Goal: Task Accomplishment & Management: Manage account settings

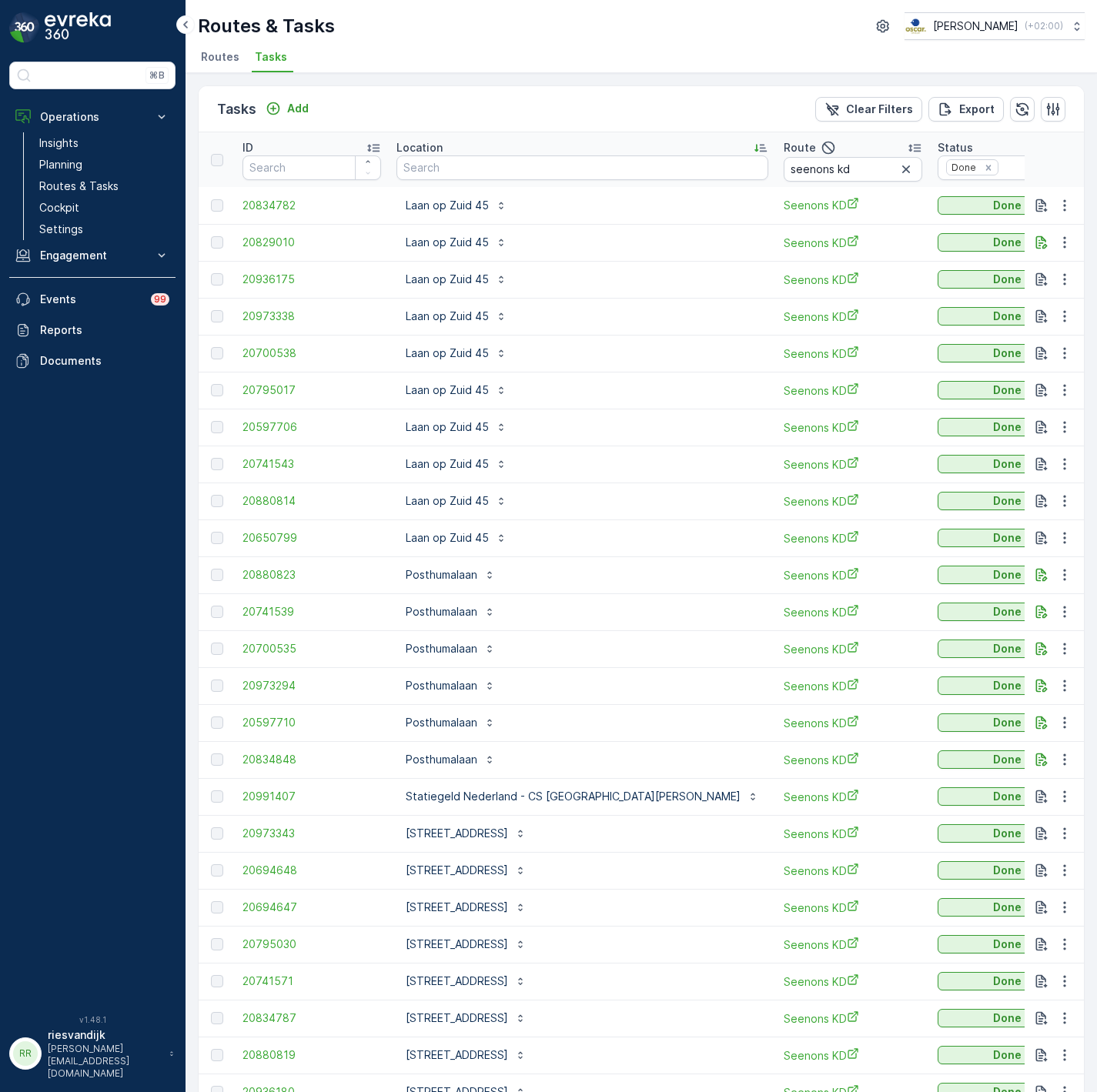
scroll to position [123, 0]
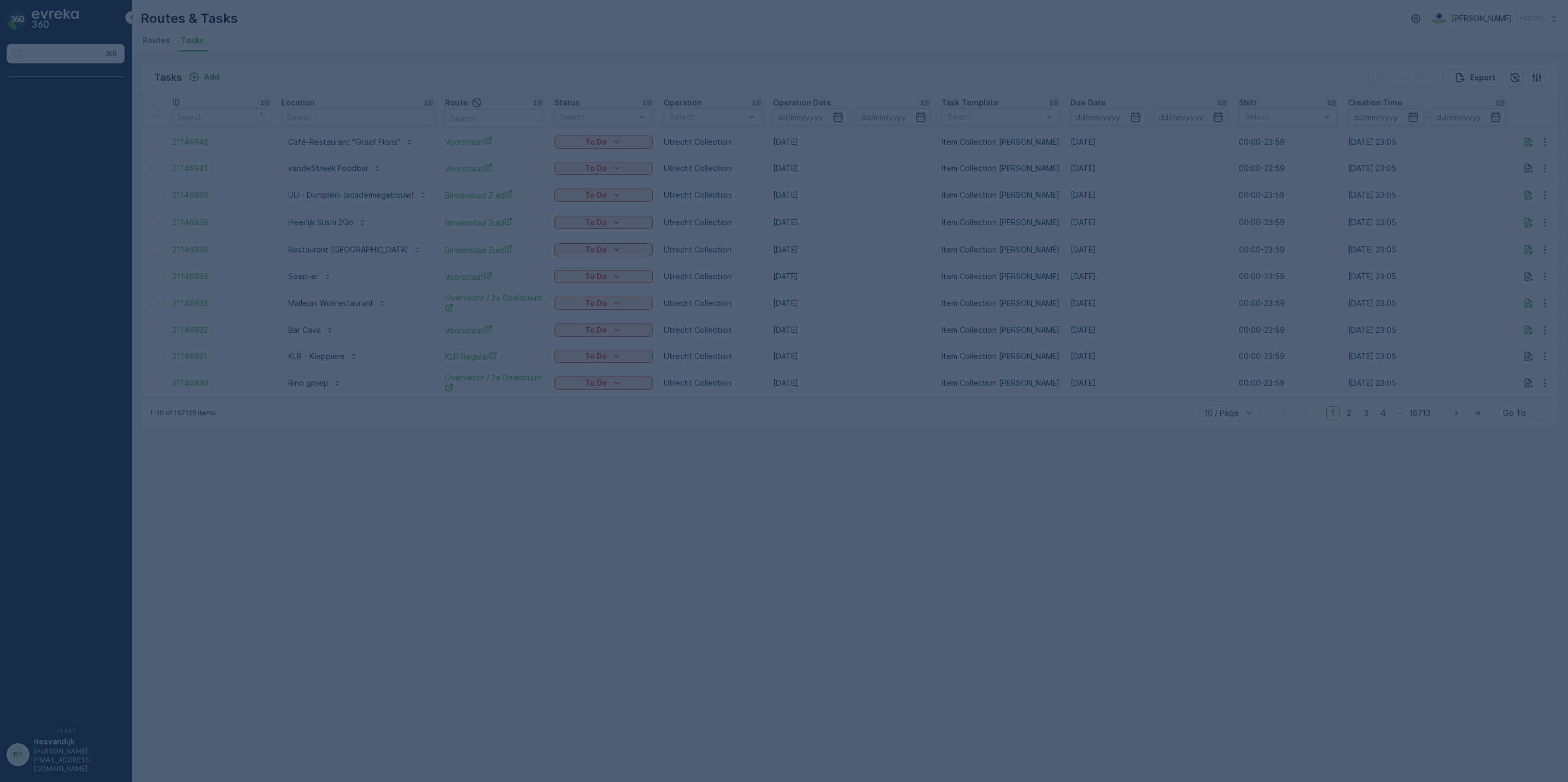
click at [355, 120] on div at bounding box center [784, 391] width 1568 height 782
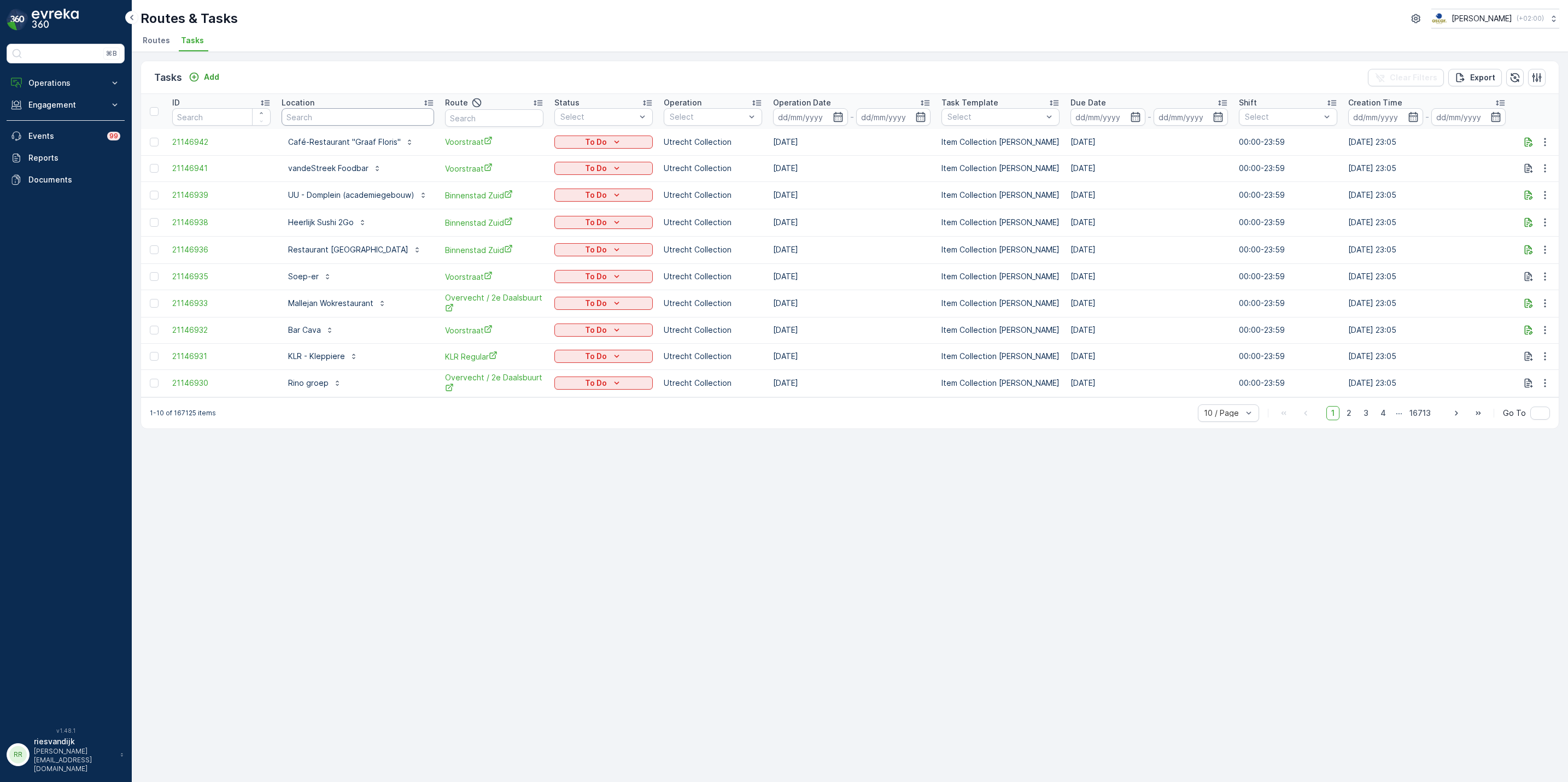
click at [340, 116] on input "text" at bounding box center [358, 116] width 153 height 17
type input "sail"
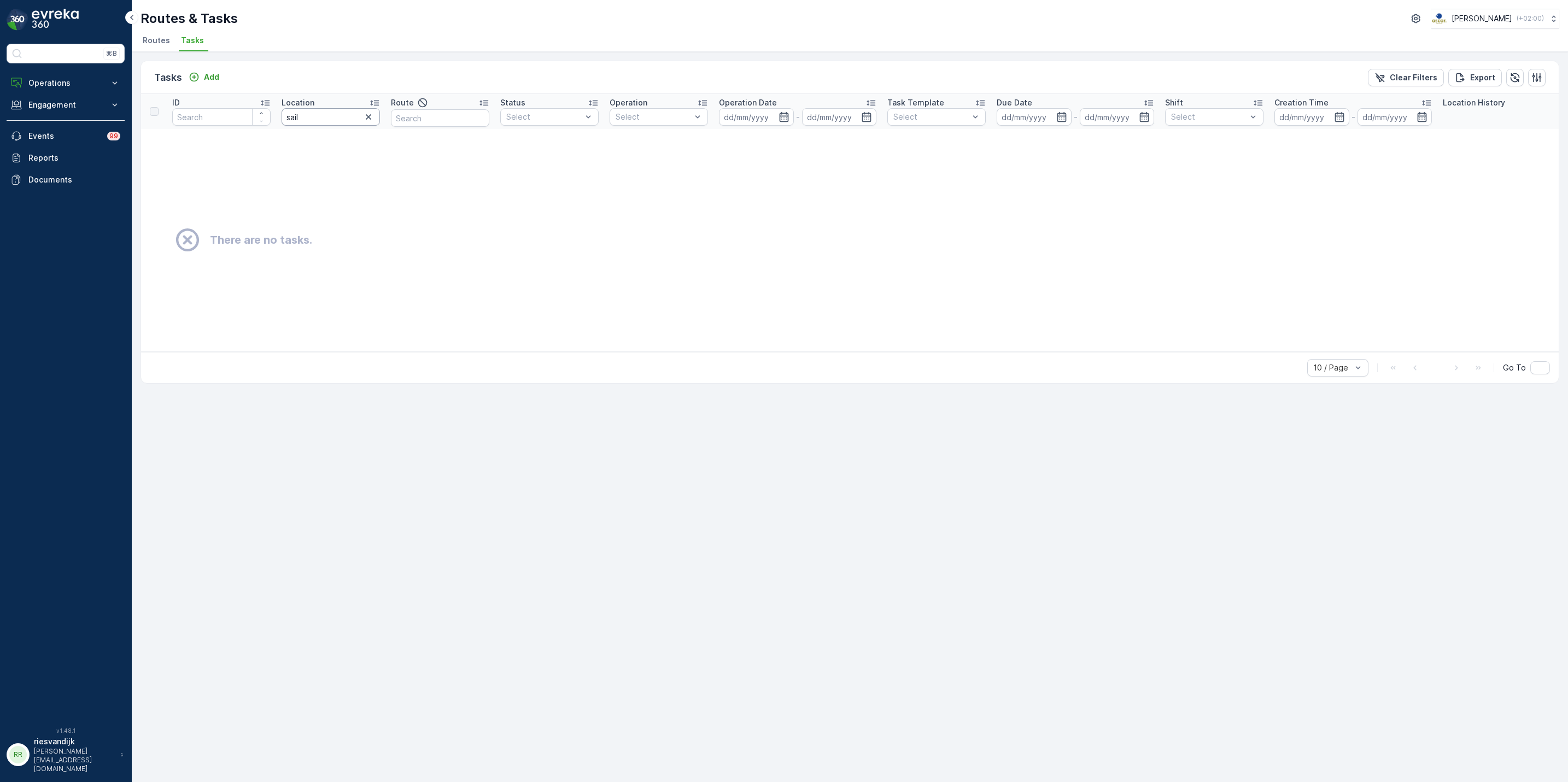
click at [340, 118] on input "sail" at bounding box center [331, 116] width 98 height 17
click at [344, 116] on input "sail" at bounding box center [331, 116] width 98 height 17
type input "sai"
click at [421, 122] on input "text" at bounding box center [440, 118] width 98 height 17
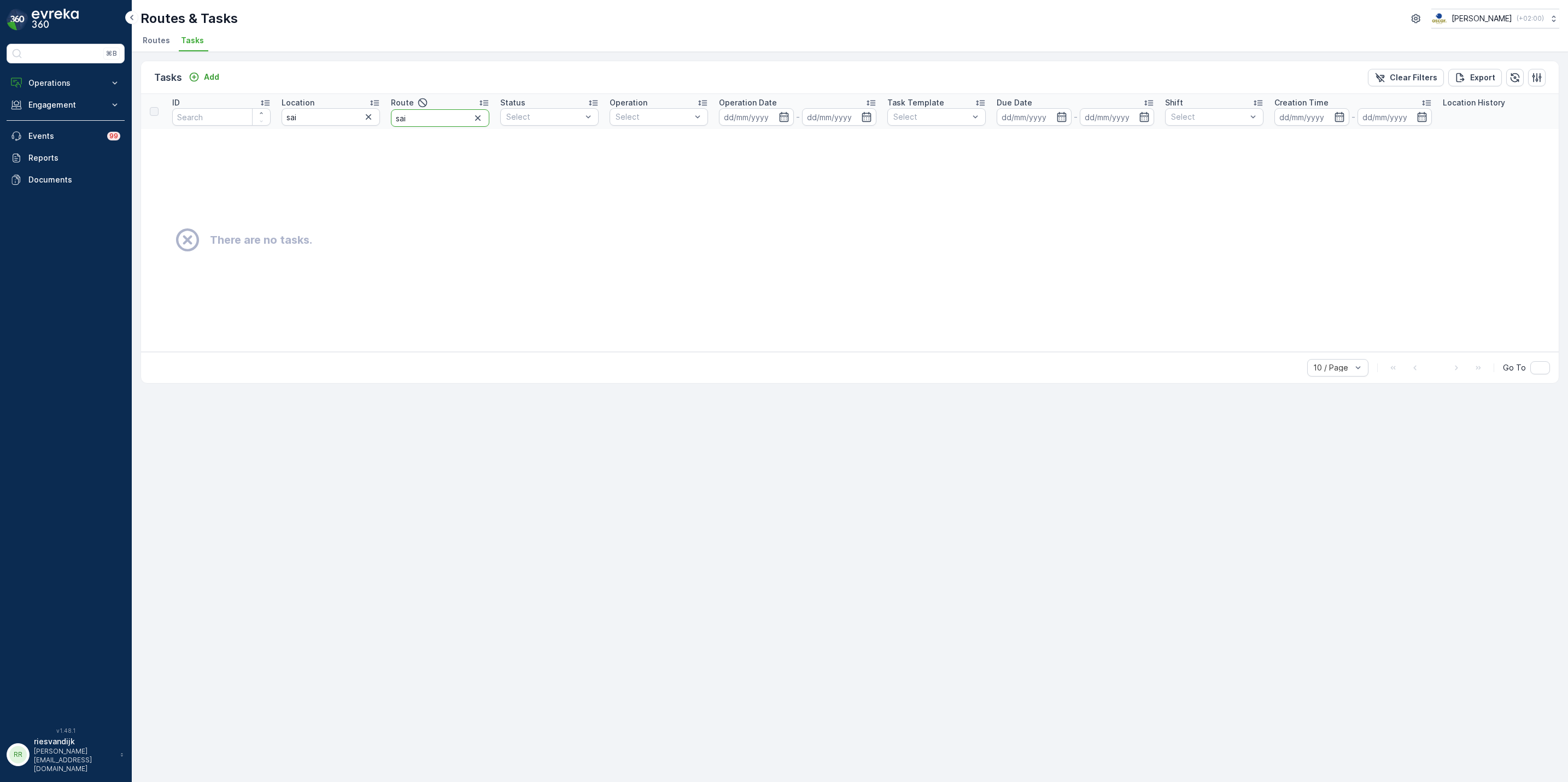
type input "sail"
click at [368, 114] on icon "button" at bounding box center [368, 116] width 11 height 11
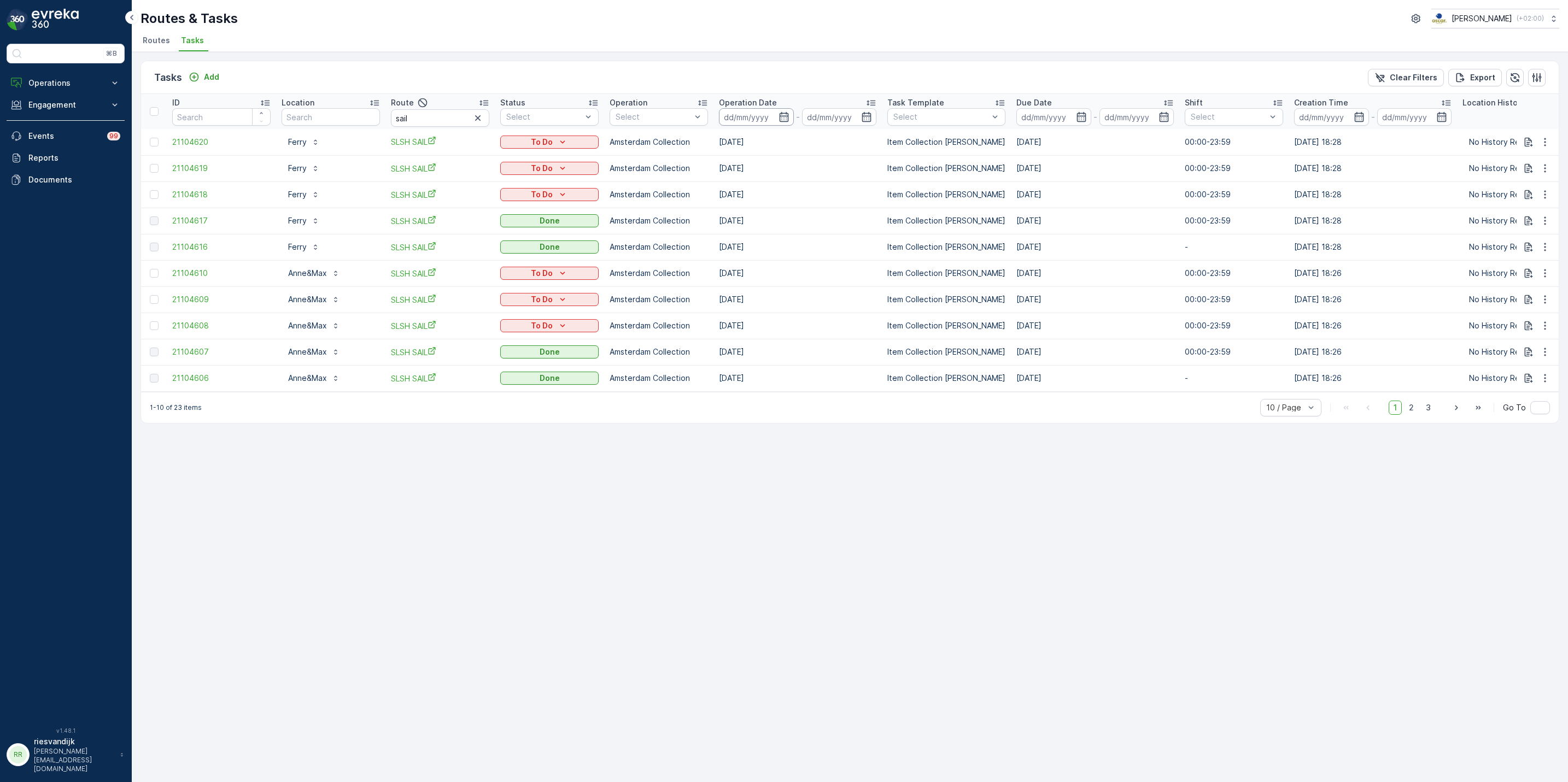
click at [755, 123] on input at bounding box center [756, 116] width 75 height 17
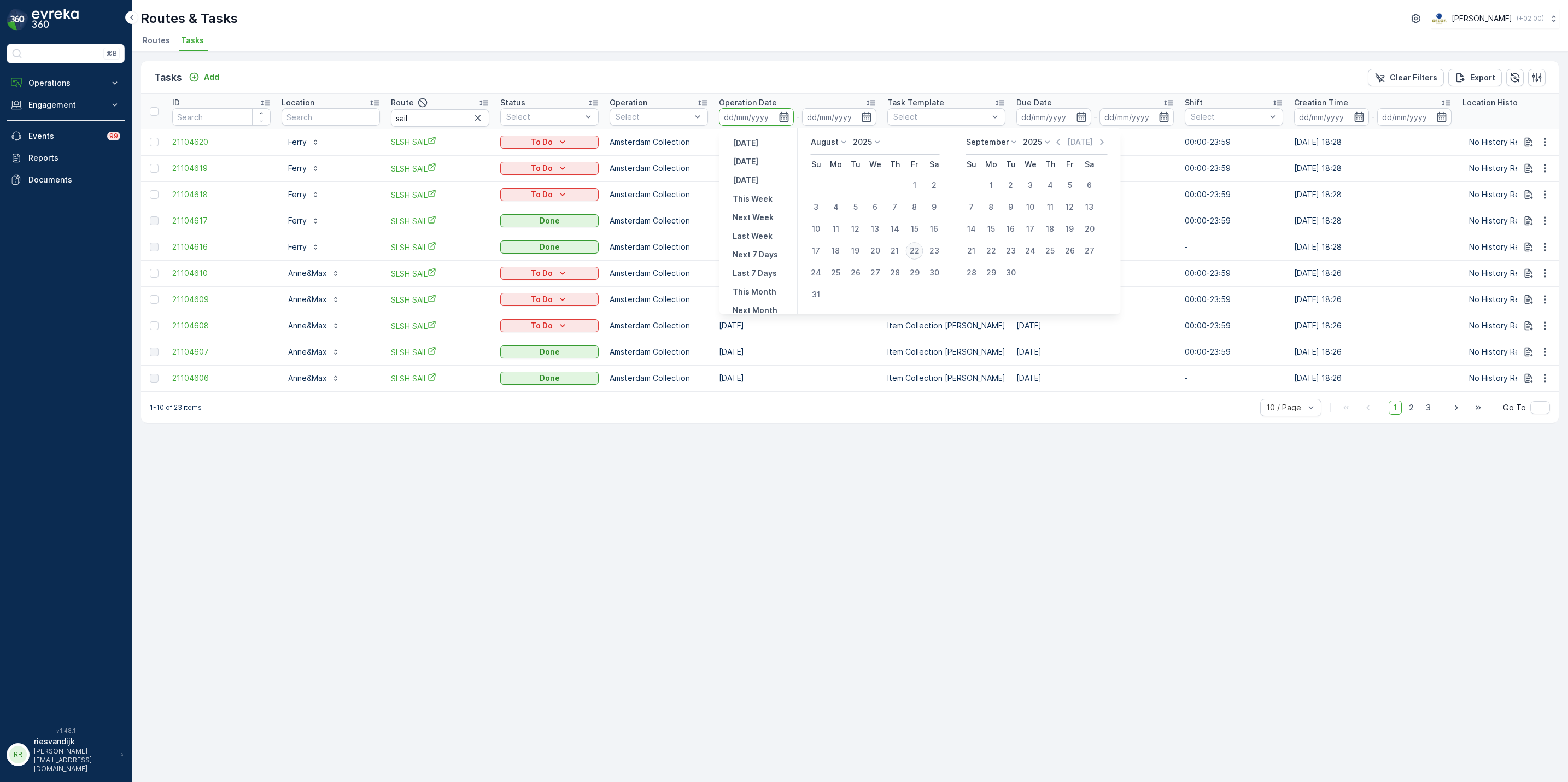
click at [914, 251] on div "22" at bounding box center [914, 250] width 17 height 17
type input "[DATE]"
click at [914, 251] on div "22" at bounding box center [914, 250] width 17 height 17
type input "[DATE]"
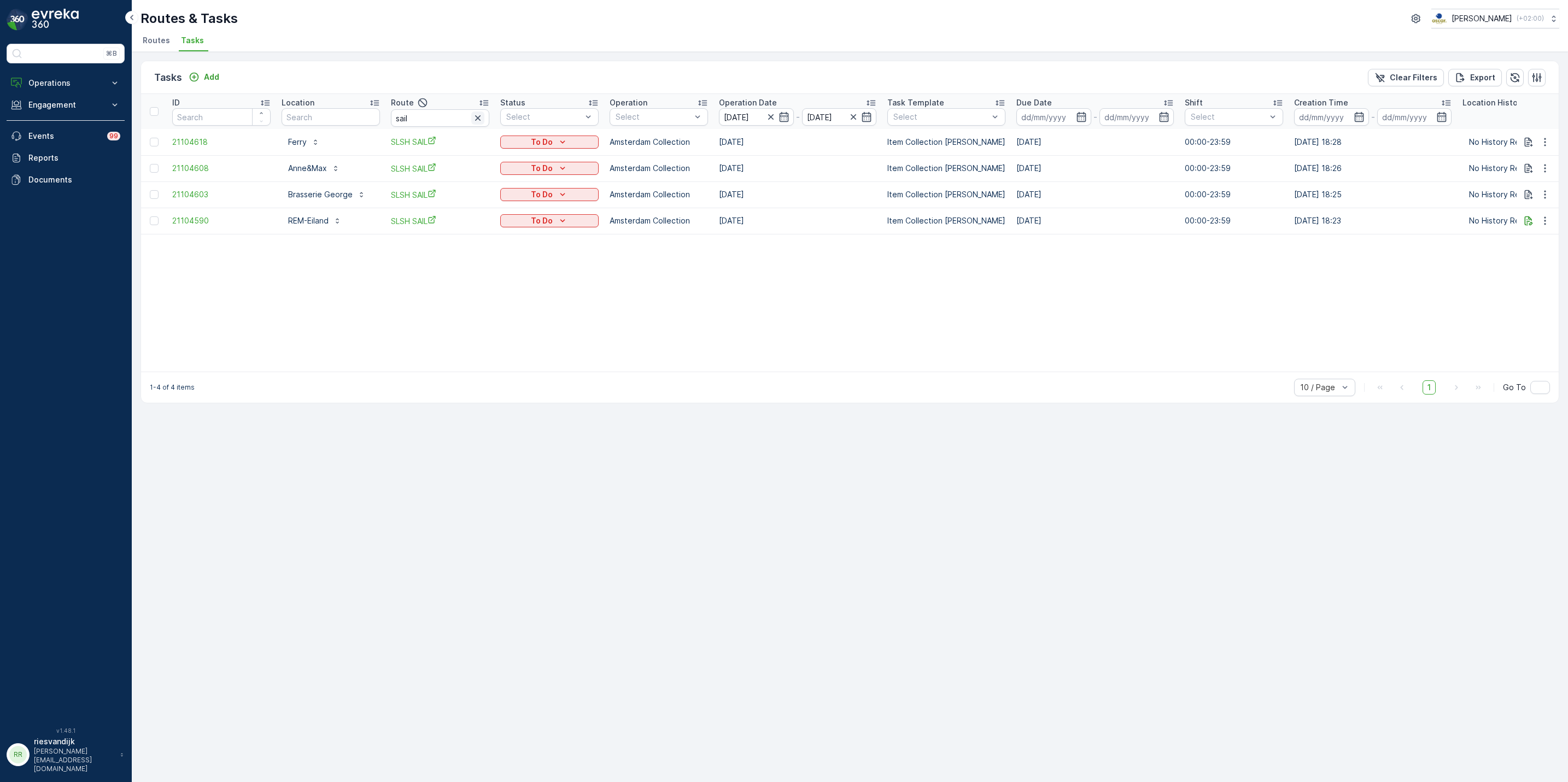
click at [481, 115] on icon "button" at bounding box center [478, 118] width 11 height 11
click at [433, 114] on input "text" at bounding box center [440, 118] width 98 height 17
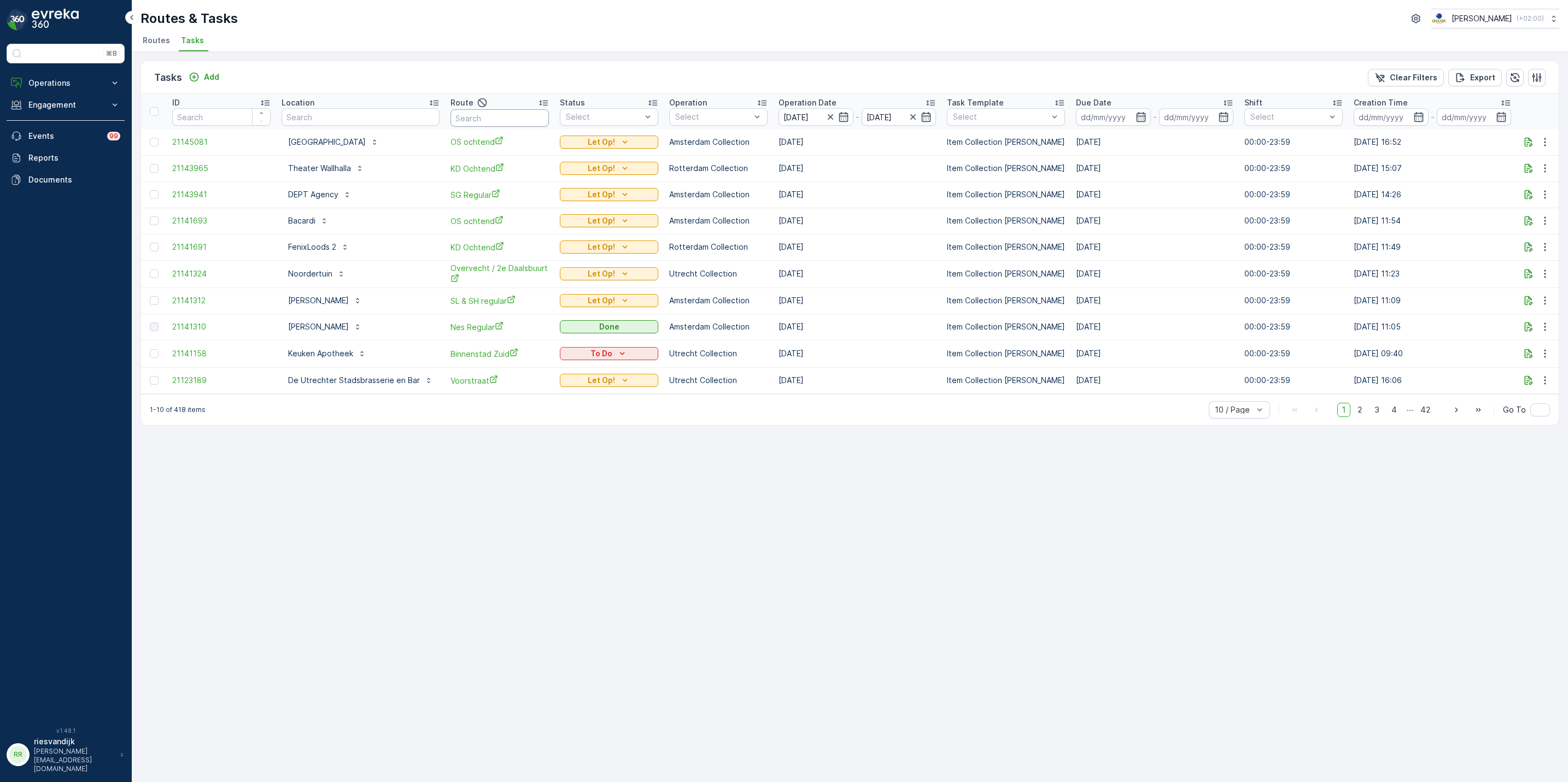
click at [511, 124] on input "text" at bounding box center [500, 118] width 98 height 17
type input "slsh"
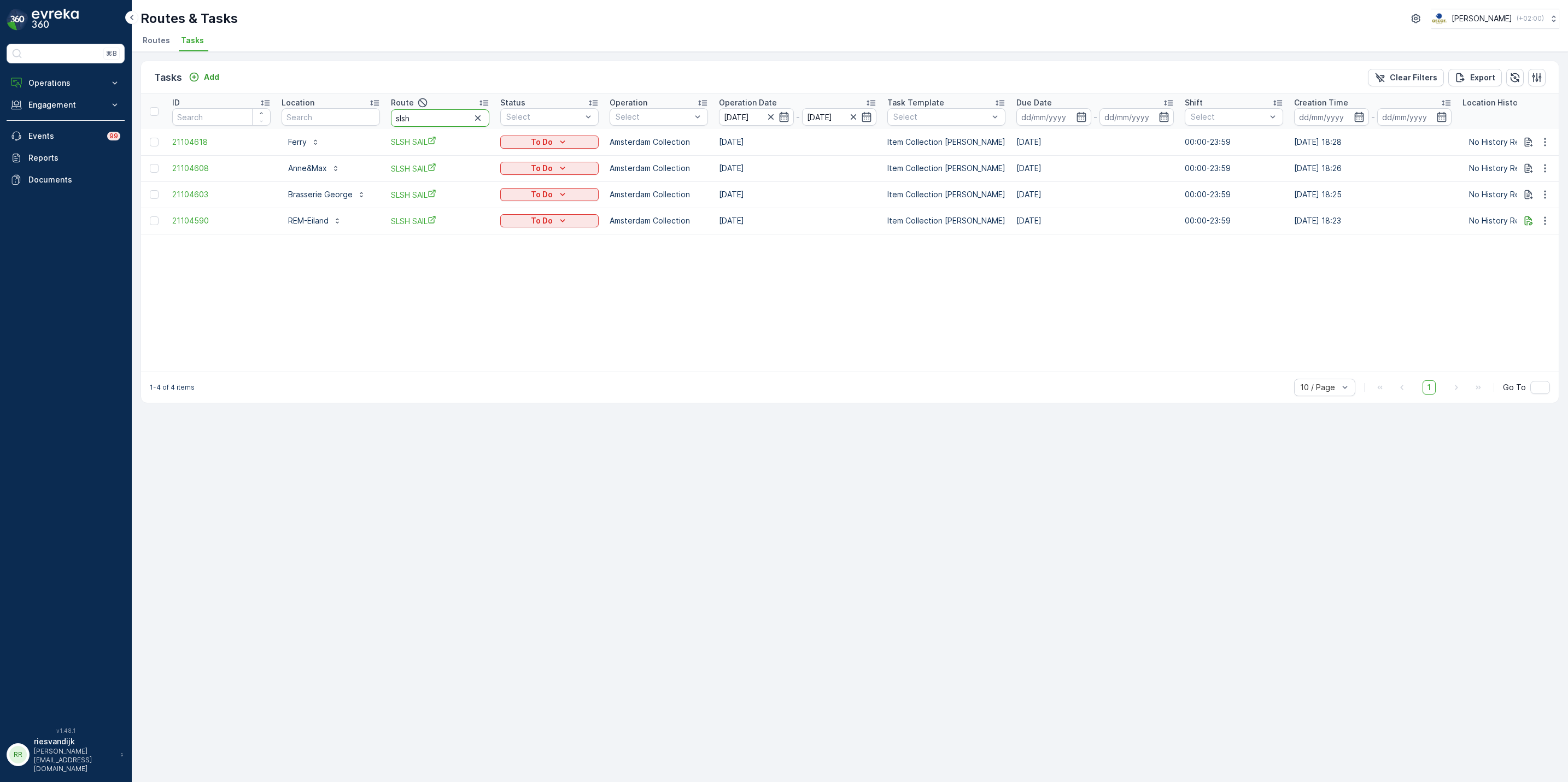
click at [438, 120] on input "slsh" at bounding box center [440, 118] width 98 height 17
click at [448, 120] on input "slsh" at bounding box center [440, 118] width 98 height 17
type input "sl & sh"
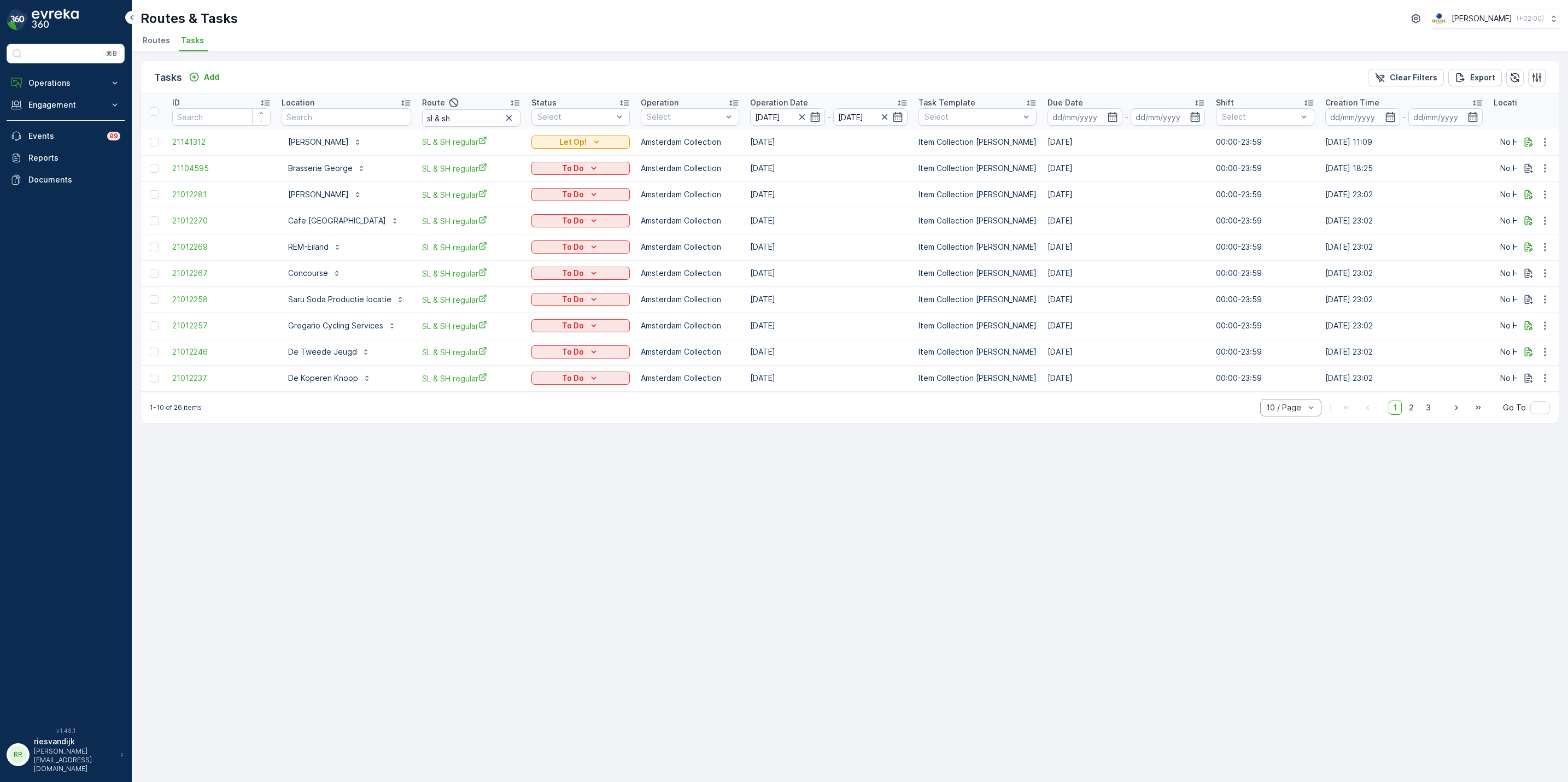
click at [1289, 410] on div at bounding box center [1285, 408] width 41 height 9
click at [1288, 386] on span "50 / Page" at bounding box center [1285, 384] width 36 height 9
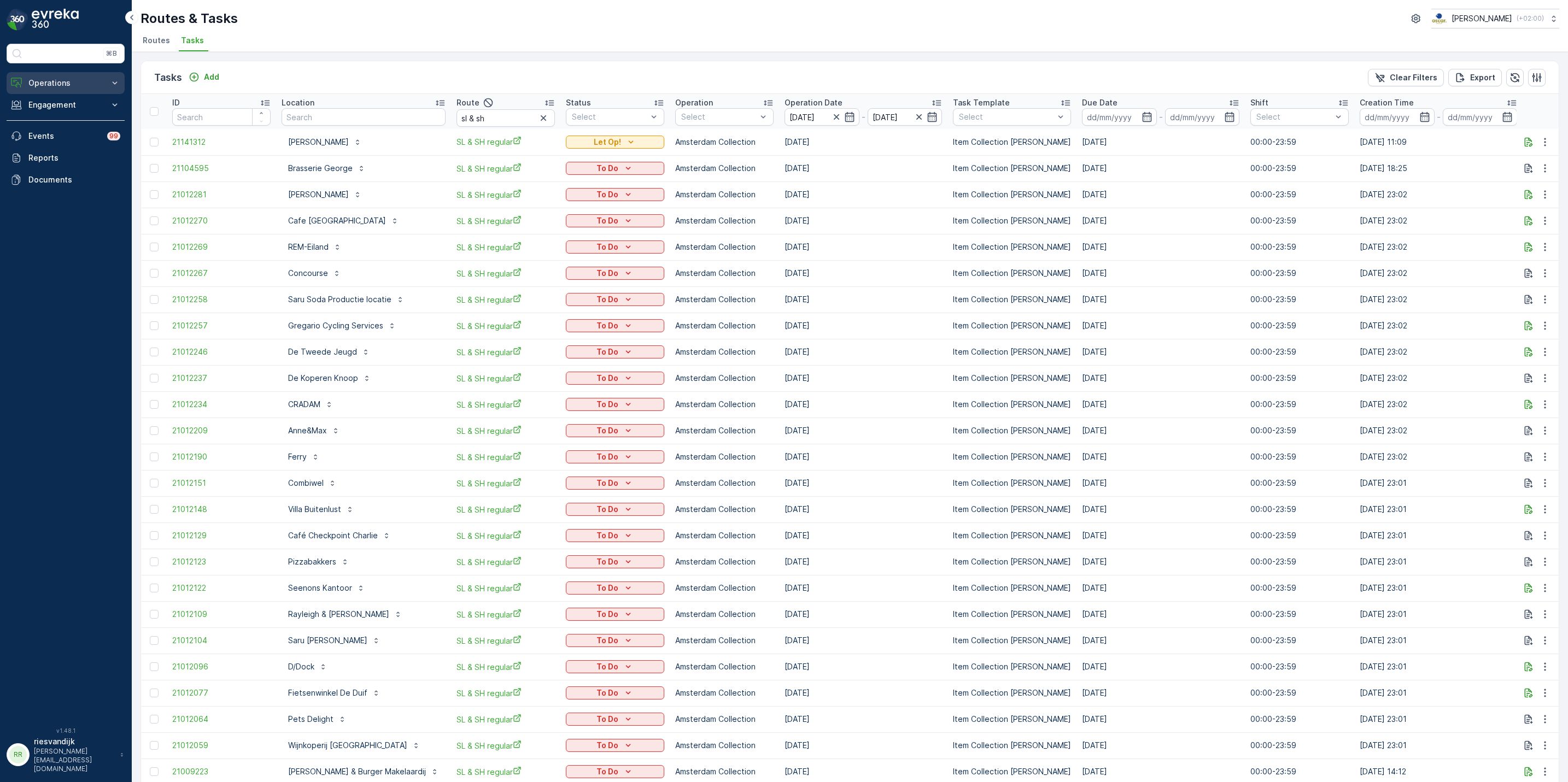
click at [47, 89] on p "Operations" at bounding box center [65, 83] width 74 height 11
click at [537, 125] on button "button" at bounding box center [544, 118] width 13 height 13
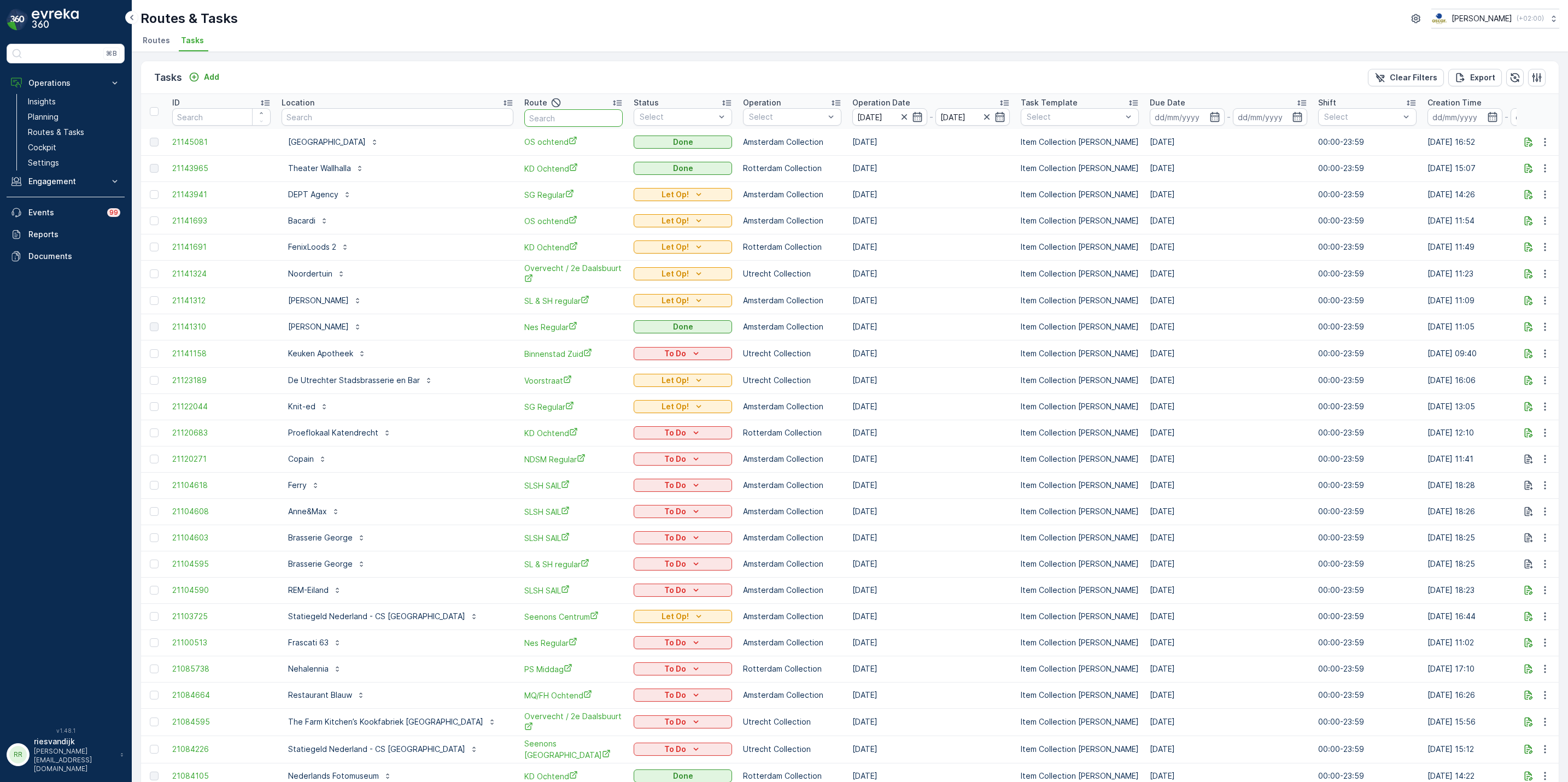
click at [524, 122] on input "text" at bounding box center [573, 118] width 98 height 17
type input "cs"
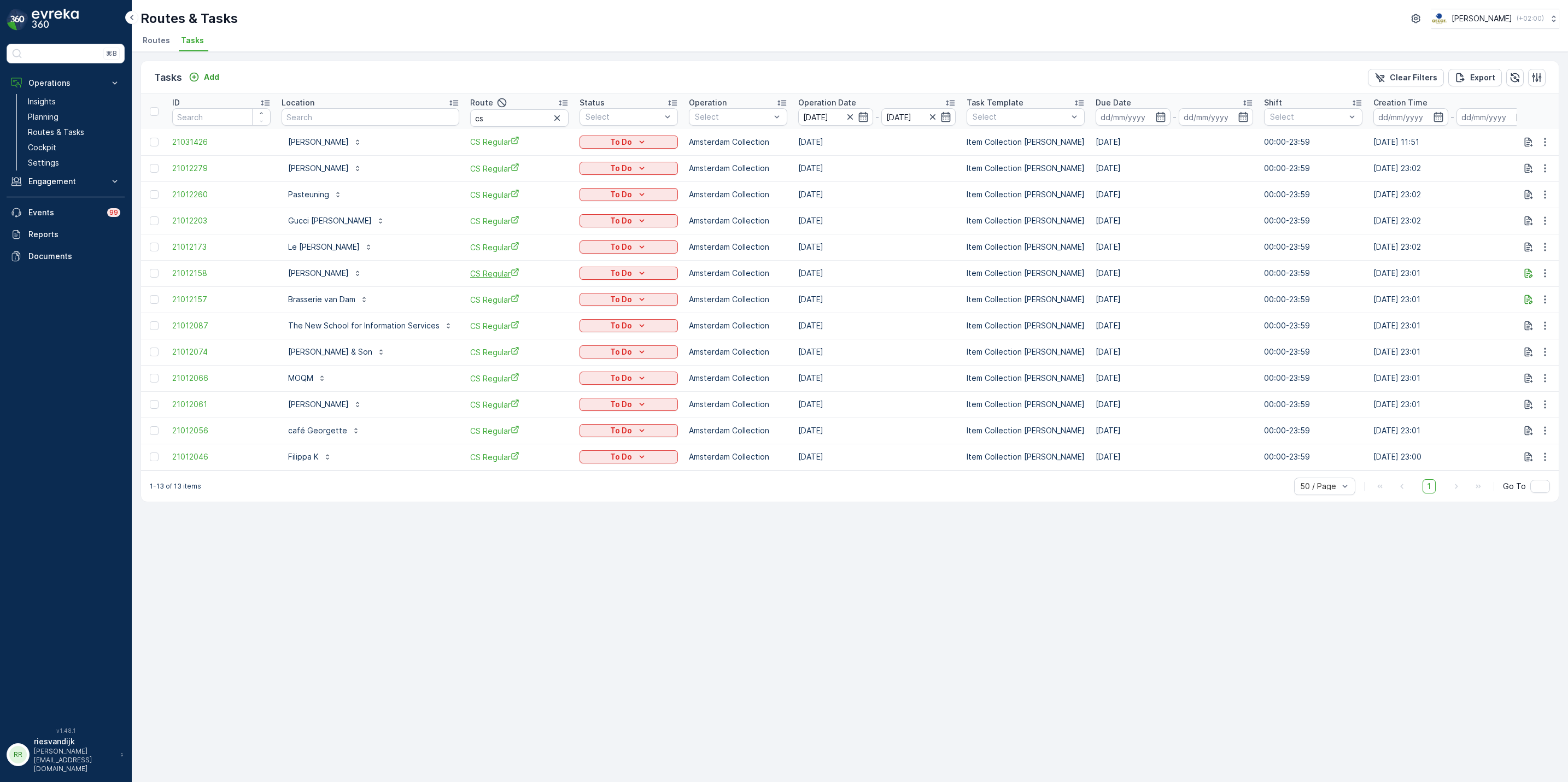
click at [486, 273] on span "CS Regular" at bounding box center [520, 274] width 98 height 12
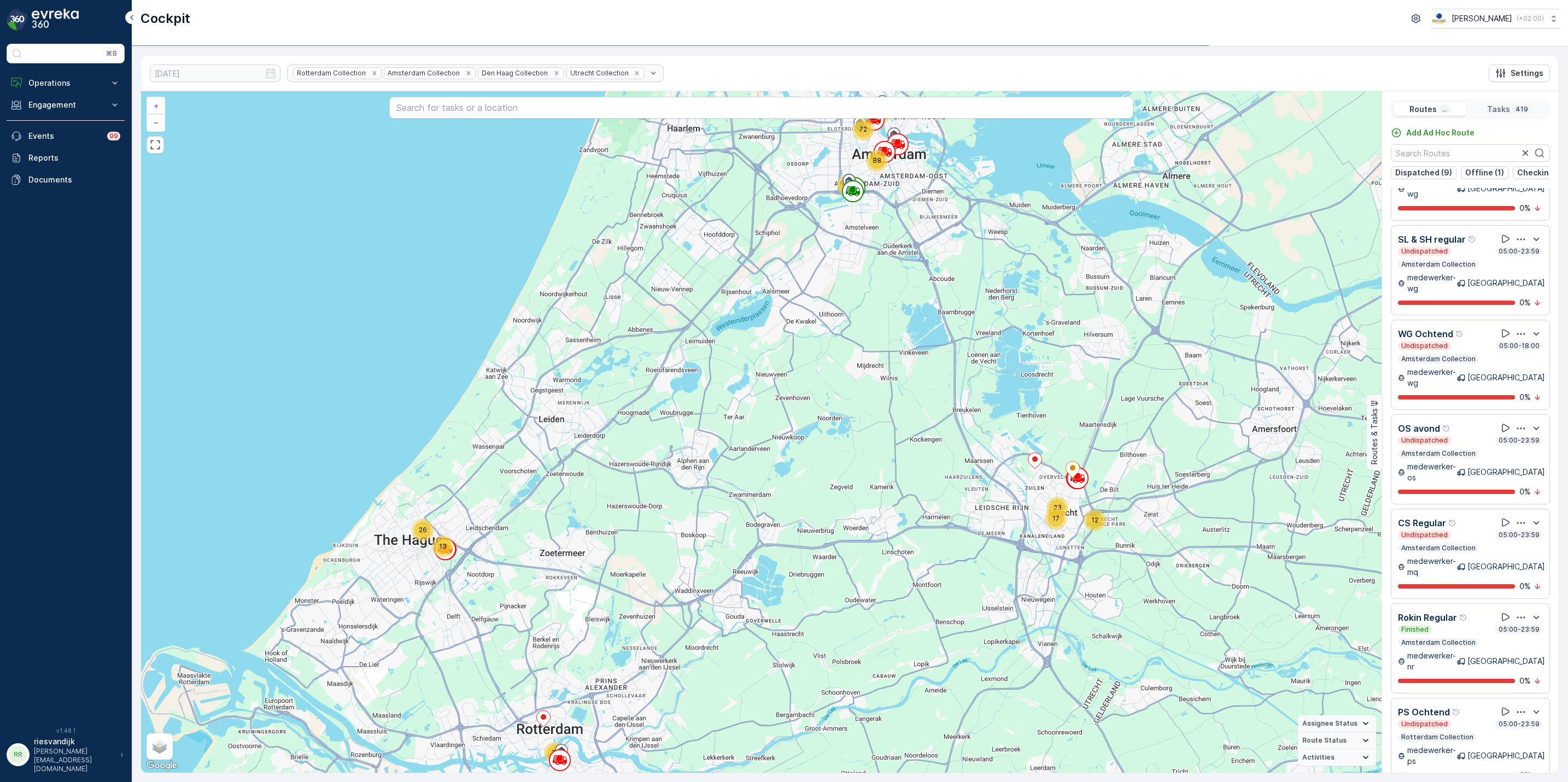
scroll to position [192, 0]
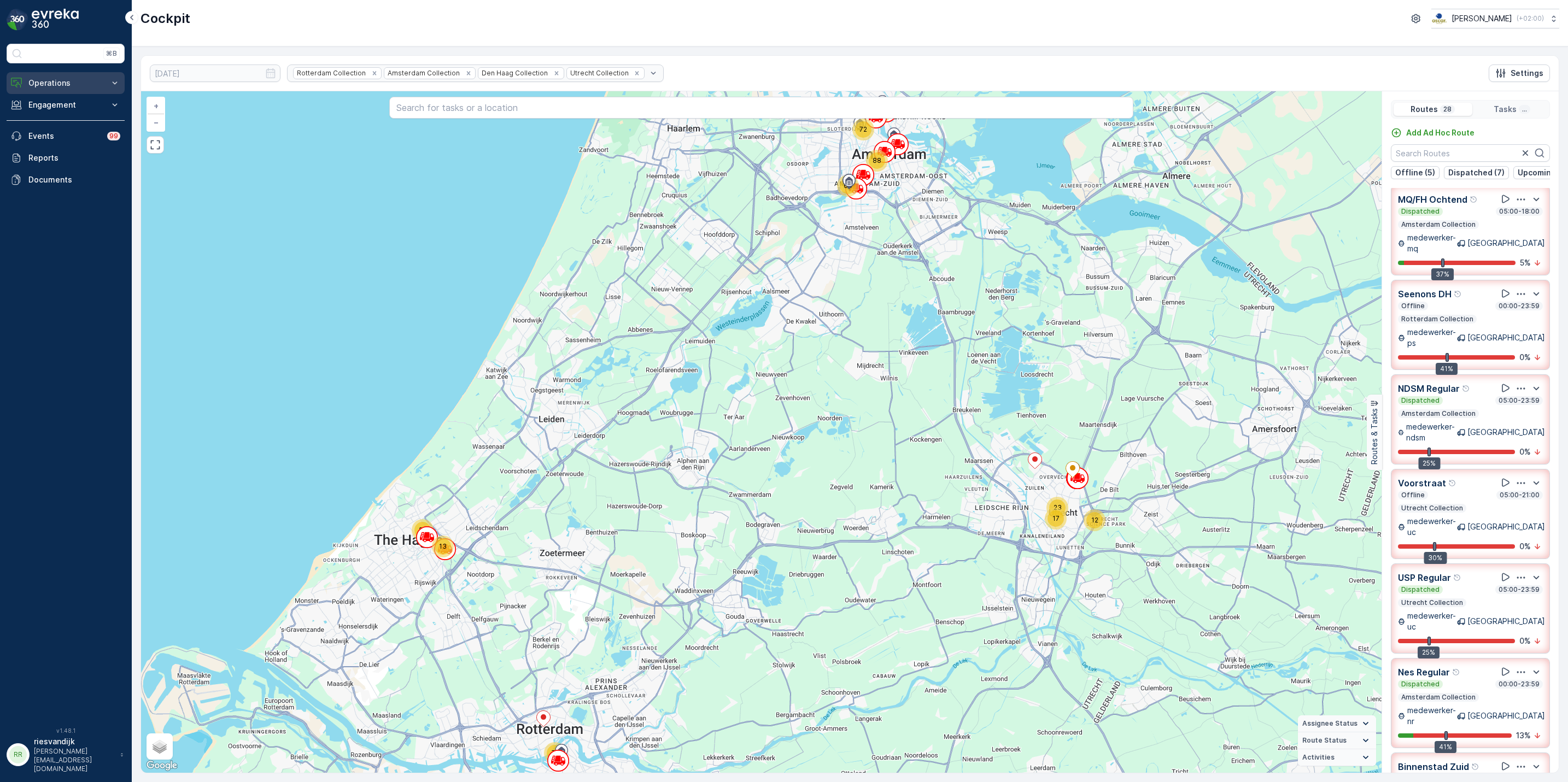
click at [44, 85] on p "Operations" at bounding box center [65, 83] width 74 height 11
click at [59, 133] on p "Routes & Tasks" at bounding box center [56, 132] width 56 height 11
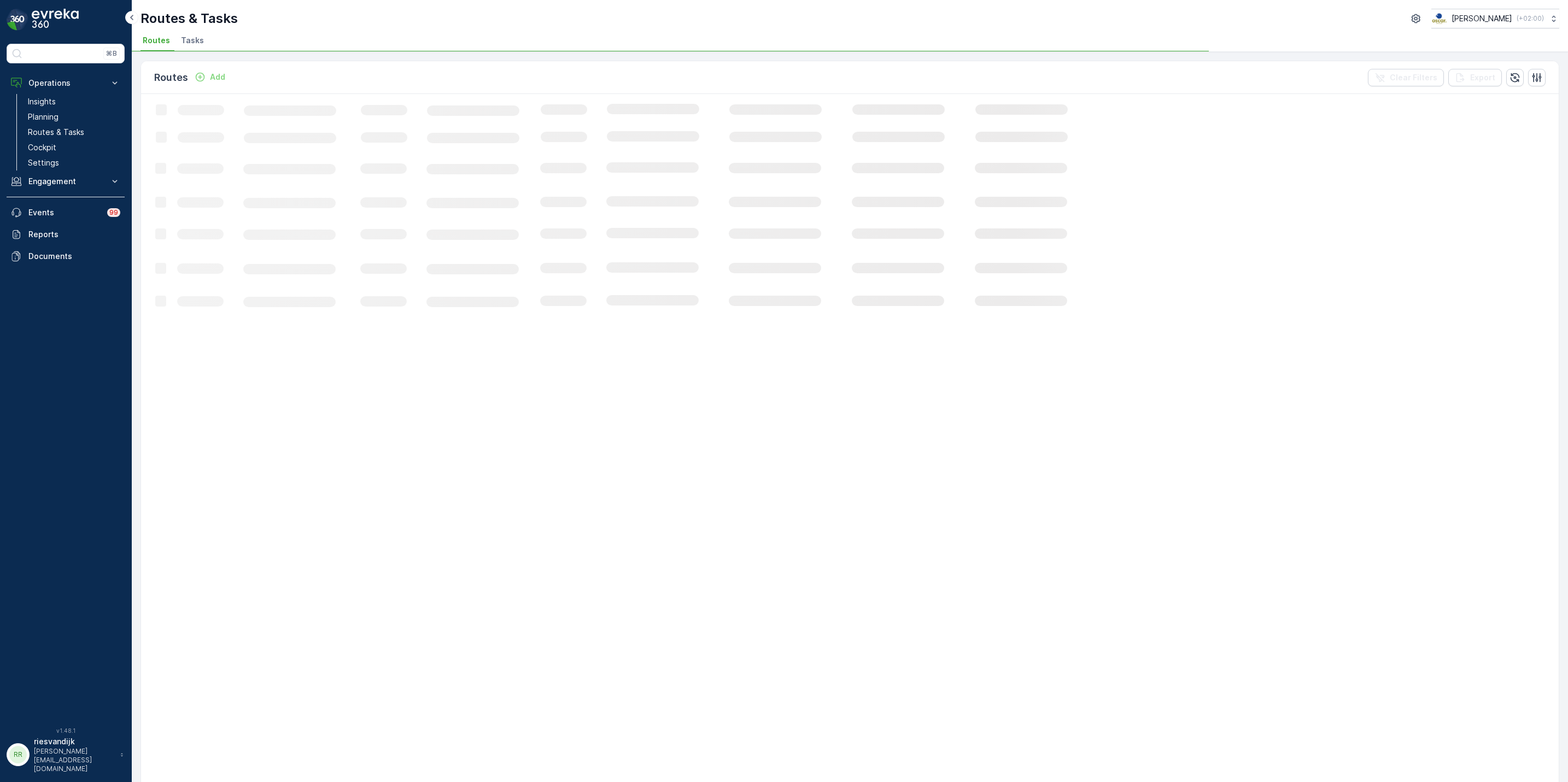
click at [196, 38] on span "Tasks" at bounding box center [192, 40] width 23 height 11
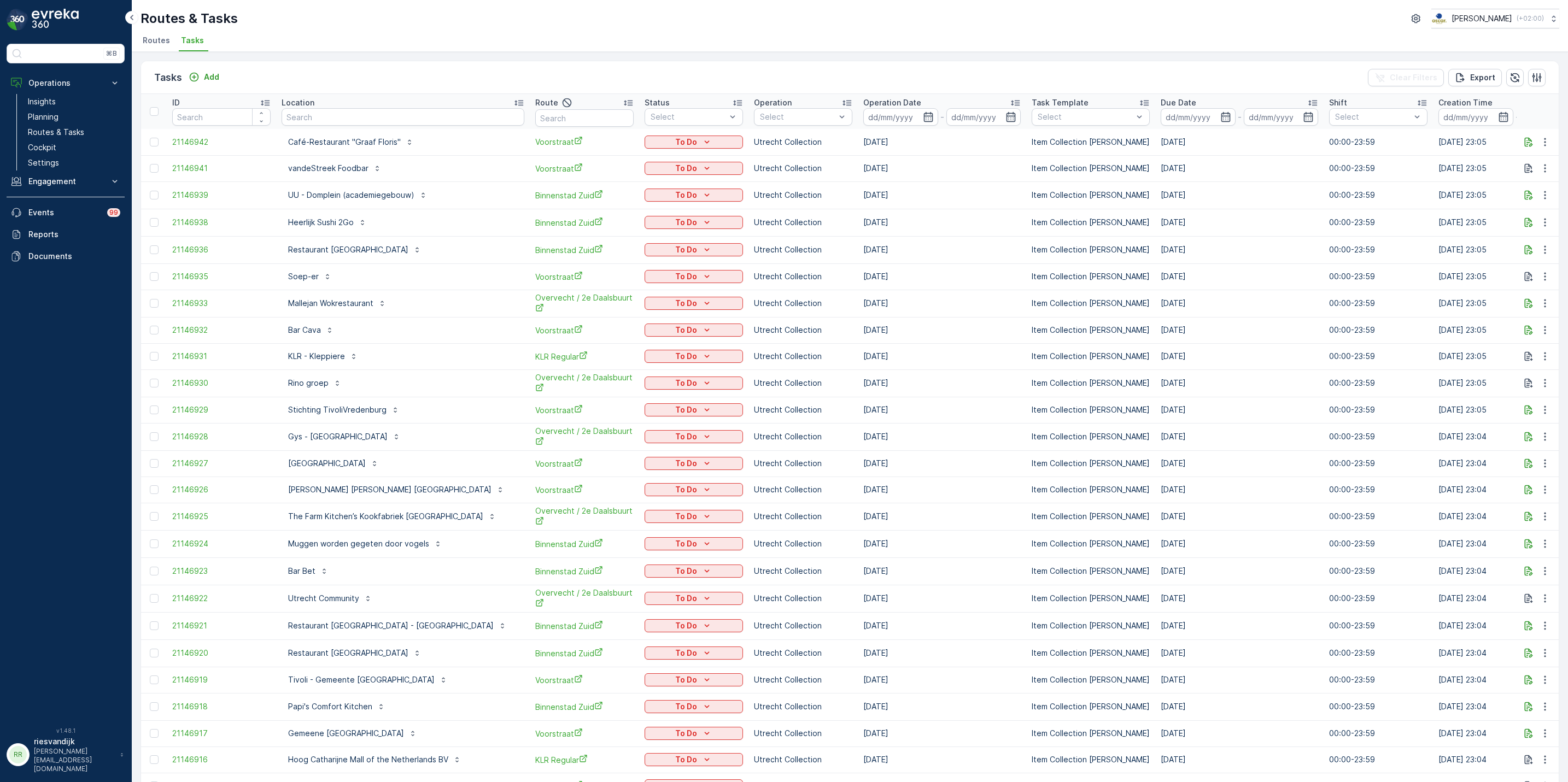
click at [337, 114] on input "text" at bounding box center [403, 116] width 243 height 17
type input "funx"
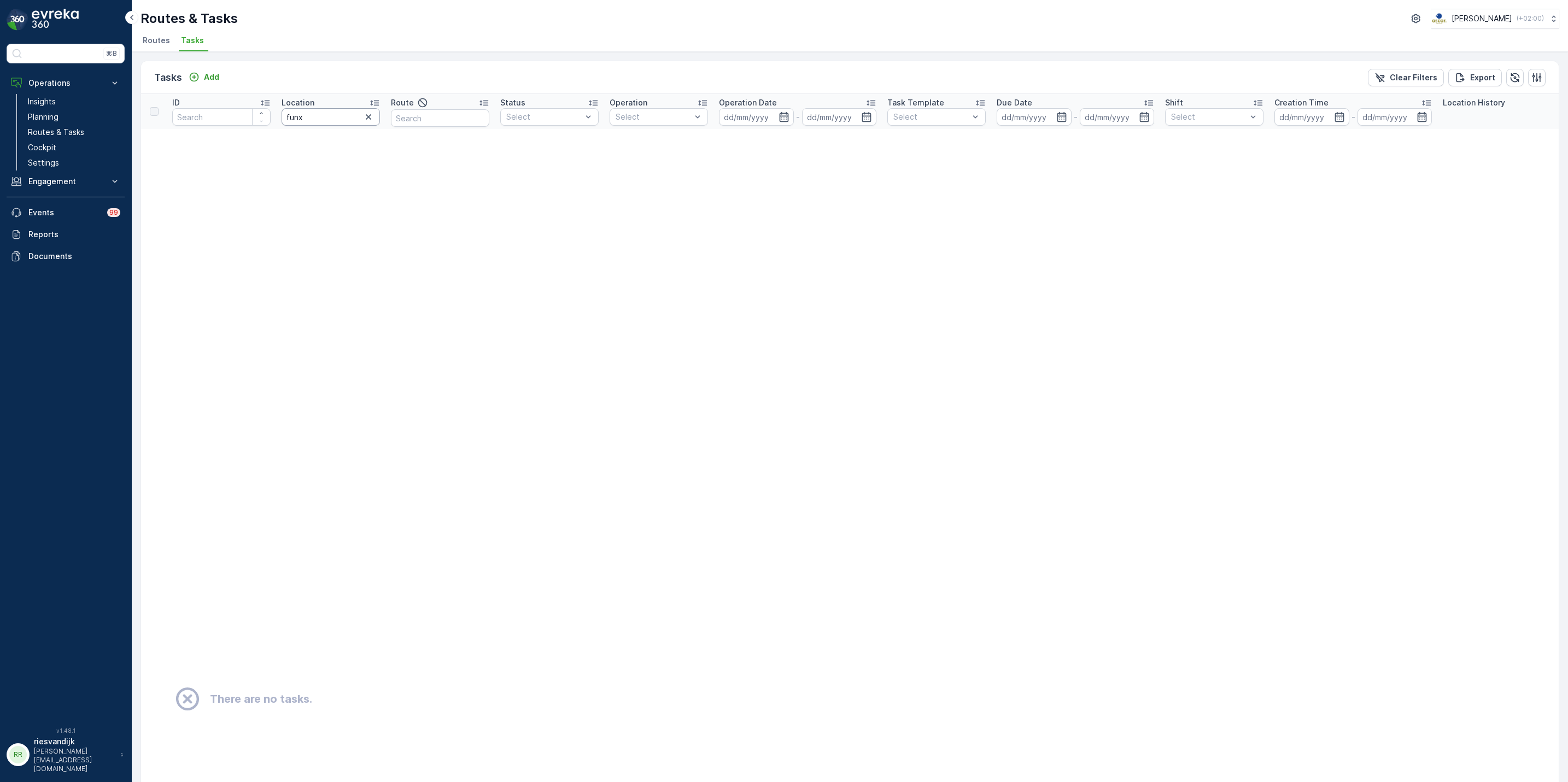
click at [312, 118] on input "funx" at bounding box center [331, 116] width 98 height 17
type input "fun"
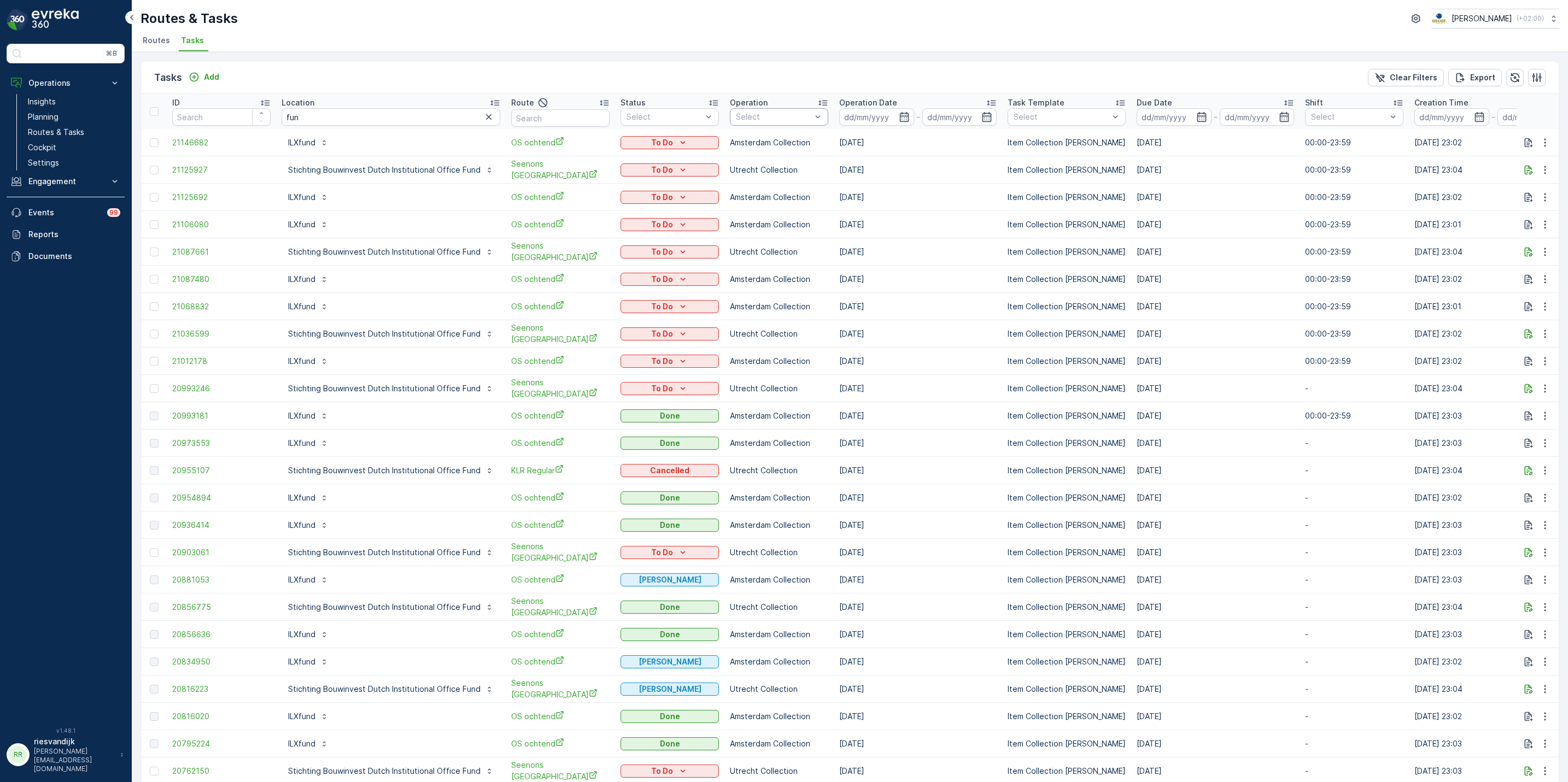
click at [775, 118] on div at bounding box center [774, 117] width 78 height 9
click at [781, 151] on p "Rotterdam Collection" at bounding box center [785, 147] width 74 height 22
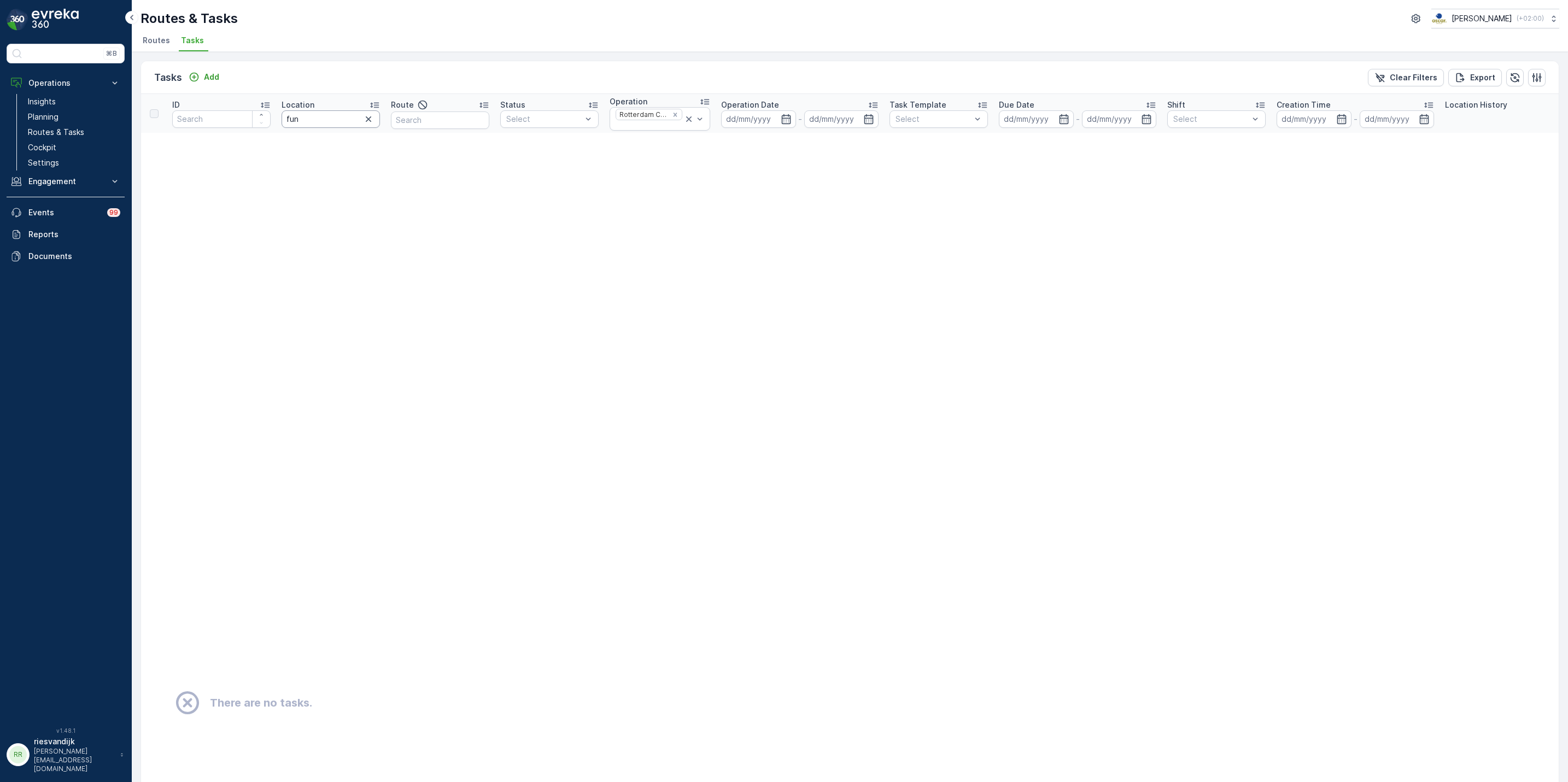
click at [312, 124] on input "fun" at bounding box center [331, 119] width 98 height 17
type input "x"
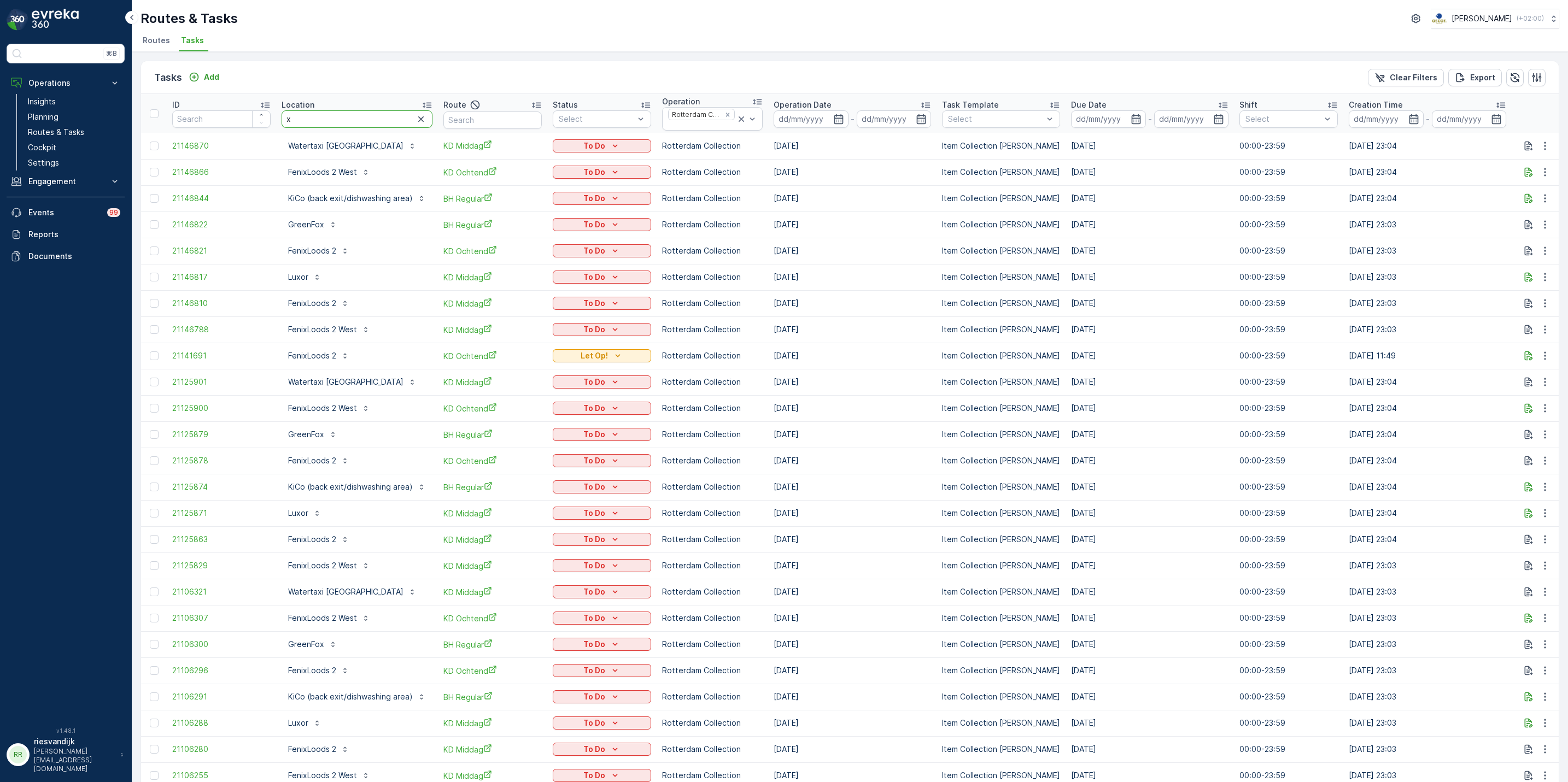
click at [393, 120] on input "x" at bounding box center [357, 119] width 151 height 17
click at [420, 122] on icon "button" at bounding box center [421, 119] width 11 height 11
click at [498, 122] on input "text" at bounding box center [492, 120] width 98 height 17
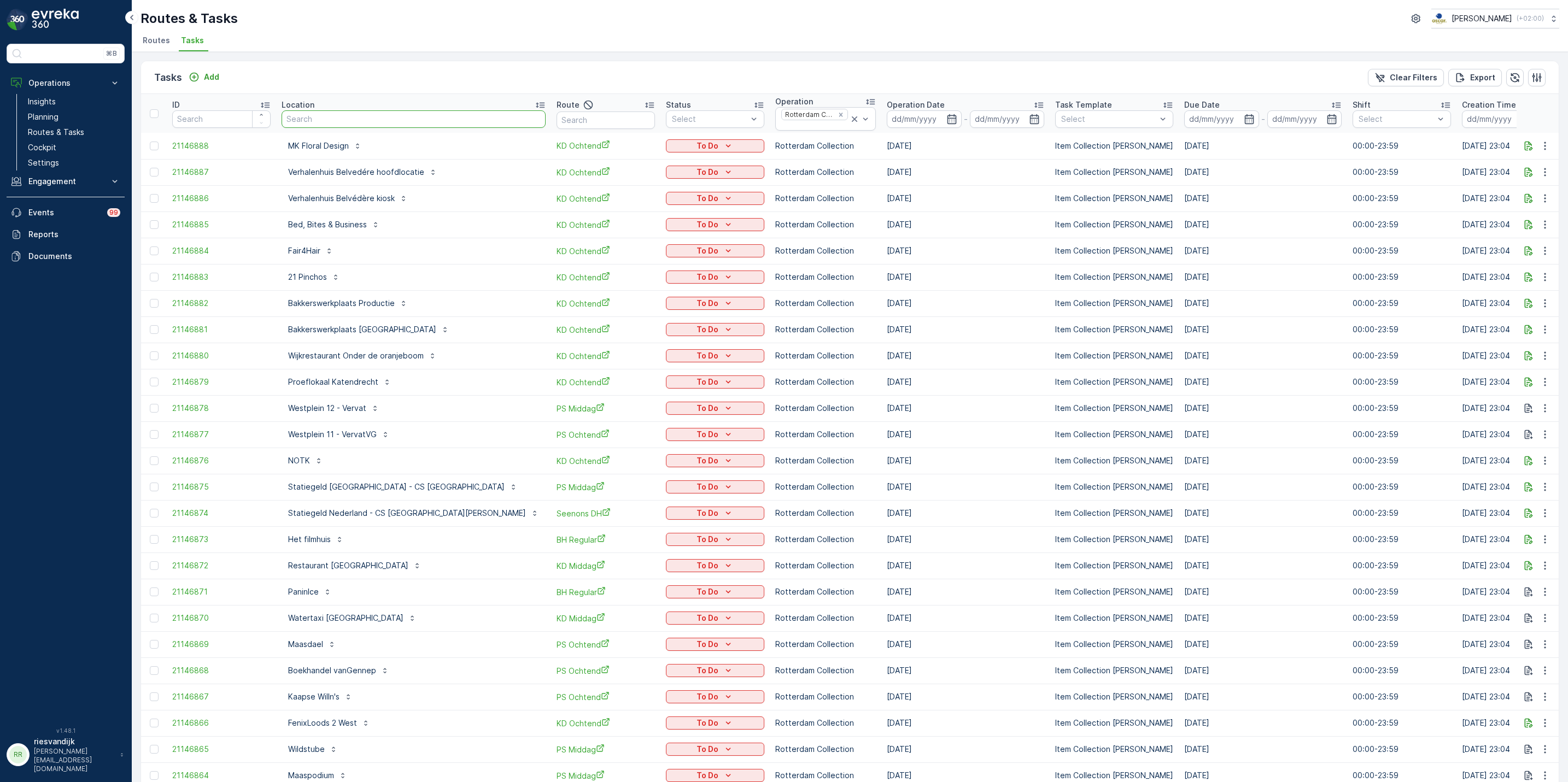
click at [377, 116] on input "text" at bounding box center [414, 119] width 264 height 17
click at [557, 122] on input "text" at bounding box center [606, 120] width 98 height 17
click at [887, 120] on input at bounding box center [925, 119] width 75 height 17
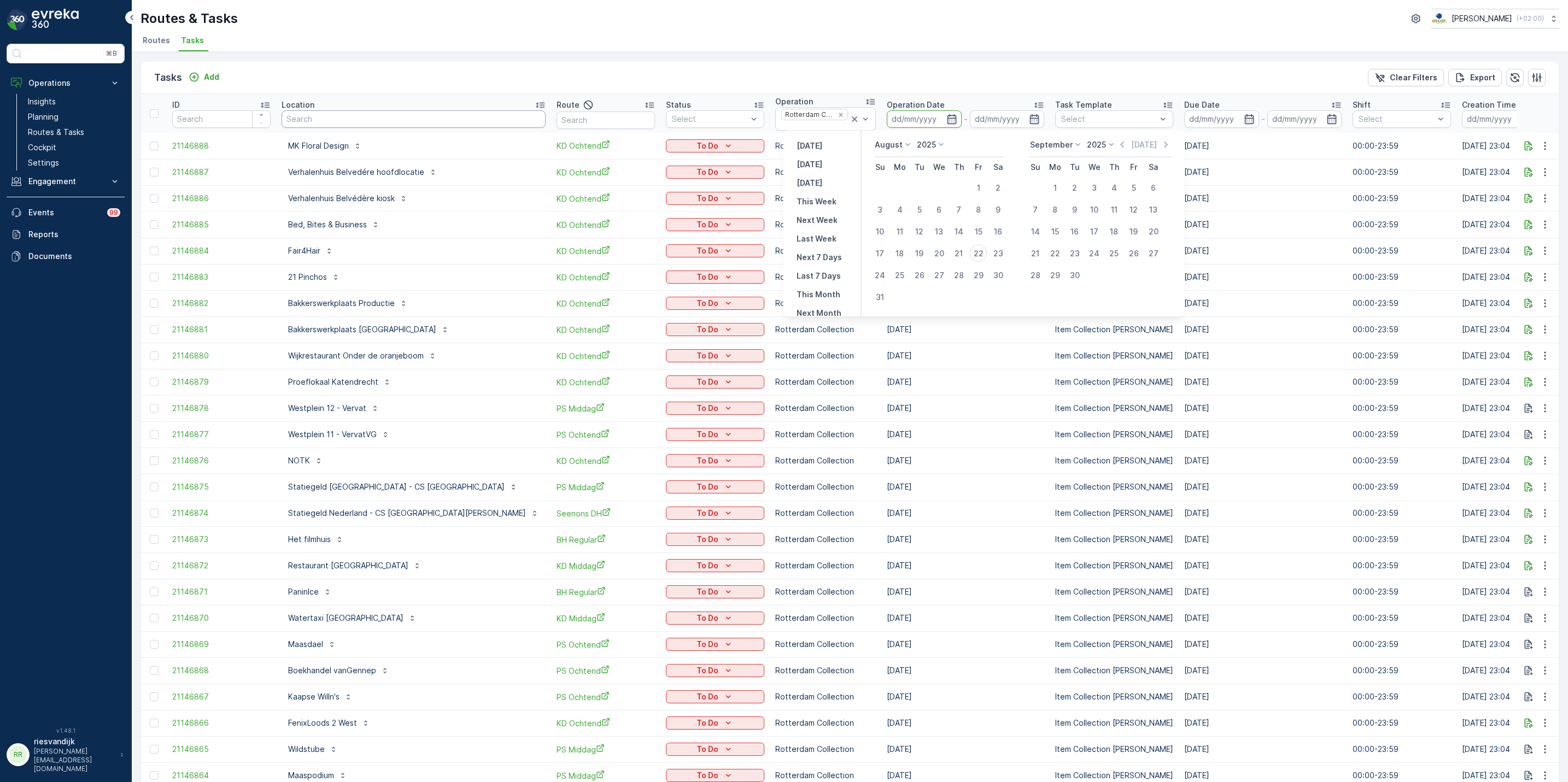
click at [432, 120] on input "text" at bounding box center [414, 119] width 264 height 17
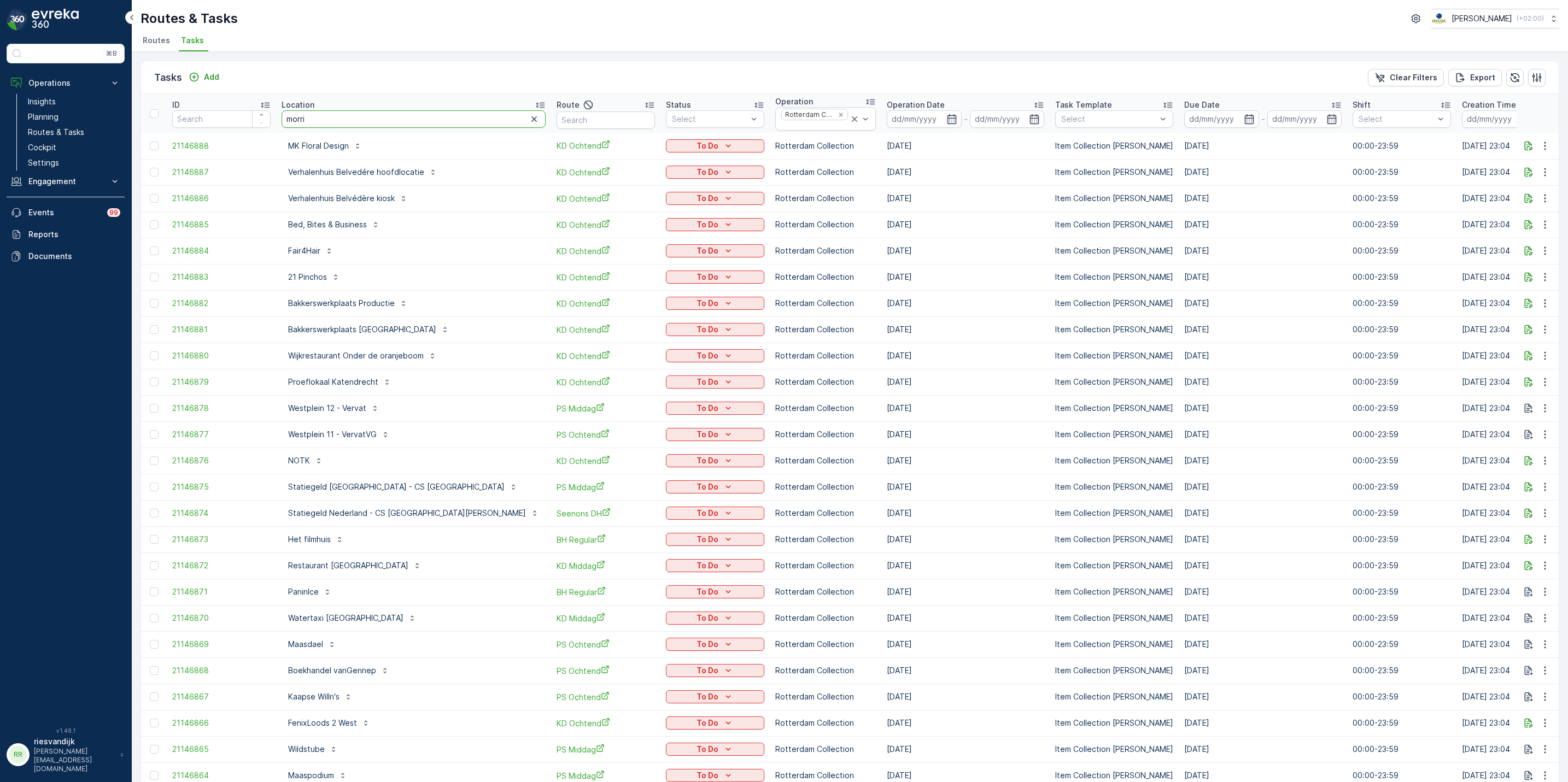
type input "morris"
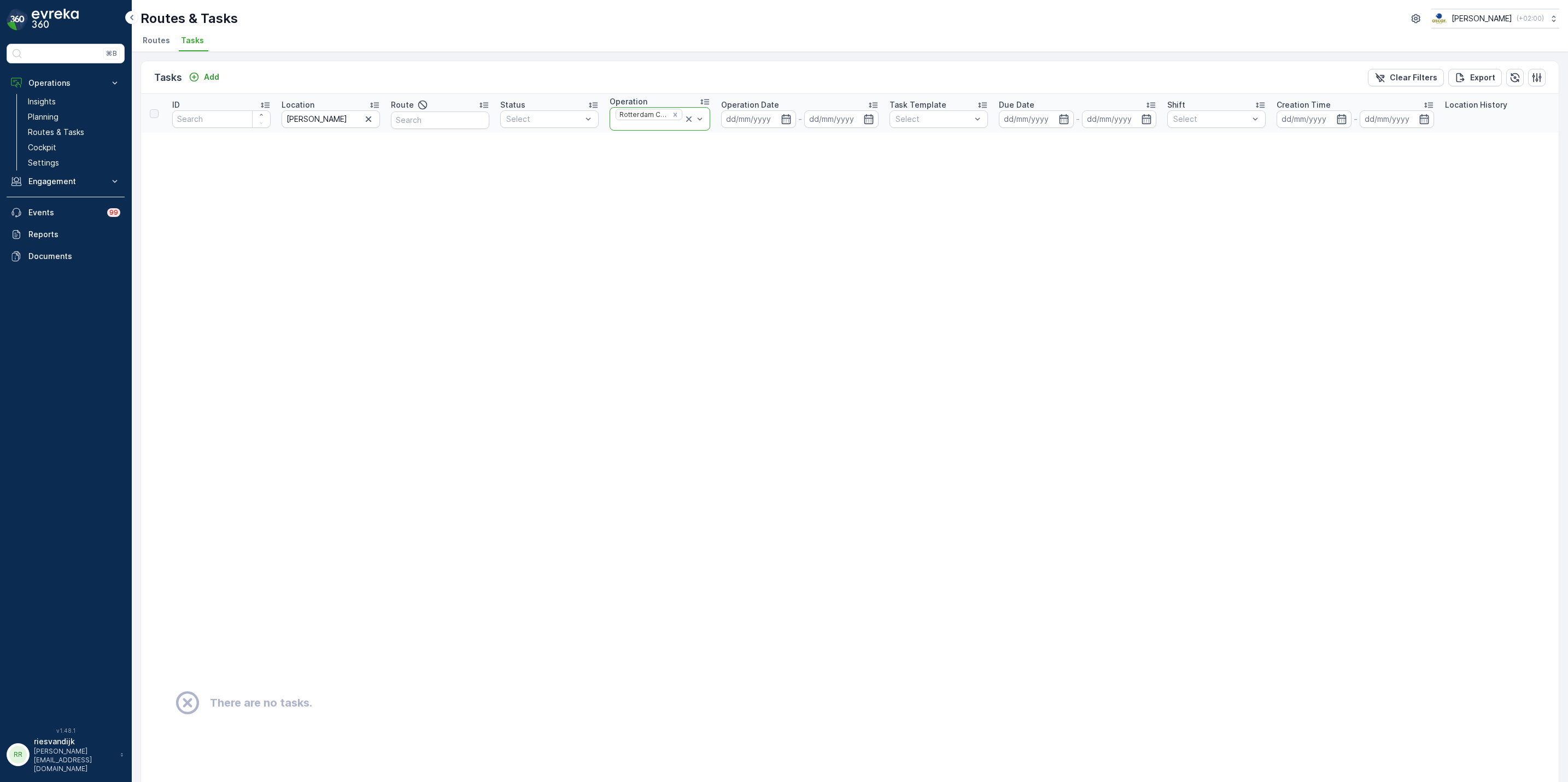
click at [686, 120] on icon at bounding box center [689, 119] width 5 height 5
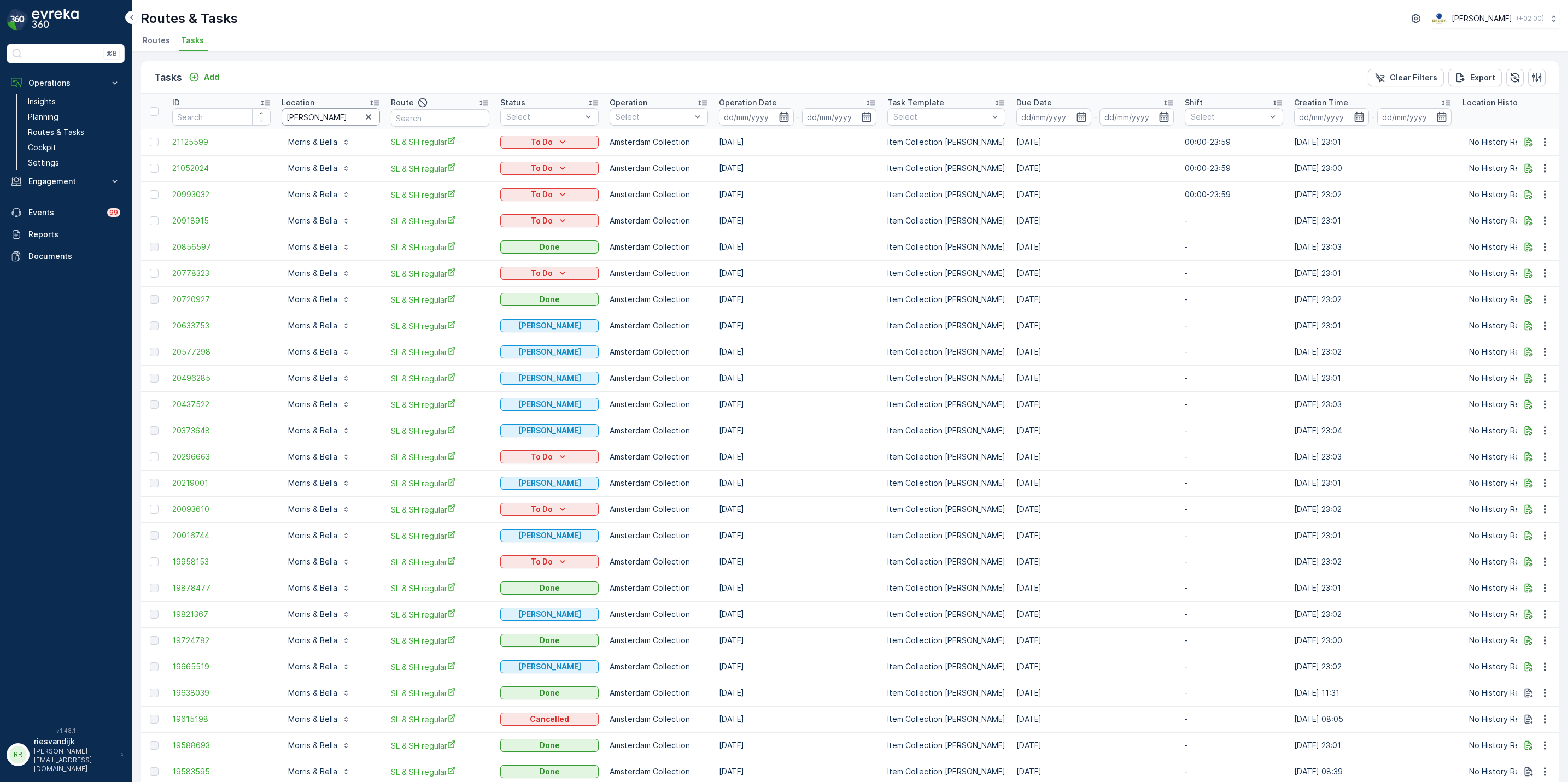
click at [325, 114] on input "morris" at bounding box center [331, 116] width 98 height 17
drag, startPoint x: 806, startPoint y: 226, endPoint x: 128, endPoint y: 169, distance: 680.4
click at [128, 169] on div "⌘B Operations Insights Planning Routes & Tasks Cockpit Settings Engagement Insi…" at bounding box center [784, 391] width 1568 height 782
drag, startPoint x: 128, startPoint y: 169, endPoint x: 443, endPoint y: 44, distance: 338.9
click at [443, 44] on ul "Routes Tasks" at bounding box center [845, 42] width 1410 height 19
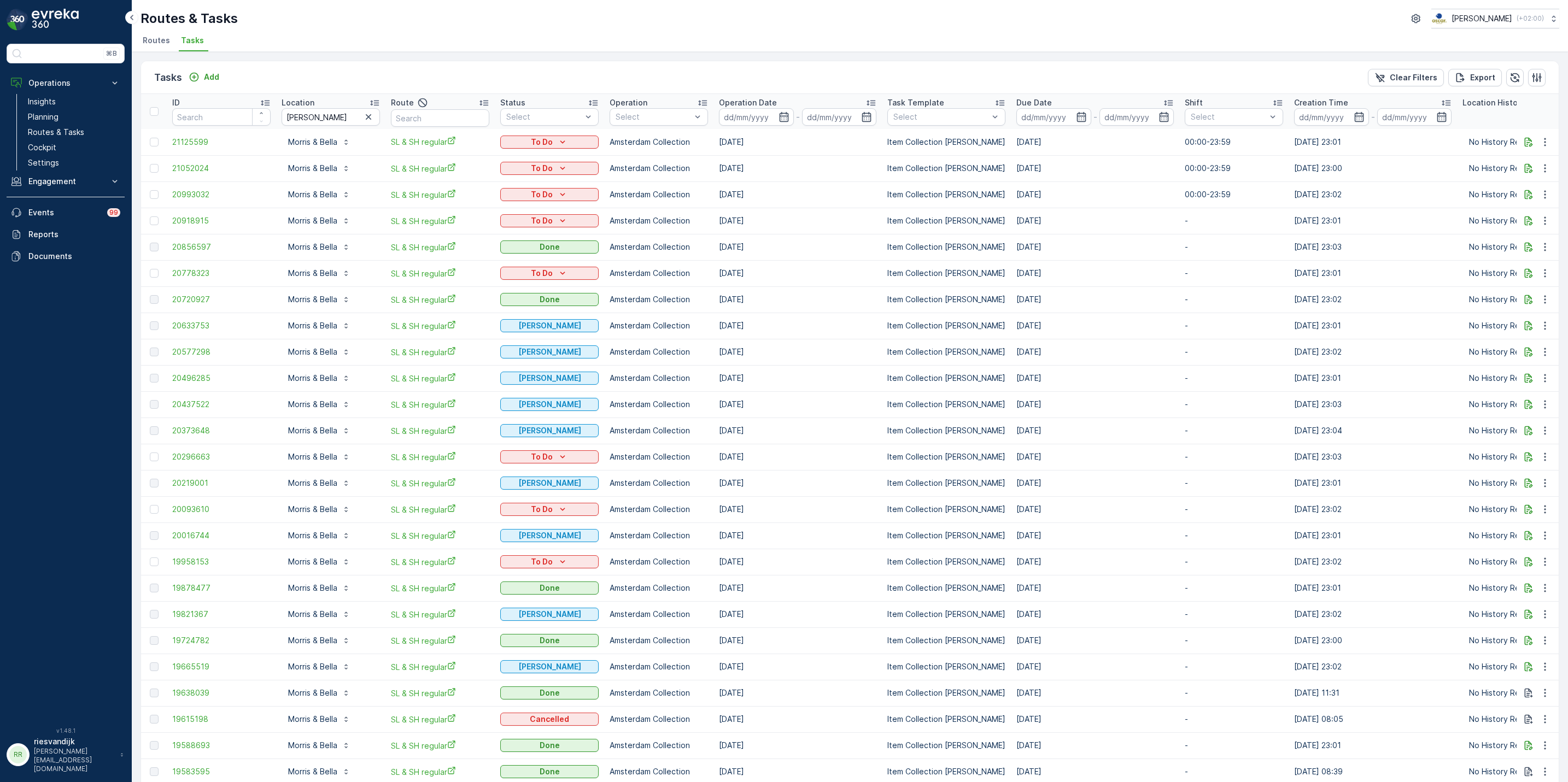
click at [441, 61] on div "Tasks Add Clear Filters Export ID Location morris Route Status Select Operation…" at bounding box center [850, 766] width 1419 height 1412
click at [783, 116] on icon "button" at bounding box center [784, 116] width 9 height 10
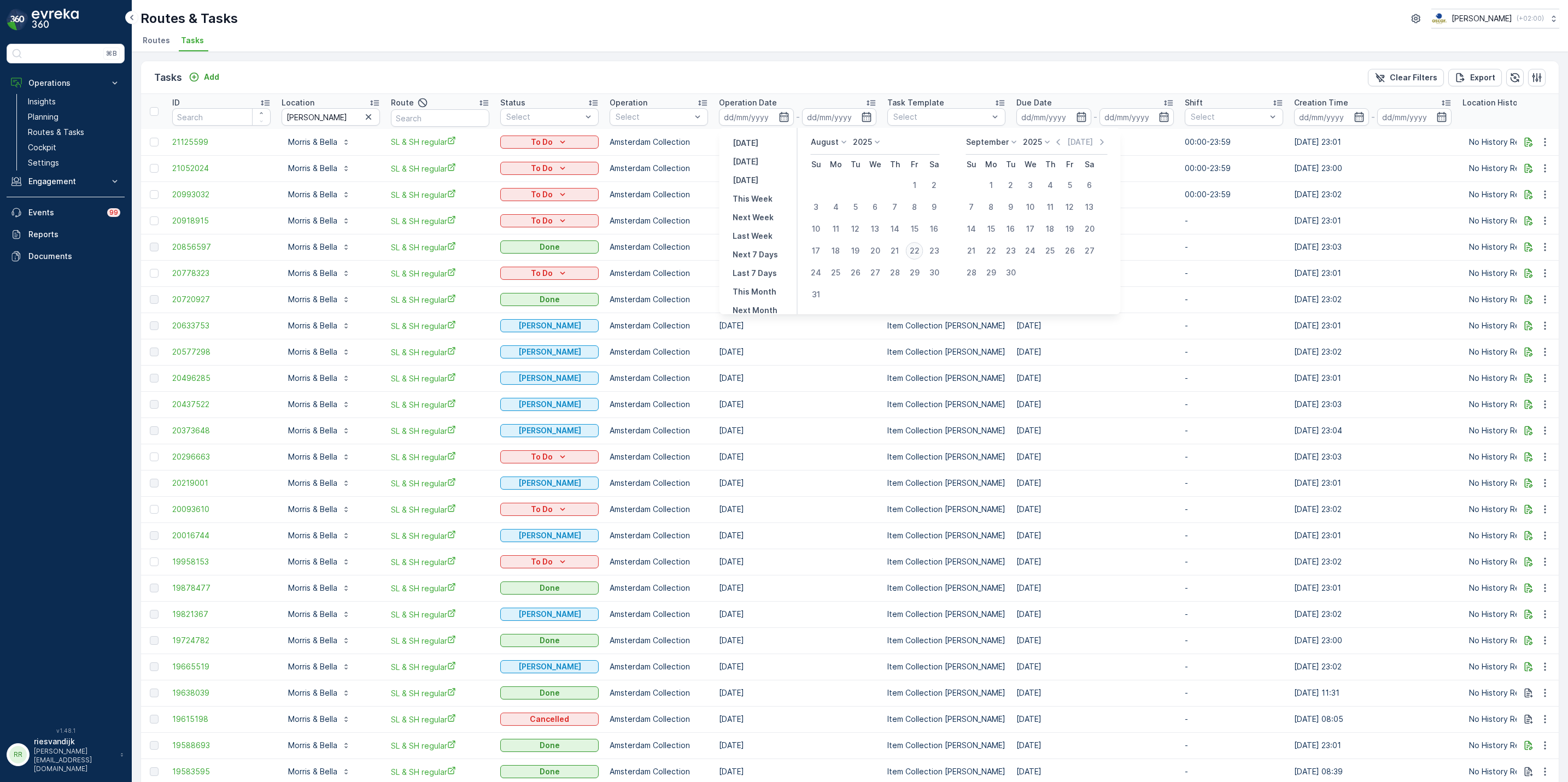
click at [914, 249] on div "22" at bounding box center [914, 250] width 17 height 17
type input "[DATE]"
click at [914, 249] on div "22" at bounding box center [914, 250] width 17 height 17
type input "[DATE]"
click at [914, 249] on div "22" at bounding box center [914, 250] width 17 height 17
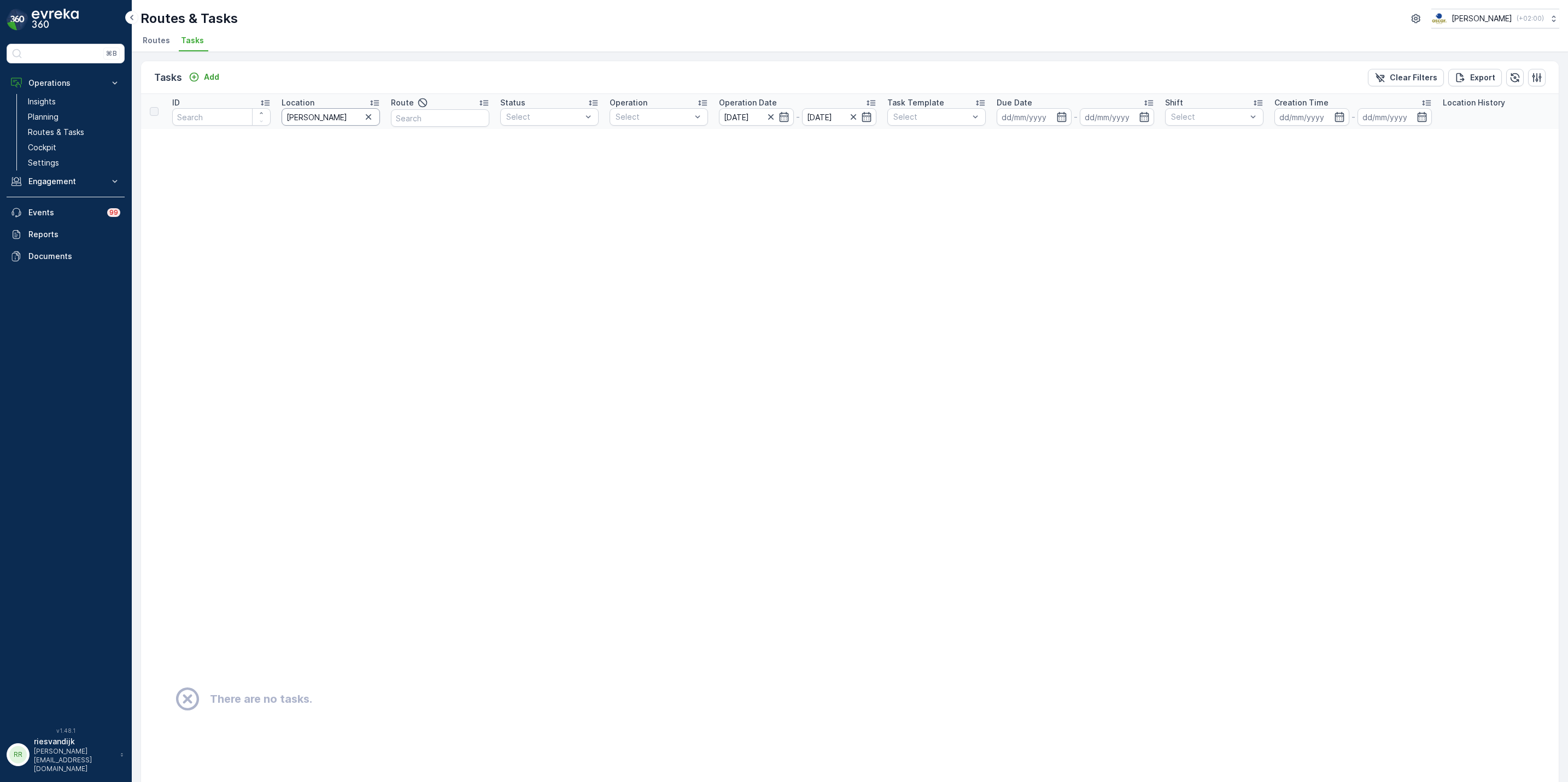
click at [315, 118] on input "morris" at bounding box center [331, 116] width 98 height 17
click at [365, 120] on icon "button" at bounding box center [368, 116] width 11 height 11
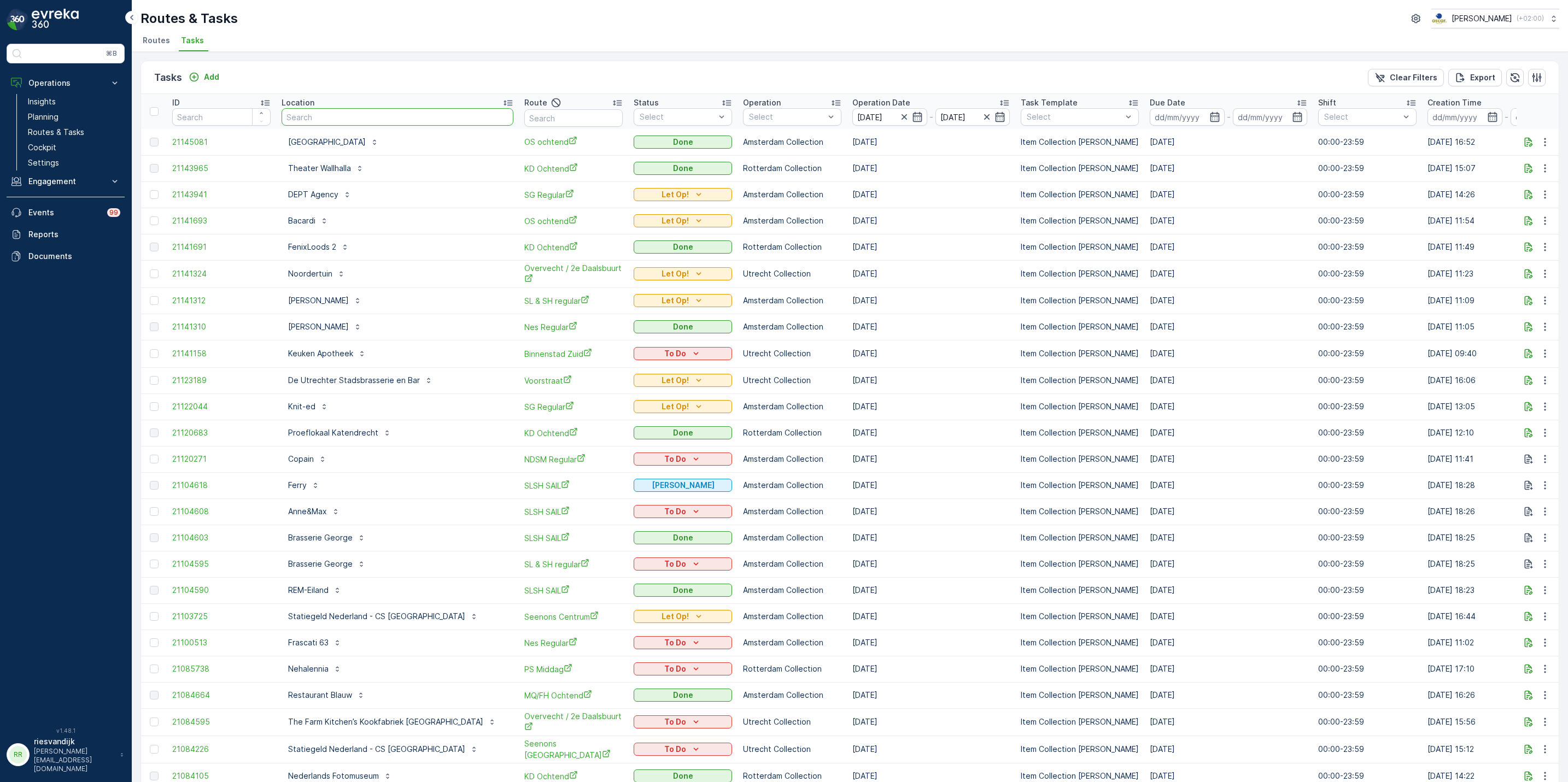
click at [401, 112] on input "text" at bounding box center [397, 116] width 232 height 17
click at [322, 125] on input "text" at bounding box center [397, 116] width 232 height 17
type input "fenix"
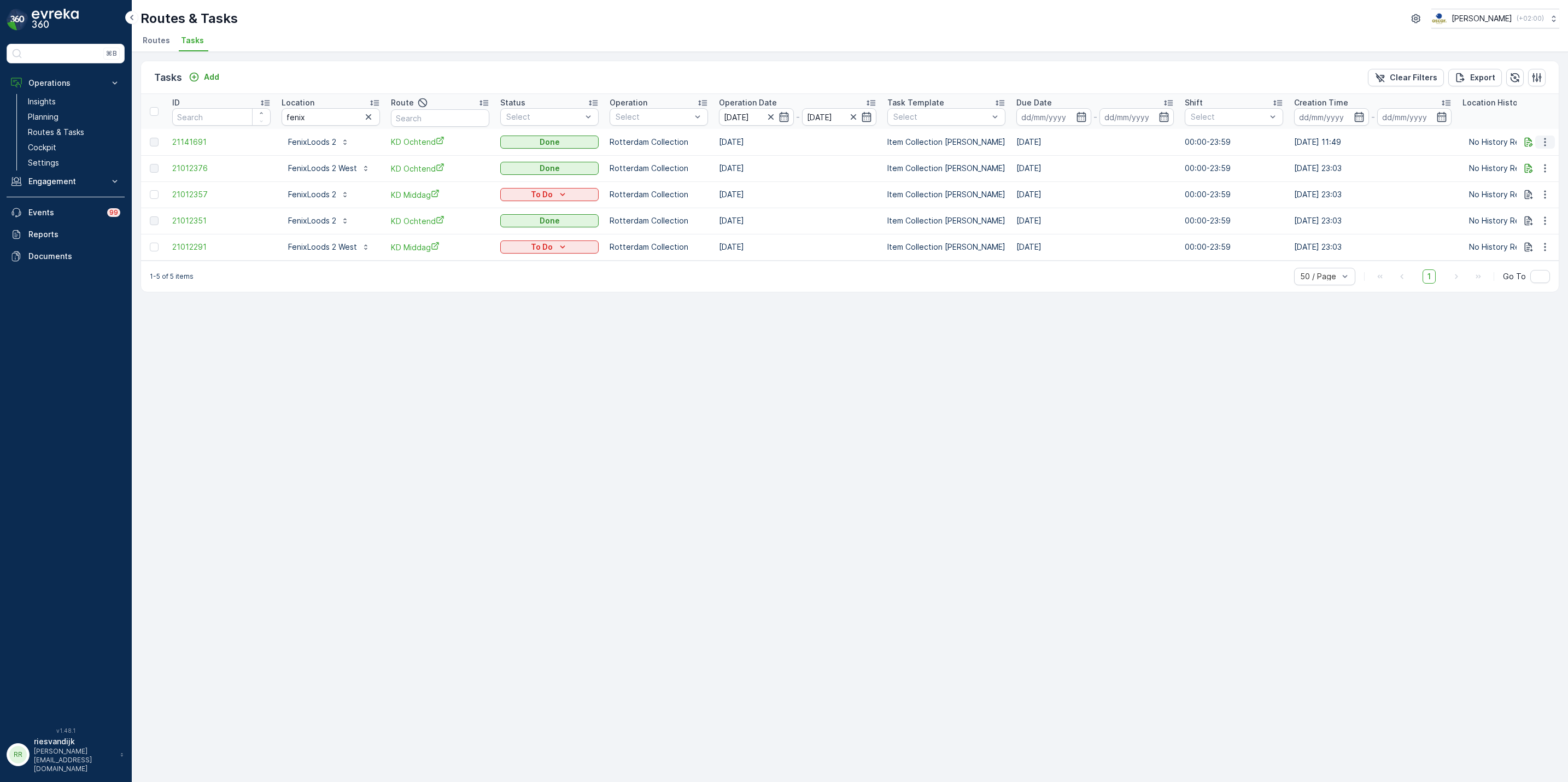
click at [1546, 136] on icon "button" at bounding box center [1545, 142] width 11 height 11
click at [1528, 157] on span "See More Details" at bounding box center [1532, 158] width 63 height 11
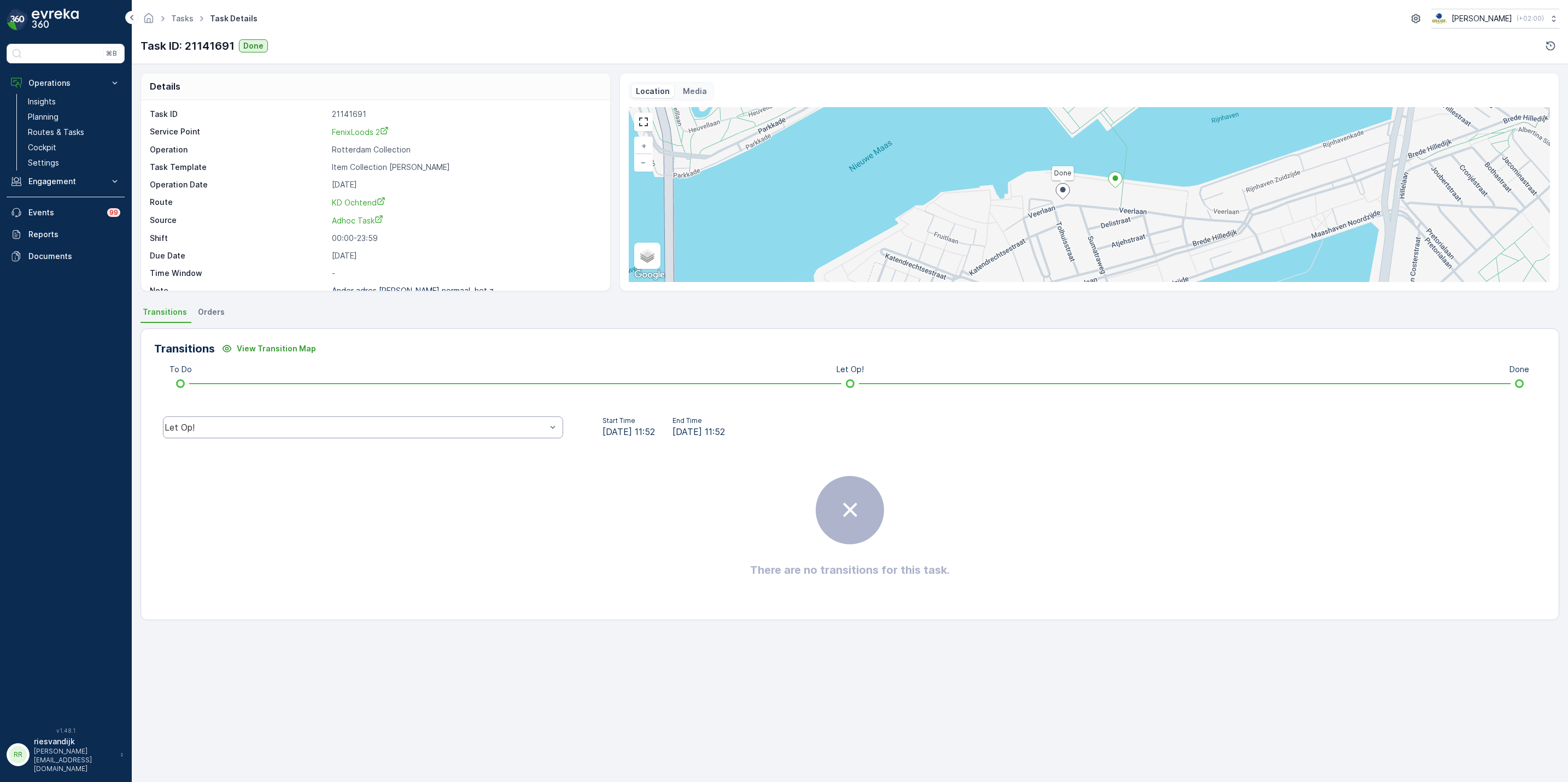
click at [499, 438] on div "Let Op!" at bounding box center [363, 428] width 401 height 22
click at [248, 347] on div "Done" at bounding box center [363, 345] width 387 height 10
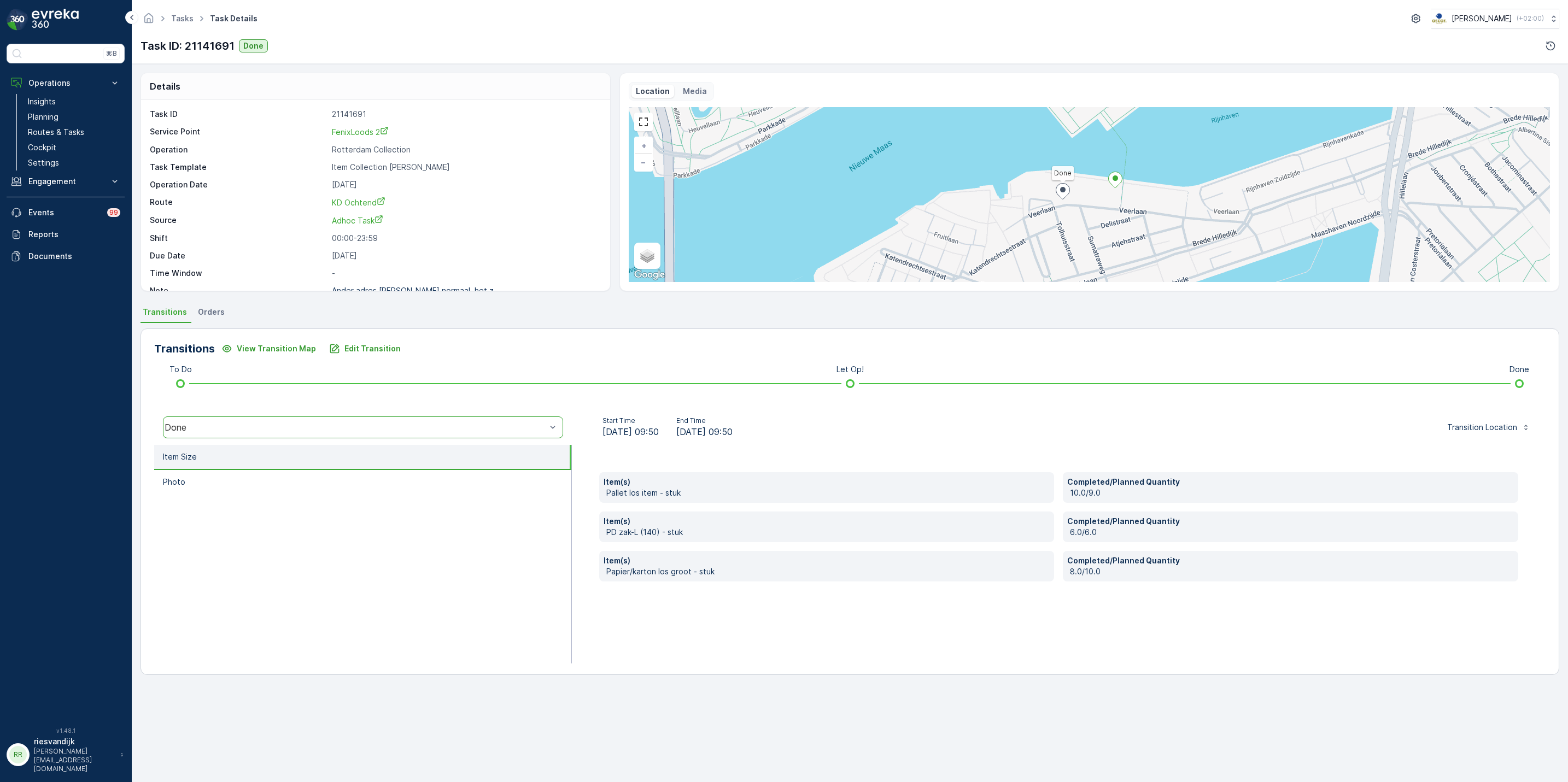
click at [690, 651] on div "Item(s) Pallet los item - stuk Completed/Planned Quantity 10.0/9.0 Item(s) PD z…" at bounding box center [1059, 554] width 975 height 219
click at [176, 14] on link "Tasks" at bounding box center [182, 18] width 23 height 9
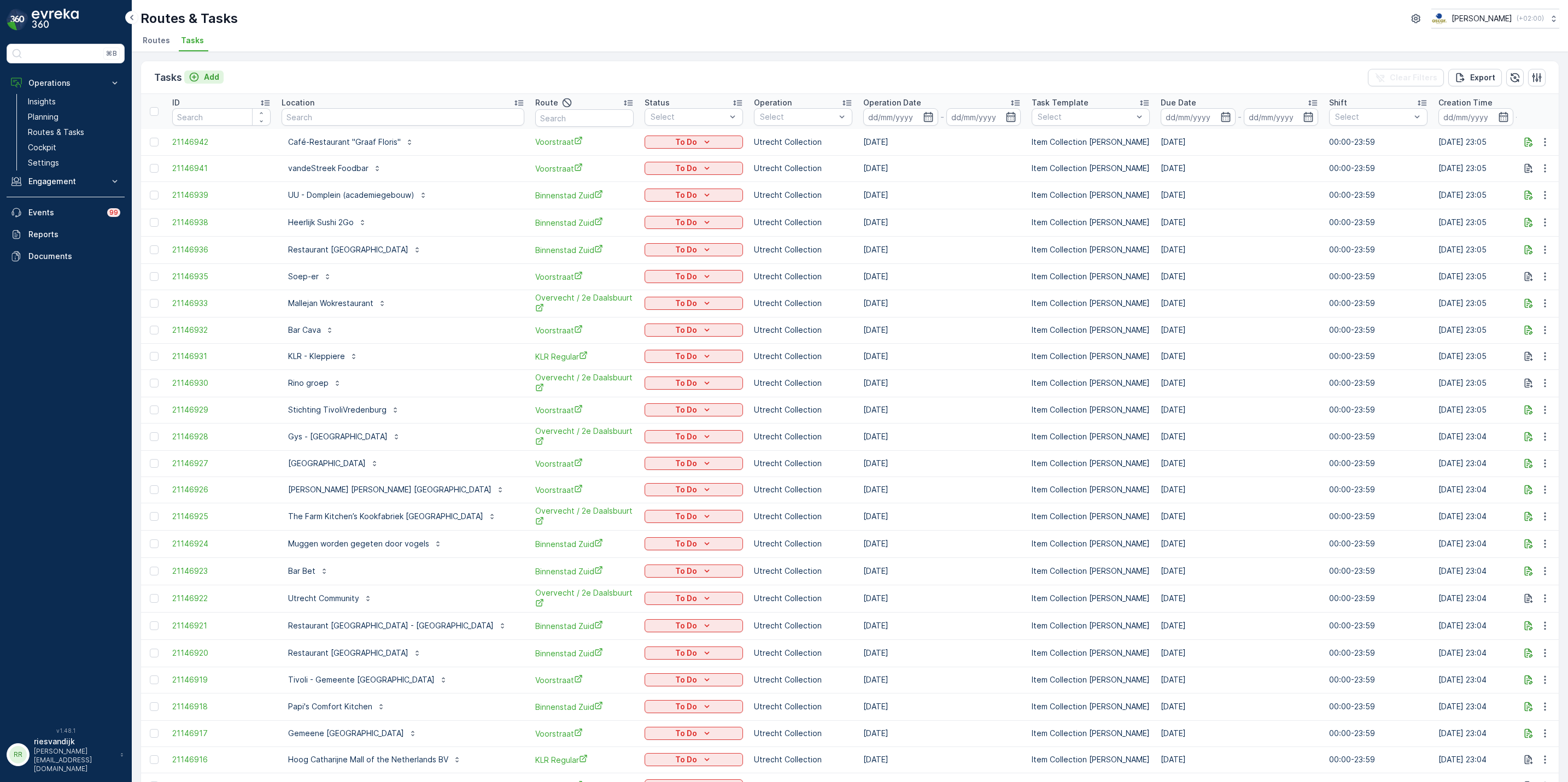
click at [206, 82] on p "Add" at bounding box center [212, 77] width 16 height 11
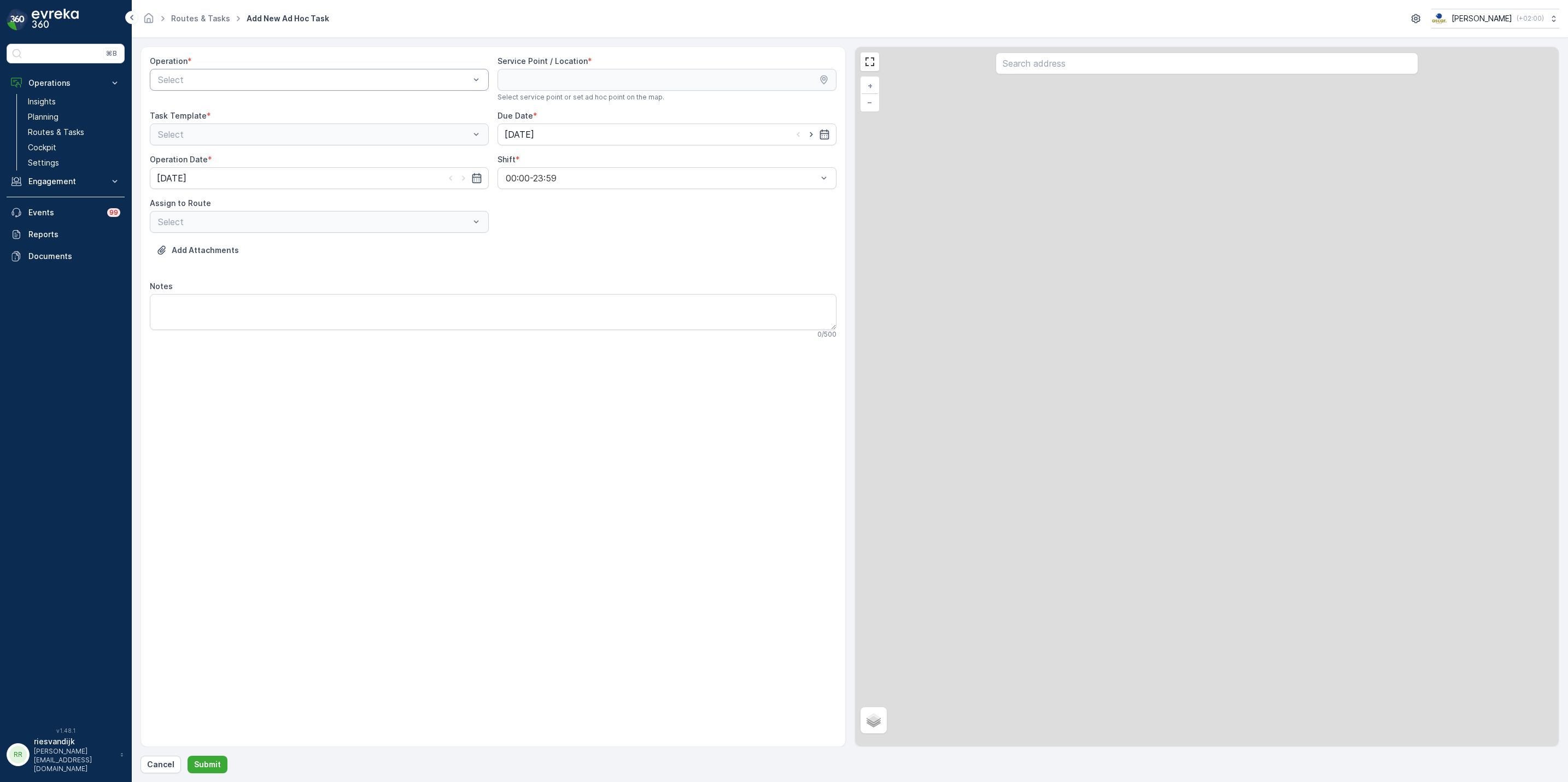
click at [268, 80] on div at bounding box center [314, 80] width 314 height 10
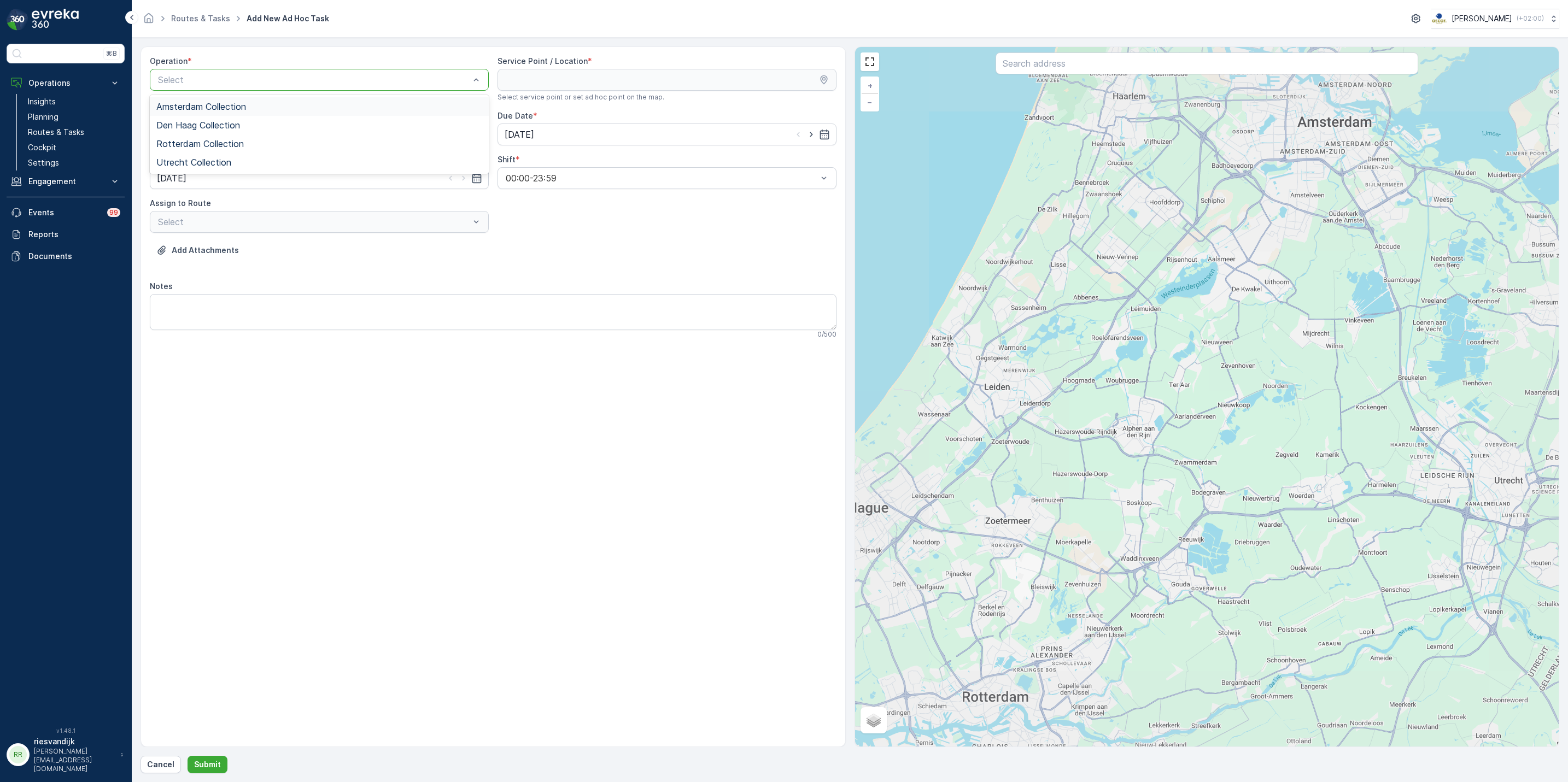
click at [268, 98] on div "Amsterdam Collection" at bounding box center [320, 106] width 339 height 19
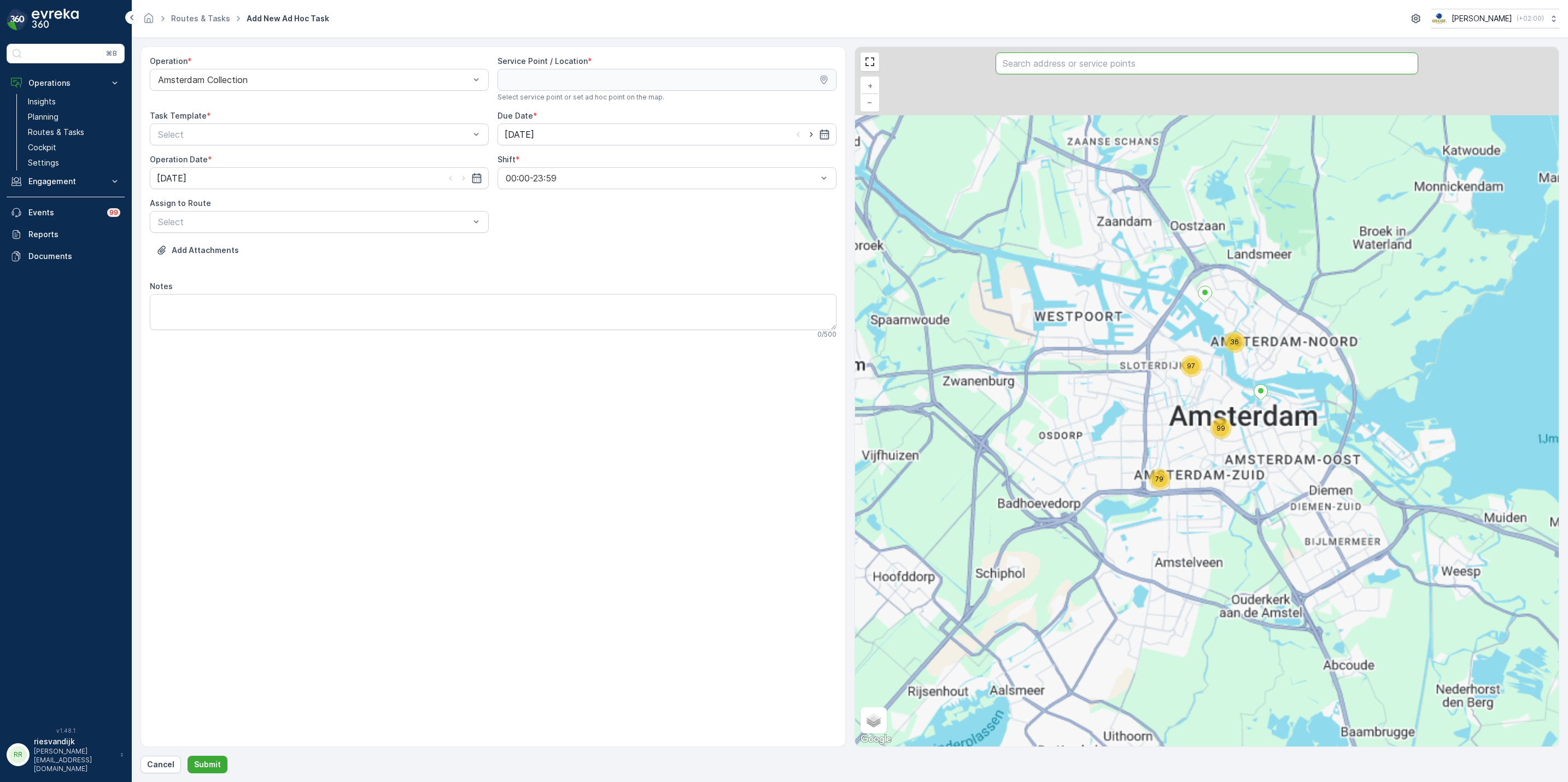
click at [1175, 68] on input "text" at bounding box center [1207, 63] width 423 height 22
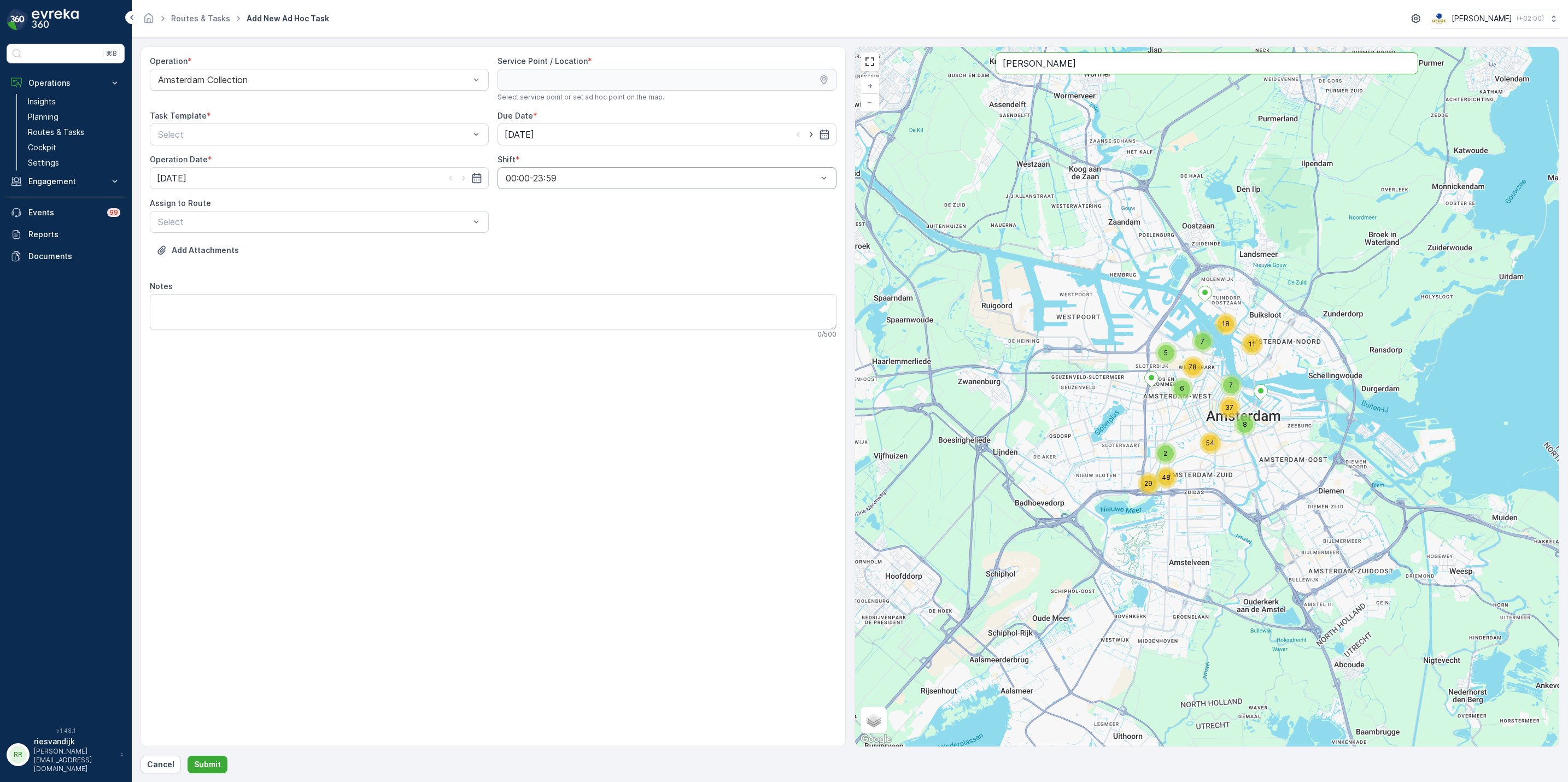
type input "morris"
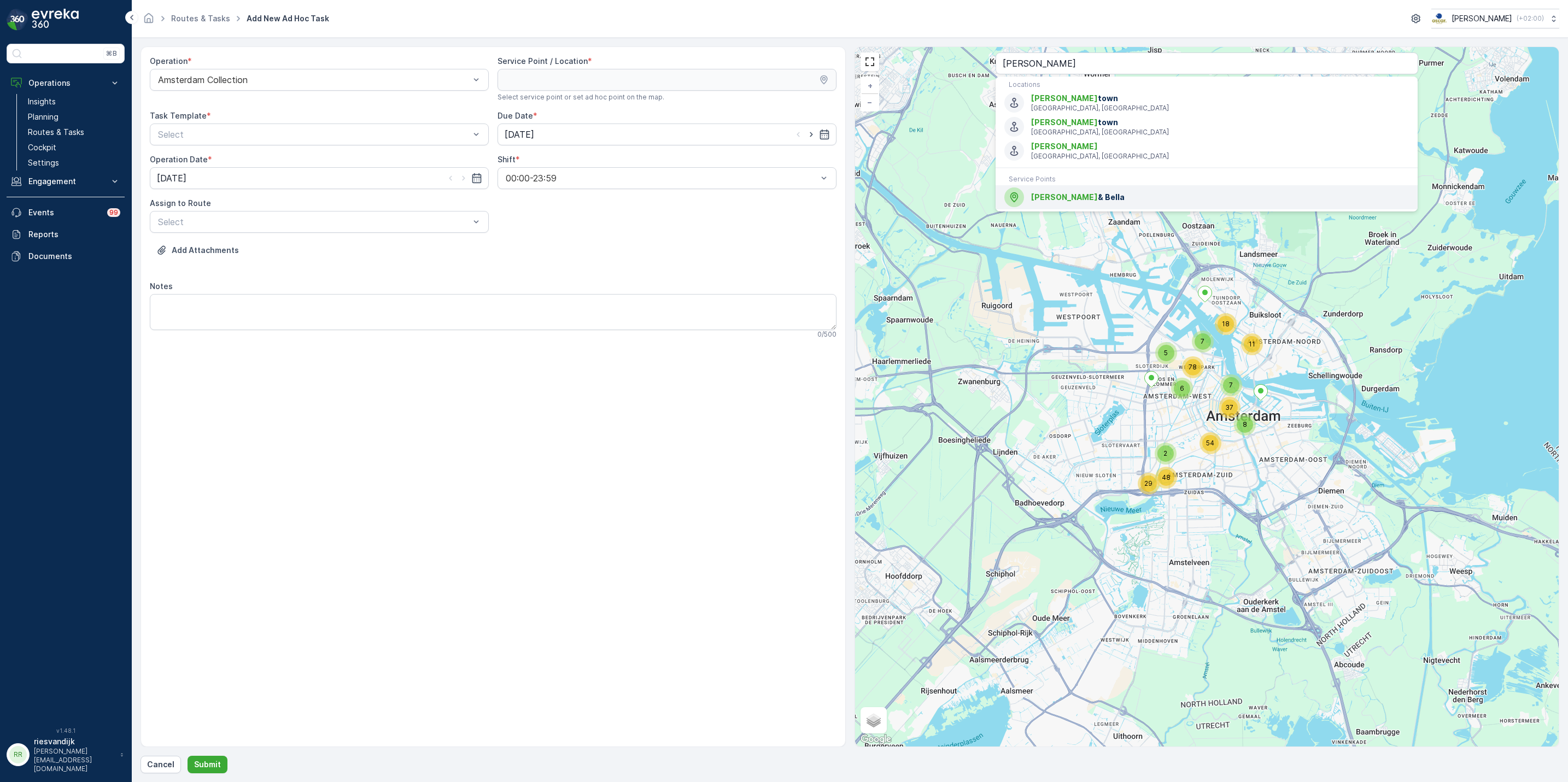
click at [1106, 190] on div "Morris & Bella" at bounding box center [1206, 197] width 404 height 19
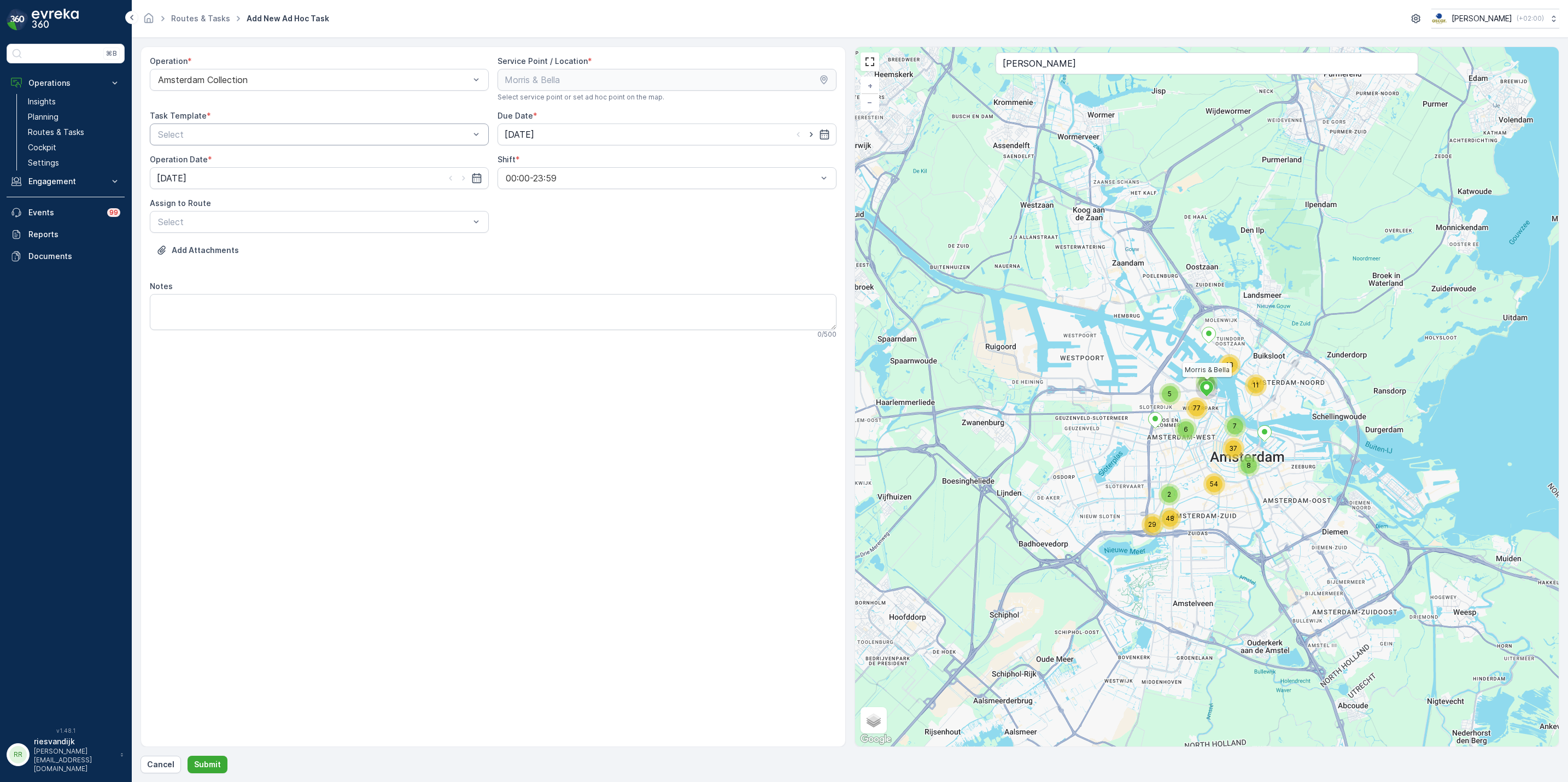
click at [251, 128] on div "Select" at bounding box center [320, 135] width 339 height 22
click at [272, 164] on span "Item Collection [PERSON_NAME]" at bounding box center [225, 161] width 138 height 10
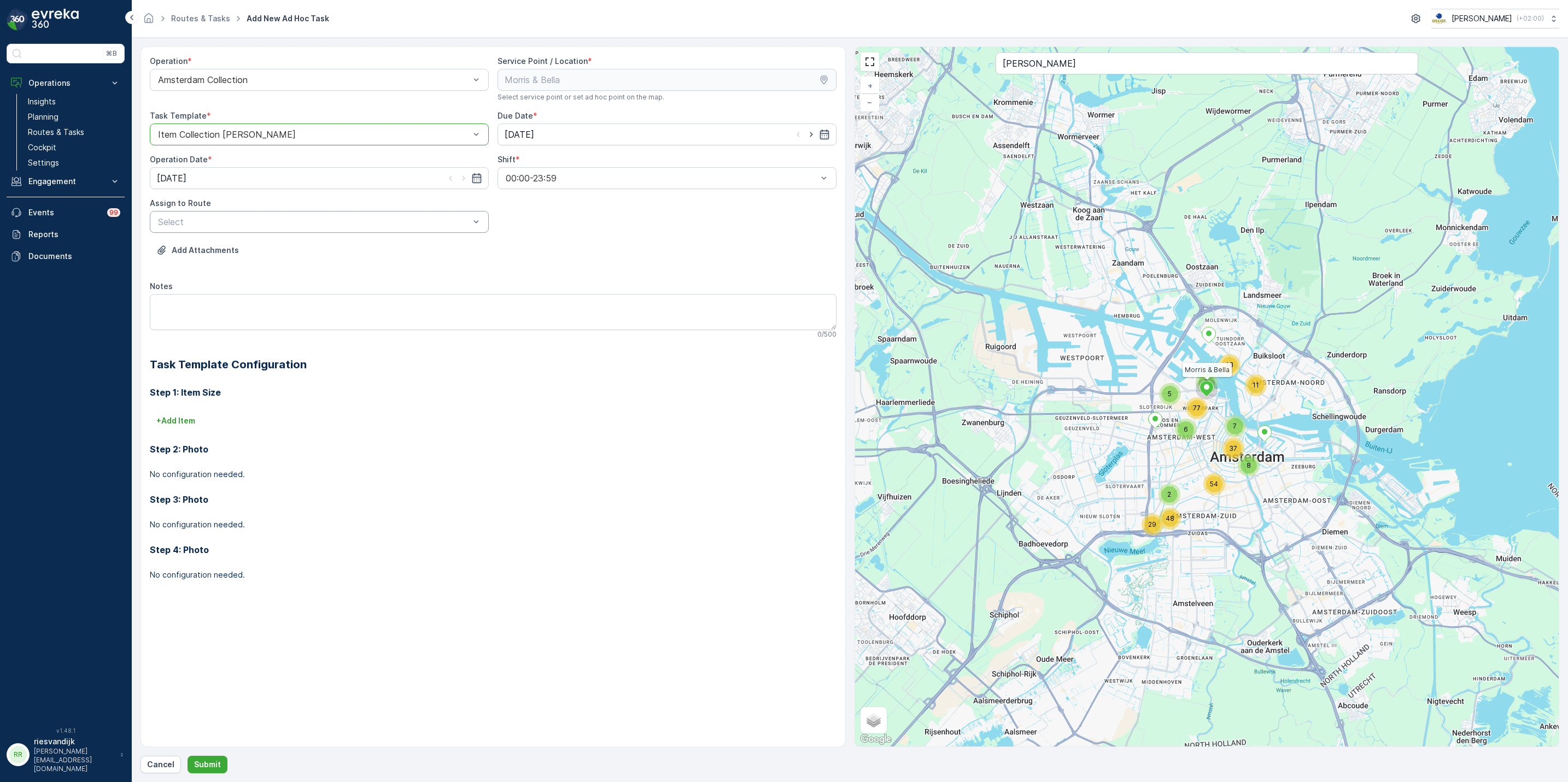
click at [326, 227] on div at bounding box center [314, 221] width 314 height 10
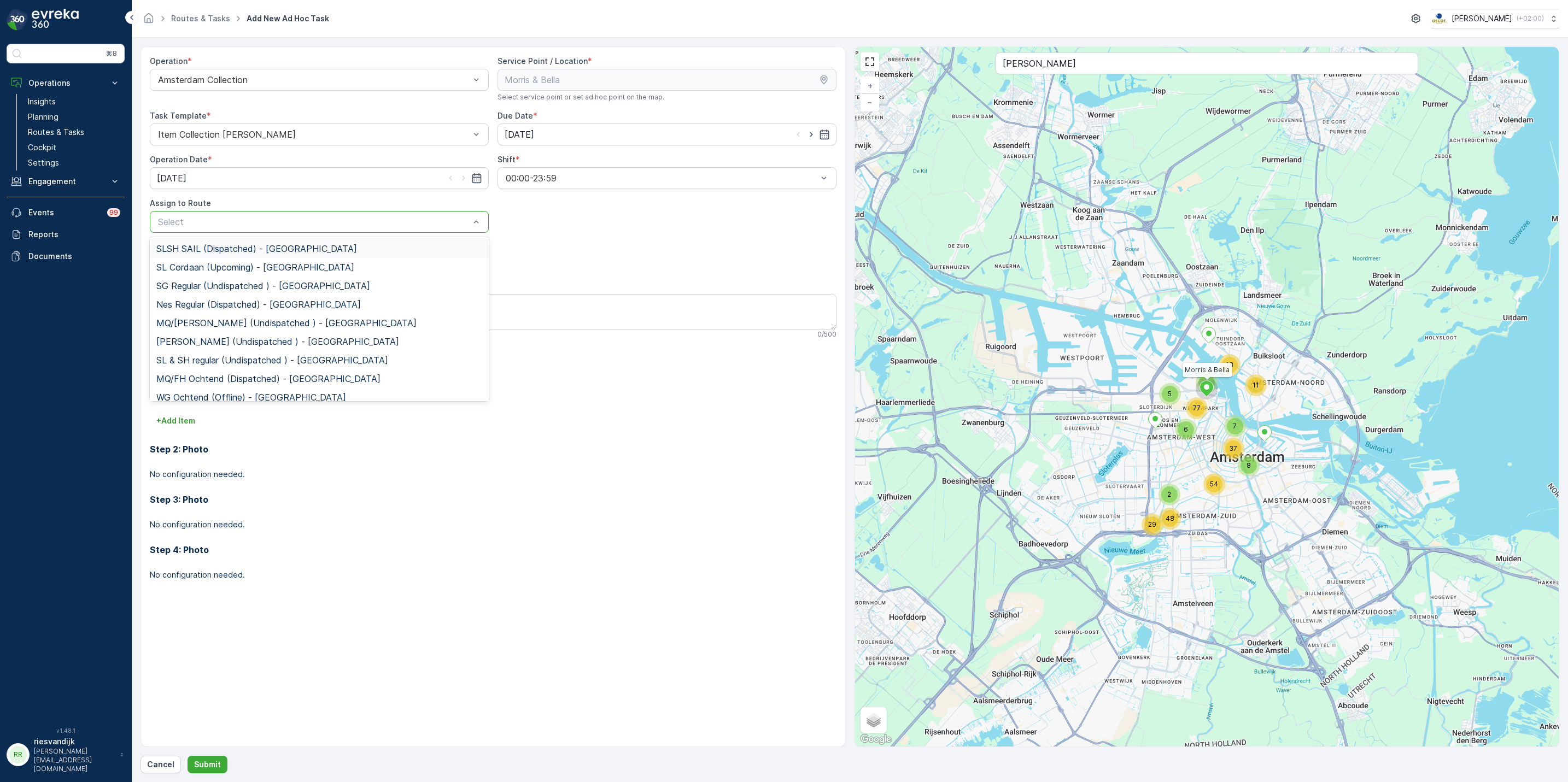
click at [316, 255] on div "SLSH SAIL (Dispatched) - Amsterdam" at bounding box center [320, 248] width 339 height 19
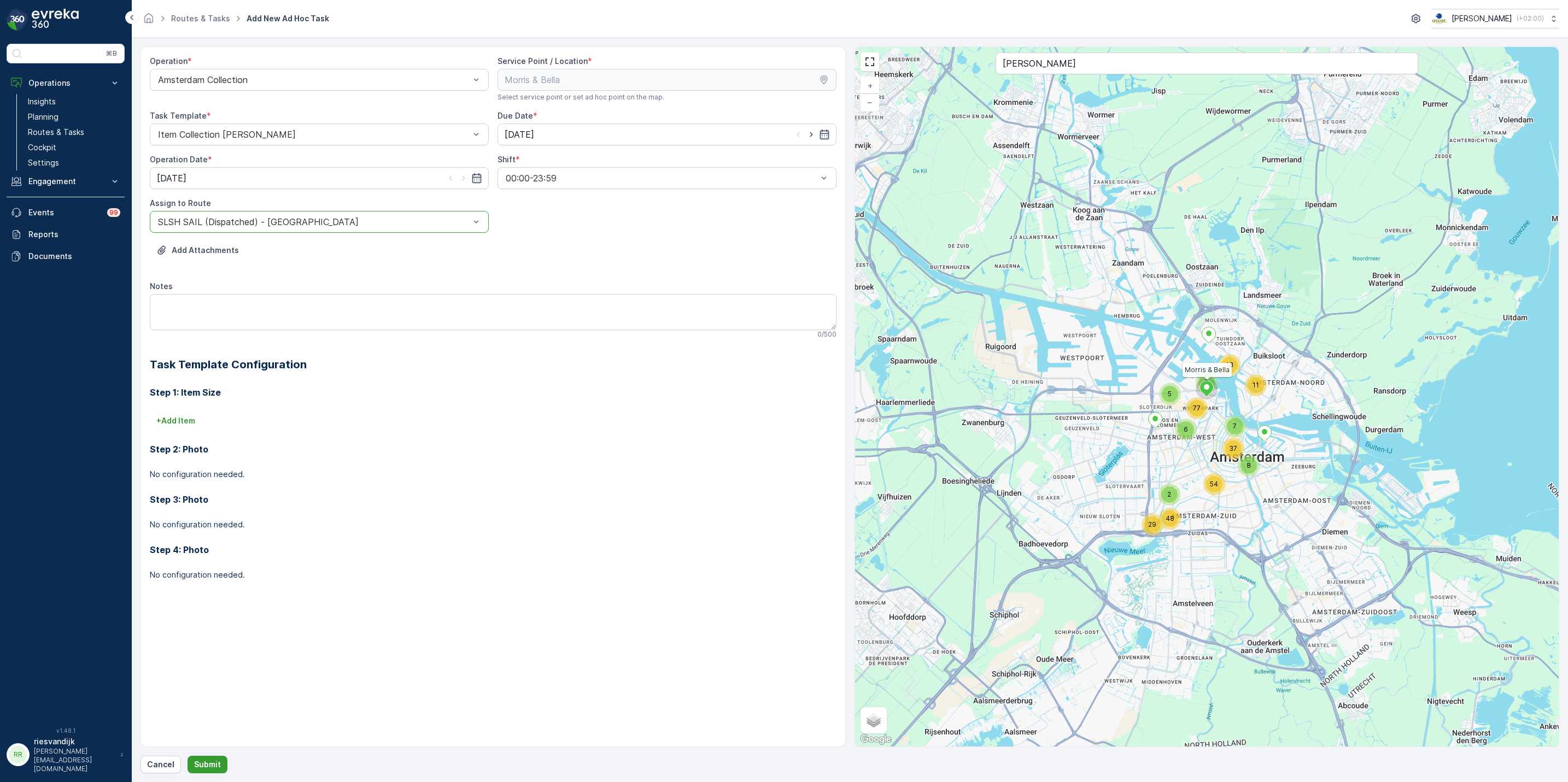
click at [210, 763] on p "Submit" at bounding box center [207, 765] width 27 height 11
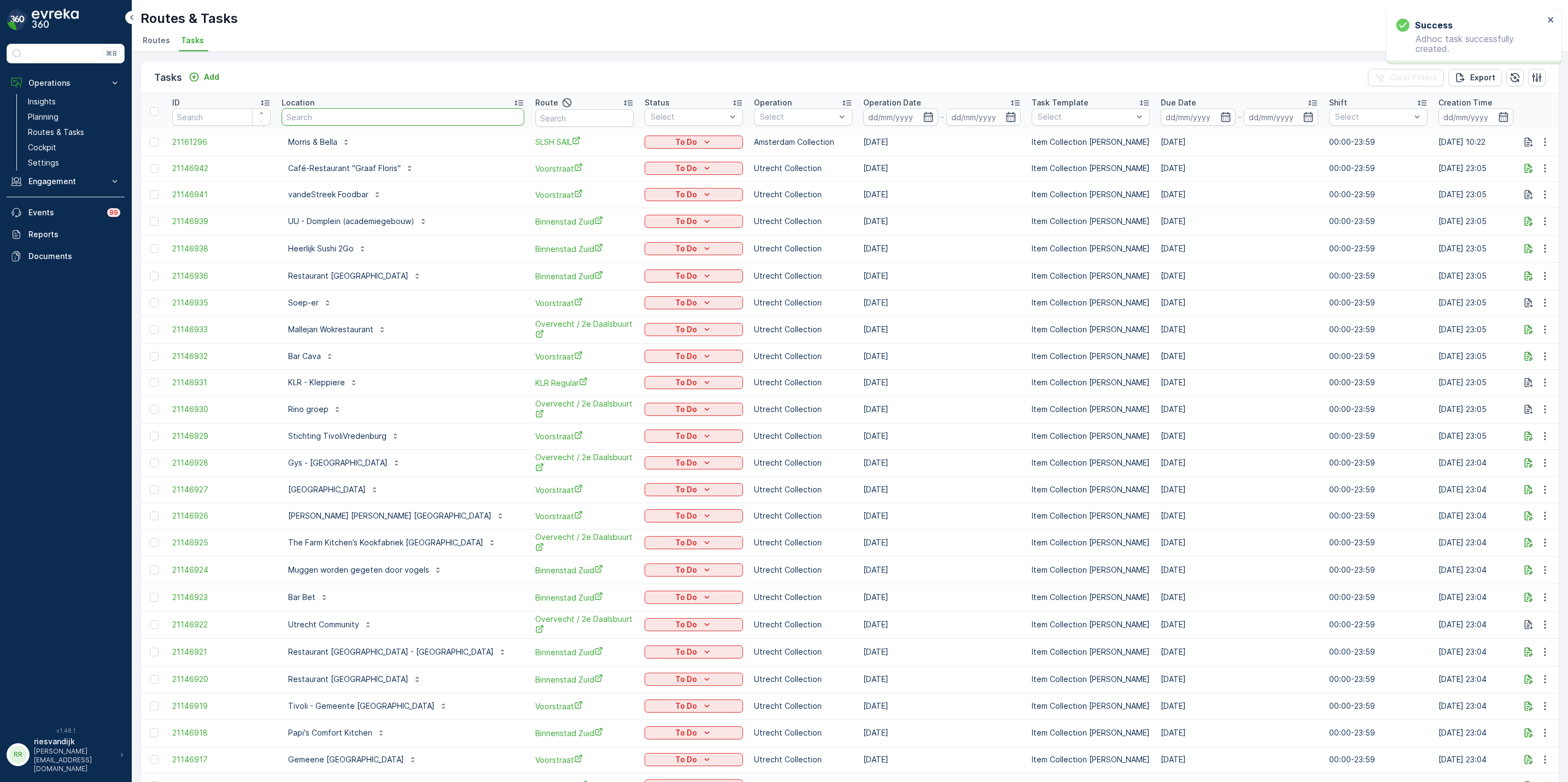
click at [422, 122] on input "text" at bounding box center [403, 116] width 243 height 17
click at [535, 123] on input "text" at bounding box center [584, 118] width 98 height 17
type input "SL &"
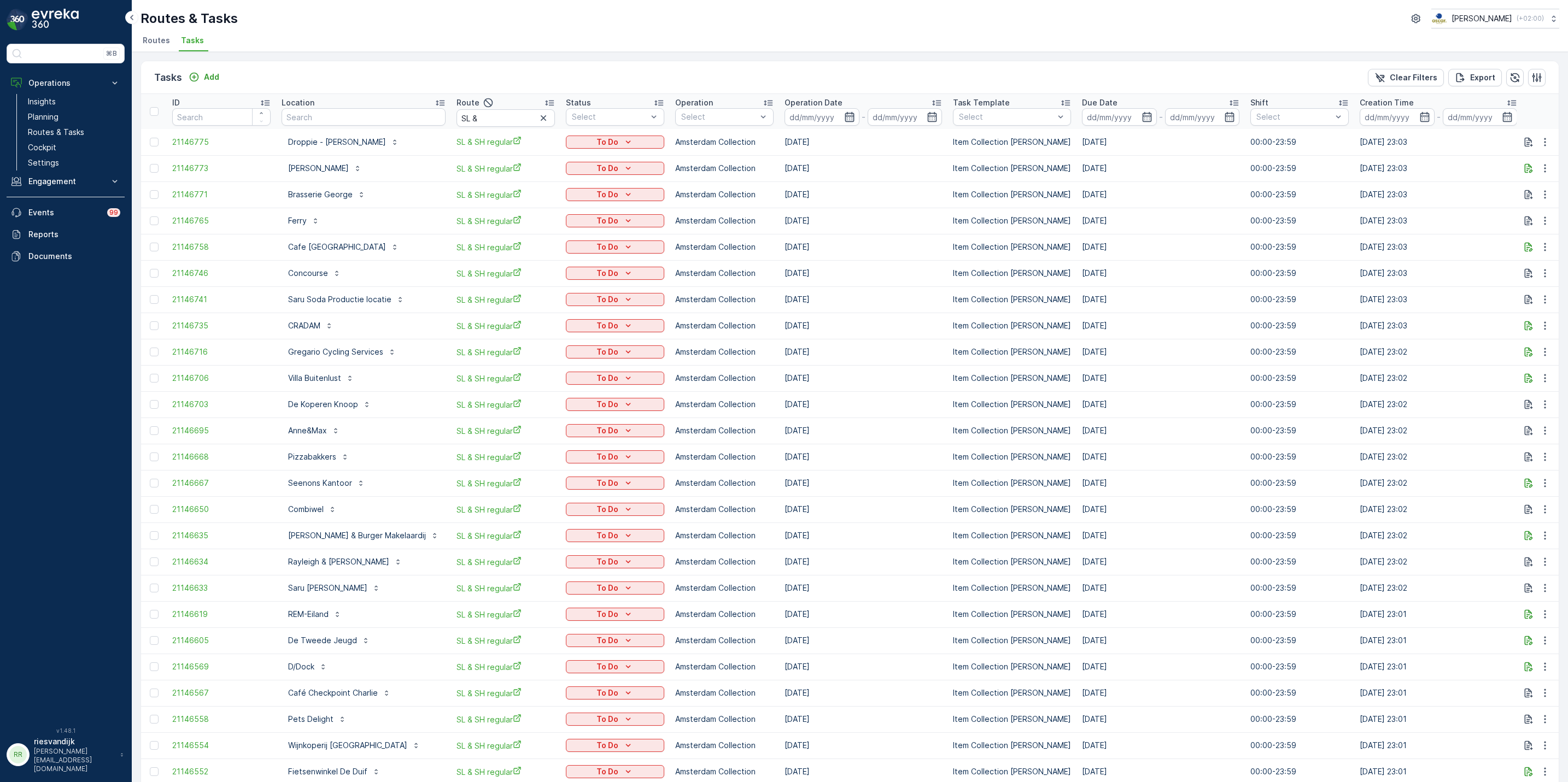
click at [845, 115] on icon "button" at bounding box center [850, 116] width 9 height 10
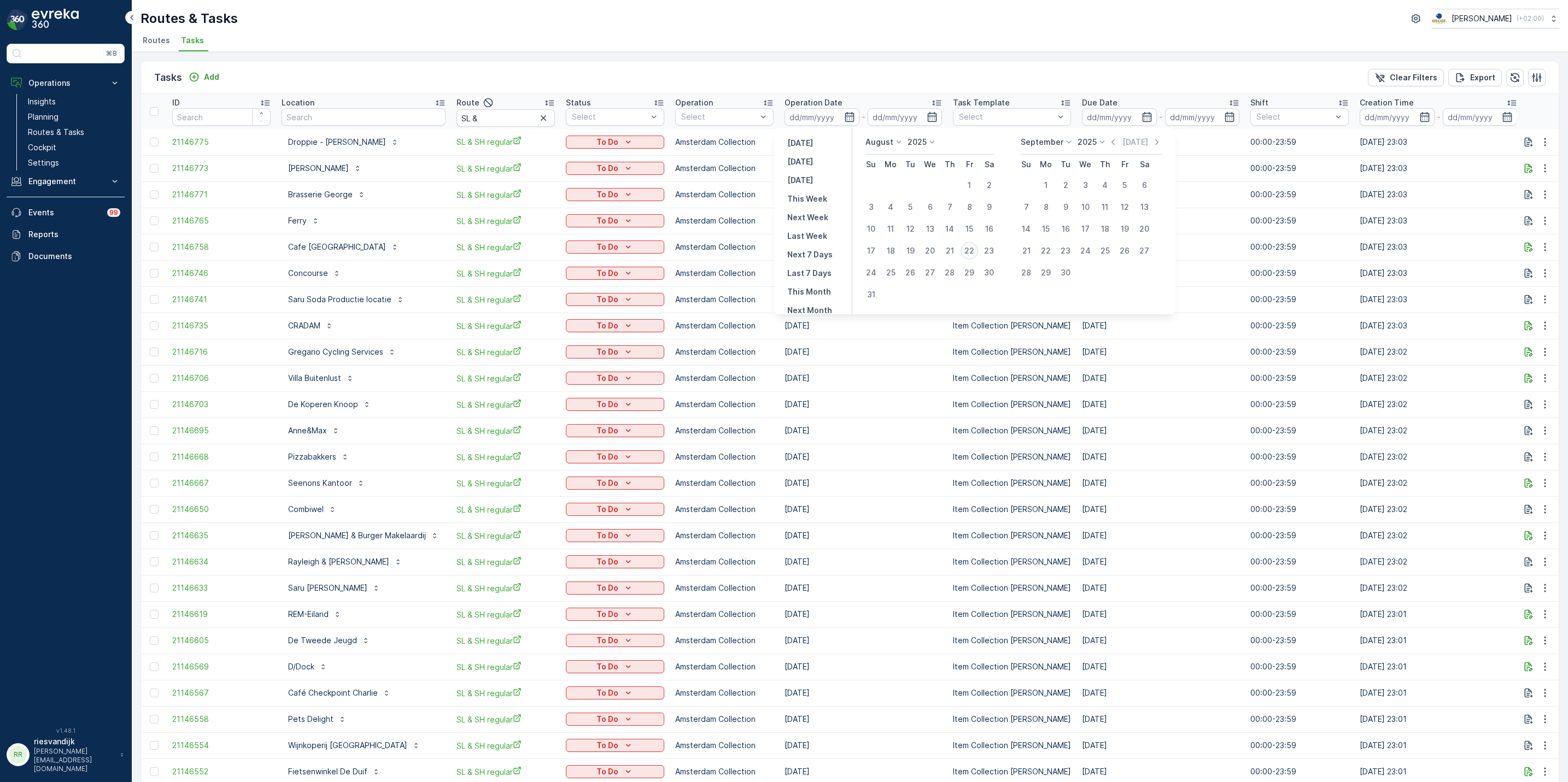
click at [975, 253] on div "22" at bounding box center [969, 250] width 17 height 17
type input "[DATE]"
click at [975, 253] on div "22" at bounding box center [969, 250] width 17 height 17
type input "[DATE]"
click at [971, 251] on div "22" at bounding box center [969, 250] width 17 height 17
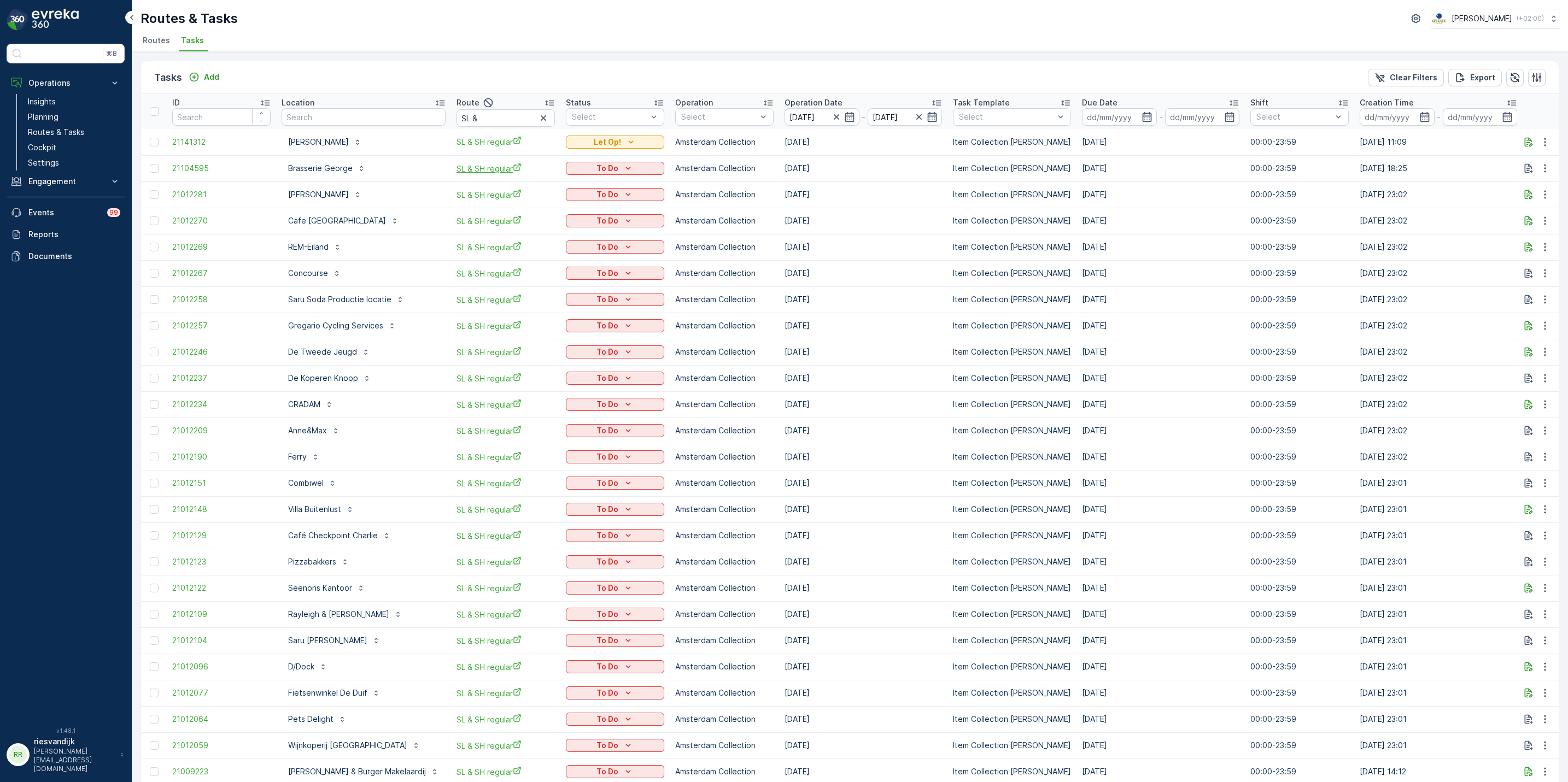
click at [481, 173] on span "SL & SH regular" at bounding box center [506, 169] width 98 height 12
click at [496, 115] on input "SL &" at bounding box center [506, 118] width 98 height 17
click at [538, 120] on icon "button" at bounding box center [543, 118] width 11 height 11
click at [527, 118] on input "text" at bounding box center [506, 118] width 98 height 17
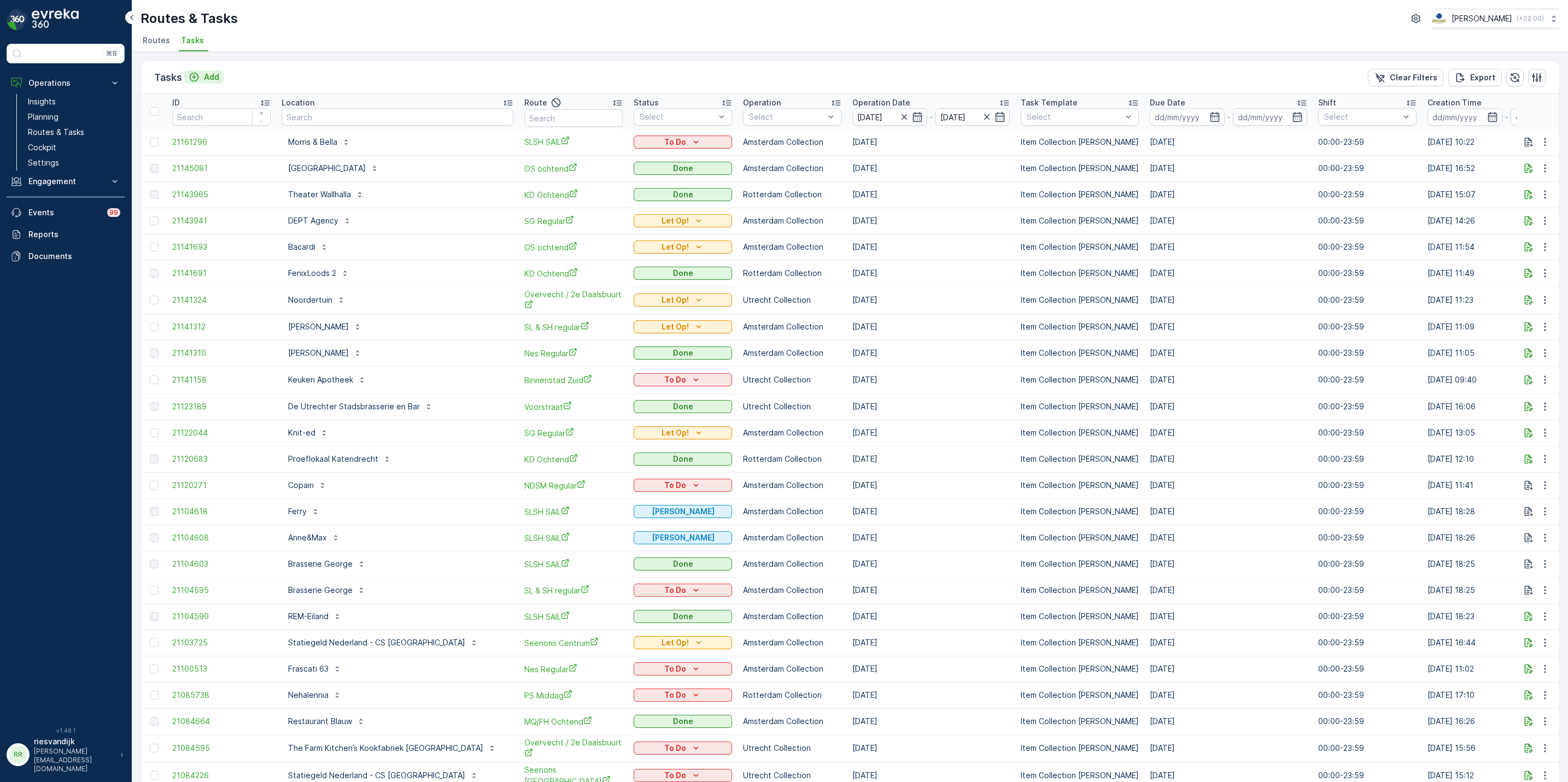
click at [205, 82] on p "Add" at bounding box center [212, 77] width 16 height 11
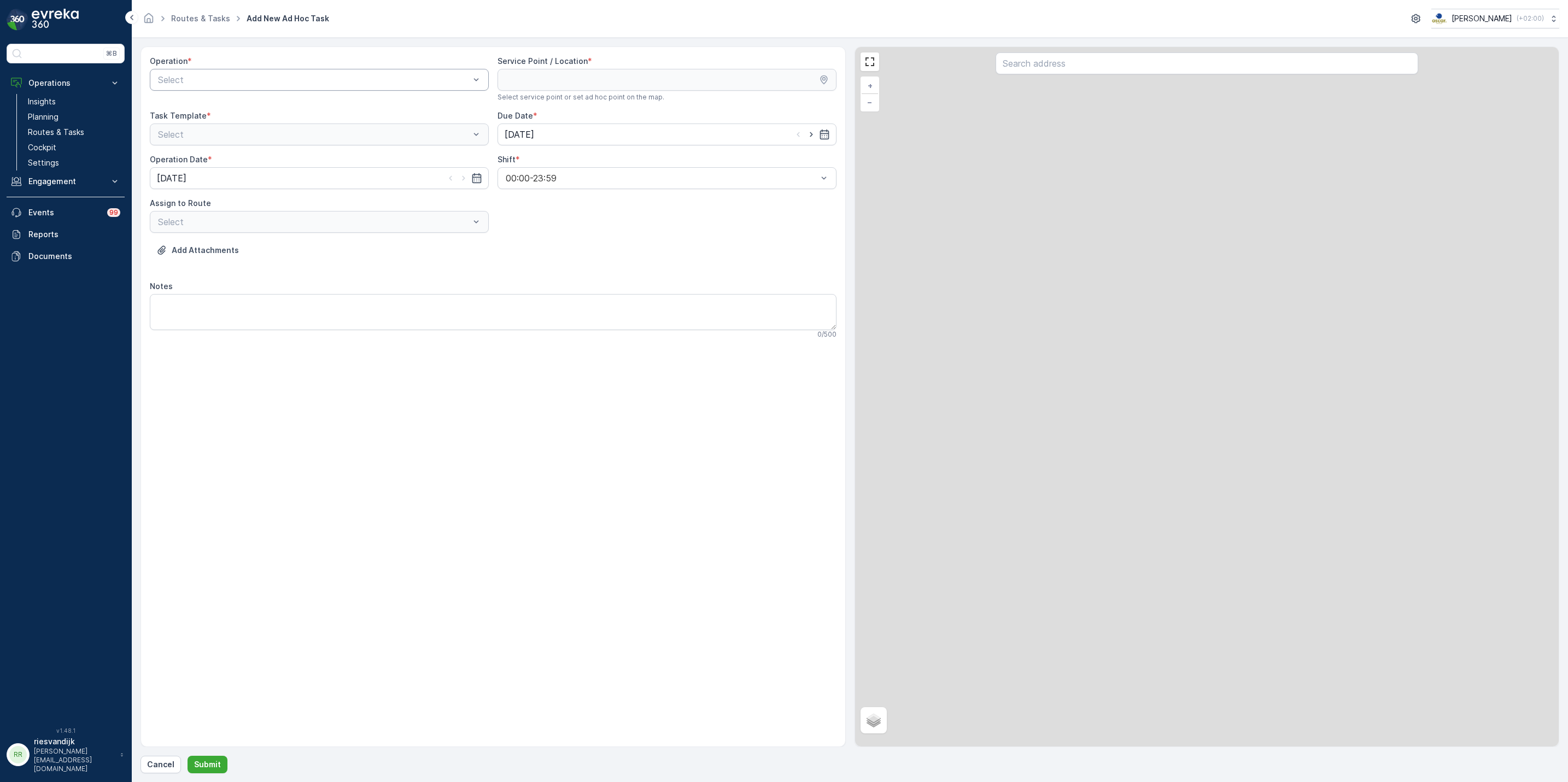
click at [341, 83] on div at bounding box center [314, 80] width 314 height 10
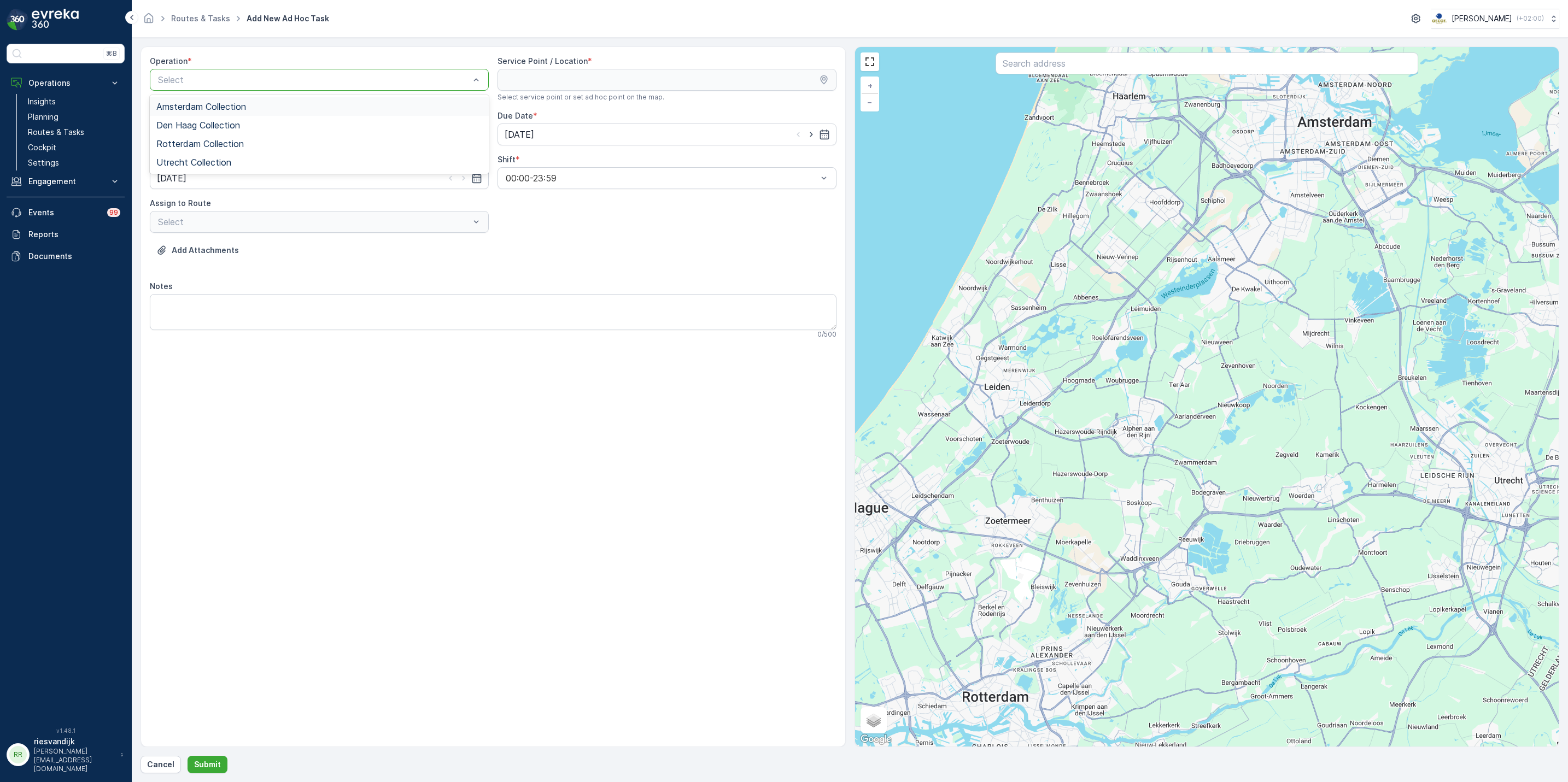
click at [298, 105] on div "Amsterdam Collection" at bounding box center [320, 106] width 326 height 10
click at [1135, 72] on div at bounding box center [1207, 64] width 423 height 24
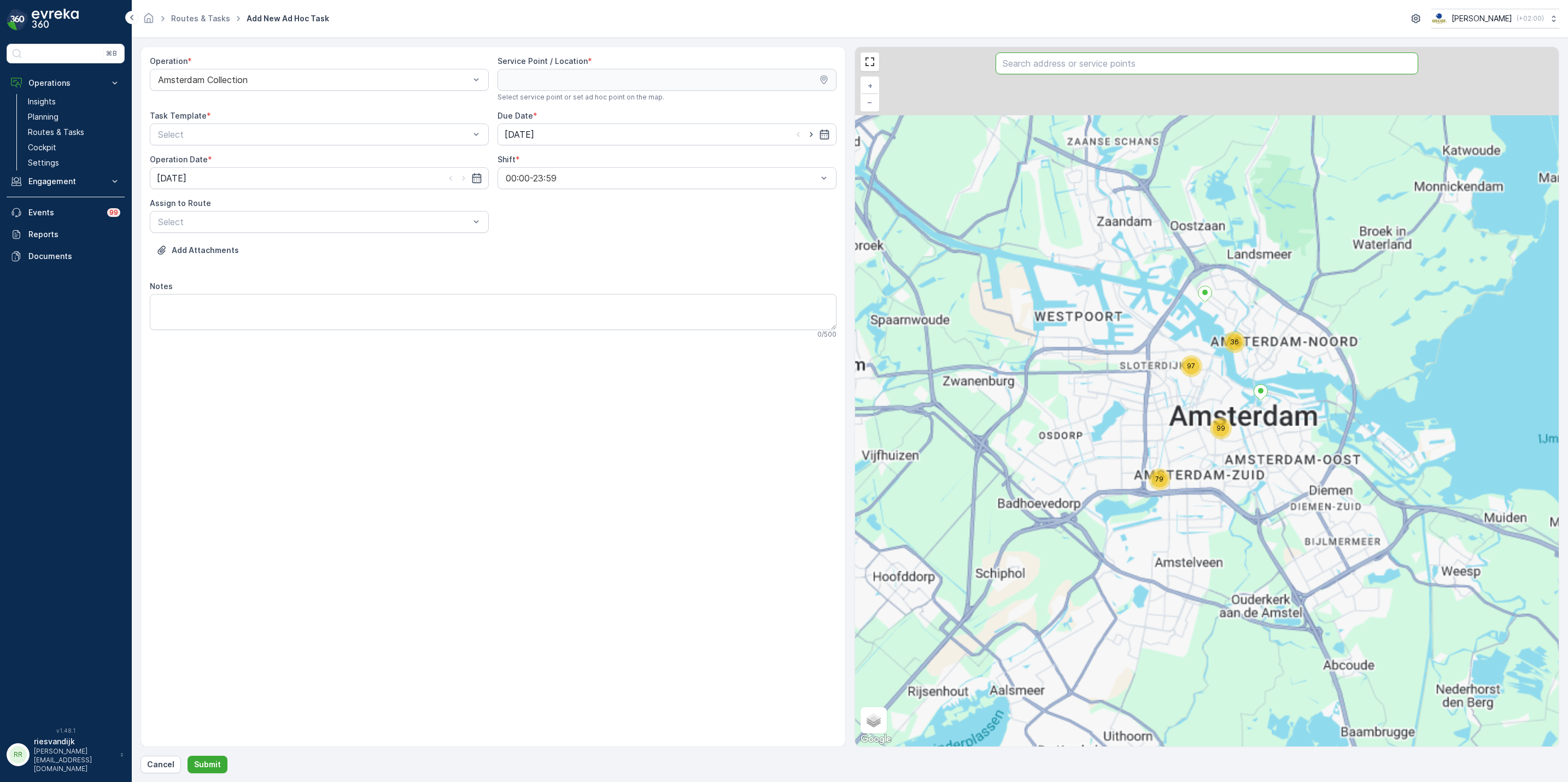
click at [1135, 71] on input "text" at bounding box center [1207, 63] width 423 height 22
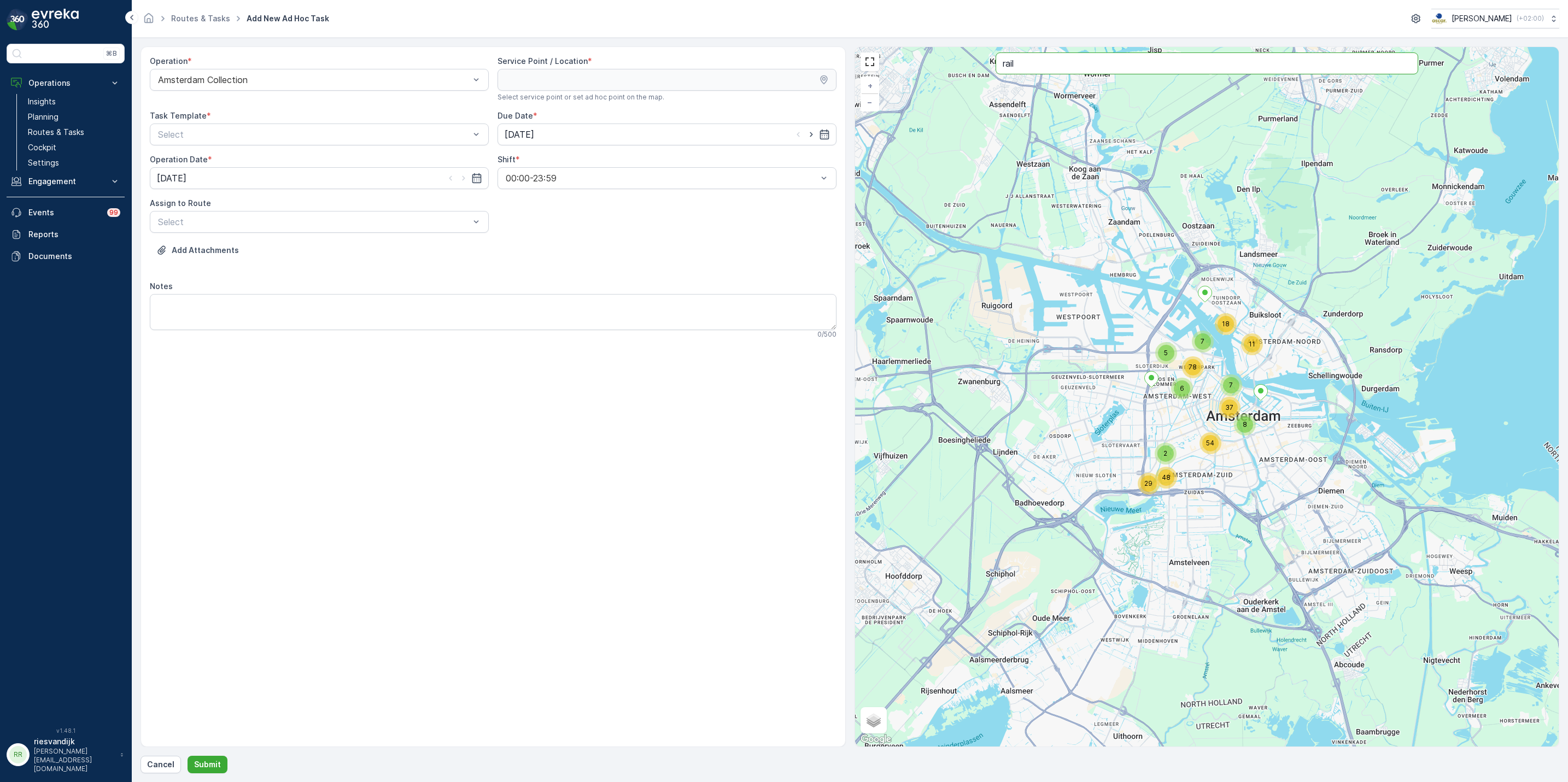
type input "rail"
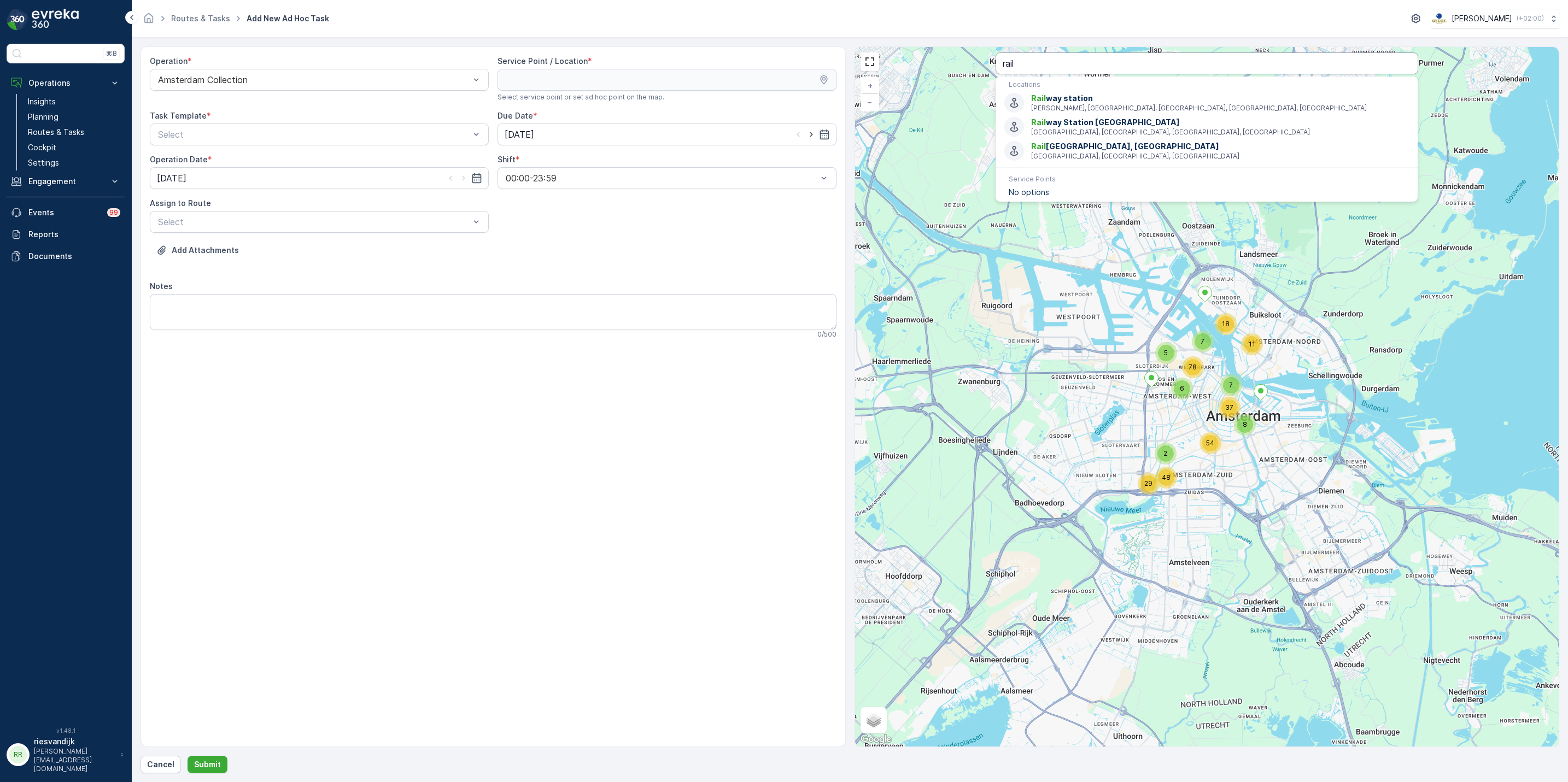
click at [1109, 71] on input "rail" at bounding box center [1207, 63] width 423 height 22
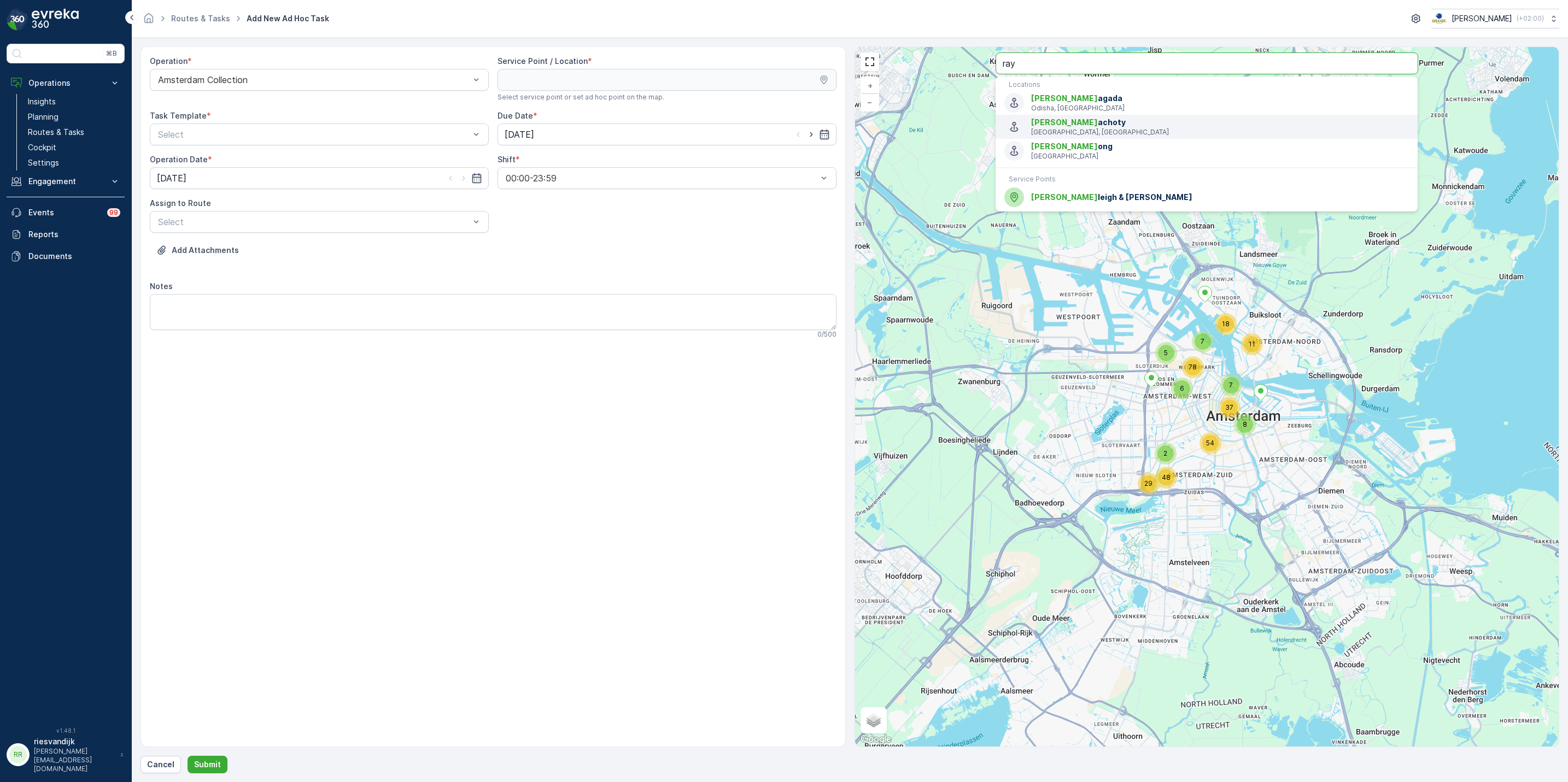
type input "ray"
click at [1104, 196] on span "Ray leigh & Ramsay" at bounding box center [1220, 197] width 378 height 11
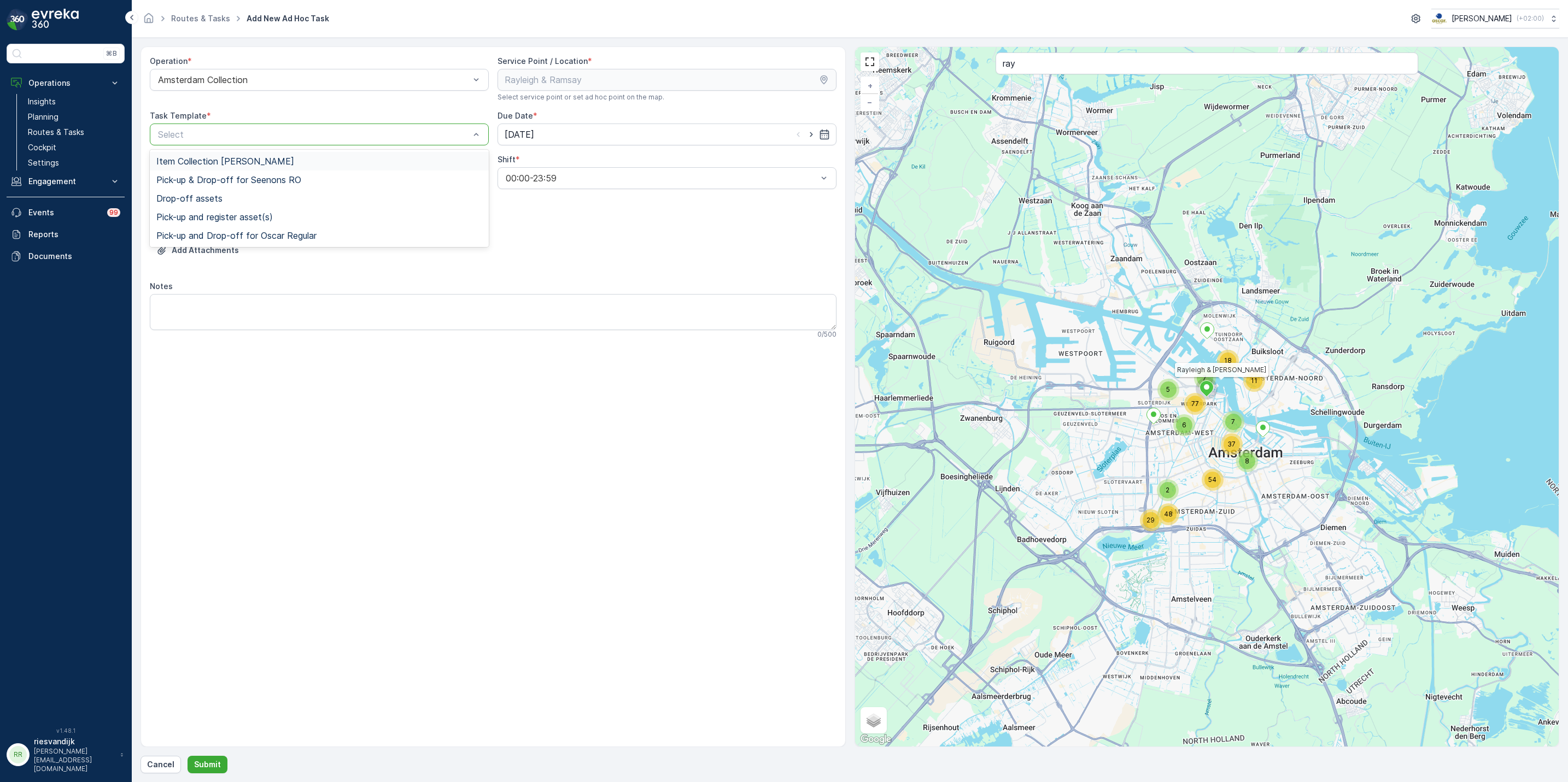
click at [270, 132] on div at bounding box center [314, 134] width 314 height 10
click at [265, 159] on span "Item Collection Oscar Regulier" at bounding box center [225, 161] width 138 height 10
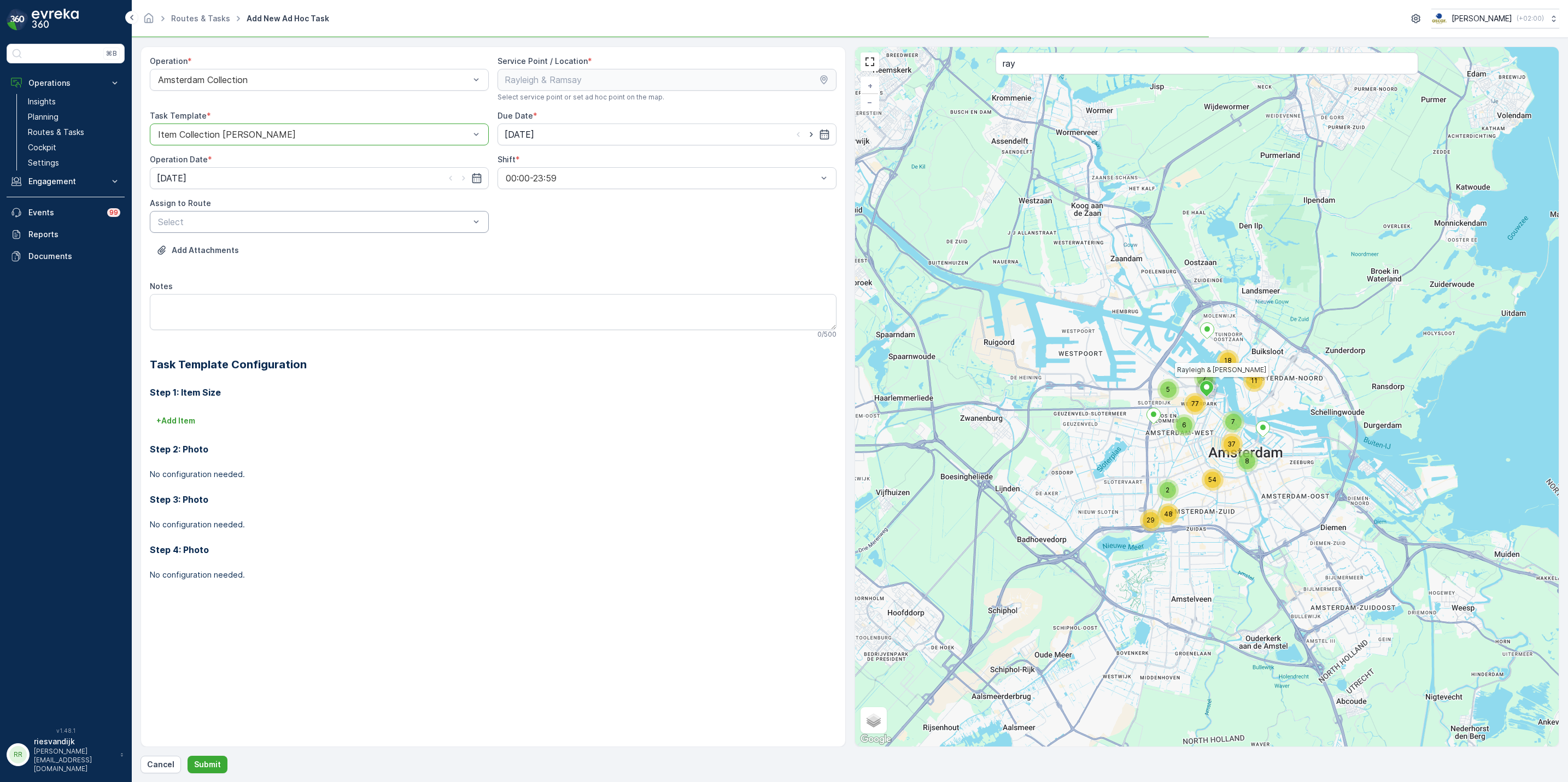
click at [292, 220] on div at bounding box center [314, 221] width 314 height 10
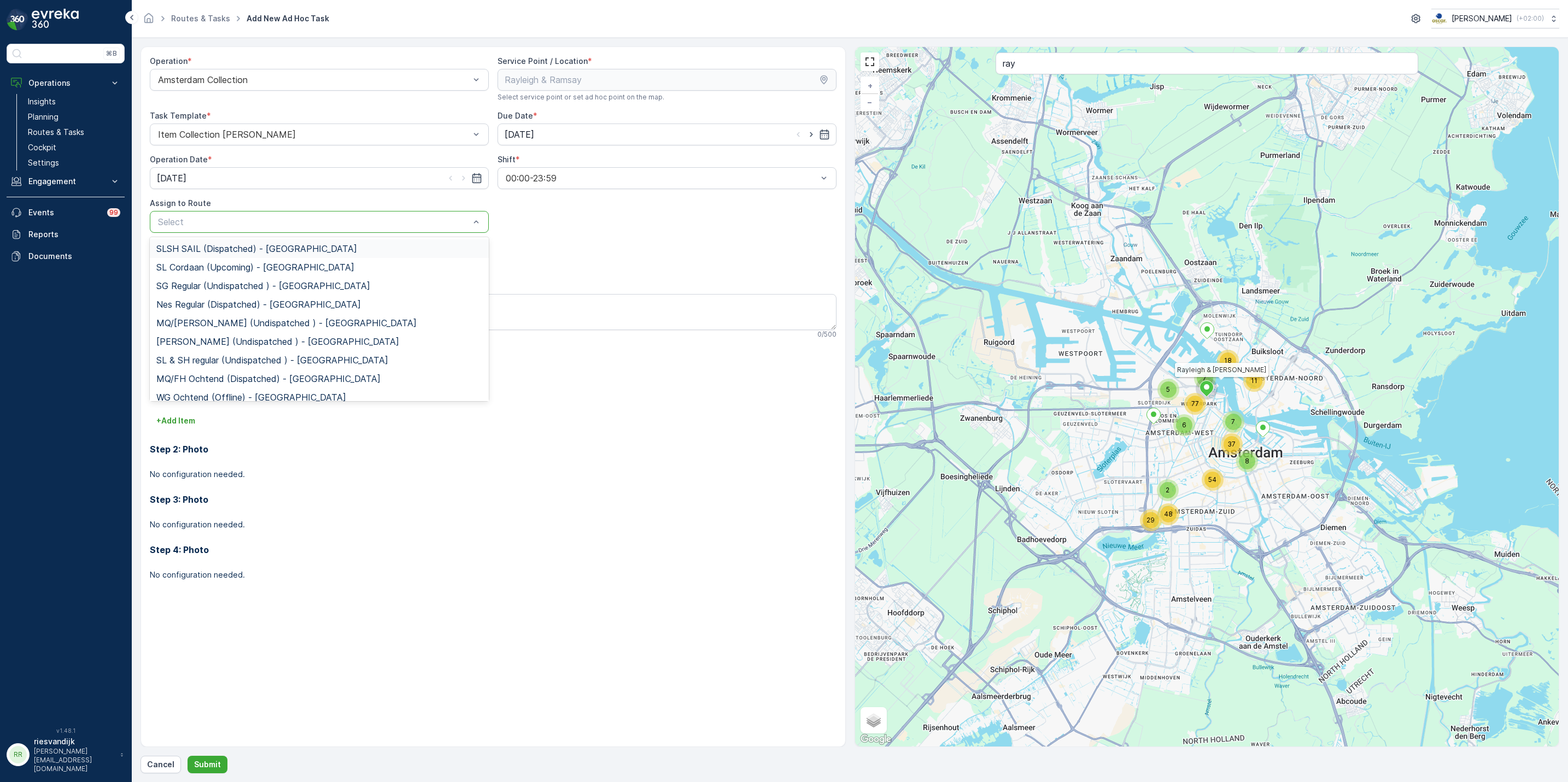
click at [266, 248] on span "SLSH SAIL (Dispatched) - Amsterdam" at bounding box center [257, 248] width 201 height 10
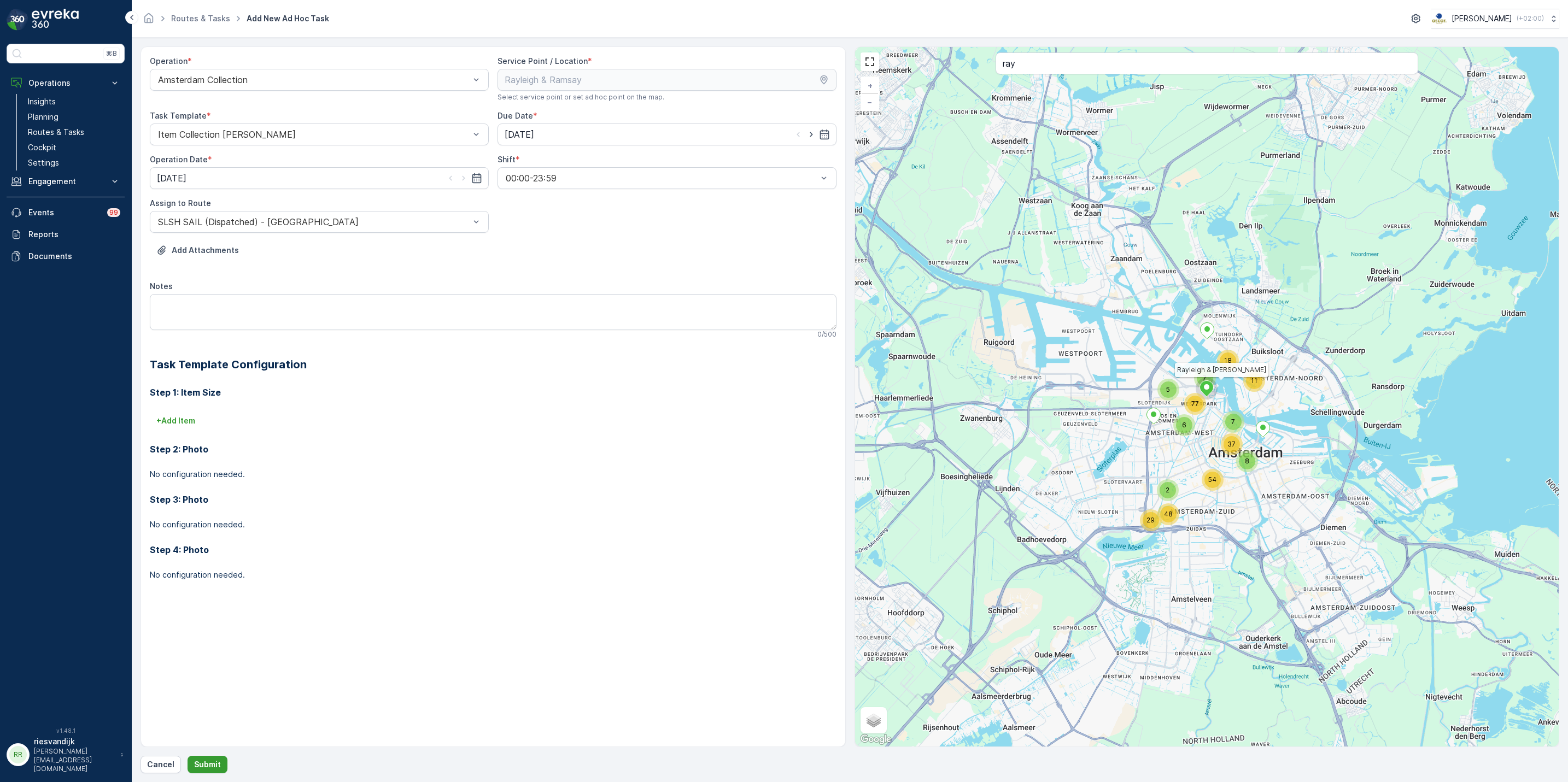
click at [210, 768] on p "Submit" at bounding box center [207, 765] width 27 height 11
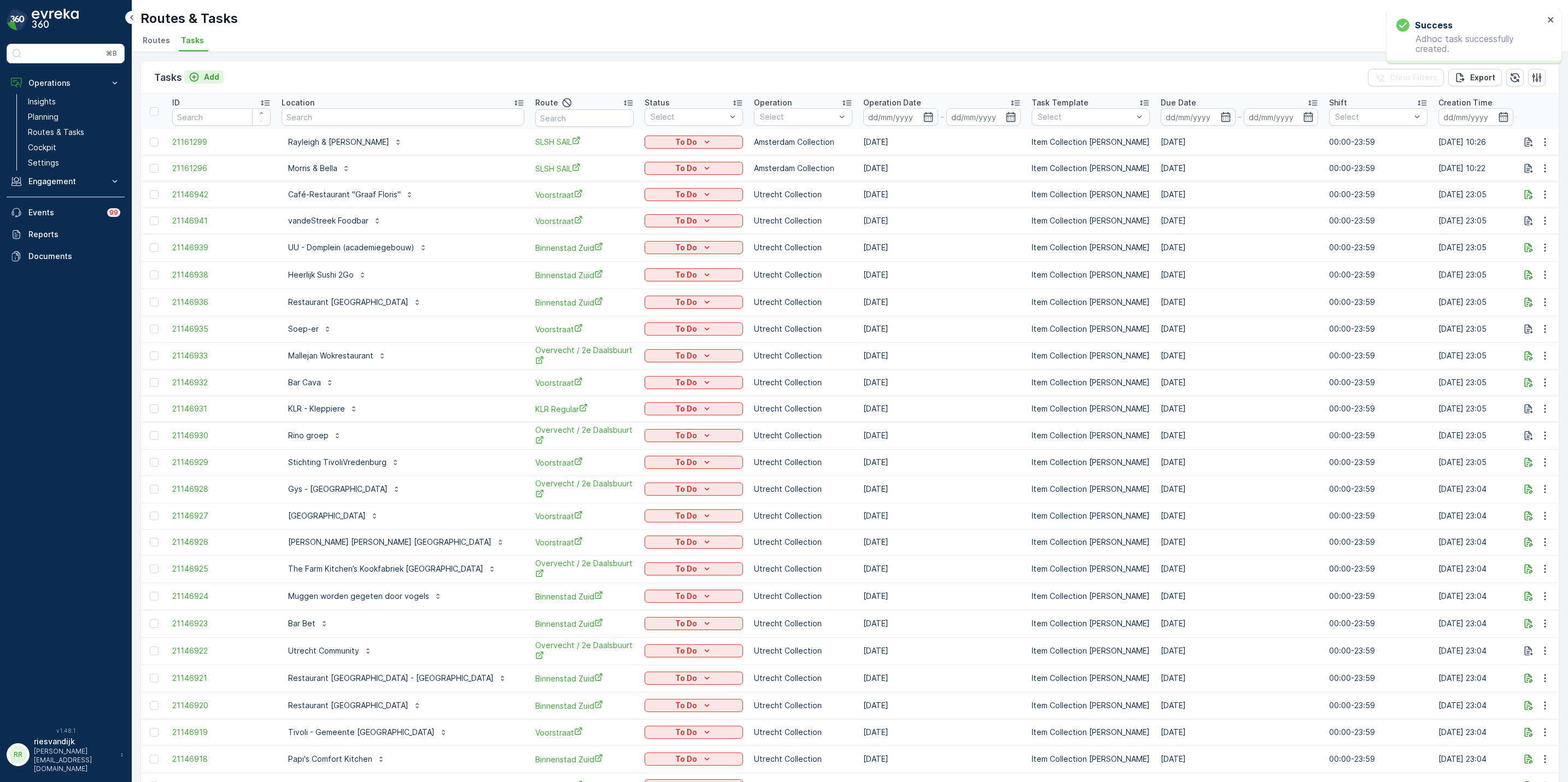
click at [212, 80] on p "Add" at bounding box center [212, 77] width 16 height 11
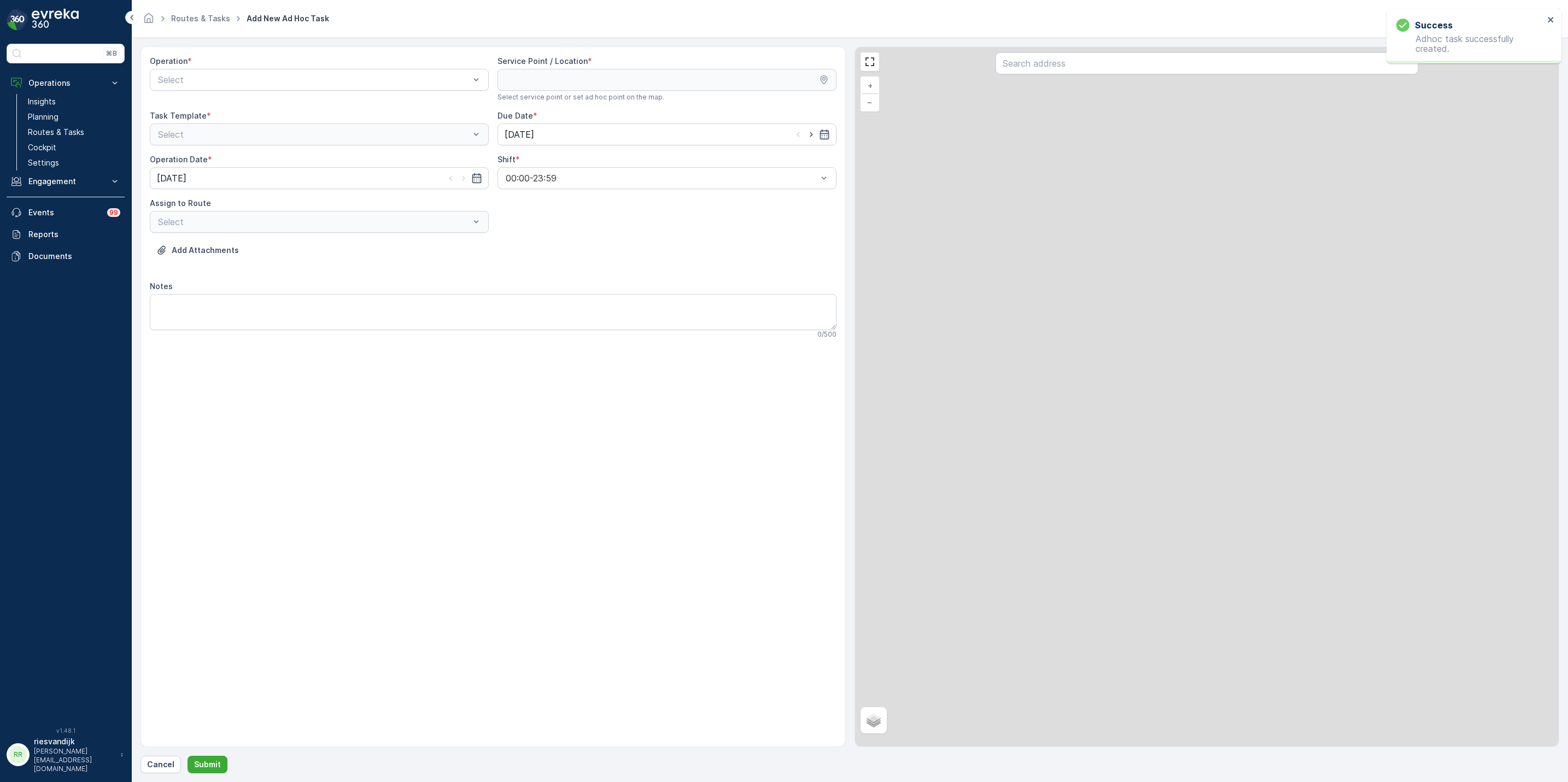
click at [277, 58] on div "Operation *" at bounding box center [320, 61] width 339 height 11
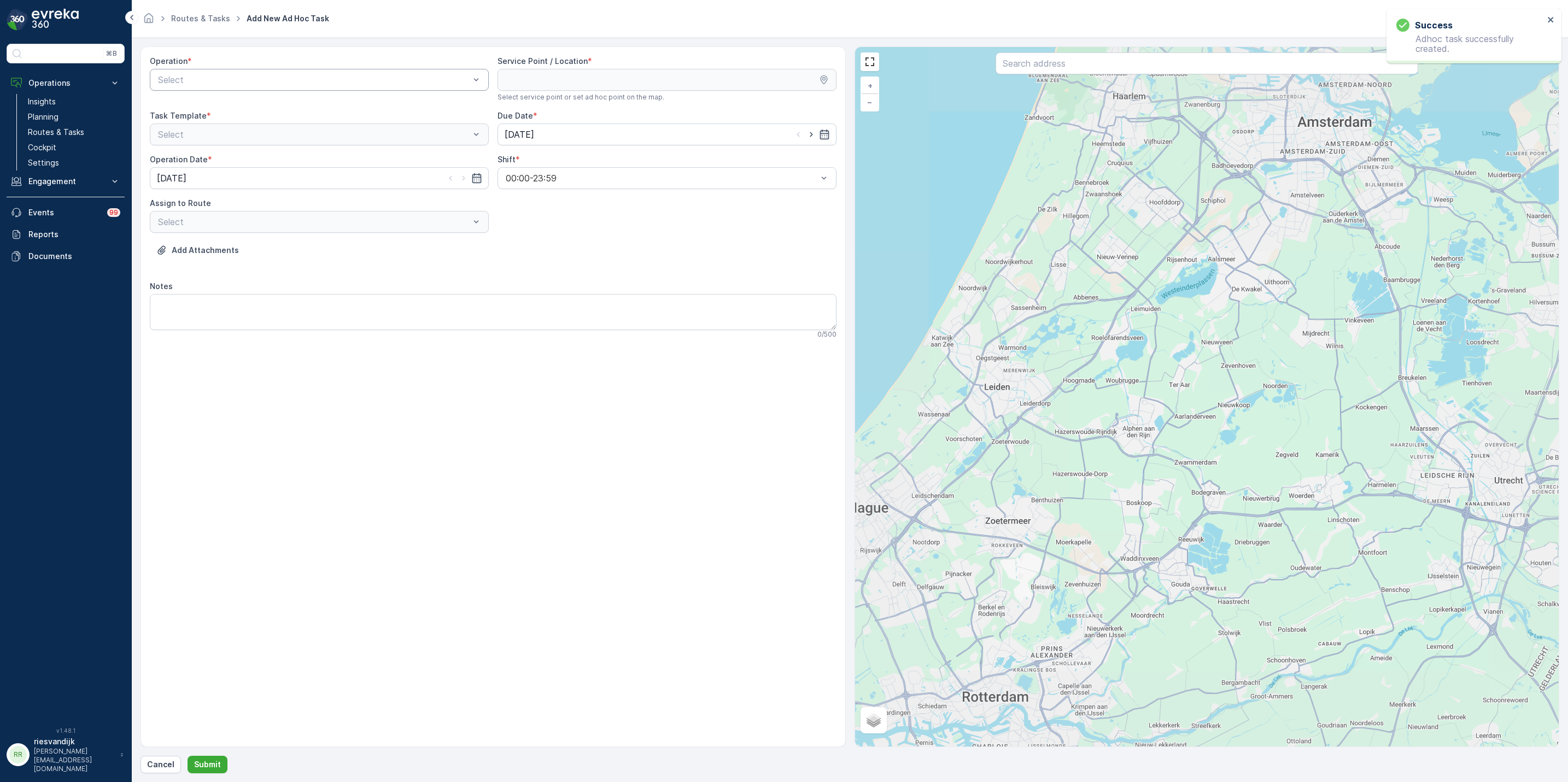
click at [281, 80] on div at bounding box center [314, 80] width 314 height 10
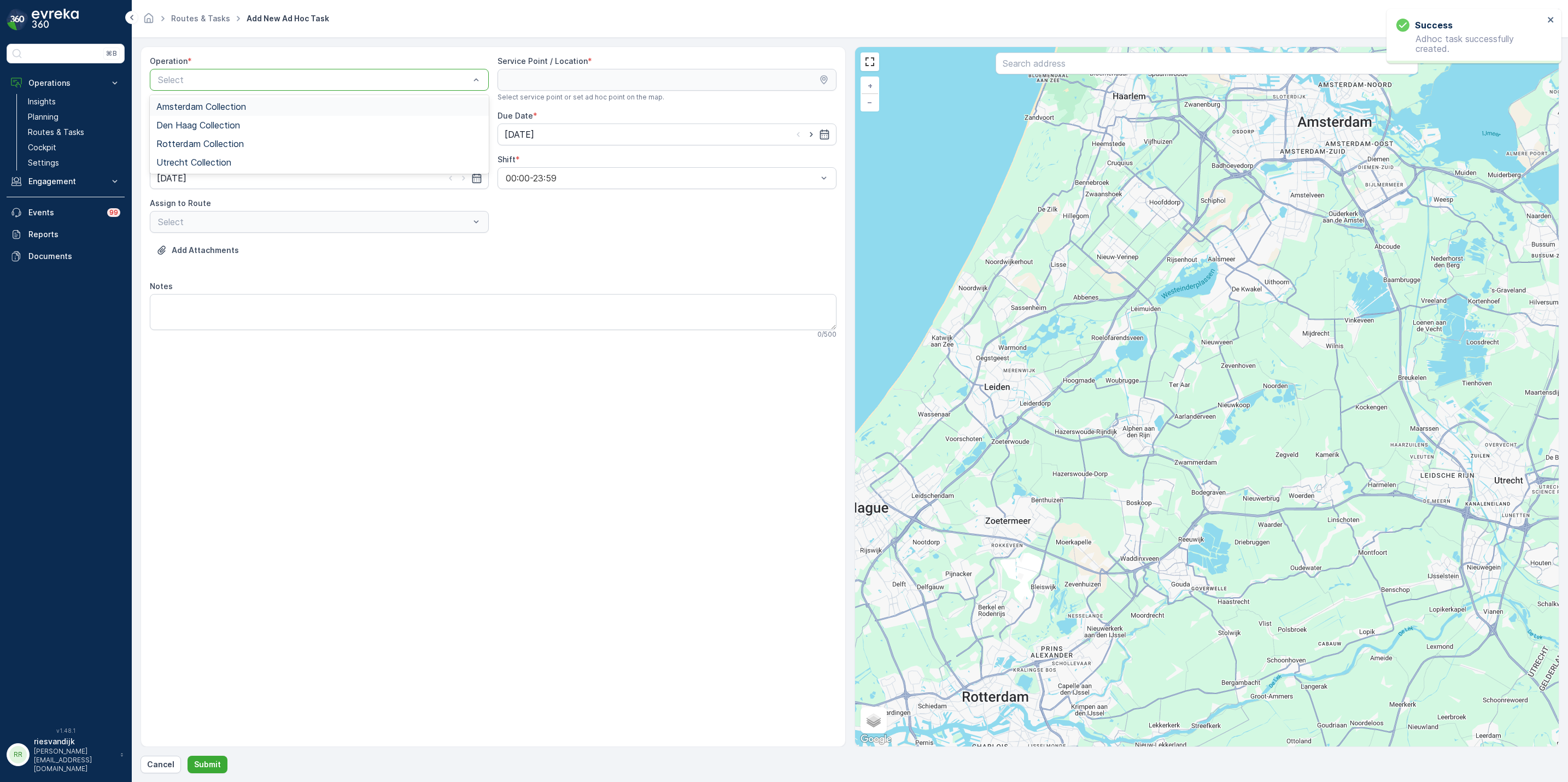
click at [285, 107] on div "Amsterdam Collection" at bounding box center [320, 106] width 326 height 10
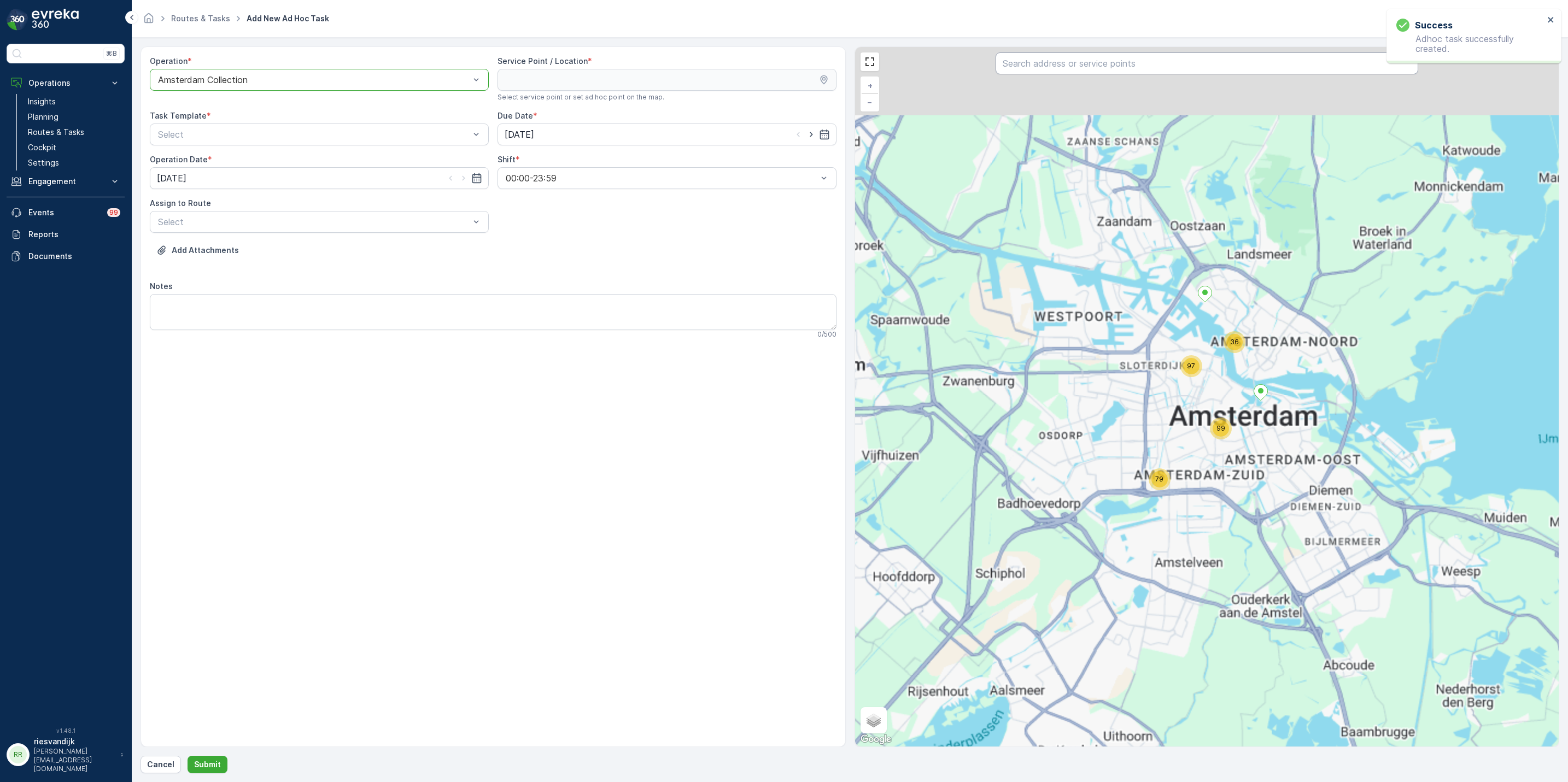
click at [1112, 66] on input "text" at bounding box center [1207, 63] width 423 height 22
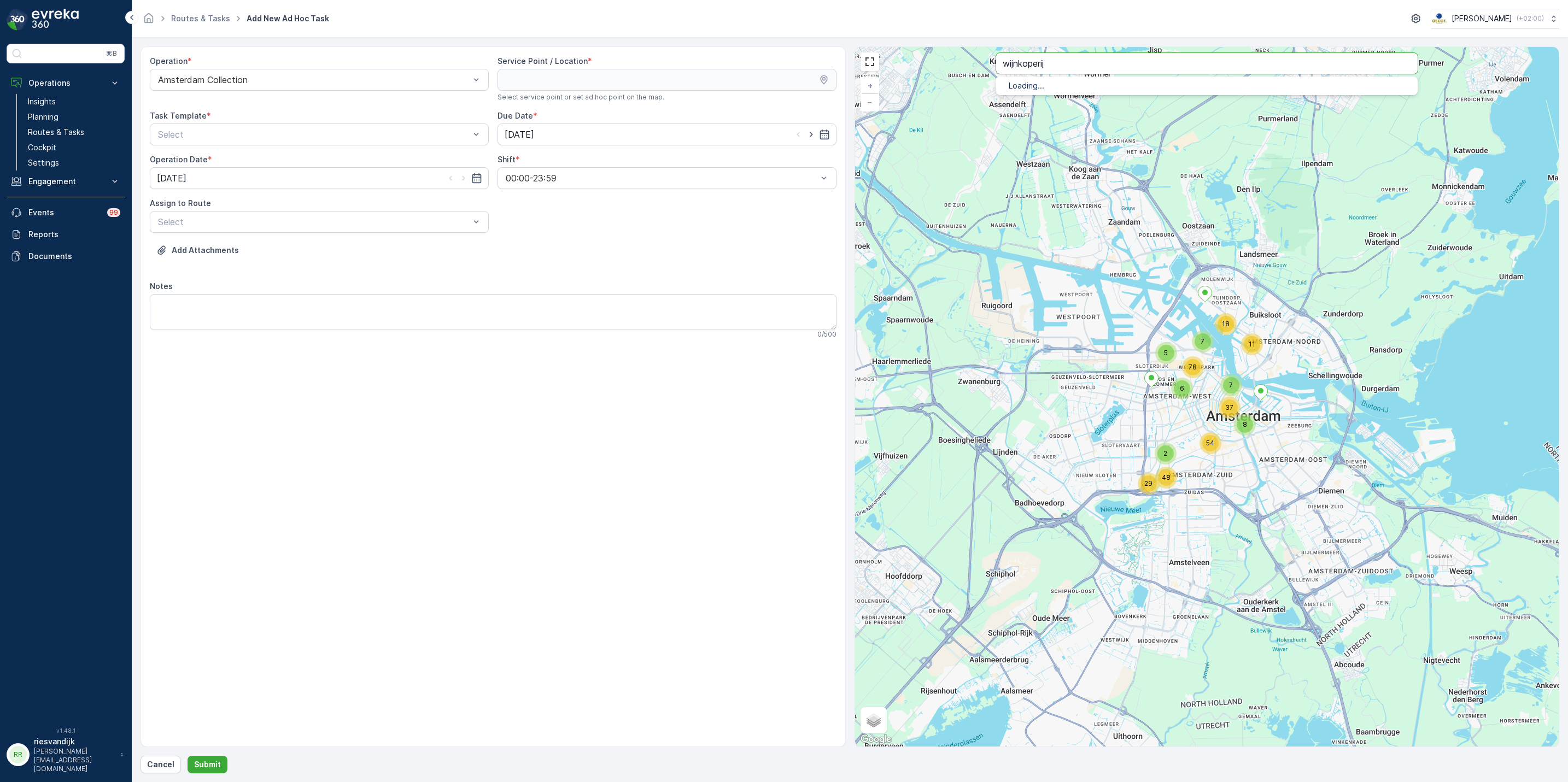
type input "wijnkoperij"
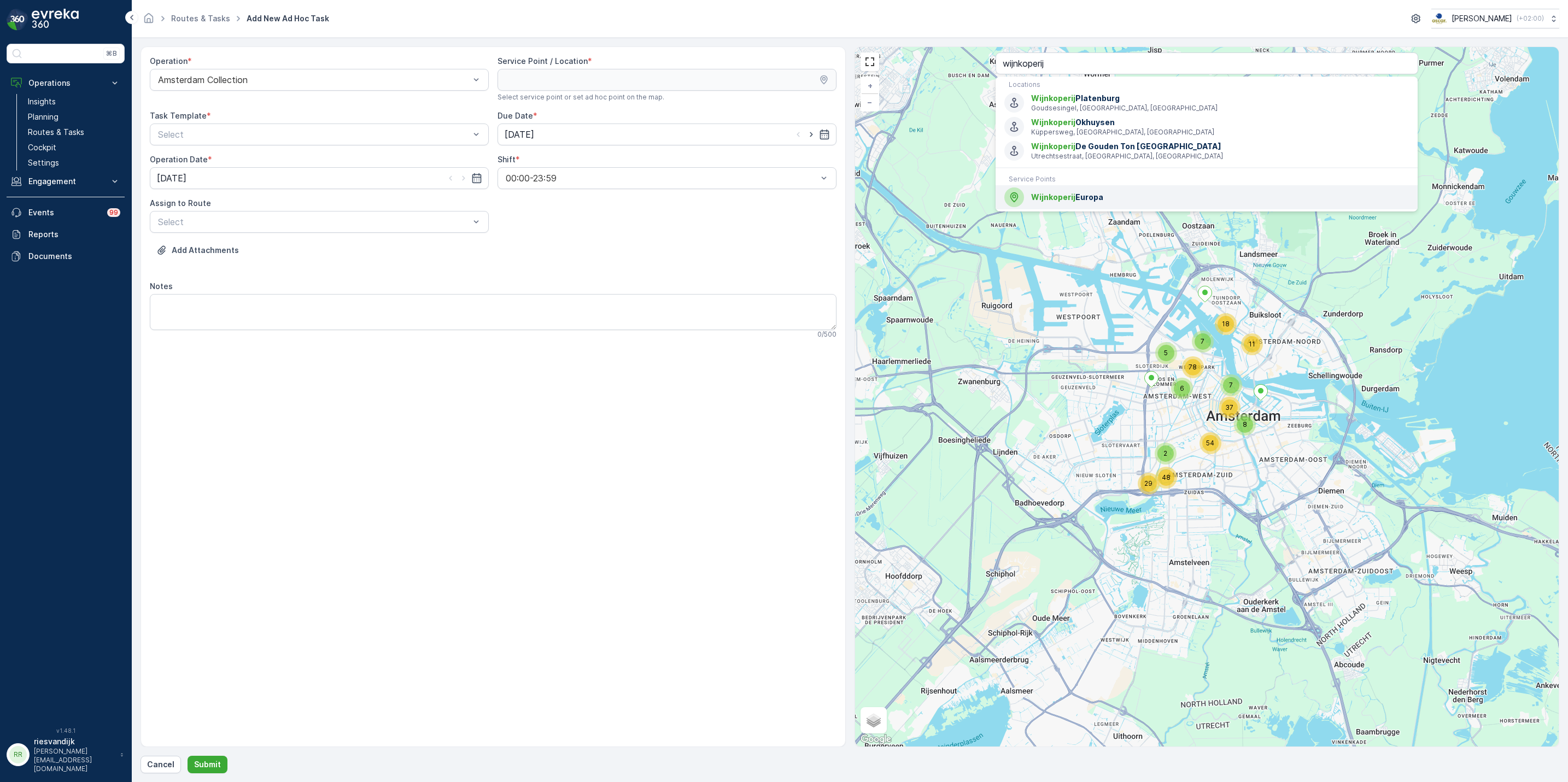
click at [1101, 199] on span "Wijnkoperij Europa" at bounding box center [1220, 197] width 378 height 11
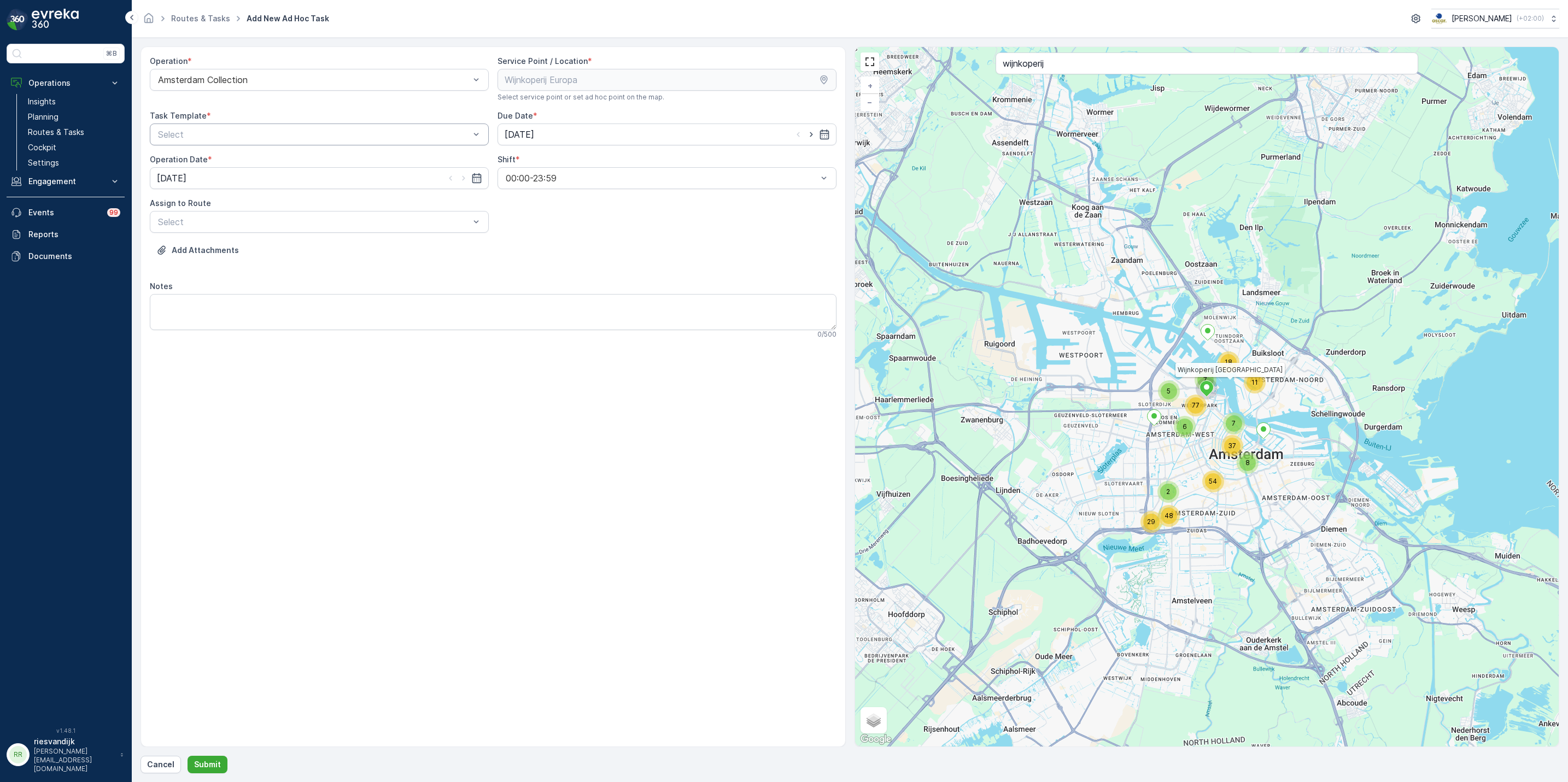
click at [304, 143] on div "Select" at bounding box center [320, 135] width 339 height 22
click at [292, 153] on div "Item Collection Oscar Regulier" at bounding box center [320, 161] width 339 height 19
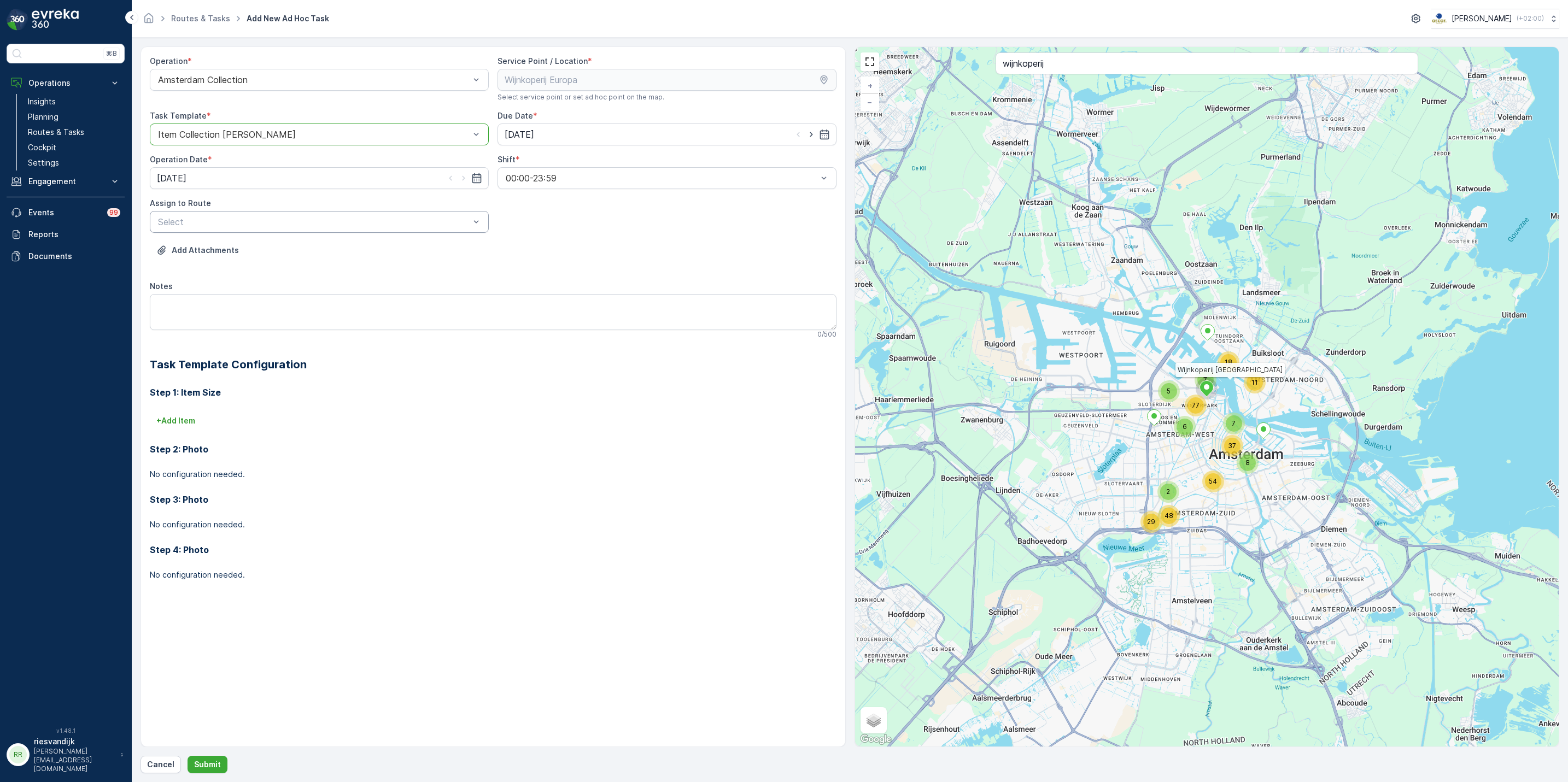
click at [348, 222] on div at bounding box center [314, 221] width 314 height 10
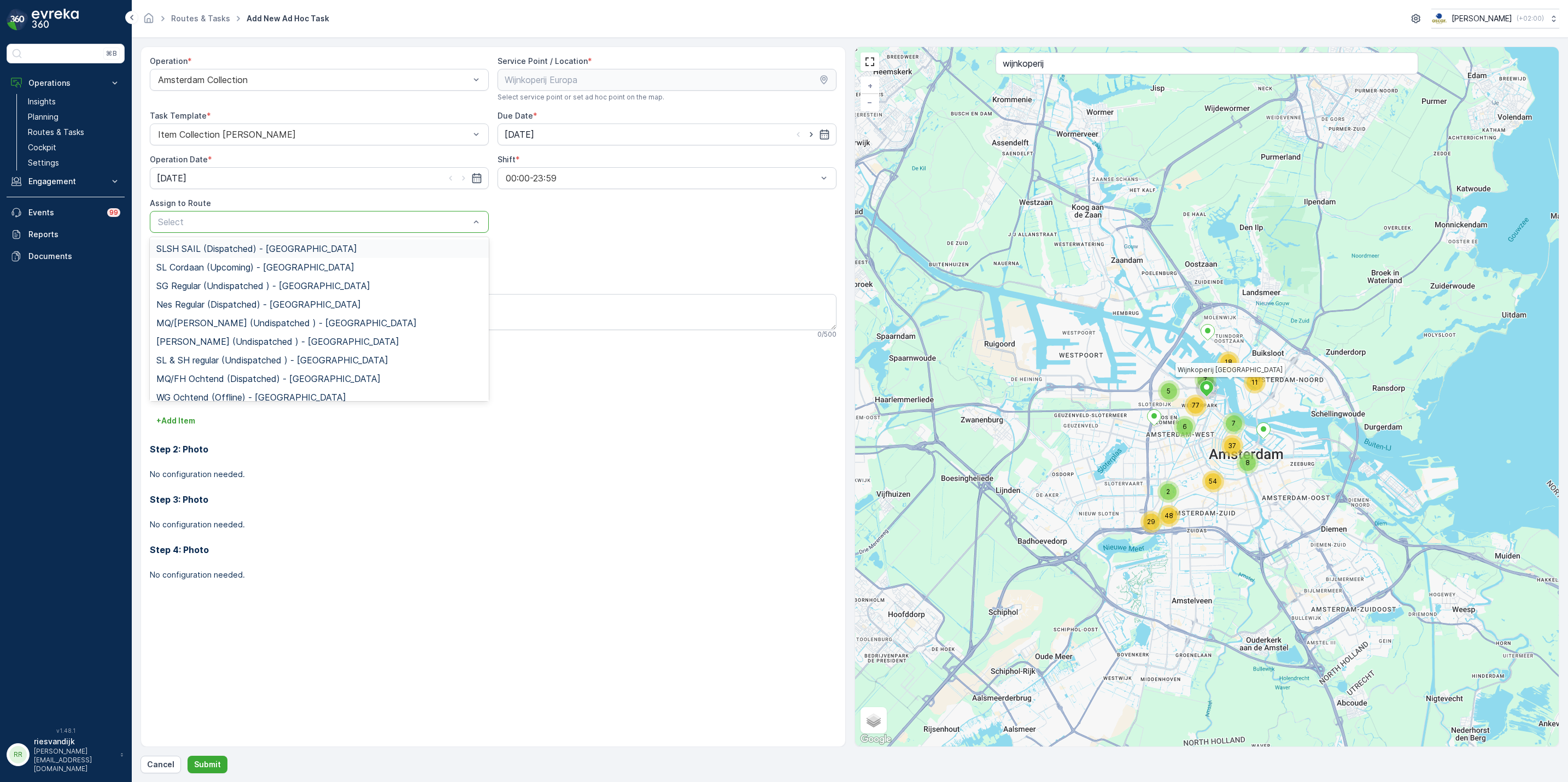
click at [276, 254] on span "SLSH SAIL (Dispatched) - Amsterdam" at bounding box center [257, 248] width 201 height 10
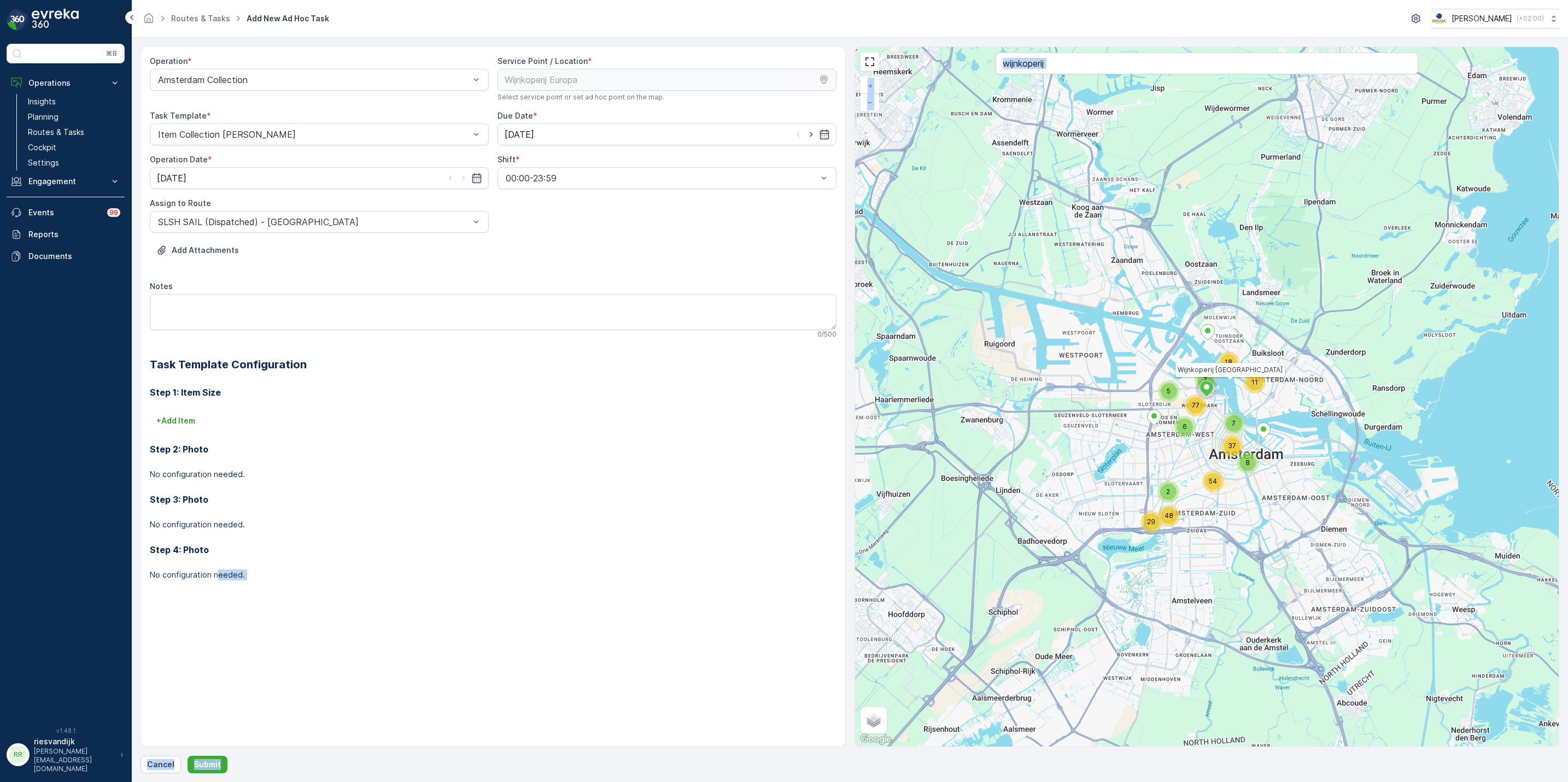
click at [220, 754] on div "Operation * Amsterdam Collection Service Point / Location * Select service poin…" at bounding box center [850, 410] width 1419 height 727
drag, startPoint x: 220, startPoint y: 754, endPoint x: 218, endPoint y: 765, distance: 11.2
click at [218, 765] on p "Submit" at bounding box center [207, 765] width 27 height 11
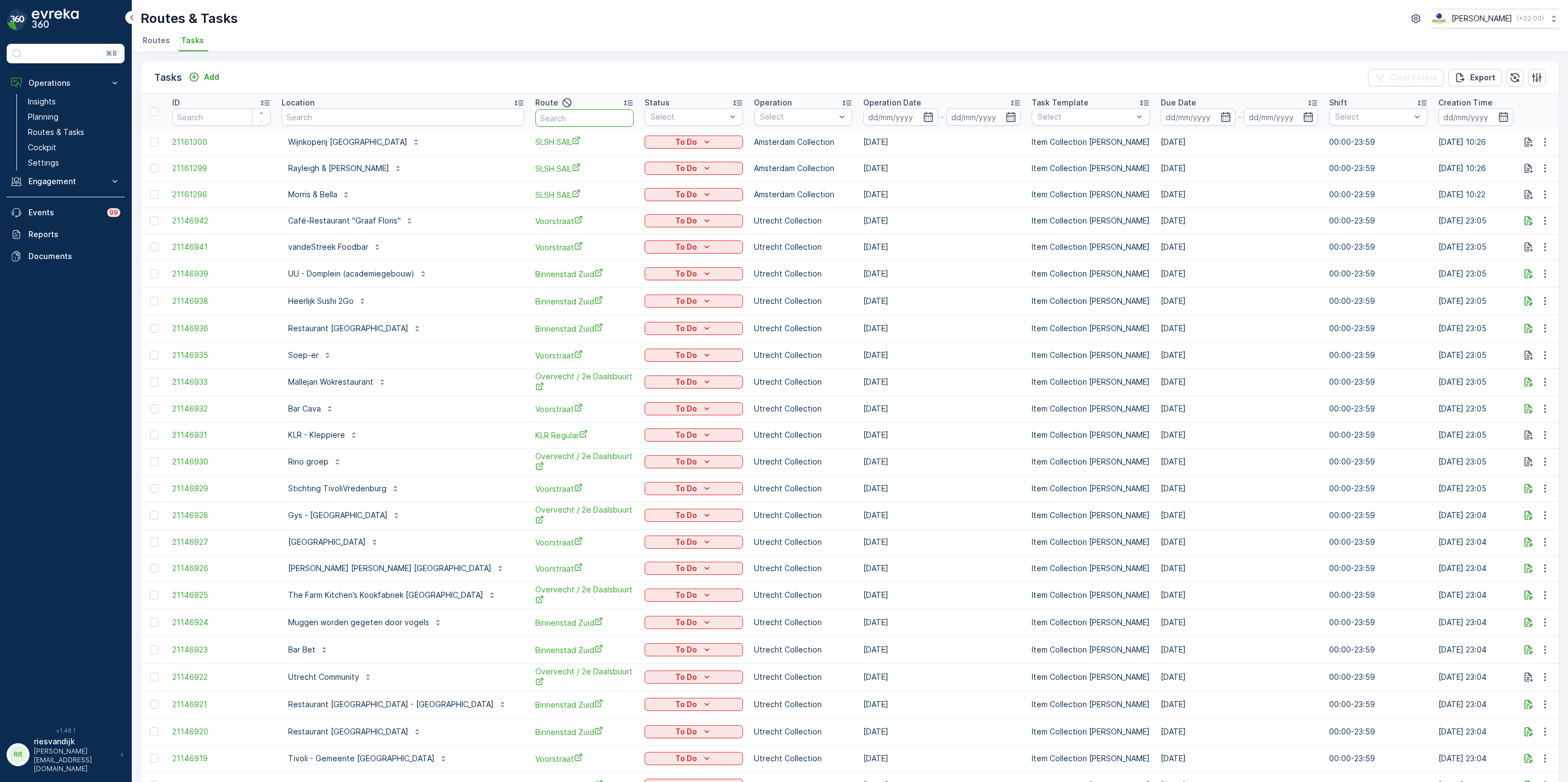
click at [543, 113] on input "text" at bounding box center [584, 118] width 98 height 17
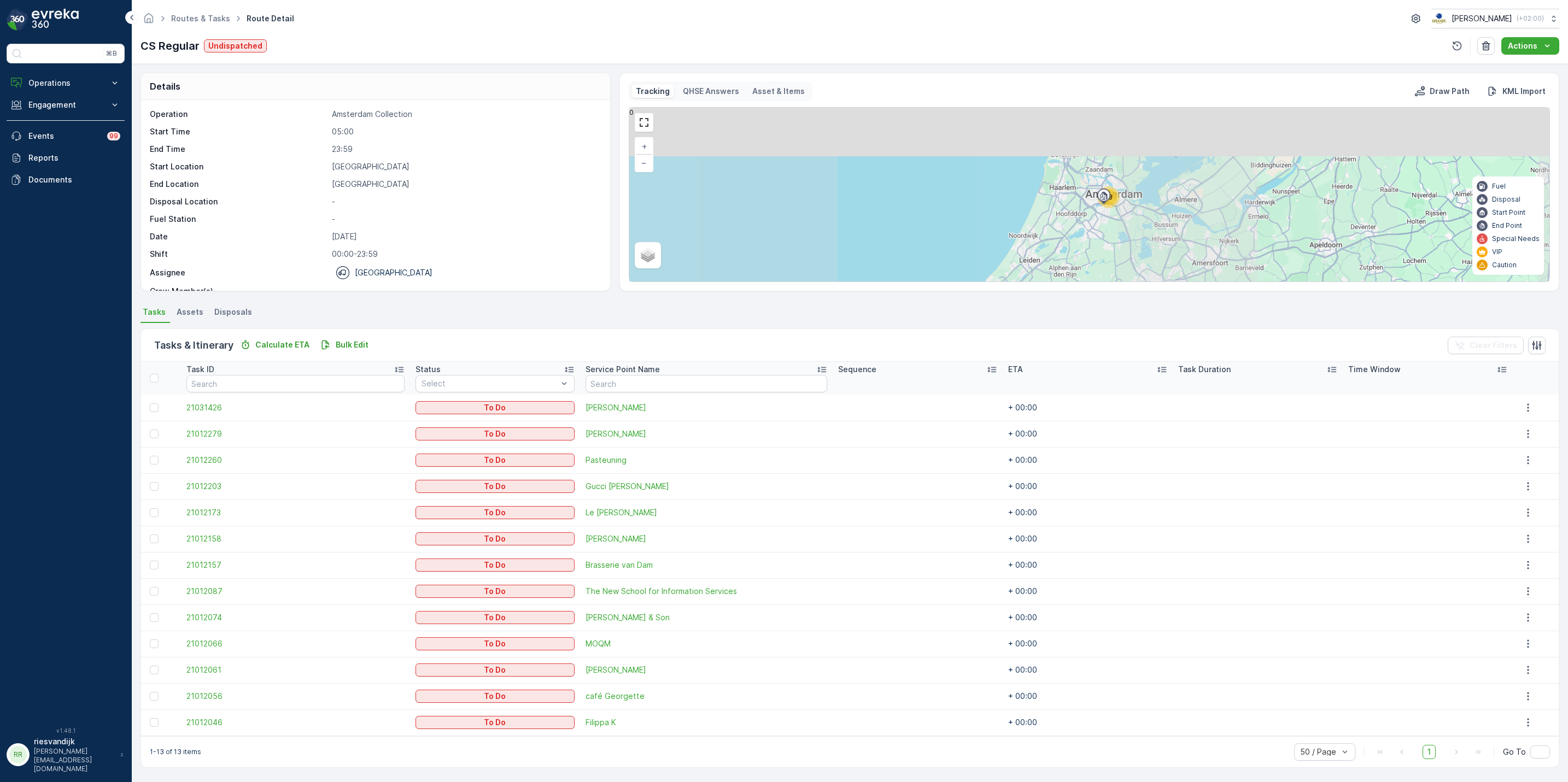
drag, startPoint x: 1119, startPoint y: 149, endPoint x: 1111, endPoint y: 225, distance: 76.4
click at [1111, 225] on div "13 + − Satellite Roadmap Terrain Hybrid Leaflet Fuel Disposal Start Point End P…" at bounding box center [1090, 194] width 920 height 174
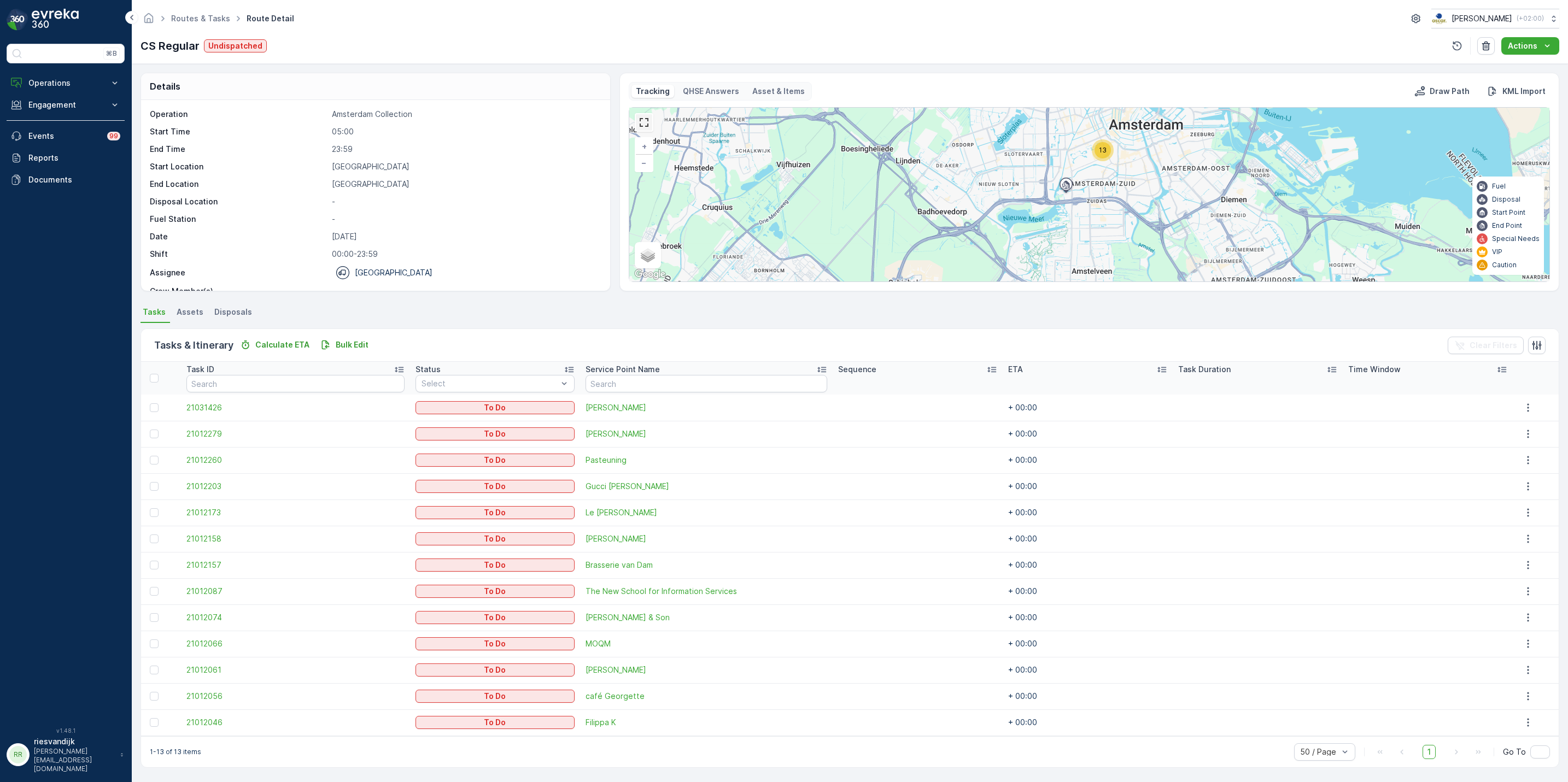
click at [642, 126] on link at bounding box center [644, 122] width 16 height 16
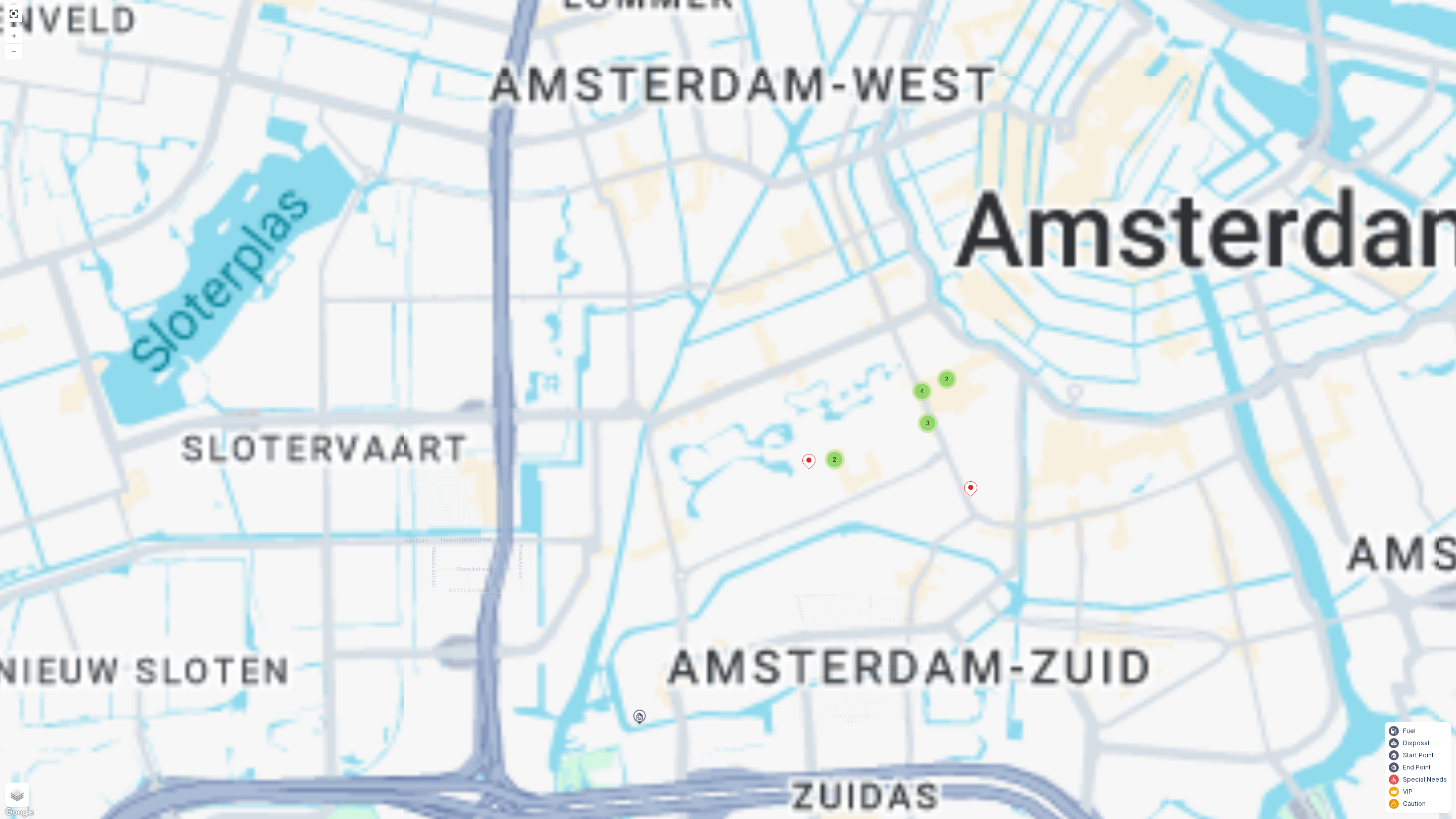
drag, startPoint x: 955, startPoint y: 384, endPoint x: 786, endPoint y: 391, distance: 169.1
click at [937, 389] on div "2" at bounding box center [947, 379] width 20 height 20
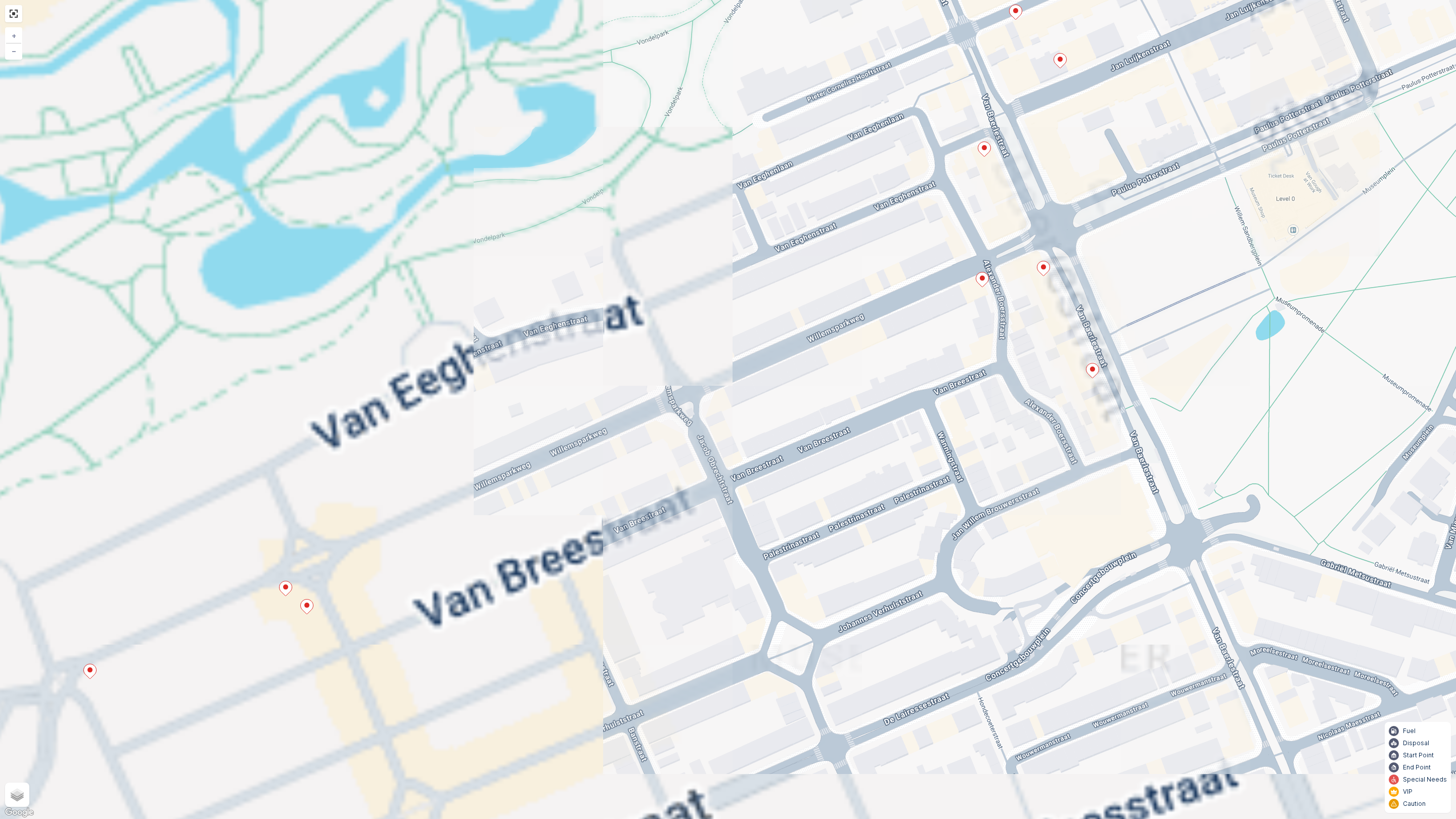
drag, startPoint x: 770, startPoint y: 402, endPoint x: 1251, endPoint y: 249, distance: 504.7
click at [1251, 249] on div "+ − Satellite Roadmap Terrain Hybrid Leaflet Keyboard shortcuts Map Data Map da…" at bounding box center [728, 409] width 1456 height 819
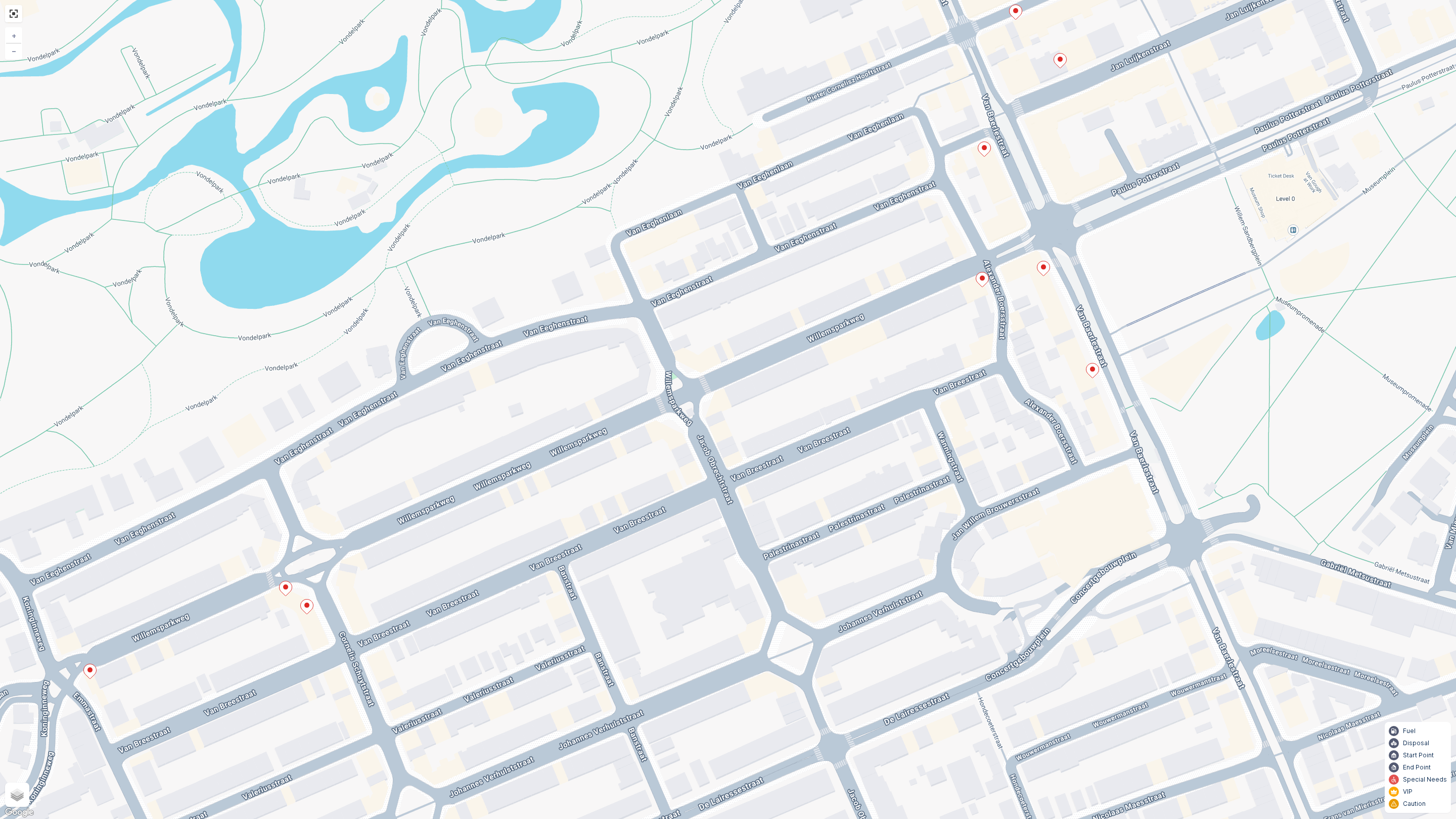
click at [985, 282] on icon at bounding box center [982, 279] width 13 height 15
click at [1042, 275] on icon at bounding box center [1043, 269] width 13 height 15
click at [1086, 369] on icon at bounding box center [1092, 371] width 13 height 15
click at [287, 587] on ellipse at bounding box center [285, 587] width 5 height 5
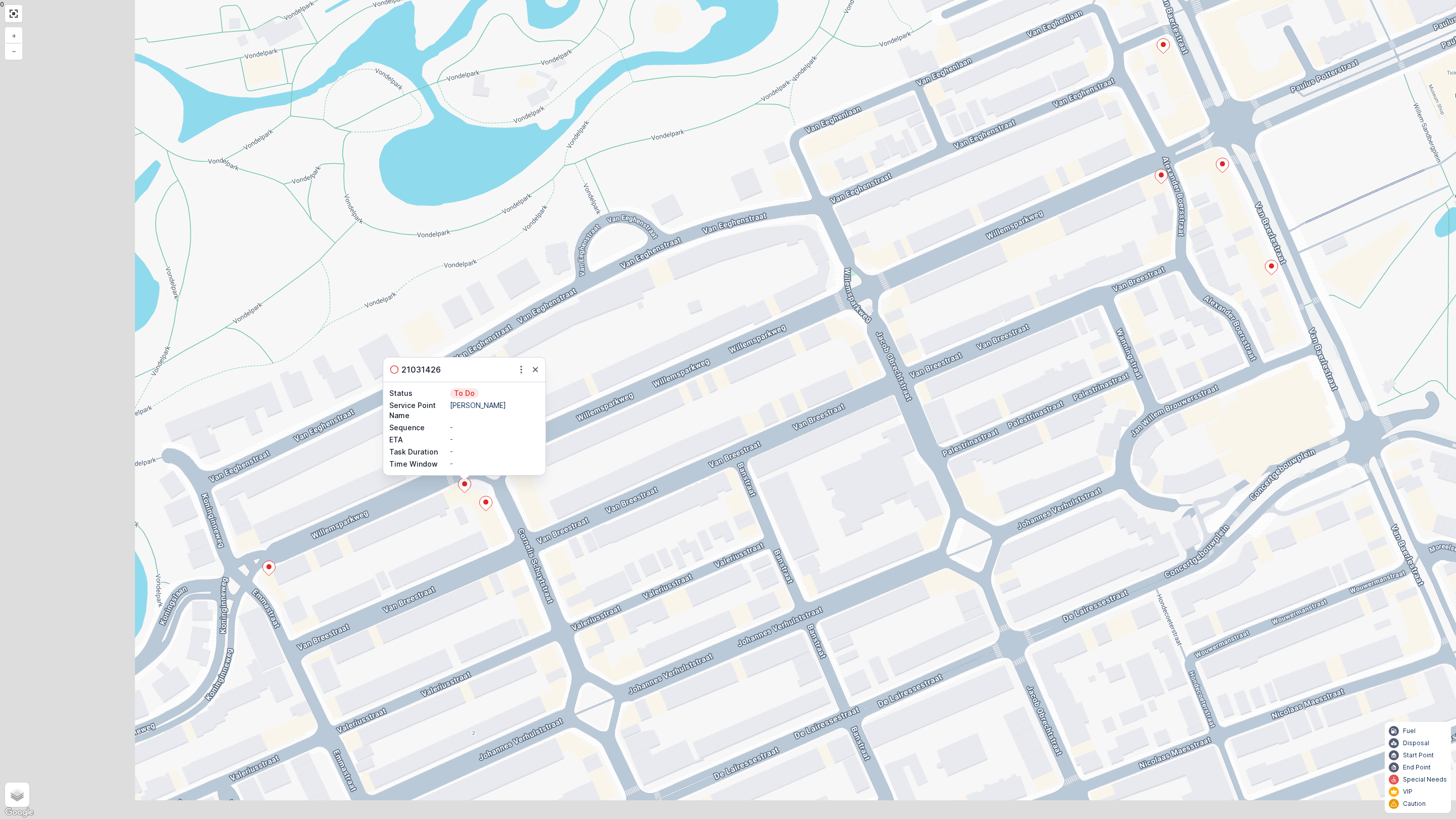
drag, startPoint x: 839, startPoint y: 501, endPoint x: 1118, endPoint y: 351, distance: 316.8
click at [1120, 348] on div "21031426 Status To Do Service Point Name Batoni Khinkali Sequence - ETA - Task …" at bounding box center [728, 409] width 1456 height 819
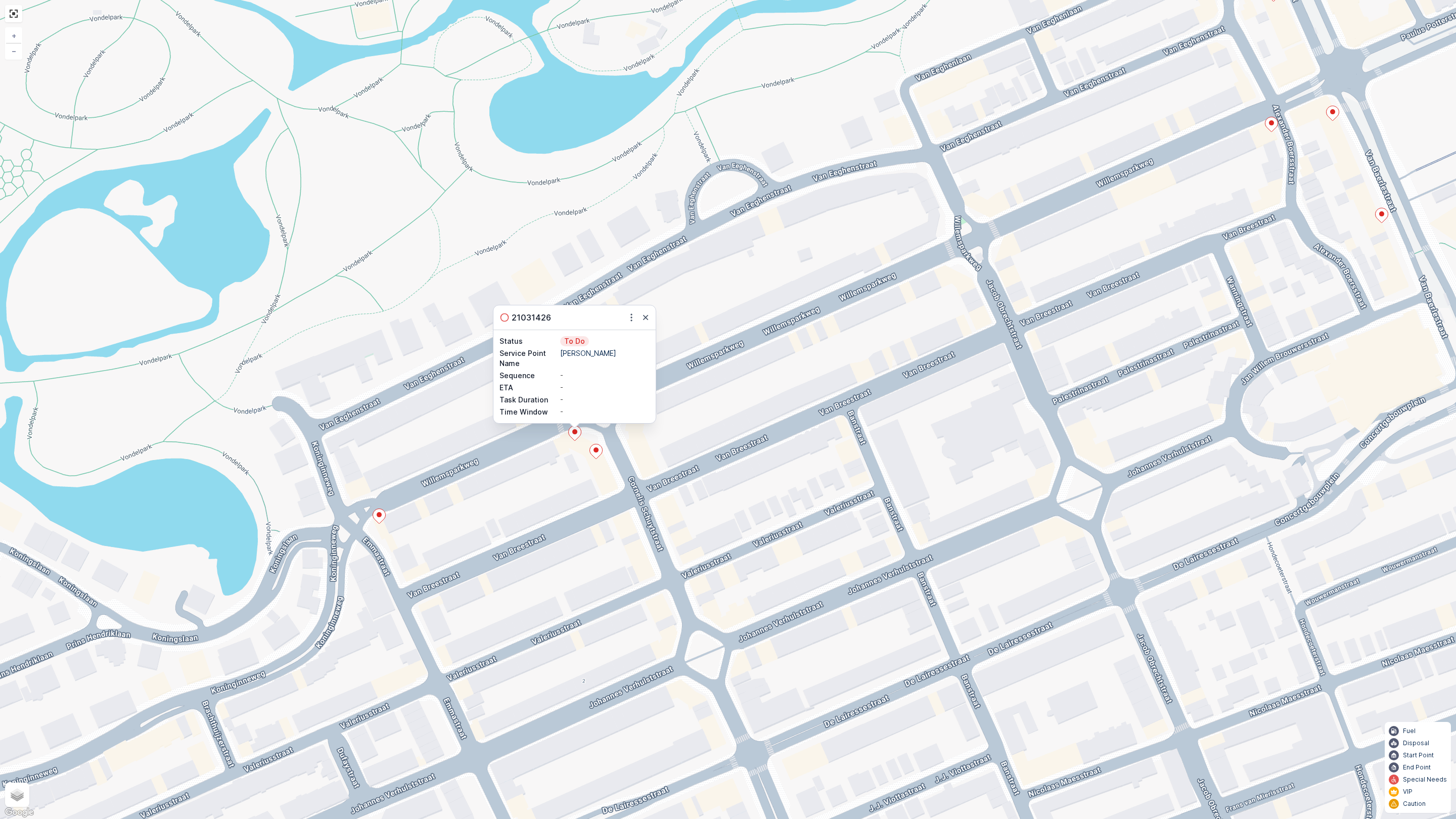
click at [592, 455] on icon at bounding box center [596, 451] width 13 height 15
click at [381, 513] on icon at bounding box center [379, 516] width 13 height 15
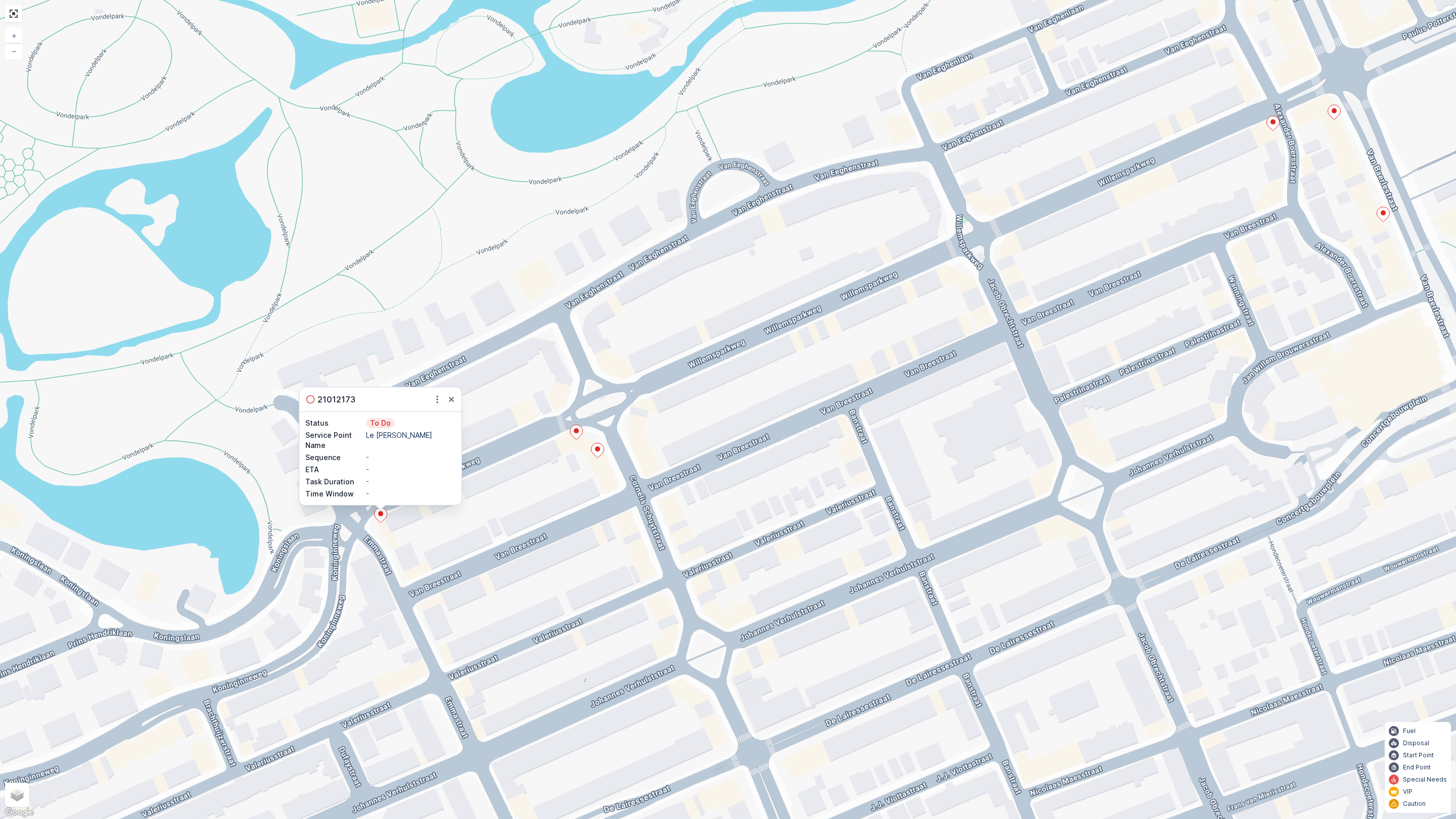
drag, startPoint x: 669, startPoint y: 468, endPoint x: 882, endPoint y: 378, distance: 231.2
click at [882, 378] on div "21012173 Status To Do Service Point Name Le Petit George Sequence - ETA - Task …" at bounding box center [728, 409] width 1456 height 819
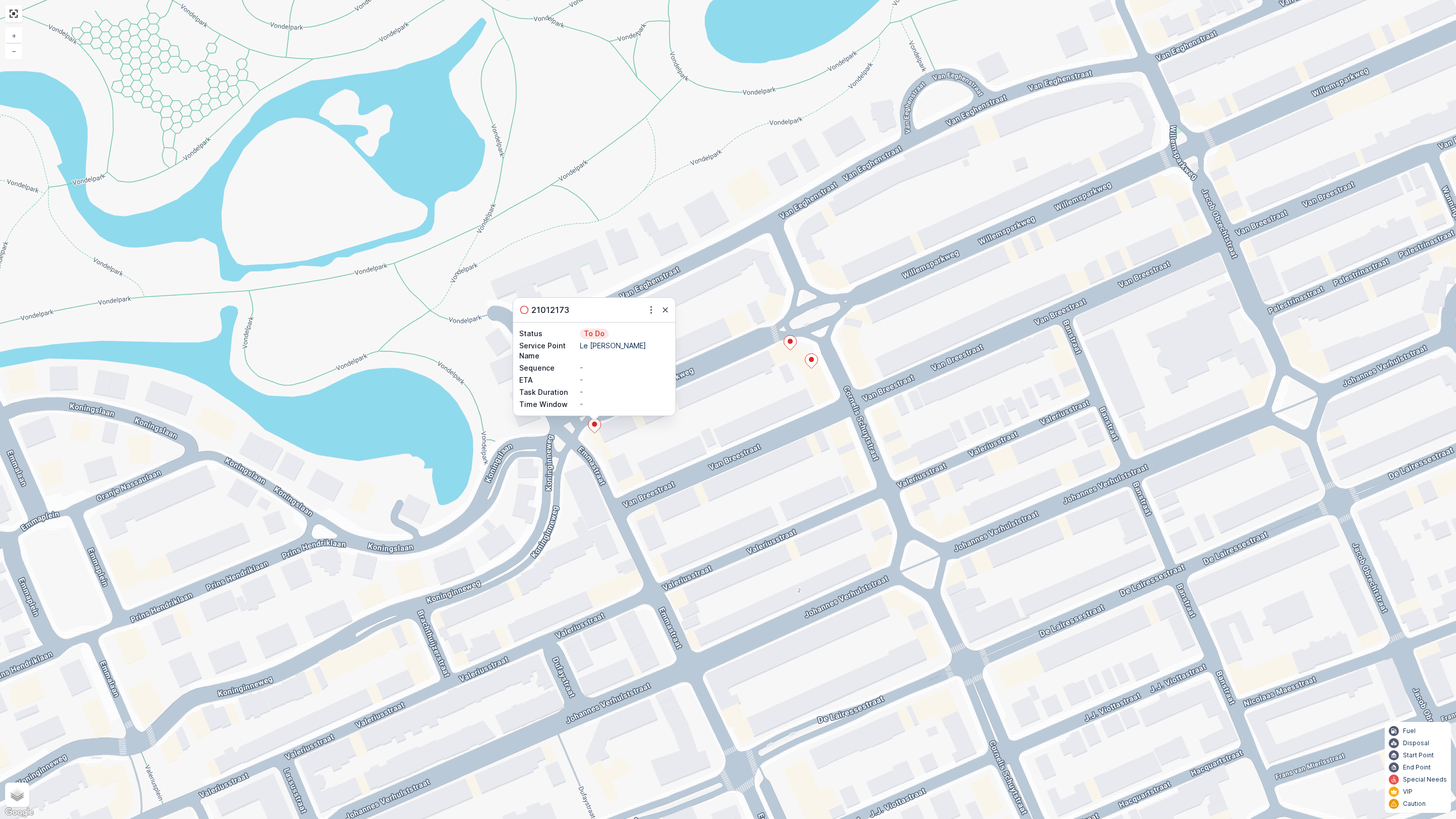
click at [872, 395] on div "21012173 Status To Do Service Point Name Le Petit George Sequence - ETA - Task …" at bounding box center [728, 409] width 1456 height 819
drag, startPoint x: 839, startPoint y: 397, endPoint x: 837, endPoint y: 419, distance: 22.1
click at [837, 419] on div "+ − Satellite Roadmap Terrain Hybrid Leaflet Keyboard shortcuts Map Data Map da…" at bounding box center [728, 409] width 1456 height 819
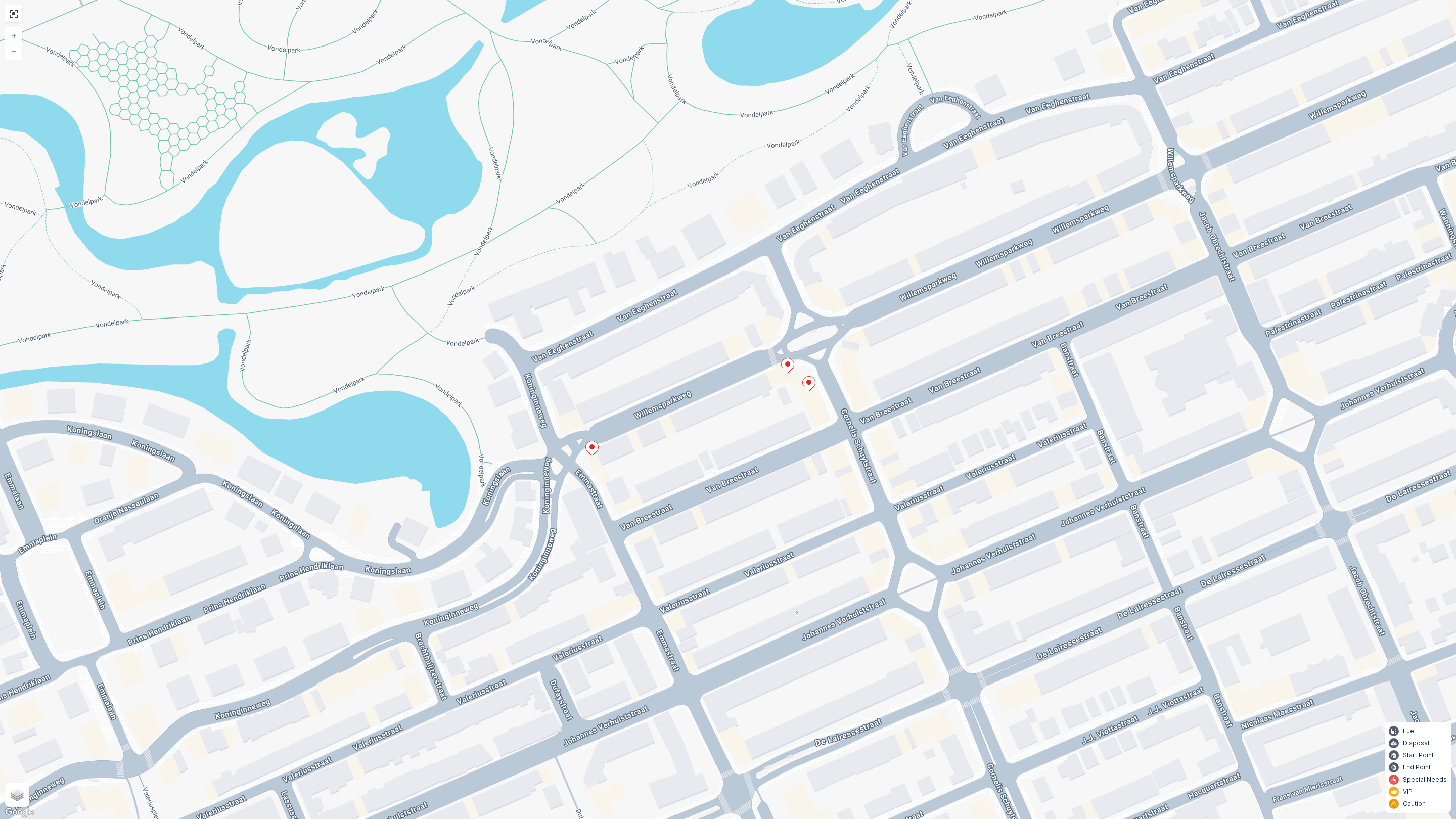
click at [589, 453] on icon at bounding box center [592, 449] width 13 height 15
drag, startPoint x: 813, startPoint y: 437, endPoint x: 744, endPoint y: 464, distance: 74.1
click at [744, 464] on div "21012173 Status To Do Service Point Name Le Petit George Sequence - ETA - Task …" at bounding box center [728, 409] width 1456 height 819
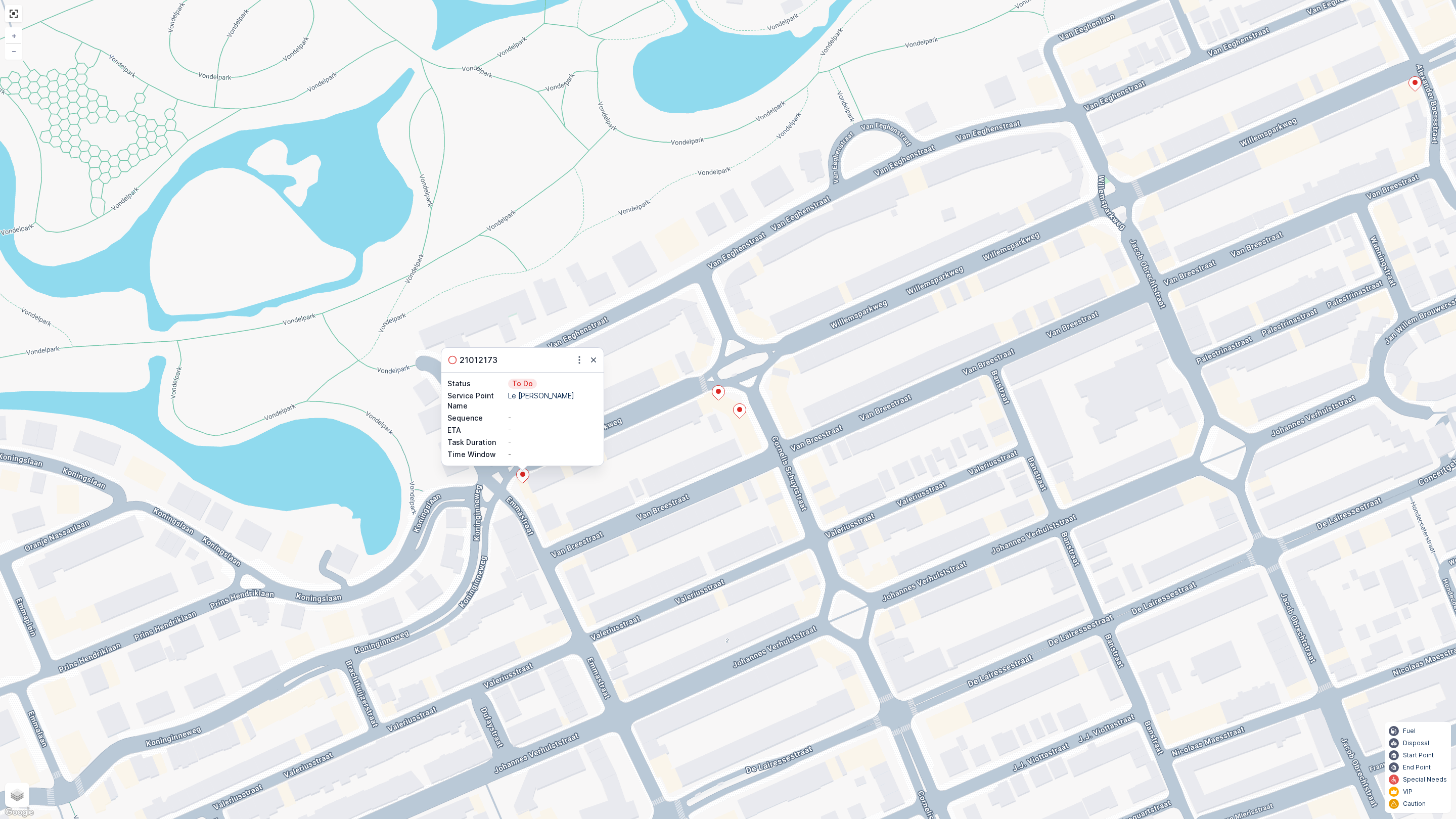
click at [720, 452] on div "21012173 Status To Do Service Point Name Le Petit George Sequence - ETA - Task …" at bounding box center [728, 409] width 1456 height 819
click at [519, 472] on icon at bounding box center [523, 476] width 13 height 15
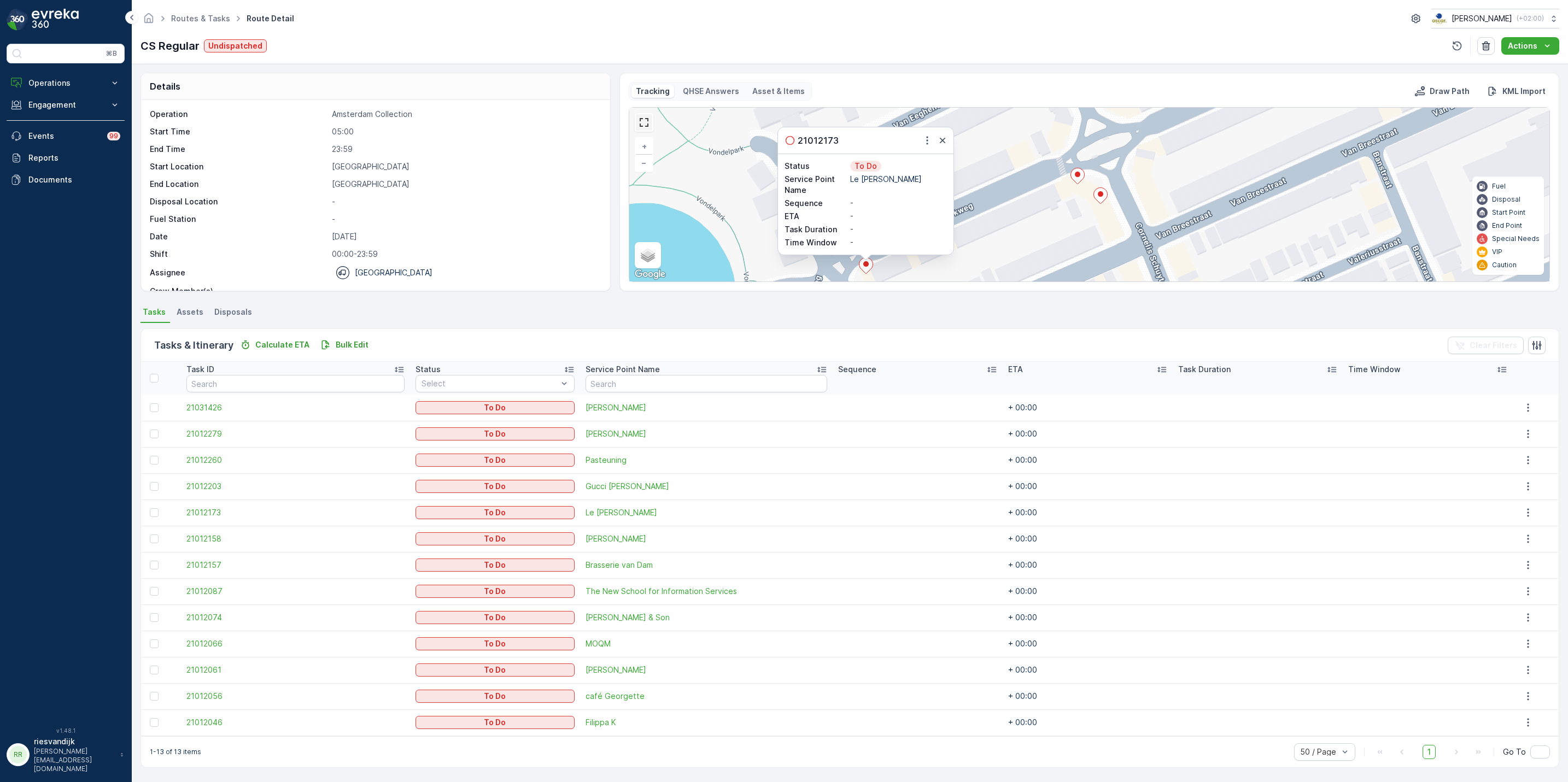
click at [638, 125] on link at bounding box center [644, 122] width 16 height 16
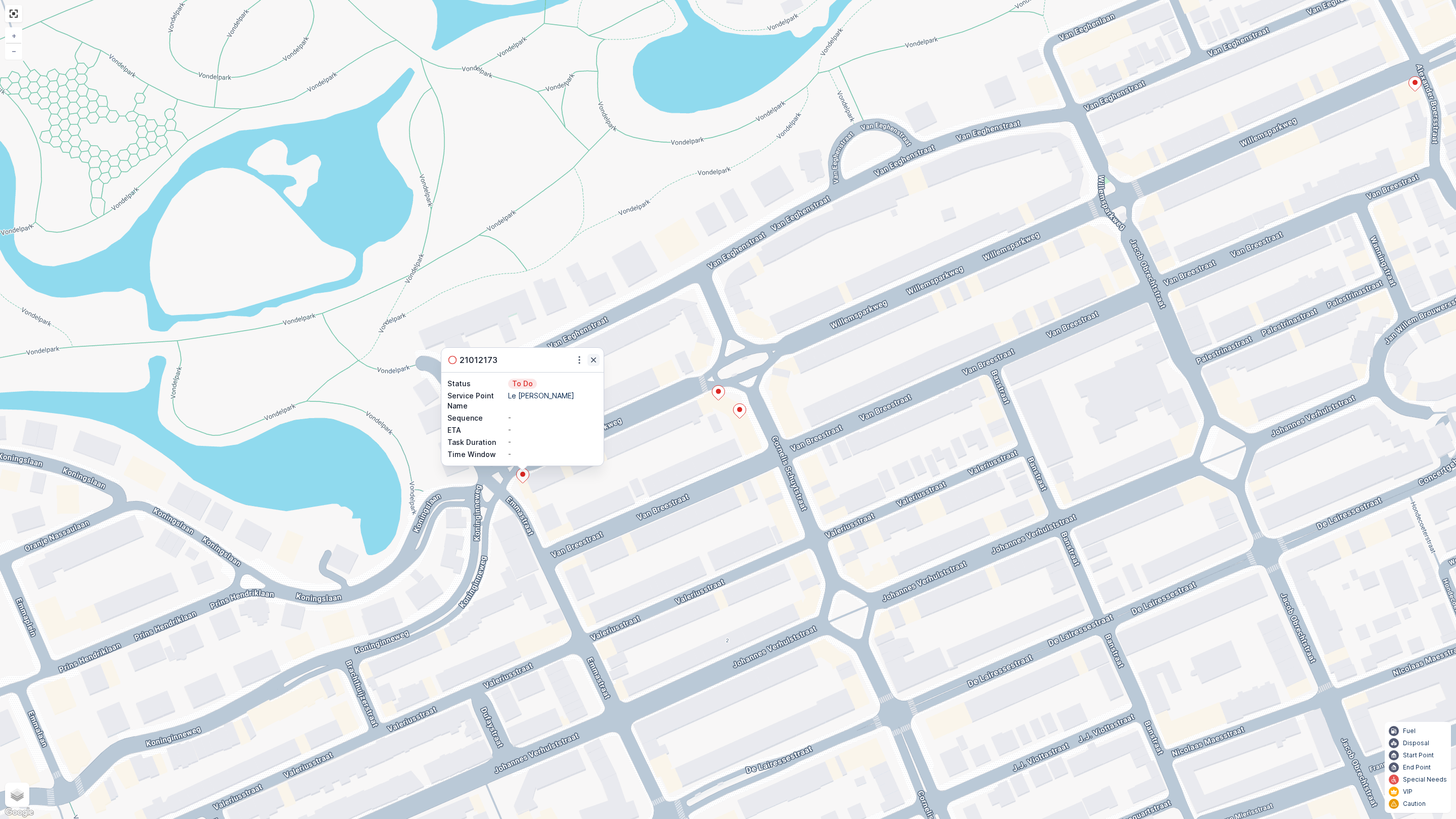
click at [596, 354] on button "button" at bounding box center [593, 360] width 12 height 12
click at [716, 389] on icon at bounding box center [718, 393] width 13 height 15
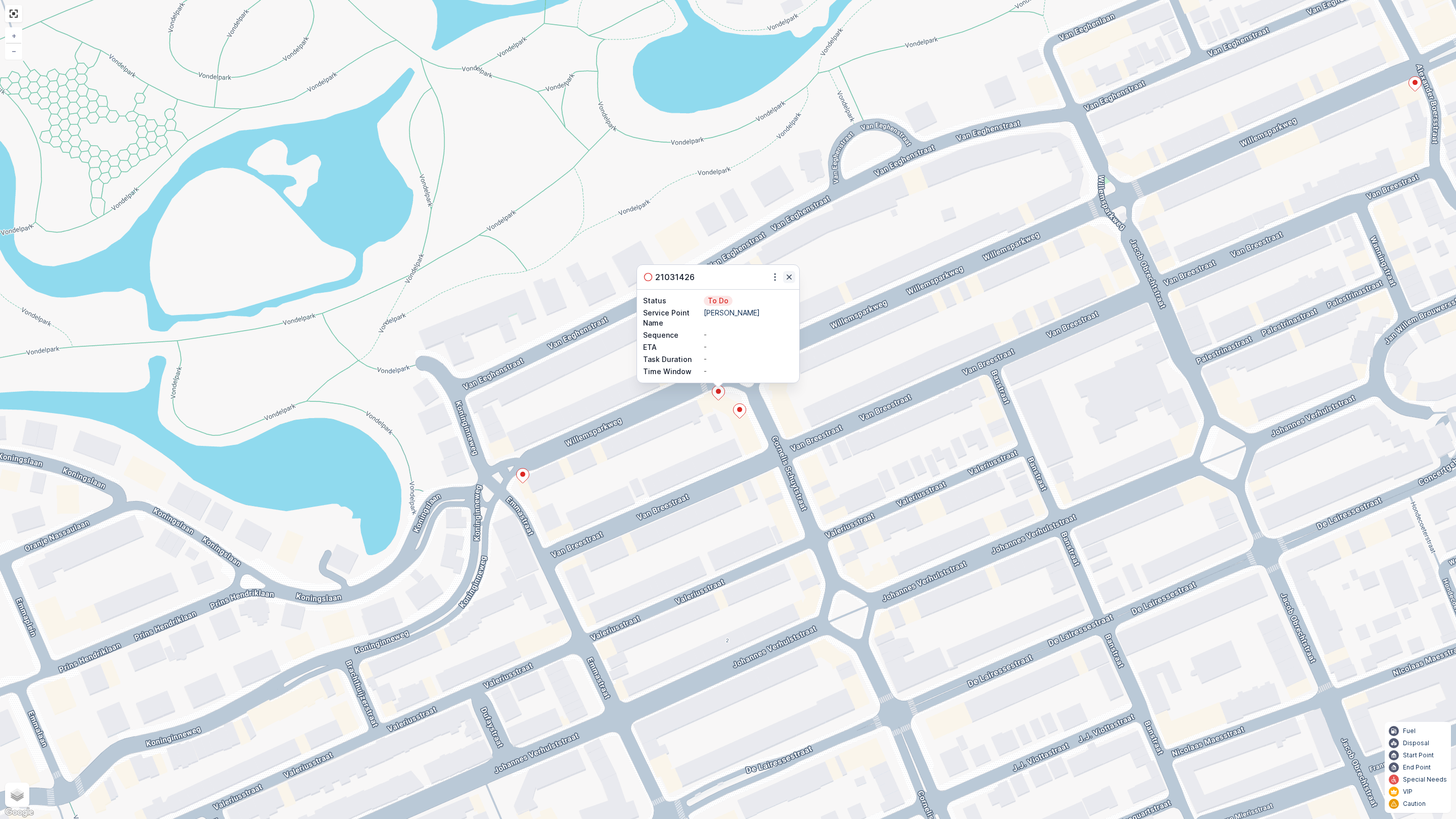
click at [791, 279] on icon "button" at bounding box center [789, 277] width 10 height 10
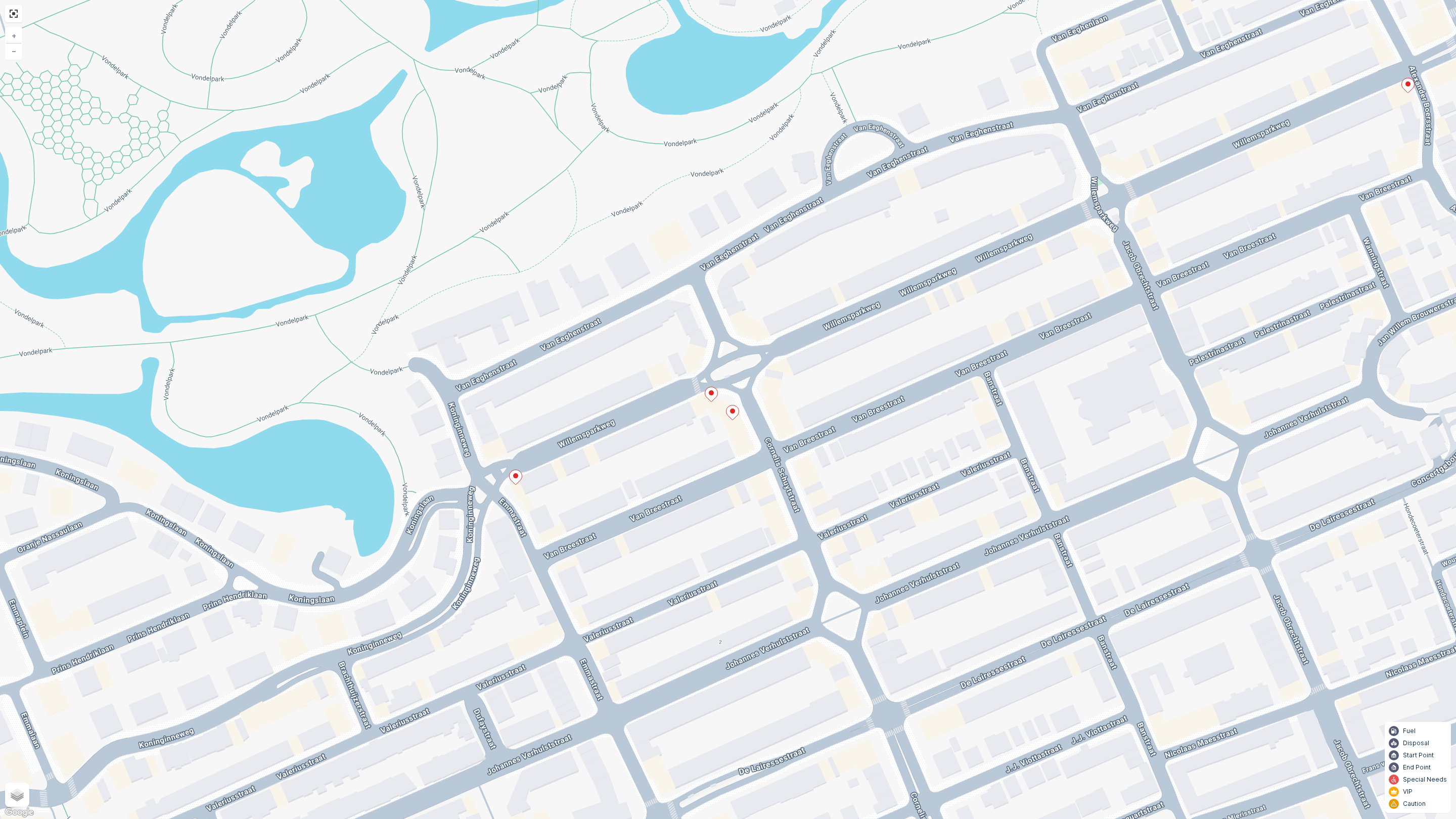
drag, startPoint x: 1129, startPoint y: 292, endPoint x: 880, endPoint y: 364, distance: 259.2
click at [890, 364] on div "+ − Satellite Roadmap Terrain Hybrid Leaflet Keyboard shortcuts Map Data Map da…" at bounding box center [728, 409] width 1456 height 819
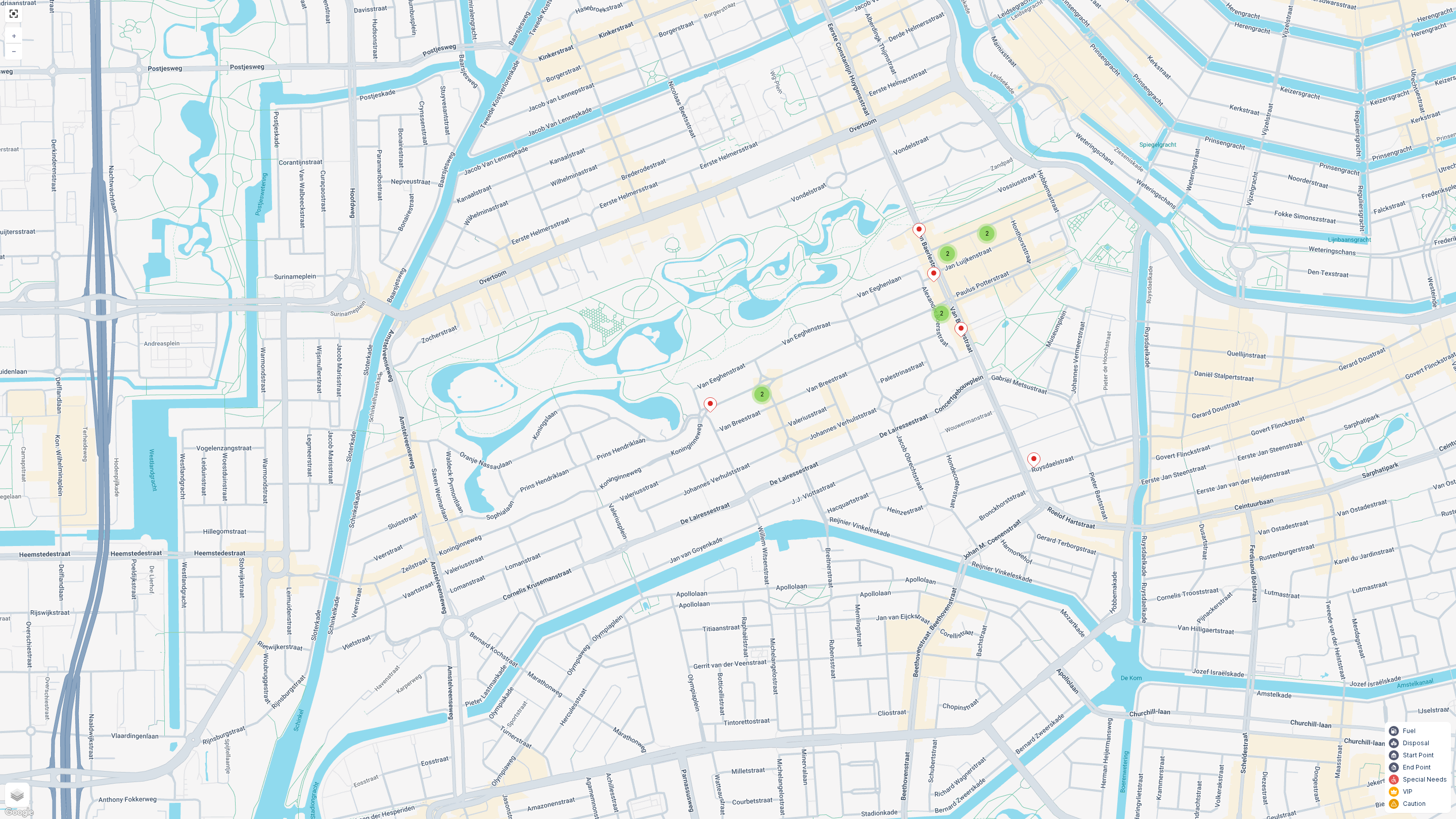
click at [1034, 462] on icon at bounding box center [1034, 460] width 13 height 15
click at [1107, 340] on icon "button" at bounding box center [1104, 344] width 10 height 10
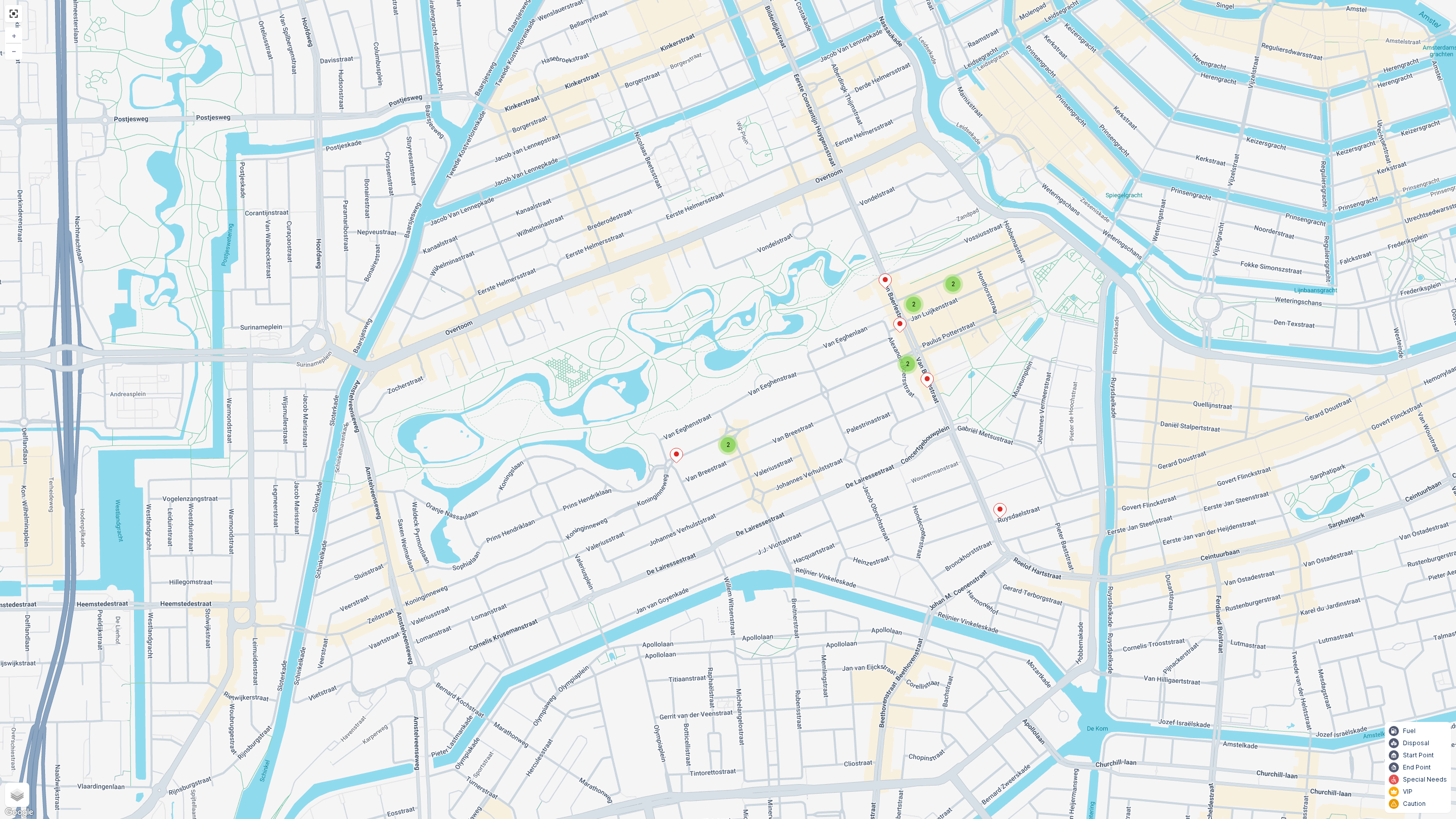
drag, startPoint x: 898, startPoint y: 292, endPoint x: 872, endPoint y: 358, distance: 70.9
click at [872, 358] on div "2 2 2 2 + − Satellite Roadmap Terrain Hybrid Leaflet Keyboard shortcuts Map Dat…" at bounding box center [728, 409] width 1456 height 819
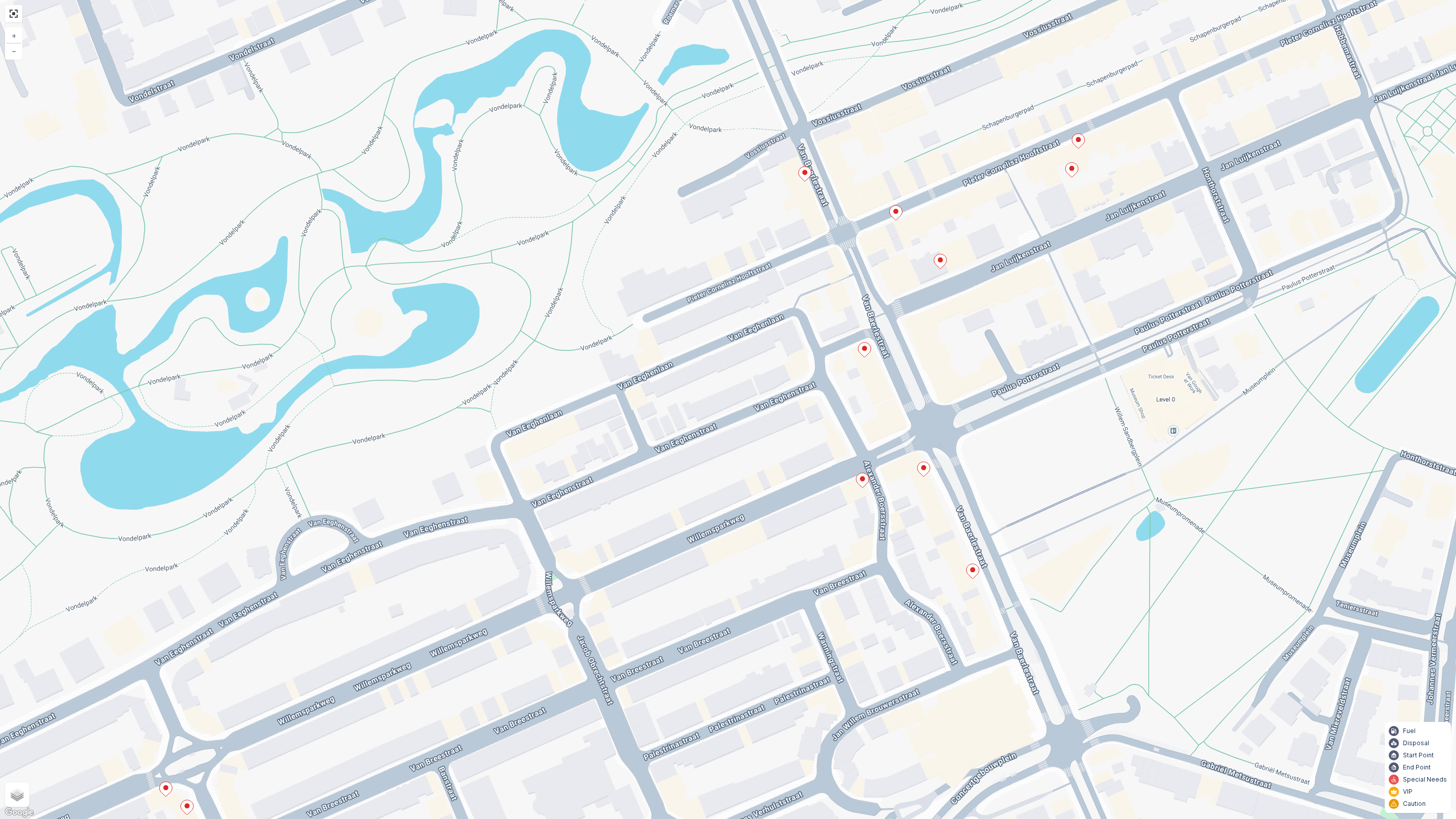
drag, startPoint x: 919, startPoint y: 358, endPoint x: 825, endPoint y: 252, distance: 141.7
click at [825, 252] on div "+ − Satellite Roadmap Terrain Hybrid Leaflet Keyboard shortcuts Map Data Map da…" at bounding box center [728, 409] width 1456 height 819
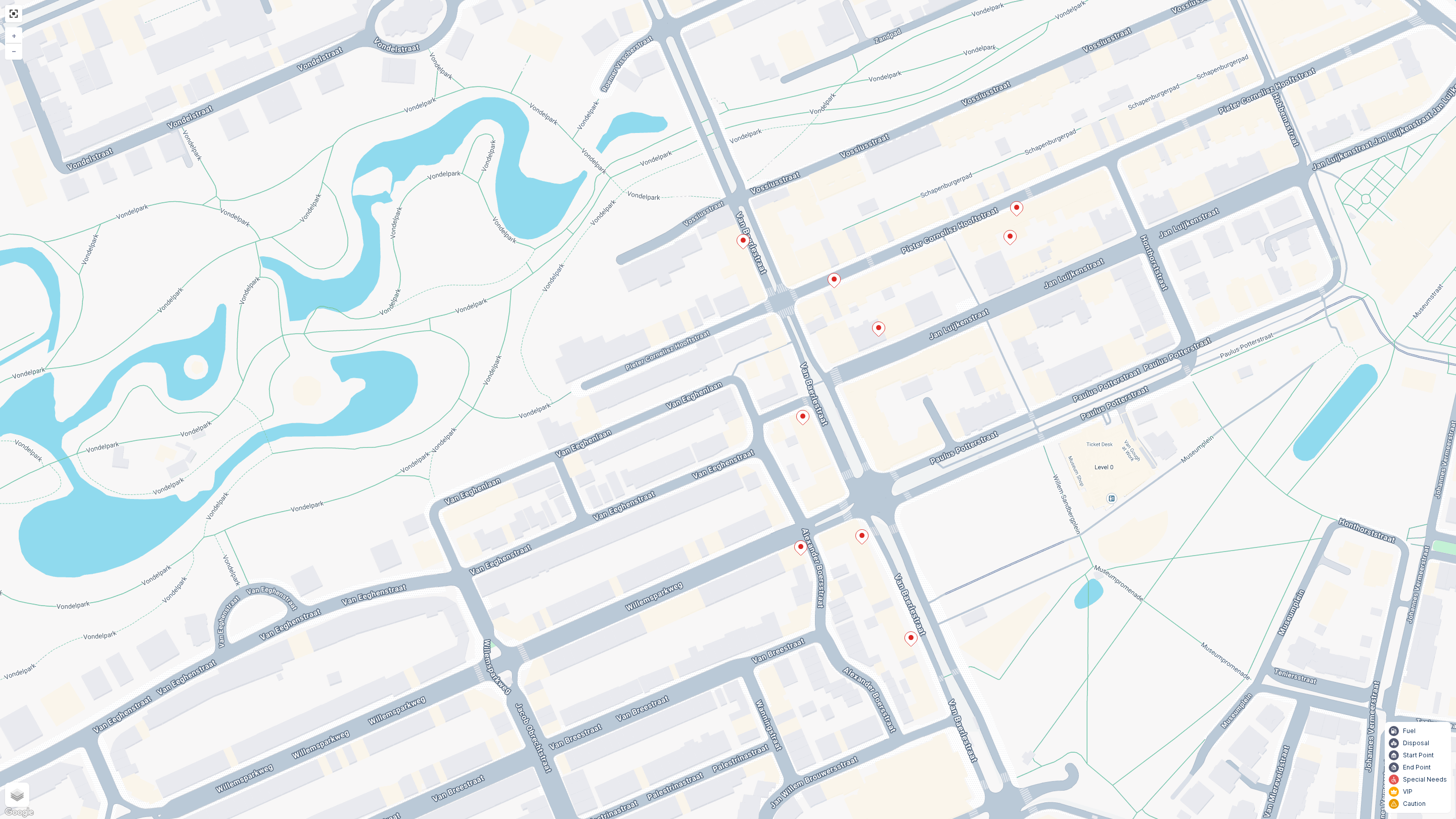
drag, startPoint x: 1074, startPoint y: 264, endPoint x: 998, endPoint y: 285, distance: 78.8
click at [1024, 298] on div "+ − Satellite Roadmap Terrain Hybrid Leaflet Keyboard shortcuts Map Data Map da…" at bounding box center [728, 409] width 1456 height 819
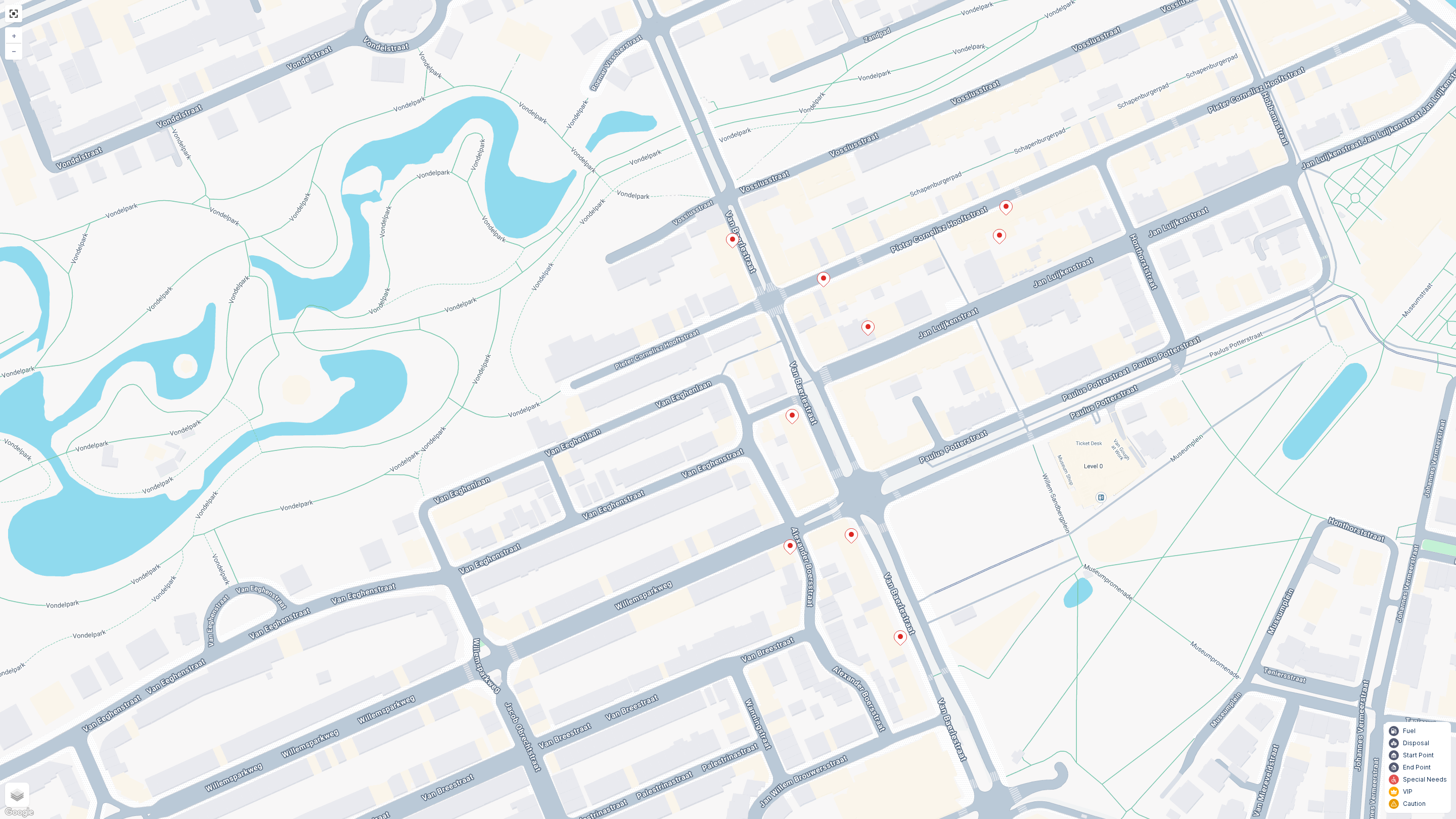
click at [736, 247] on icon at bounding box center [732, 240] width 13 height 15
click at [1003, 208] on icon at bounding box center [1006, 208] width 13 height 15
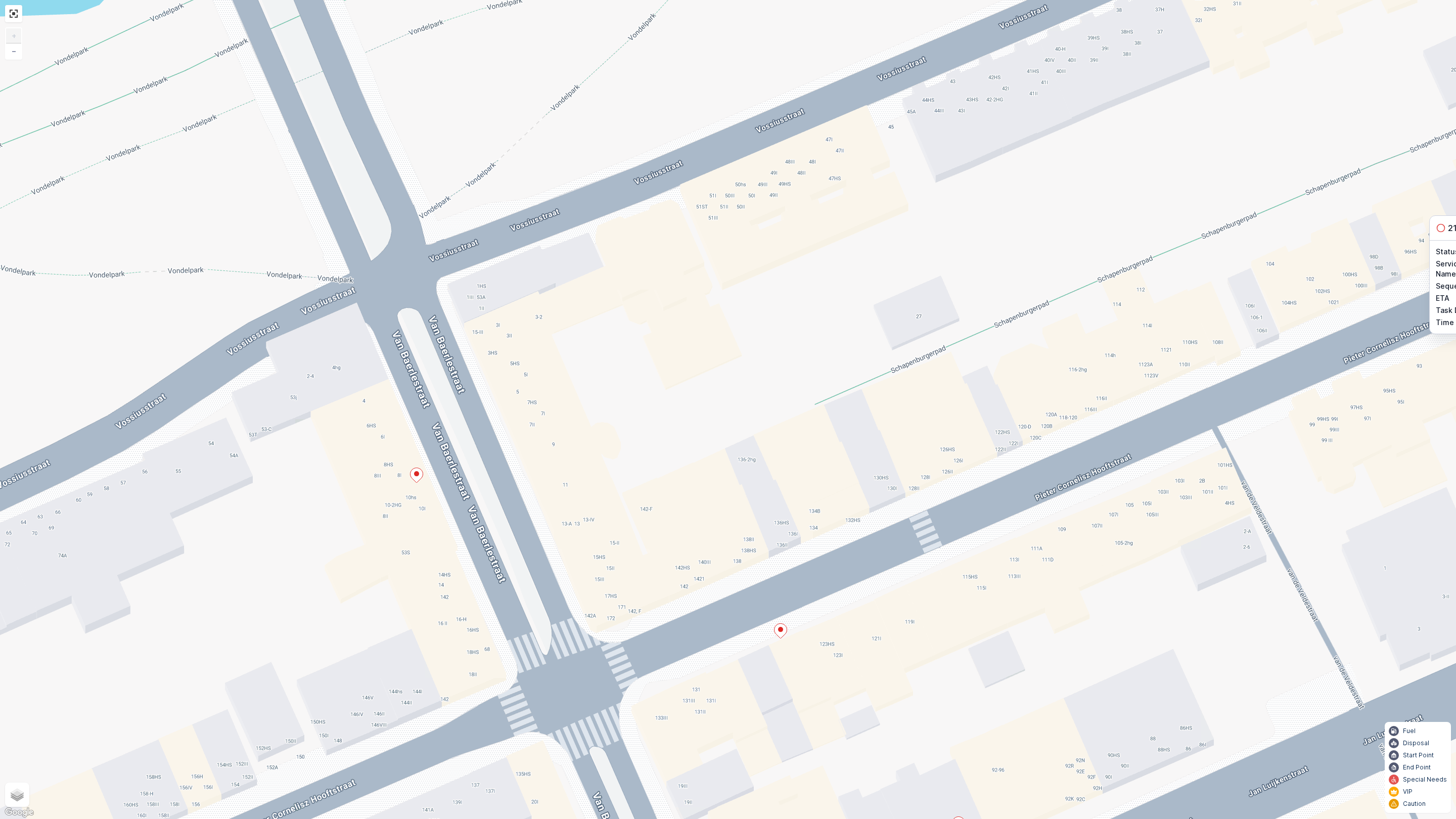
drag, startPoint x: 751, startPoint y: 184, endPoint x: 744, endPoint y: 154, distance: 30.8
click at [744, 154] on div "21012056 Status To Do Service Point Name café Georgette Sequence - ETA - Task D…" at bounding box center [728, 409] width 1456 height 819
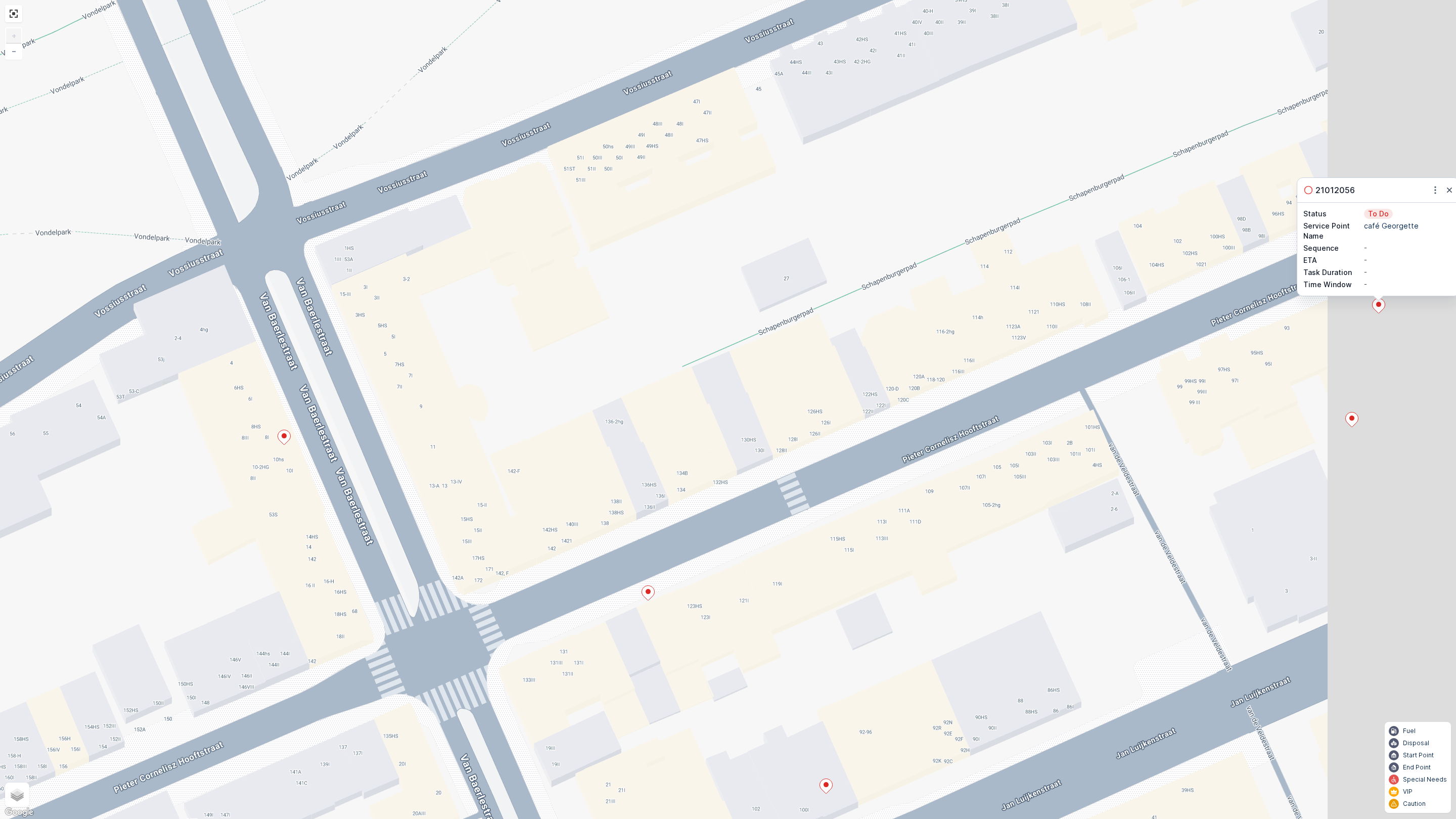
drag, startPoint x: 1096, startPoint y: 514, endPoint x: 760, endPoint y: 508, distance: 336.1
click at [763, 510] on div "21012056 Status To Do Service Point Name café Georgette Sequence - ETA - Task D…" at bounding box center [728, 409] width 1456 height 819
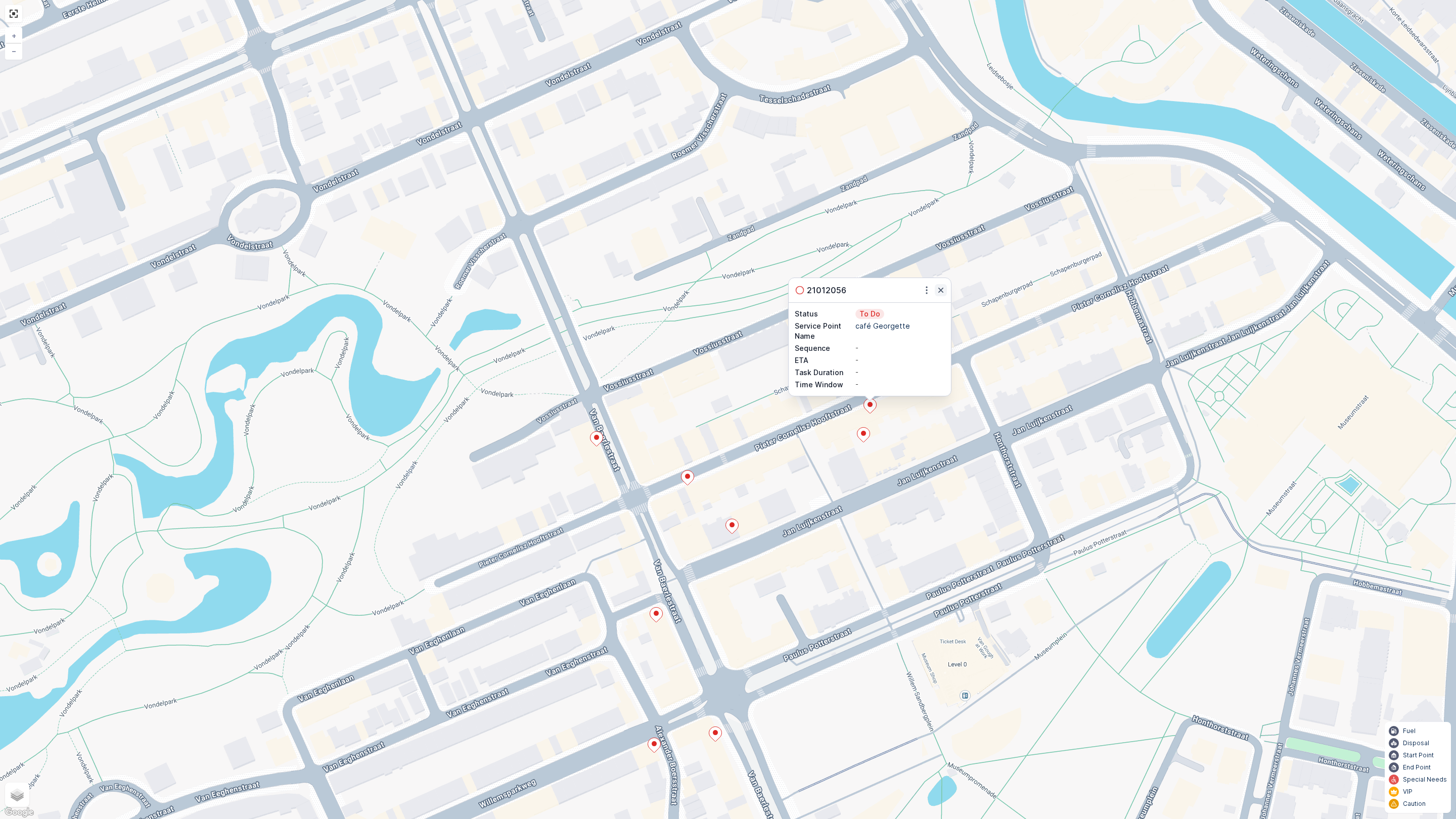
click at [937, 288] on icon "button" at bounding box center [940, 290] width 10 height 10
click at [866, 440] on icon at bounding box center [863, 434] width 13 height 15
click at [934, 317] on icon "button" at bounding box center [934, 319] width 10 height 10
click at [872, 405] on icon at bounding box center [870, 406] width 13 height 15
click at [942, 292] on icon "button" at bounding box center [940, 290] width 10 height 10
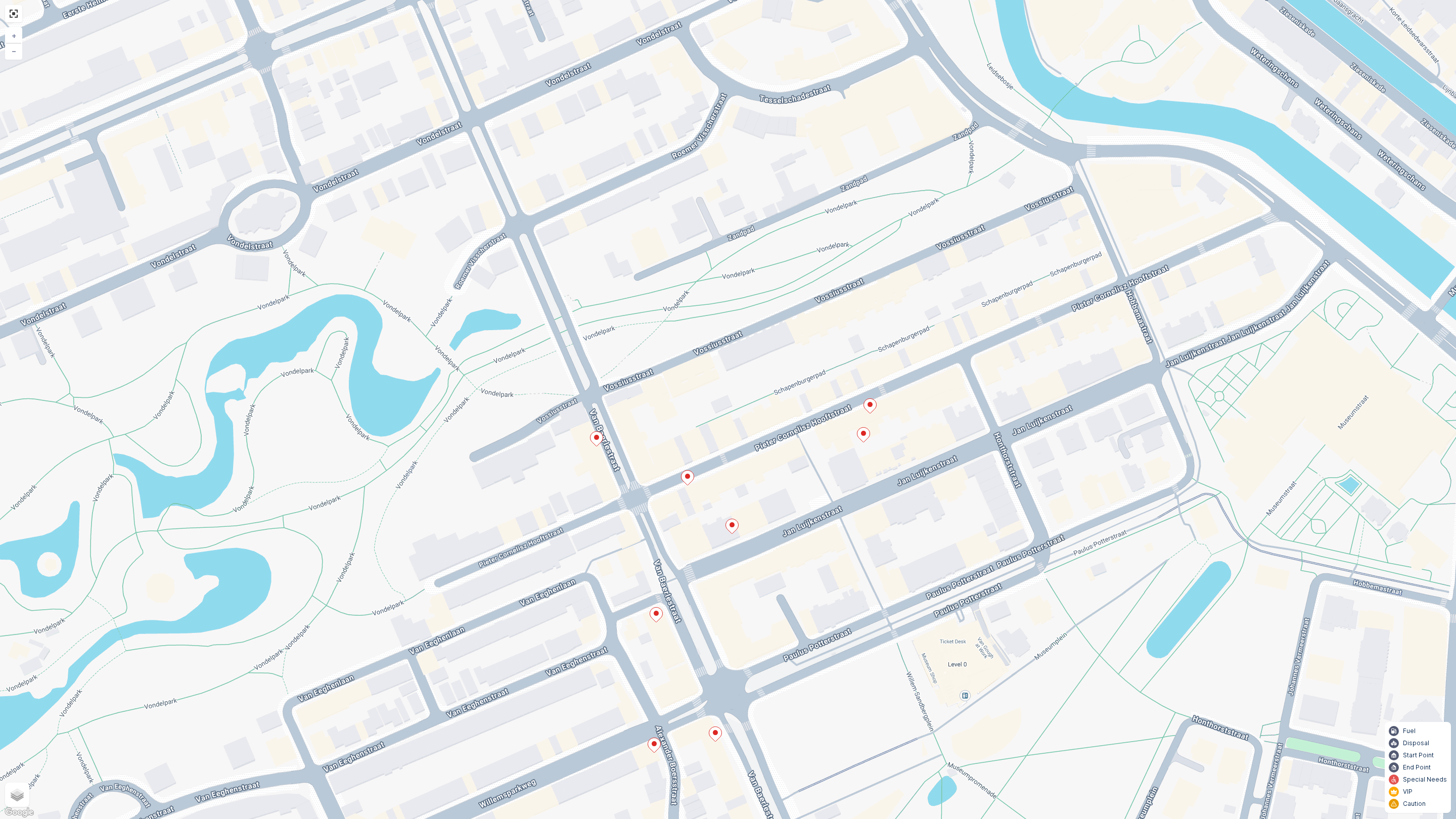
click at [690, 480] on icon at bounding box center [687, 478] width 13 height 15
click at [755, 363] on icon "button" at bounding box center [758, 362] width 10 height 10
click at [862, 434] on ellipse at bounding box center [863, 433] width 5 height 5
click at [733, 531] on icon at bounding box center [732, 526] width 13 height 15
click at [663, 613] on div "21012087 Status To Do Service Point Name The New School for Inf... Sequence - E…" at bounding box center [728, 409] width 1456 height 819
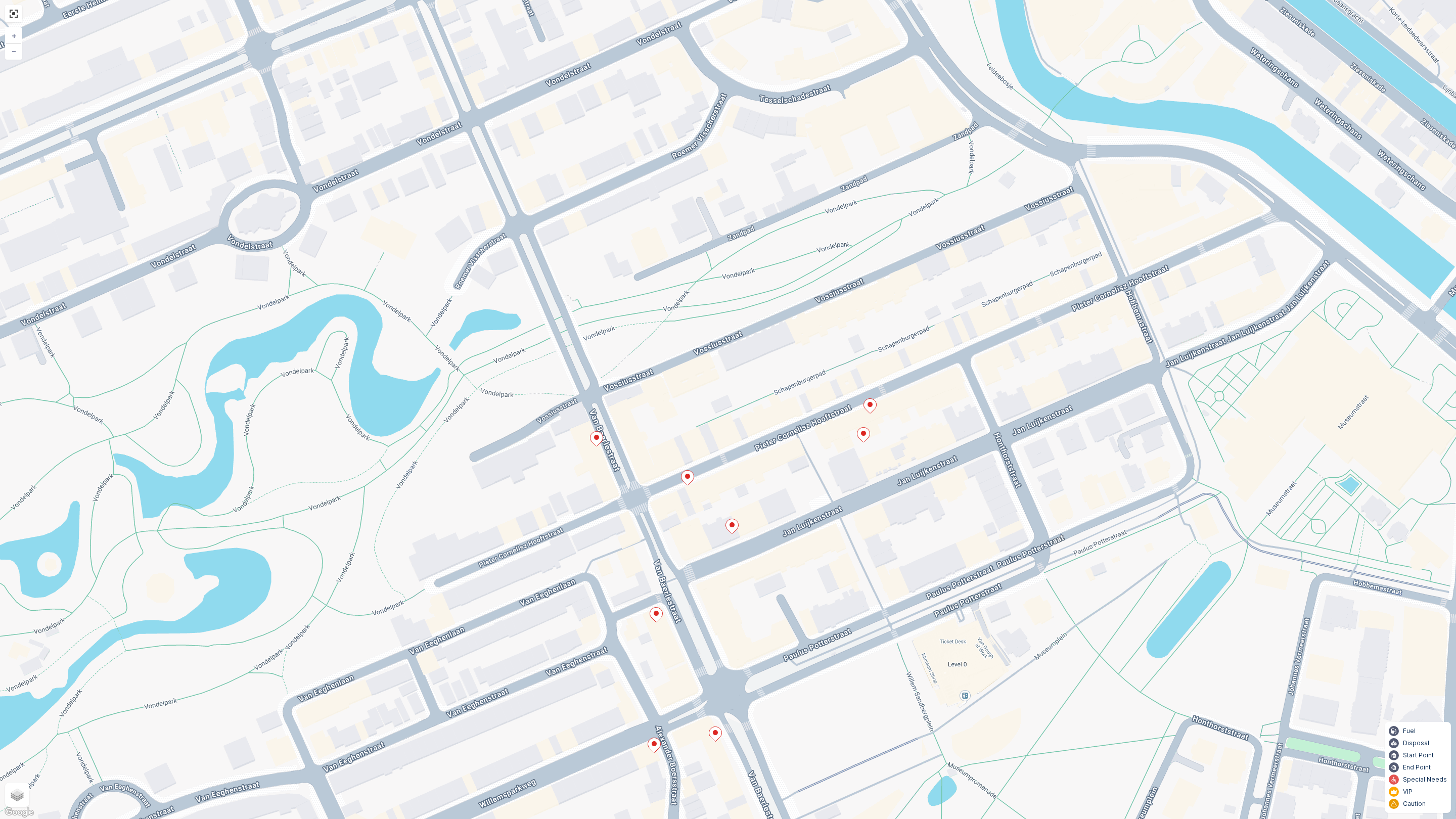
click at [657, 616] on icon at bounding box center [656, 615] width 13 height 15
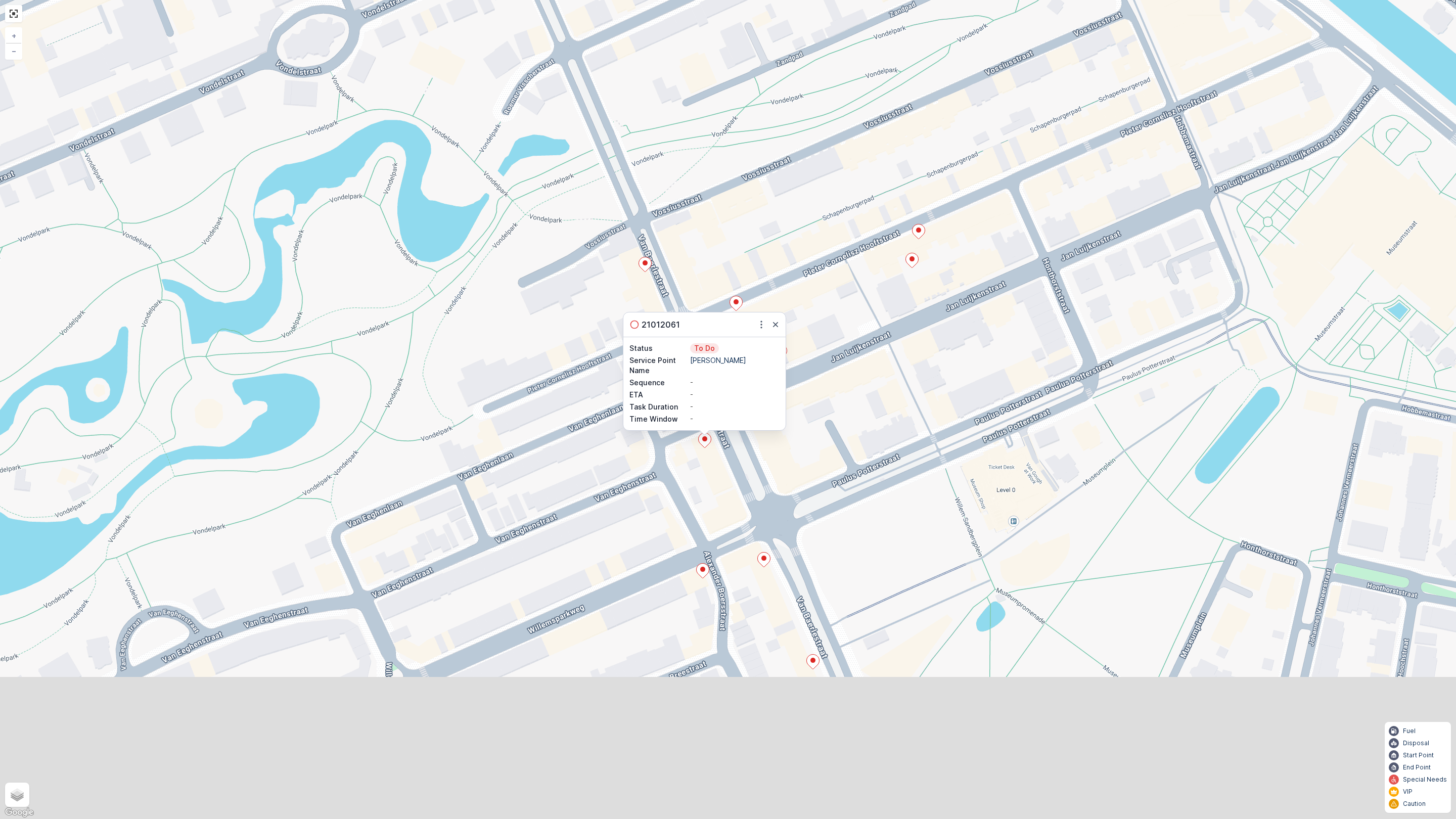
drag, startPoint x: 809, startPoint y: 461, endPoint x: 827, endPoint y: 372, distance: 90.8
click at [827, 372] on div "21012061 Status To Do Service Point Name Marie-Stella-Maris Sequence - ETA - Ta…" at bounding box center [728, 409] width 1456 height 819
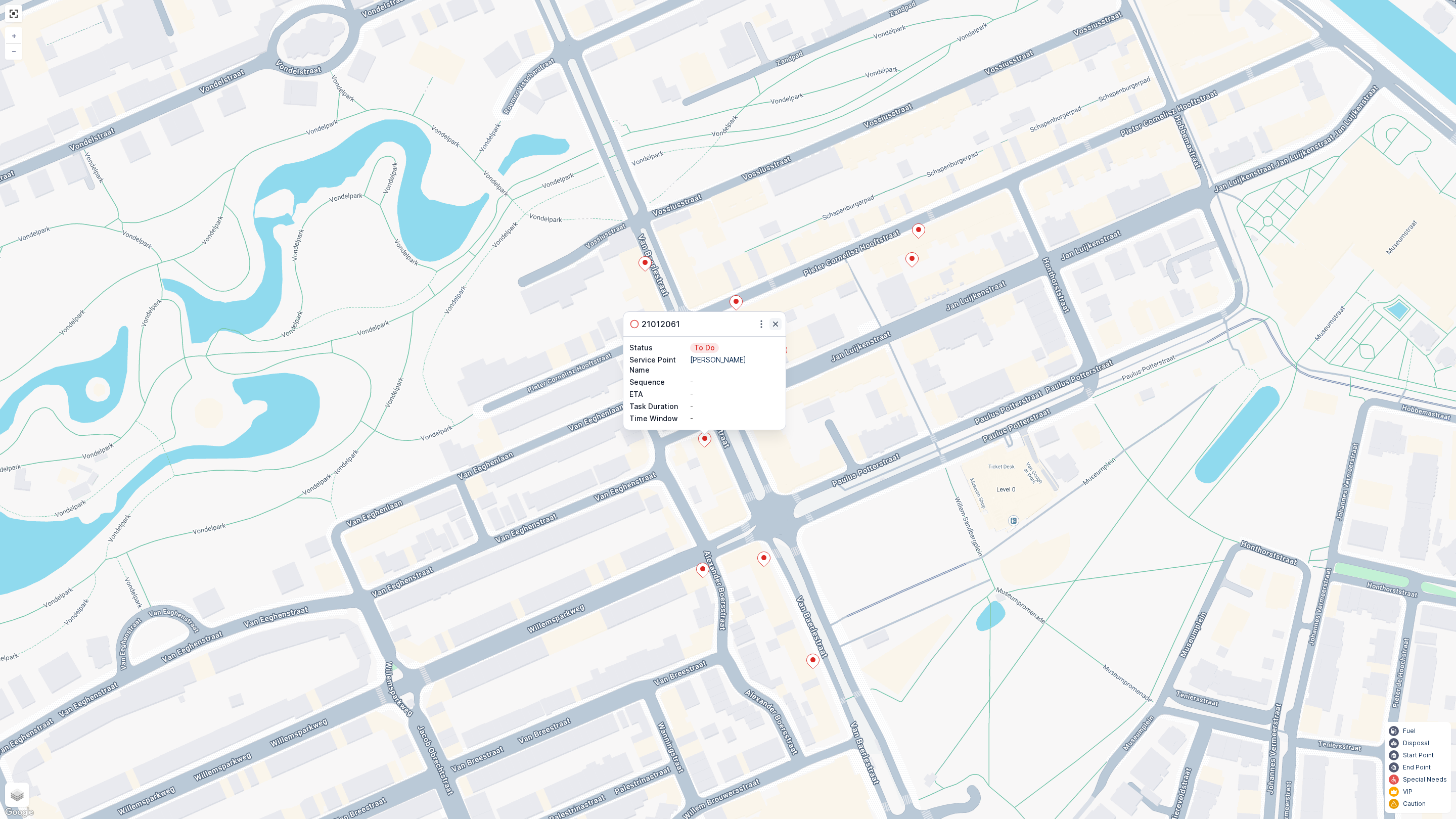
click at [771, 322] on icon "button" at bounding box center [775, 324] width 10 height 10
click at [739, 302] on icon at bounding box center [736, 303] width 13 height 15
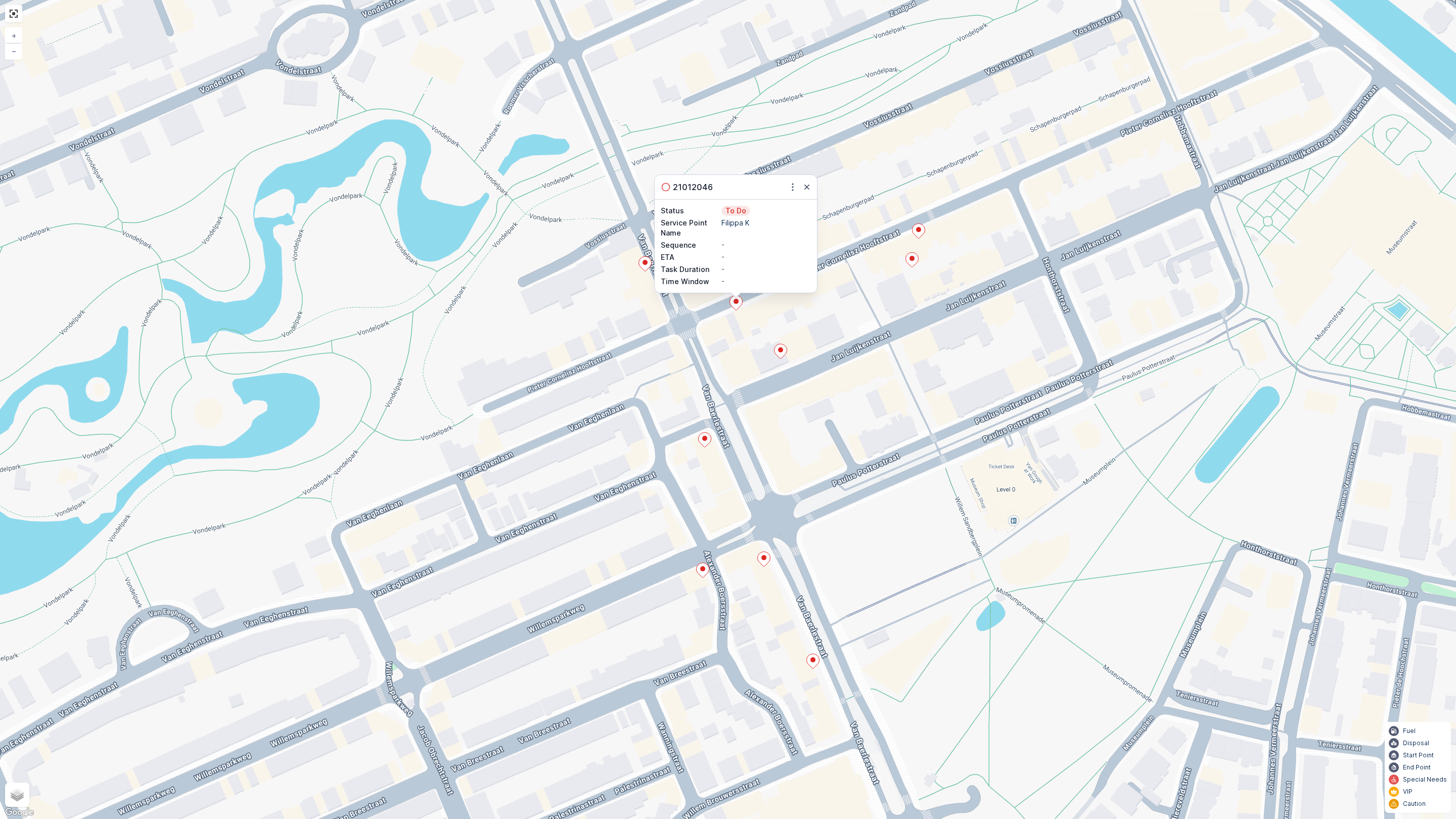
click at [781, 352] on ellipse at bounding box center [780, 350] width 5 height 5
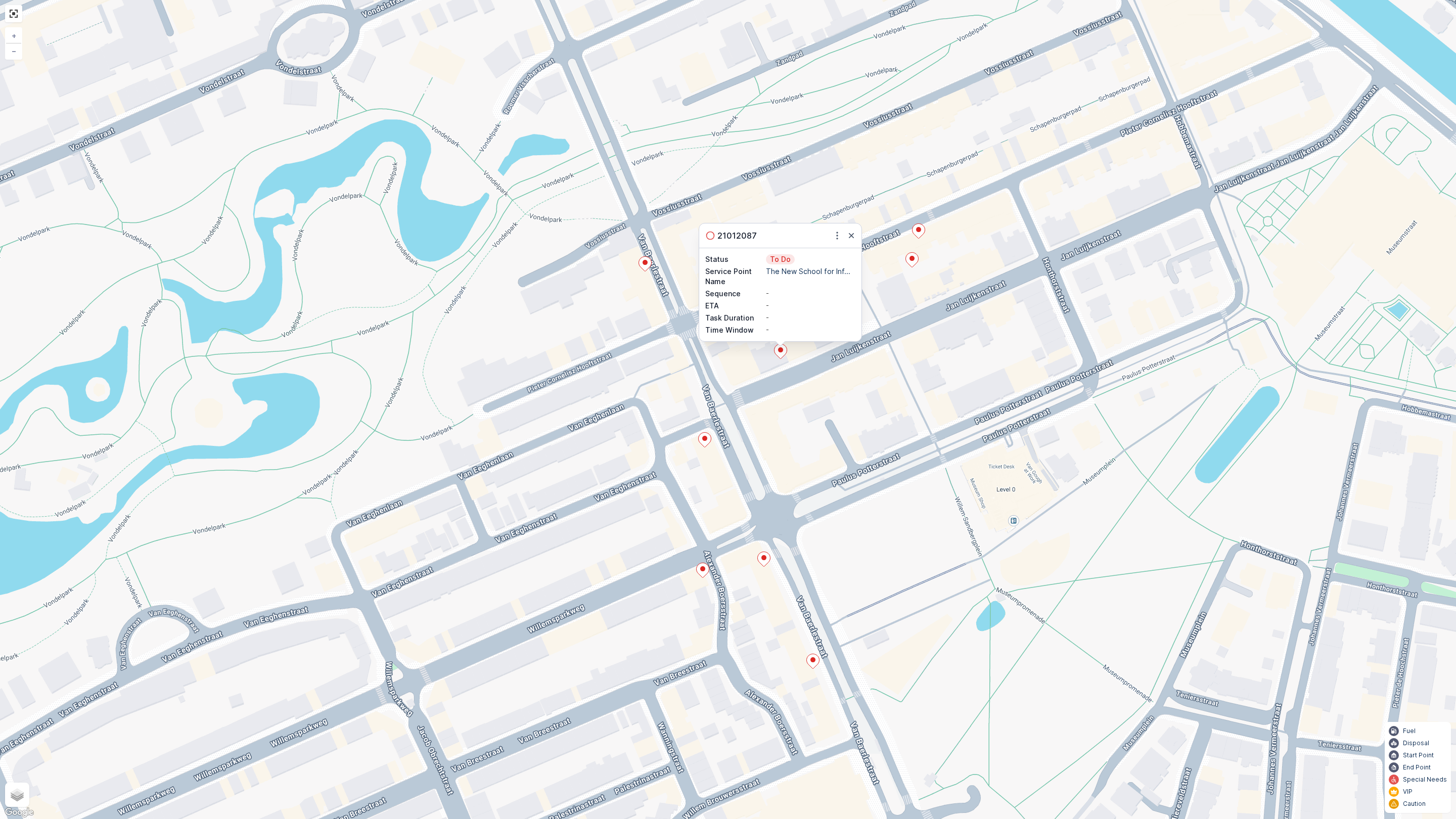
click at [823, 269] on p "The New School for Inf..." at bounding box center [811, 271] width 90 height 10
click at [824, 269] on p "The New School for Inf..." at bounding box center [811, 271] width 90 height 10
drag, startPoint x: 824, startPoint y: 269, endPoint x: 820, endPoint y: 273, distance: 5.7
click at [820, 273] on p "The New School for Inf..." at bounding box center [811, 271] width 90 height 10
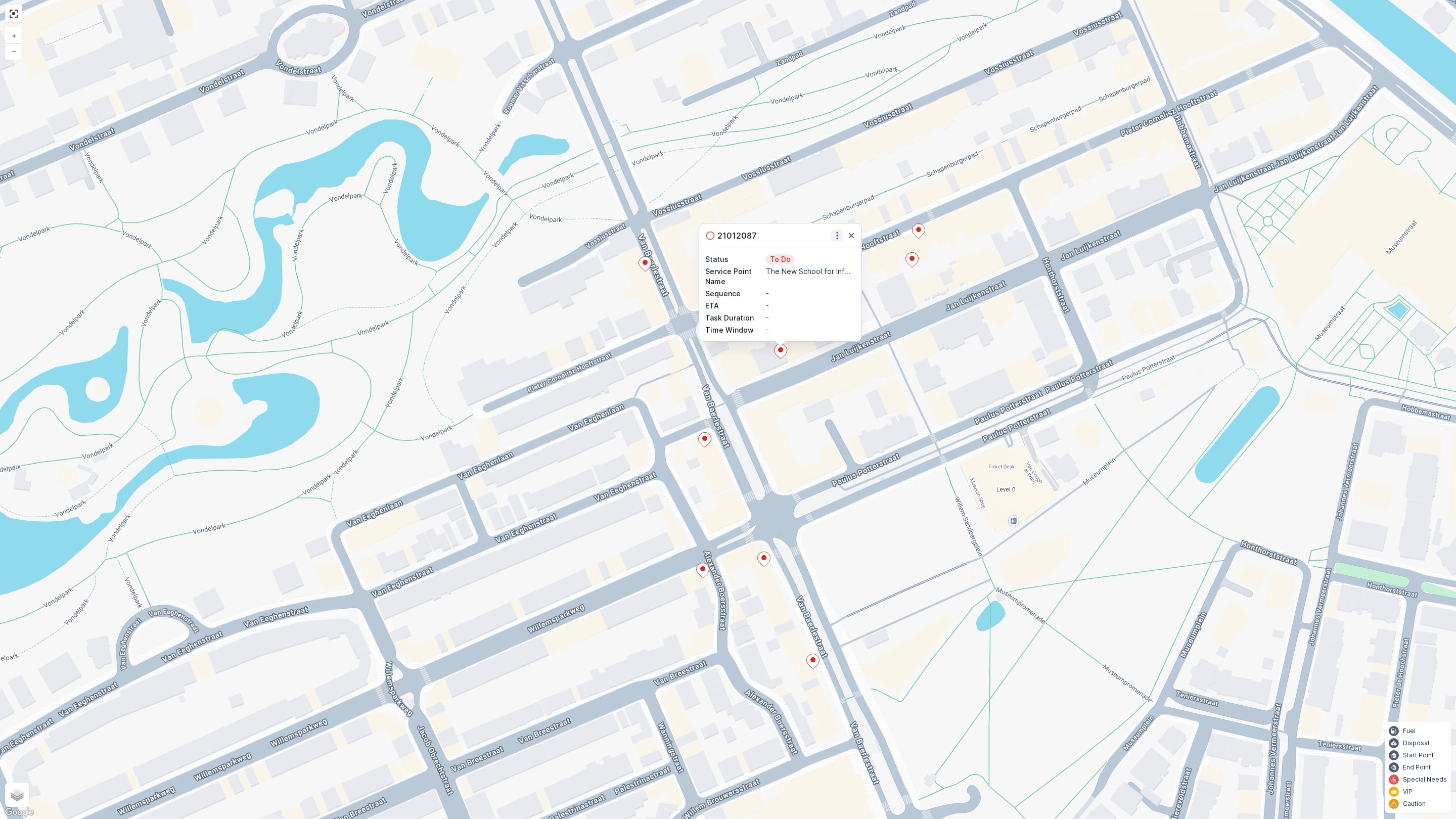
click at [837, 238] on icon "button" at bounding box center [837, 236] width 2 height 8
drag, startPoint x: 885, startPoint y: 310, endPoint x: 886, endPoint y: 321, distance: 11.0
click at [886, 314] on div "21012087 See More Details Change Route Remove from Route Delete Status To Do Se…" at bounding box center [728, 409] width 1456 height 819
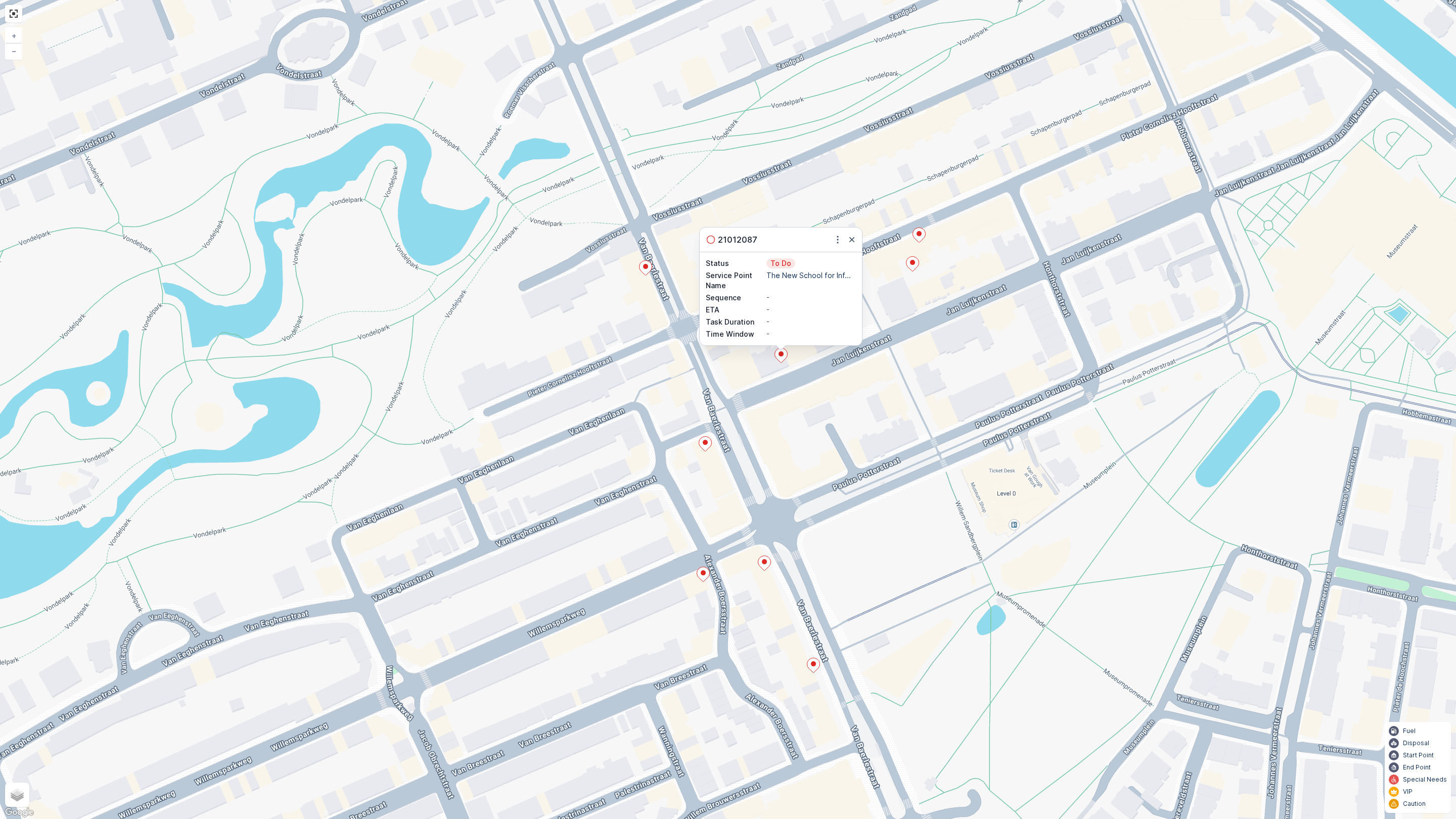
click at [703, 448] on icon at bounding box center [705, 444] width 13 height 15
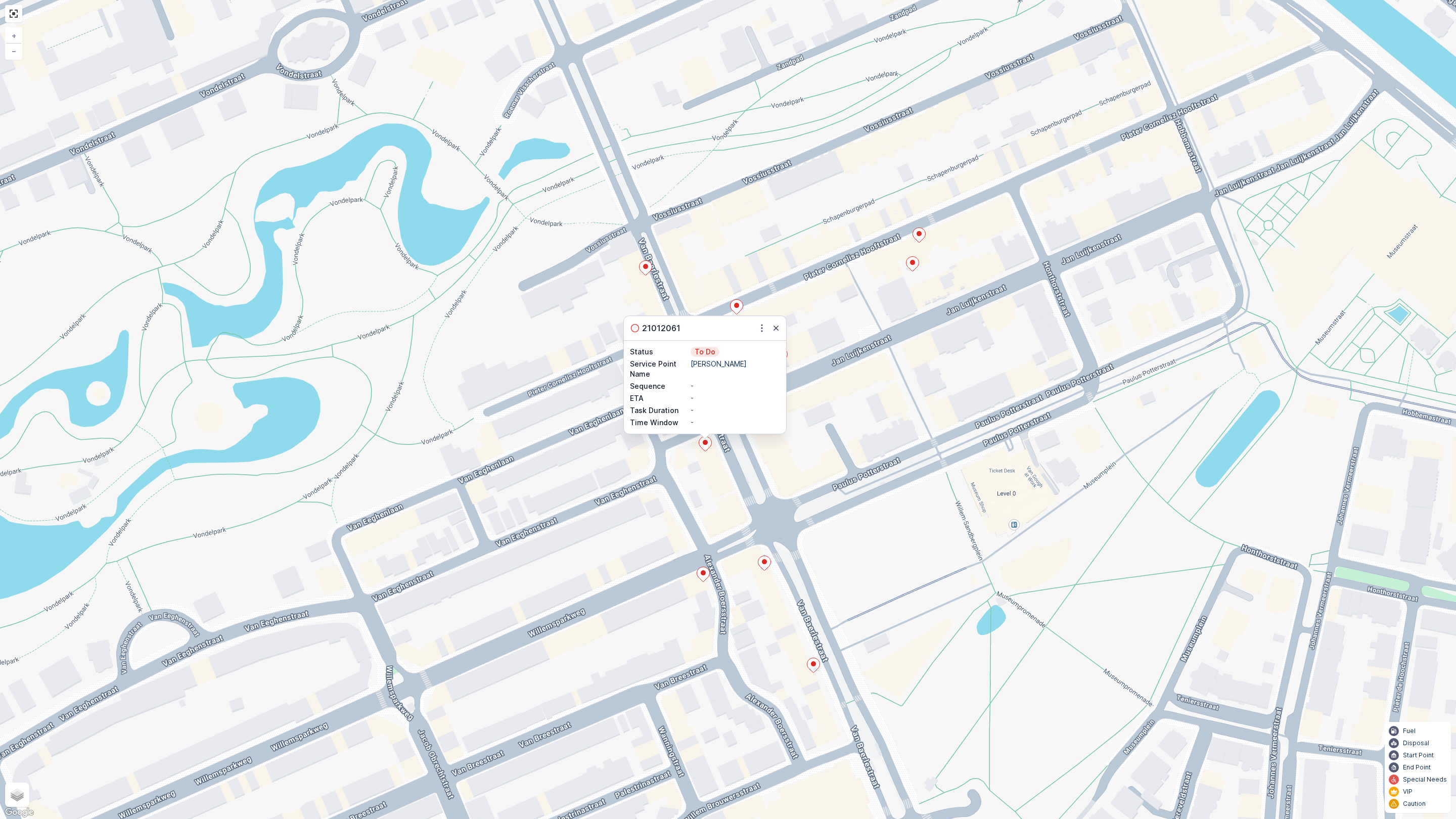
click at [759, 566] on icon at bounding box center [764, 563] width 13 height 15
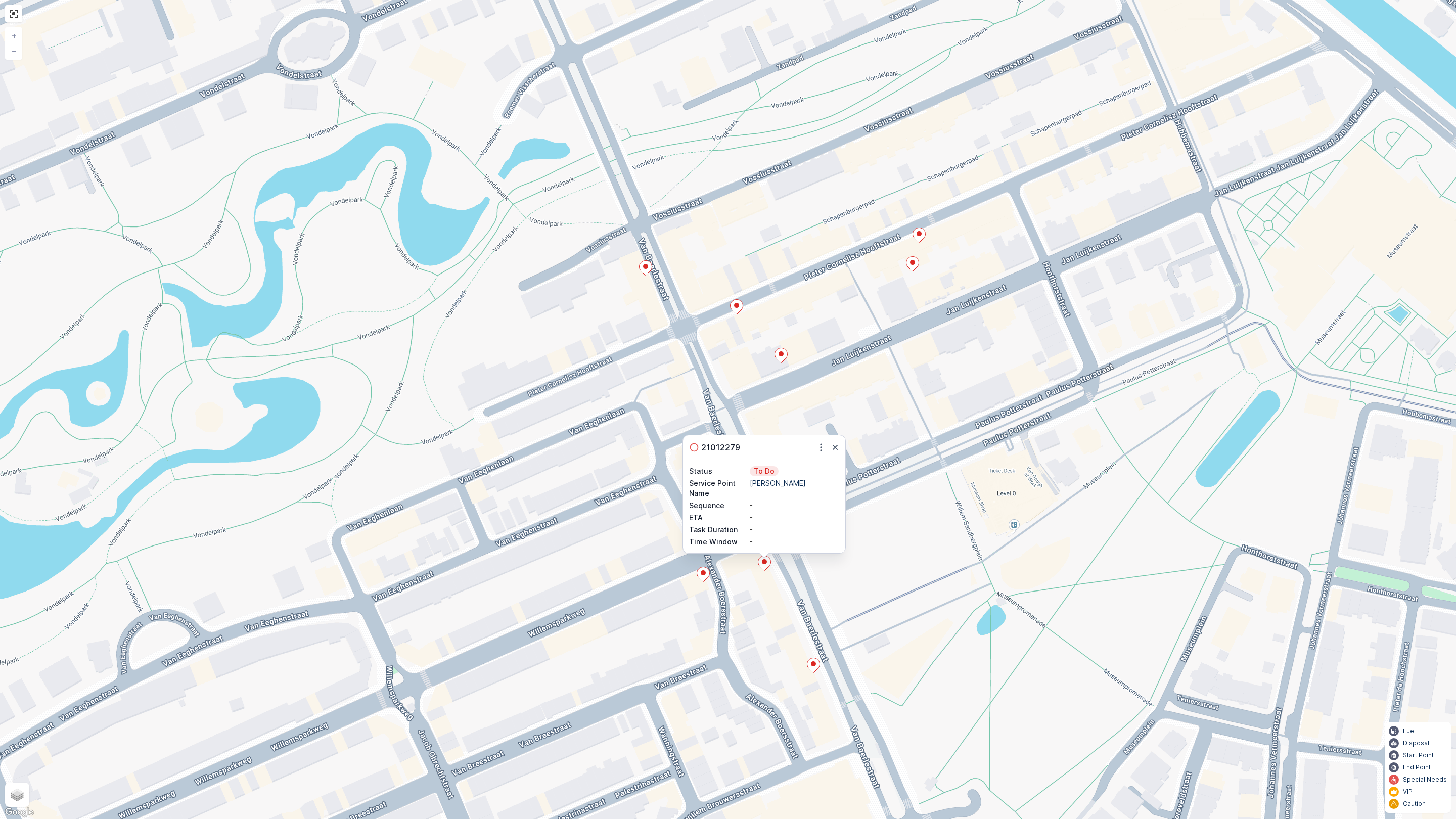
click at [705, 577] on icon at bounding box center [703, 574] width 13 height 15
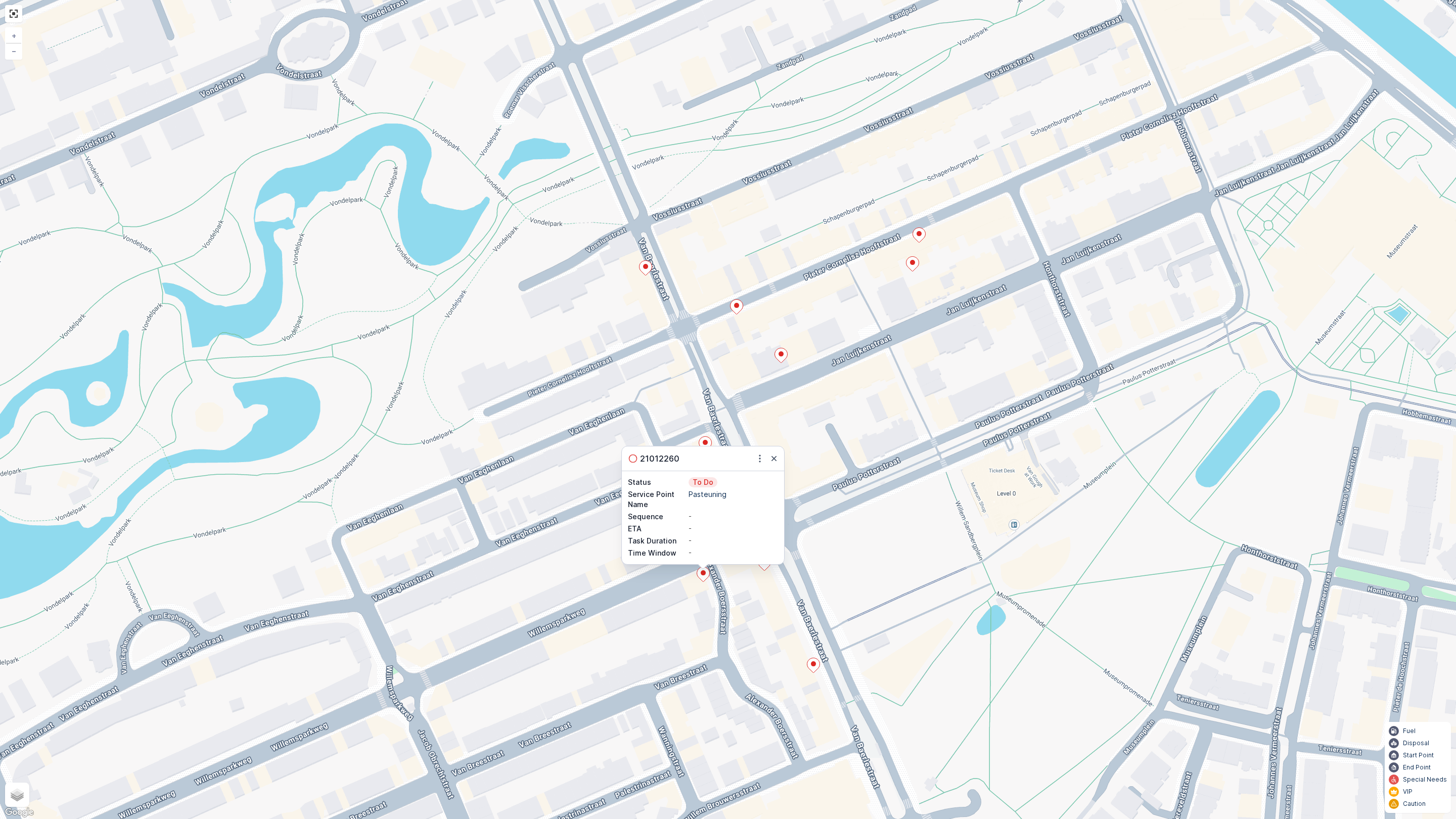
click at [807, 667] on icon at bounding box center [814, 665] width 13 height 15
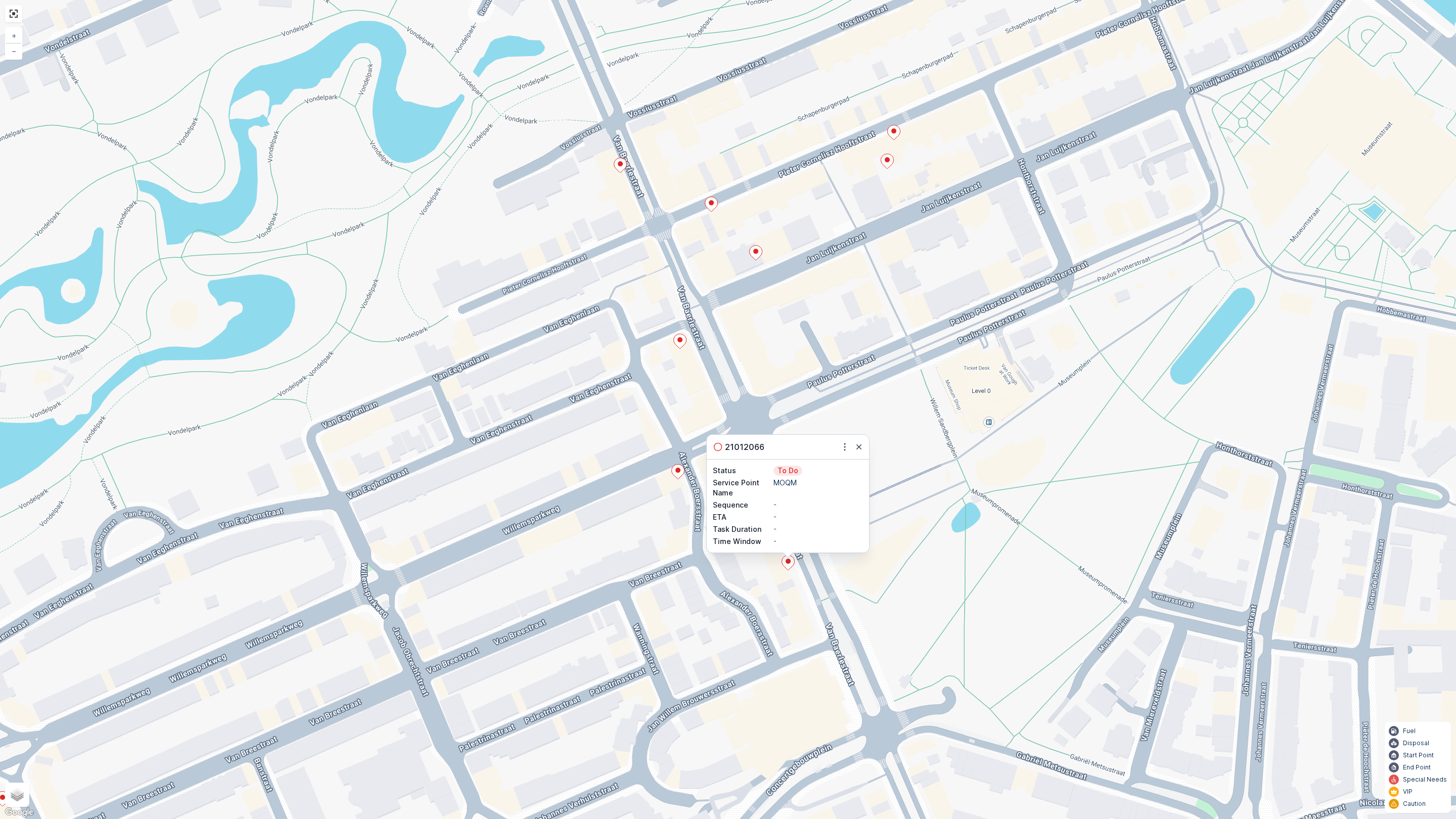
drag, startPoint x: 1019, startPoint y: 489, endPoint x: 885, endPoint y: 65, distance: 444.7
click at [887, 78] on div "21012066 Status To Do Service Point Name MOQM Sequence - ETA - Task Duration - …" at bounding box center [728, 409] width 1456 height 819
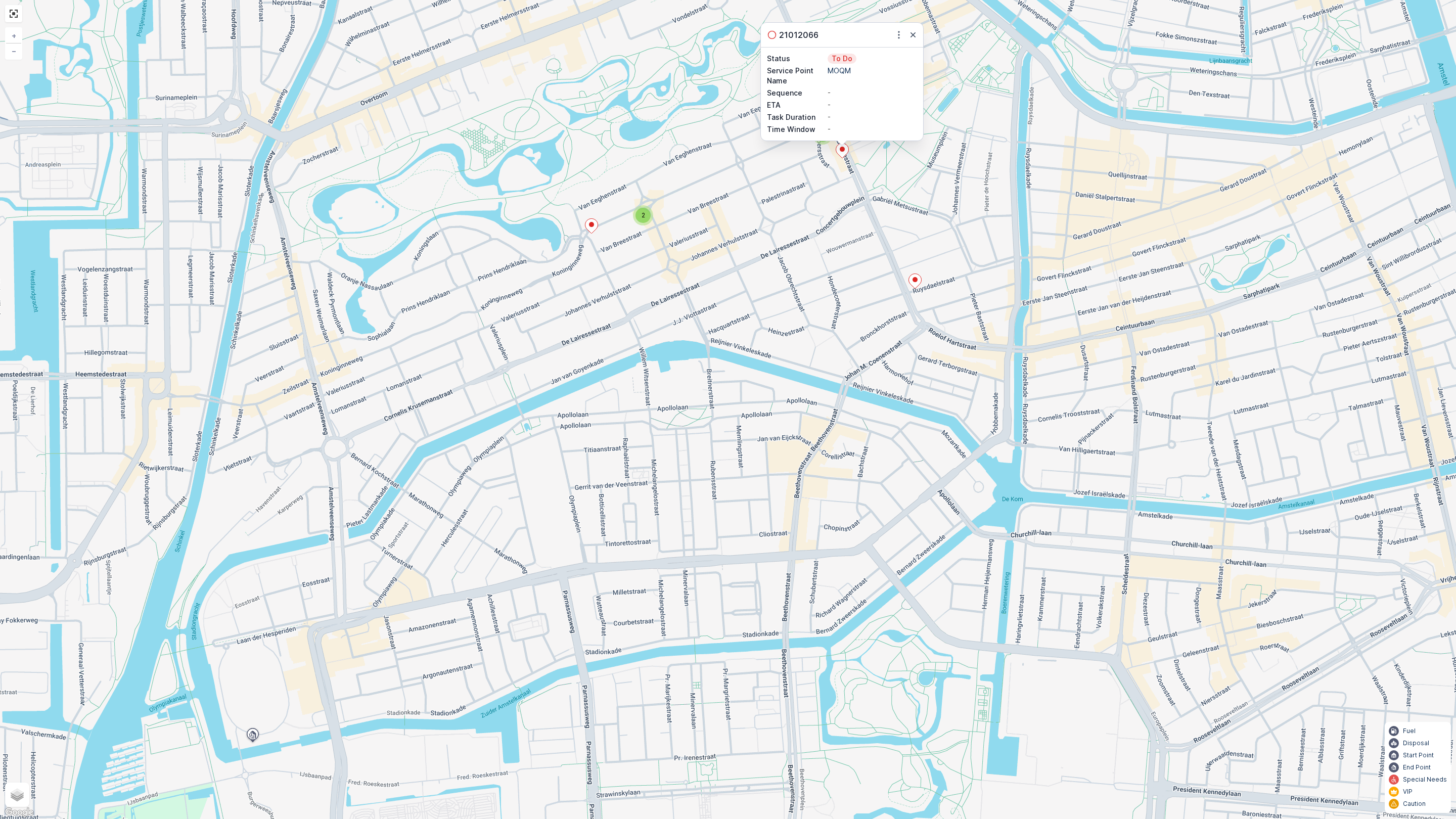
click at [916, 284] on icon at bounding box center [915, 281] width 13 height 15
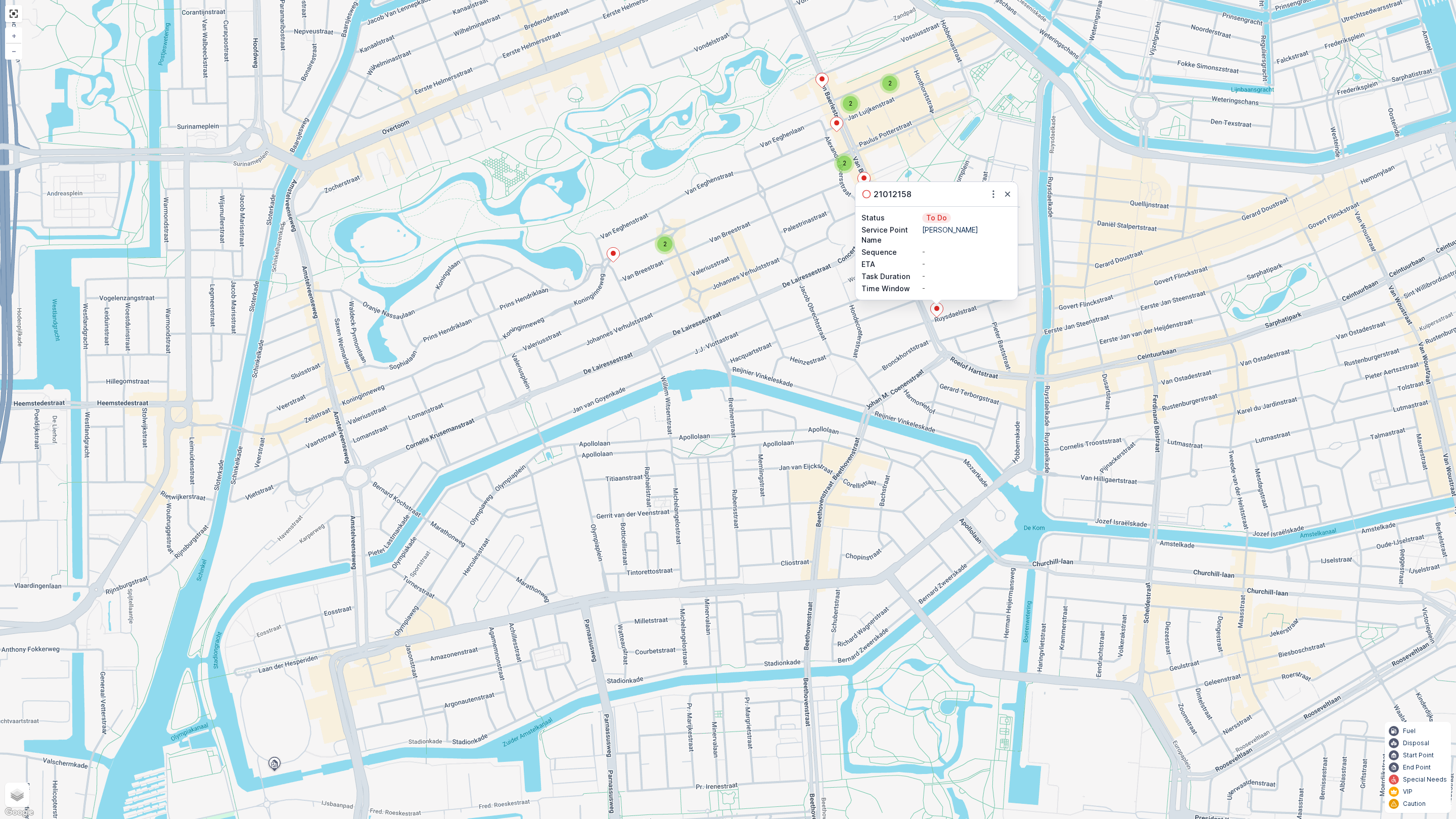
drag, startPoint x: 718, startPoint y: 276, endPoint x: 732, endPoint y: 387, distance: 111.9
click at [733, 385] on div "2 2 2 2 21012158 Status To Do Service Point Name Arnold Cornelis Sequence - ETA…" at bounding box center [728, 409] width 1456 height 819
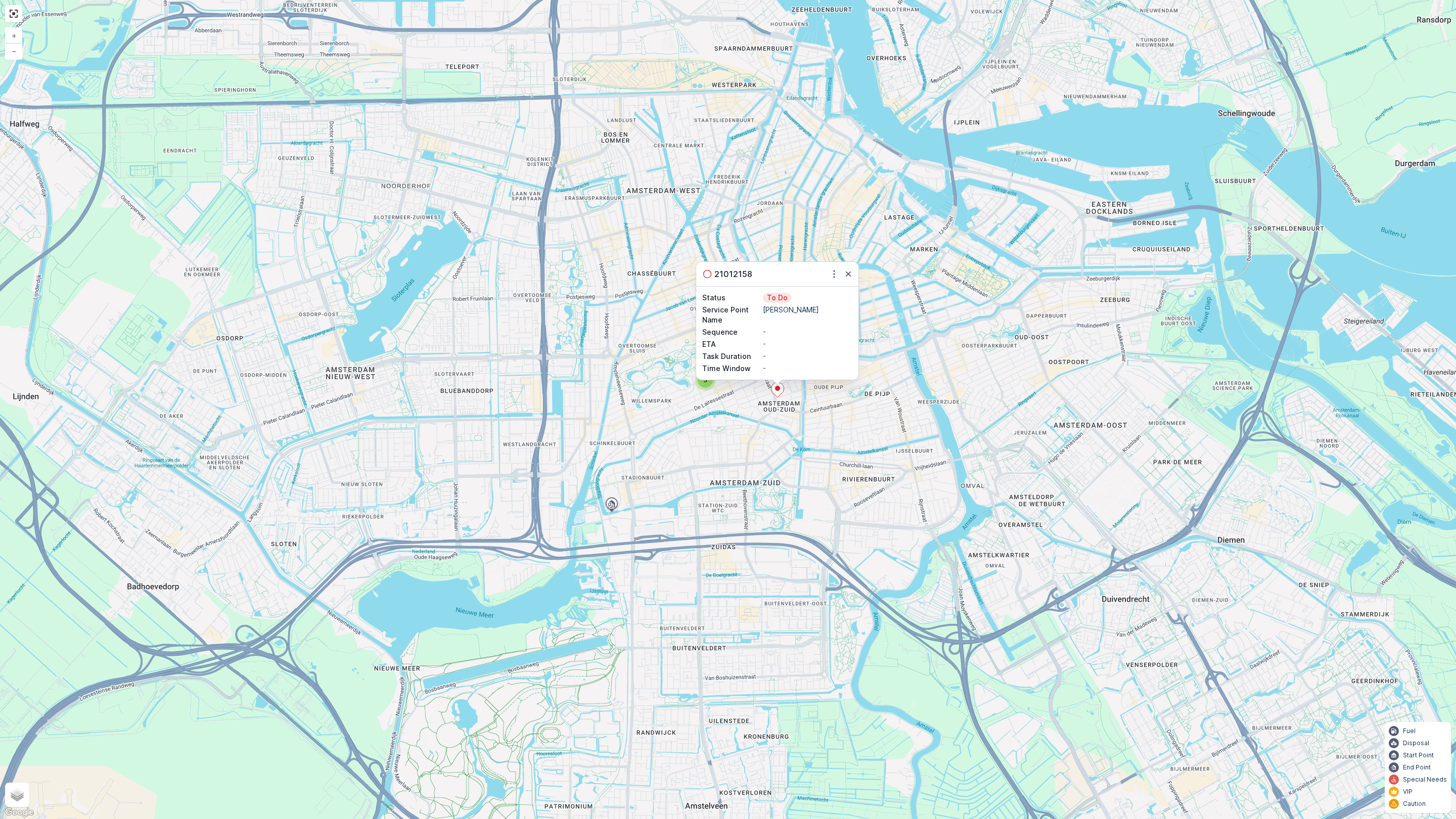
click at [854, 269] on div at bounding box center [841, 274] width 26 height 12
click at [846, 272] on icon "button" at bounding box center [848, 274] width 5 height 5
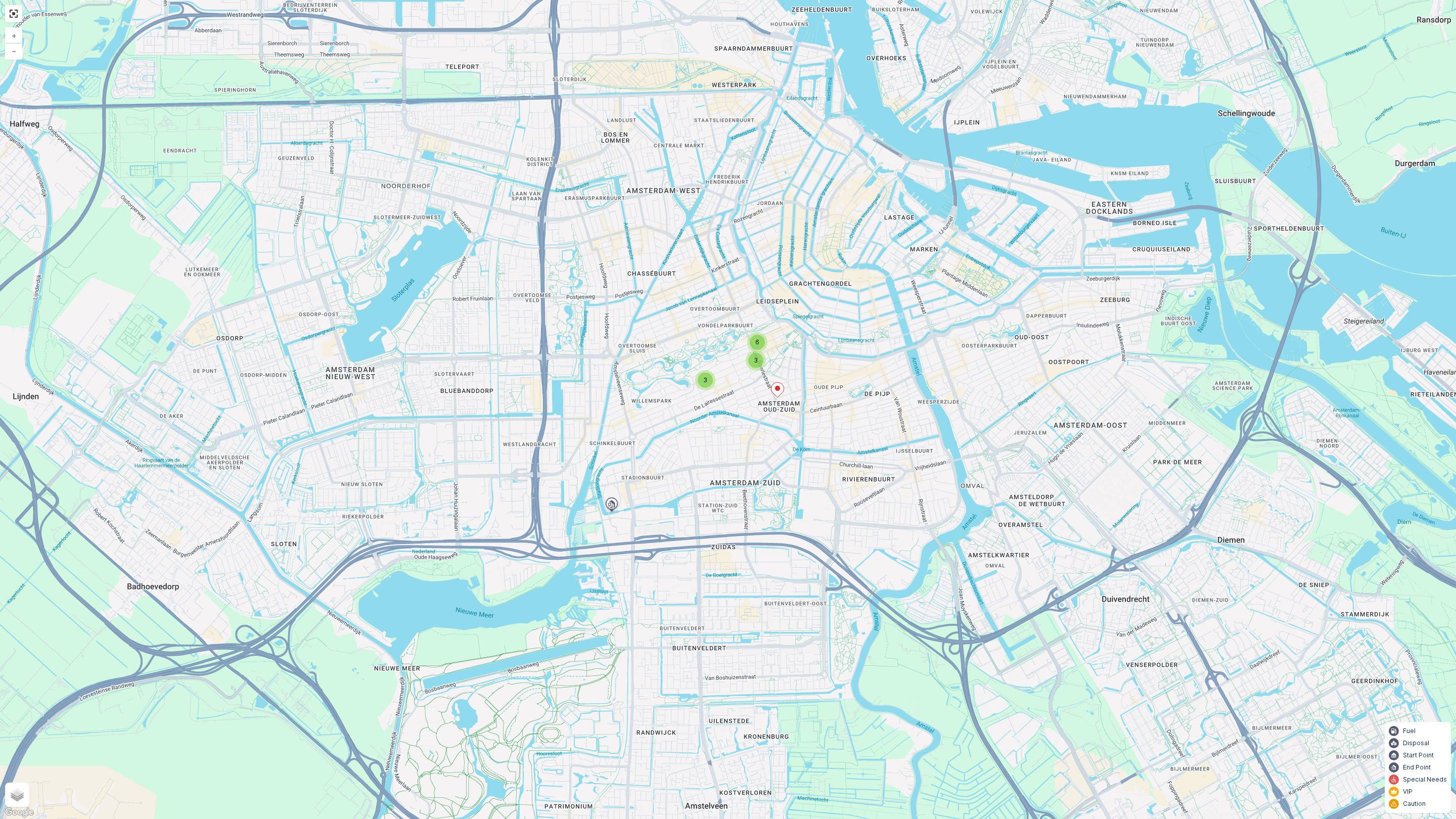
click at [552, 384] on div "3 3 6 + − Satellite Roadmap Terrain Hybrid Leaflet Keyboard shortcuts Map Data …" at bounding box center [728, 409] width 1456 height 819
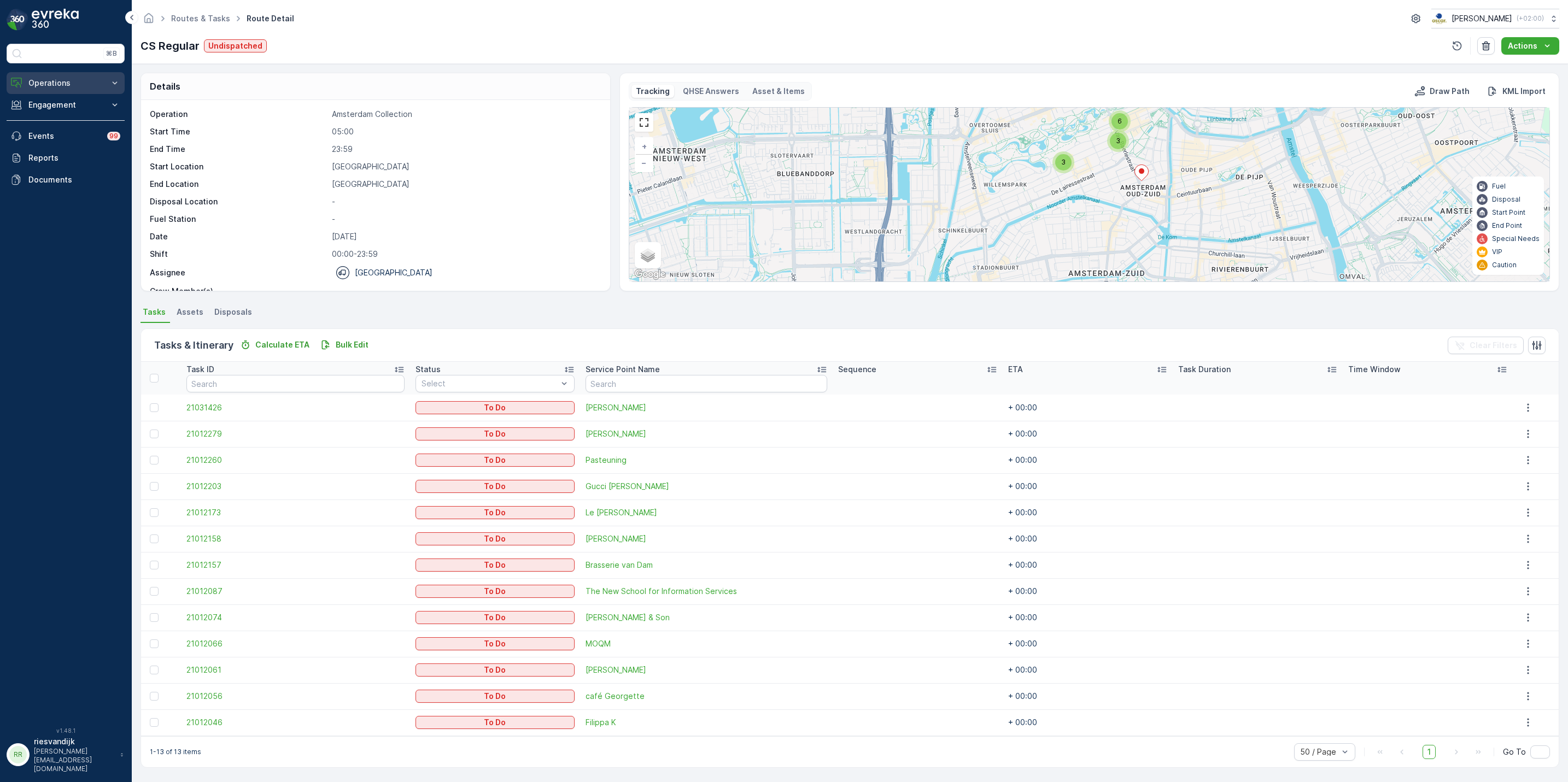
click at [80, 84] on p "Operations" at bounding box center [65, 83] width 74 height 11
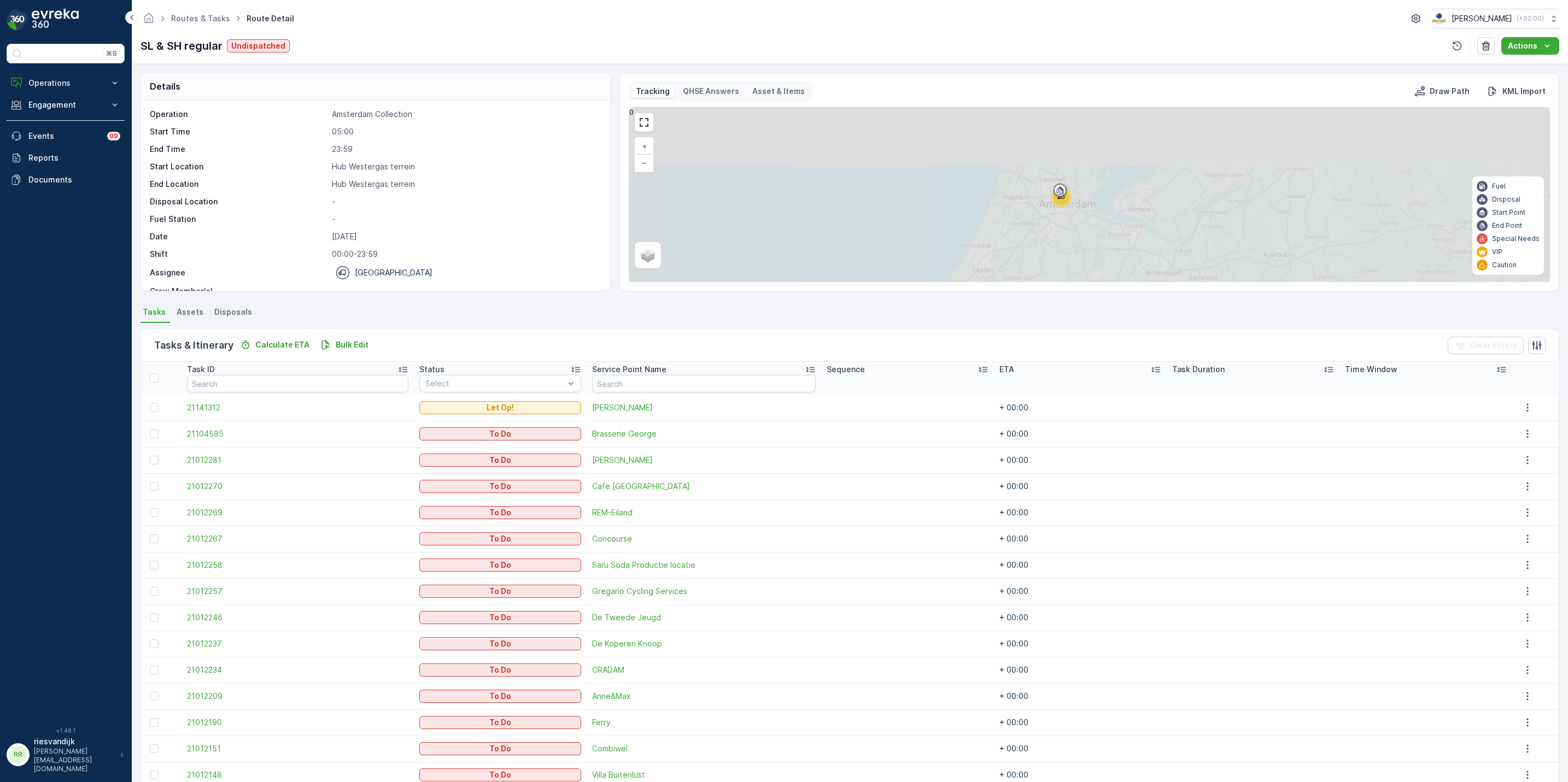
drag, startPoint x: 1131, startPoint y: 164, endPoint x: 1075, endPoint y: 246, distance: 99.3
click at [1075, 246] on div "26 + − Satellite Roadmap Terrain Hybrid Leaflet Fuel Disposal Start Point End P…" at bounding box center [1090, 194] width 920 height 174
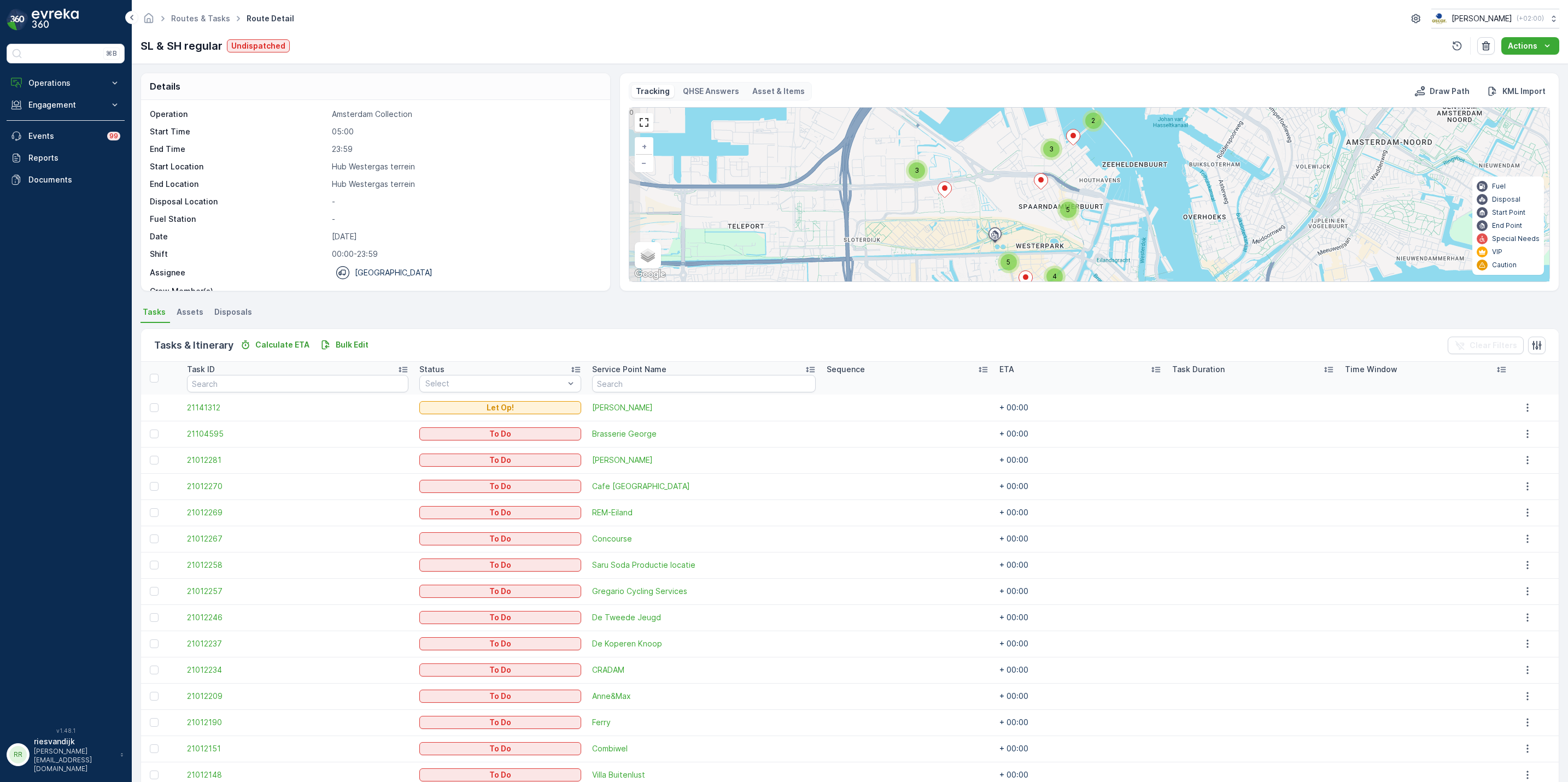
drag, startPoint x: 1099, startPoint y: 197, endPoint x: 1113, endPoint y: 228, distance: 34.0
click at [1113, 228] on div "3 2 4 5 3 5 + − Satellite Roadmap Terrain Hybrid Leaflet Keyboard shortcuts Map…" at bounding box center [1090, 194] width 920 height 174
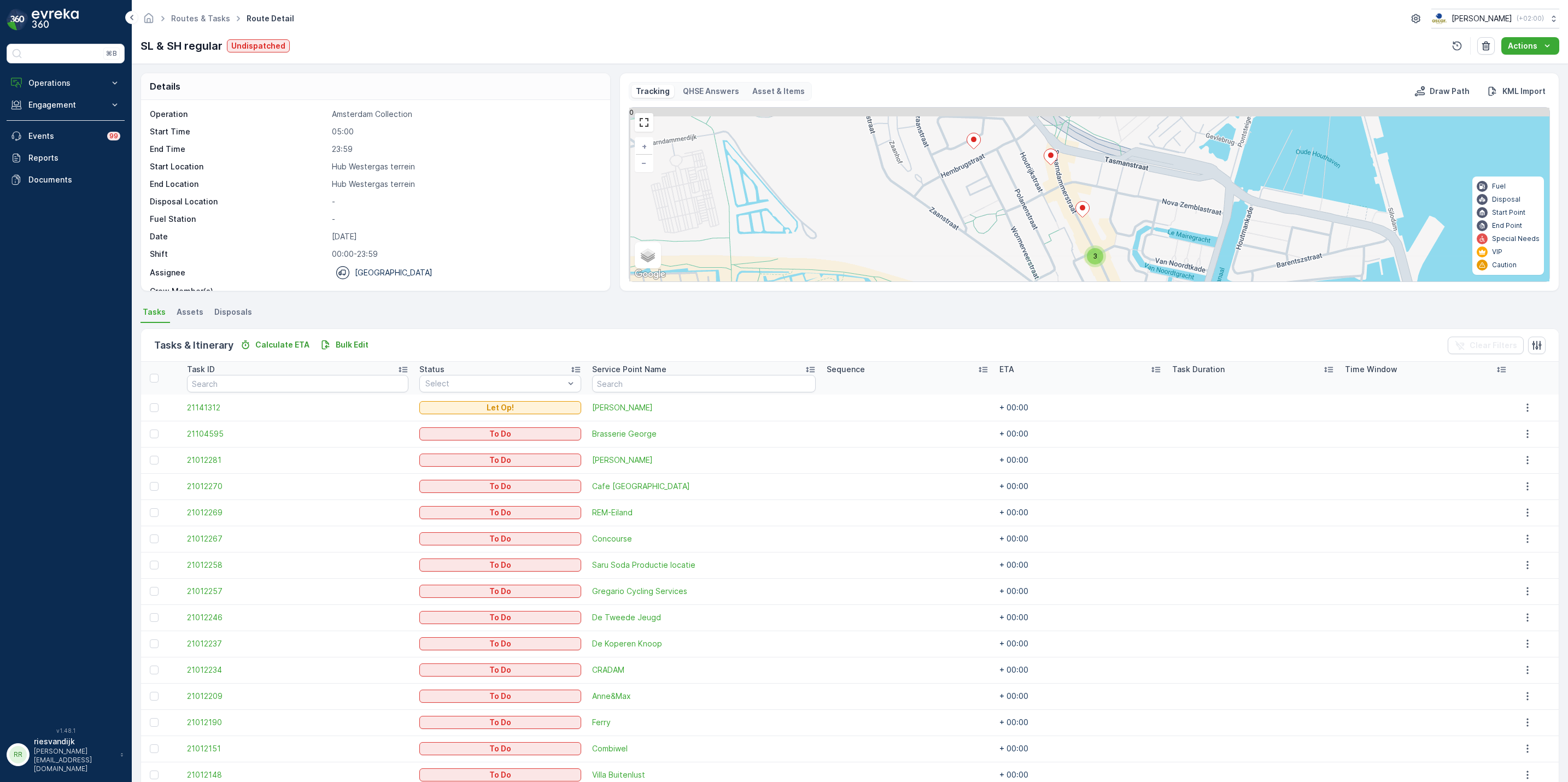
drag, startPoint x: 983, startPoint y: 138, endPoint x: 1001, endPoint y: 157, distance: 26.2
click at [985, 153] on div "2 2 3 3 + − Satellite Roadmap Terrain Hybrid Leaflet Keyboard shortcuts Map Dat…" at bounding box center [1090, 194] width 920 height 174
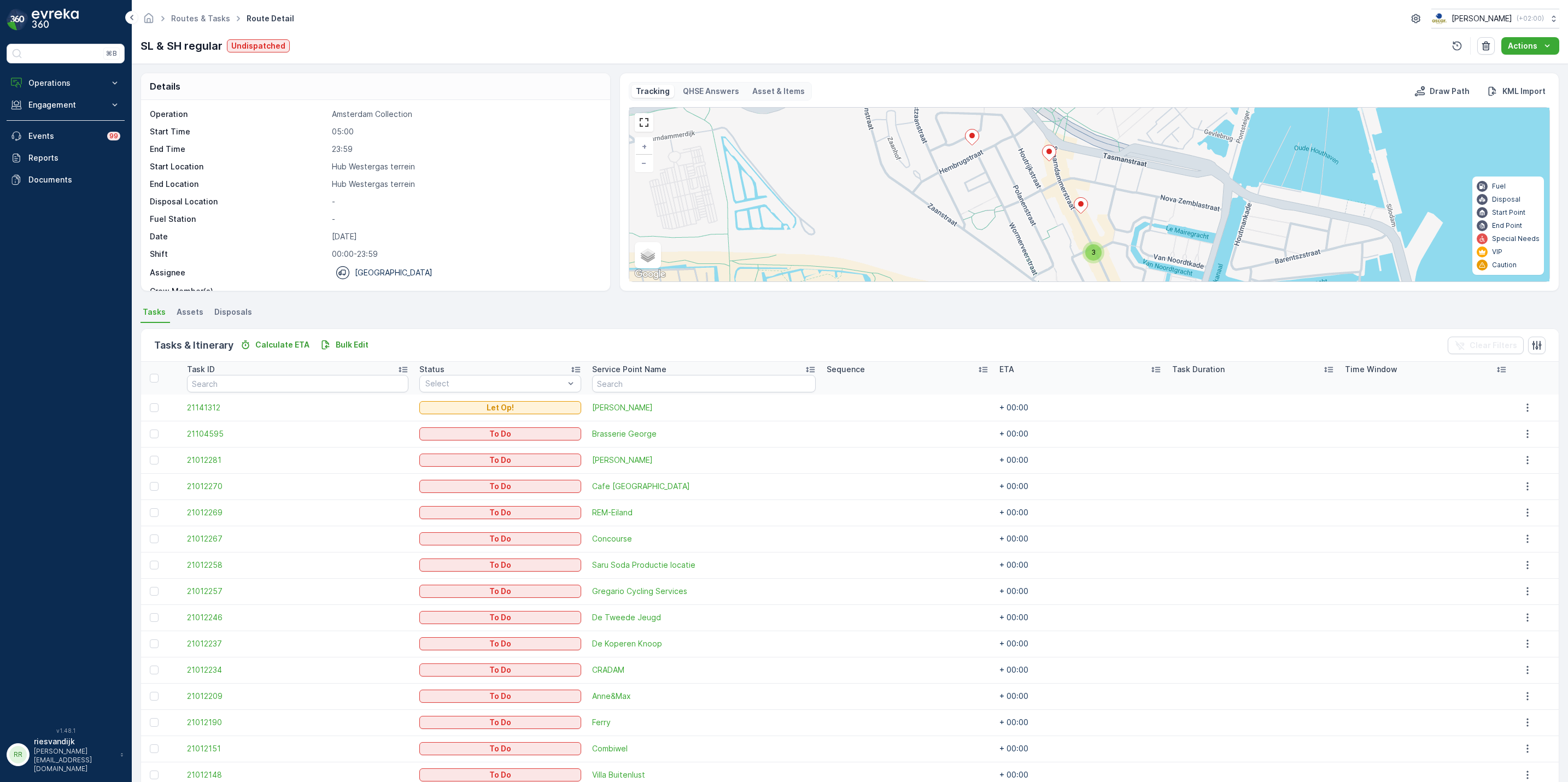
click at [1050, 154] on ellipse at bounding box center [1049, 151] width 5 height 5
click at [1052, 155] on ellipse at bounding box center [1052, 152] width 5 height 5
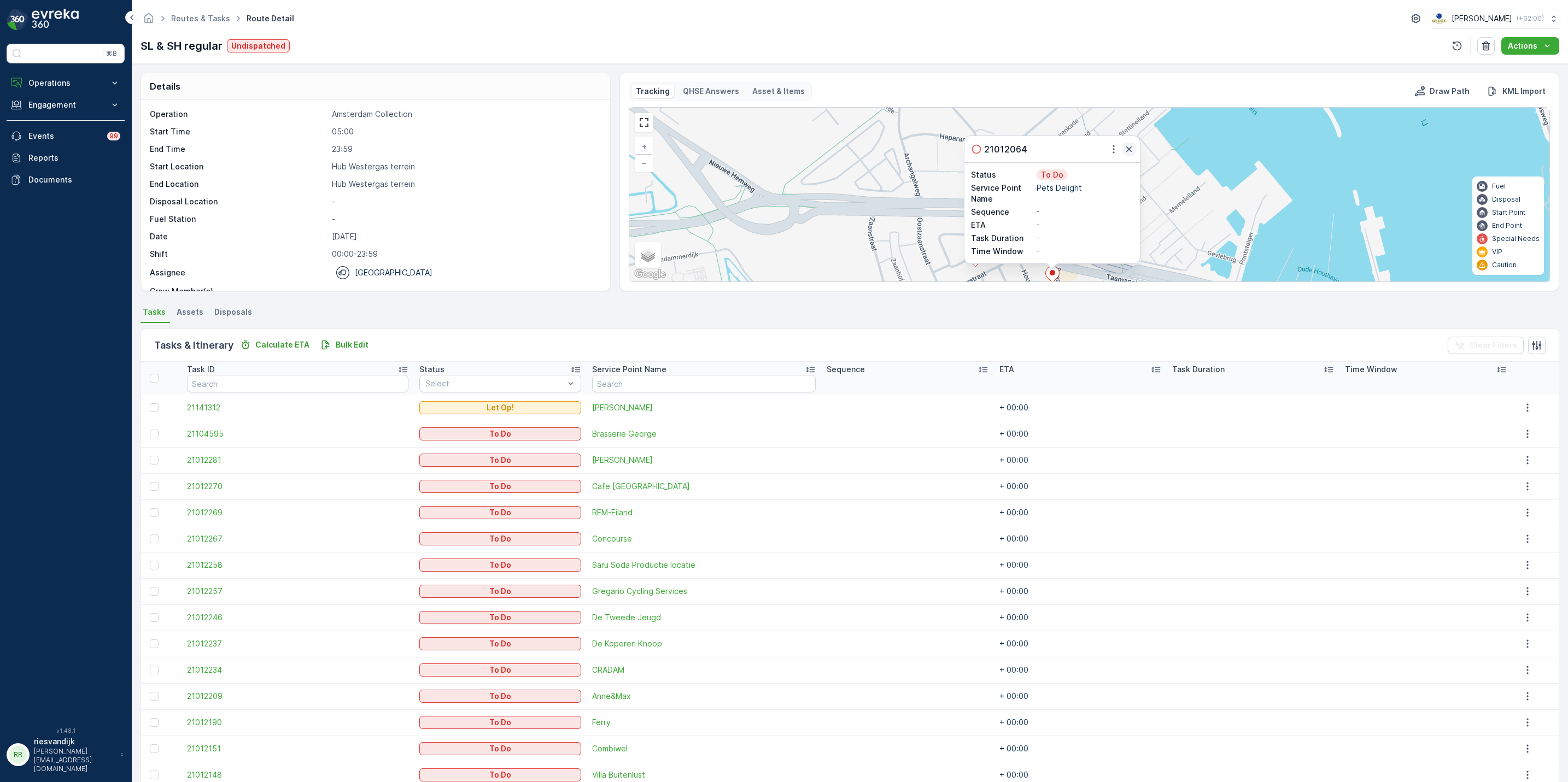
click at [1129, 151] on icon "button" at bounding box center [1129, 149] width 11 height 11
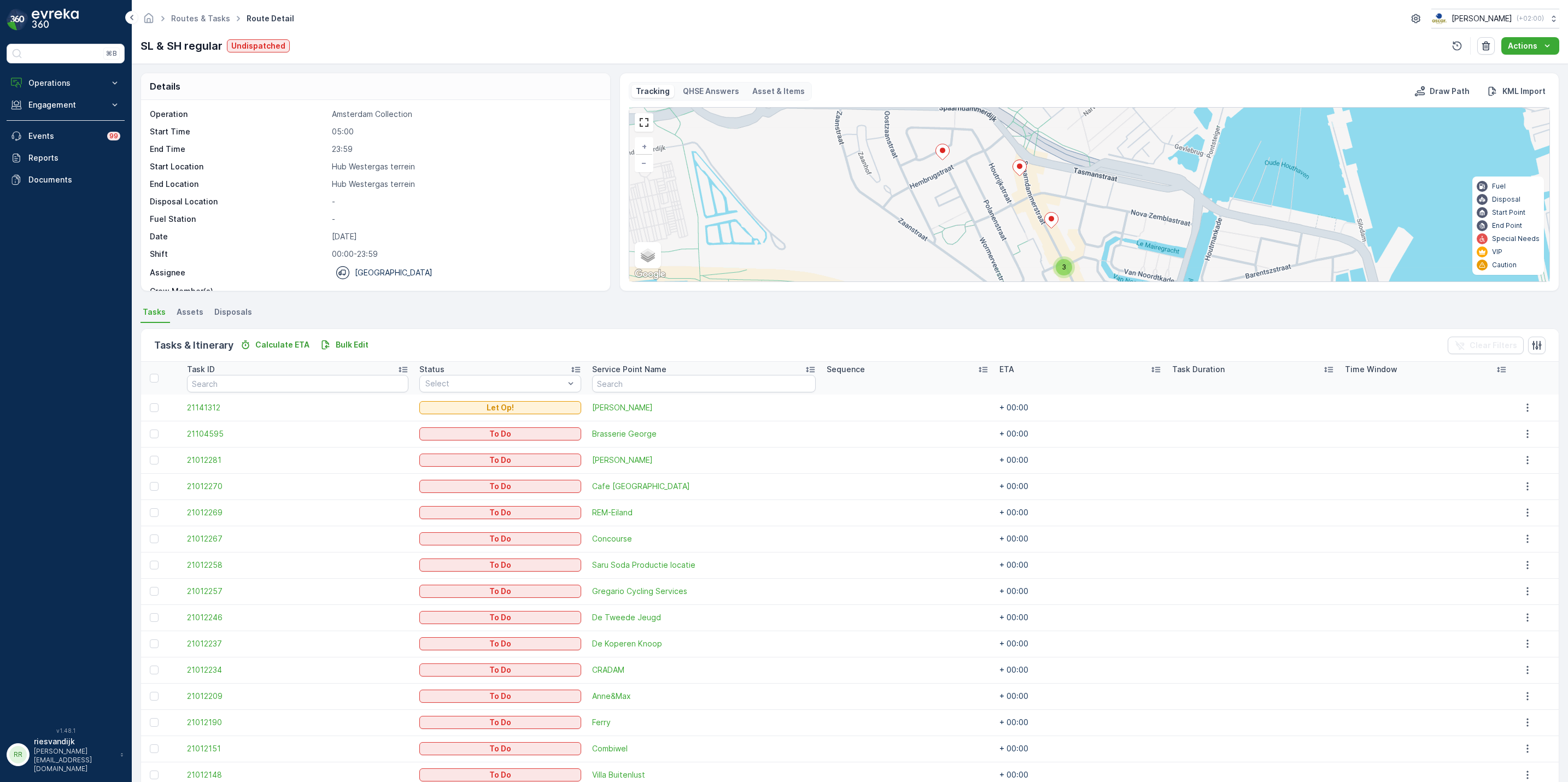
drag, startPoint x: 1120, startPoint y: 221, endPoint x: 1085, endPoint y: 111, distance: 115.4
click at [1086, 111] on div "2 2 3 3 + − Satellite Roadmap Terrain Hybrid Leaflet Keyboard shortcuts Map Dat…" at bounding box center [1090, 194] width 920 height 174
click at [1053, 224] on icon at bounding box center [1050, 217] width 14 height 16
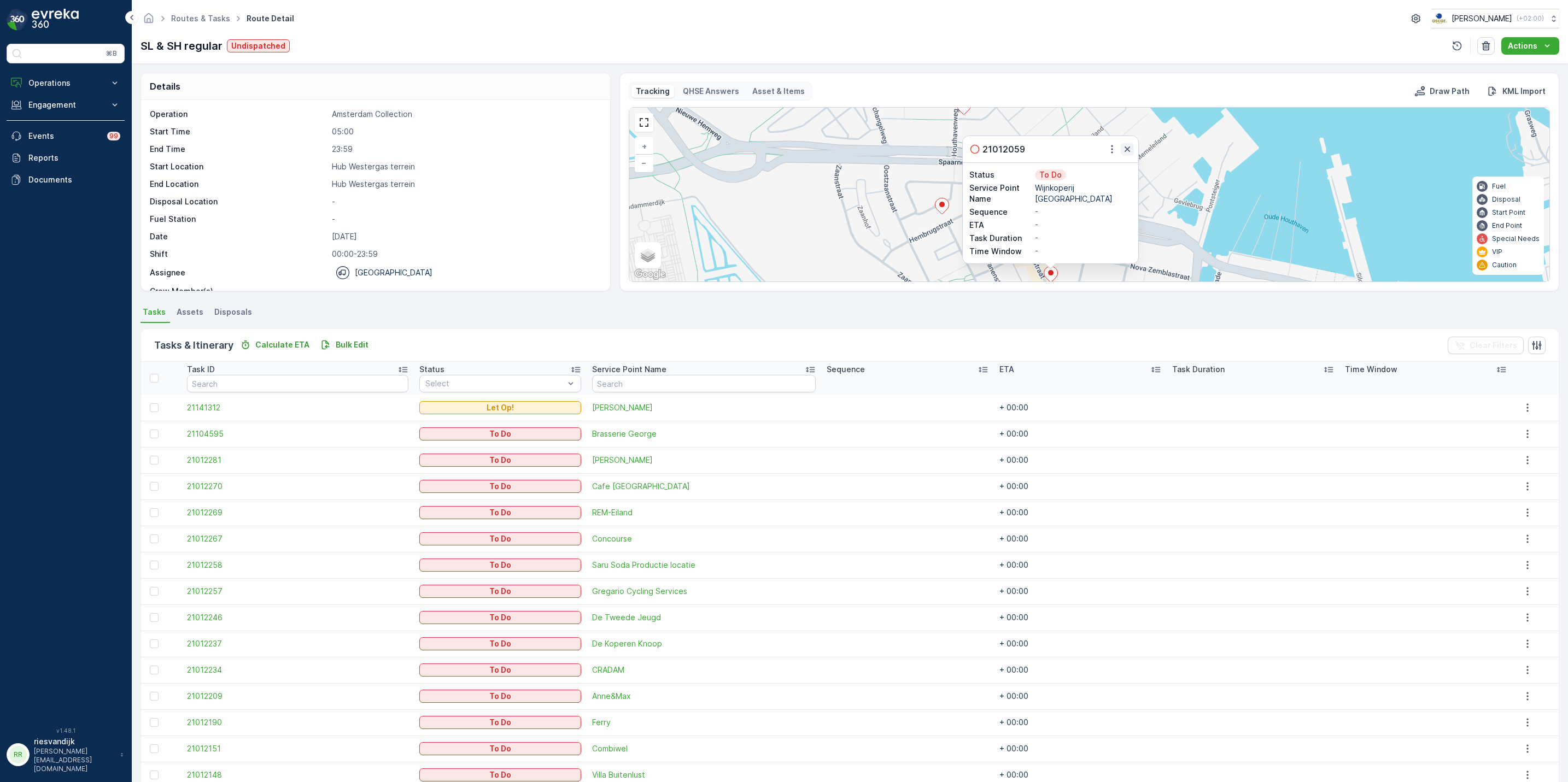
drag, startPoint x: 1129, startPoint y: 150, endPoint x: 1199, endPoint y: 217, distance: 96.9
click at [1129, 149] on icon "button" at bounding box center [1127, 149] width 5 height 5
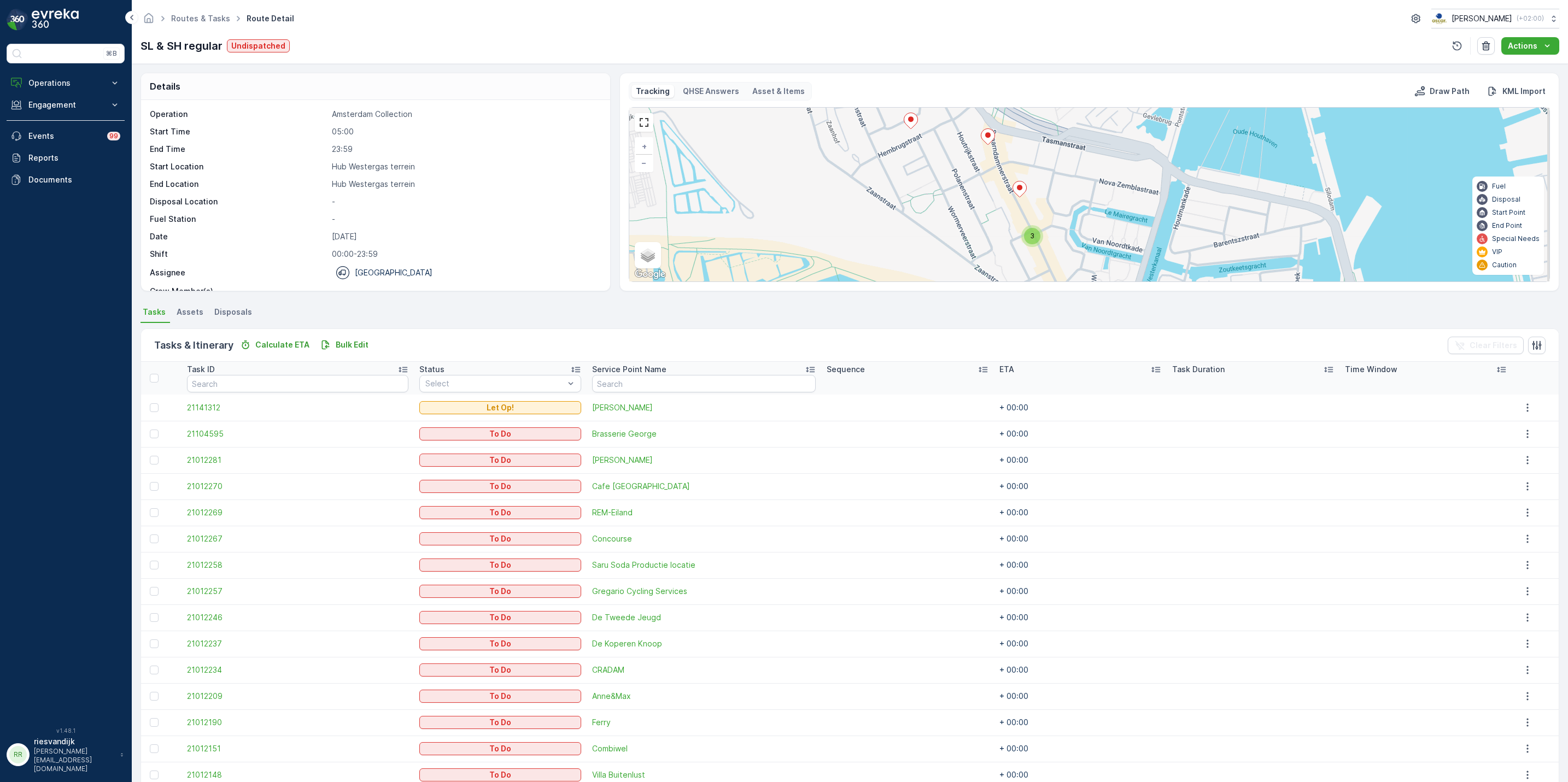
drag, startPoint x: 1209, startPoint y: 217, endPoint x: 1134, endPoint y: 189, distance: 80.1
click at [1178, 143] on div "2 2 3 3 + − Satellite Roadmap Terrain Hybrid Leaflet Keyboard shortcuts Map Dat…" at bounding box center [1090, 194] width 920 height 174
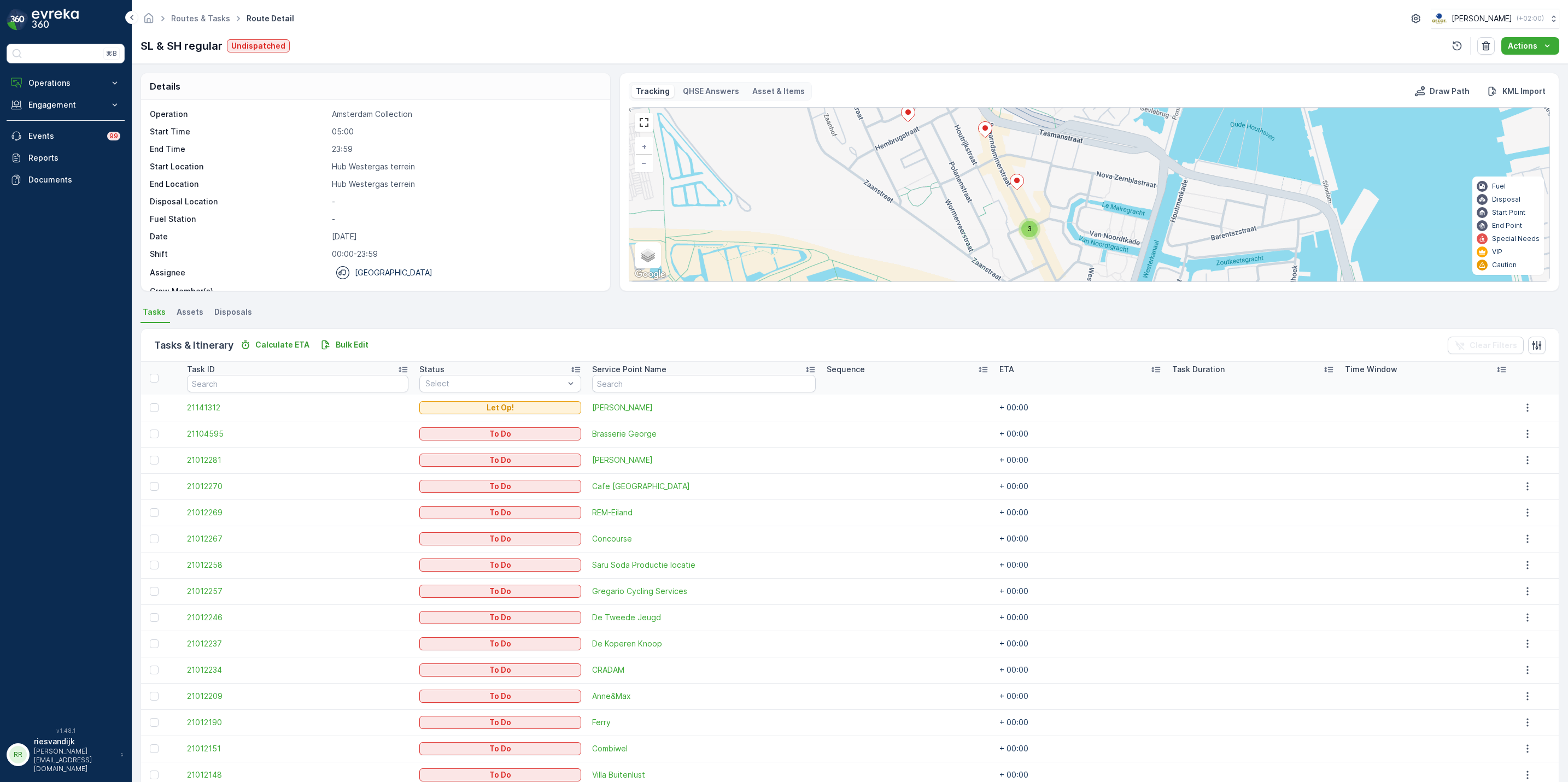
click at [1028, 233] on span "3" at bounding box center [1030, 228] width 5 height 8
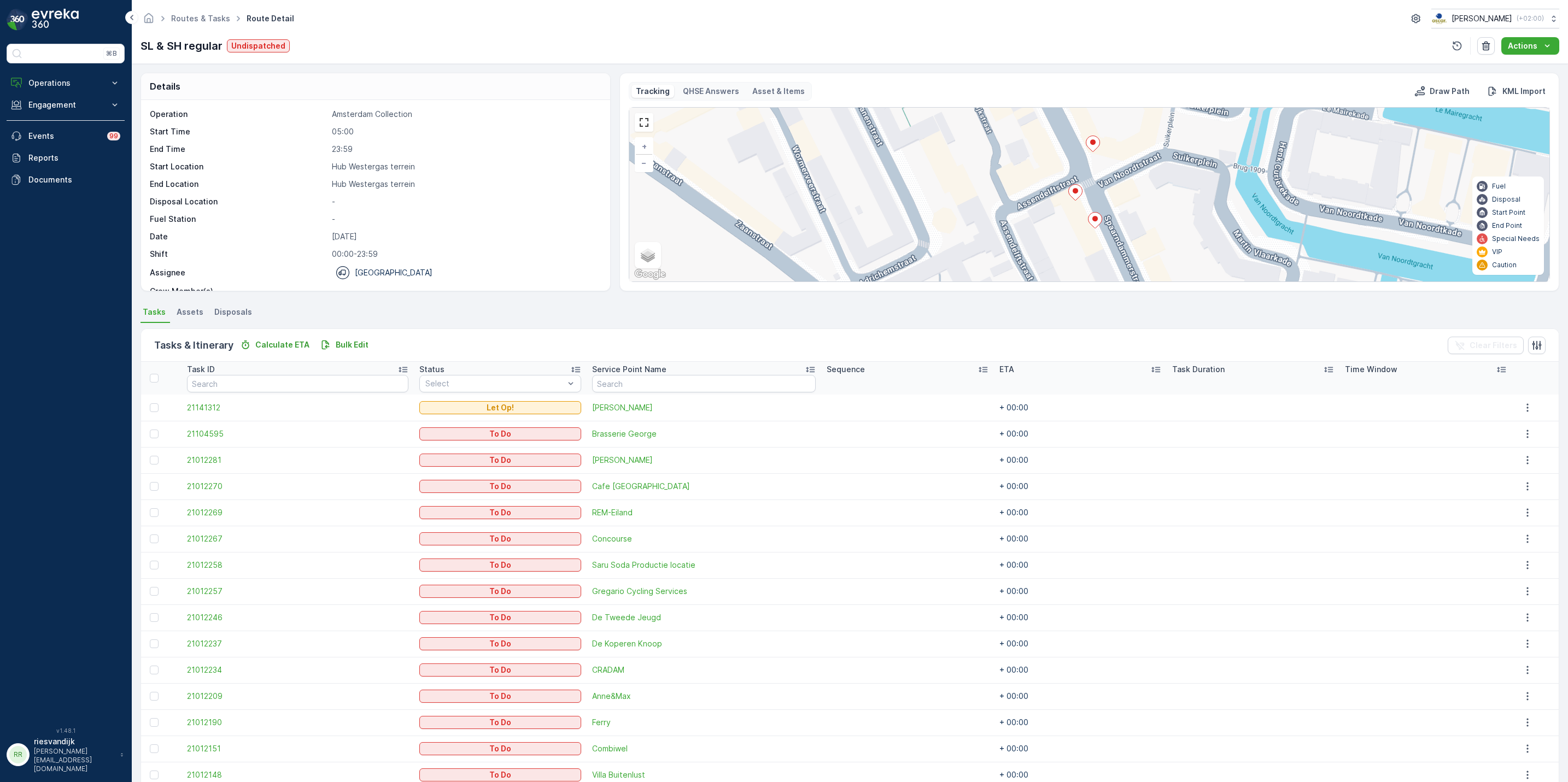
click at [1096, 154] on div at bounding box center [1093, 146] width 14 height 19
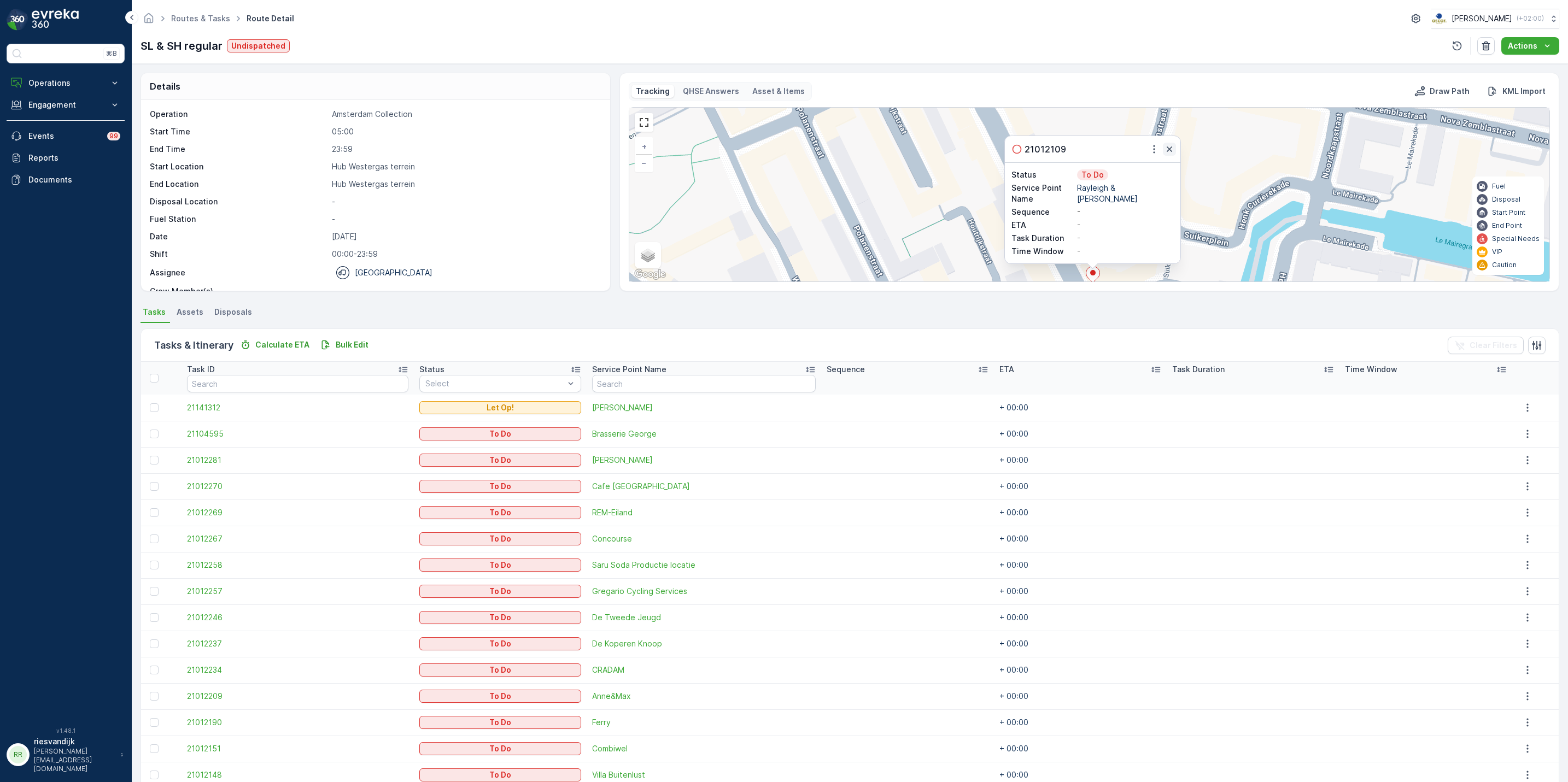
click at [1171, 151] on icon "button" at bounding box center [1169, 149] width 11 height 11
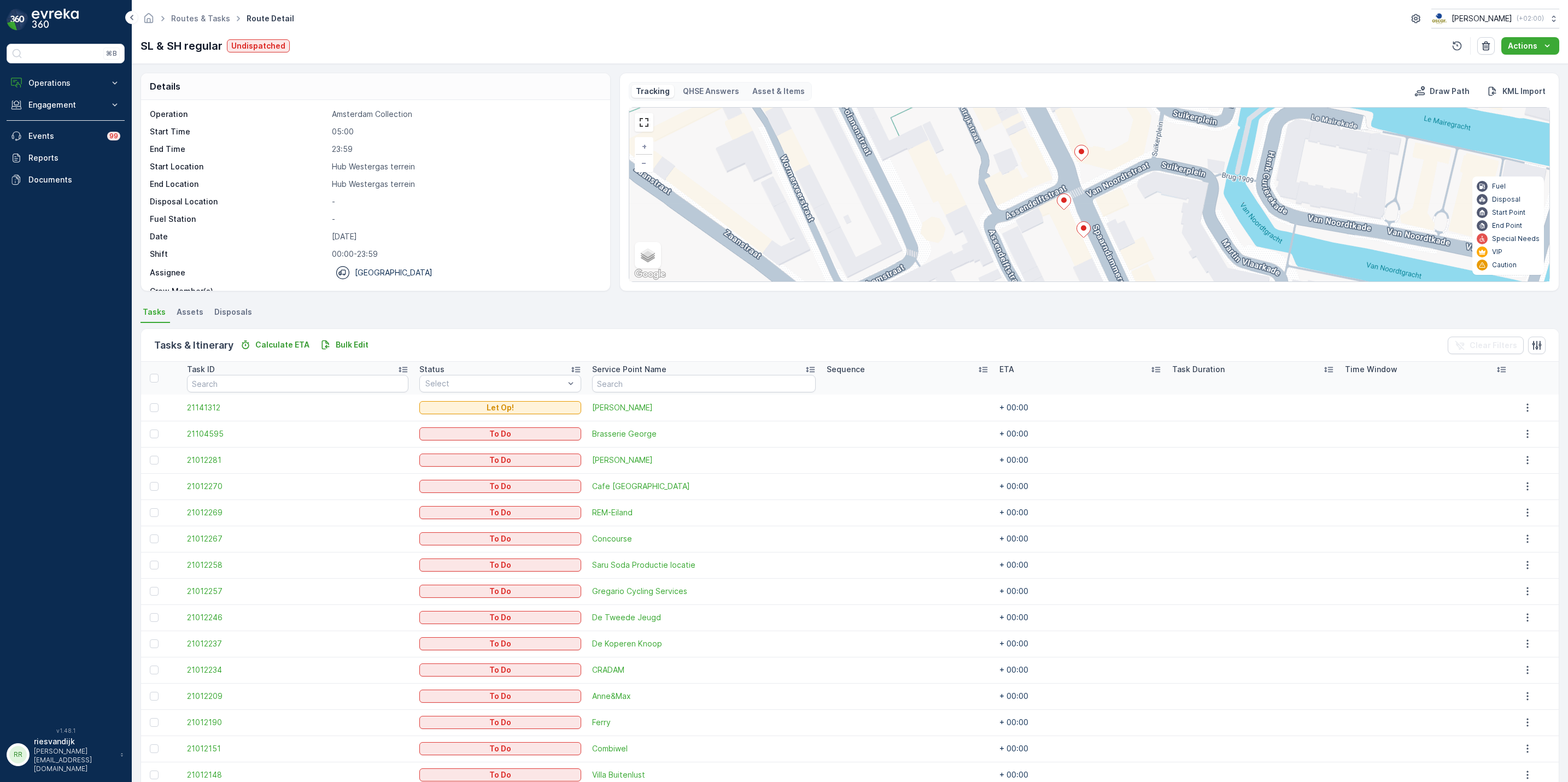
drag, startPoint x: 1186, startPoint y: 158, endPoint x: 1176, endPoint y: 79, distance: 79.6
click at [1176, 79] on div "Tracking QHSE Answers Asset & Items Draw Path KML Import 2 + − Satellite Roadma…" at bounding box center [1089, 182] width 940 height 219
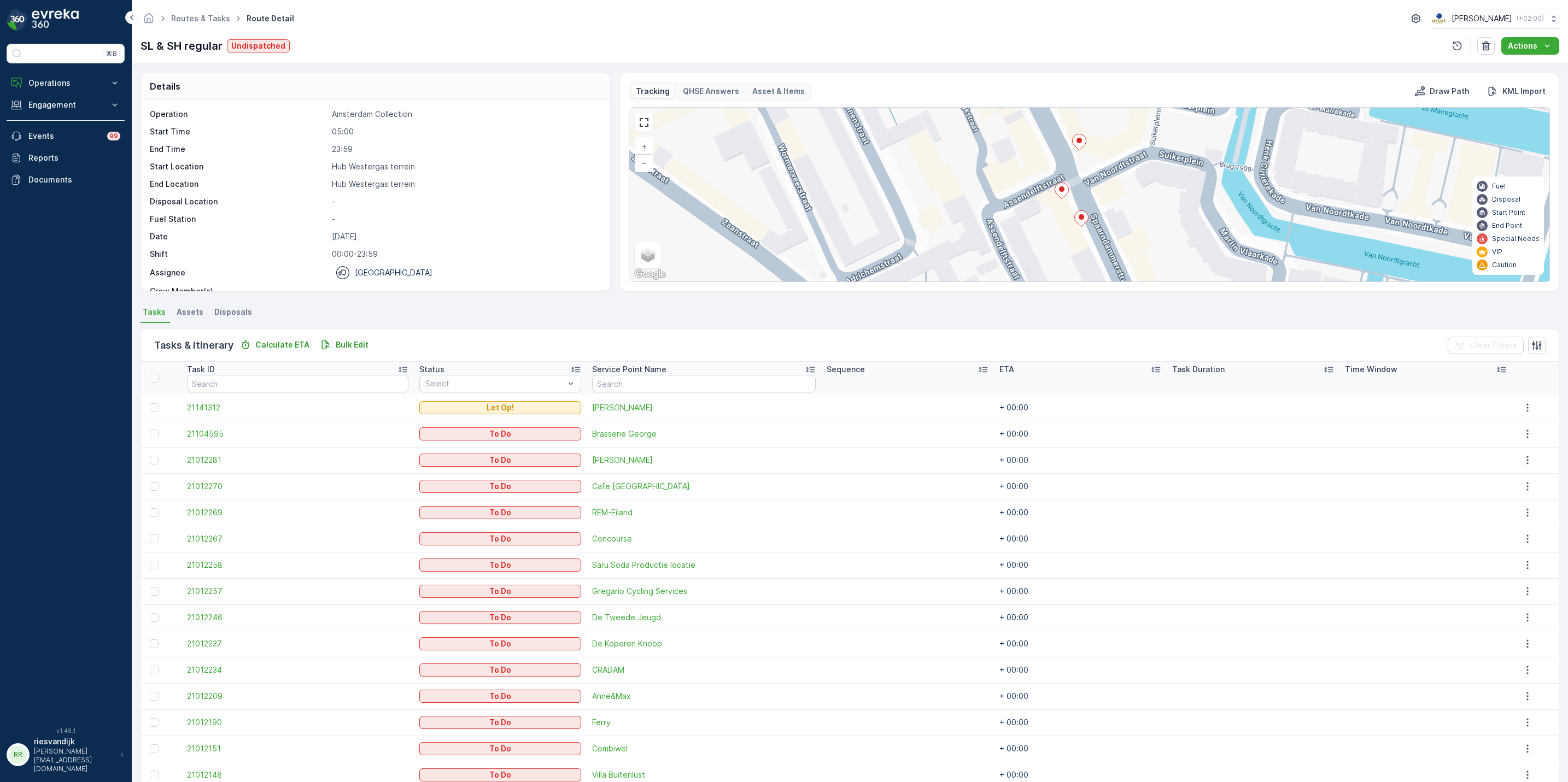
click at [1060, 191] on icon at bounding box center [1062, 190] width 14 height 16
click at [1067, 194] on icon at bounding box center [1063, 190] width 14 height 16
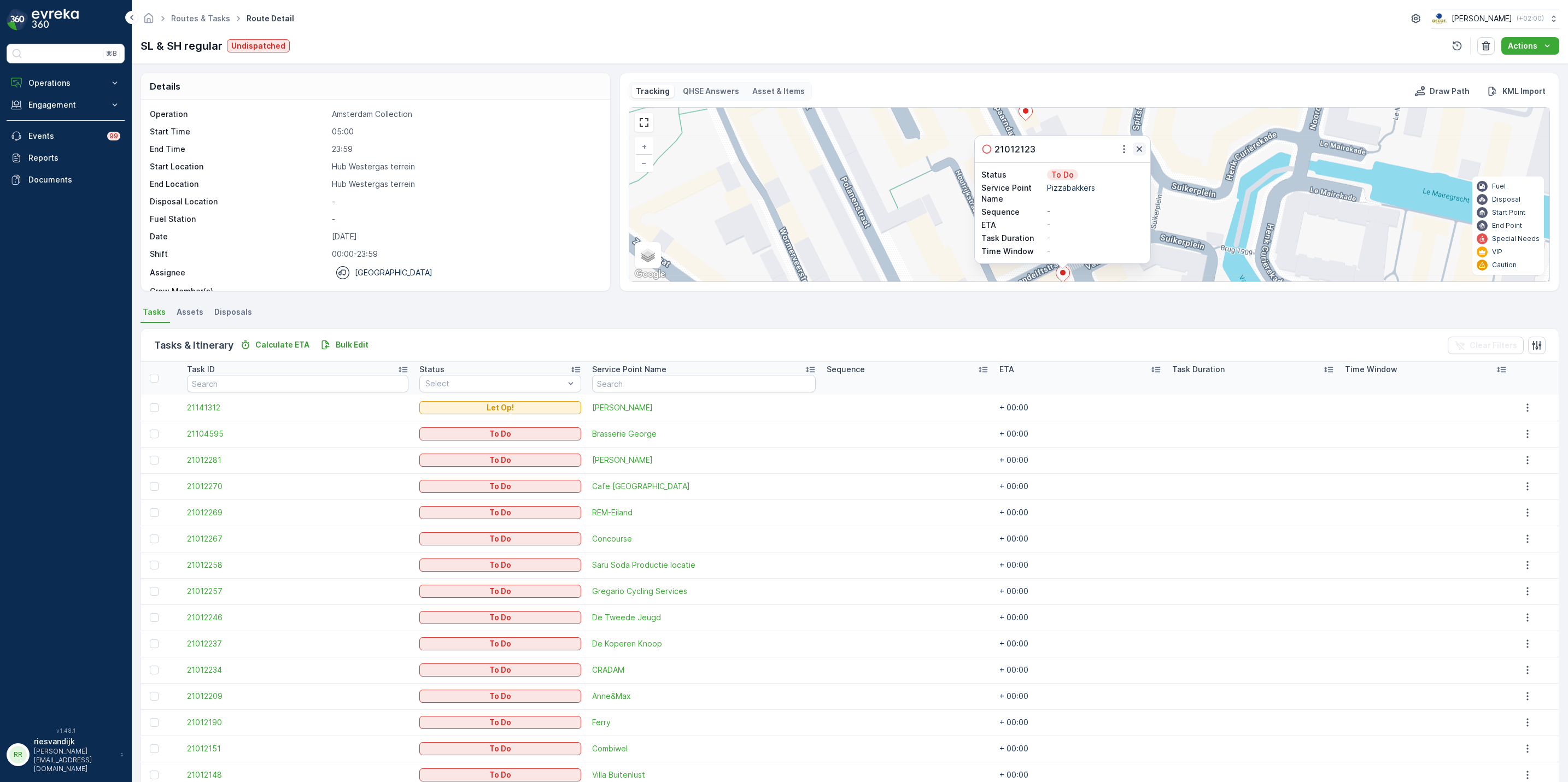
click at [1135, 150] on icon "button" at bounding box center [1140, 149] width 11 height 11
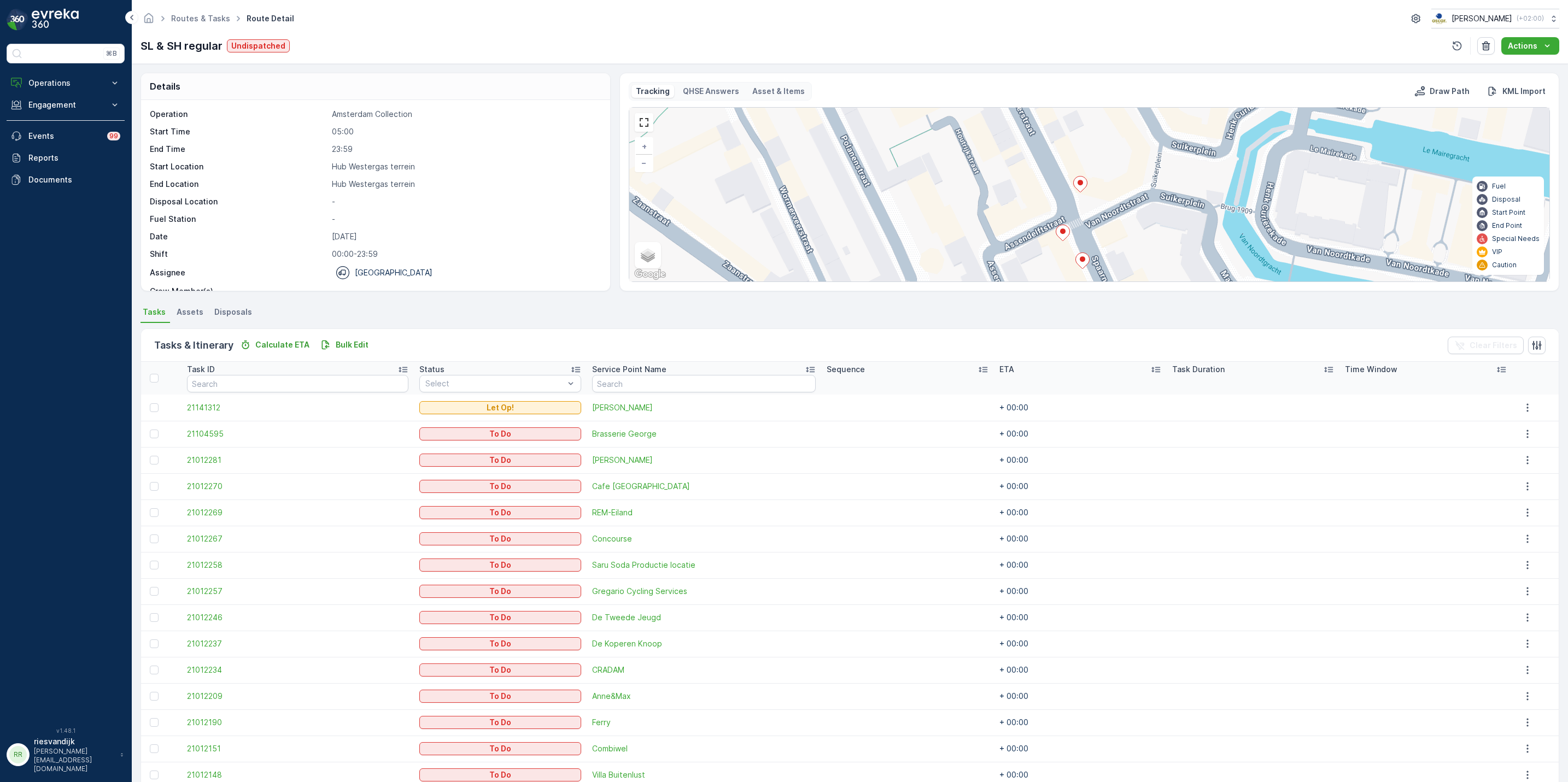
drag, startPoint x: 1093, startPoint y: 274, endPoint x: 1093, endPoint y: 213, distance: 61.0
click at [1093, 213] on div "2 + − Satellite Roadmap Terrain Hybrid Leaflet Keyboard shortcuts Map Data Map …" at bounding box center [1090, 194] width 920 height 174
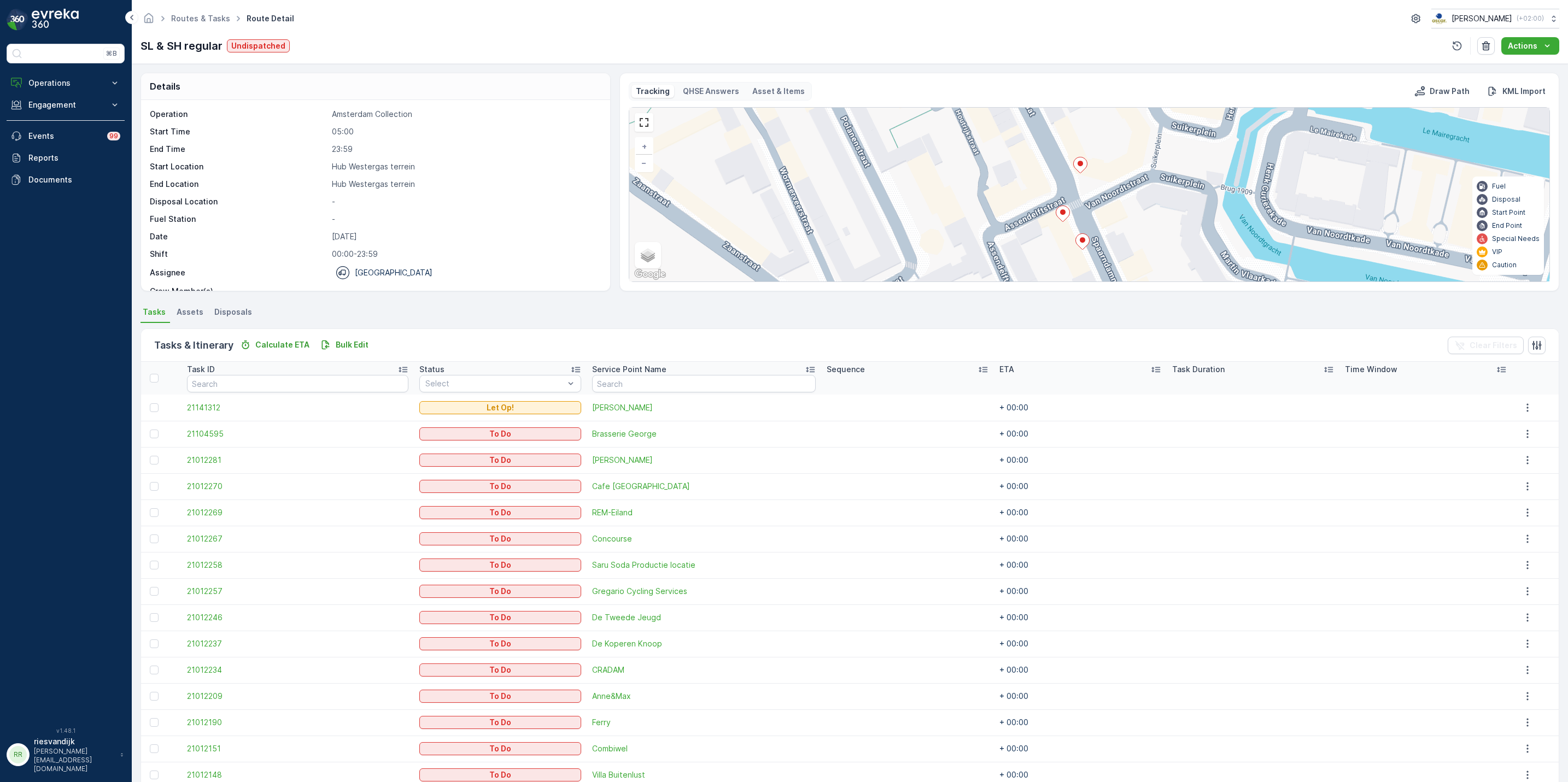
click at [1088, 244] on icon at bounding box center [1082, 242] width 14 height 16
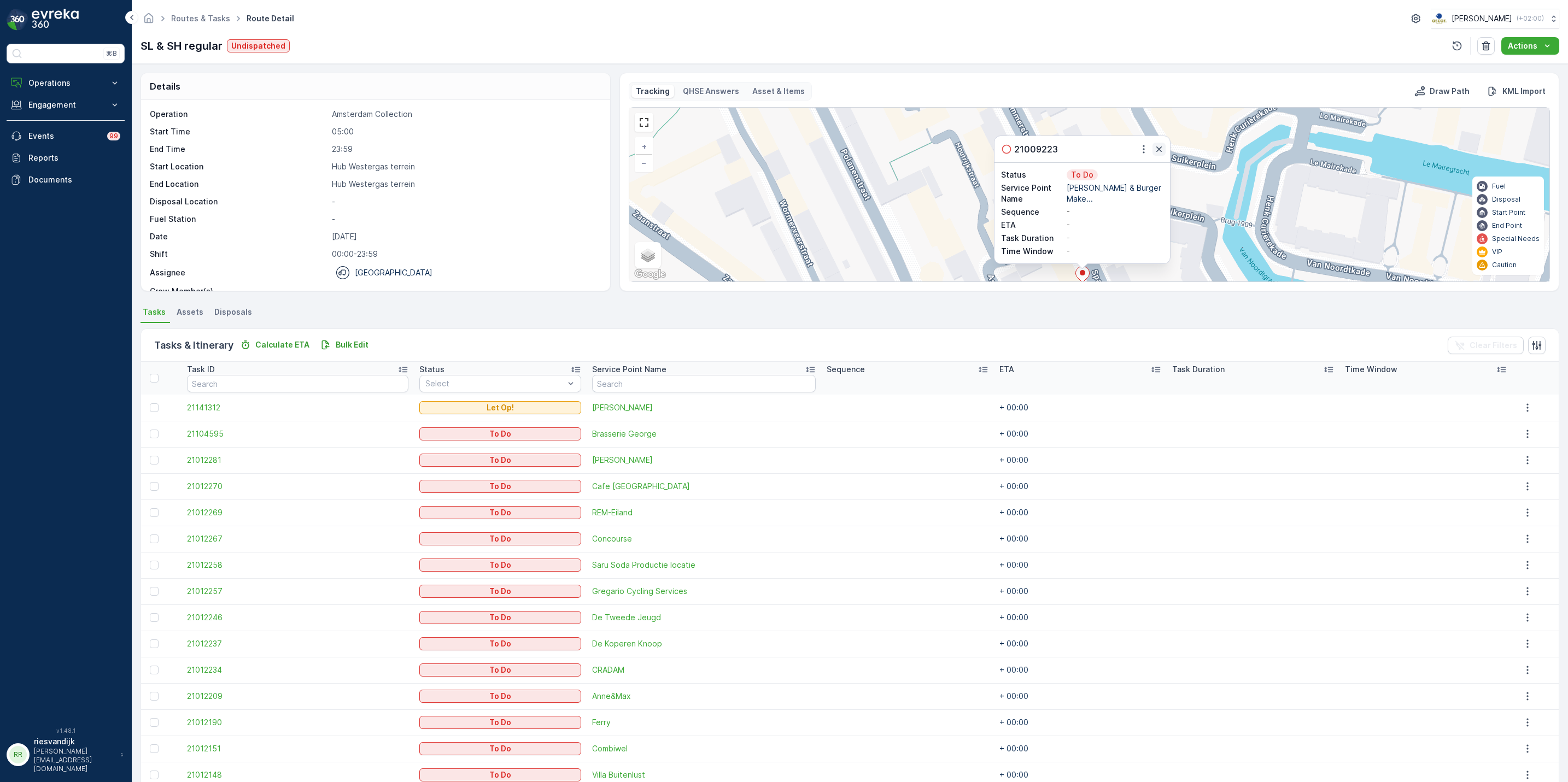
click at [1158, 153] on icon "button" at bounding box center [1159, 149] width 11 height 11
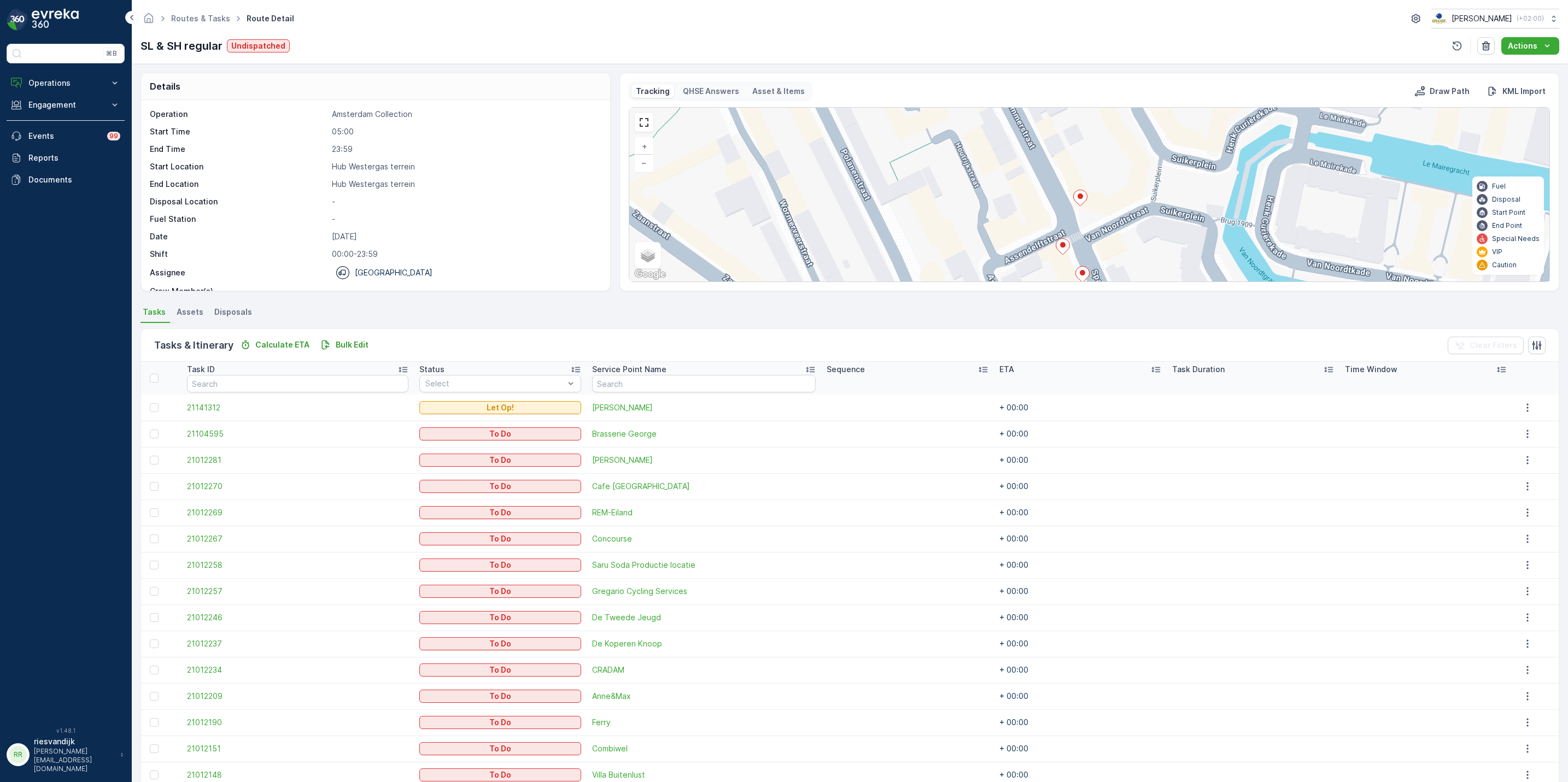
drag, startPoint x: 1134, startPoint y: 220, endPoint x: 1121, endPoint y: 171, distance: 50.7
click at [1126, 185] on div "2 + − Satellite Roadmap Terrain Hybrid Leaflet Keyboard shortcuts Map Data Map …" at bounding box center [1090, 194] width 920 height 174
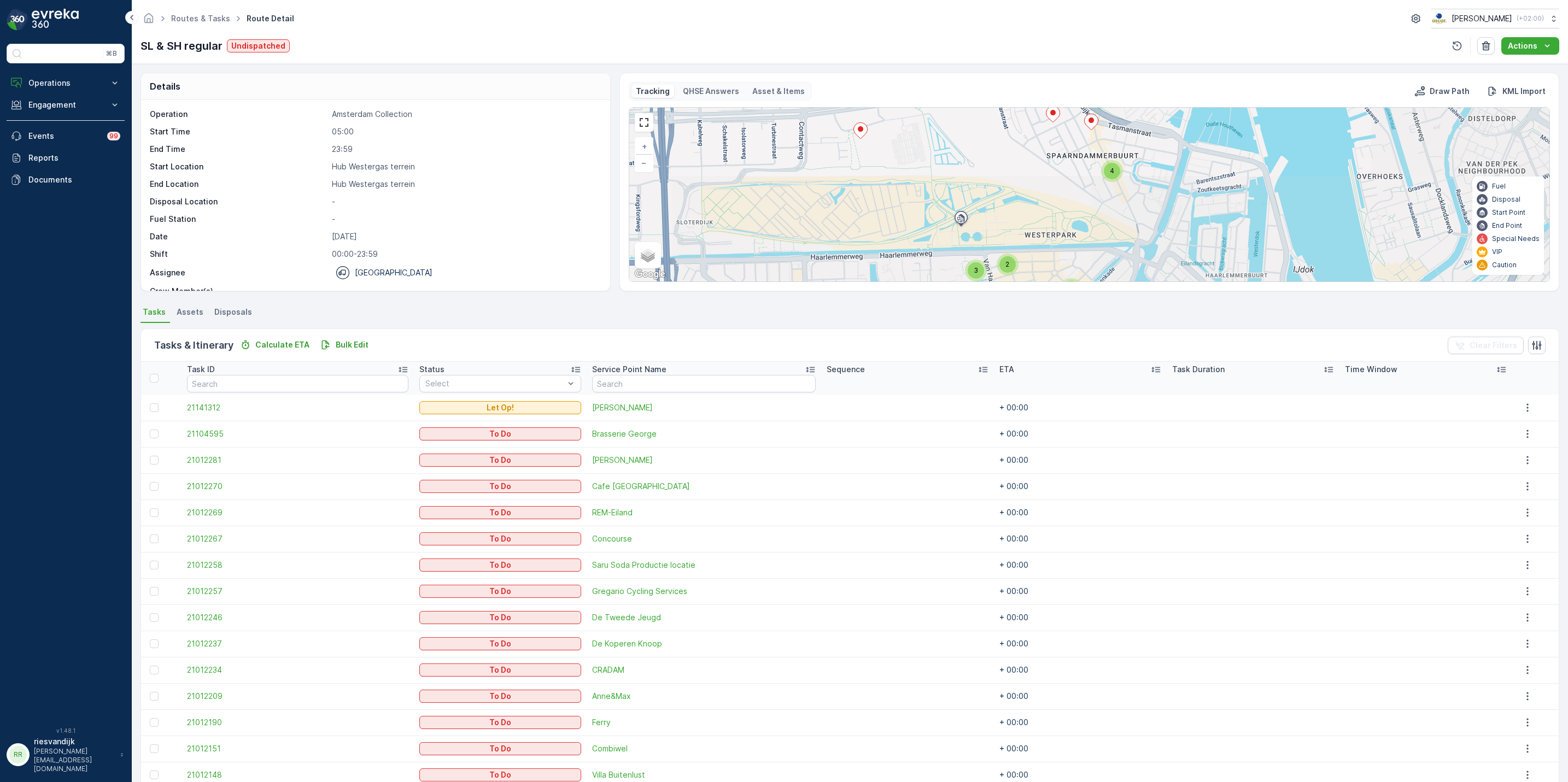
drag, startPoint x: 1129, startPoint y: 228, endPoint x: 1139, endPoint y: 179, distance: 50.0
click at [1139, 179] on div "2 3 2 3 4 + − Satellite Roadmap Terrain Hybrid Leaflet Keyboard shortcuts Map D…" at bounding box center [1090, 194] width 920 height 174
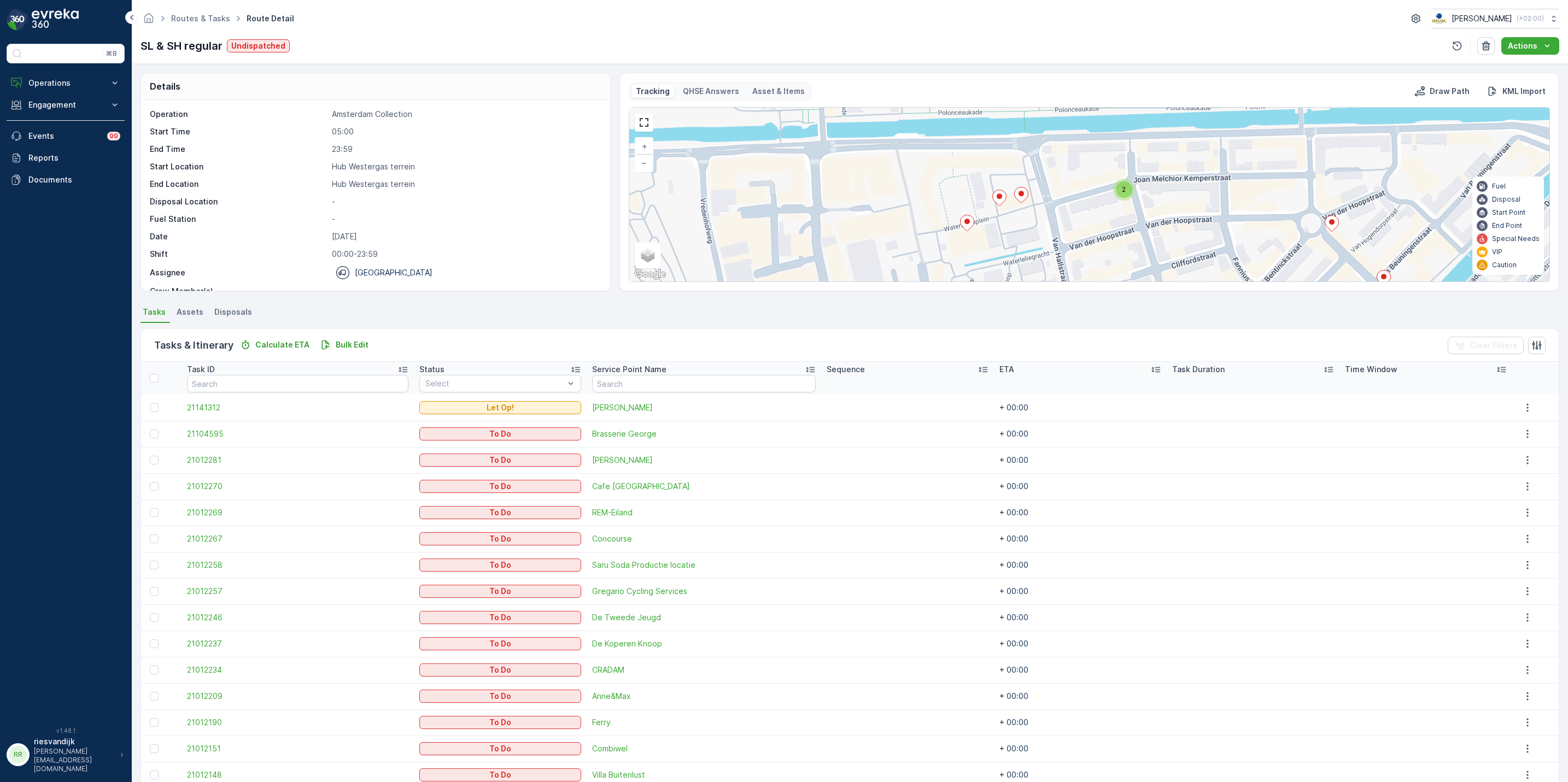
click at [1126, 197] on div "2" at bounding box center [1124, 190] width 16 height 16
click at [1106, 187] on ellipse at bounding box center [1105, 185] width 5 height 5
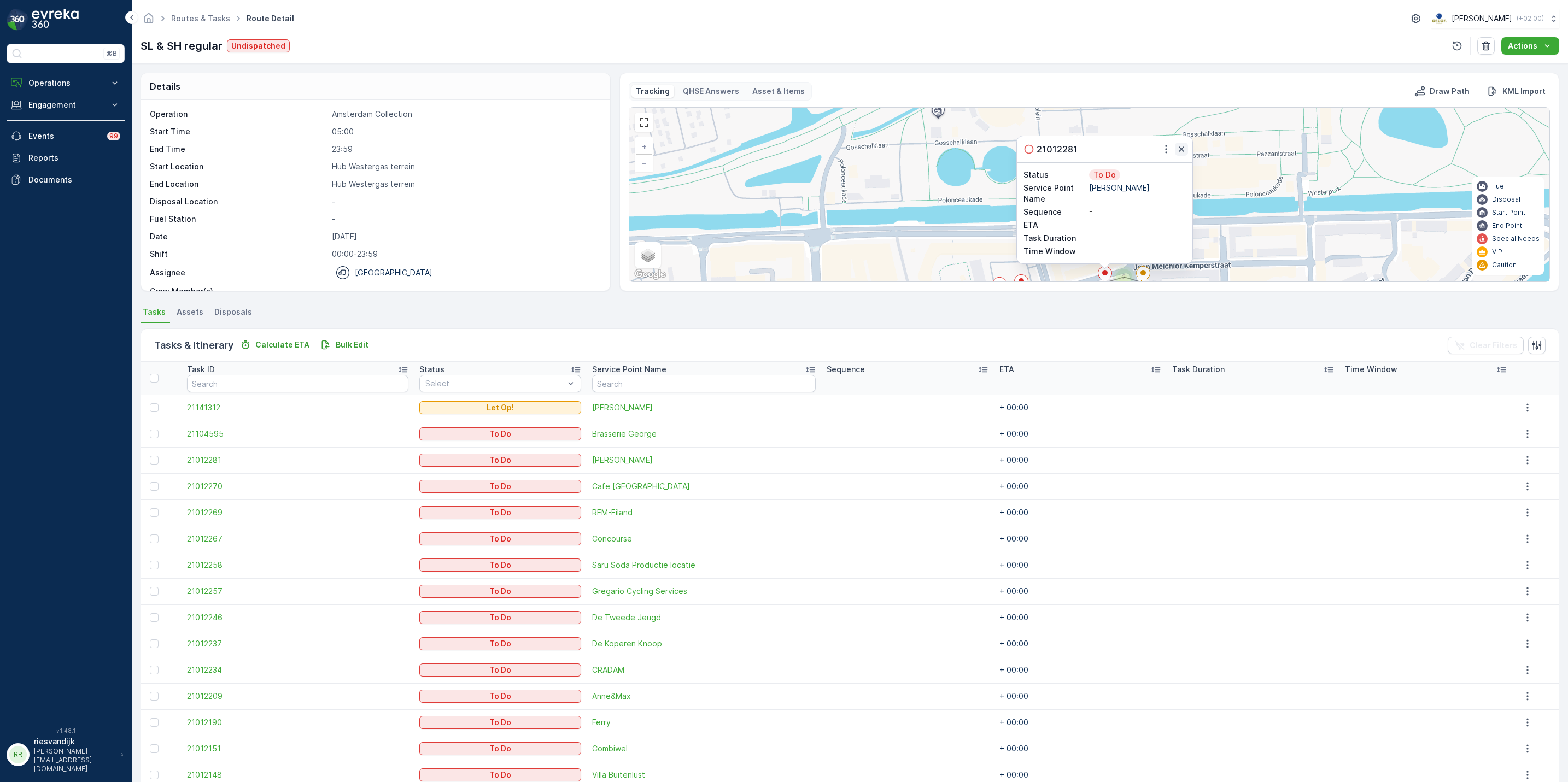
click at [1186, 155] on icon "button" at bounding box center [1182, 149] width 11 height 11
drag, startPoint x: 1074, startPoint y: 227, endPoint x: 1034, endPoint y: 244, distance: 43.5
click at [1034, 244] on div "2 2 2 + − Satellite Roadmap Terrain Hybrid Leaflet Keyboard shortcuts Map Data …" at bounding box center [1090, 194] width 920 height 174
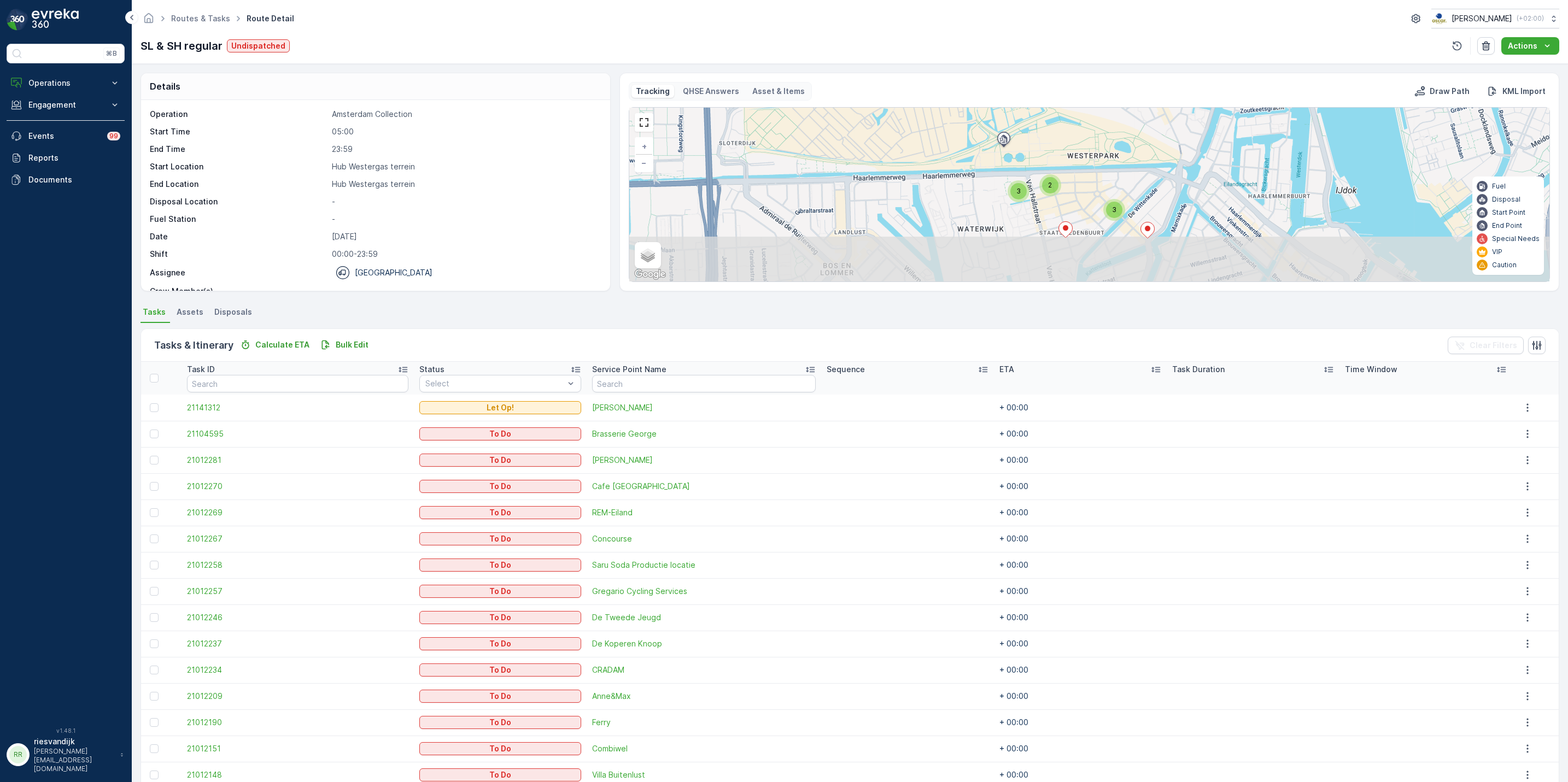
drag, startPoint x: 1081, startPoint y: 192, endPoint x: 1074, endPoint y: 138, distance: 54.5
click at [1074, 138] on div "2 3 2 3 4 + − Satellite Roadmap Terrain Hybrid Leaflet Keyboard shortcuts Map D…" at bounding box center [1090, 194] width 920 height 174
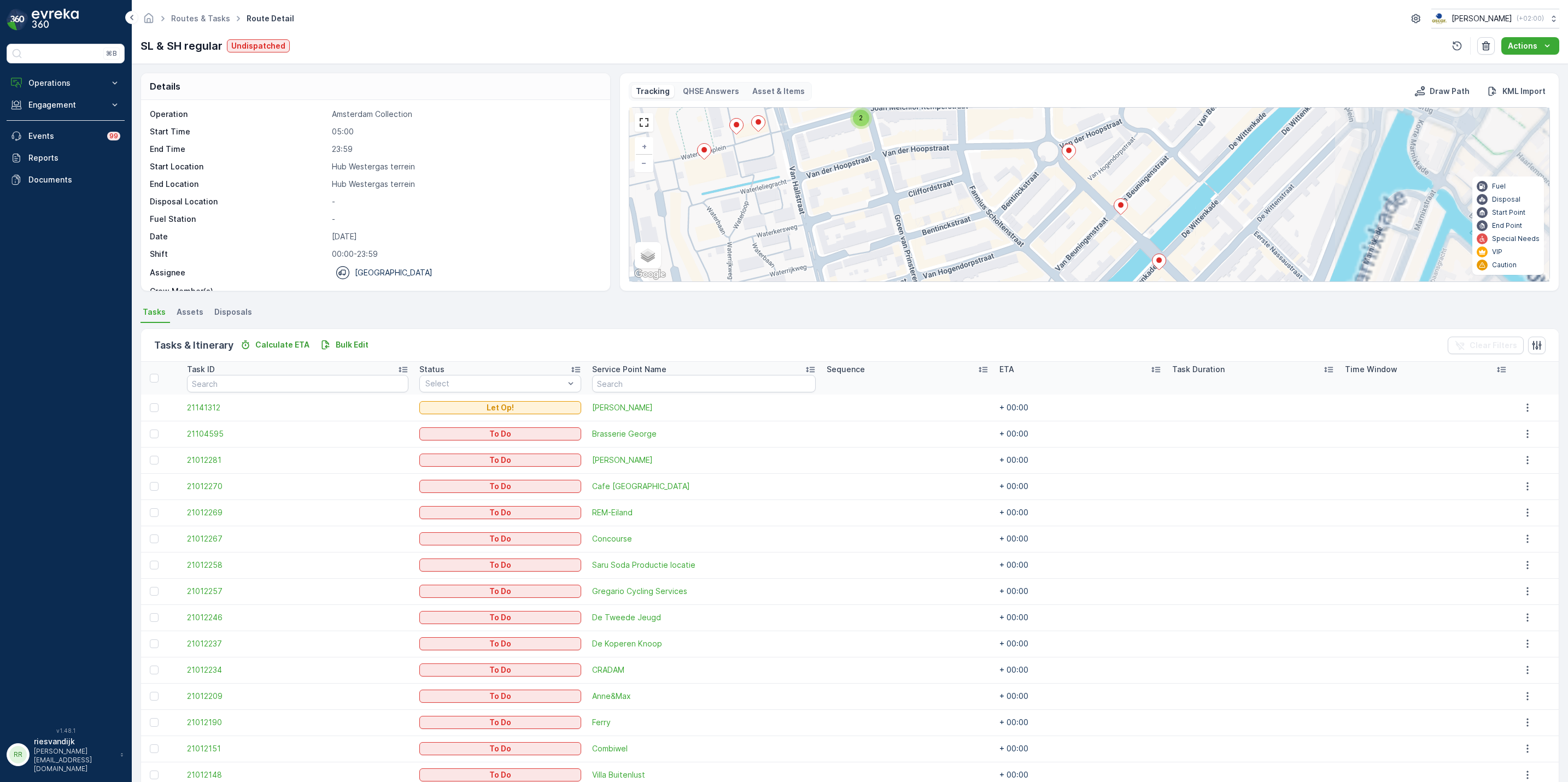
drag, startPoint x: 1105, startPoint y: 176, endPoint x: 1092, endPoint y: 162, distance: 19.1
click at [1092, 162] on div "2 3 2 3 4 2 2 2 + − Satellite Roadmap Terrain Hybrid Leaflet Keyboard shortcuts…" at bounding box center [1090, 194] width 920 height 174
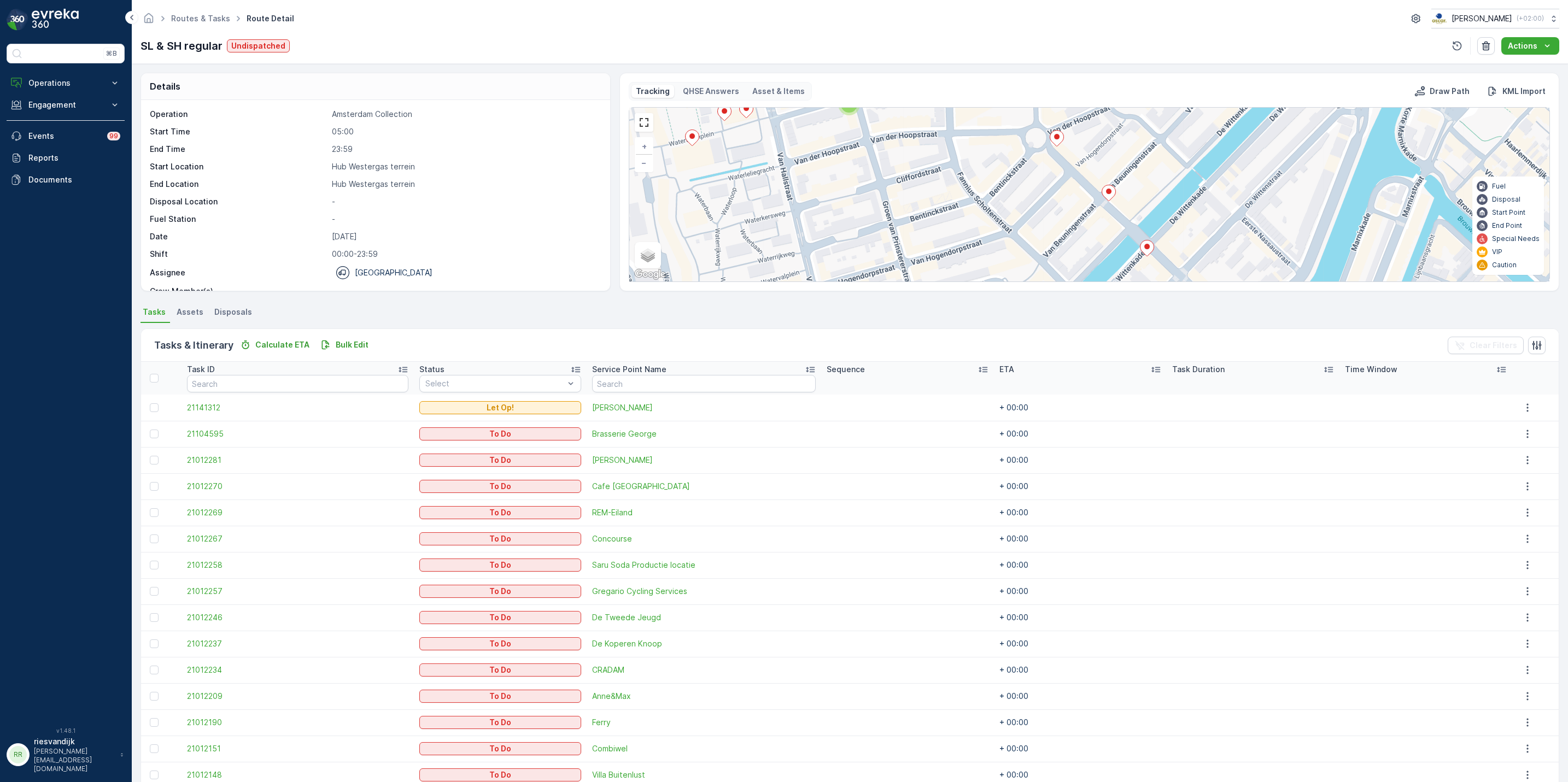
click at [1050, 145] on icon at bounding box center [1057, 138] width 14 height 16
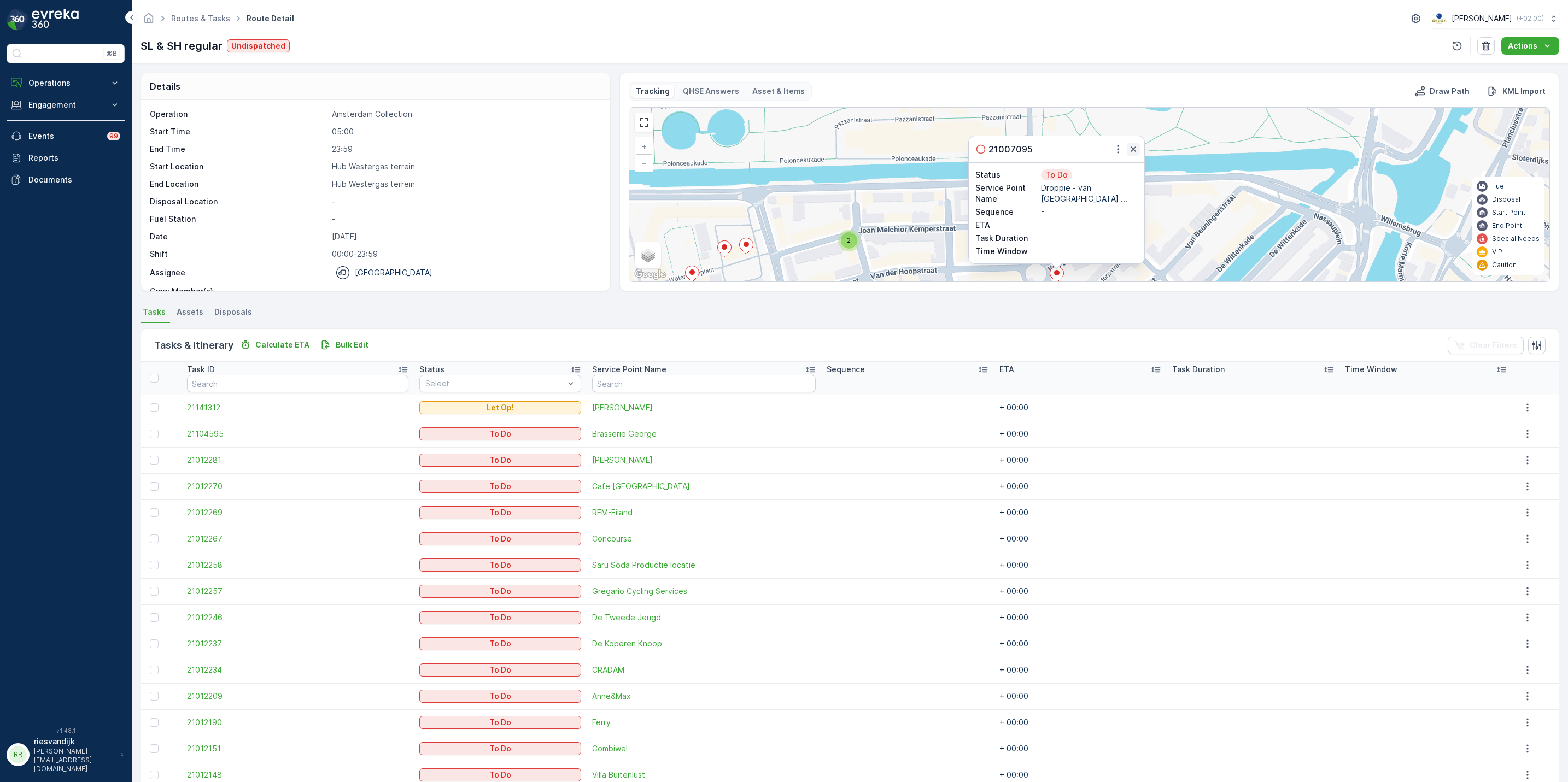
click at [1129, 155] on icon "button" at bounding box center [1133, 149] width 11 height 11
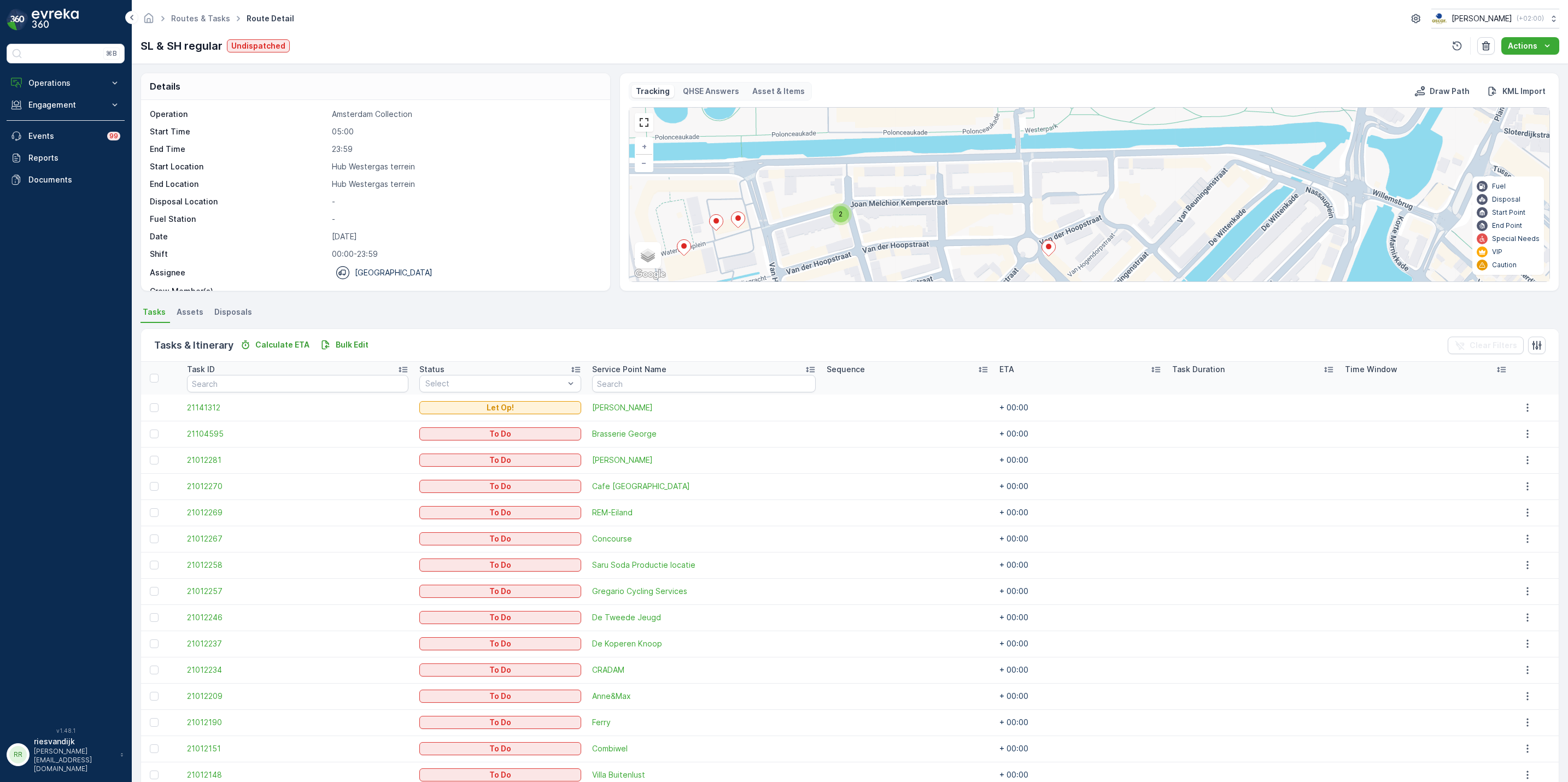
drag, startPoint x: 1138, startPoint y: 217, endPoint x: 1076, endPoint y: 114, distance: 120.2
click at [1076, 105] on div "Tracking QHSE Answers Asset & Items Draw Path KML Import 2 2 2 + − Satellite Ro…" at bounding box center [1090, 182] width 922 height 200
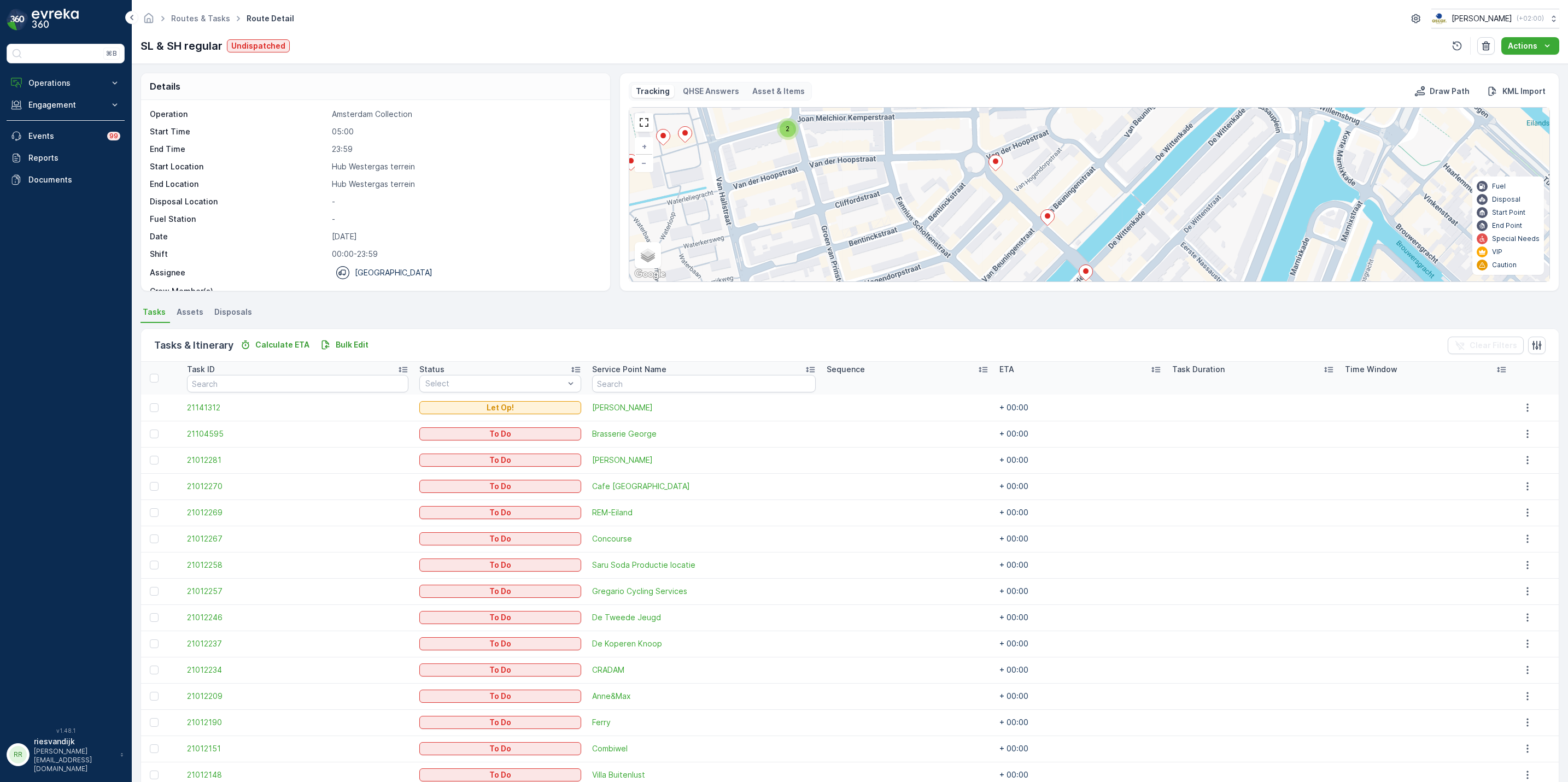
click at [1050, 219] on icon at bounding box center [1047, 217] width 14 height 16
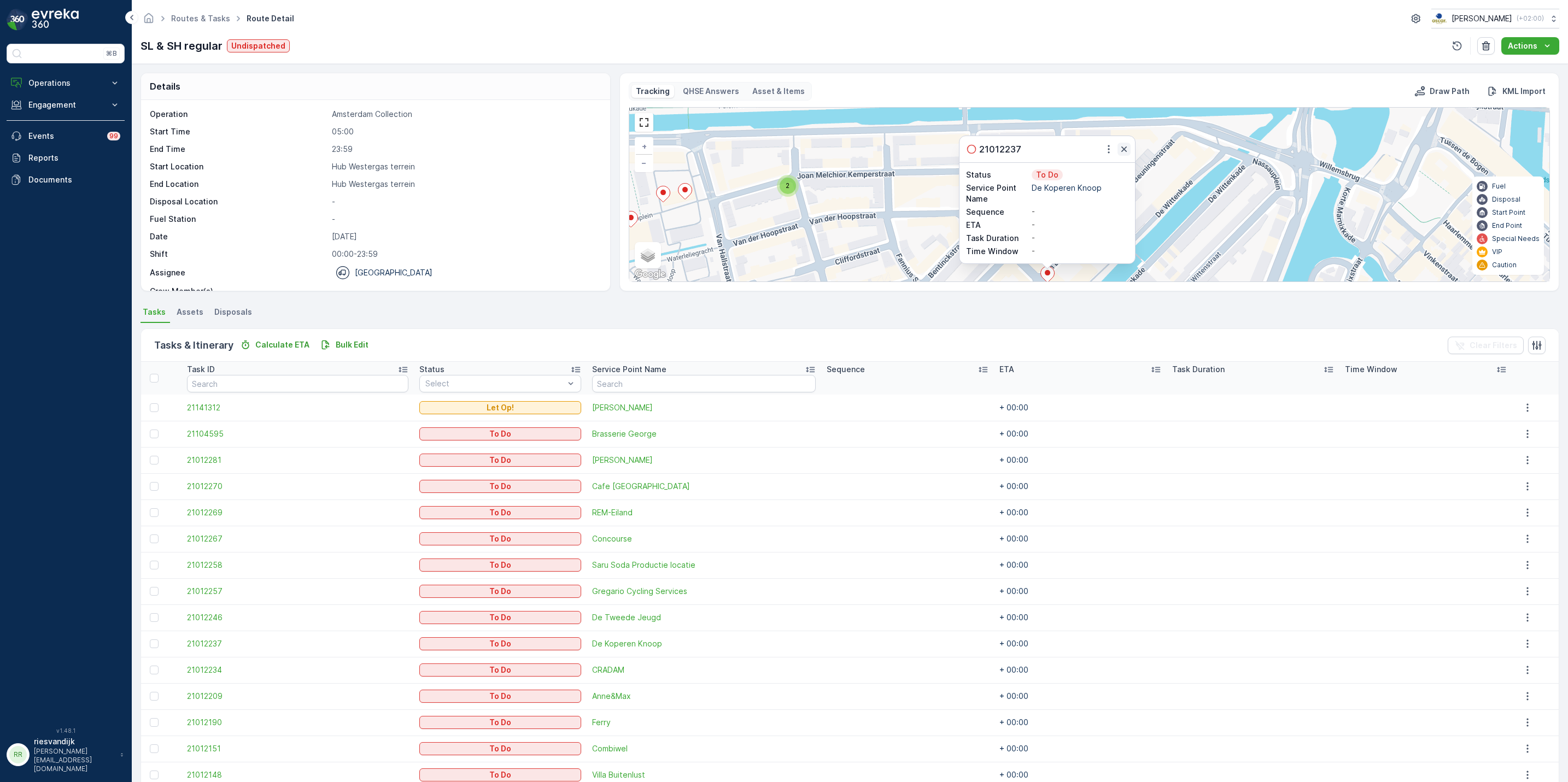
click at [1122, 147] on icon "button" at bounding box center [1124, 149] width 11 height 11
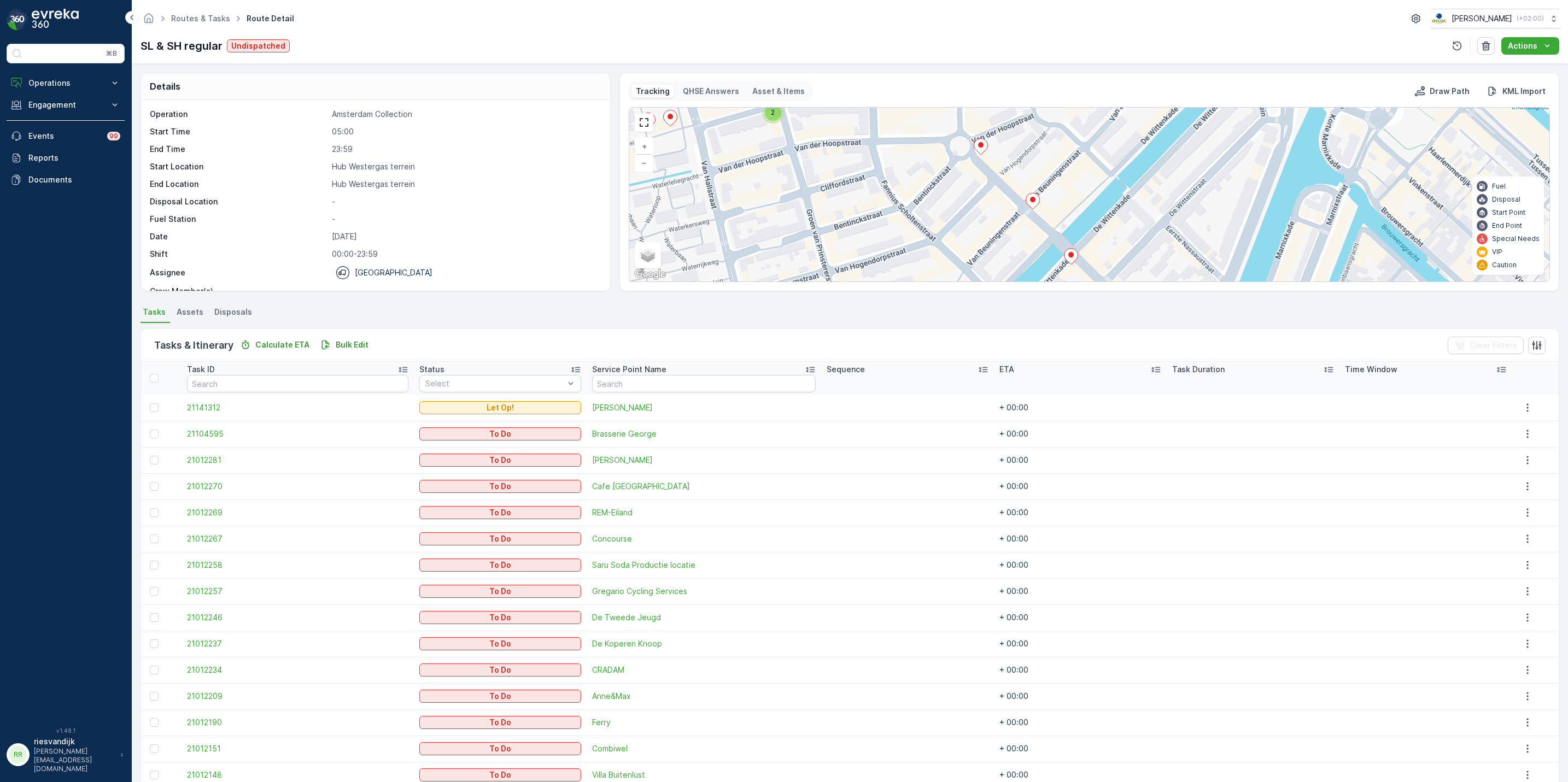
drag, startPoint x: 1119, startPoint y: 189, endPoint x: 1098, endPoint y: 129, distance: 63.6
click at [1098, 129] on div "2 2 2 + − Satellite Roadmap Terrain Hybrid Leaflet Keyboard shortcuts Map Data …" at bounding box center [1090, 194] width 920 height 174
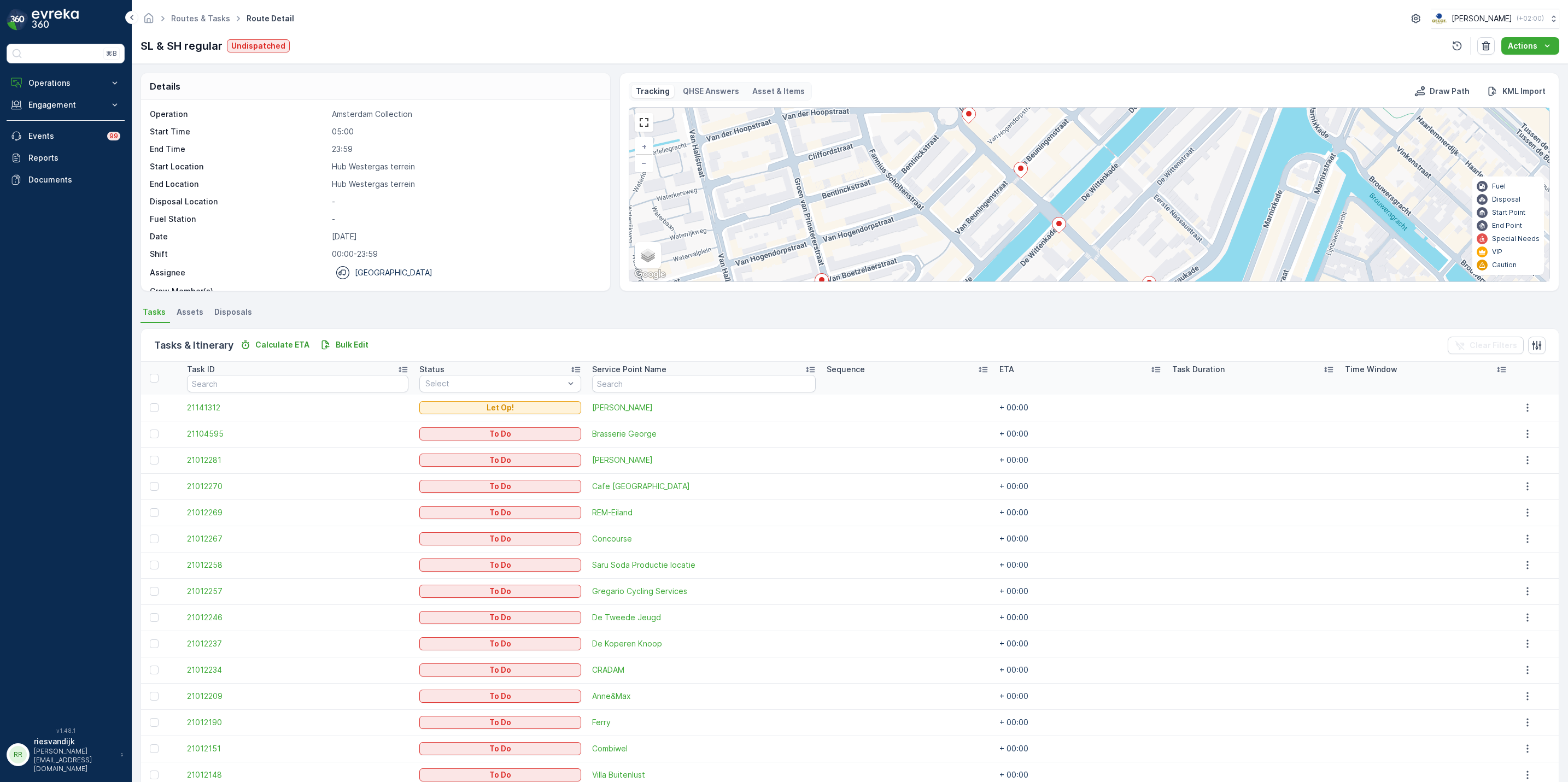
click at [1059, 228] on icon at bounding box center [1059, 225] width 14 height 16
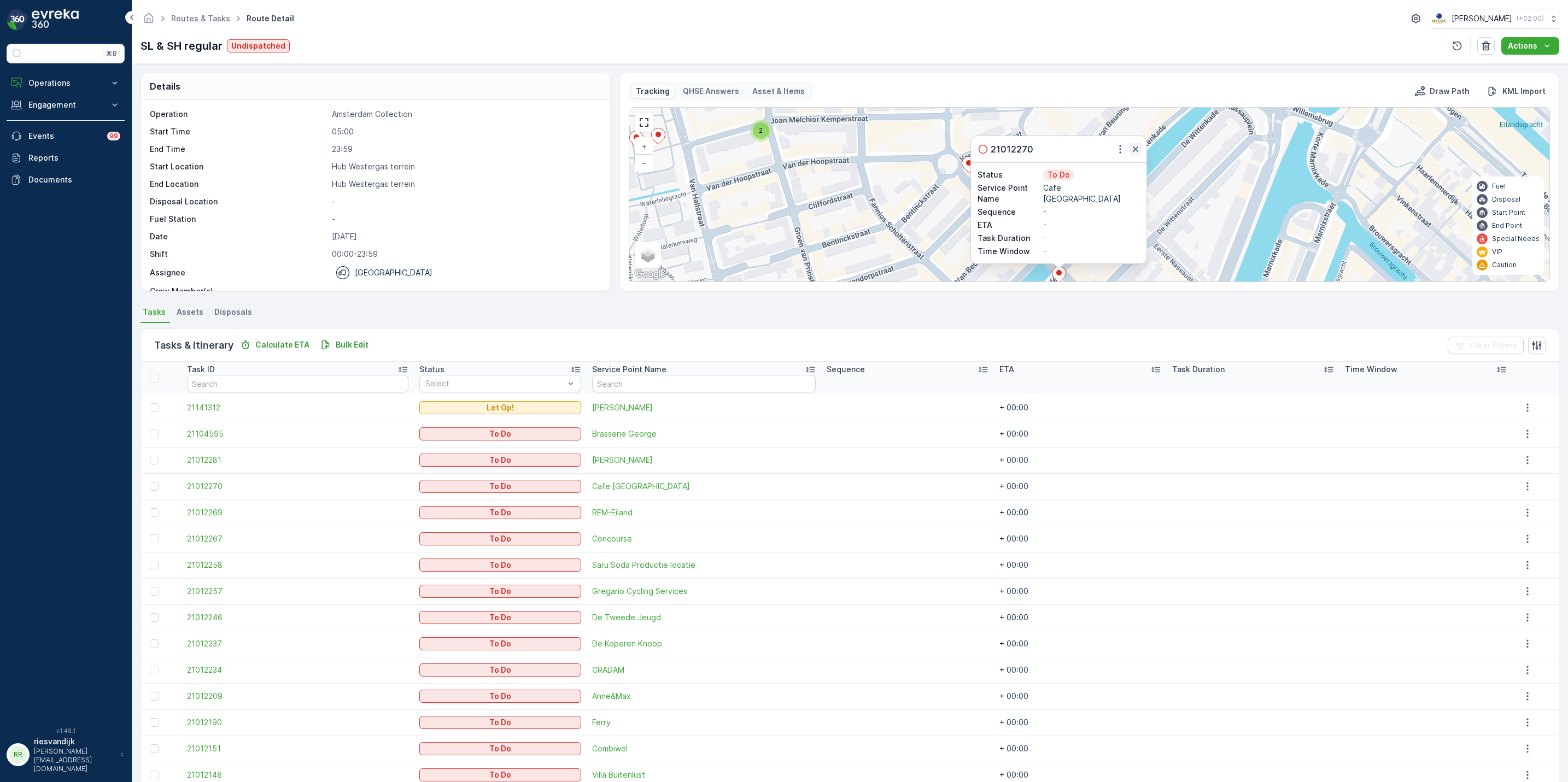
click at [1135, 153] on icon "button" at bounding box center [1136, 149] width 11 height 11
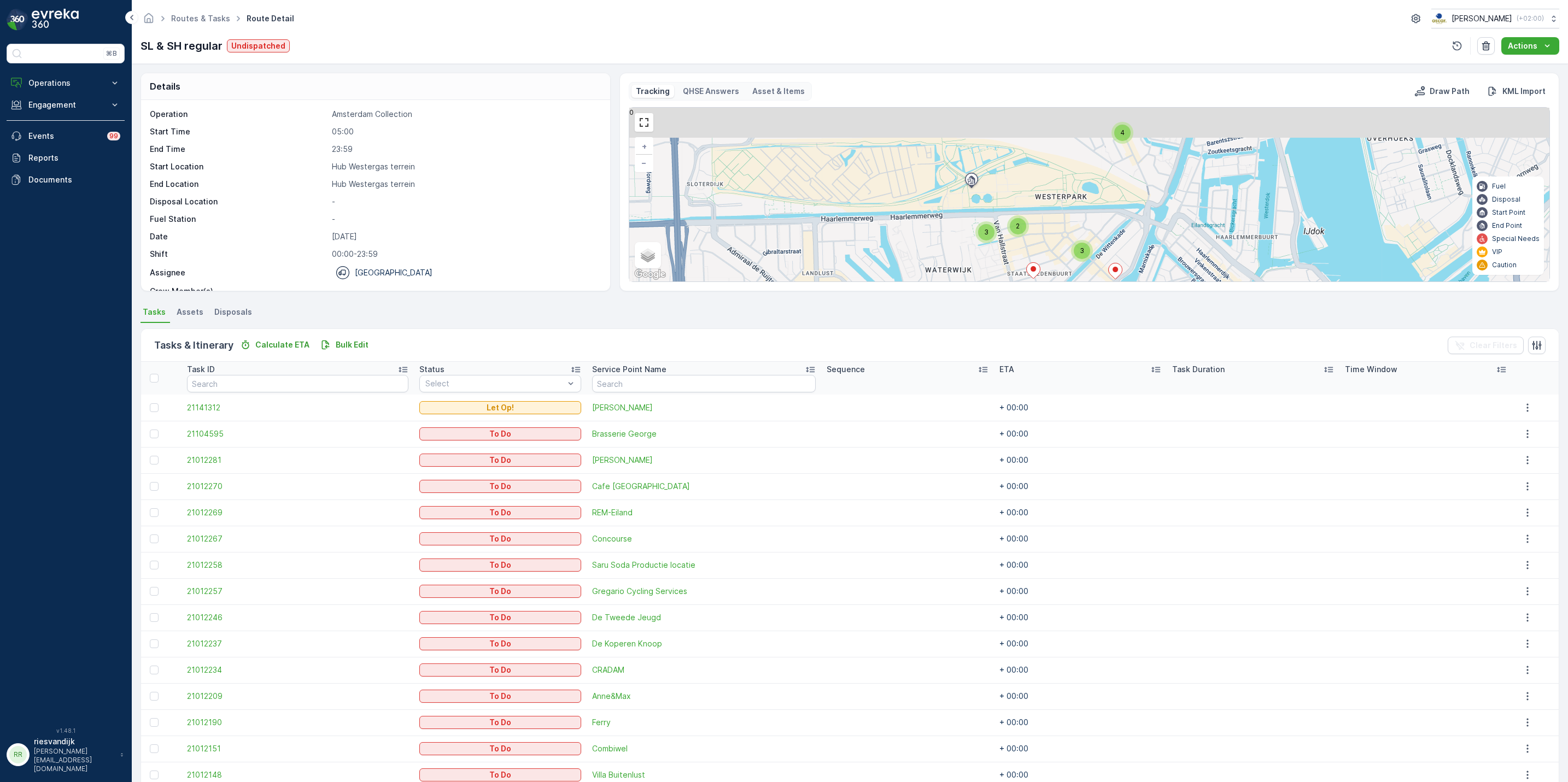
drag, startPoint x: 1099, startPoint y: 231, endPoint x: 1096, endPoint y: 219, distance: 12.4
click at [1096, 241] on div "2 3 2 3 4 + − Satellite Roadmap Terrain Hybrid Leaflet Keyboard shortcuts Map D…" at bounding box center [1090, 194] width 920 height 174
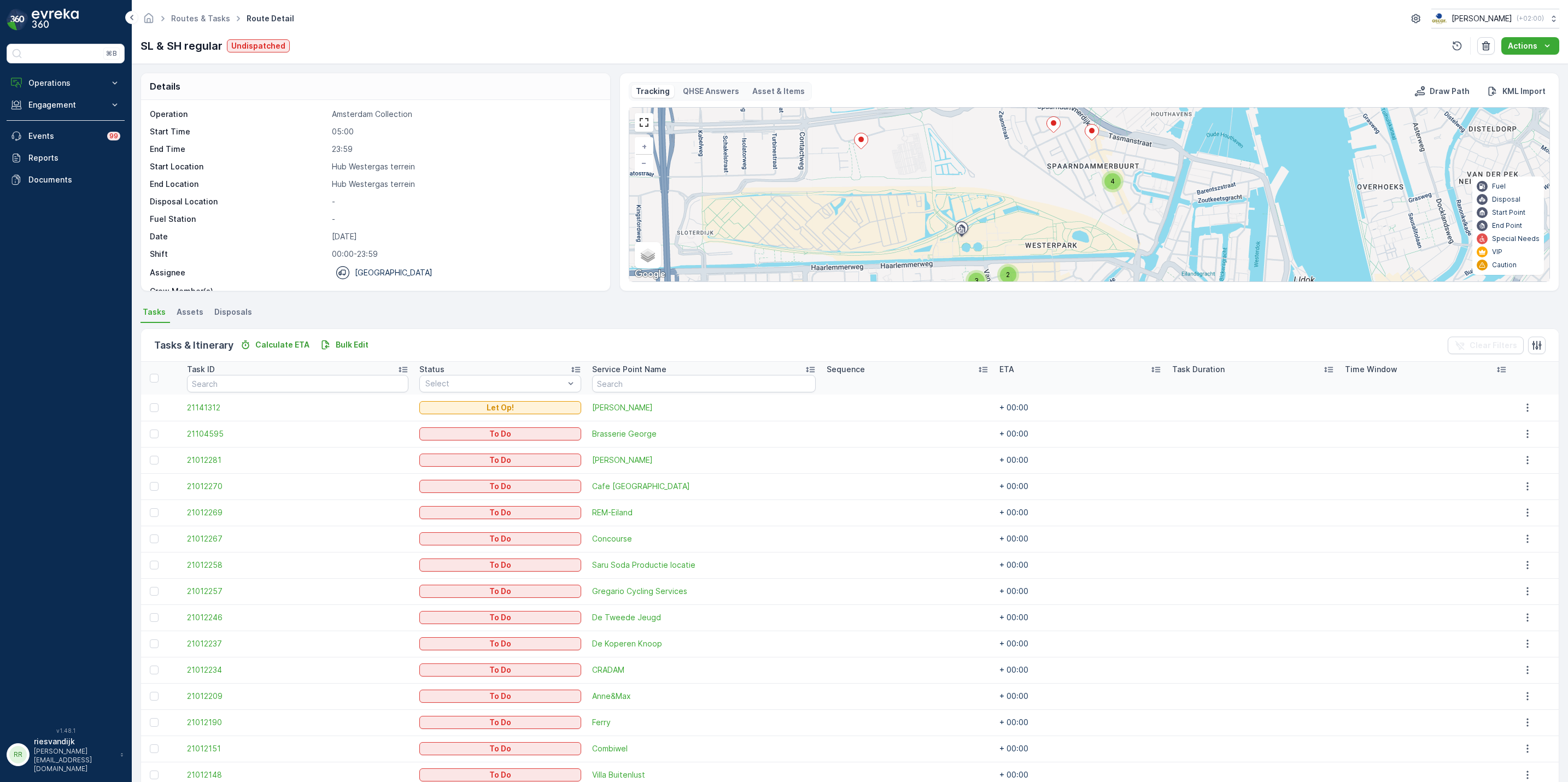
drag, startPoint x: 1096, startPoint y: 184, endPoint x: 1090, endPoint y: 221, distance: 37.5
click at [1090, 221] on div "2 3 2 3 4 + − Satellite Roadmap Terrain Hybrid Leaflet Keyboard shortcuts Map D…" at bounding box center [1090, 194] width 920 height 174
click at [1113, 182] on span "4" at bounding box center [1112, 181] width 5 height 8
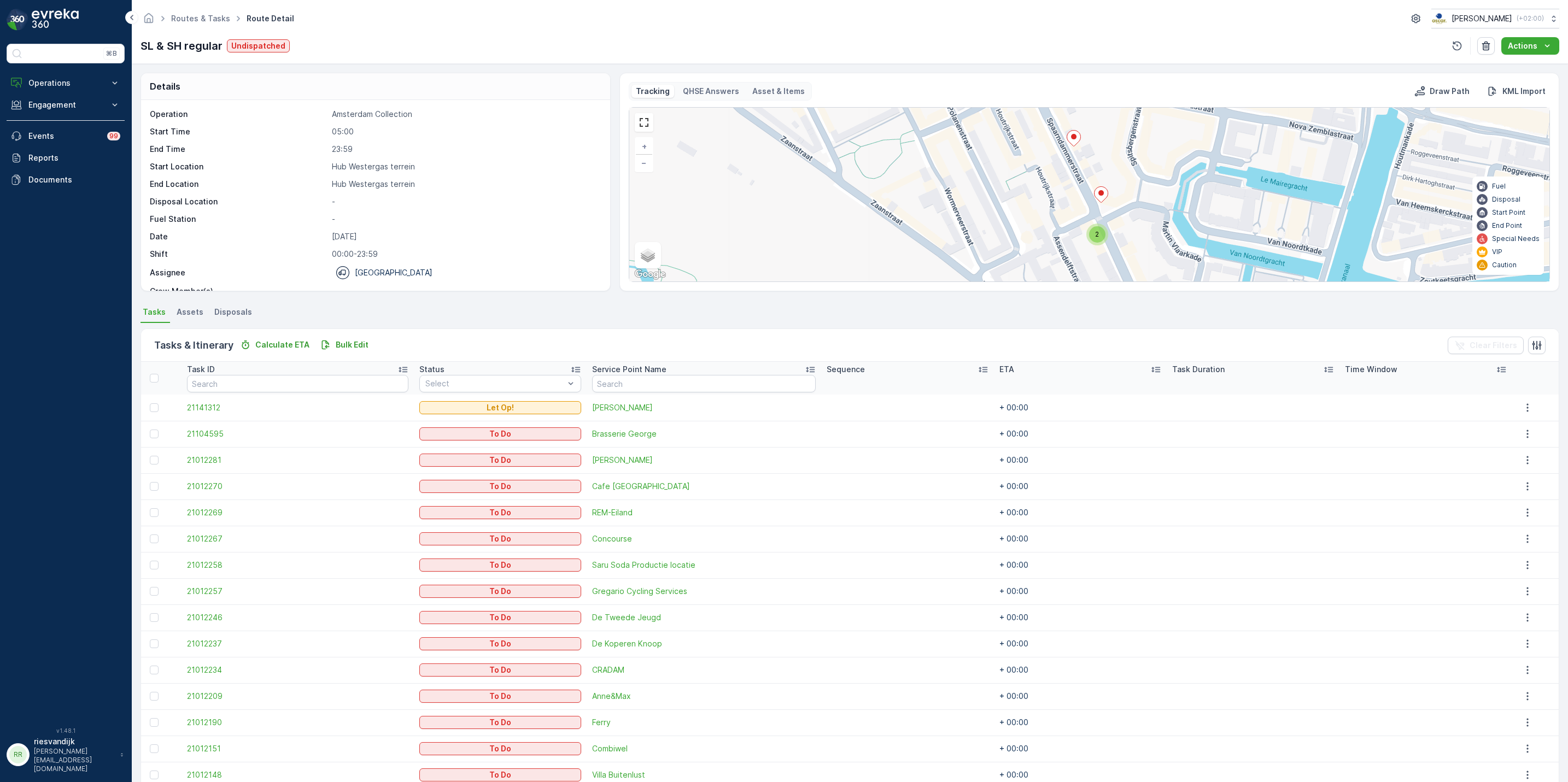
click at [1073, 143] on icon at bounding box center [1074, 138] width 14 height 16
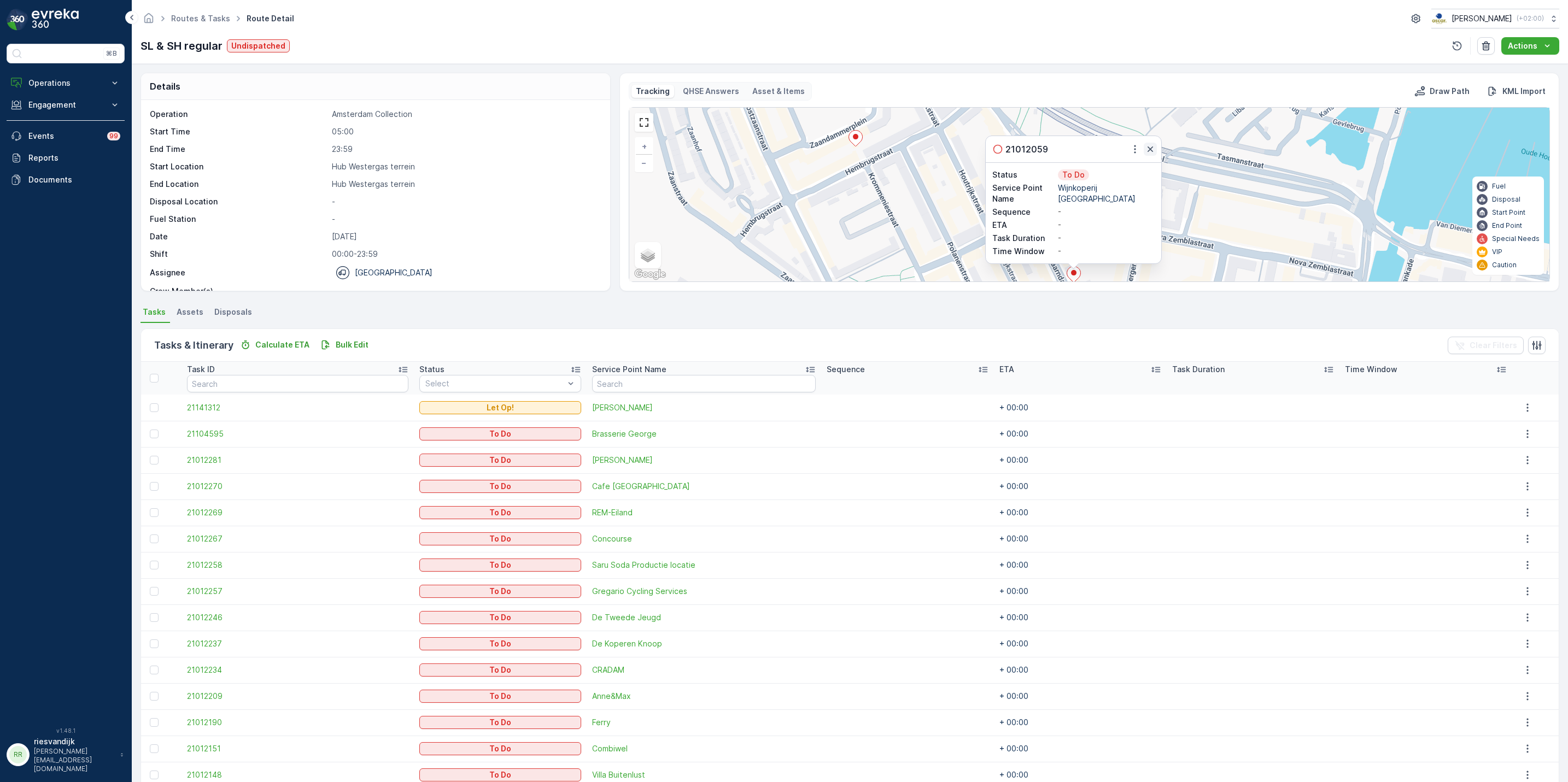
click at [1152, 152] on icon "button" at bounding box center [1151, 149] width 5 height 5
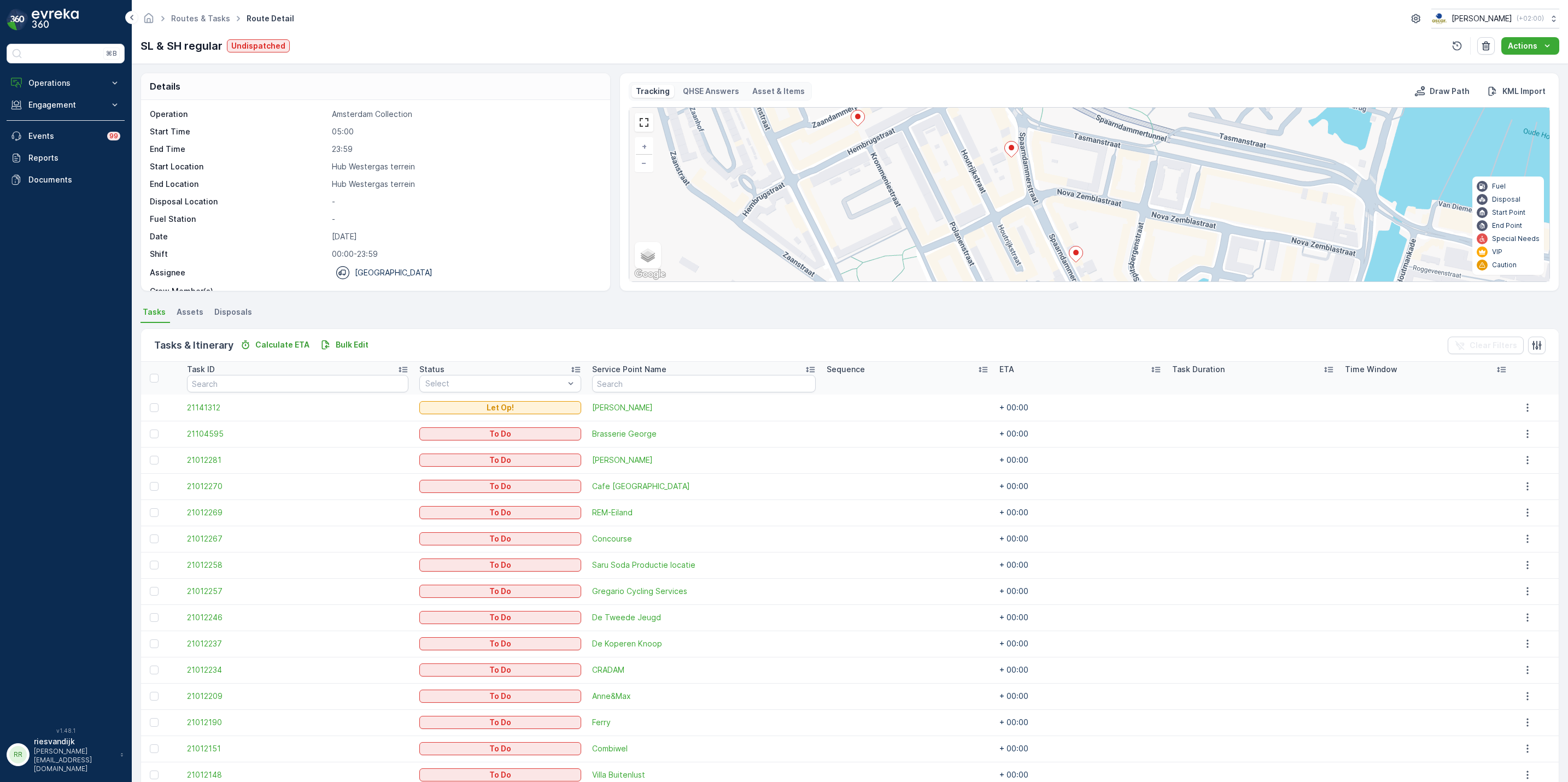
drag, startPoint x: 1154, startPoint y: 220, endPoint x: 1123, endPoint y: 114, distance: 110.4
click at [1124, 114] on div "2 2 2 + − Satellite Roadmap Terrain Hybrid Leaflet Keyboard shortcuts Map Data …" at bounding box center [1090, 194] width 920 height 174
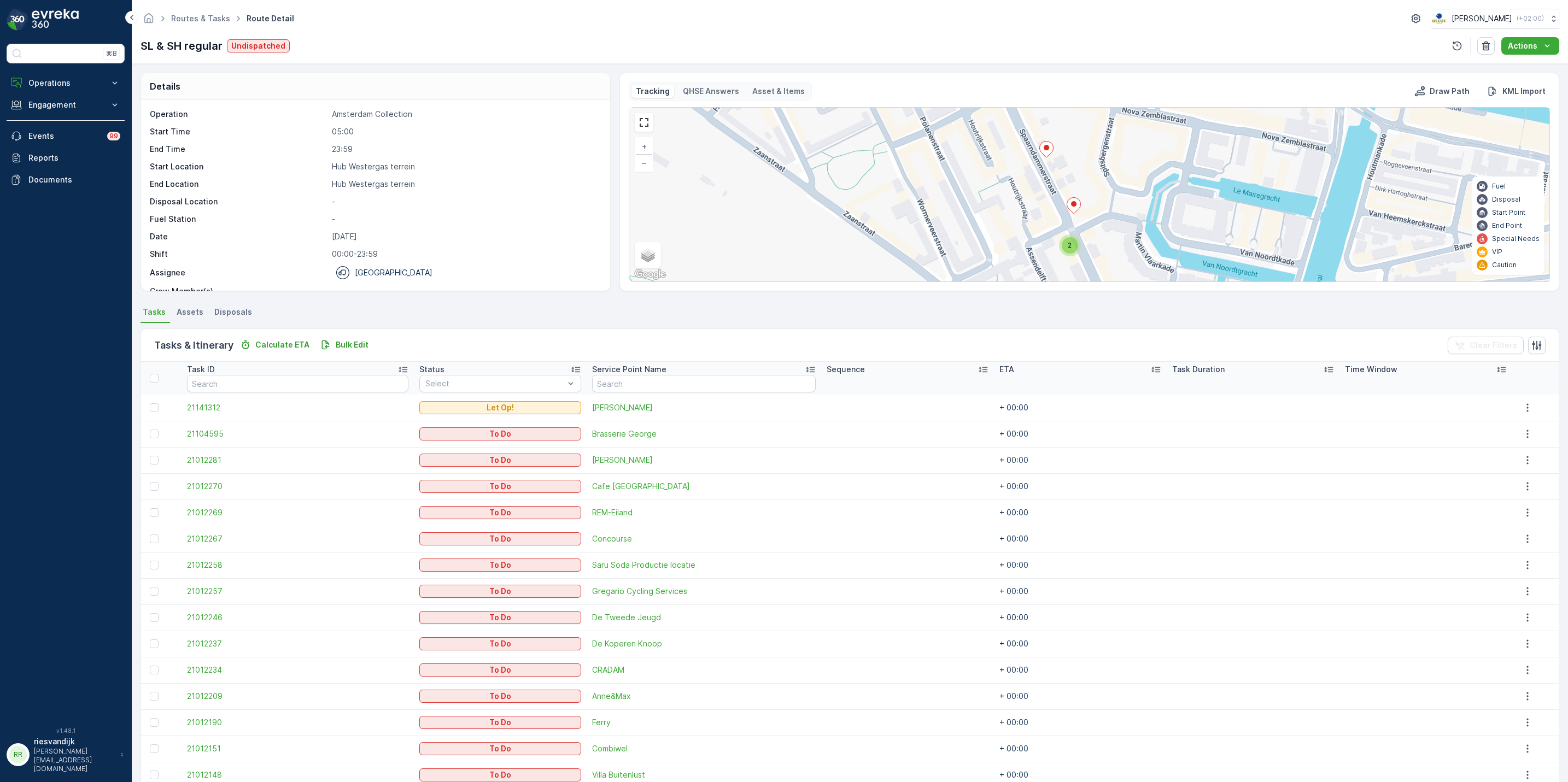
click at [1073, 213] on icon at bounding box center [1074, 206] width 14 height 16
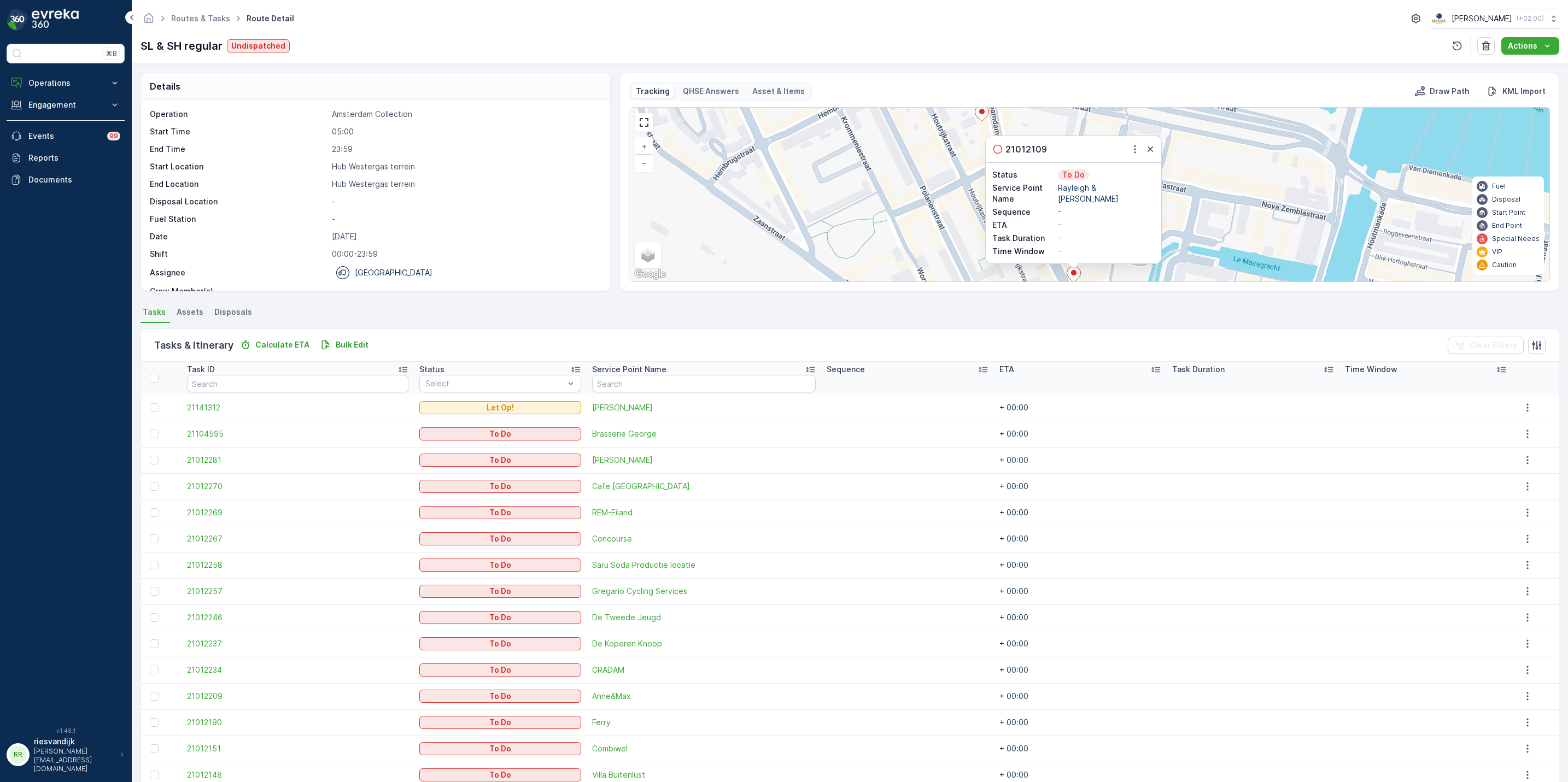
drag, startPoint x: 1147, startPoint y: 156, endPoint x: 1148, endPoint y: 182, distance: 26.0
click at [1147, 155] on icon "button" at bounding box center [1150, 149] width 11 height 11
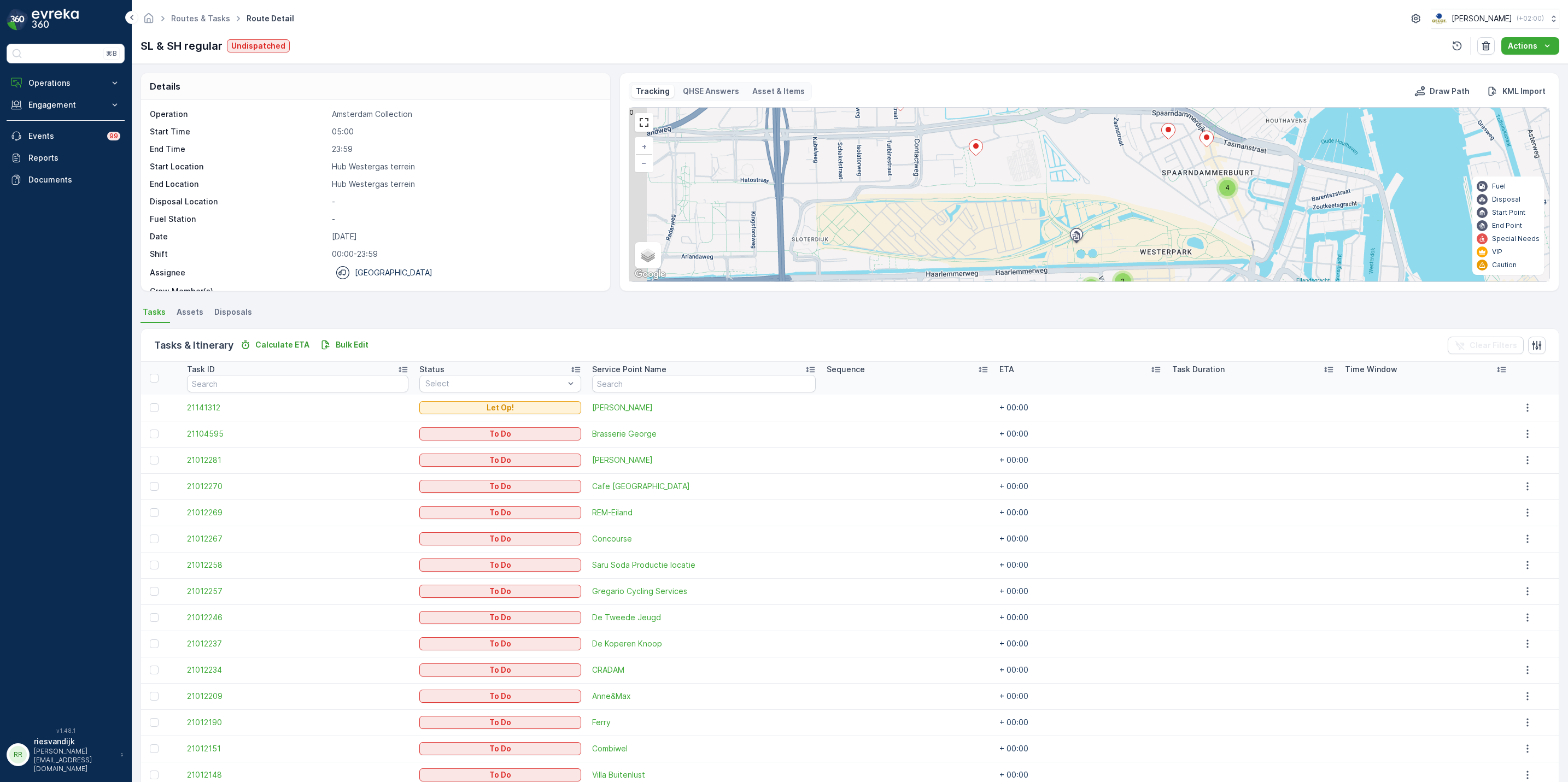
drag, startPoint x: 1045, startPoint y: 210, endPoint x: 1142, endPoint y: 182, distance: 101.0
click at [1142, 182] on div "2 3 2 3 4 + − Satellite Roadmap Terrain Hybrid Leaflet Keyboard shortcuts Map D…" at bounding box center [1090, 194] width 920 height 174
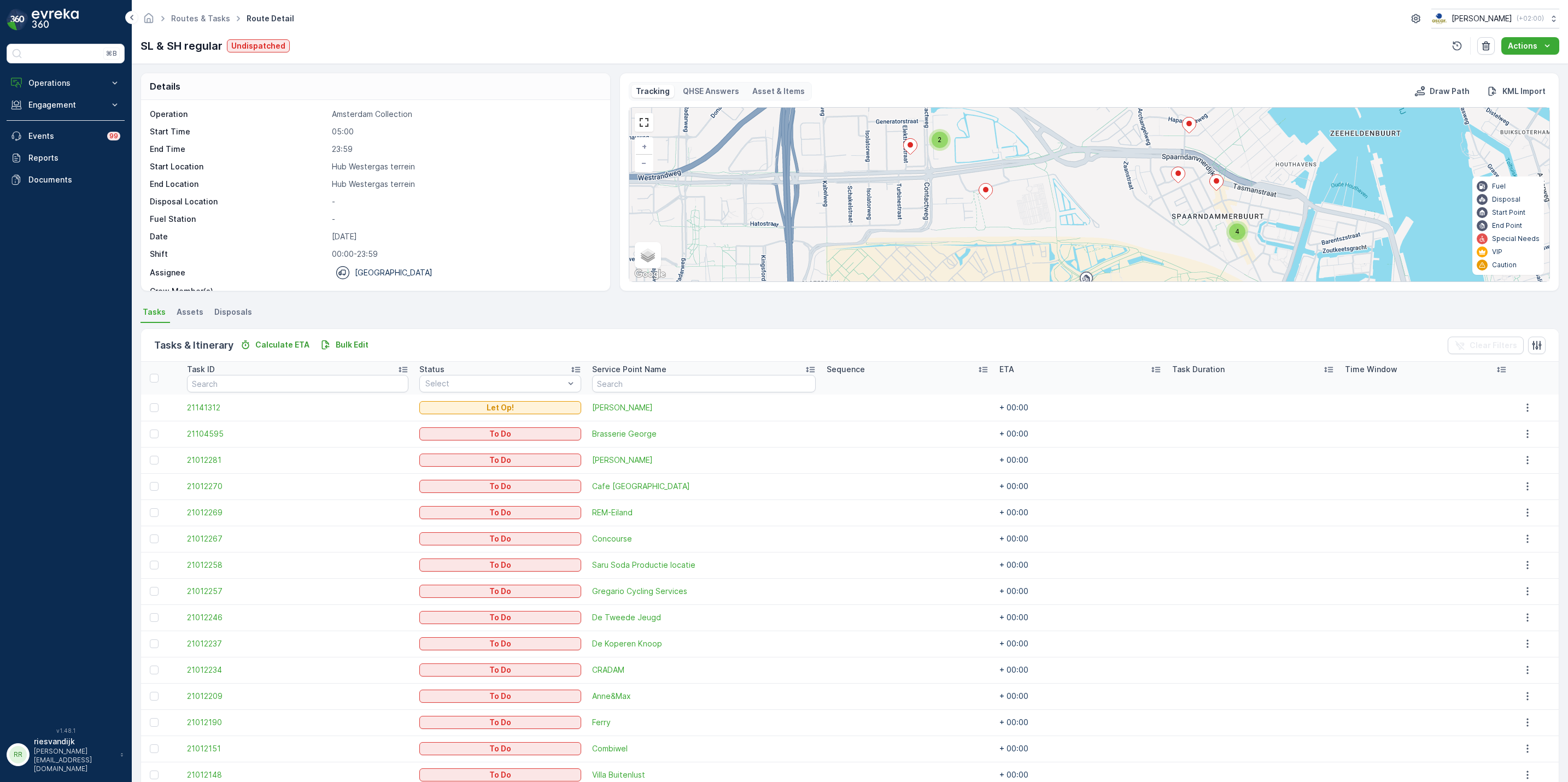
drag, startPoint x: 996, startPoint y: 199, endPoint x: 996, endPoint y: 228, distance: 29.0
click at [996, 228] on div "2 3 2 3 4 + − Satellite Roadmap Terrain Hybrid Leaflet Keyboard shortcuts Map D…" at bounding box center [1090, 194] width 920 height 174
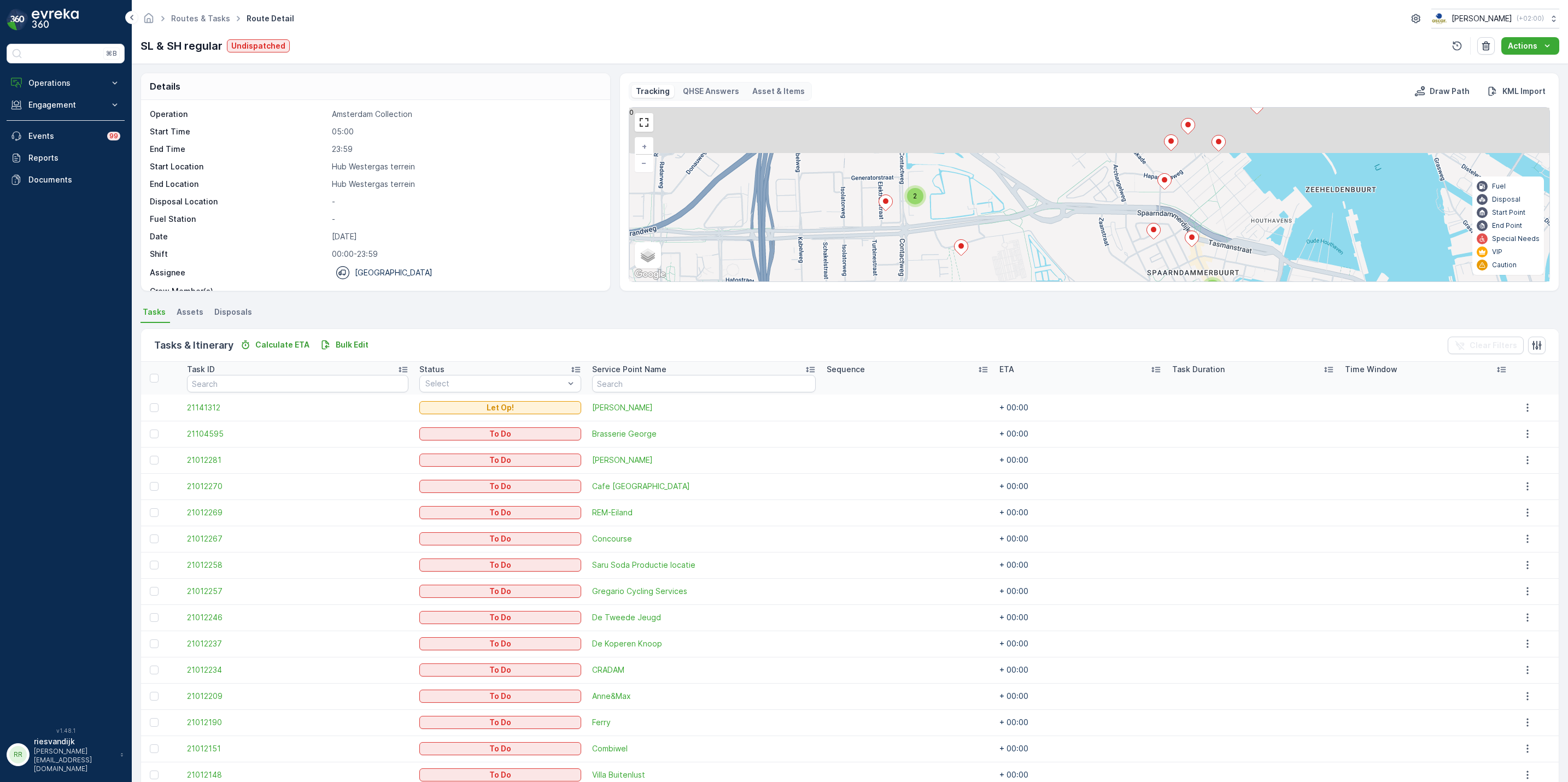
drag, startPoint x: 964, startPoint y: 212, endPoint x: 957, endPoint y: 221, distance: 11.4
click at [957, 220] on div "2 3 2 3 4 + − Satellite Roadmap Terrain Hybrid Leaflet Keyboard shortcuts Map D…" at bounding box center [1090, 194] width 920 height 174
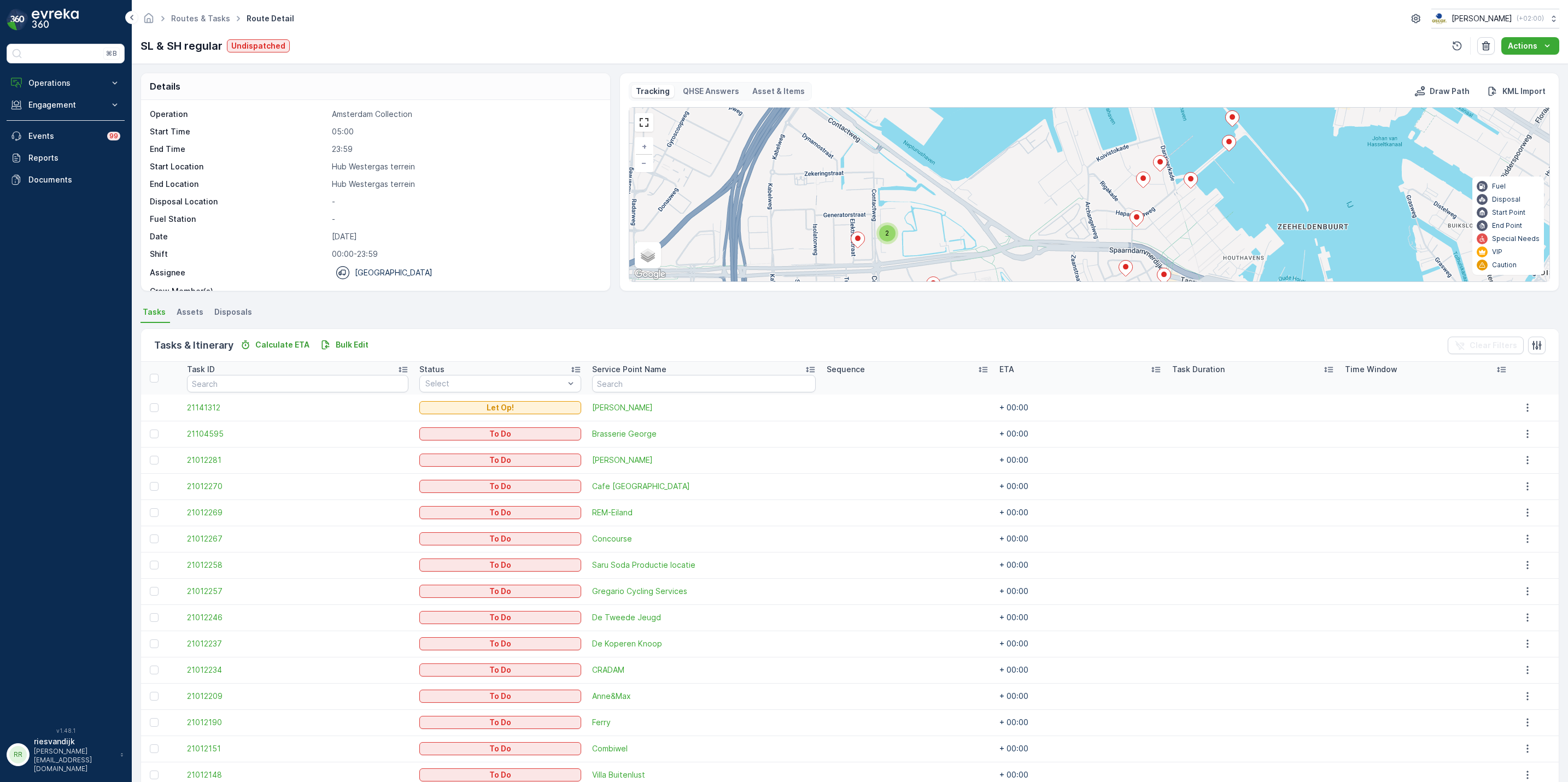
drag, startPoint x: 1074, startPoint y: 199, endPoint x: 1057, endPoint y: 213, distance: 22.0
click at [1058, 213] on div "2 3 2 3 4 + − Satellite Roadmap Terrain Hybrid Leaflet Keyboard shortcuts Map D…" at bounding box center [1090, 194] width 920 height 174
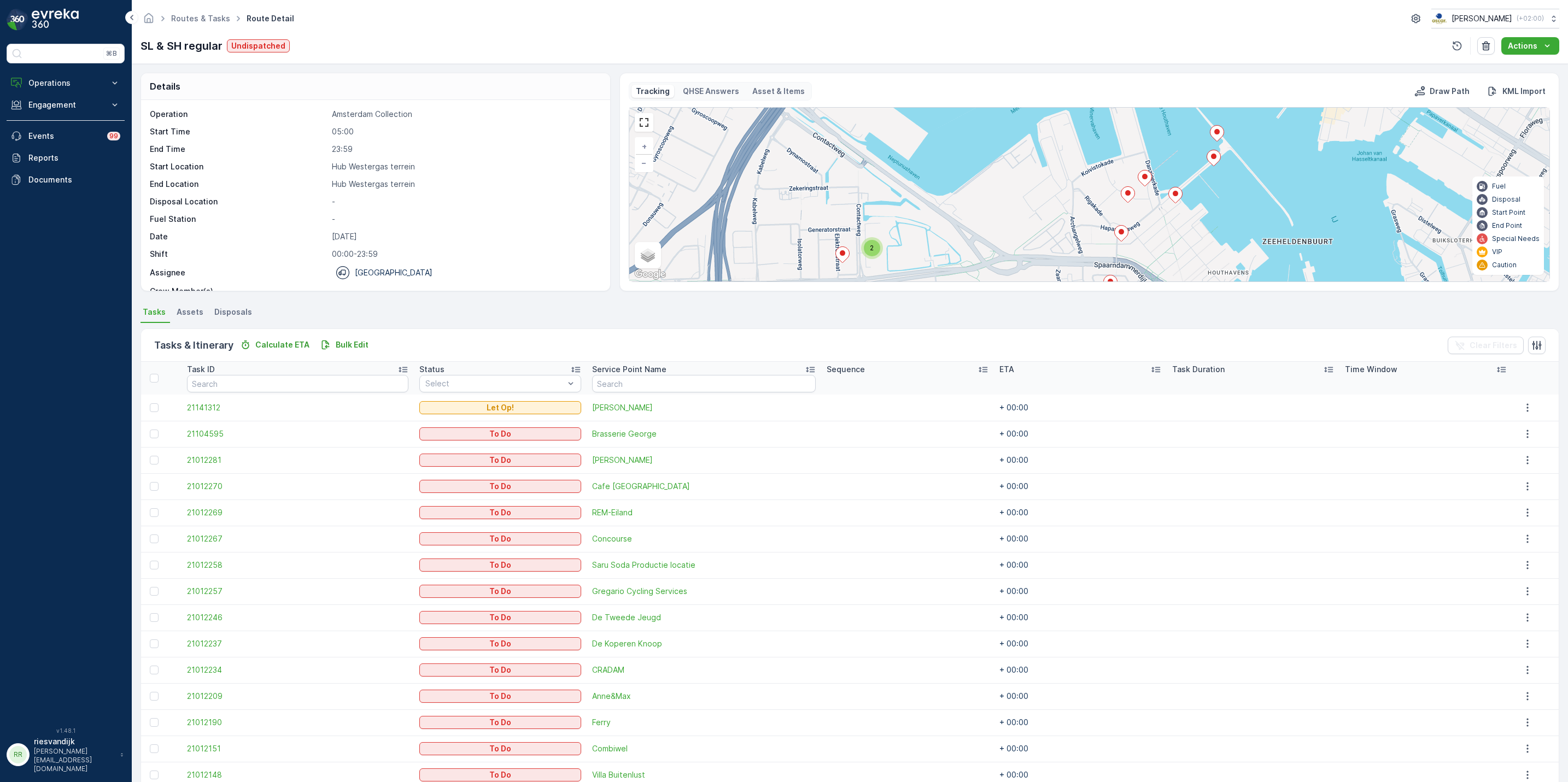
click at [1123, 232] on icon at bounding box center [1121, 233] width 14 height 16
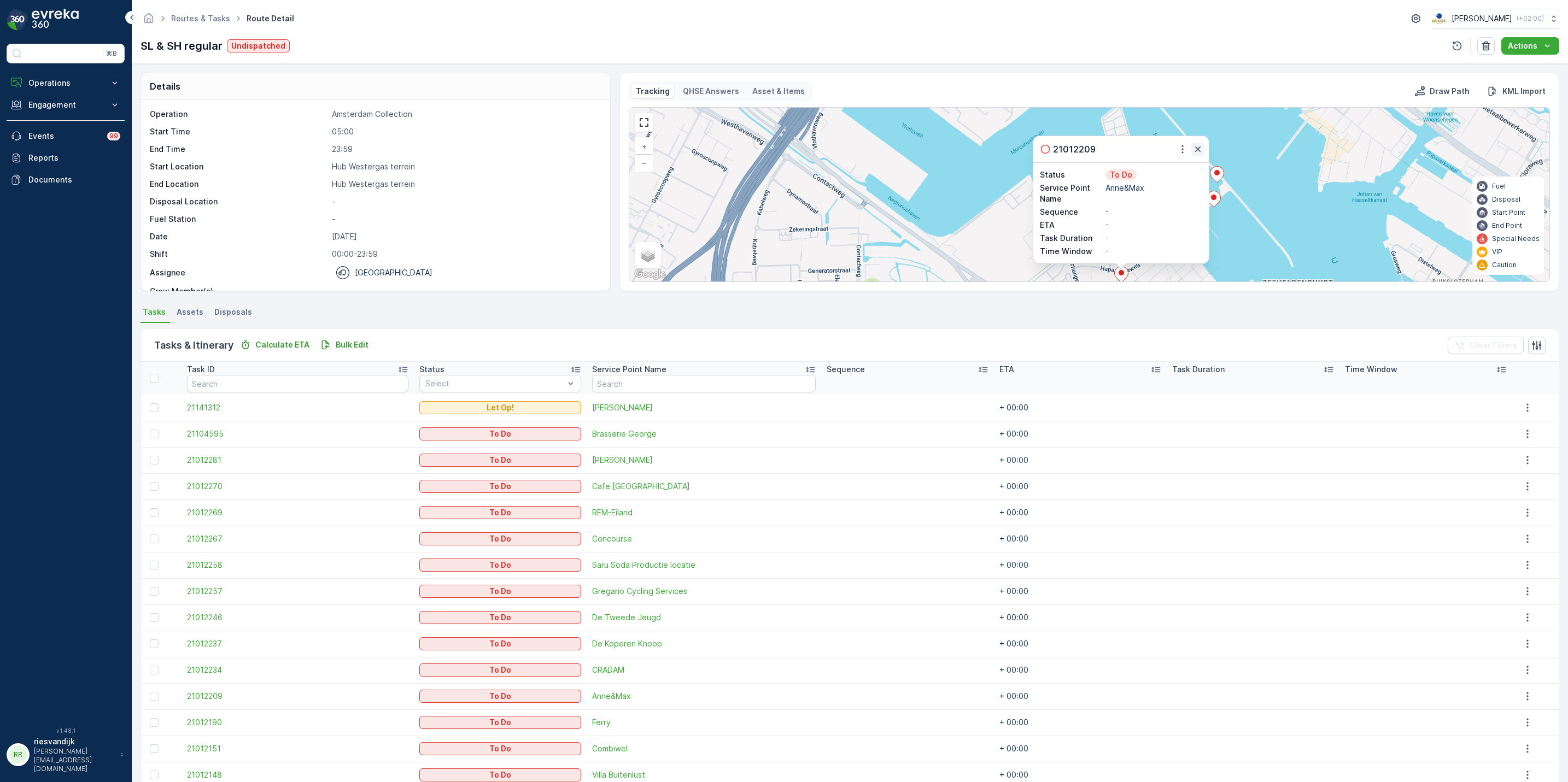
click at [1201, 153] on icon "button" at bounding box center [1198, 149] width 11 height 11
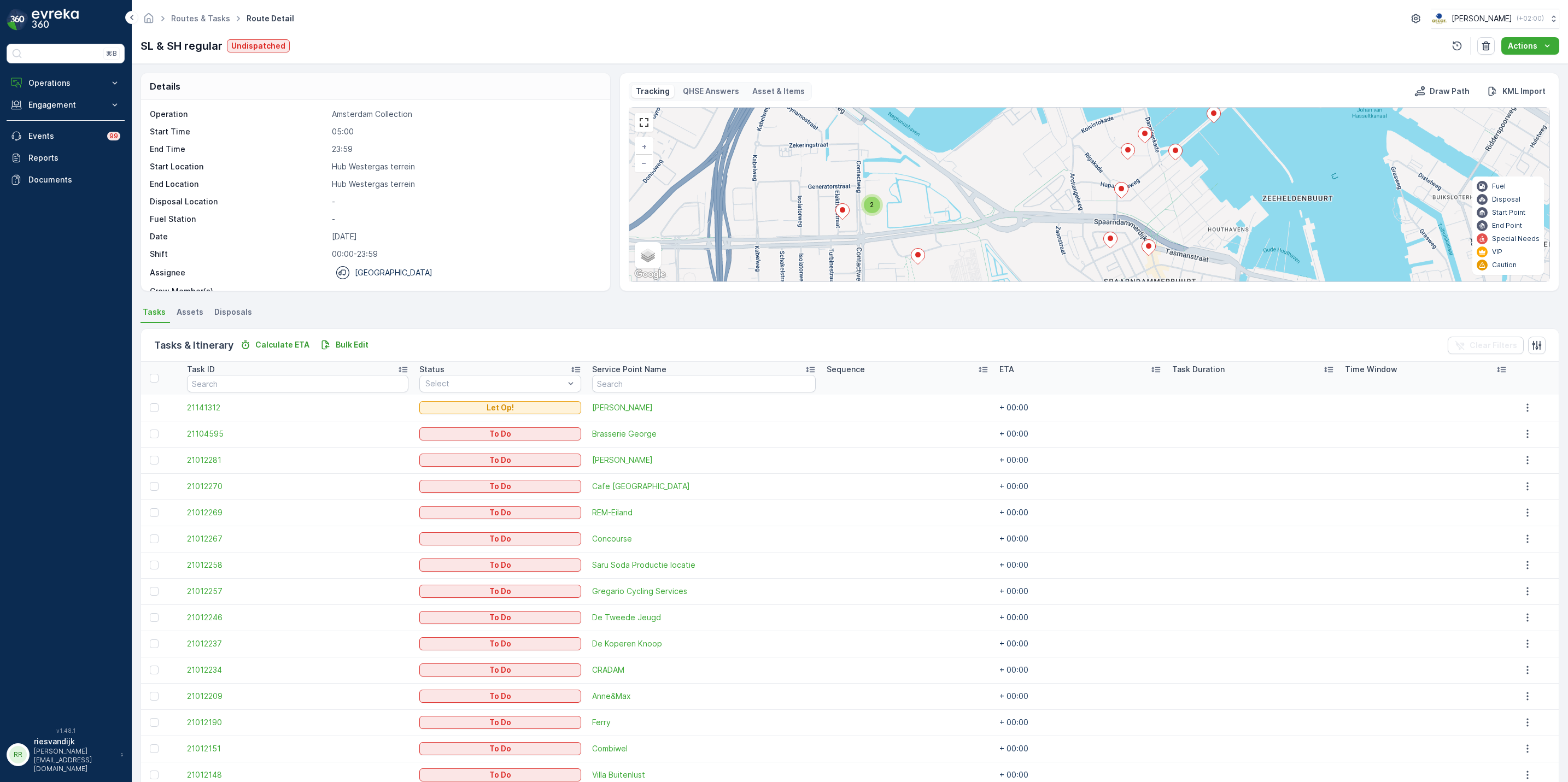
drag, startPoint x: 1132, startPoint y: 252, endPoint x: 1129, endPoint y: 151, distance: 101.0
click at [1129, 151] on div "2 3 2 3 4 + − Satellite Roadmap Terrain Hybrid Leaflet Keyboard shortcuts Map D…" at bounding box center [1090, 194] width 920 height 174
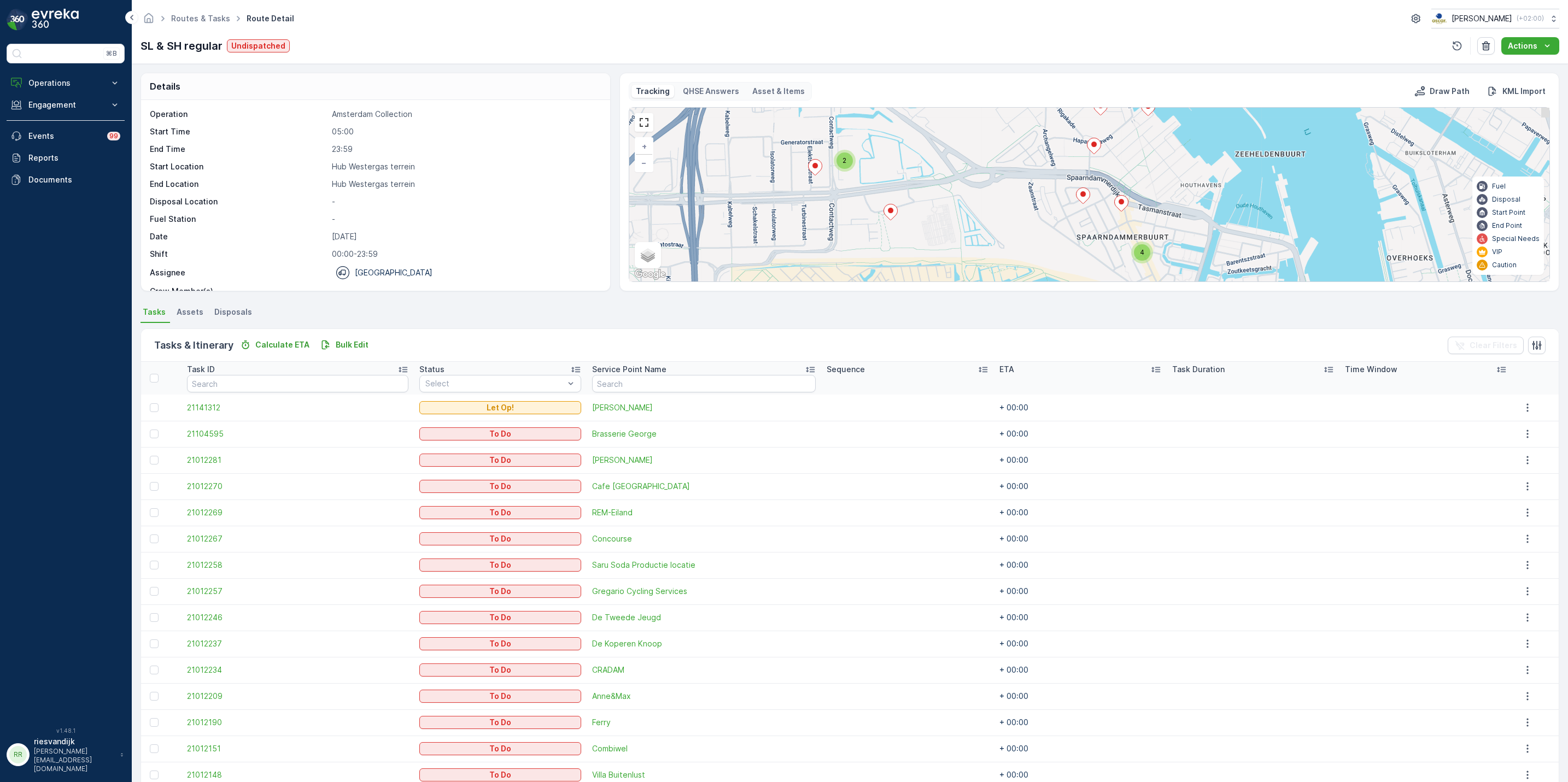
drag, startPoint x: 1127, startPoint y: 197, endPoint x: 1083, endPoint y: 175, distance: 49.2
click at [1083, 175] on div "2 3 2 3 4 + − Satellite Roadmap Terrain Hybrid Leaflet Keyboard shortcuts Map D…" at bounding box center [1090, 194] width 920 height 174
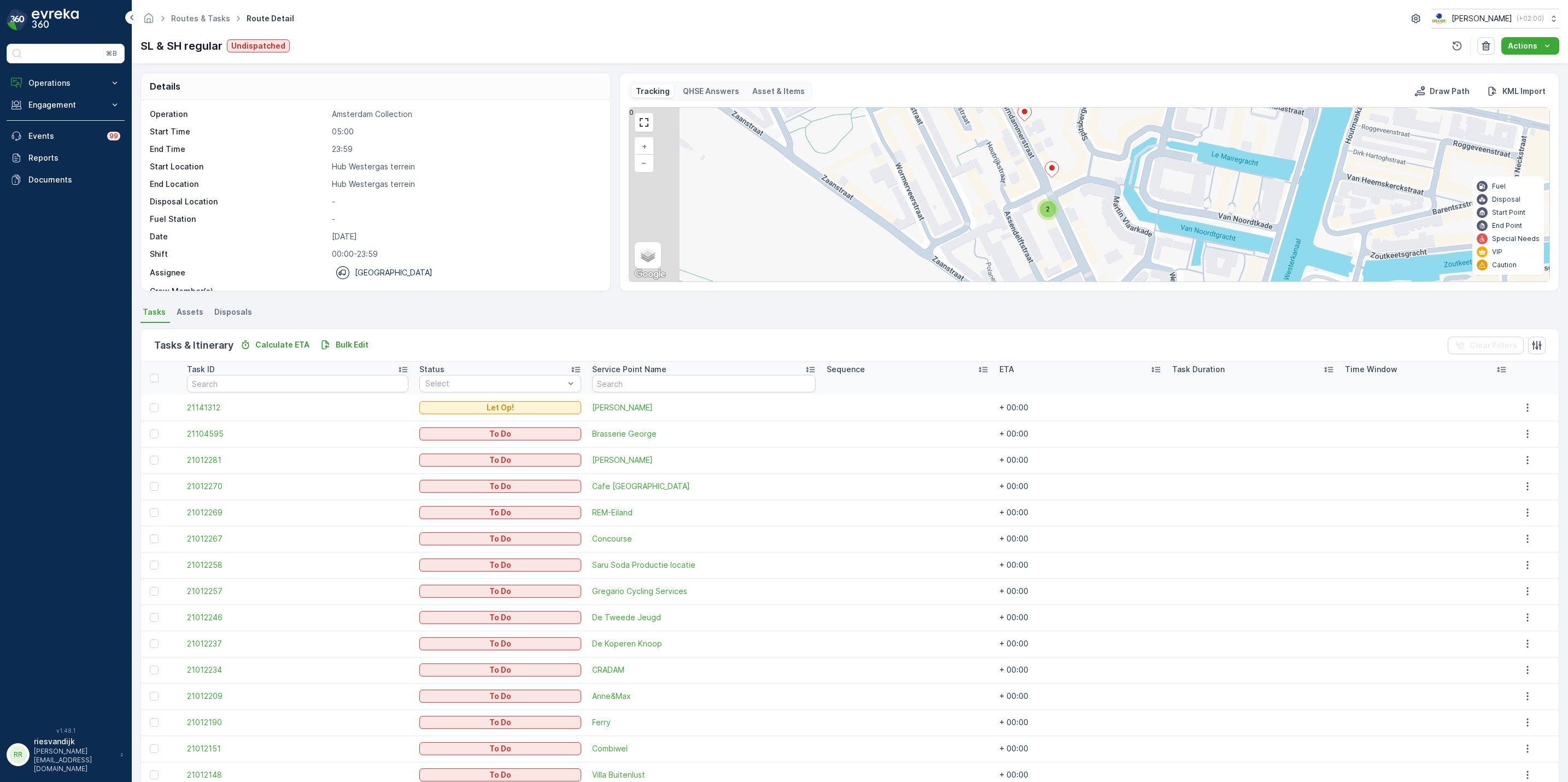
drag, startPoint x: 1067, startPoint y: 186, endPoint x: 1122, endPoint y: 239, distance: 76.4
click at [1123, 238] on div "2 2 2 + − Satellite Roadmap Terrain Hybrid Leaflet Keyboard shortcuts Map Data …" at bounding box center [1090, 194] width 920 height 174
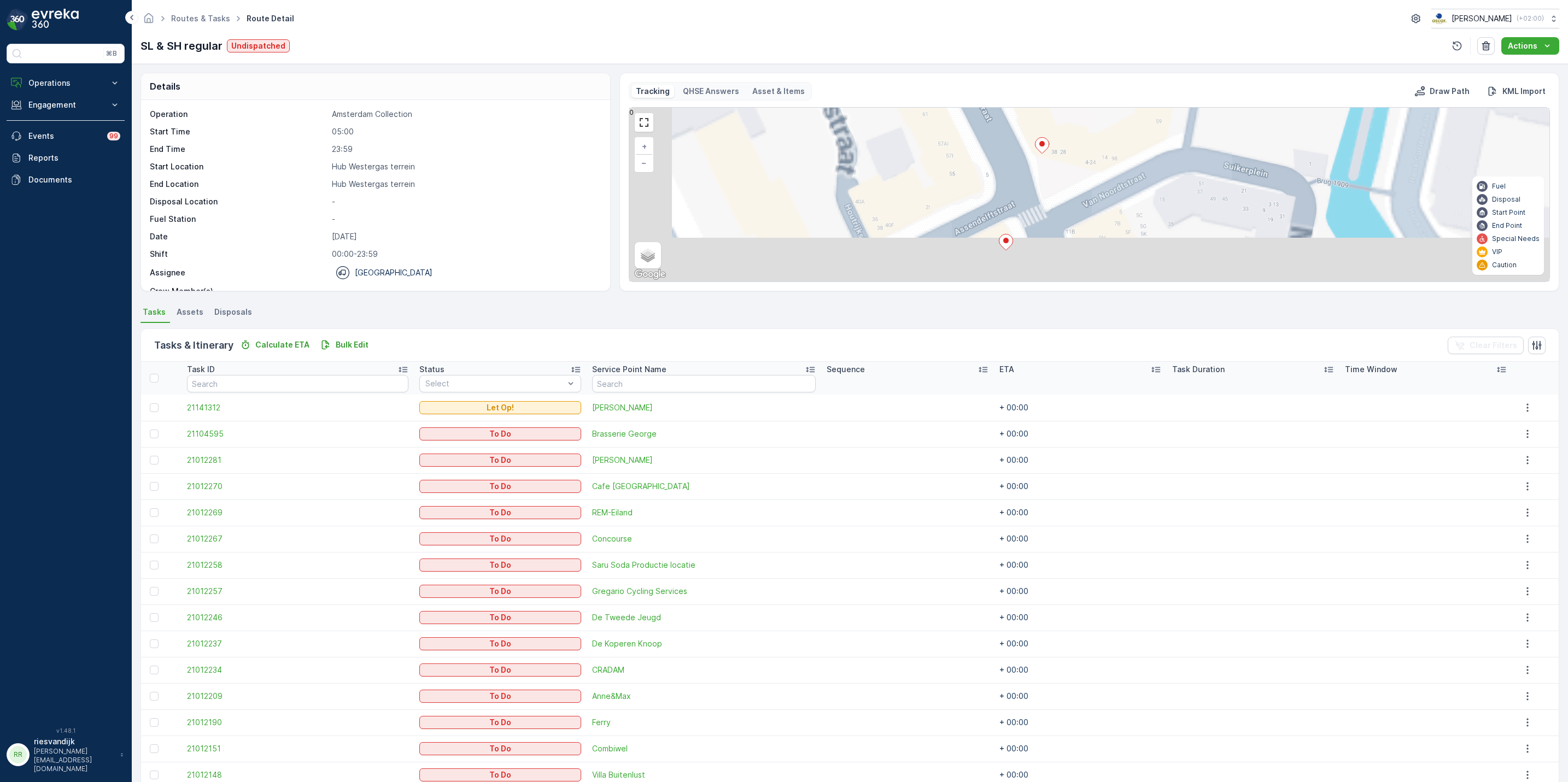
drag, startPoint x: 1050, startPoint y: 232, endPoint x: 1131, endPoint y: 123, distance: 135.8
click at [1131, 123] on div "2 + − Satellite Roadmap Terrain Hybrid Leaflet Keyboard shortcuts Map Data Map …" at bounding box center [1090, 194] width 920 height 174
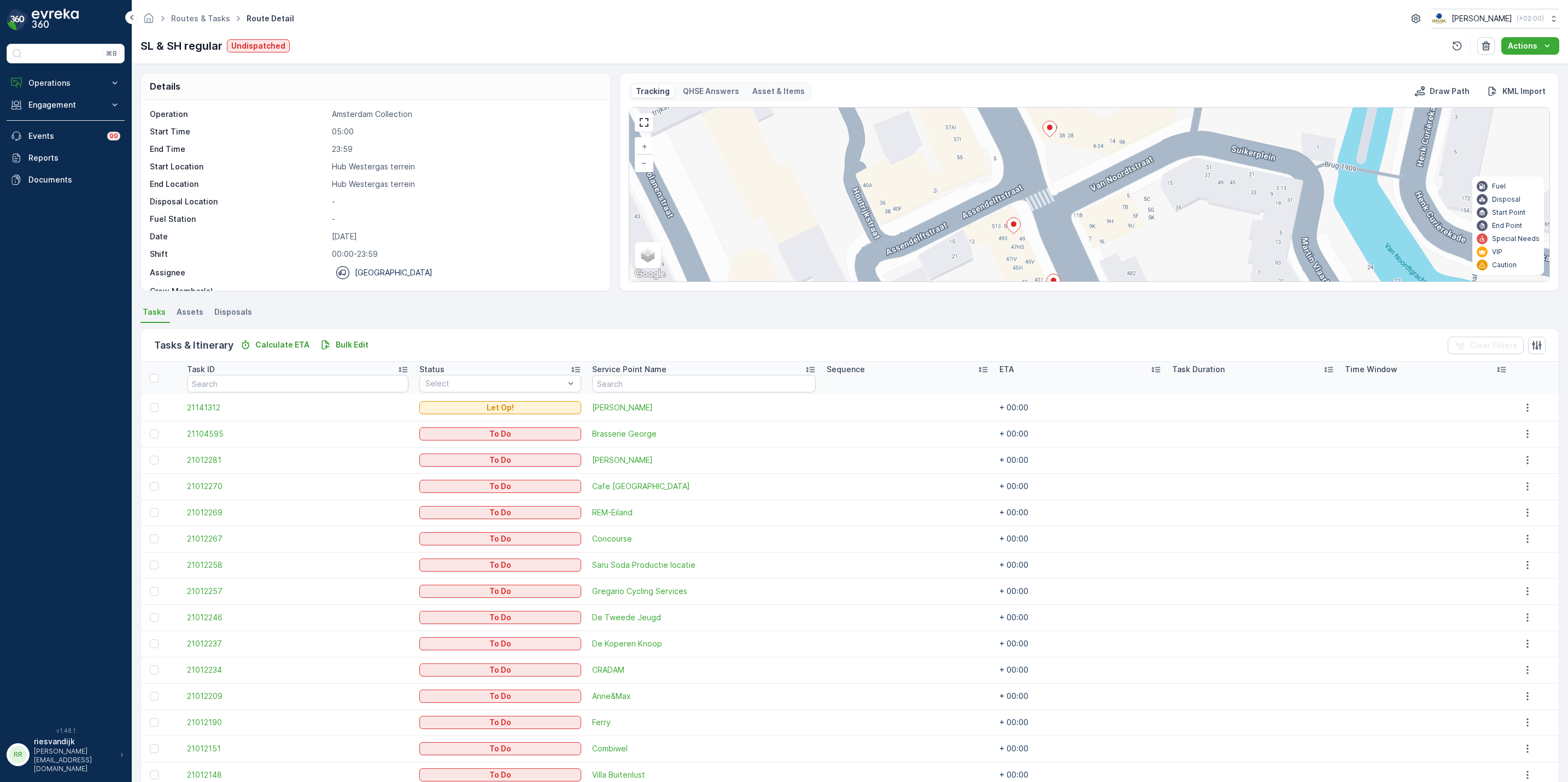
click at [1046, 129] on icon at bounding box center [1049, 129] width 14 height 16
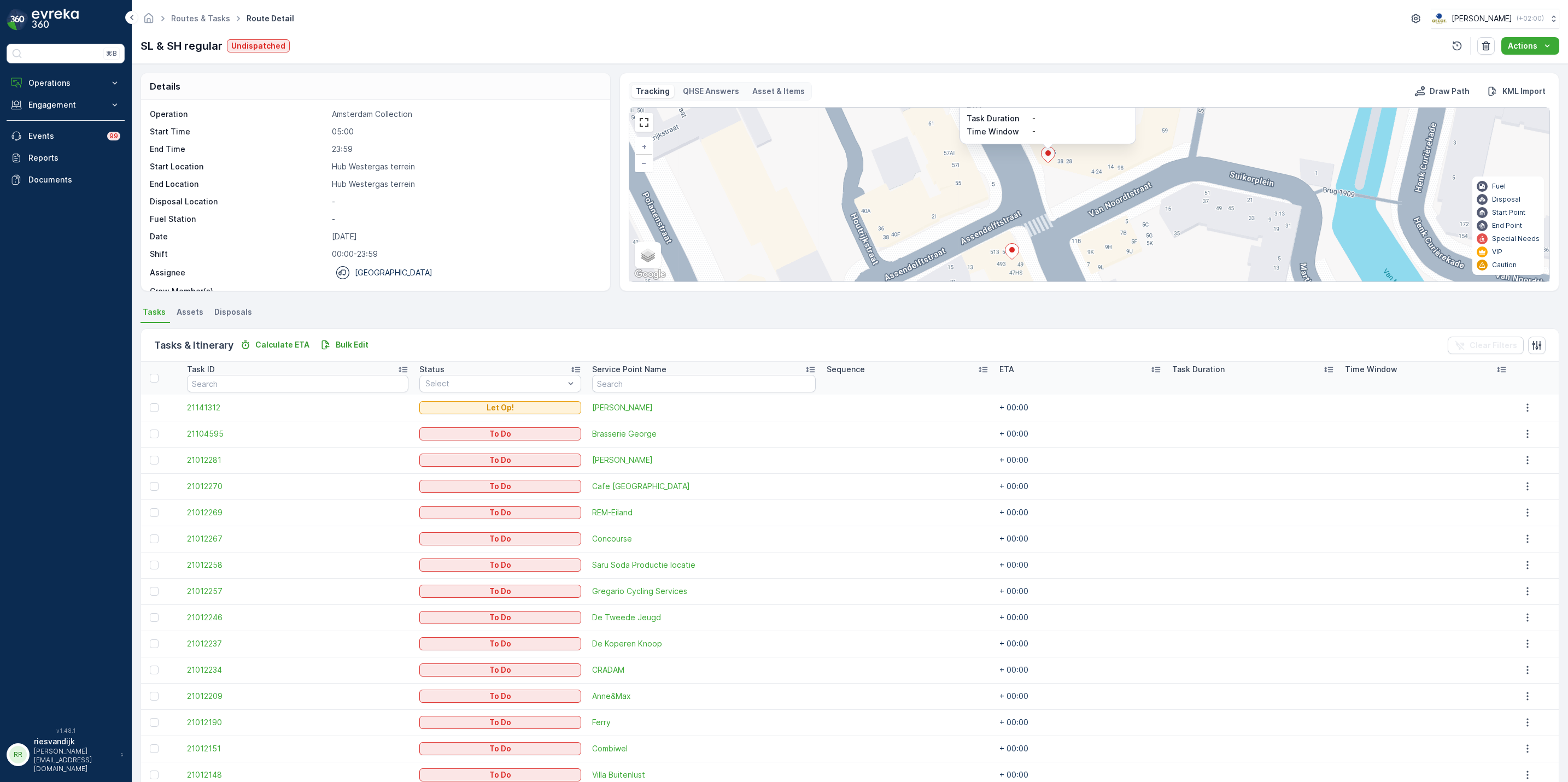
drag, startPoint x: 1193, startPoint y: 197, endPoint x: 1191, endPoint y: 77, distance: 120.0
click at [1191, 77] on div "Tracking QHSE Answers Asset & Items Draw Path KML Import 2 21012109 Status To D…" at bounding box center [1089, 182] width 940 height 219
click at [1011, 252] on ellipse at bounding box center [1012, 250] width 5 height 5
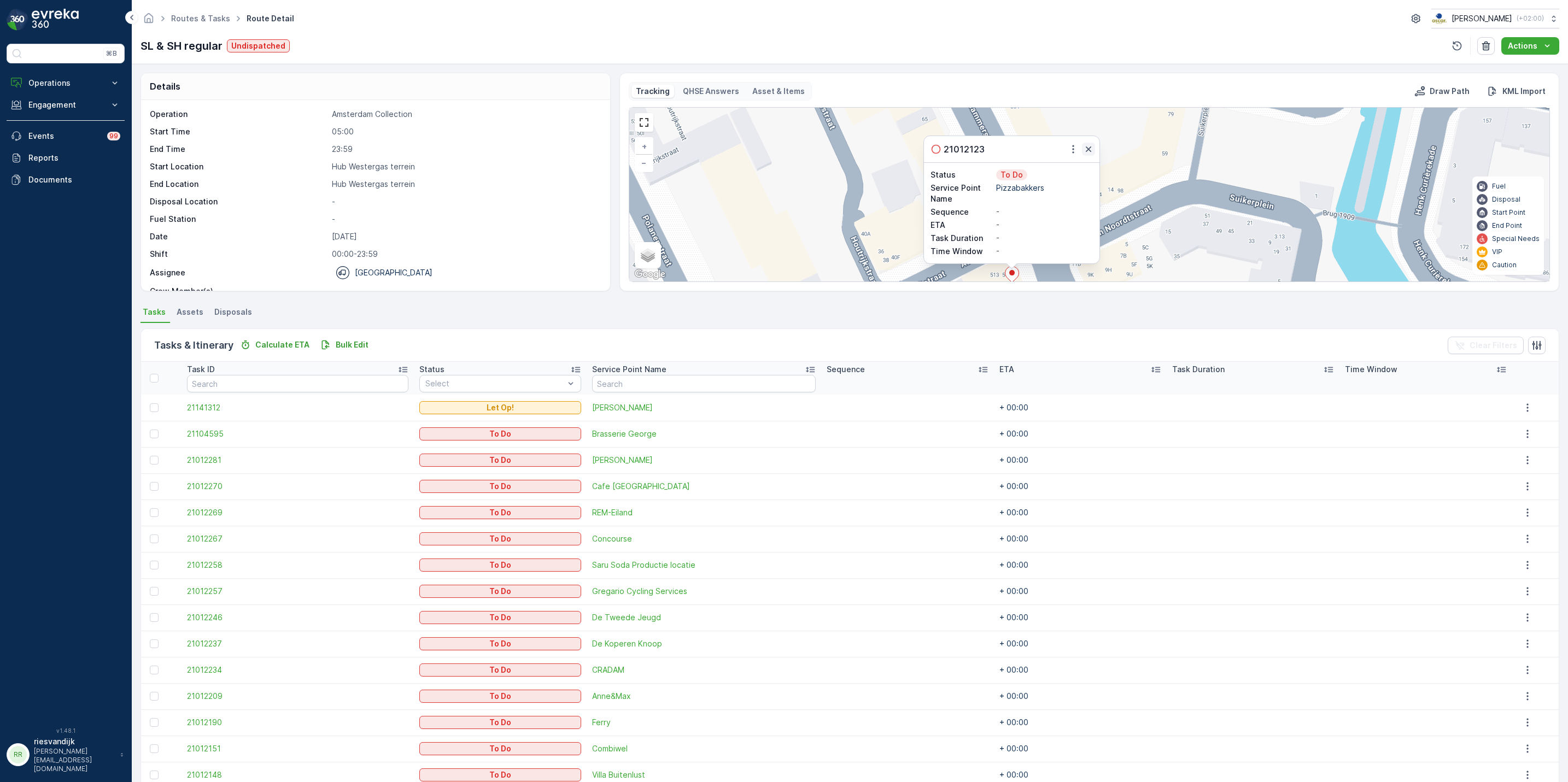
click at [1089, 147] on icon "button" at bounding box center [1088, 149] width 11 height 11
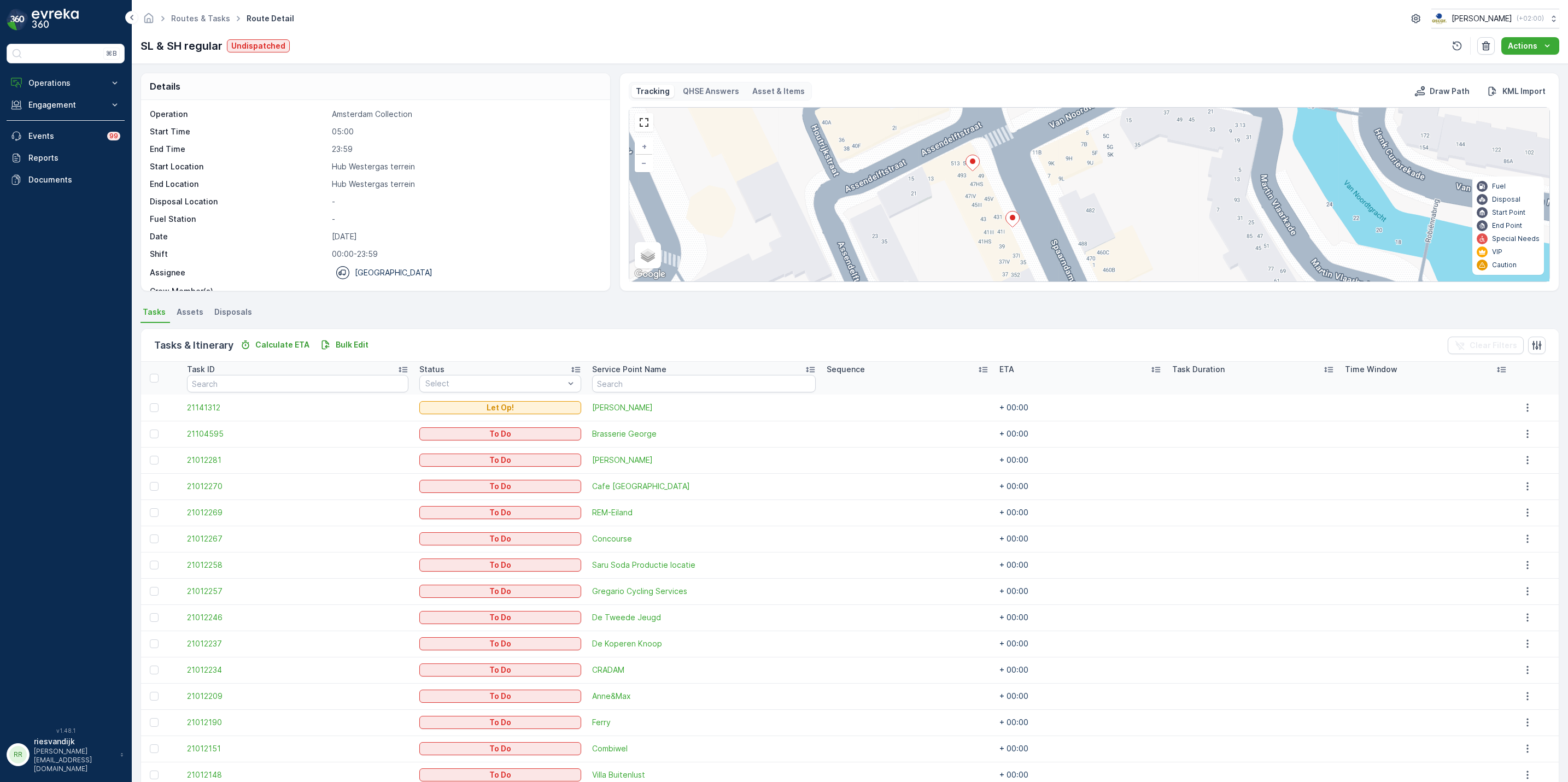
drag, startPoint x: 1074, startPoint y: 160, endPoint x: 1045, endPoint y: 102, distance: 64.8
click at [1045, 102] on div "Tracking QHSE Answers Asset & Items Draw Path KML Import 2 + − Satellite Roadma…" at bounding box center [1090, 182] width 922 height 200
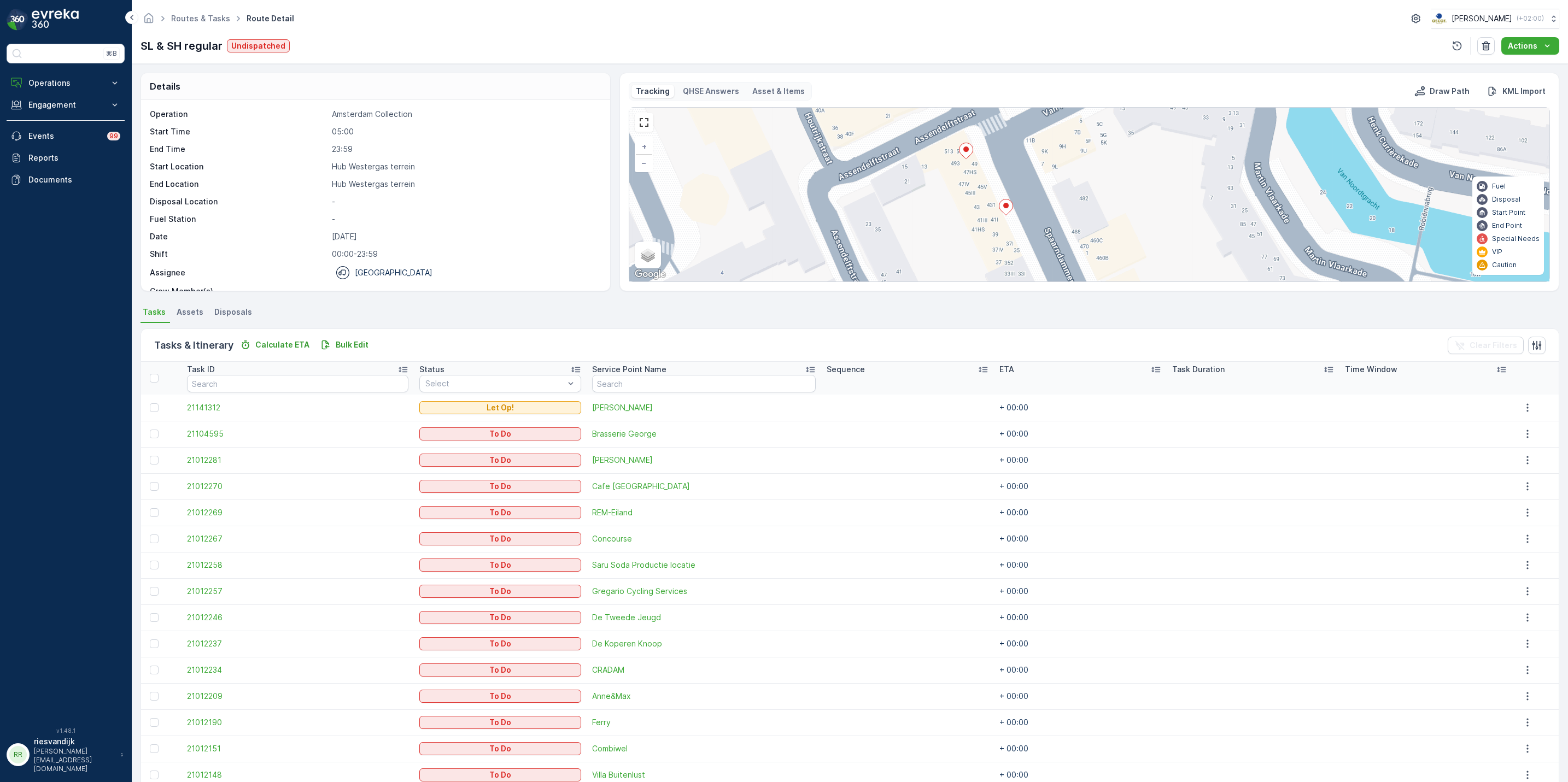
click at [1004, 208] on ellipse at bounding box center [1006, 205] width 5 height 5
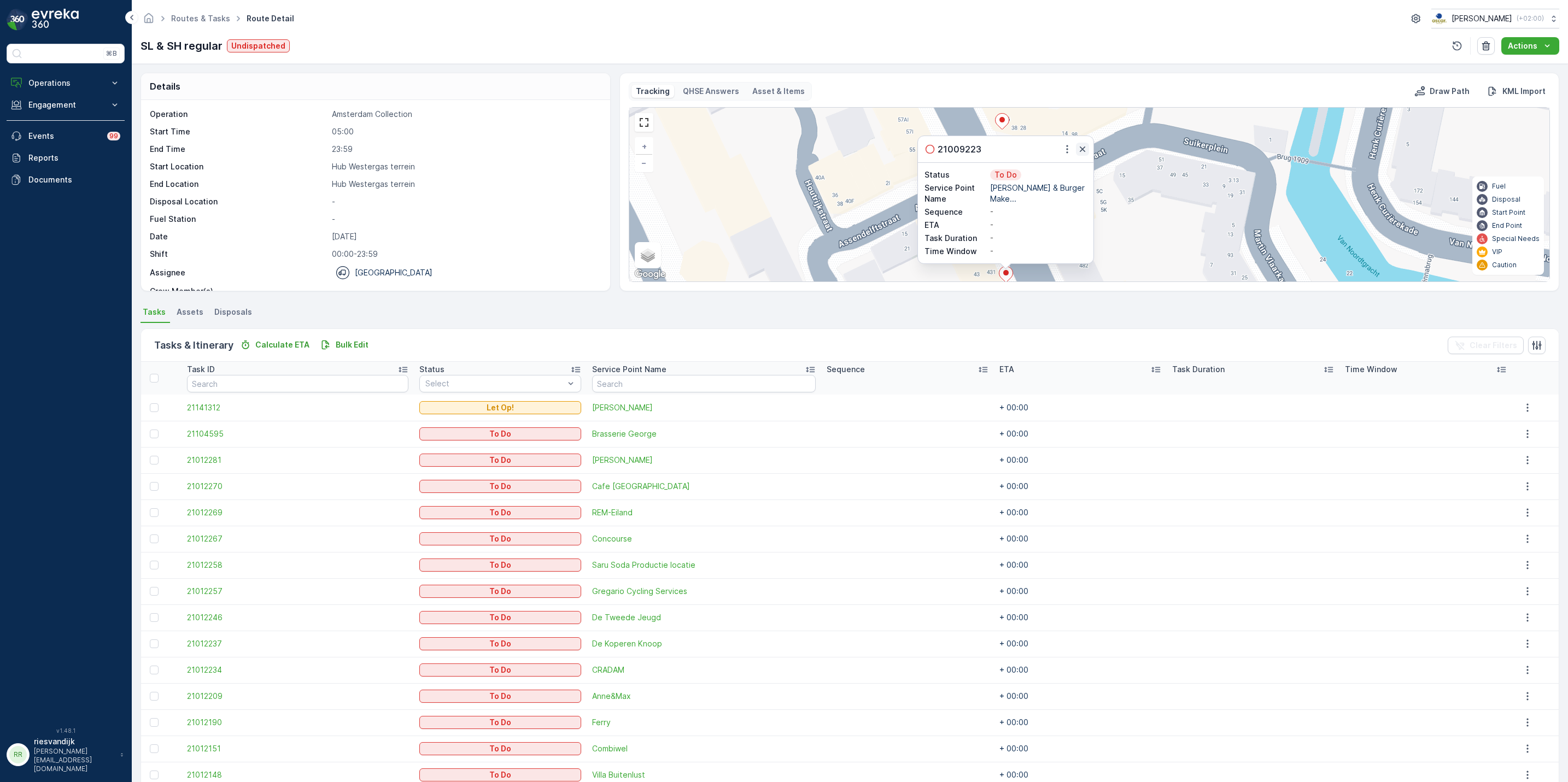
click at [1085, 155] on icon "button" at bounding box center [1083, 149] width 11 height 11
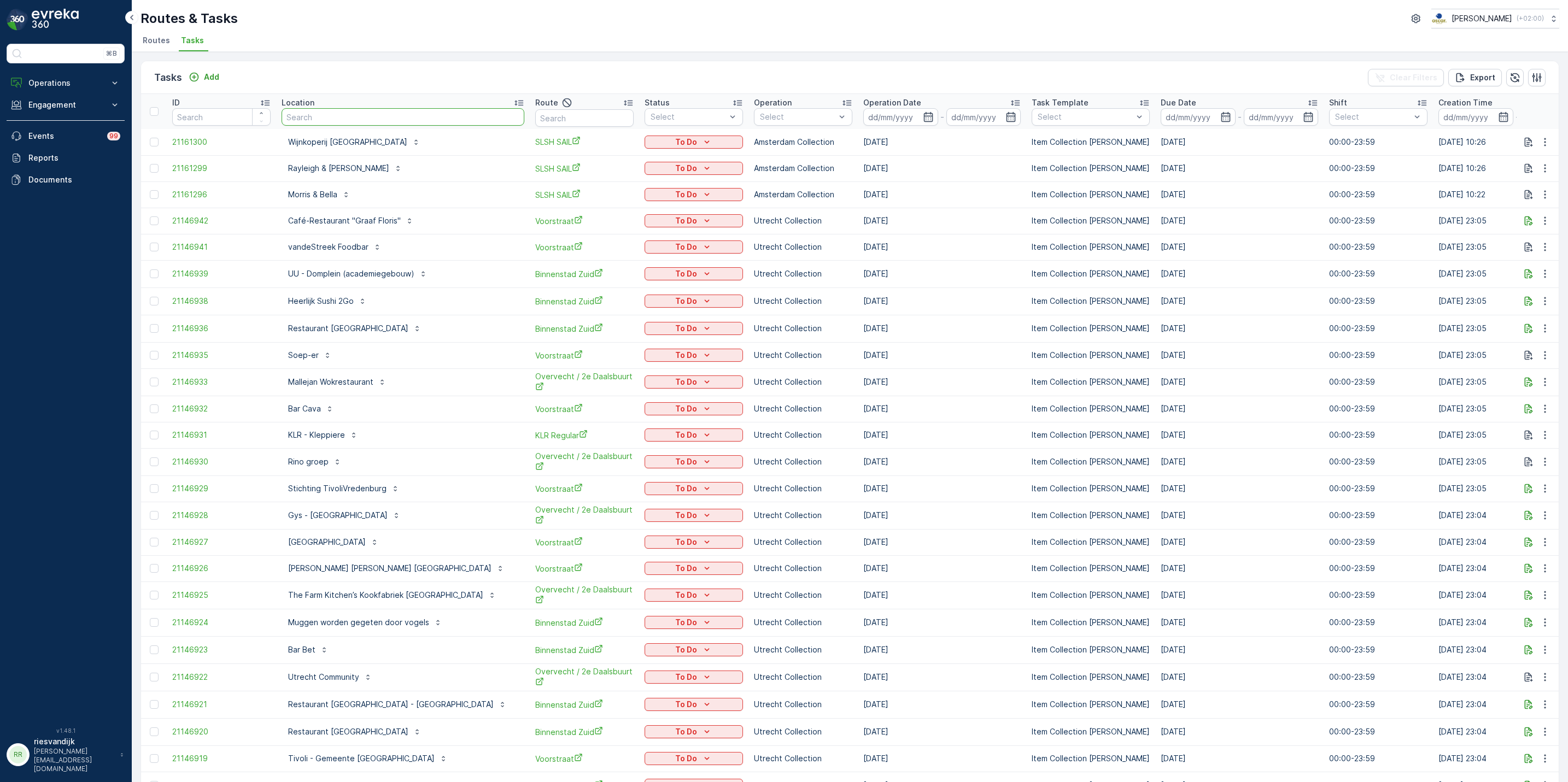
click at [341, 116] on input "text" at bounding box center [403, 116] width 243 height 17
type input "[MEDICAL_DATA]"
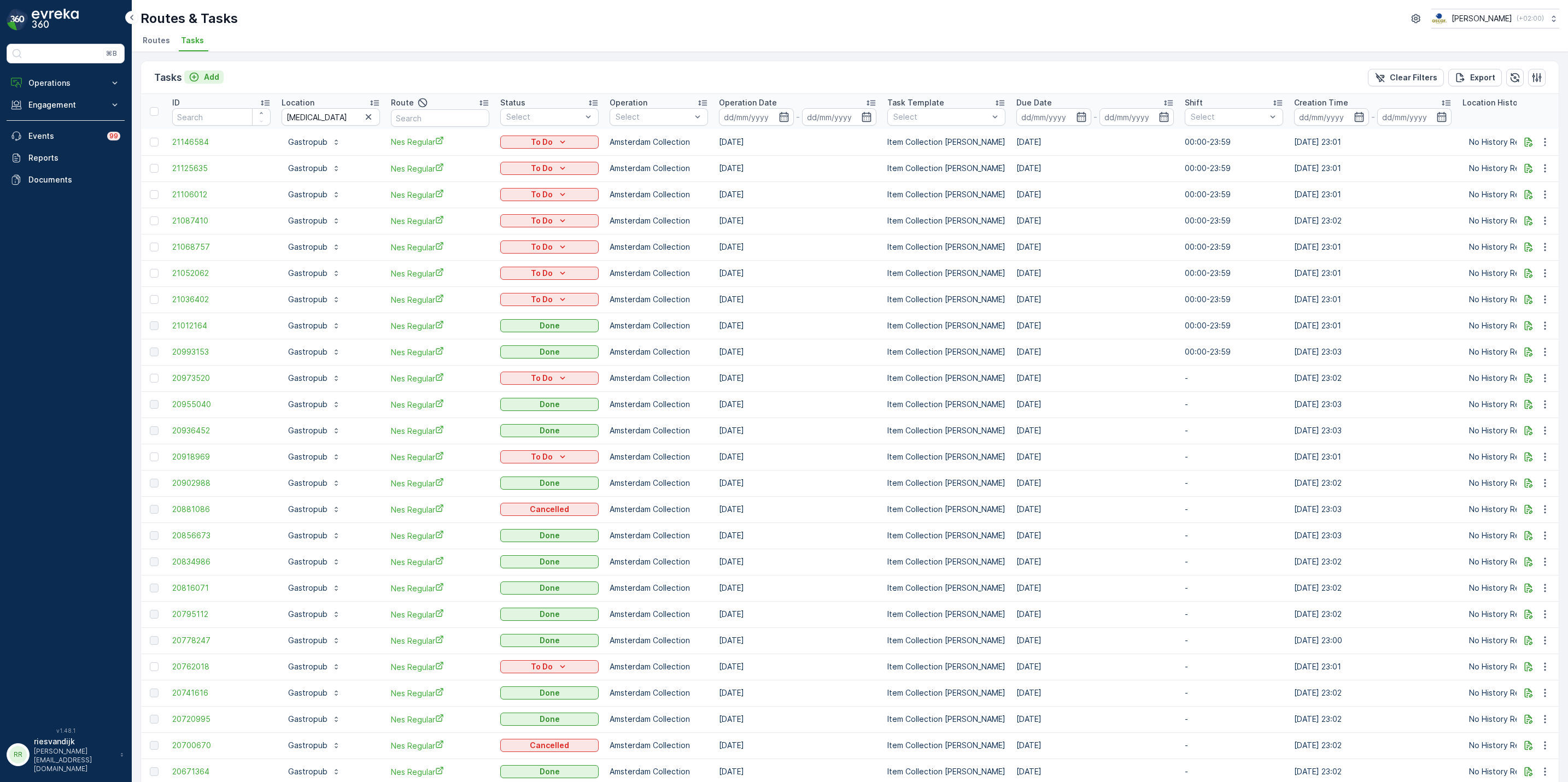
click at [190, 80] on icon "Add" at bounding box center [194, 77] width 11 height 11
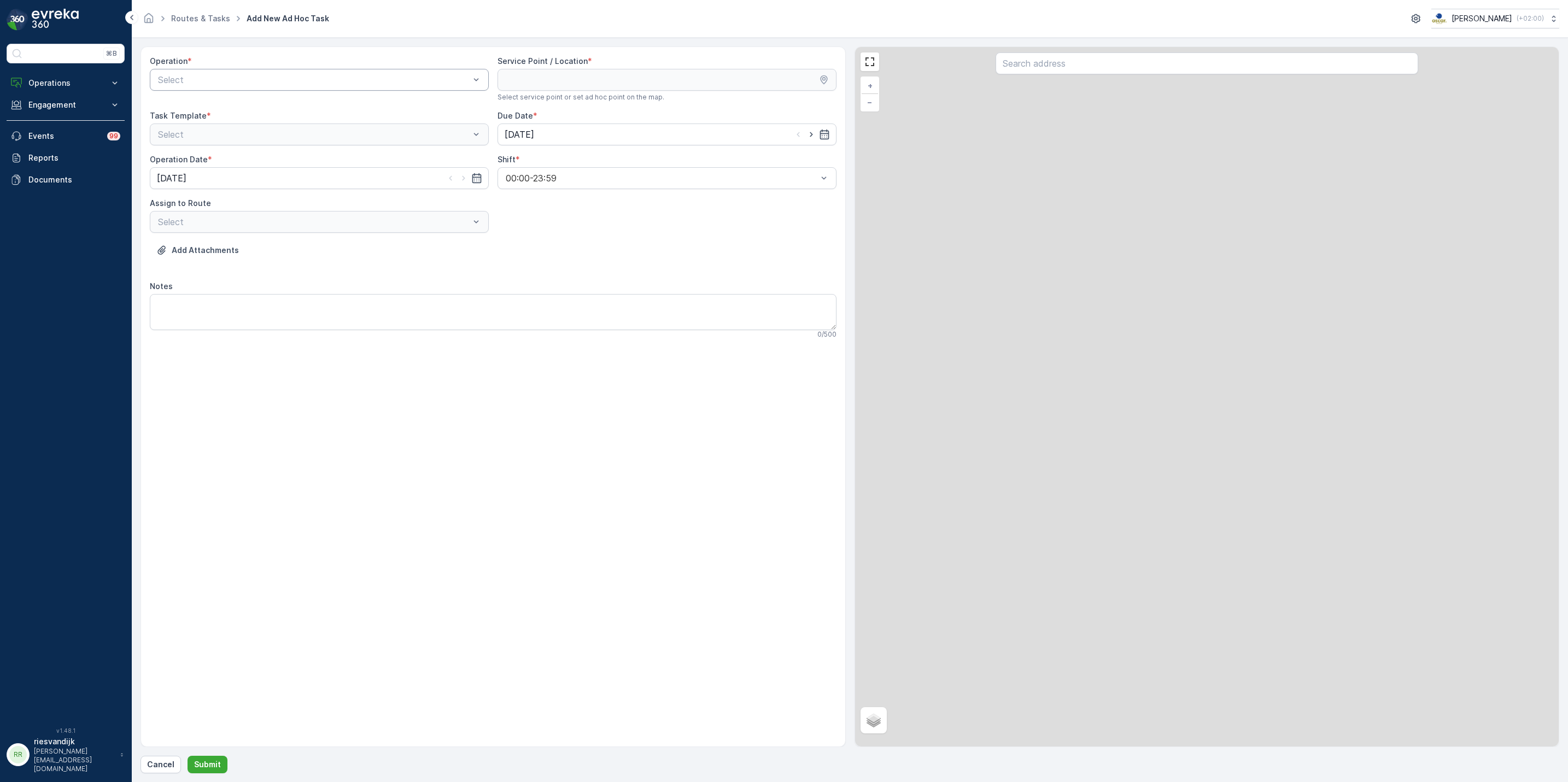
click at [245, 79] on div at bounding box center [314, 80] width 314 height 10
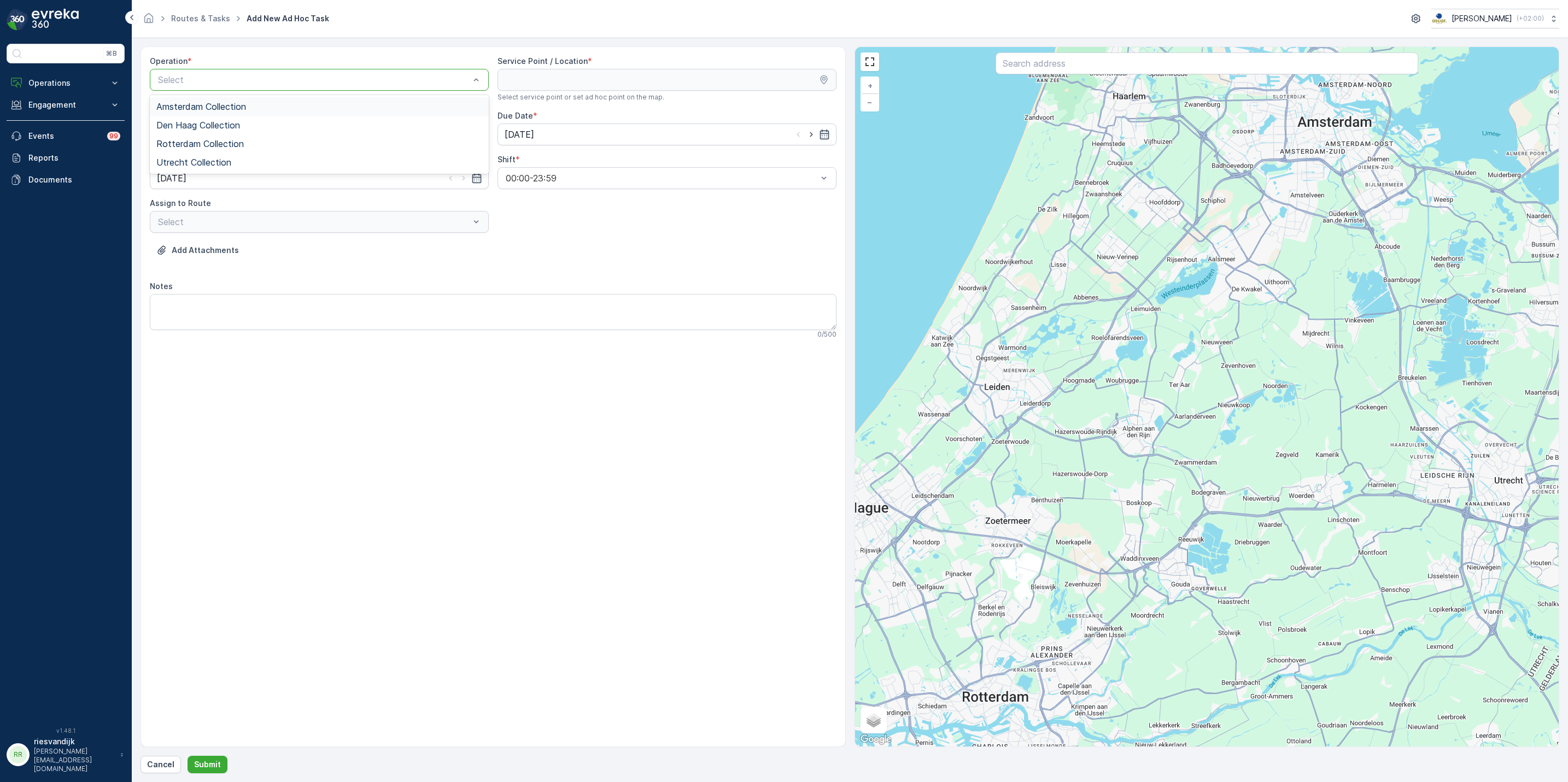
click at [258, 102] on div "Amsterdam Collection" at bounding box center [320, 106] width 326 height 10
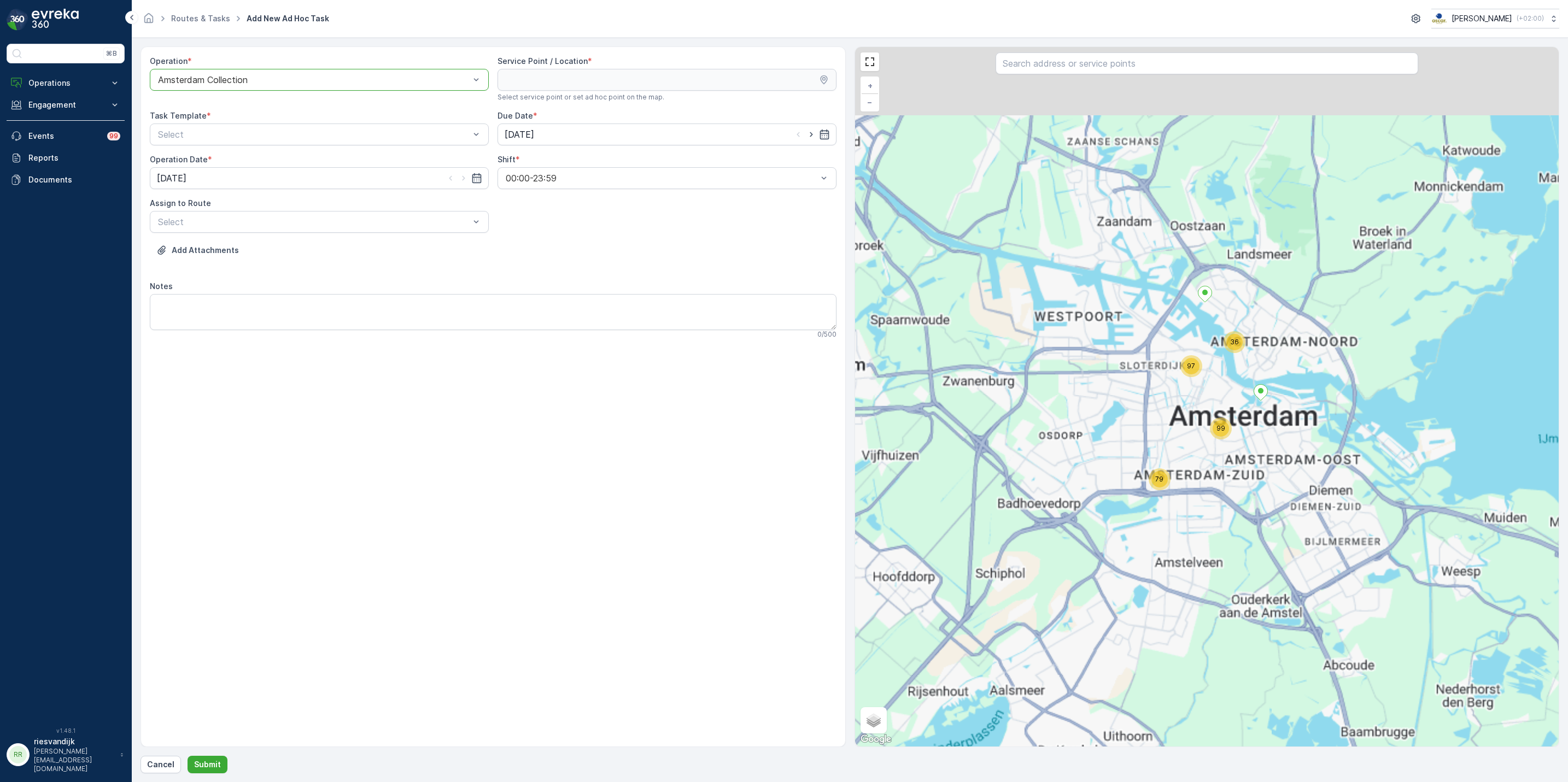
drag, startPoint x: 1131, startPoint y: 51, endPoint x: 1134, endPoint y: 61, distance: 10.4
click at [1132, 50] on div "79 97 36 99 + − Satellite Roadmap Terrain Hybrid Leaflet Keyboard shortcuts Map…" at bounding box center [1208, 397] width 704 height 700
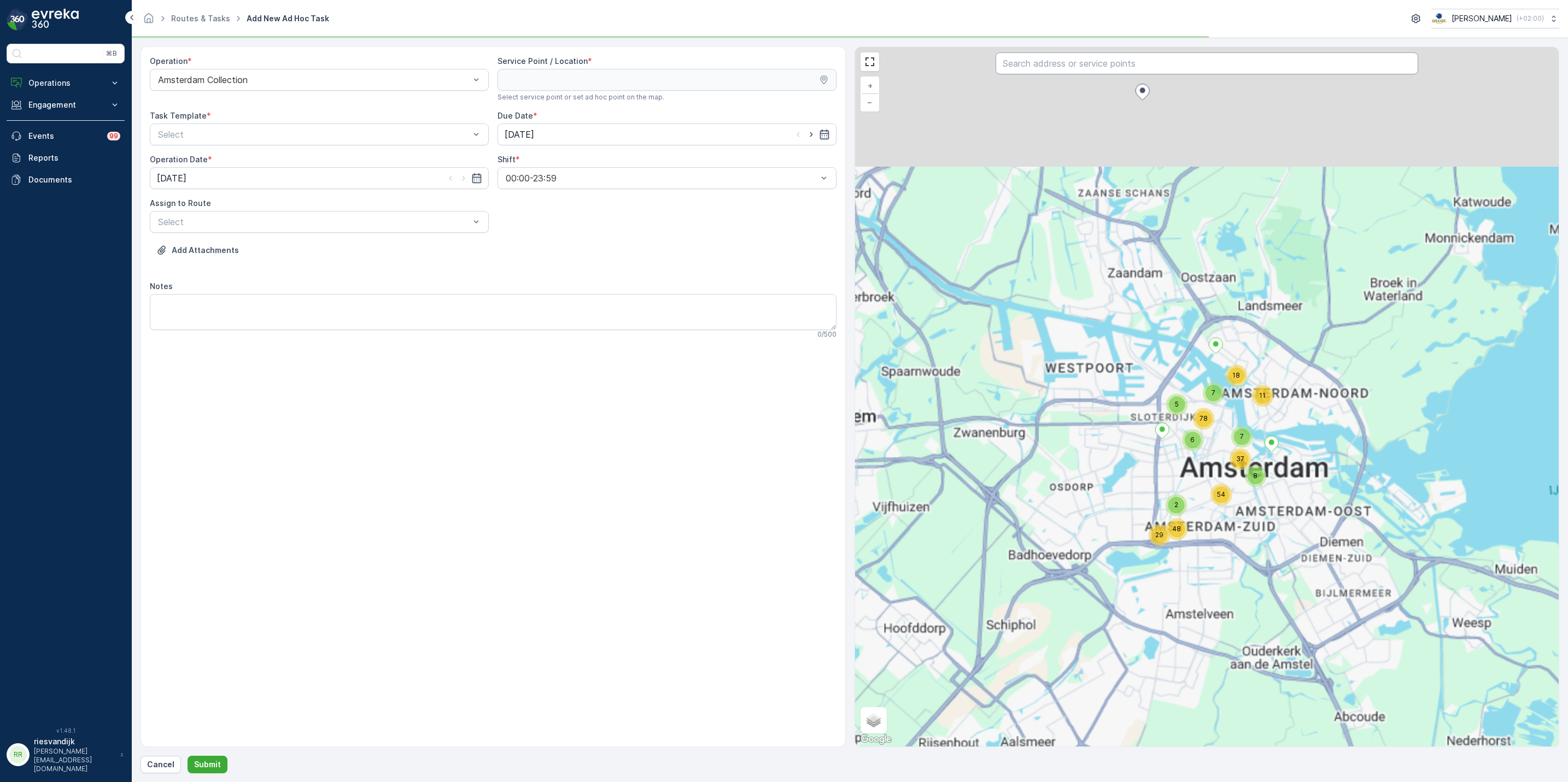
click at [1134, 61] on input "text" at bounding box center [1207, 63] width 423 height 22
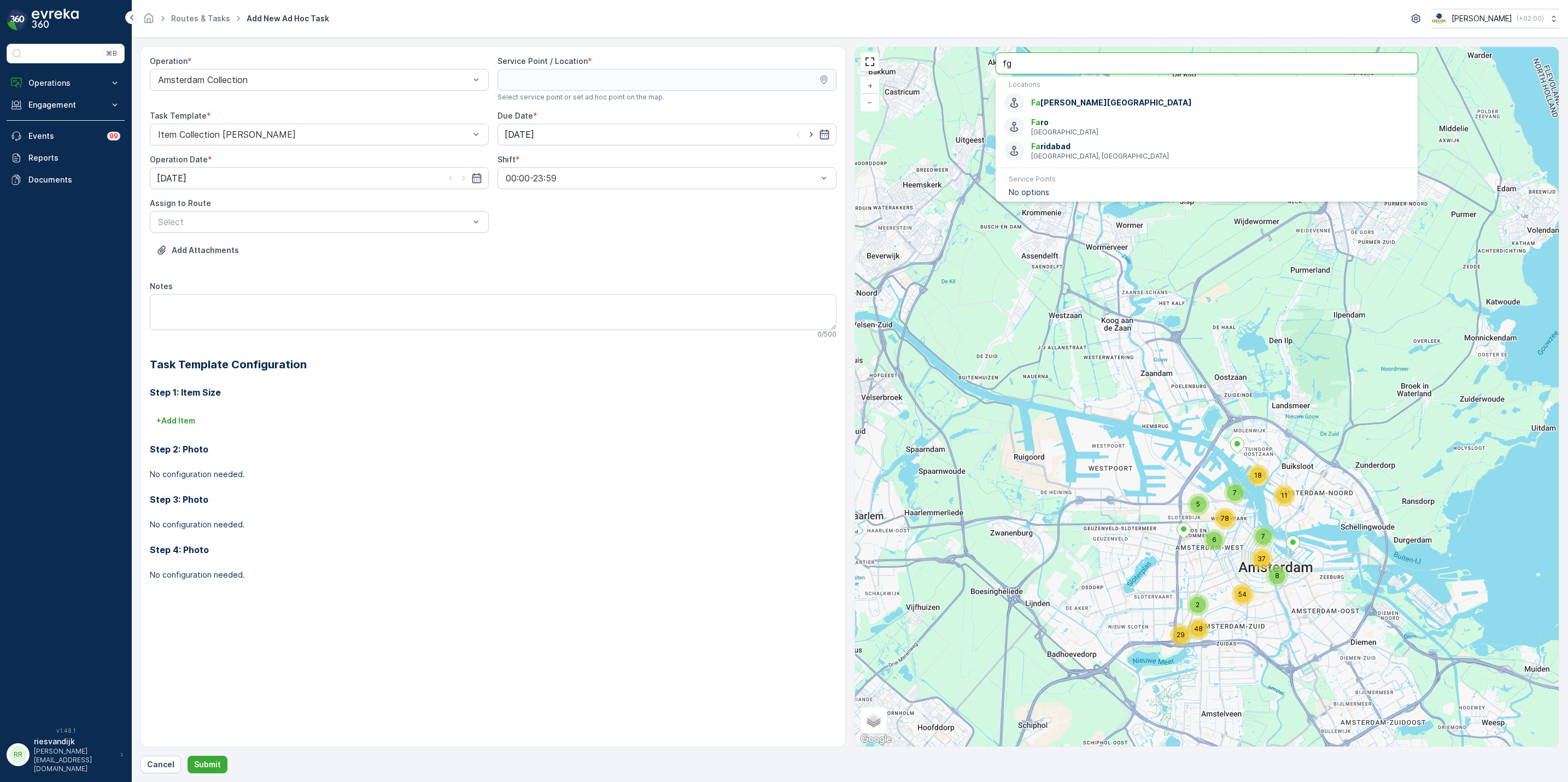
type input "f"
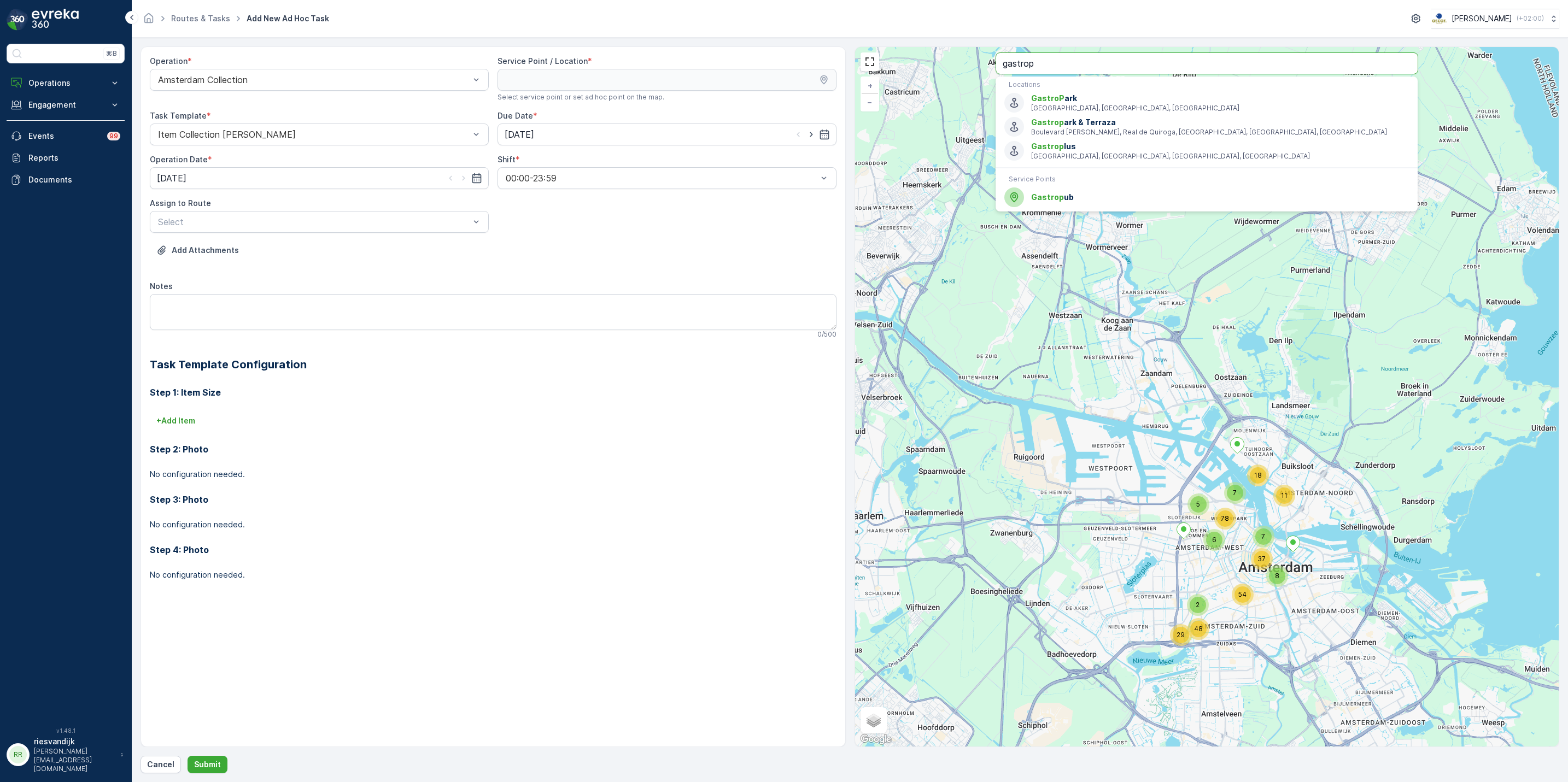
type input "gastrop"
click at [1105, 201] on span "Gastrop ub" at bounding box center [1220, 197] width 378 height 11
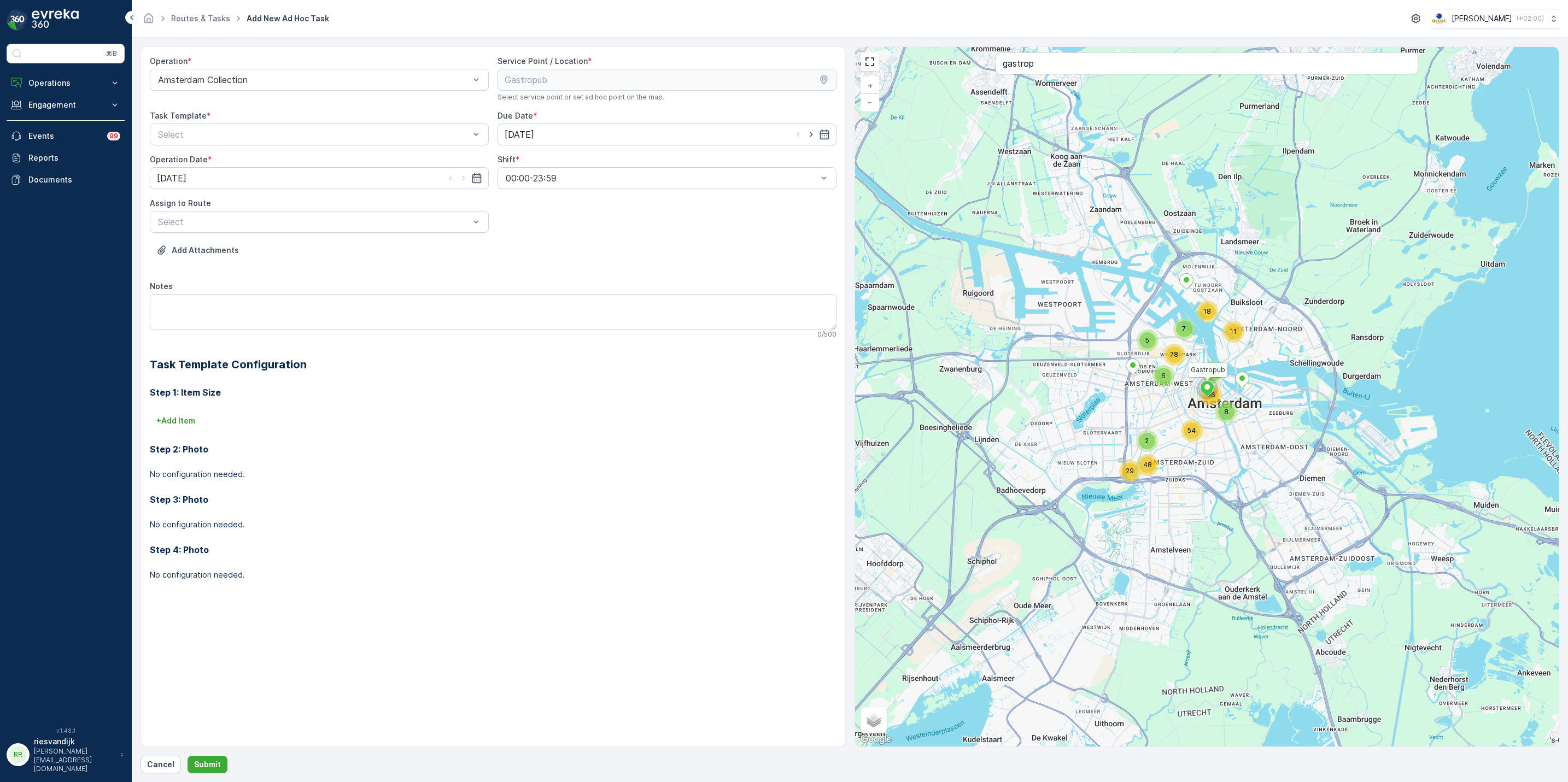
click at [329, 153] on div "Operation * Amsterdam Collection Service Point / Location * Select service poin…" at bounding box center [493, 327] width 687 height 542
click at [323, 135] on div at bounding box center [314, 134] width 314 height 10
drag, startPoint x: 304, startPoint y: 160, endPoint x: 584, endPoint y: 143, distance: 280.5
click at [304, 161] on div "Item Collection [PERSON_NAME]" at bounding box center [320, 161] width 326 height 10
click at [622, 138] on input "[DATE]" at bounding box center [667, 135] width 339 height 22
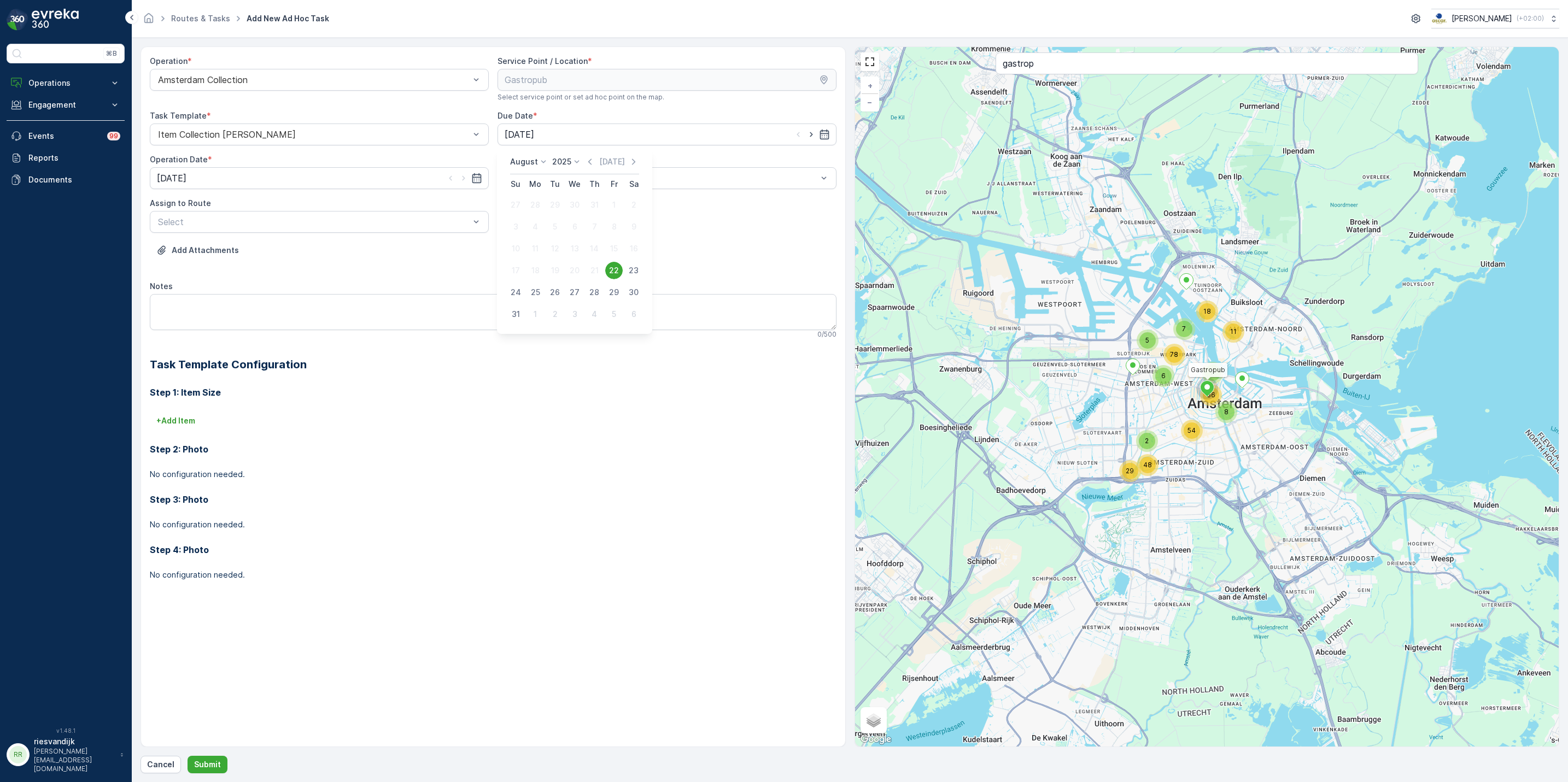
click at [640, 259] on td "23" at bounding box center [634, 270] width 19 height 22
click at [626, 269] on div "23" at bounding box center [634, 270] width 17 height 17
type input "[DATE]"
click at [274, 168] on input "[DATE]" at bounding box center [320, 179] width 339 height 22
click at [283, 320] on div "23" at bounding box center [287, 314] width 17 height 17
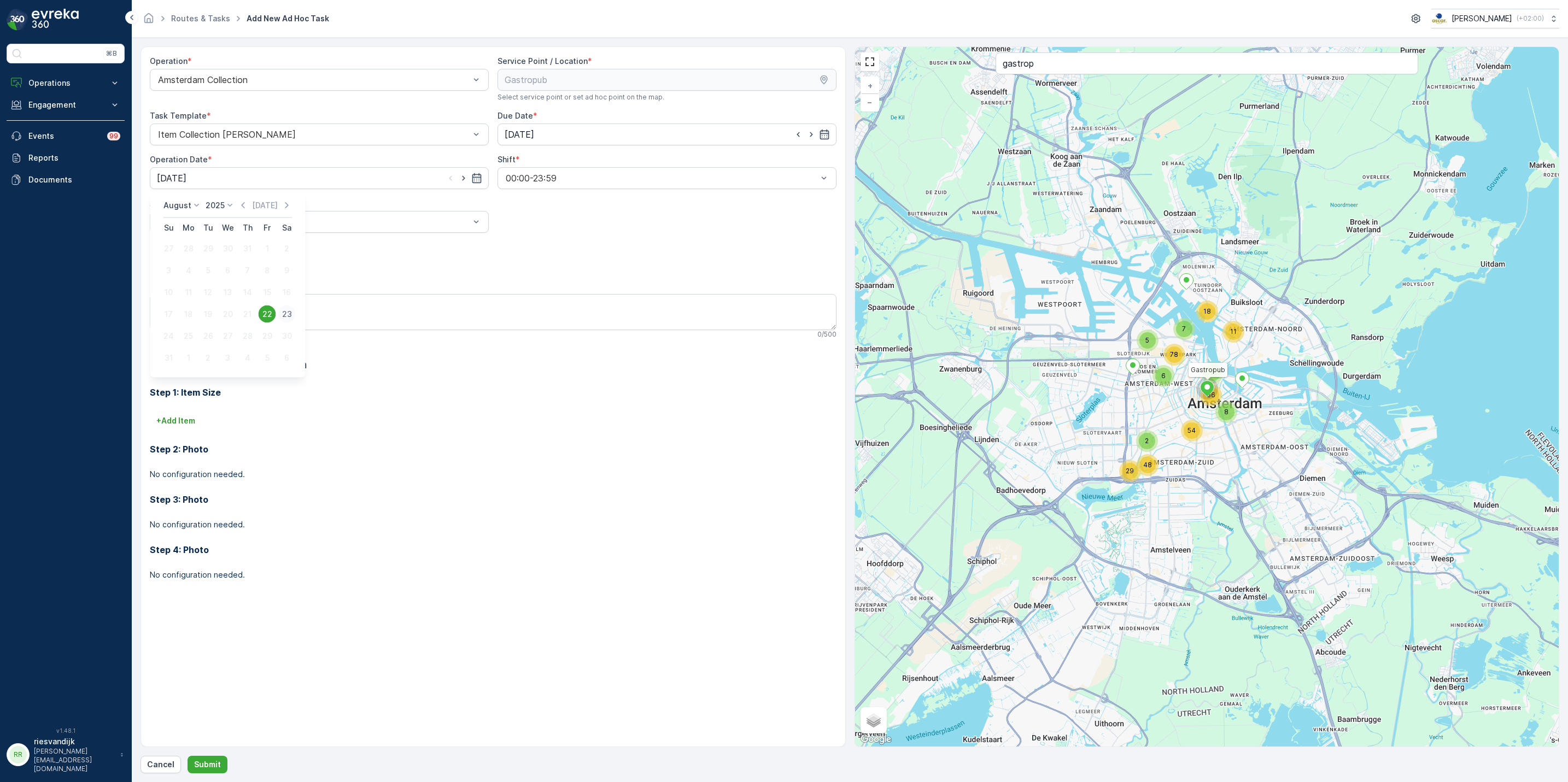
type input "[DATE]"
click at [279, 222] on div at bounding box center [314, 221] width 314 height 10
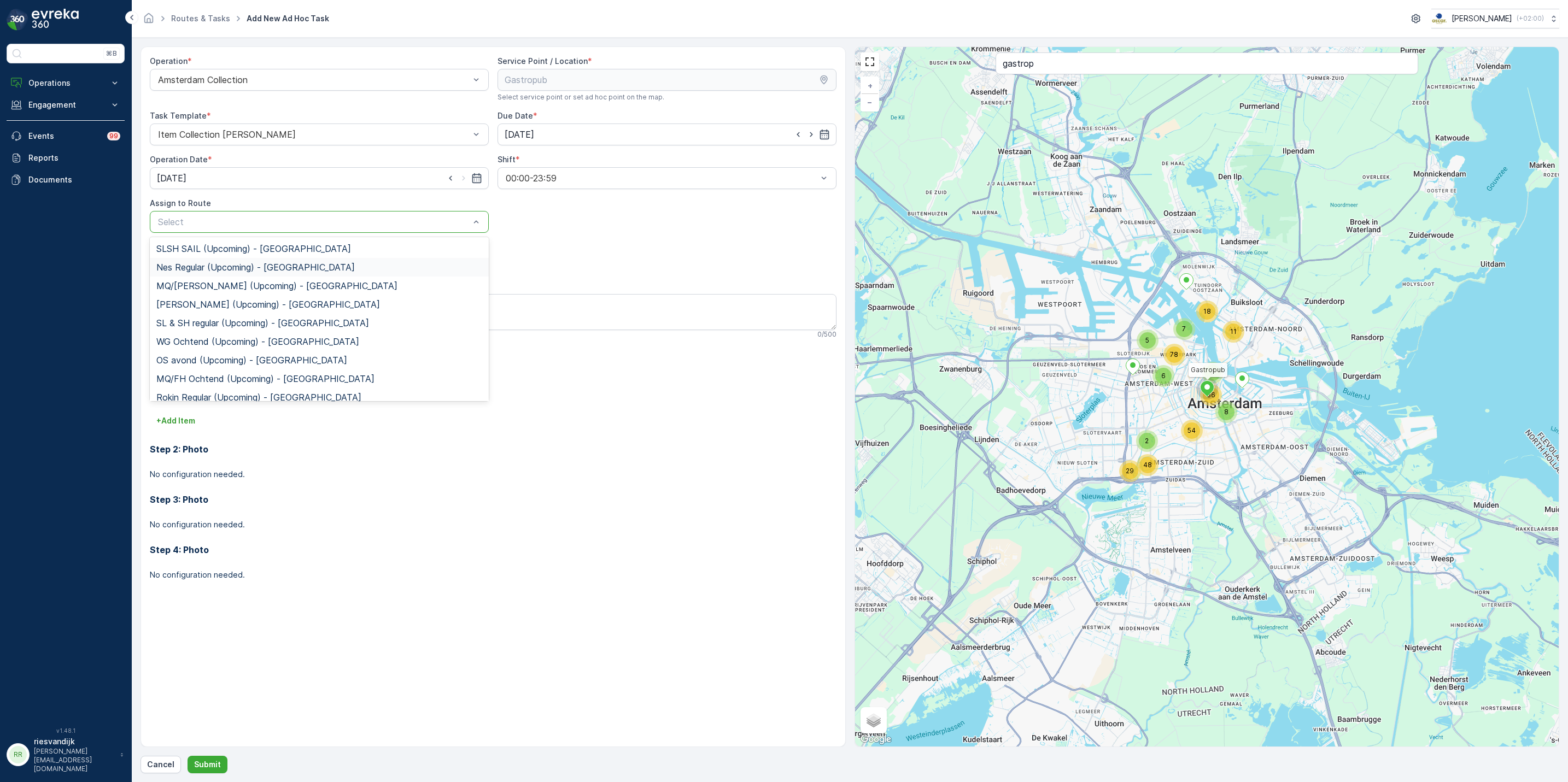
click at [280, 263] on span "Nes Regular (Upcoming) - [GEOGRAPHIC_DATA]" at bounding box center [256, 267] width 199 height 10
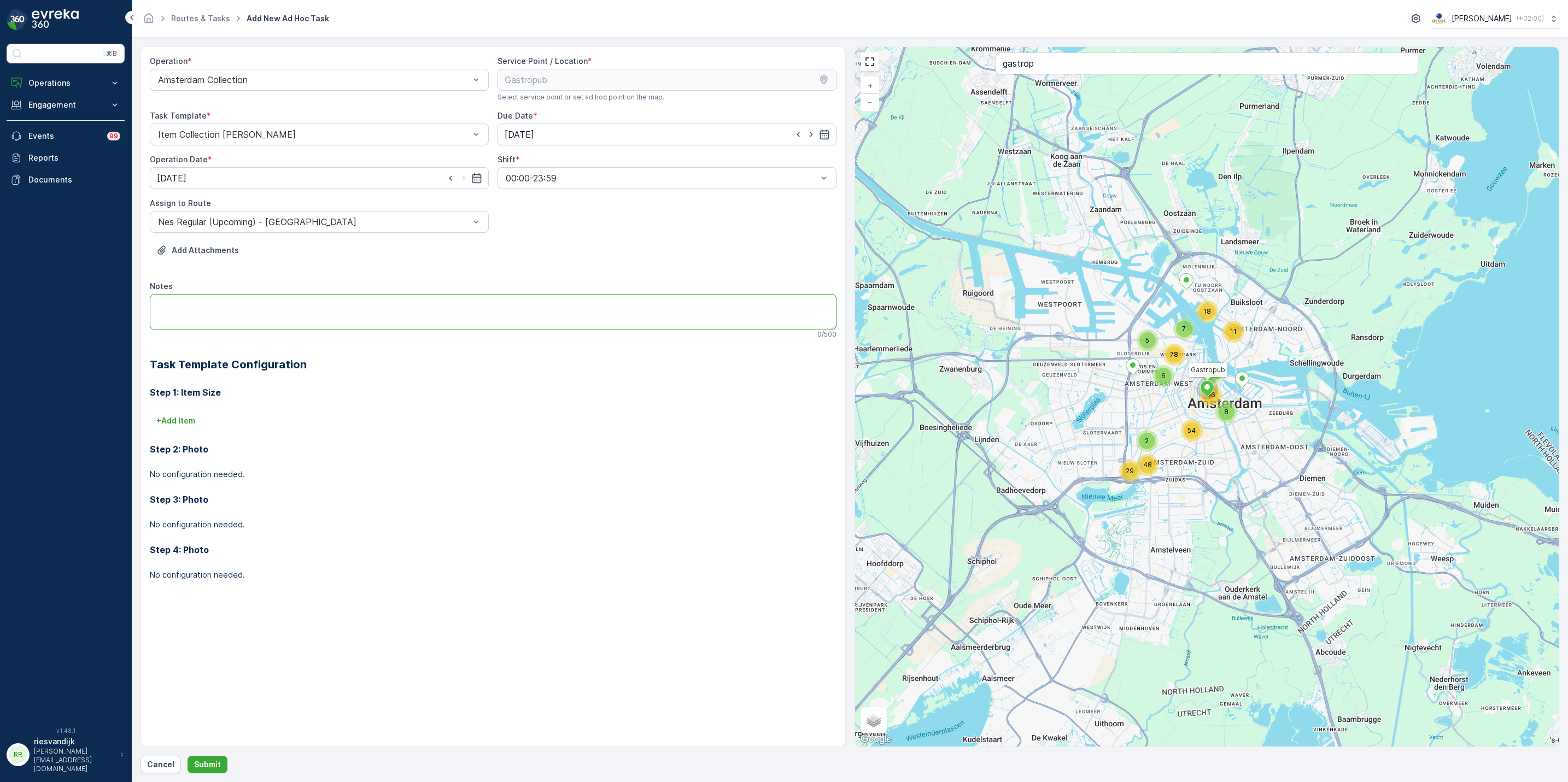
drag, startPoint x: 282, startPoint y: 314, endPoint x: 284, endPoint y: 320, distance: 6.3
click at [282, 315] on textarea "Notes" at bounding box center [493, 312] width 687 height 36
paste textarea "gastropub"
paste textarea "240L [PERSON_NAME]"
type textarea "240L [PERSON_NAME] afleveren"
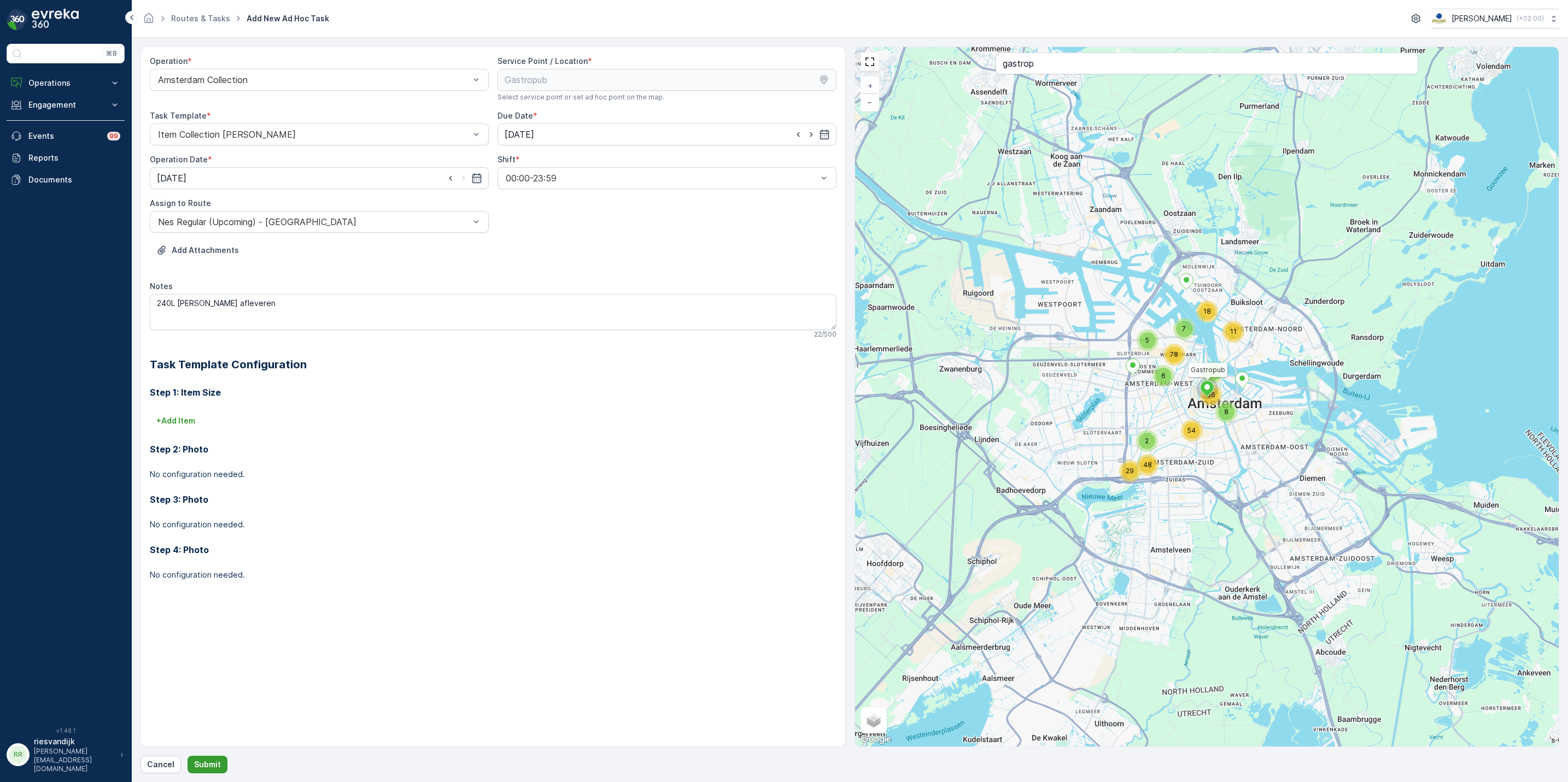
click at [192, 761] on button "Submit" at bounding box center [208, 765] width 40 height 17
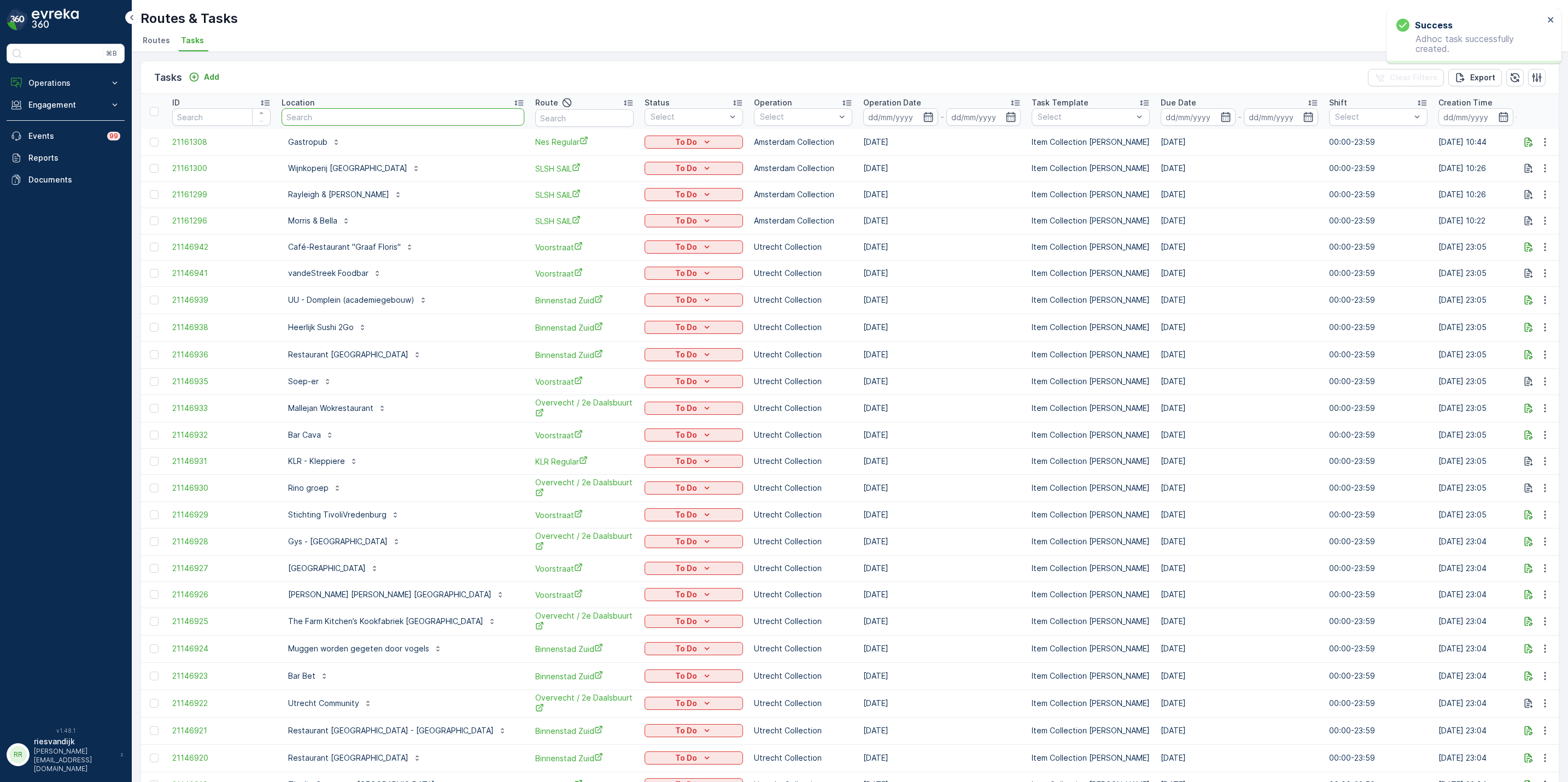
click at [373, 120] on input "text" at bounding box center [403, 116] width 243 height 17
click at [458, 122] on input "text" at bounding box center [403, 116] width 243 height 17
type input "nes"
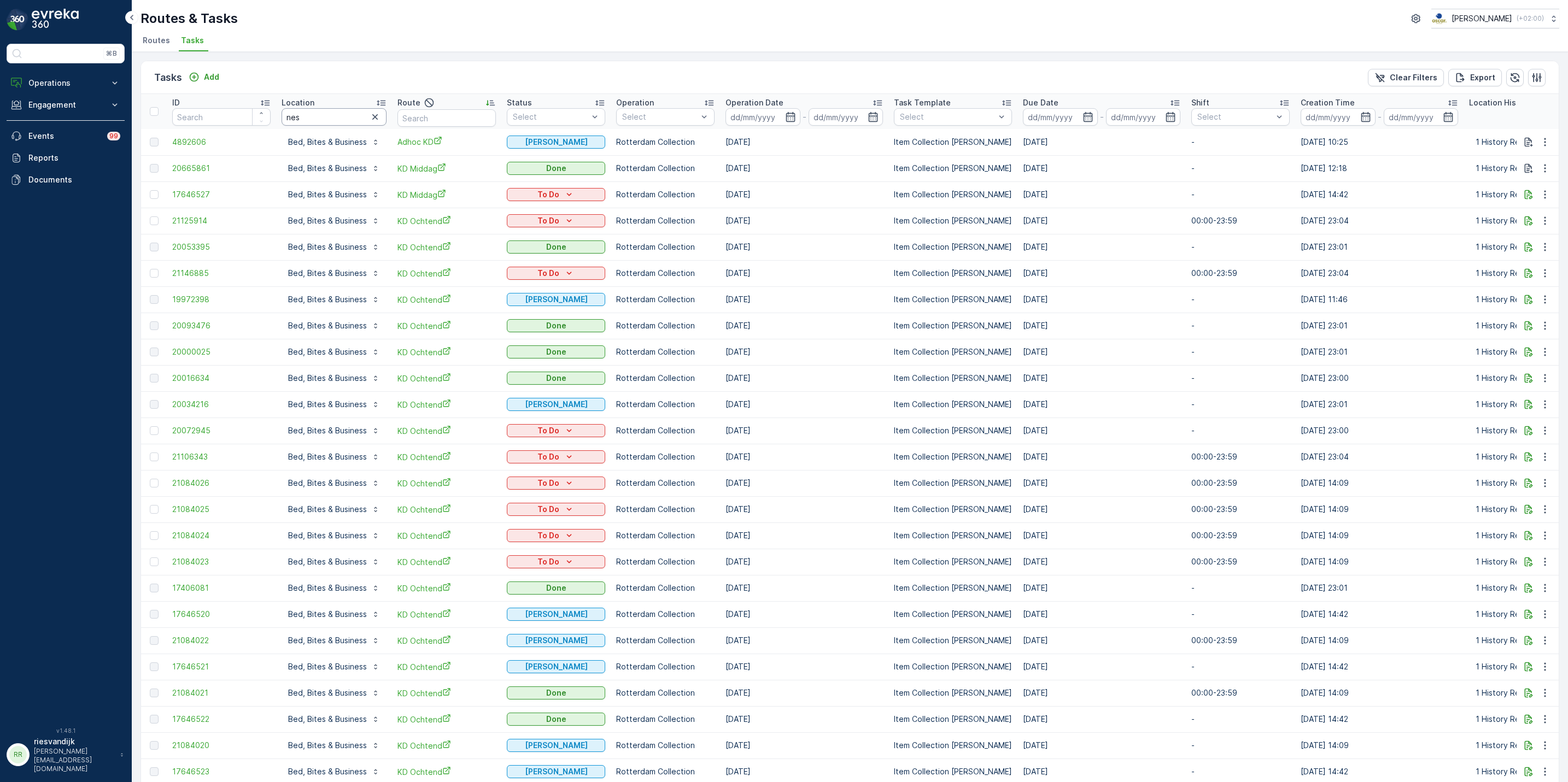
click at [359, 115] on input "nes" at bounding box center [334, 116] width 105 height 17
click at [373, 115] on icon "button" at bounding box center [375, 116] width 11 height 11
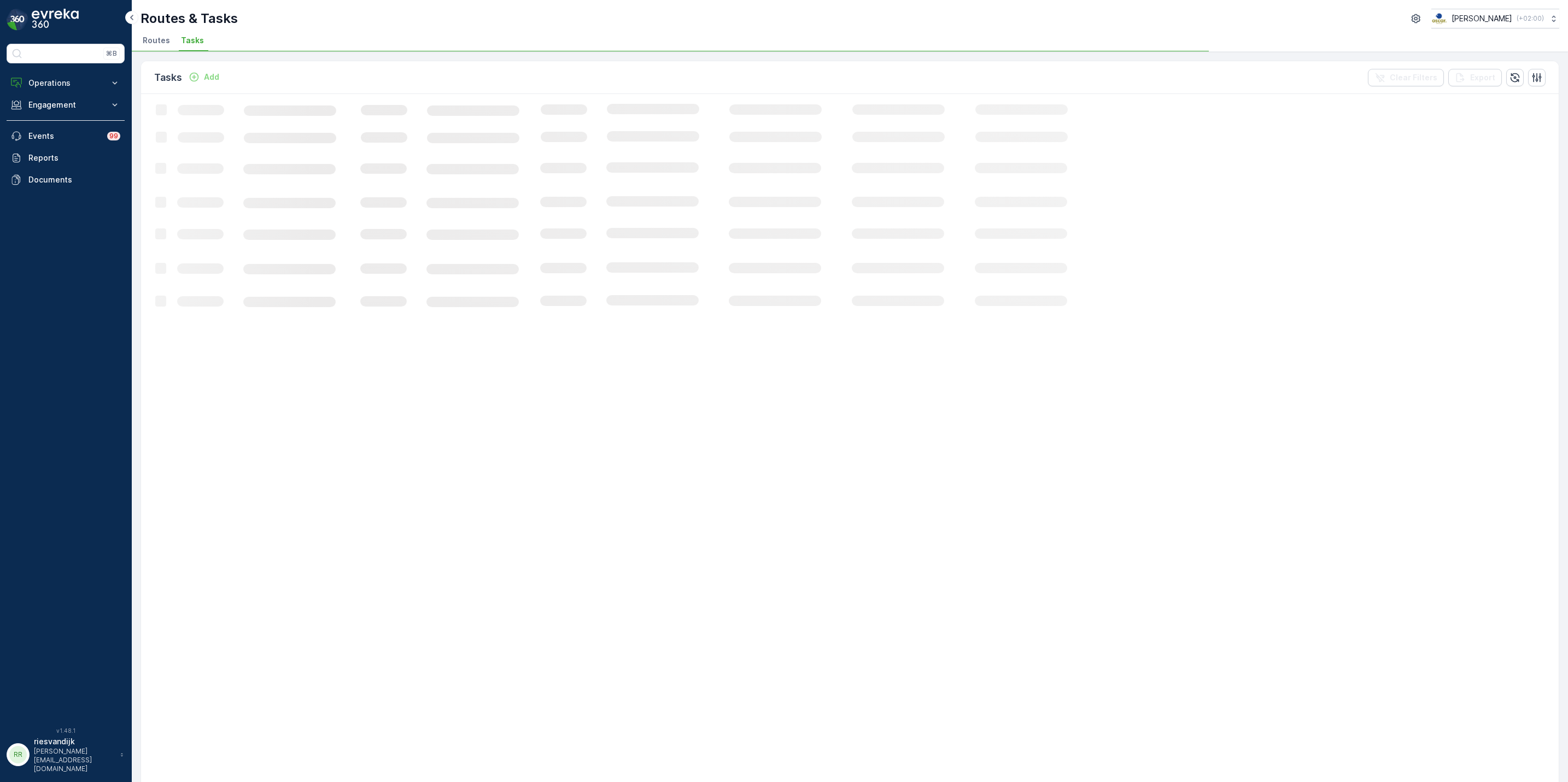
click at [463, 115] on rect at bounding box center [666, 685] width 1050 height 1183
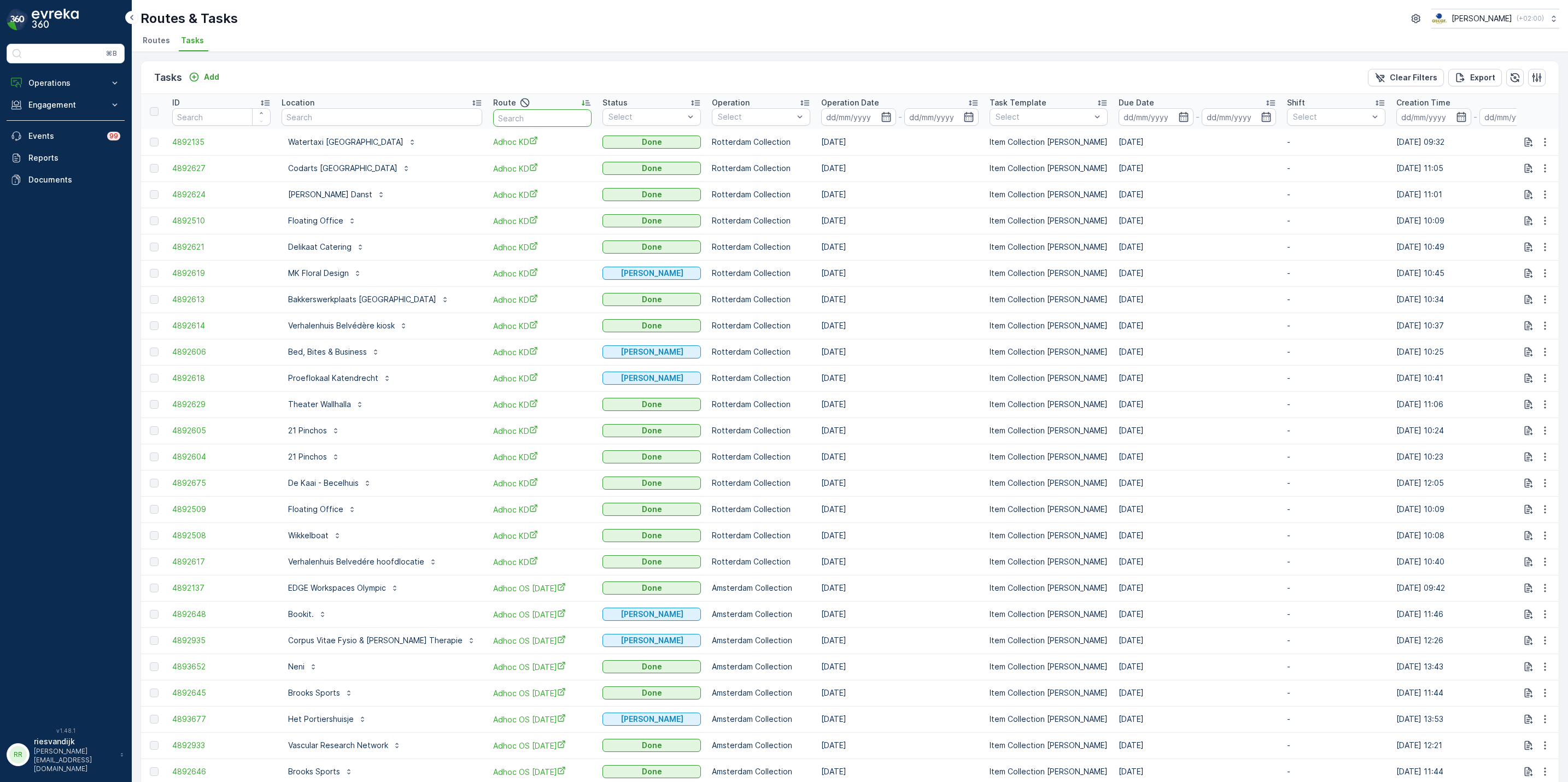
click at [493, 116] on input "text" at bounding box center [542, 118] width 98 height 17
type input "nes"
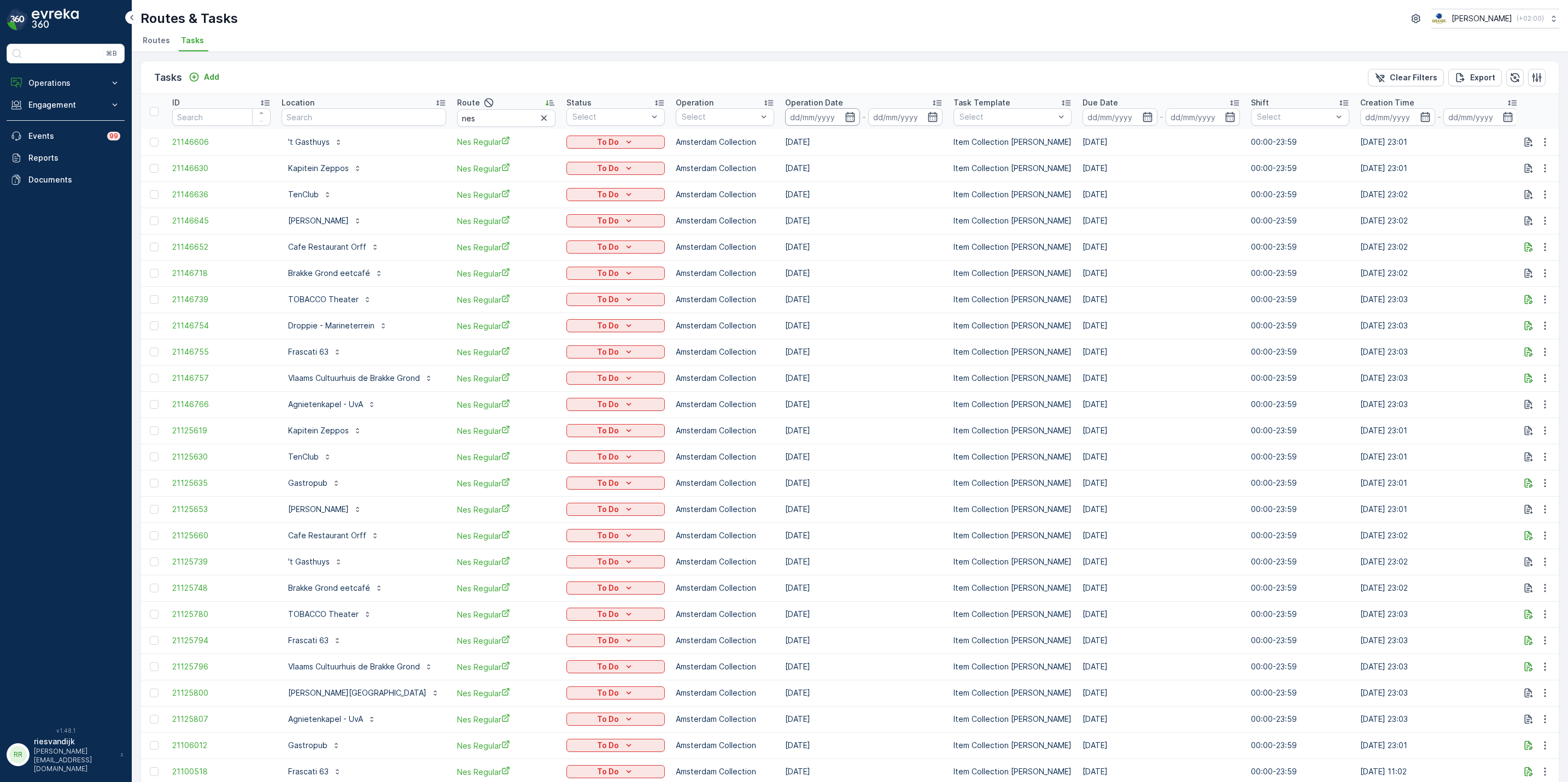
click at [819, 112] on input at bounding box center [823, 116] width 75 height 17
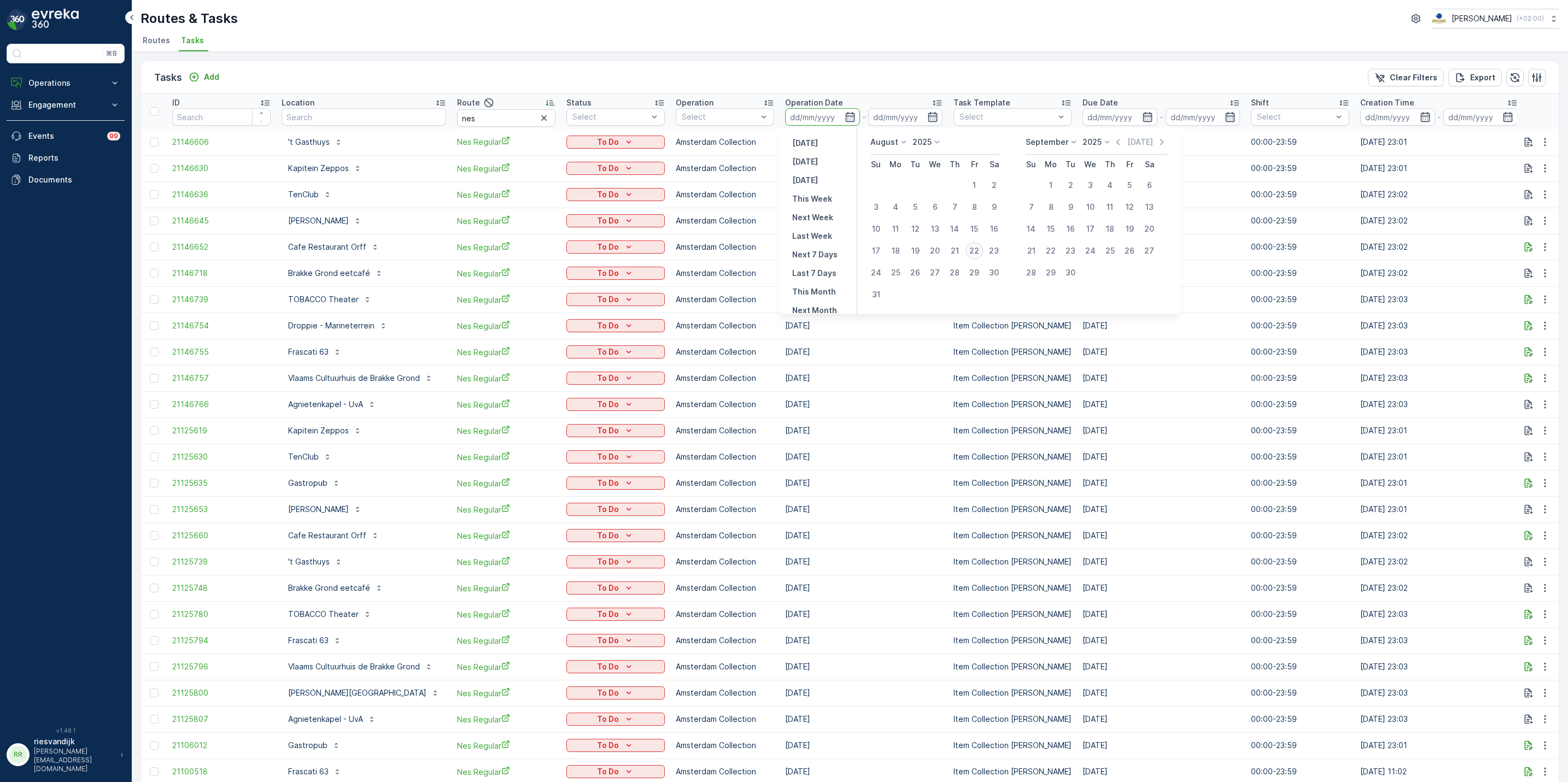
click at [976, 252] on div "22" at bounding box center [974, 250] width 17 height 17
type input "[DATE]"
click at [976, 252] on div "22" at bounding box center [974, 250] width 17 height 17
type input "[DATE]"
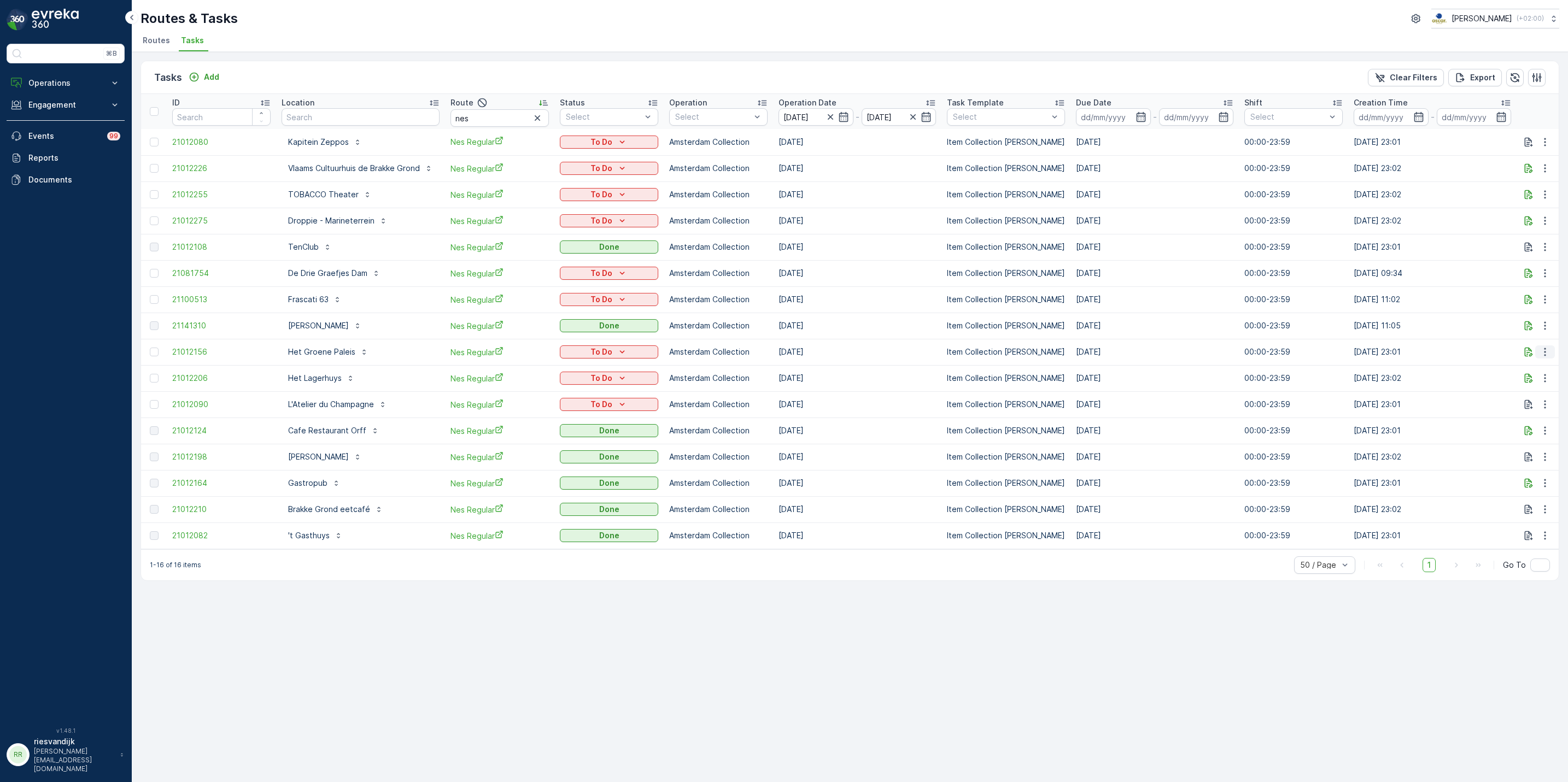
click at [1538, 350] on button "button" at bounding box center [1545, 352] width 19 height 13
click at [1529, 379] on div "History" at bounding box center [1528, 384] width 83 height 16
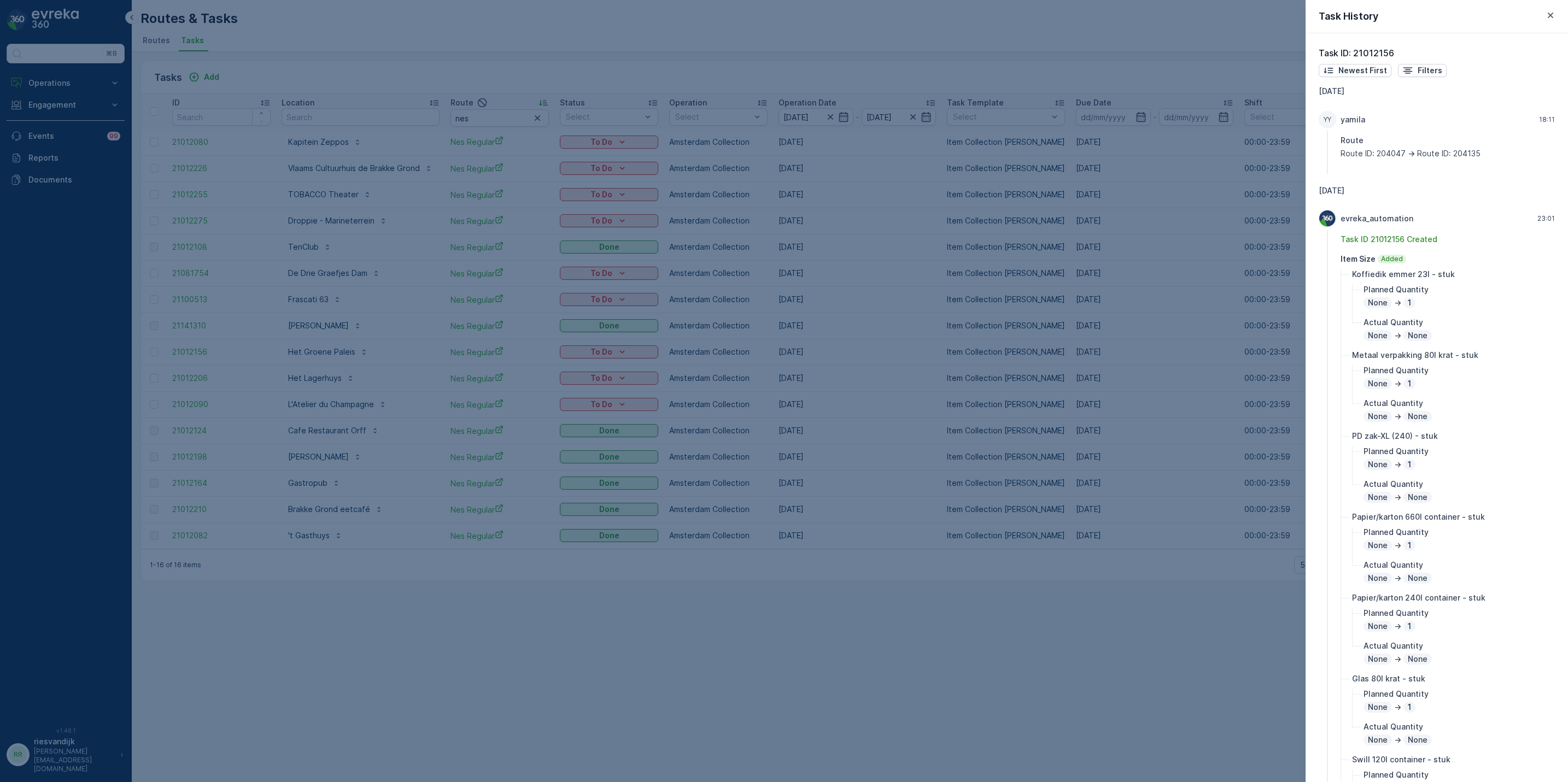
scroll to position [230, 0]
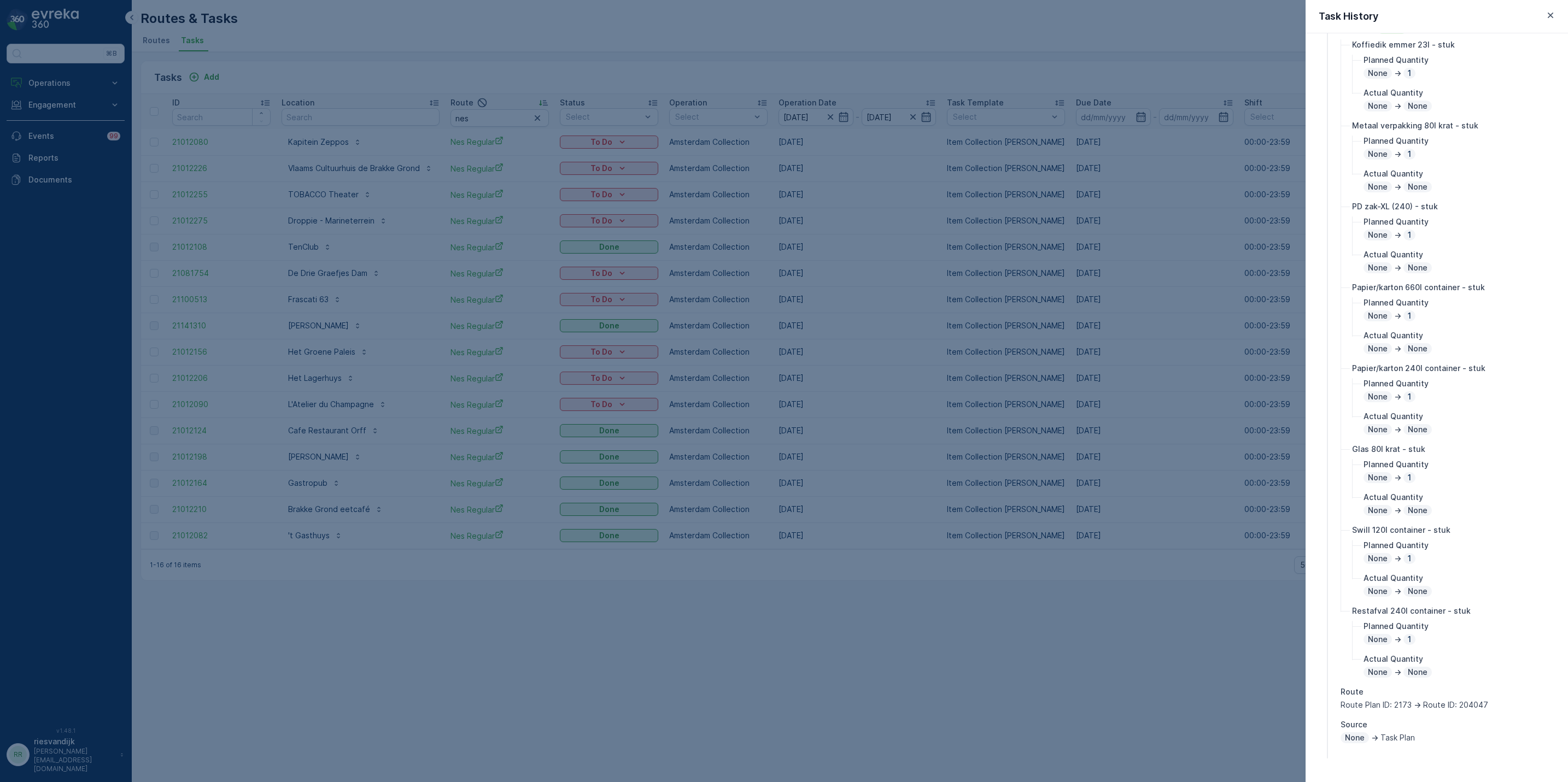
click at [1123, 633] on div at bounding box center [784, 391] width 1568 height 782
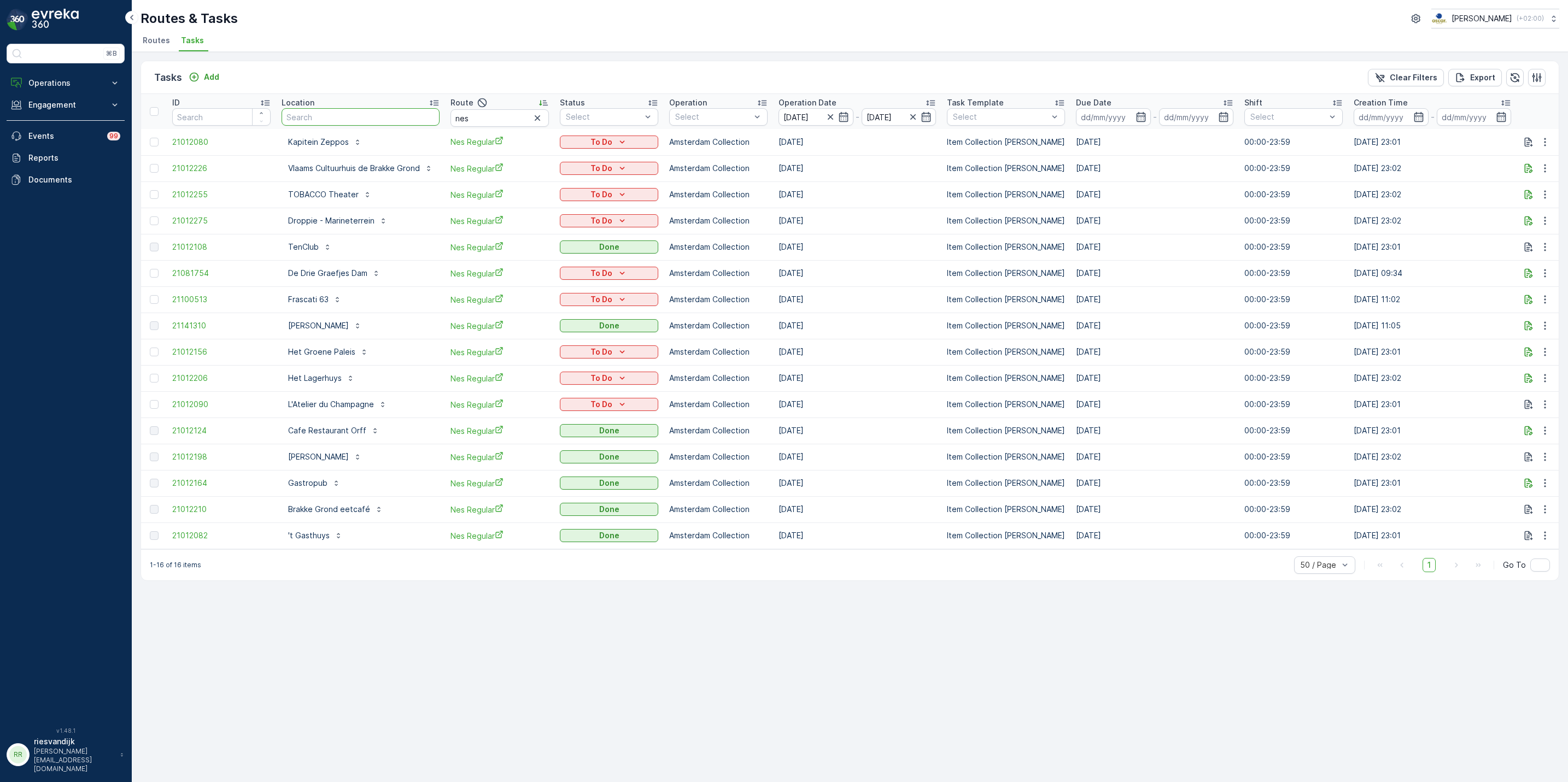
click at [316, 110] on input "text" at bounding box center [360, 116] width 158 height 17
click at [540, 120] on icon "button" at bounding box center [537, 118] width 11 height 11
click at [522, 115] on input "text" at bounding box center [500, 118] width 98 height 17
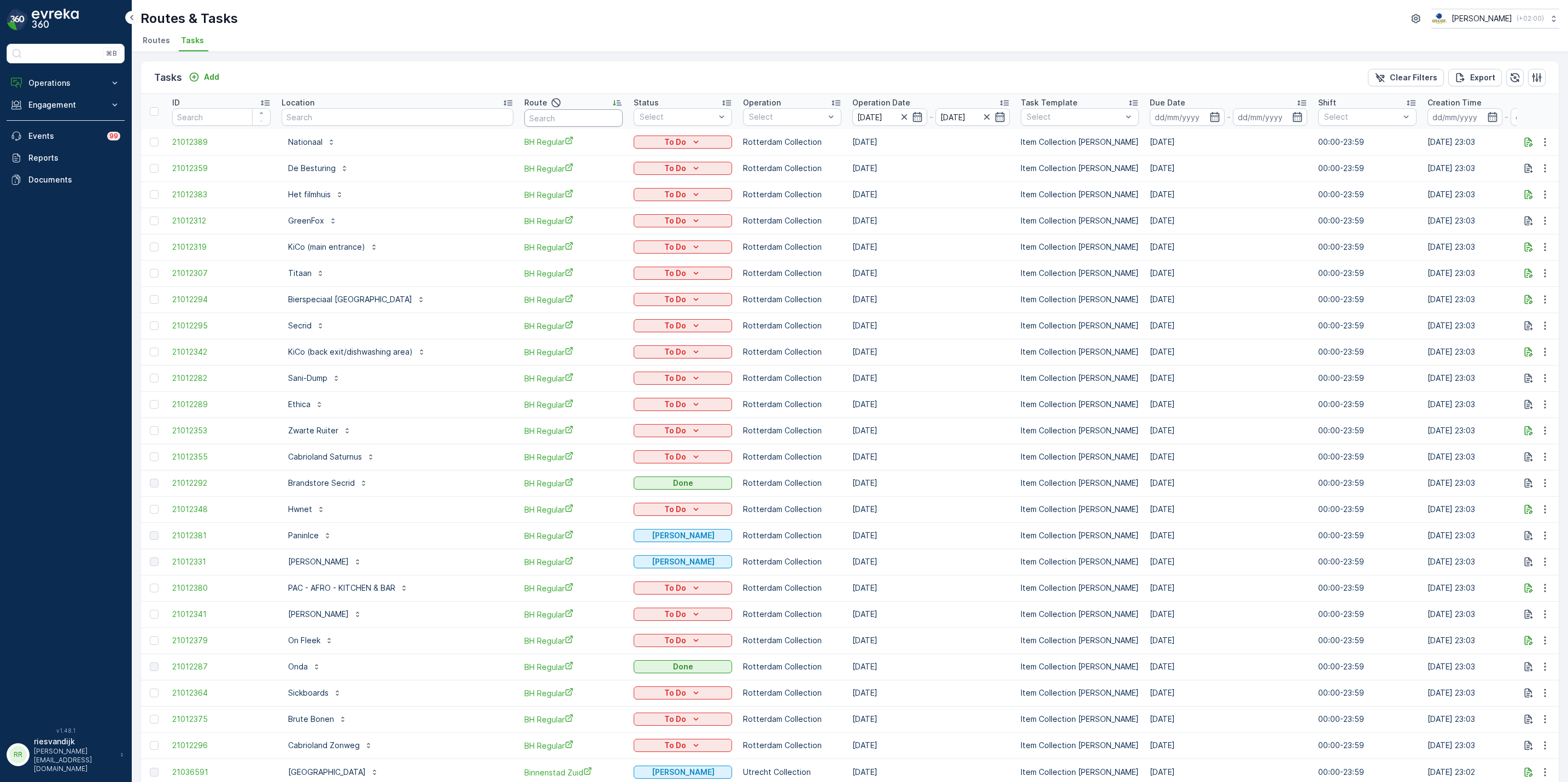
click at [524, 115] on input "text" at bounding box center [573, 118] width 98 height 17
type input "sl & sh"
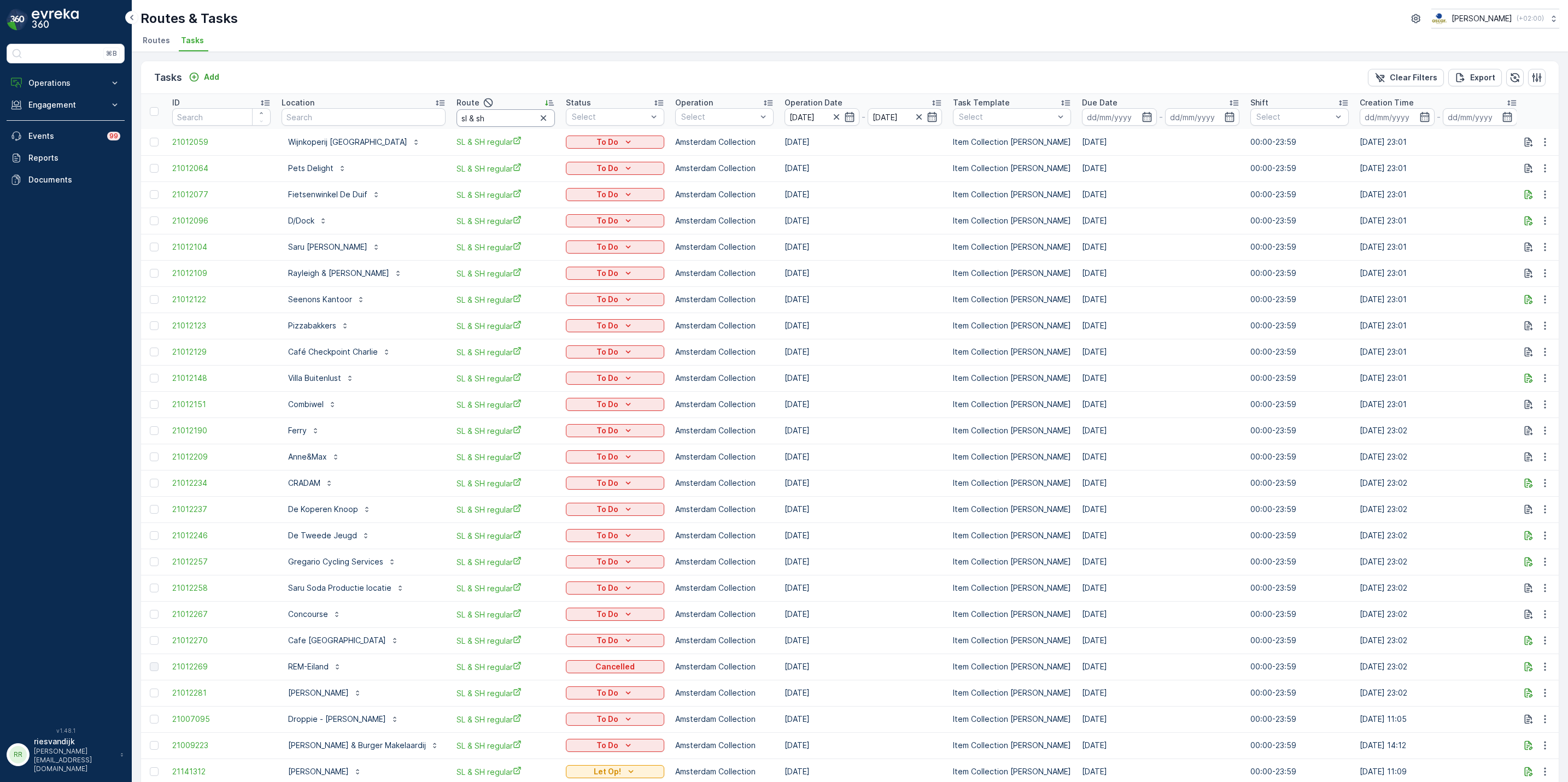
click at [503, 114] on input "sl & sh" at bounding box center [506, 118] width 98 height 17
type input "sl"
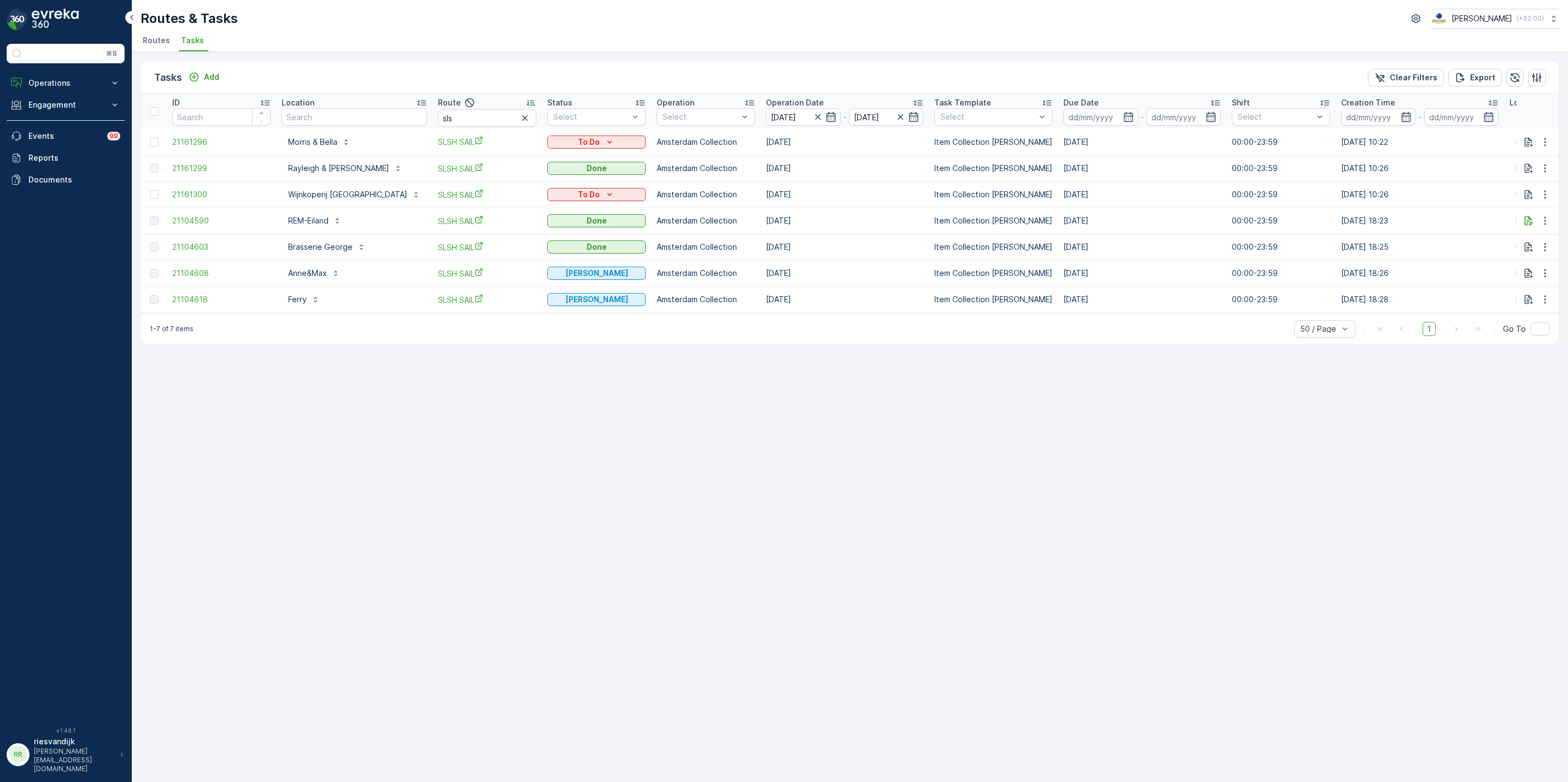
click at [455, 78] on div "Tasks Add Clear Filters Export" at bounding box center [850, 78] width 1418 height 33
click at [1543, 201] on button "button" at bounding box center [1545, 195] width 19 height 13
click at [1534, 246] on span "Change Route" at bounding box center [1517, 242] width 53 height 11
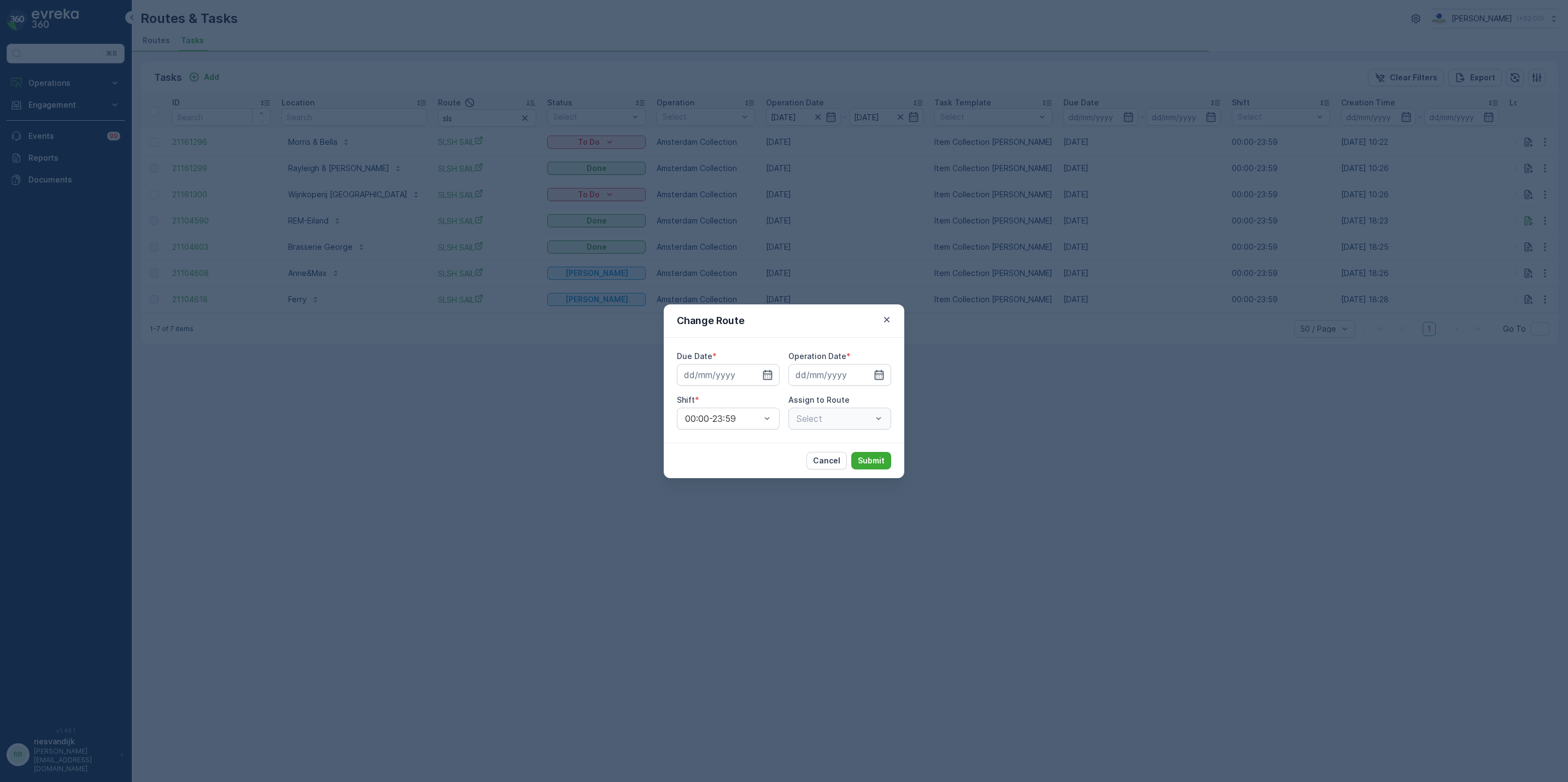
type input "[DATE]"
drag, startPoint x: 847, startPoint y: 407, endPoint x: 844, endPoint y: 412, distance: 5.8
click at [845, 412] on div "SLSH SAIL (Dispatched) - Amsterdam" at bounding box center [839, 418] width 103 height 22
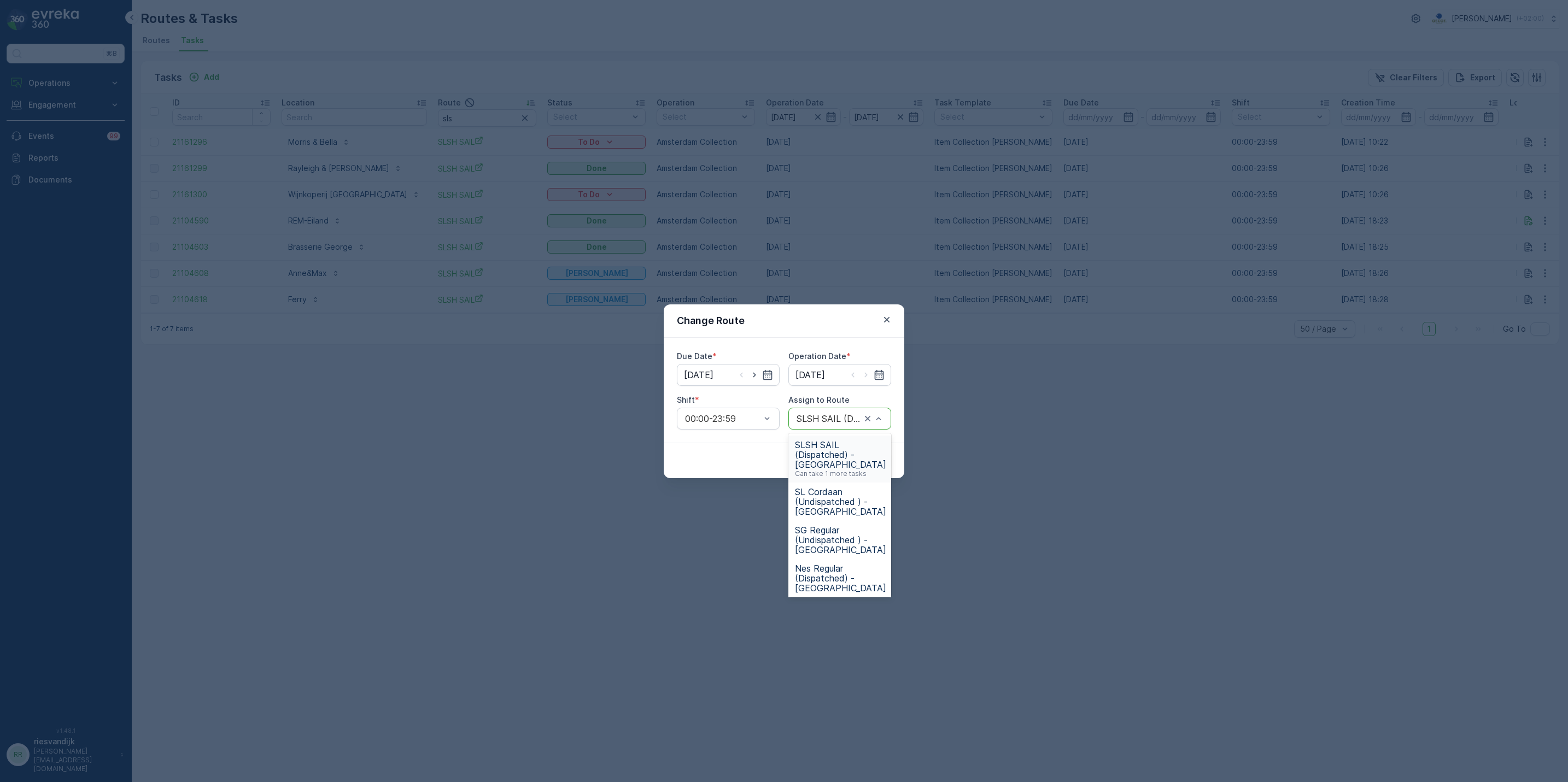
click at [492, 251] on div "Change Route Due Date * 22.08.2025 Operation Date * 22.08.2025 Shift * 00:00-23…" at bounding box center [784, 391] width 1568 height 782
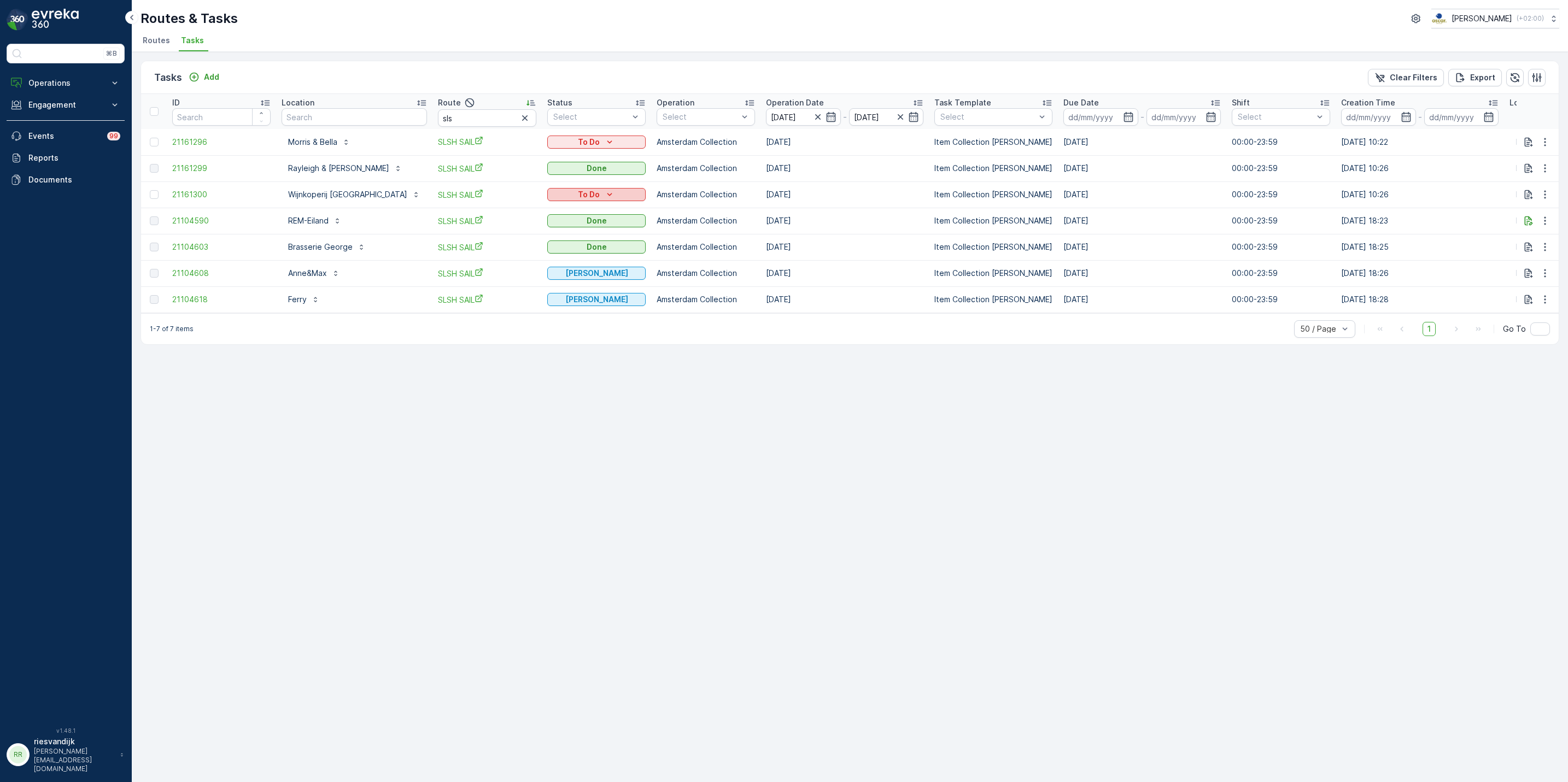
click at [578, 195] on p "To Do" at bounding box center [589, 194] width 22 height 11
click at [538, 259] on span "Cancelled" at bounding box center [525, 257] width 37 height 11
click at [543, 369] on div "Tasks Add Clear Filters Export ID Location Route sls Status Select Operation Se…" at bounding box center [850, 417] width 1437 height 730
click at [1547, 193] on icon "button" at bounding box center [1545, 194] width 11 height 11
click at [988, 374] on div "Tasks Add Clear Filters Export ID Location Route sls Status Select Operation Se…" at bounding box center [850, 417] width 1437 height 730
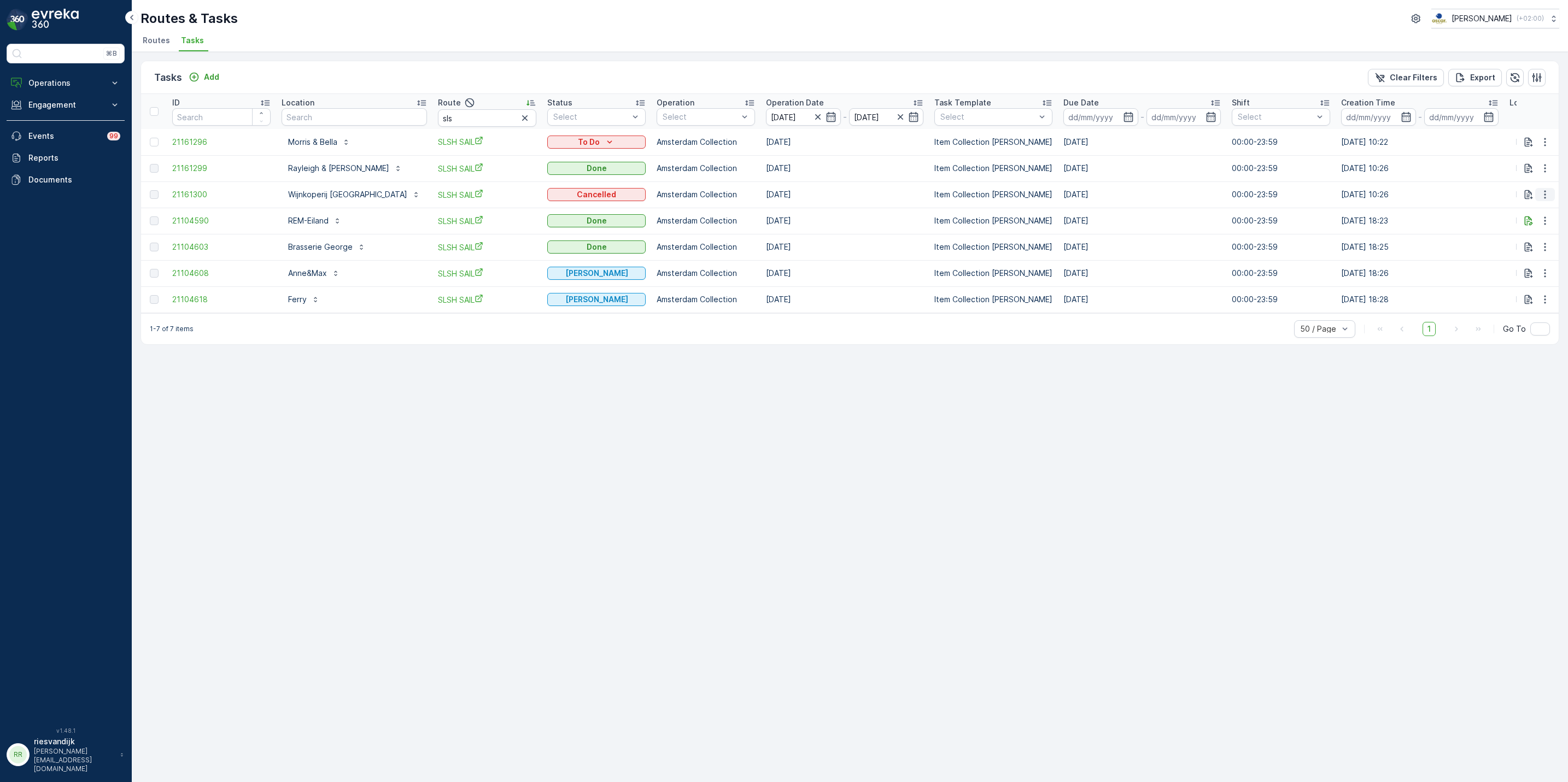
click at [1546, 192] on icon "button" at bounding box center [1545, 194] width 11 height 11
click at [443, 111] on input "sls" at bounding box center [487, 118] width 98 height 17
type input "sl"
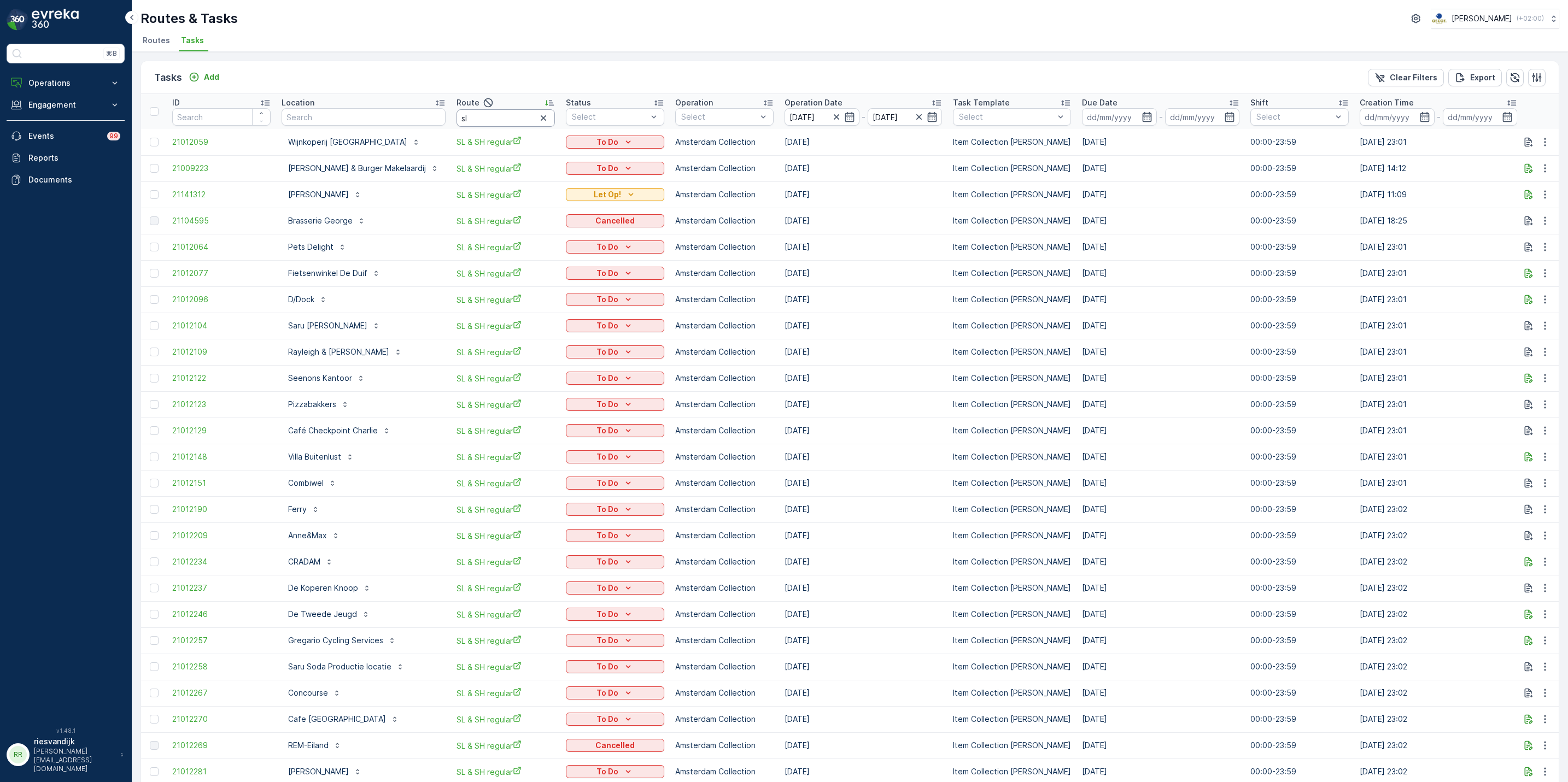
click at [476, 122] on input "sl" at bounding box center [506, 118] width 98 height 17
type input "sl &"
click at [417, 114] on input "text" at bounding box center [363, 116] width 164 height 17
click at [1547, 171] on icon "button" at bounding box center [1545, 168] width 11 height 11
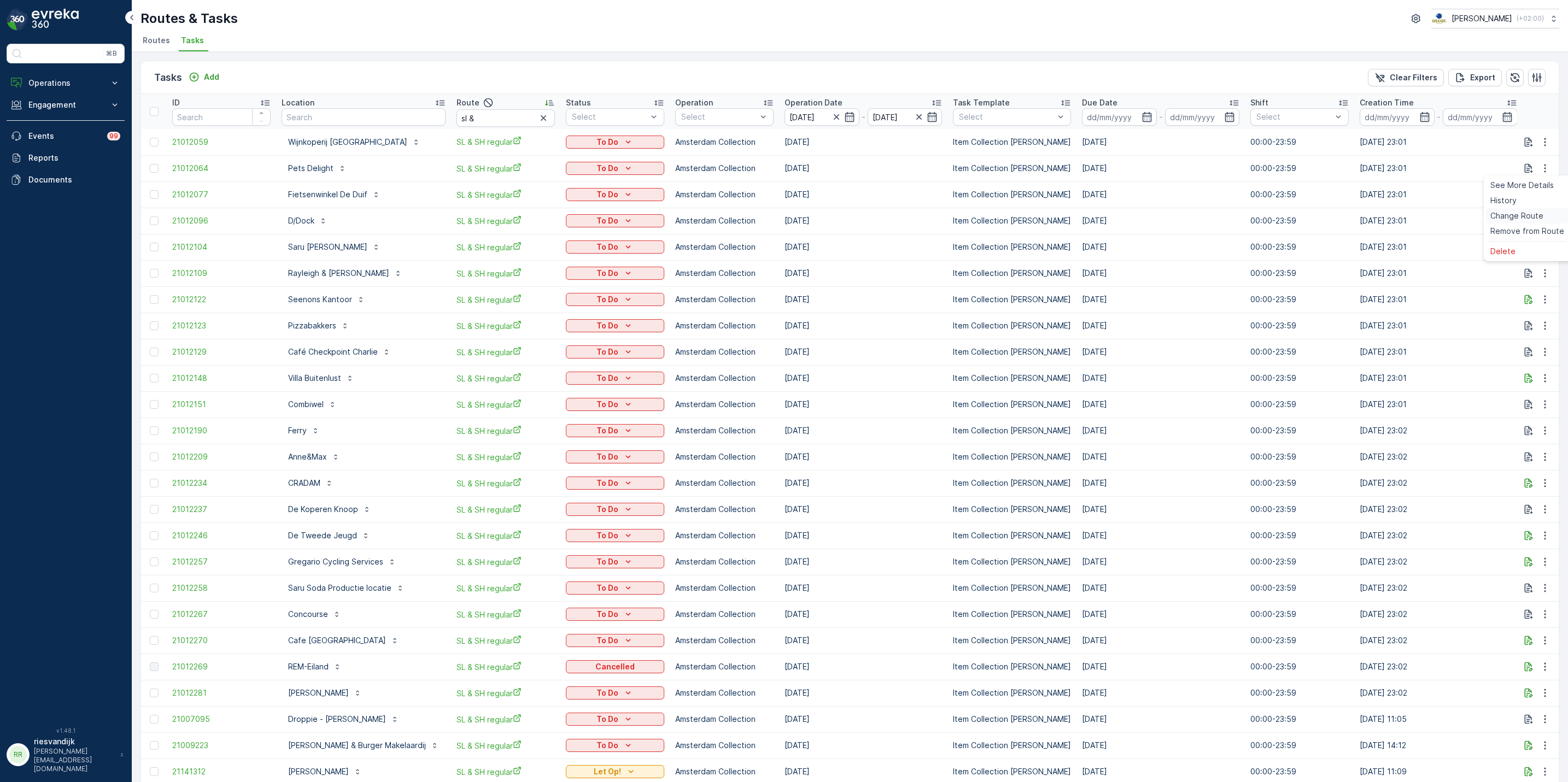
click at [1526, 213] on span "Change Route" at bounding box center [1517, 215] width 53 height 11
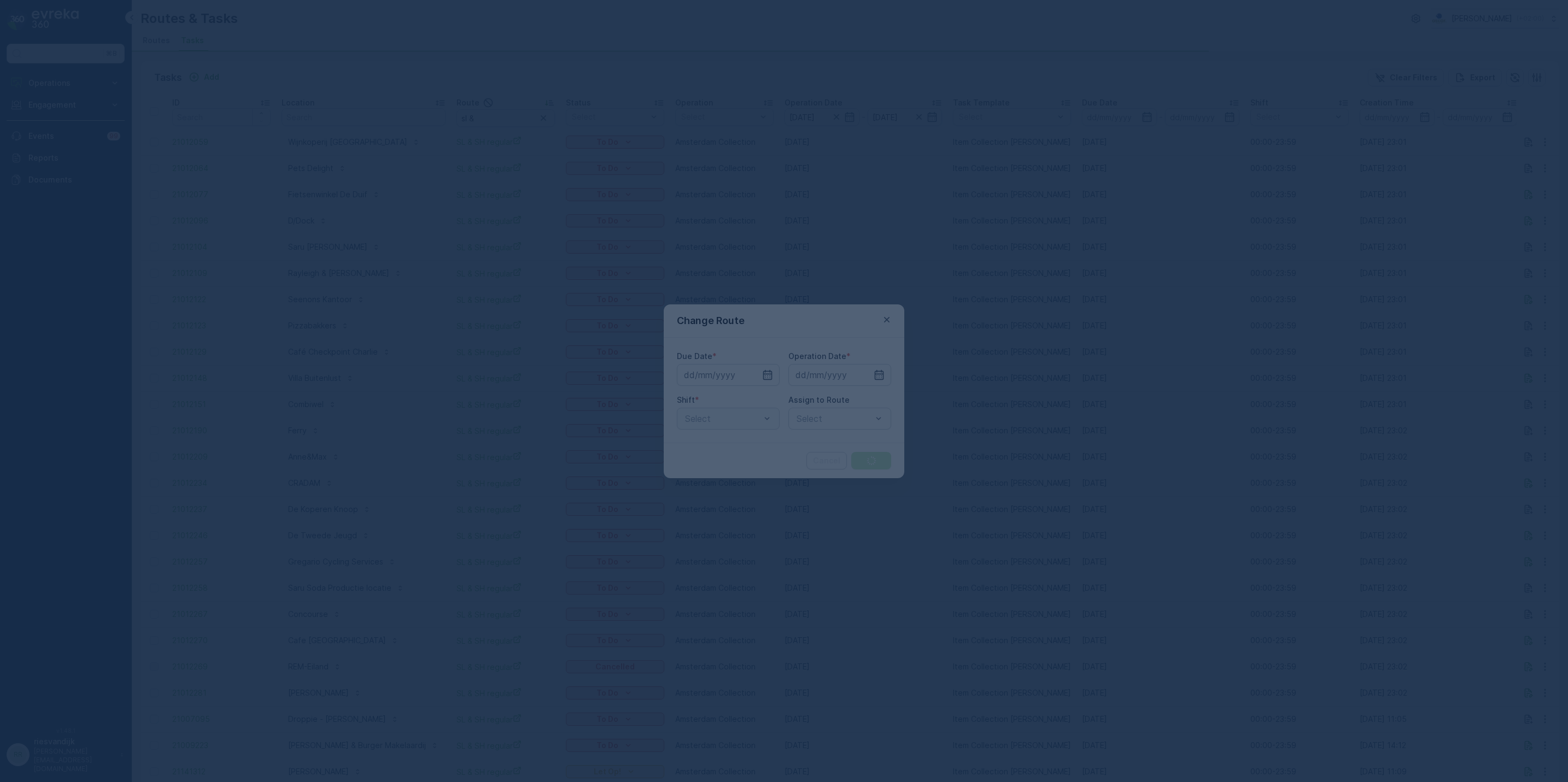
type input "[DATE]"
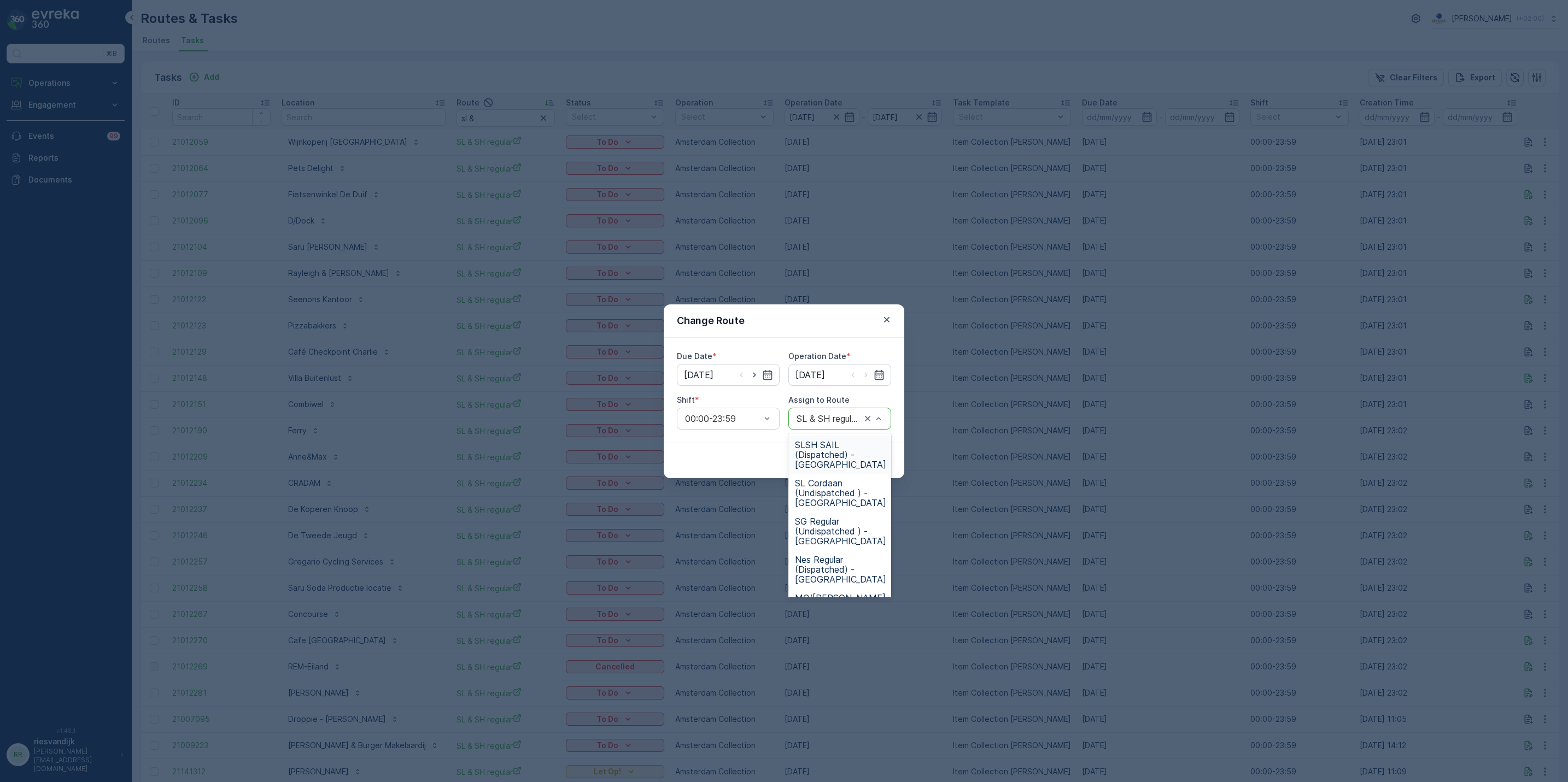
click at [811, 417] on div at bounding box center [828, 418] width 67 height 10
click at [838, 457] on span "SLSH SAIL (Dispatched) - Amsterdam" at bounding box center [841, 455] width 91 height 30
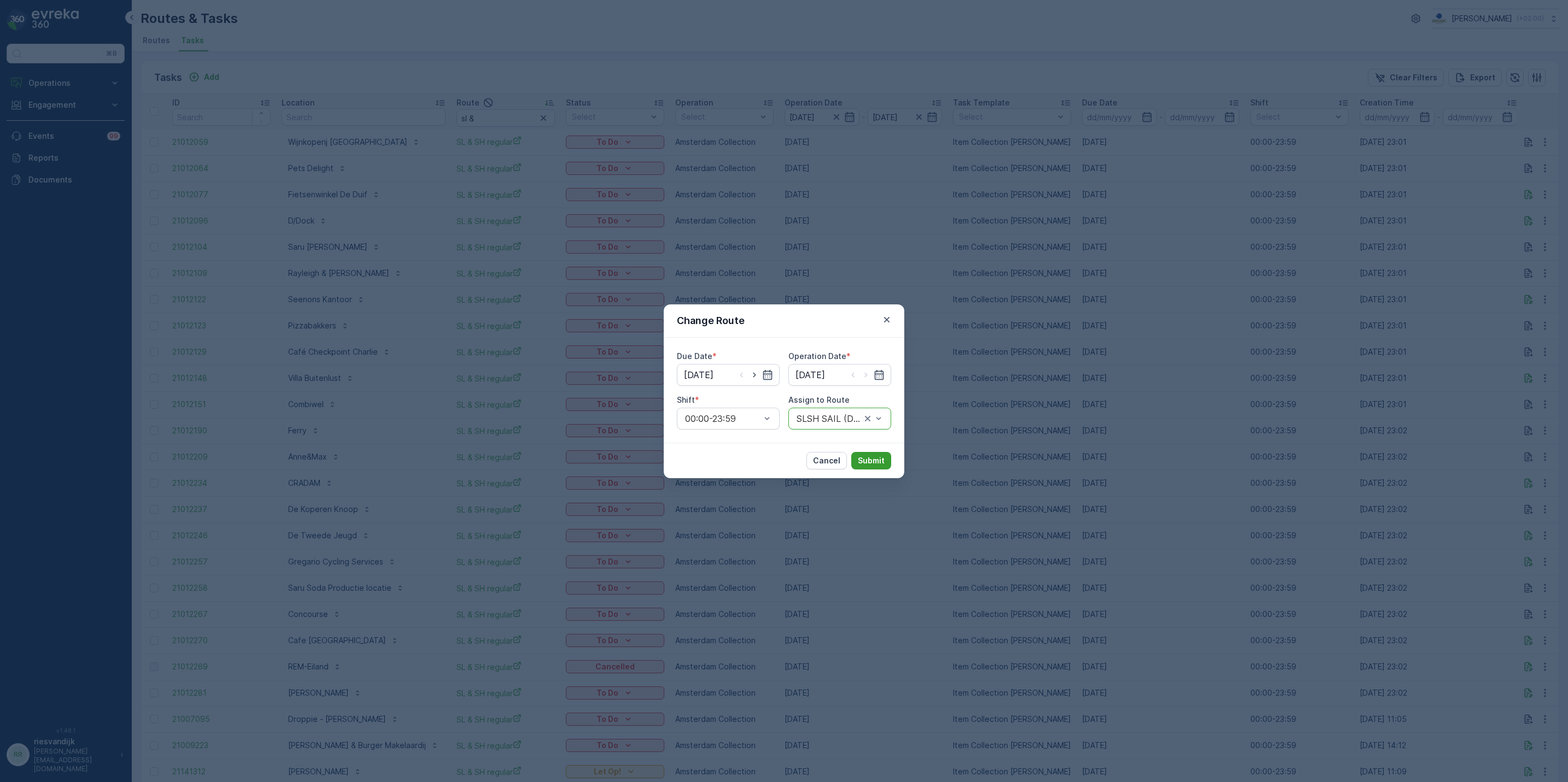
click at [873, 457] on p "Submit" at bounding box center [871, 461] width 27 height 11
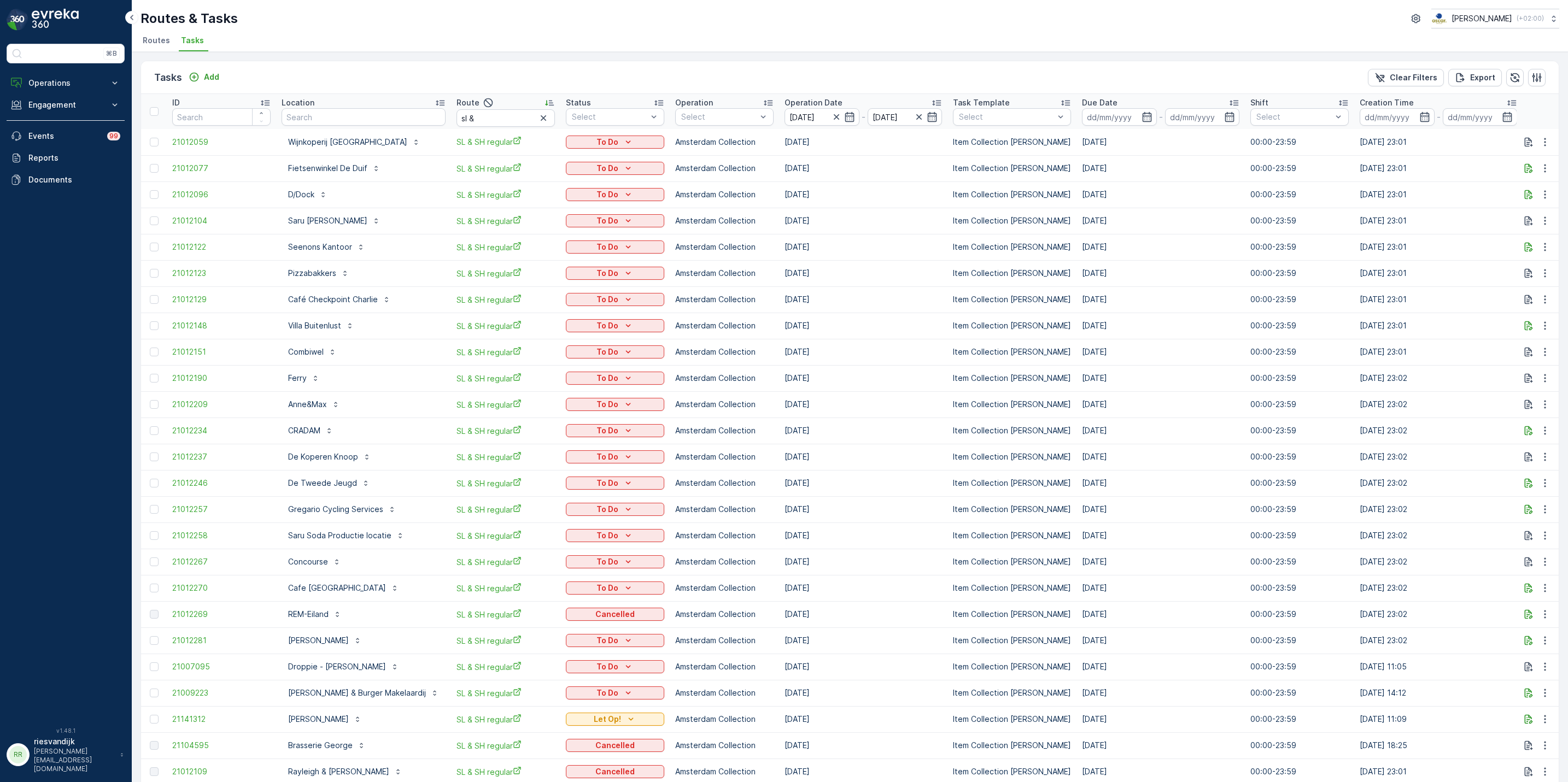
click at [804, 19] on div "Routes & Tasks Oscar Circulair ( +02:00 )" at bounding box center [850, 19] width 1419 height 19
click at [206, 79] on p "Add" at bounding box center [212, 77] width 16 height 11
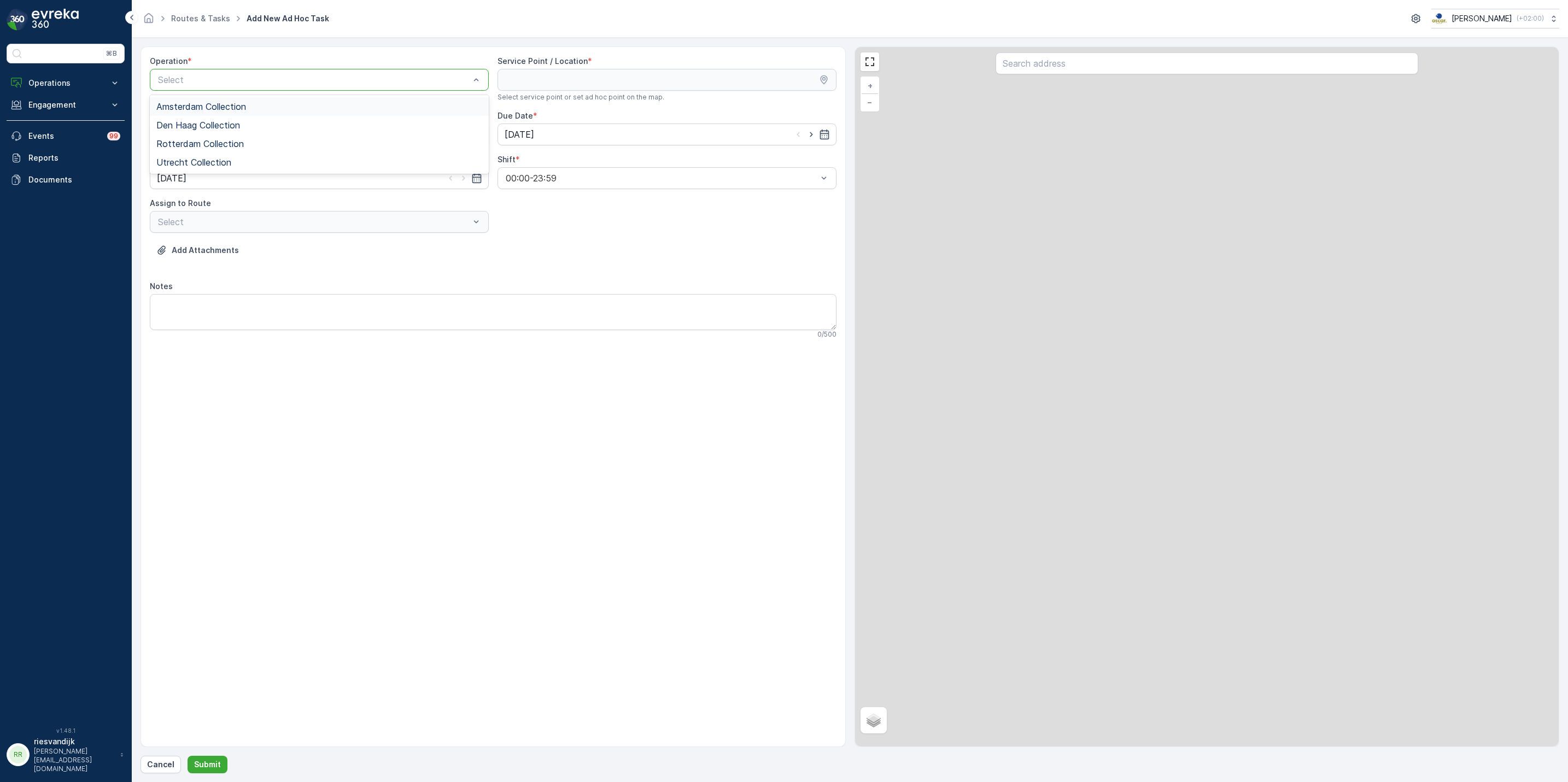
click at [276, 81] on div at bounding box center [314, 80] width 314 height 10
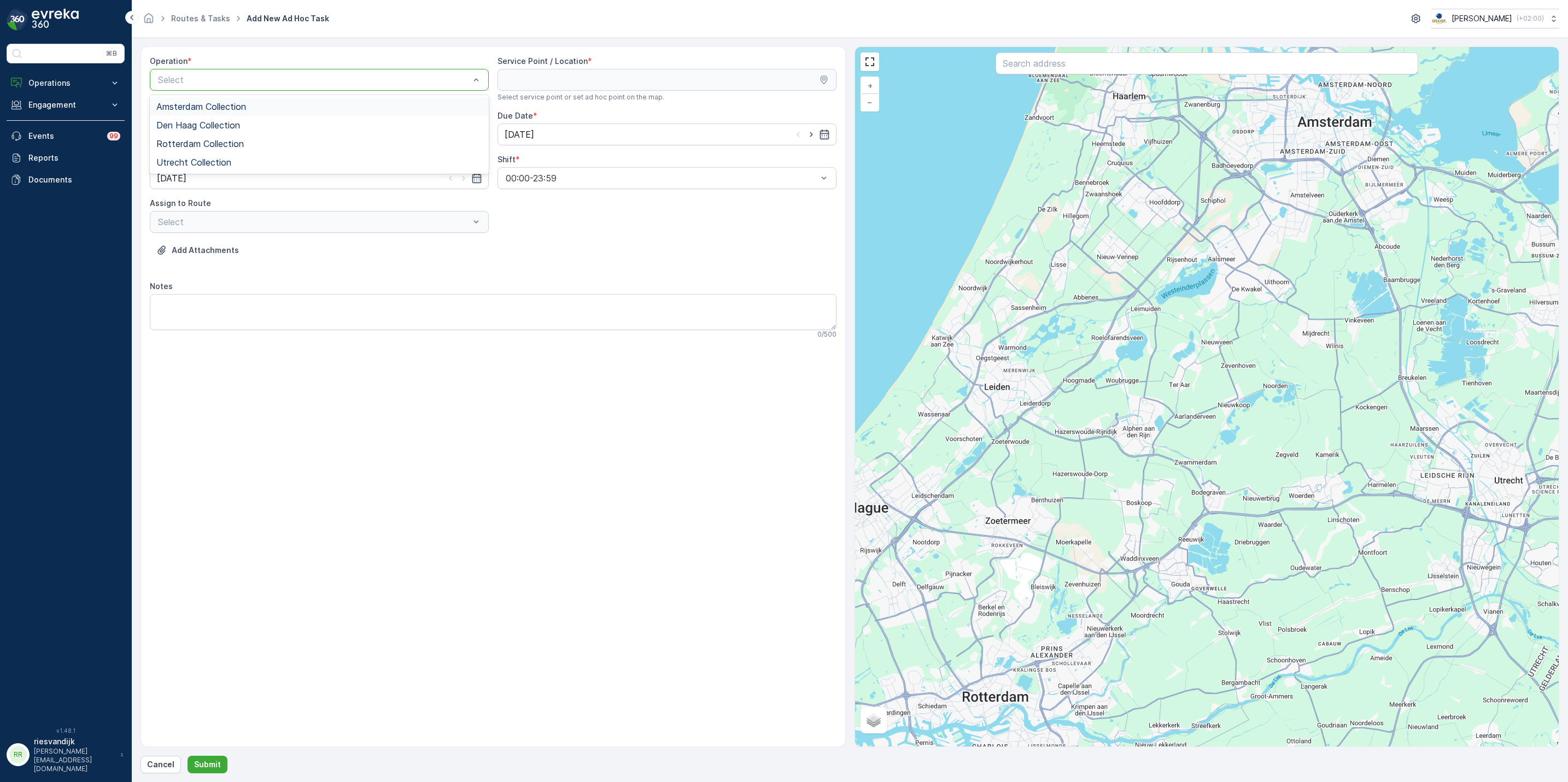
click at [274, 94] on div "Operation * 4 results available. Use Up and Down to choose options, press Enter…" at bounding box center [320, 78] width 339 height 46
click at [276, 82] on div at bounding box center [314, 80] width 314 height 10
click at [276, 107] on div "Amsterdam Collection" at bounding box center [320, 106] width 326 height 10
click at [1131, 71] on input "text" at bounding box center [1207, 63] width 423 height 22
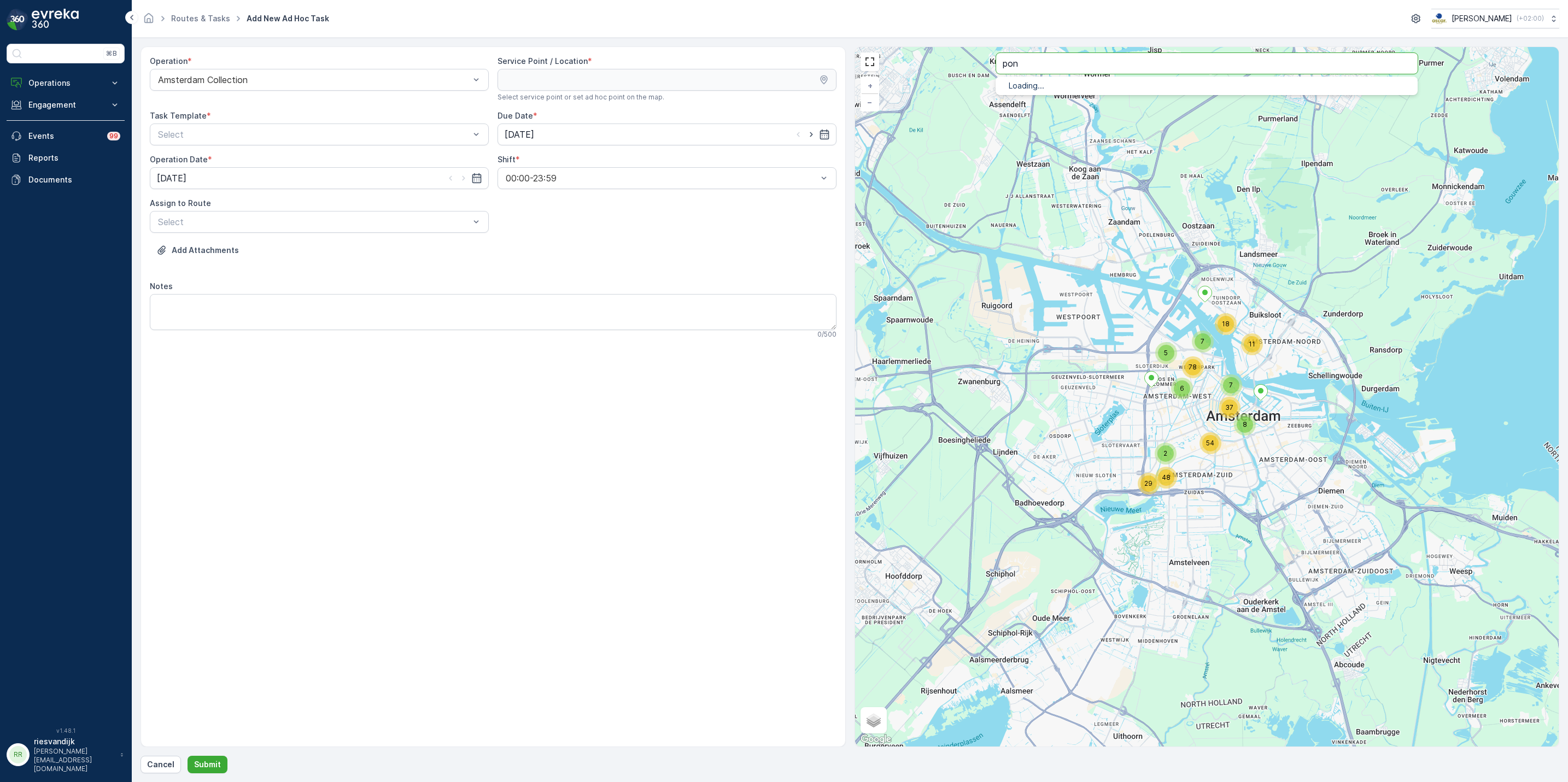
type input "pon"
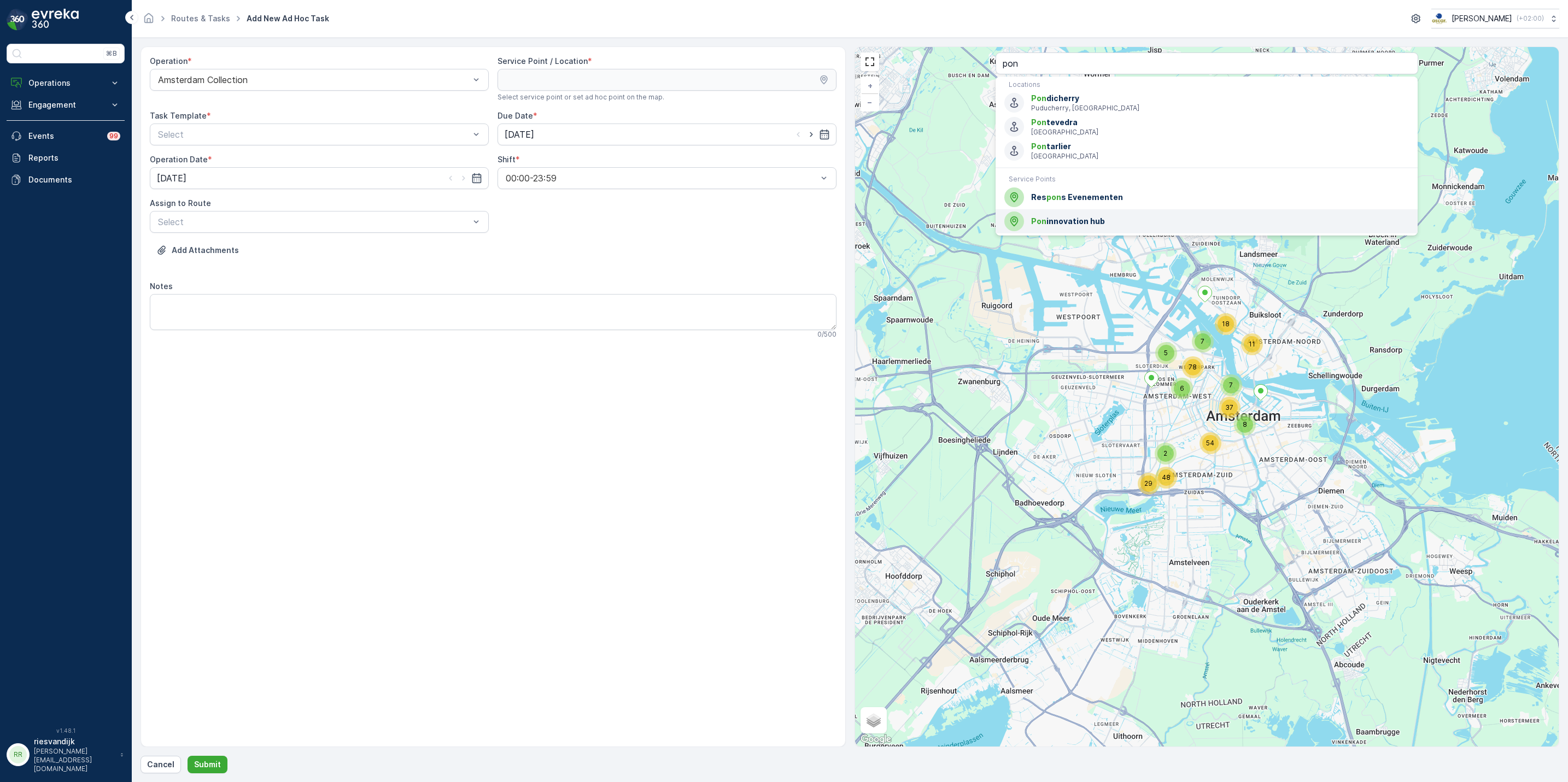
click at [1099, 228] on div "Pon innovation hub" at bounding box center [1206, 221] width 404 height 19
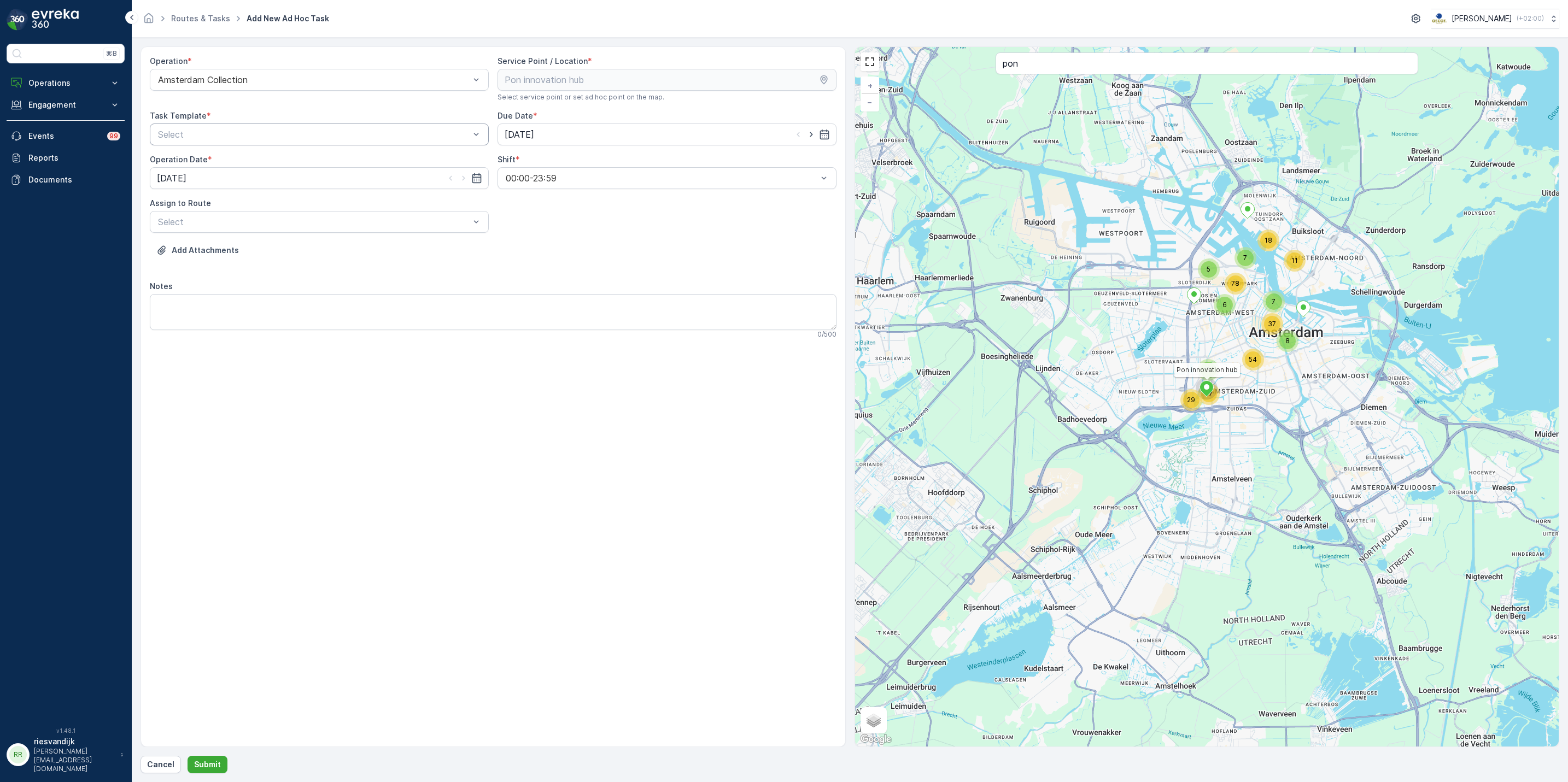
click at [309, 131] on div at bounding box center [314, 134] width 314 height 10
click at [273, 166] on span "Item Collection Oscar Regulier" at bounding box center [225, 161] width 138 height 10
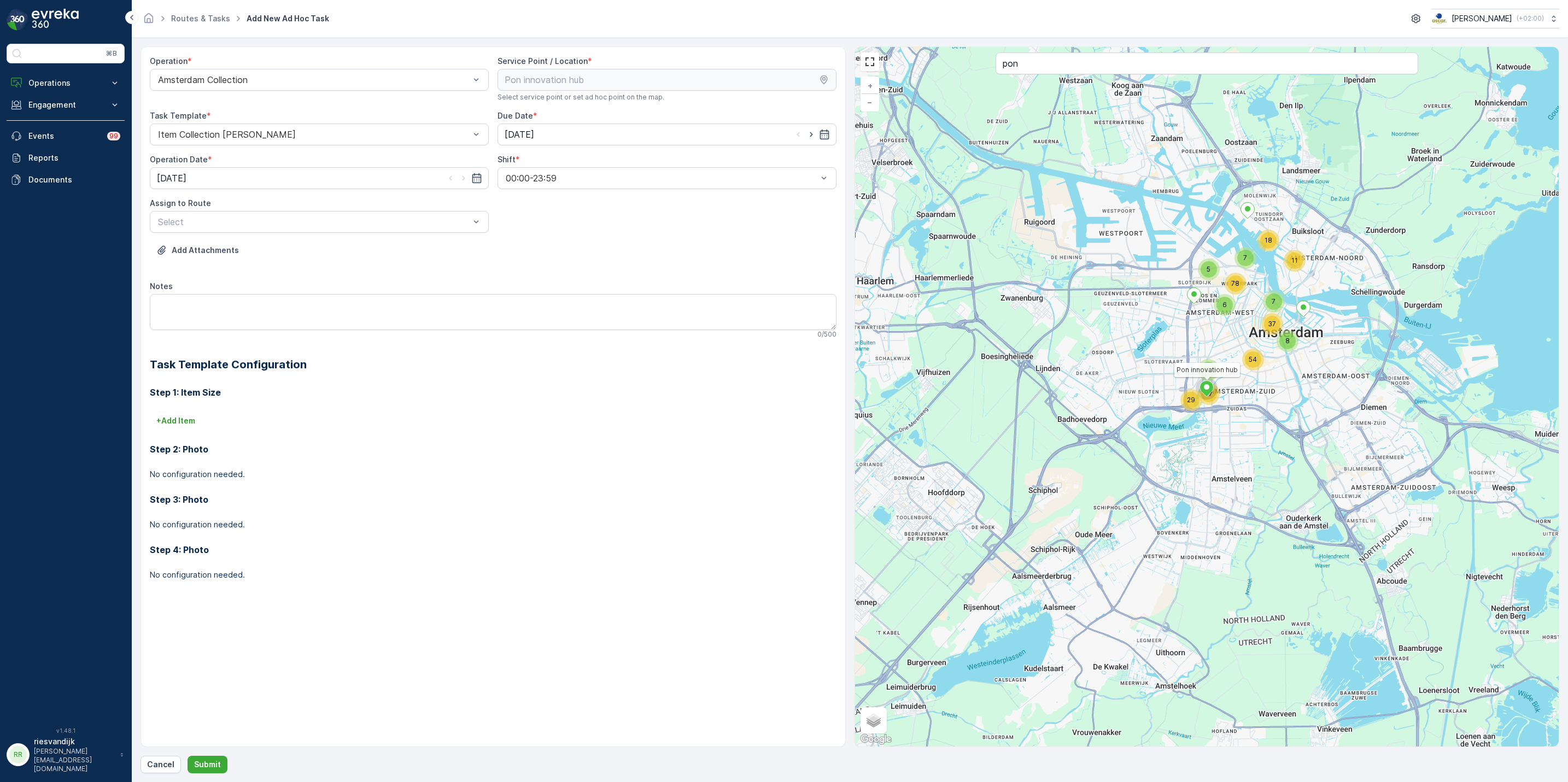
drag, startPoint x: 496, startPoint y: 132, endPoint x: 522, endPoint y: 133, distance: 26.0
click at [496, 133] on div "Operation * Amsterdam Collection Service Point / Location * Select service poin…" at bounding box center [493, 327] width 687 height 542
click at [522, 133] on input "[DATE]" at bounding box center [667, 135] width 339 height 22
click at [529, 287] on div "25" at bounding box center [535, 292] width 17 height 17
type input "25.08.2025"
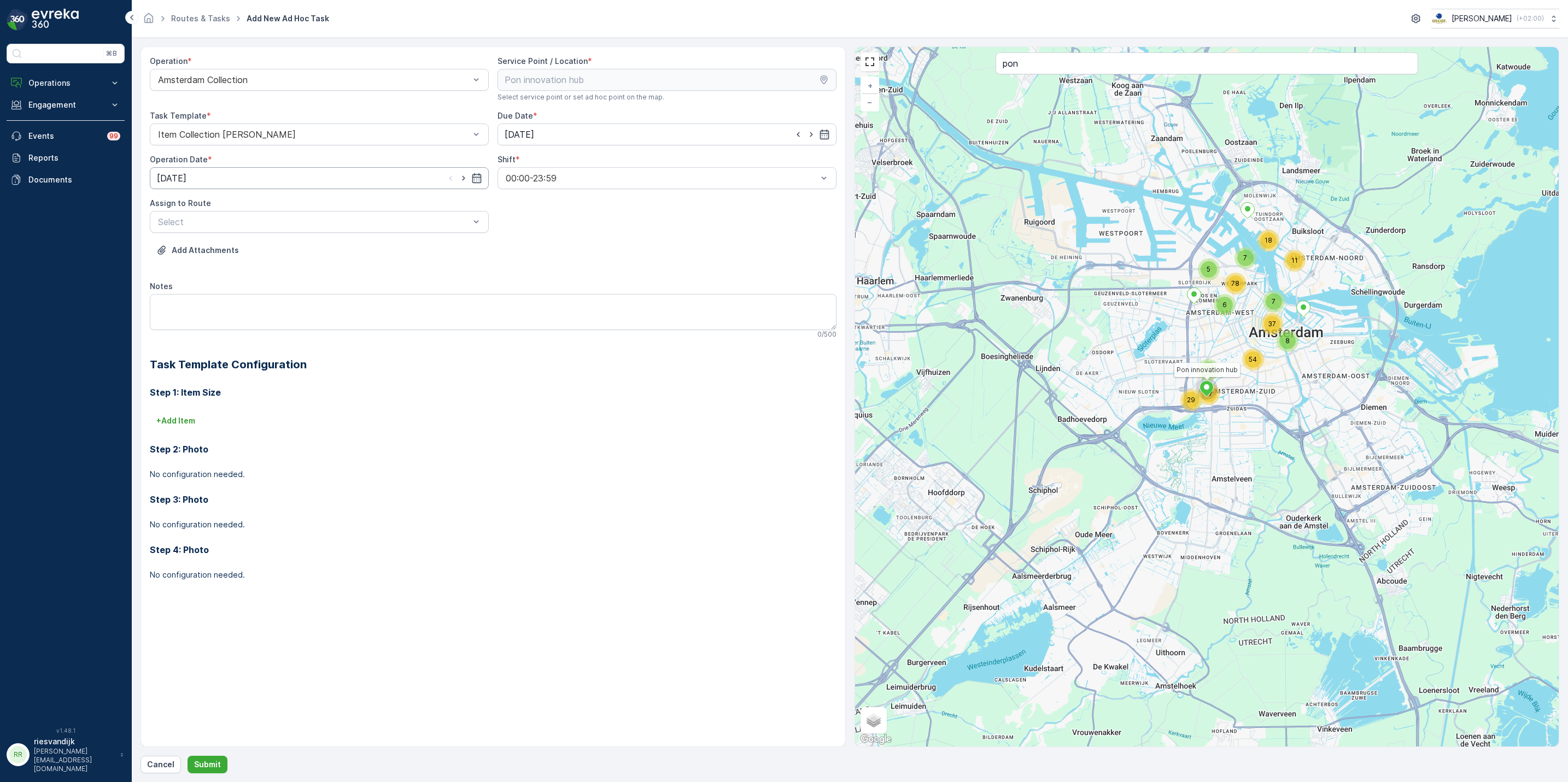
click at [264, 175] on input "[DATE]" at bounding box center [320, 179] width 339 height 22
click at [187, 333] on div "25" at bounding box center [188, 336] width 17 height 17
type input "25.08.2025"
click at [230, 221] on div at bounding box center [314, 221] width 314 height 10
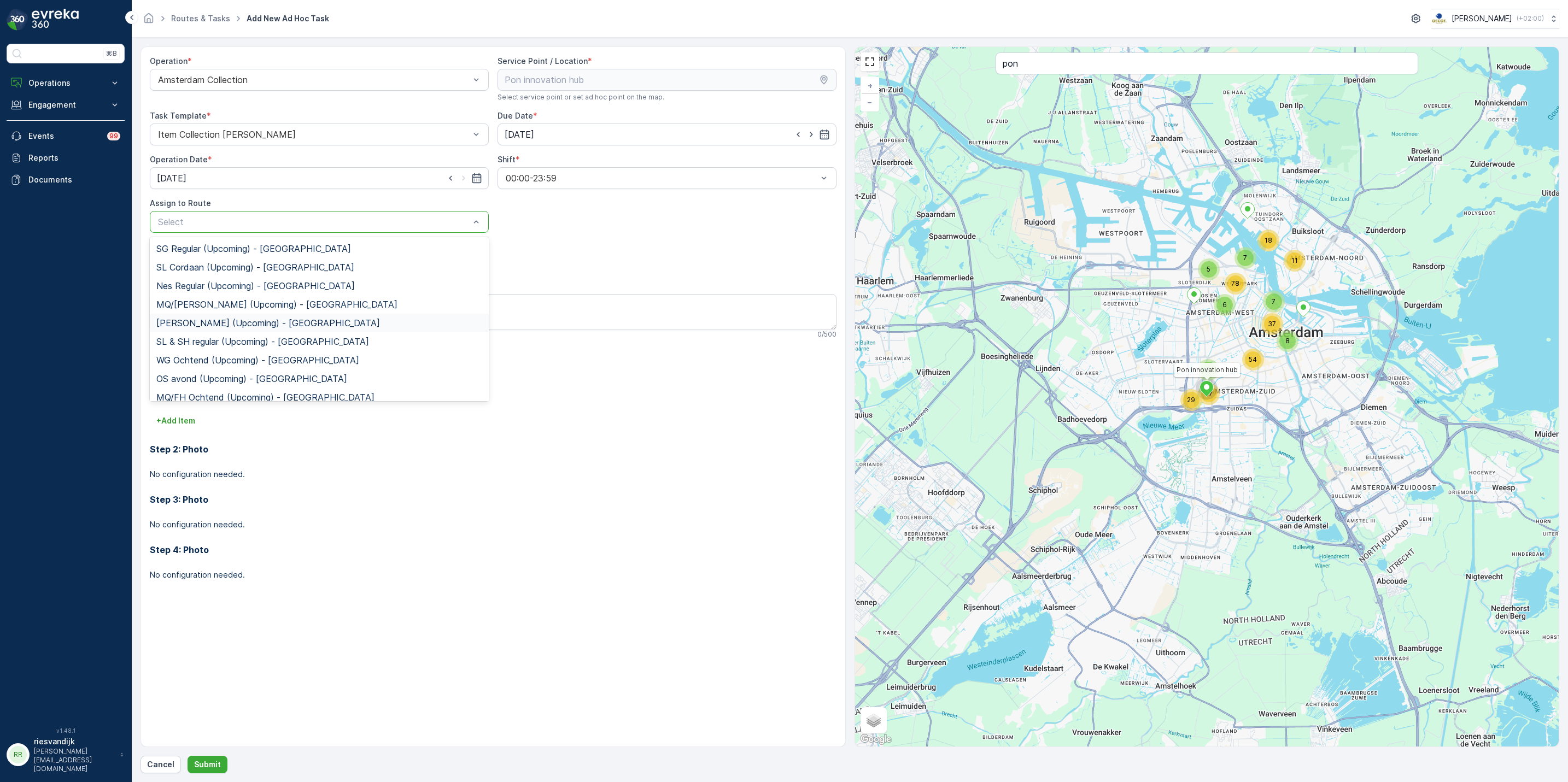
scroll to position [118, 0]
click at [200, 292] on span "OS ochtend (Upcoming) - Amsterdam" at bounding box center [256, 297] width 199 height 10
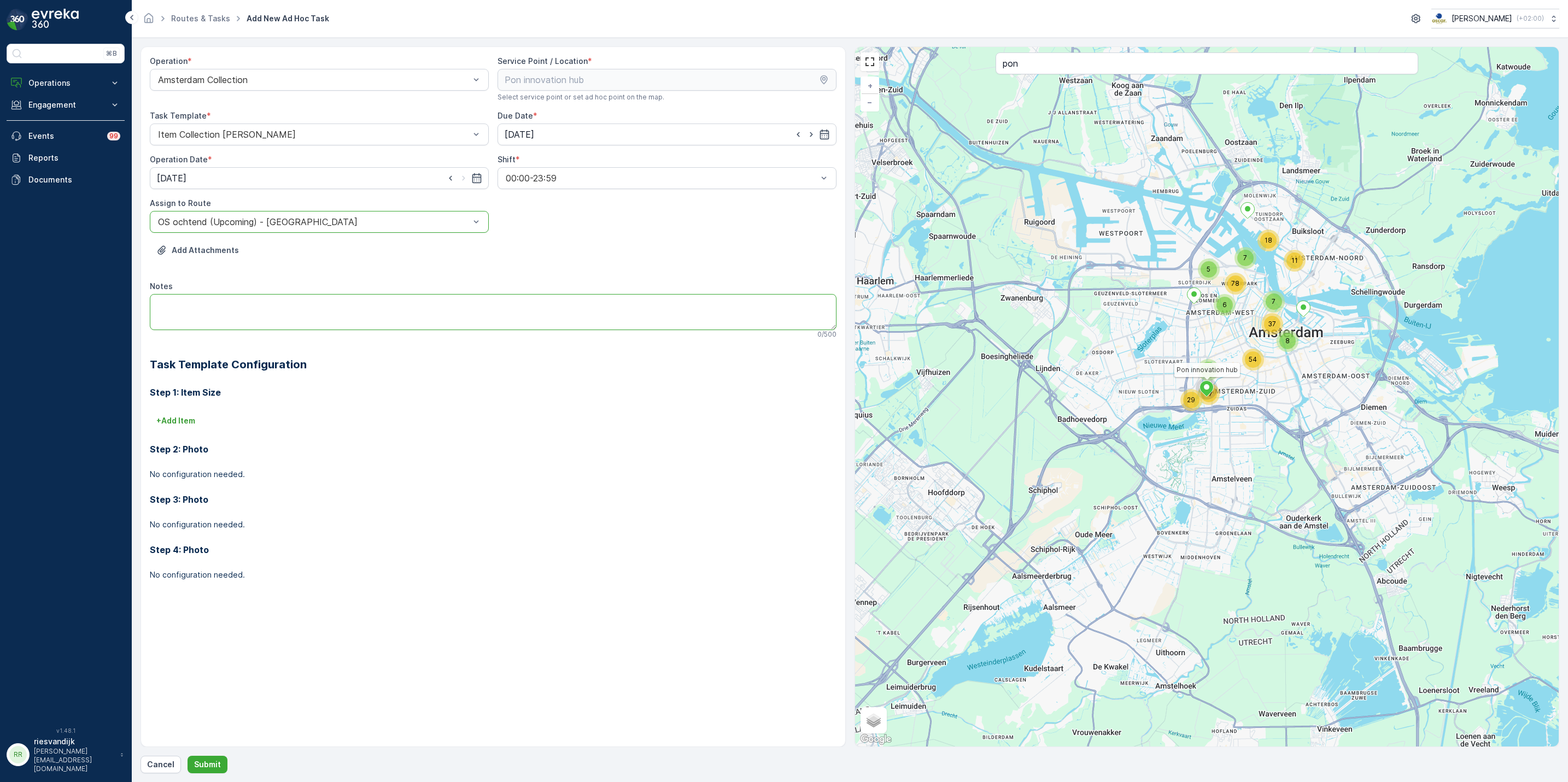
click at [273, 320] on textarea "Notes" at bounding box center [493, 312] width 687 height 36
paste textarea "2x 60l rest en 2x 60l pd"
type textarea "2x 60l rest en 2x 60l pd afleveren"
click at [209, 770] on button "Submit" at bounding box center [208, 765] width 40 height 17
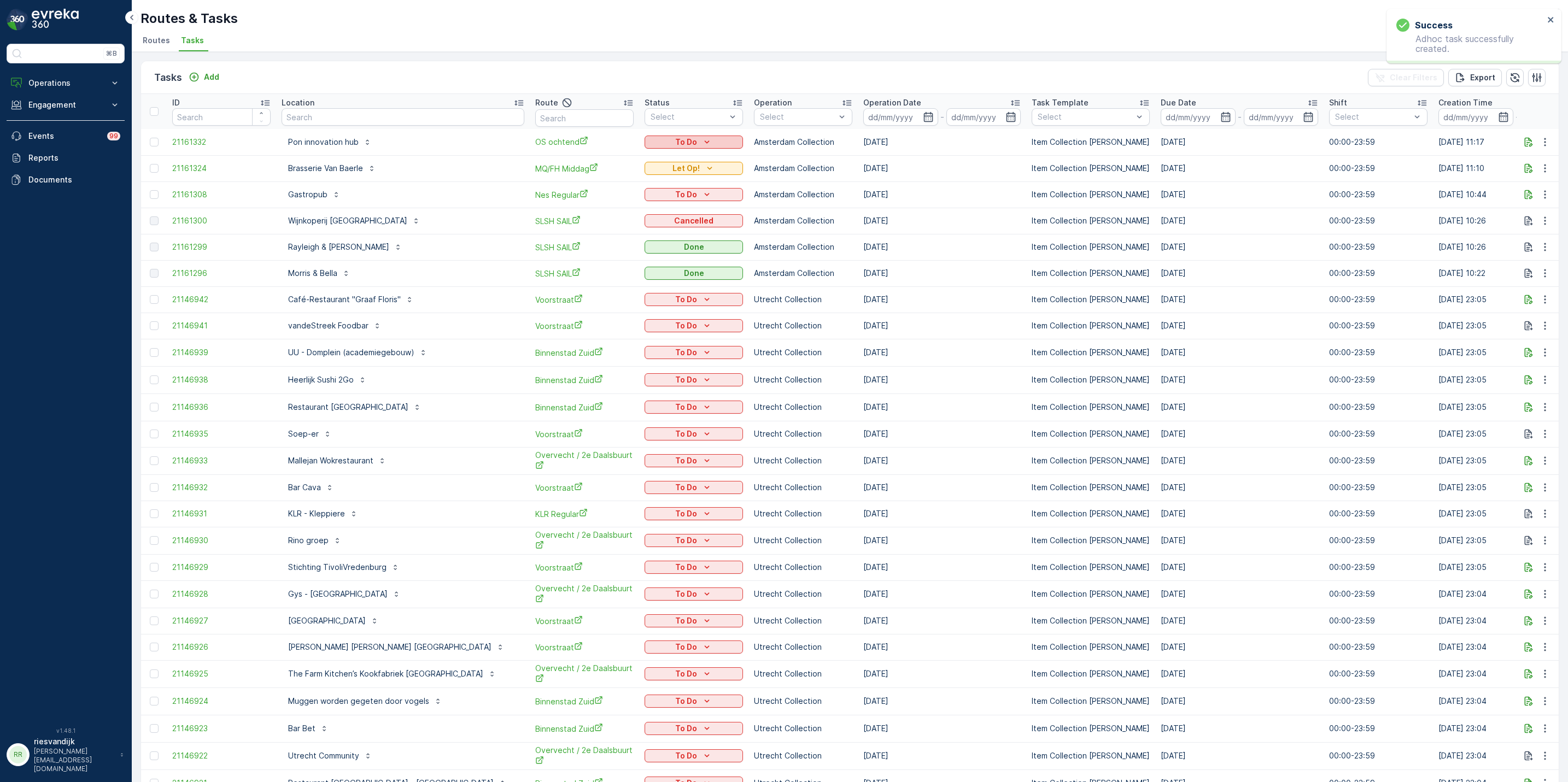
click at [678, 139] on div "To Do" at bounding box center [694, 142] width 90 height 11
click at [630, 159] on span "Let Op!" at bounding box center [628, 158] width 27 height 11
click at [676, 194] on p "To Do" at bounding box center [687, 194] width 22 height 11
click at [1529, 193] on icon "button" at bounding box center [1529, 194] width 11 height 11
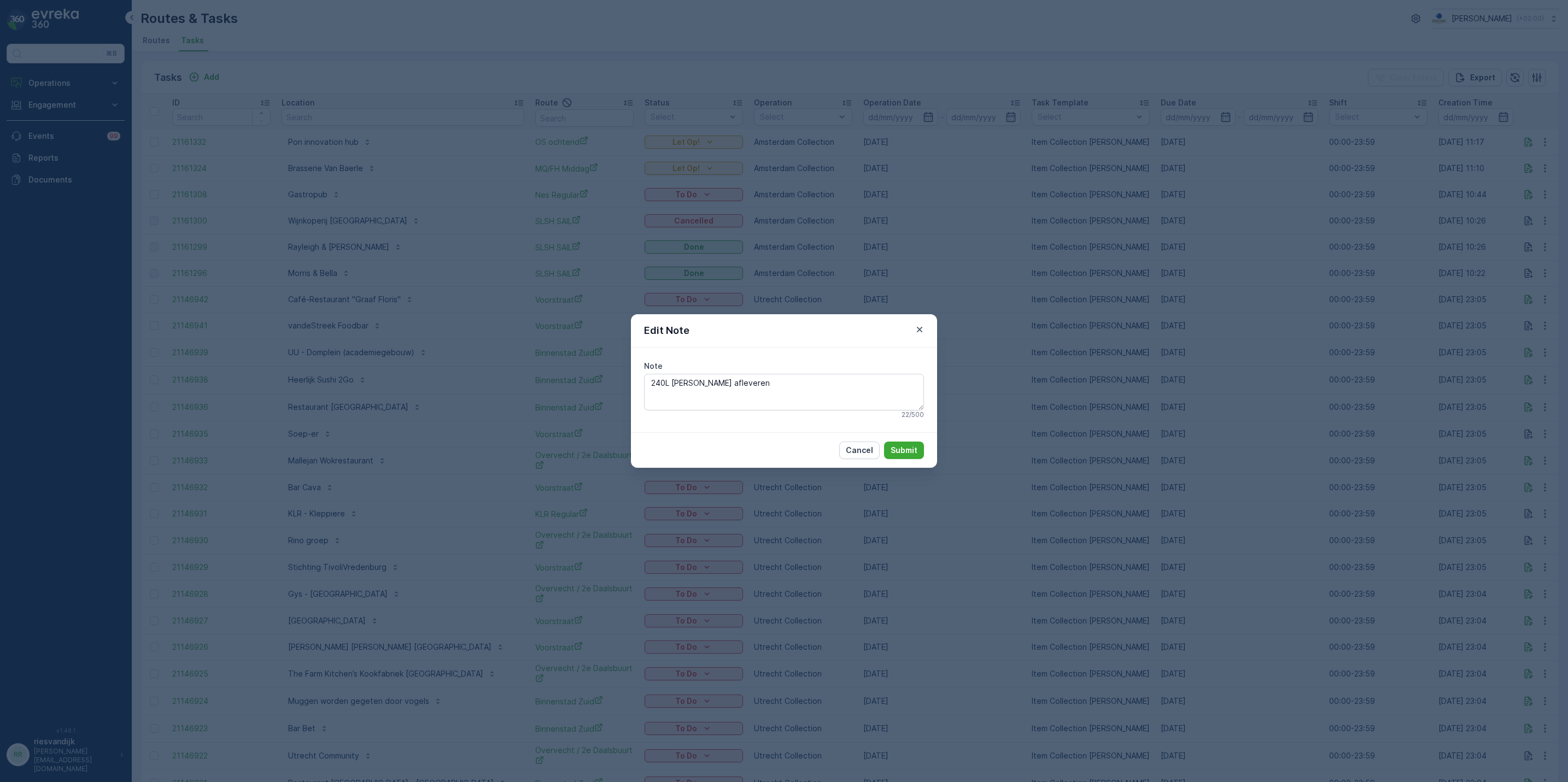
drag, startPoint x: 1060, startPoint y: 215, endPoint x: 804, endPoint y: 217, distance: 256.0
click at [1058, 215] on div "Edit Note Note 240L pd zak afleveren 22 / 500 Cancel Submit" at bounding box center [784, 391] width 1568 height 782
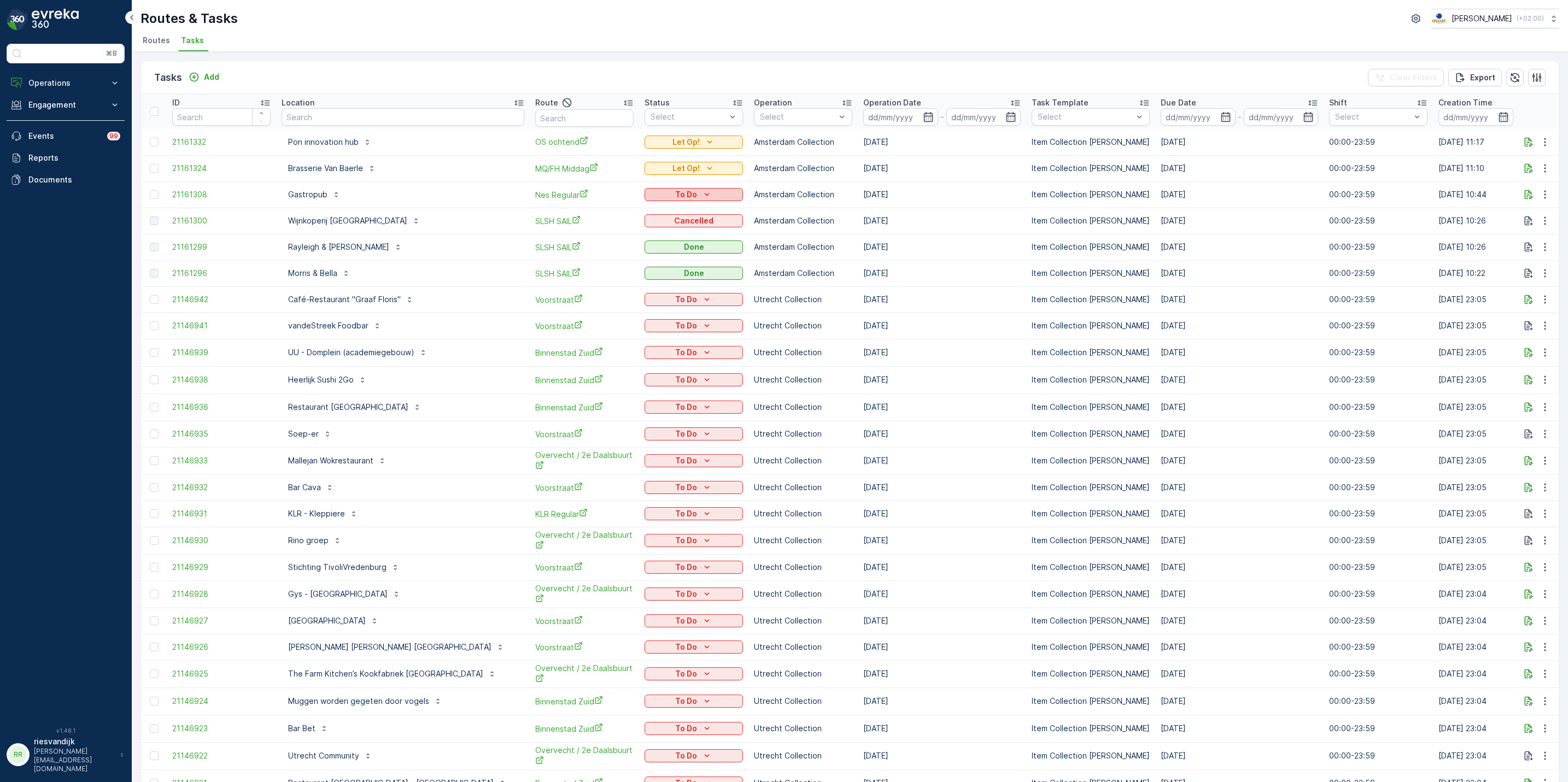
click at [676, 196] on p "To Do" at bounding box center [687, 194] width 22 height 11
click at [637, 212] on span "Let Op!" at bounding box center [628, 211] width 27 height 11
click at [535, 246] on span "SLSH SAIL" at bounding box center [584, 247] width 98 height 12
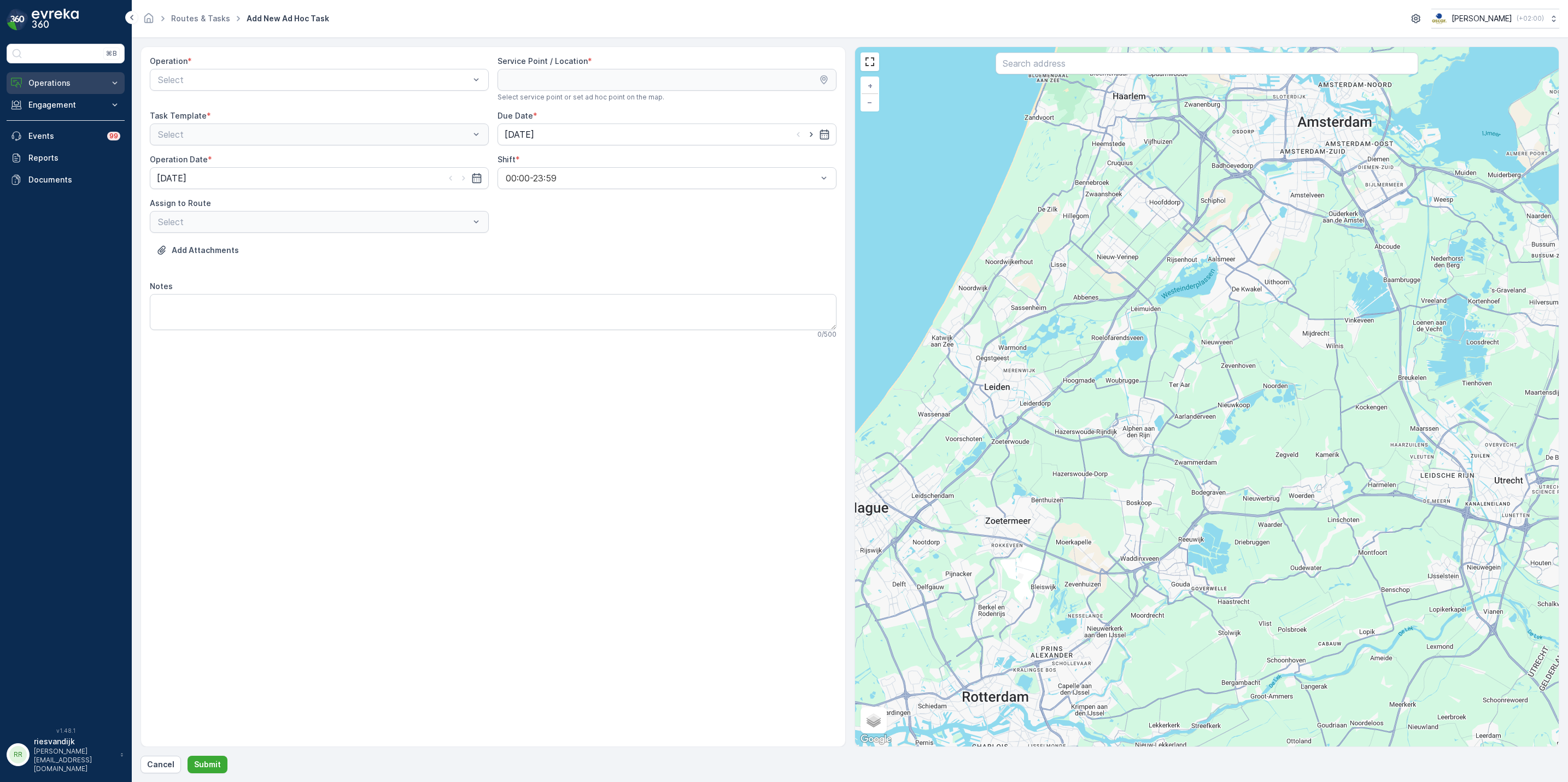
click at [80, 87] on p "Operations" at bounding box center [65, 83] width 74 height 11
click at [81, 129] on p "Routes & Tasks" at bounding box center [56, 132] width 56 height 11
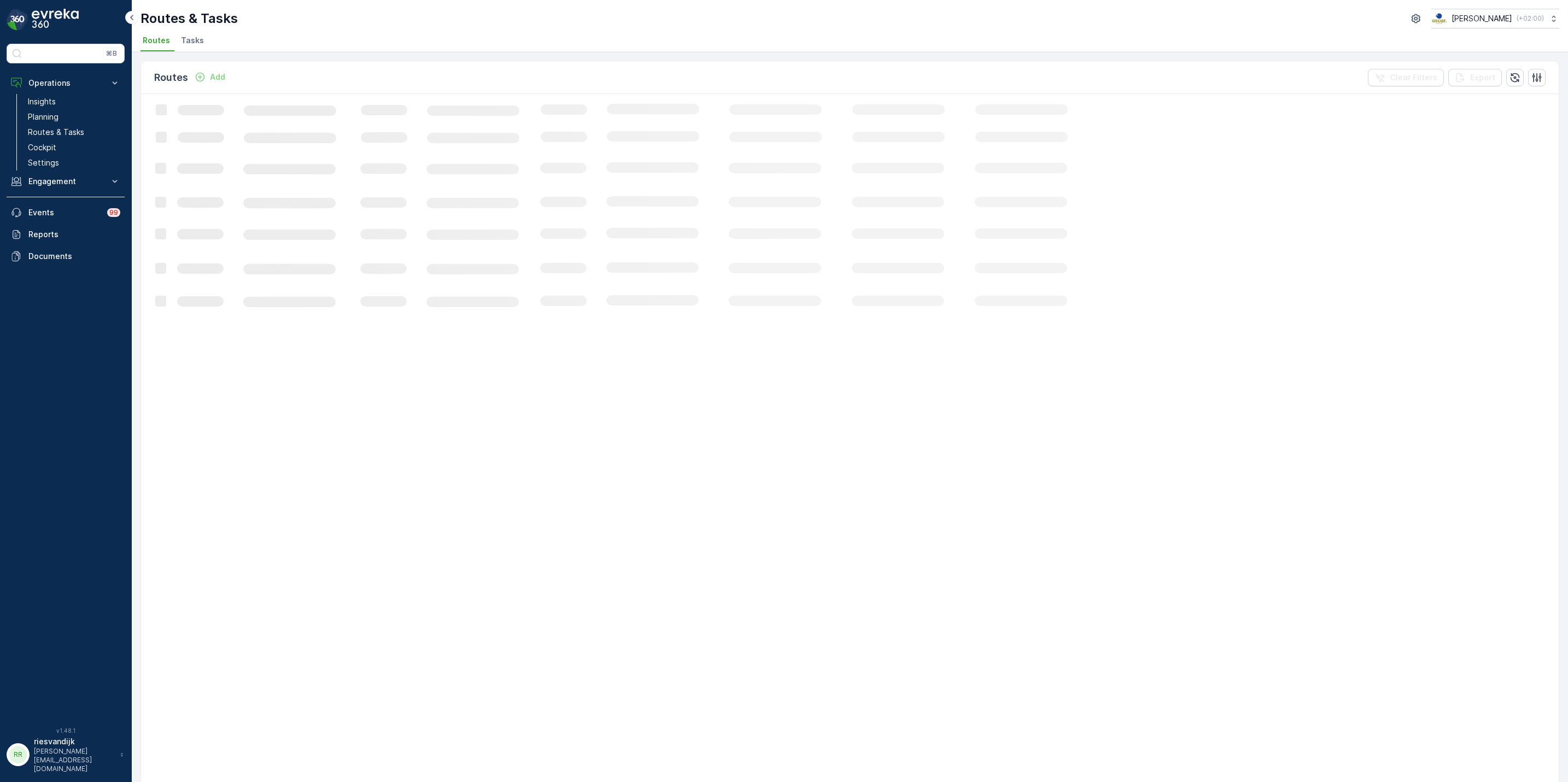
click at [169, 44] on li "Routes" at bounding box center [157, 42] width 34 height 19
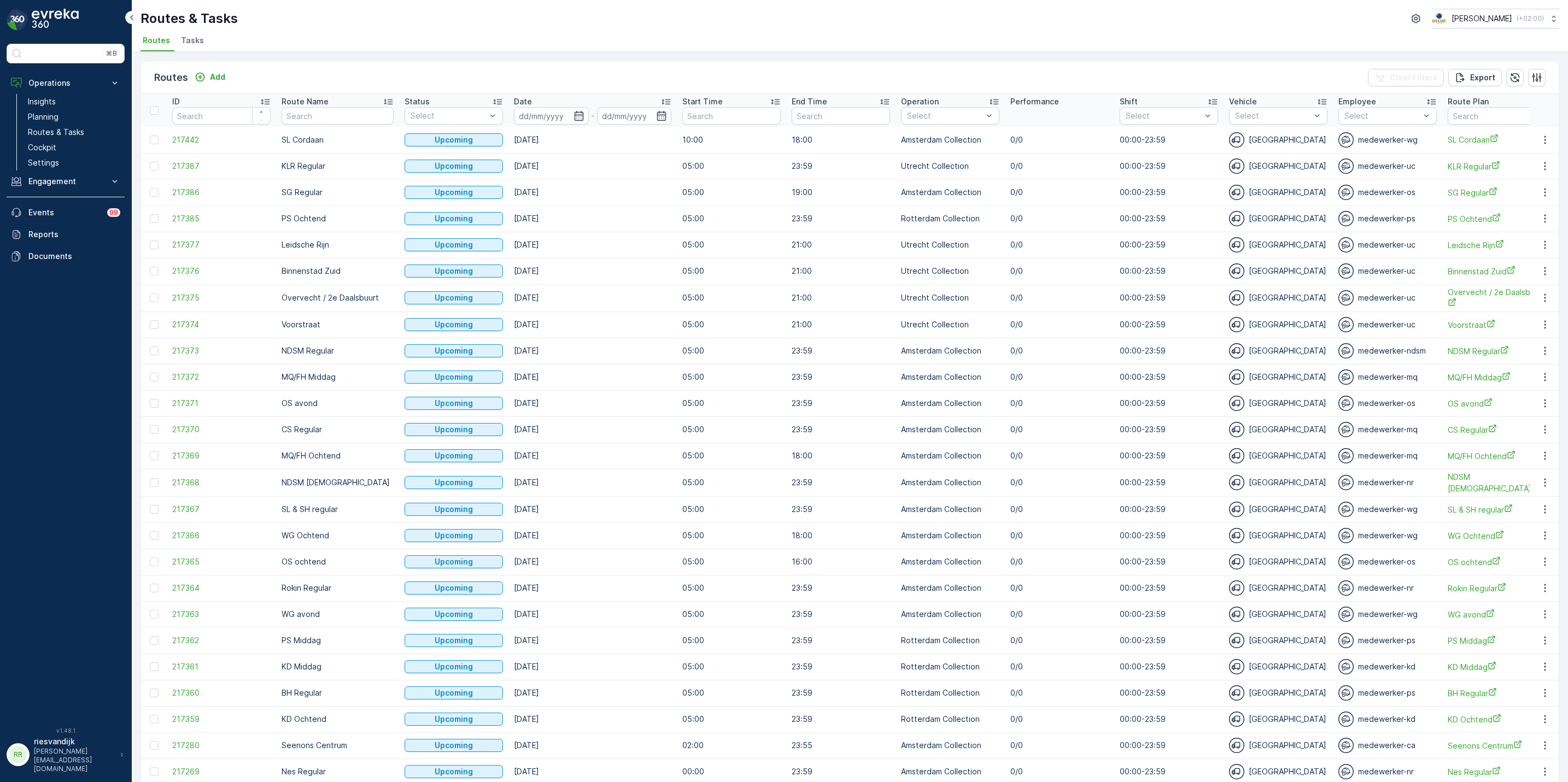
click at [179, 39] on li "Tasks" at bounding box center [193, 42] width 30 height 19
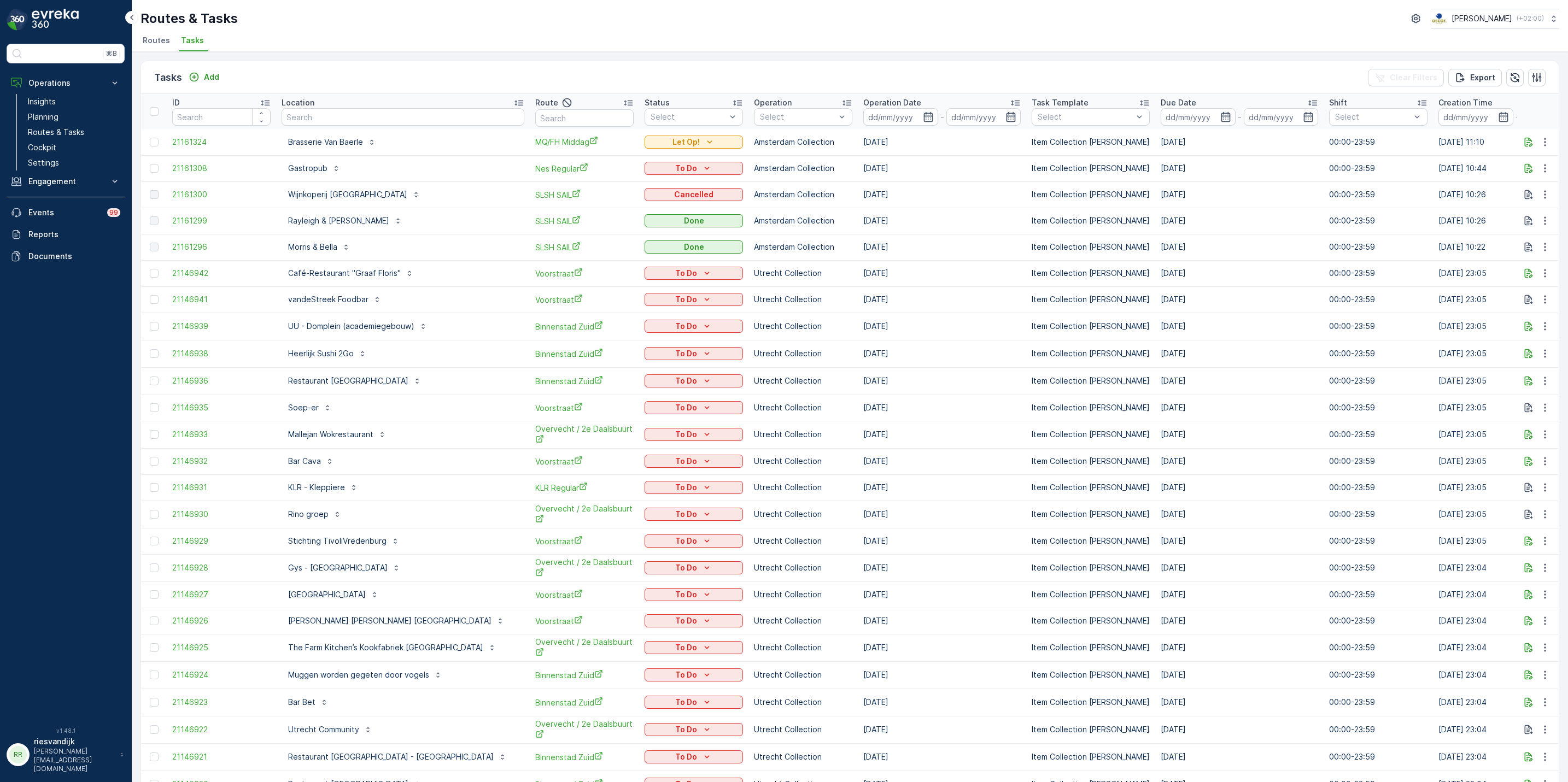
click at [337, 115] on input "text" at bounding box center [403, 116] width 243 height 17
type input "pon"
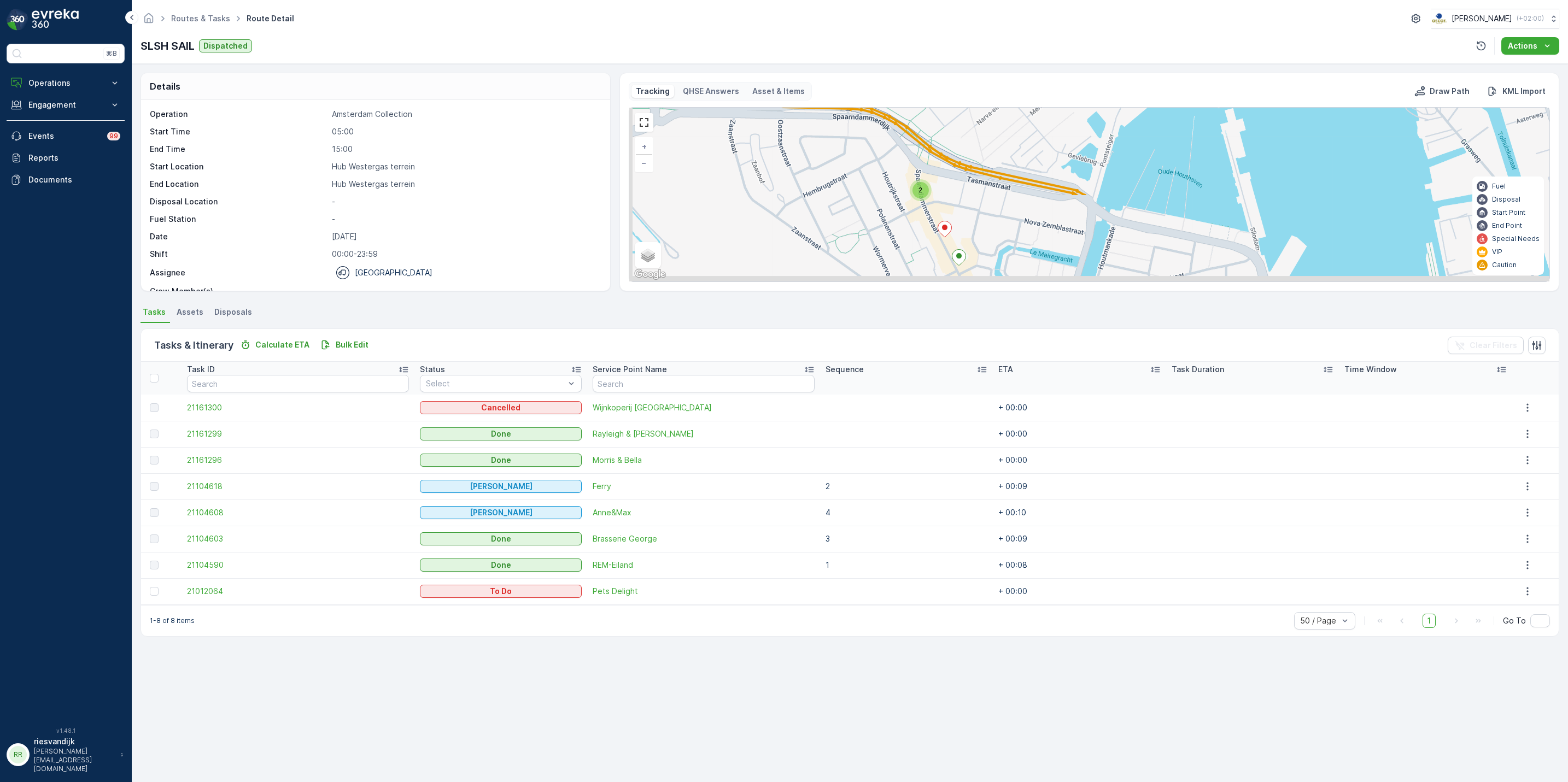
drag, startPoint x: 976, startPoint y: 250, endPoint x: 1122, endPoint y: 143, distance: 181.0
click at [1122, 143] on div "2 3 2 1 4 + − Satellite Roadmap Terrain Hybrid Leaflet Keyboard shortcuts Map D…" at bounding box center [1090, 194] width 920 height 174
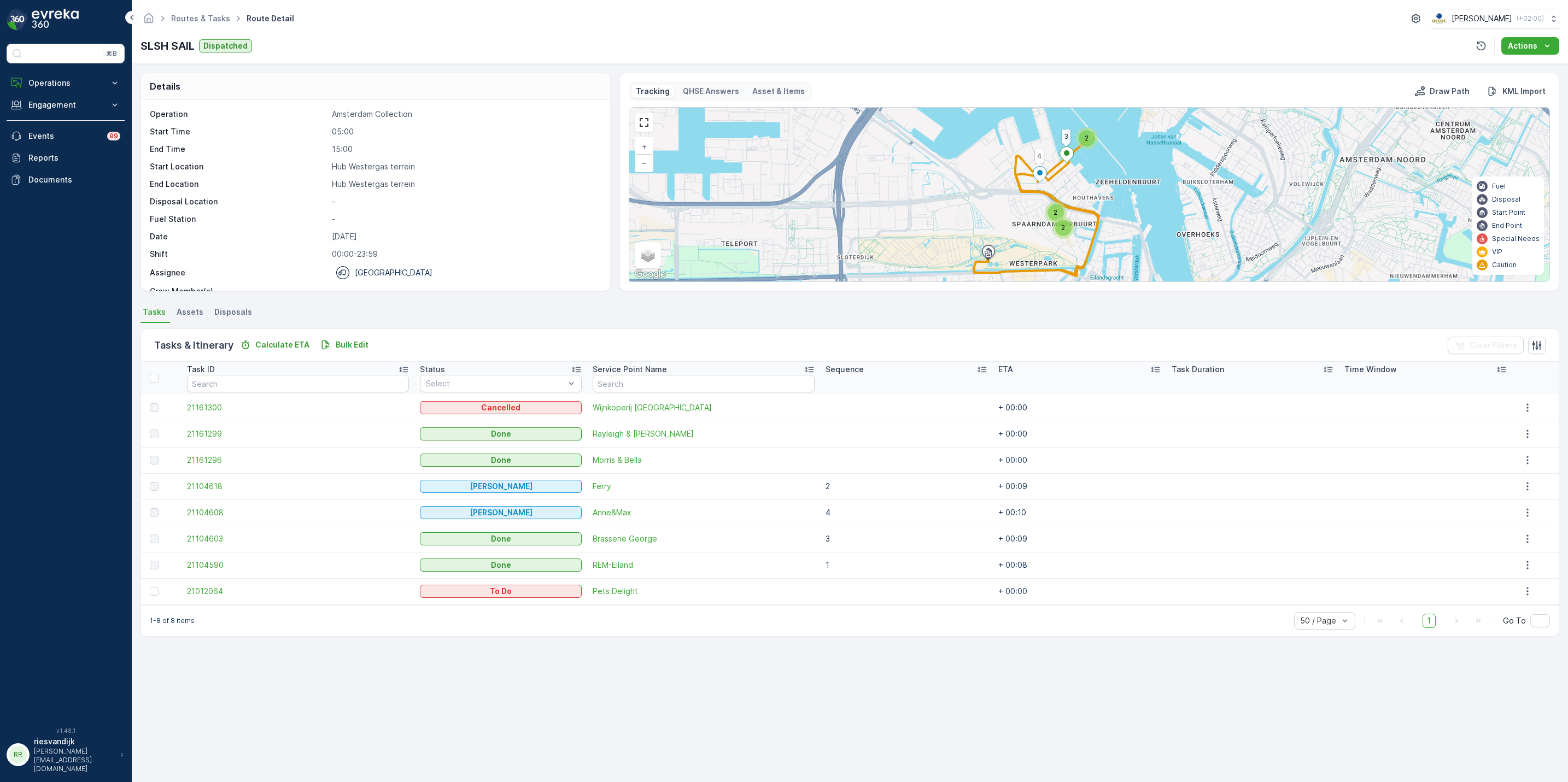
drag, startPoint x: 1081, startPoint y: 158, endPoint x: 1064, endPoint y: 171, distance: 21.4
click at [1065, 172] on div "2 2 2 3 4 + − Satellite Roadmap Terrain Hybrid Leaflet Keyboard shortcuts Map D…" at bounding box center [1090, 194] width 920 height 174
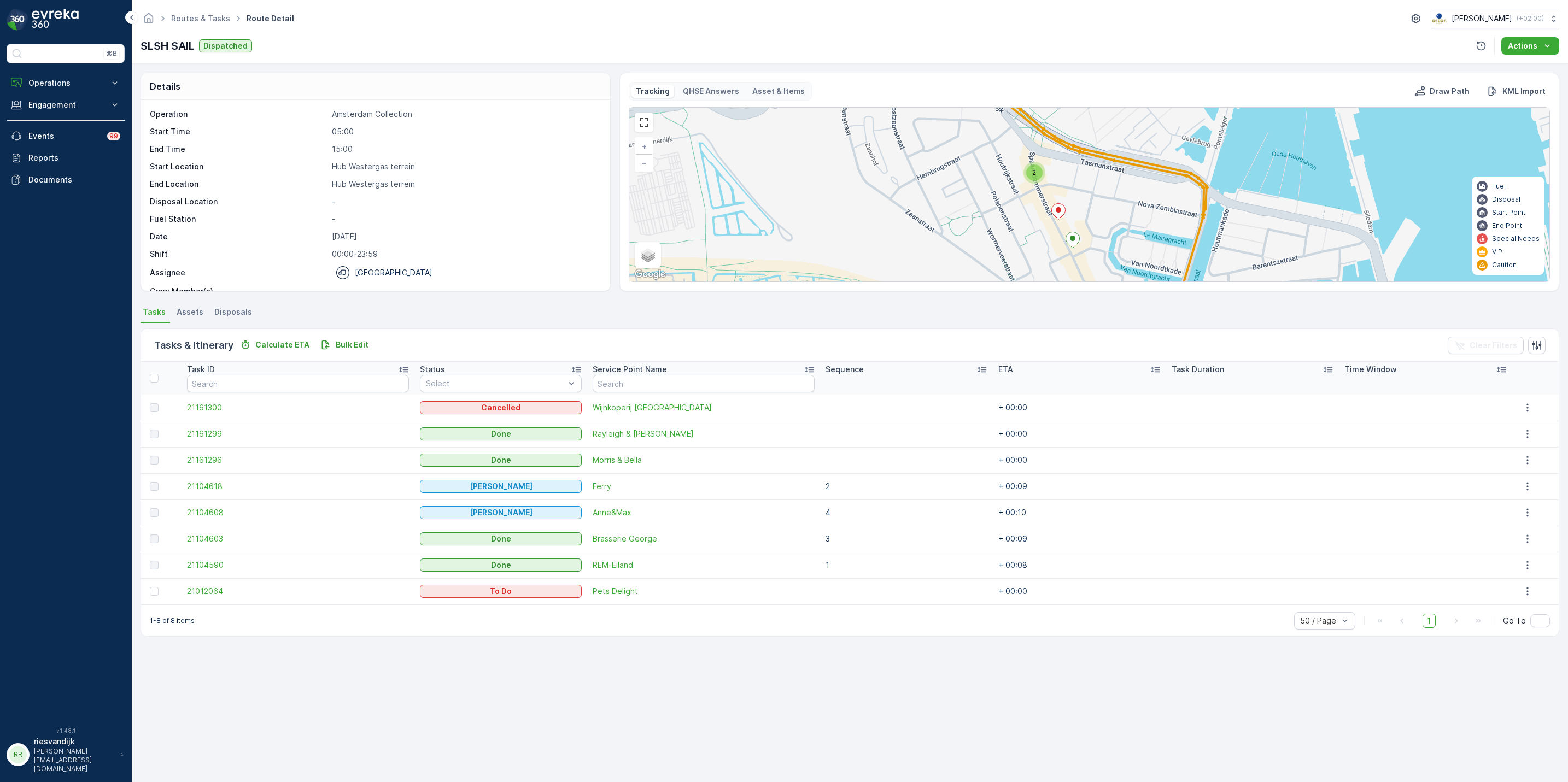
click at [1060, 212] on ellipse at bounding box center [1059, 210] width 5 height 5
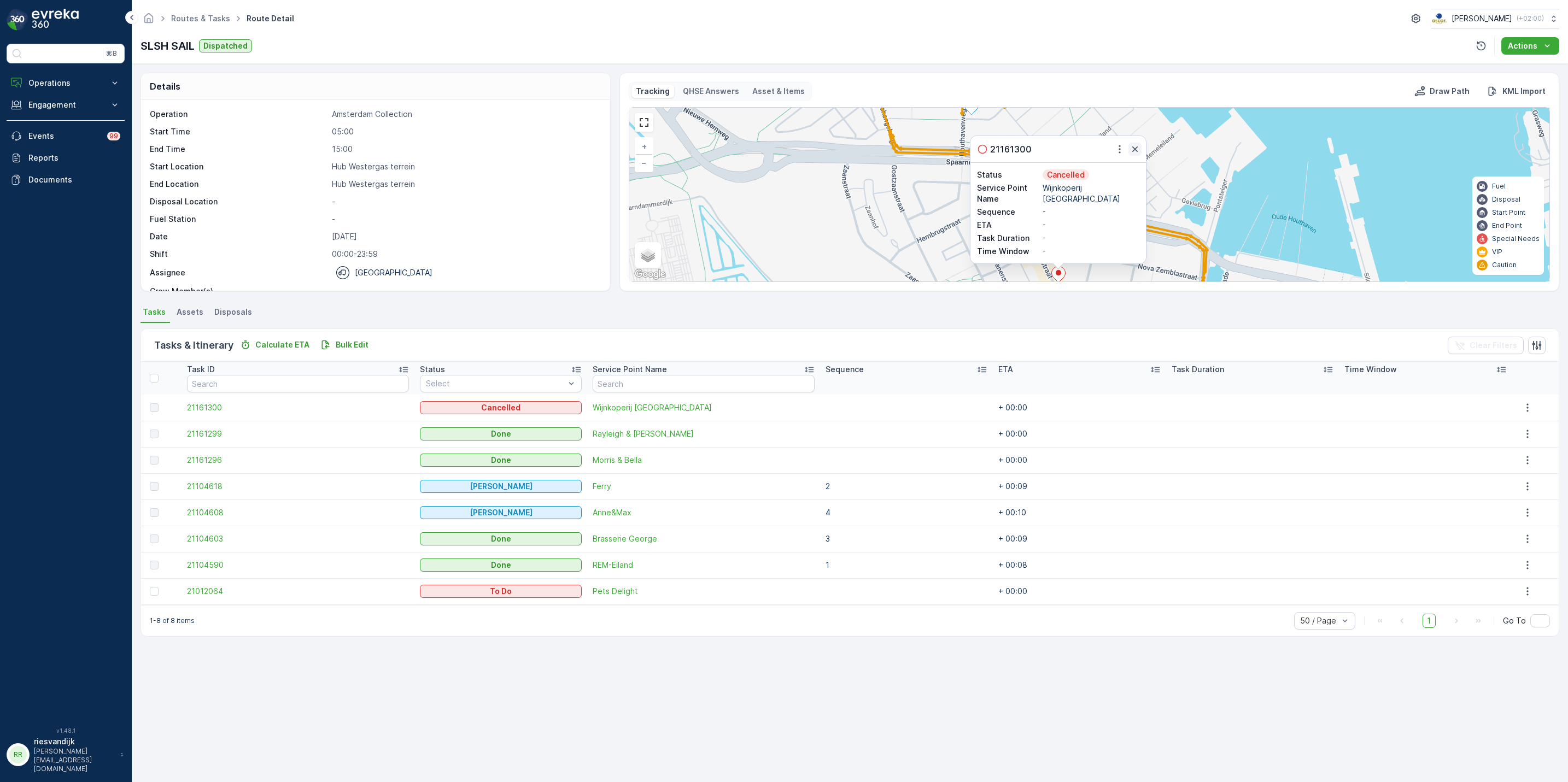
click at [1140, 151] on icon "button" at bounding box center [1135, 149] width 11 height 11
click at [1037, 238] on div "2" at bounding box center [1034, 235] width 16 height 16
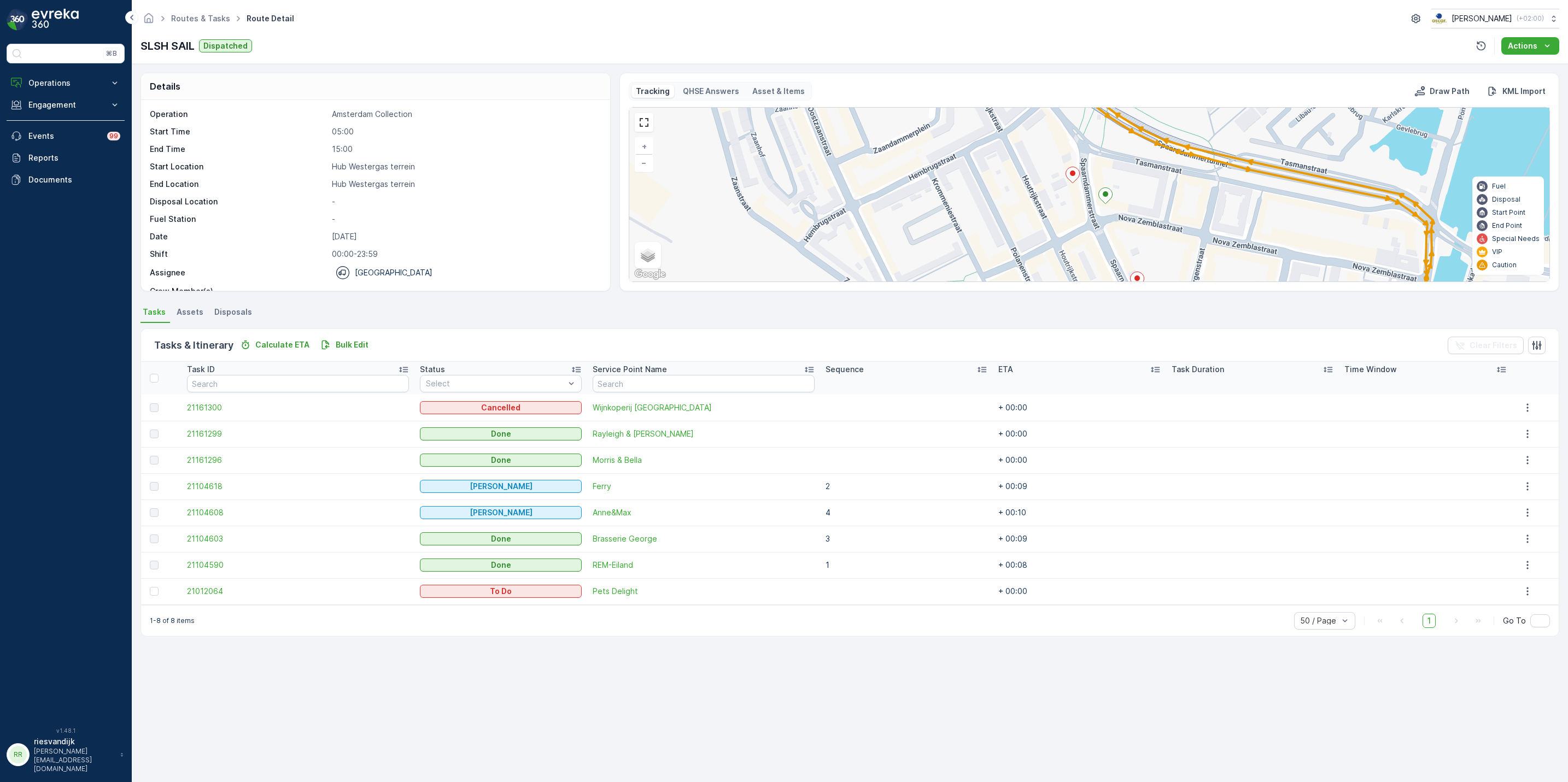
click at [1076, 175] on icon at bounding box center [1072, 175] width 14 height 16
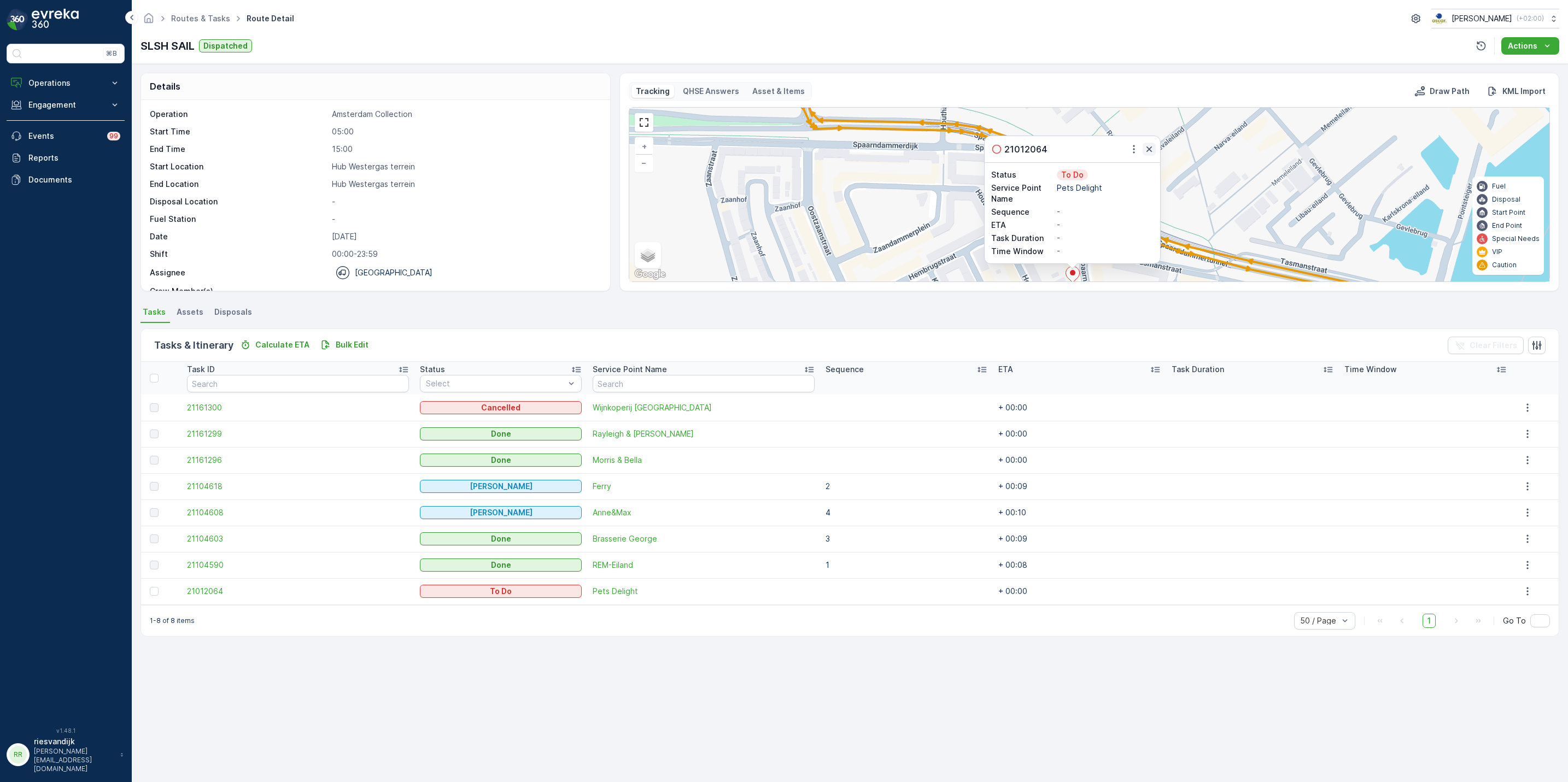
click at [1148, 156] on button "button" at bounding box center [1149, 149] width 13 height 13
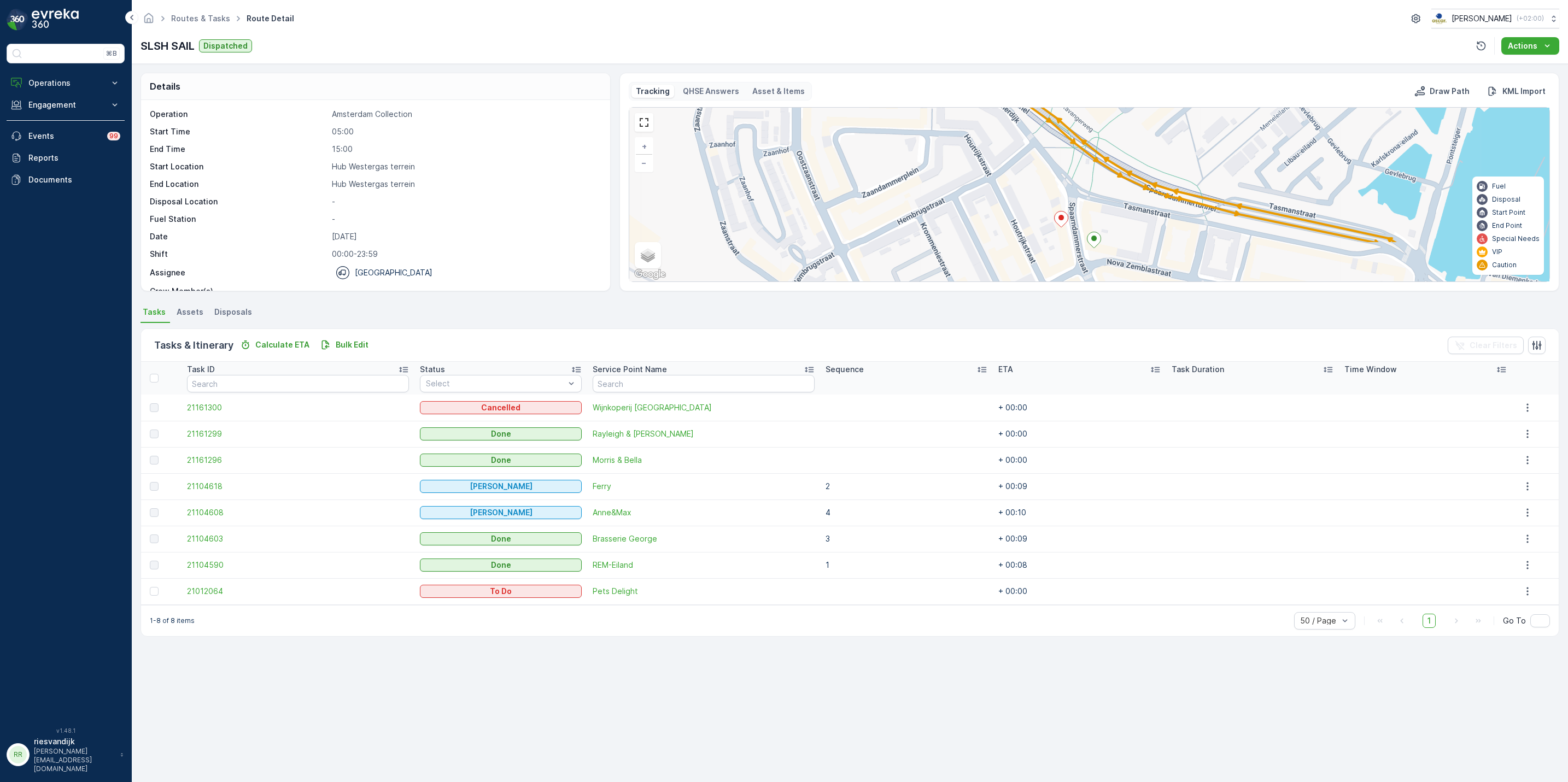
drag, startPoint x: 1152, startPoint y: 235, endPoint x: 1138, endPoint y: 166, distance: 70.4
click at [1138, 166] on icon at bounding box center [923, 182] width 998 height 1126
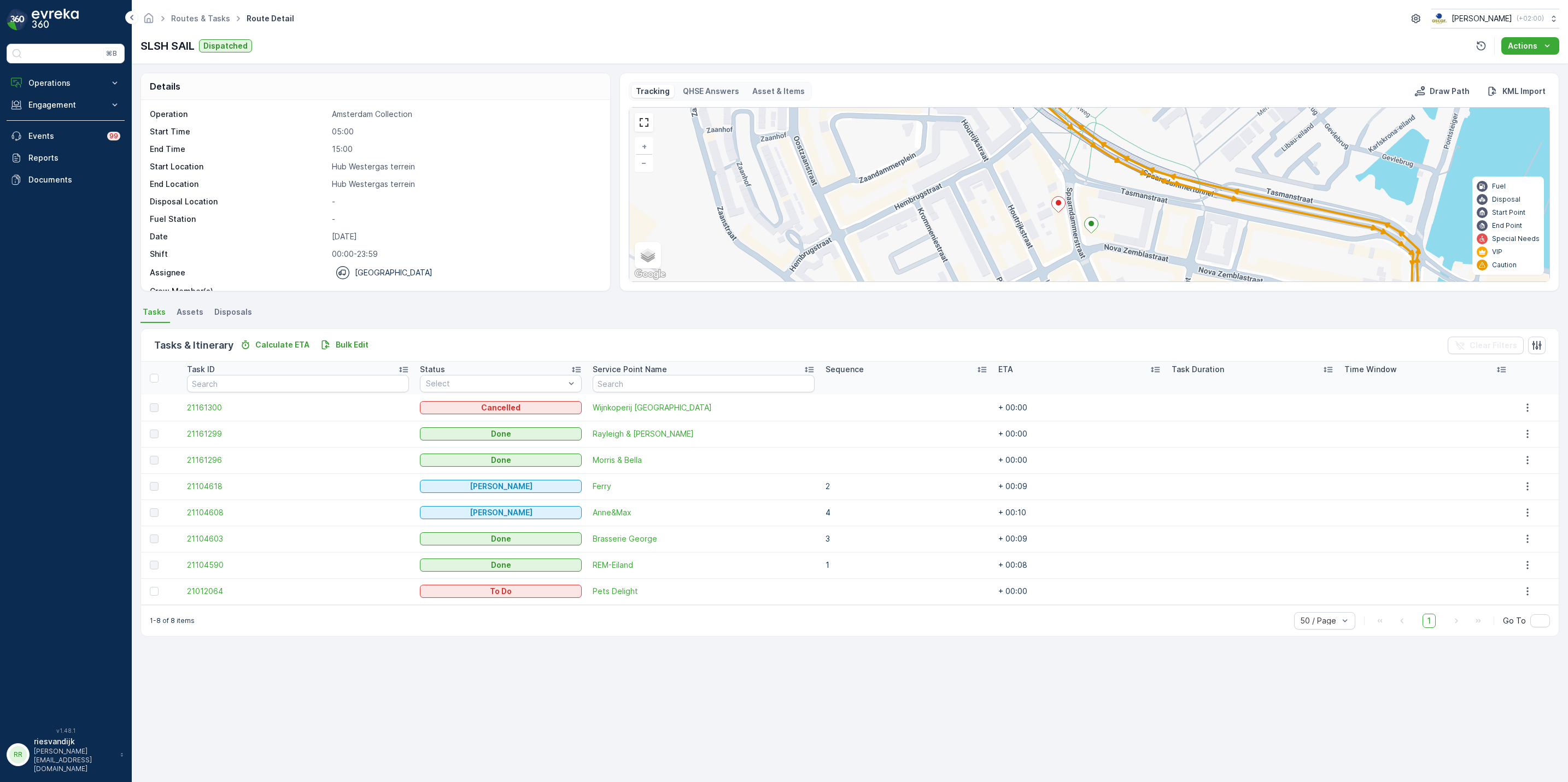
click at [1095, 230] on icon at bounding box center [1091, 225] width 14 height 16
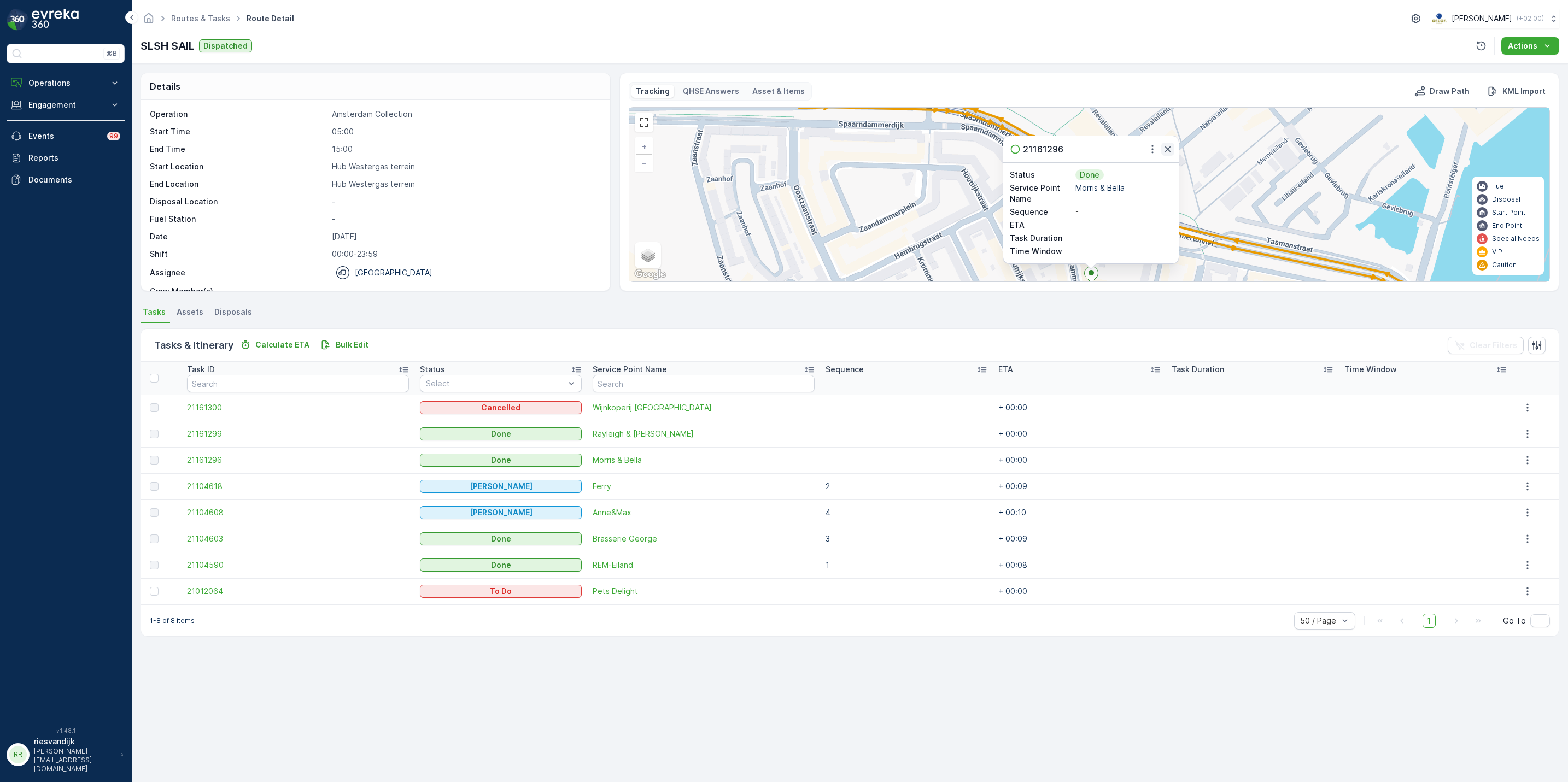
click at [1166, 151] on icon "button" at bounding box center [1167, 149] width 11 height 11
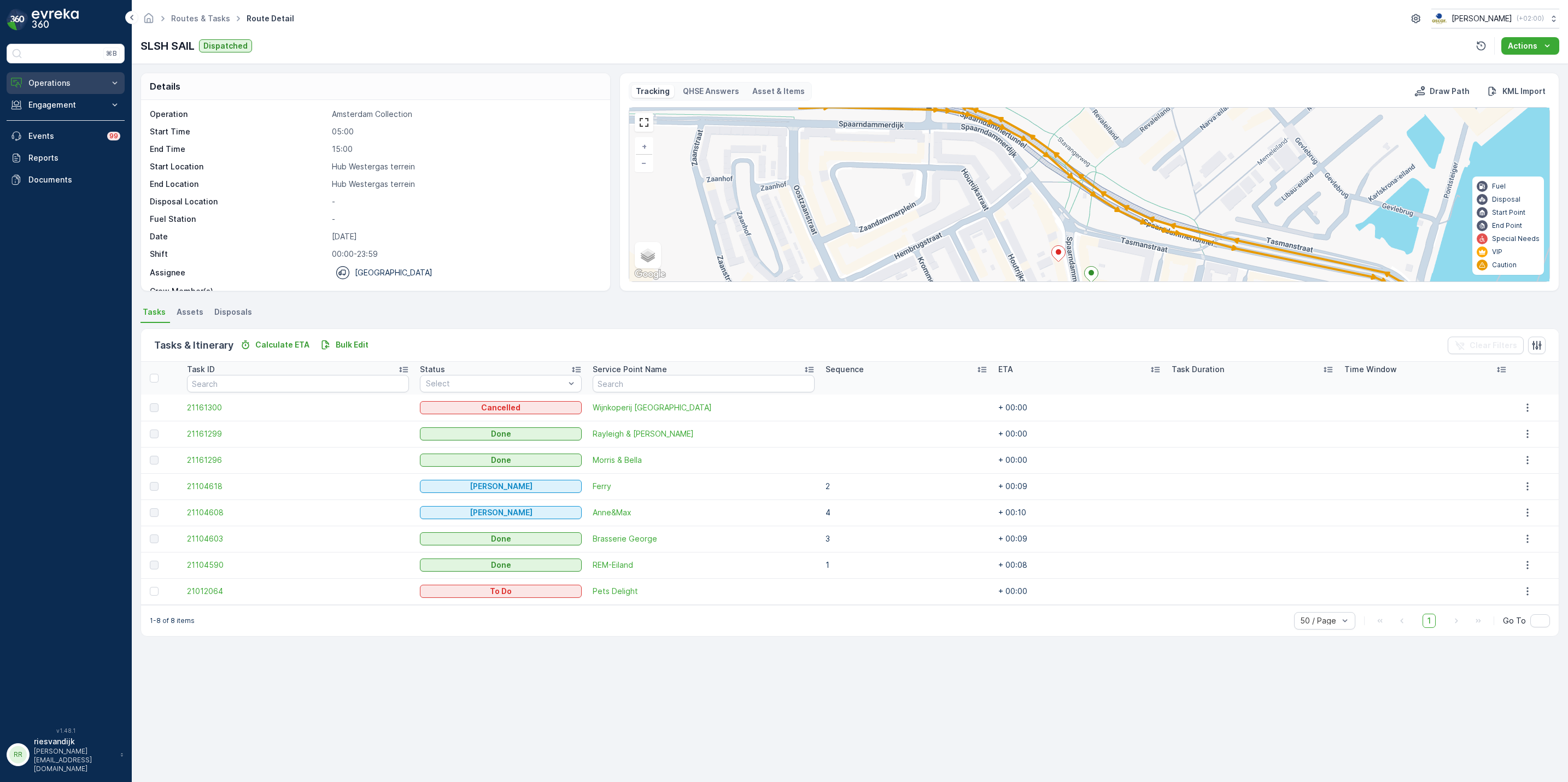
click at [68, 90] on button "Operations" at bounding box center [65, 83] width 118 height 22
click at [87, 146] on link "Cockpit" at bounding box center [74, 147] width 101 height 16
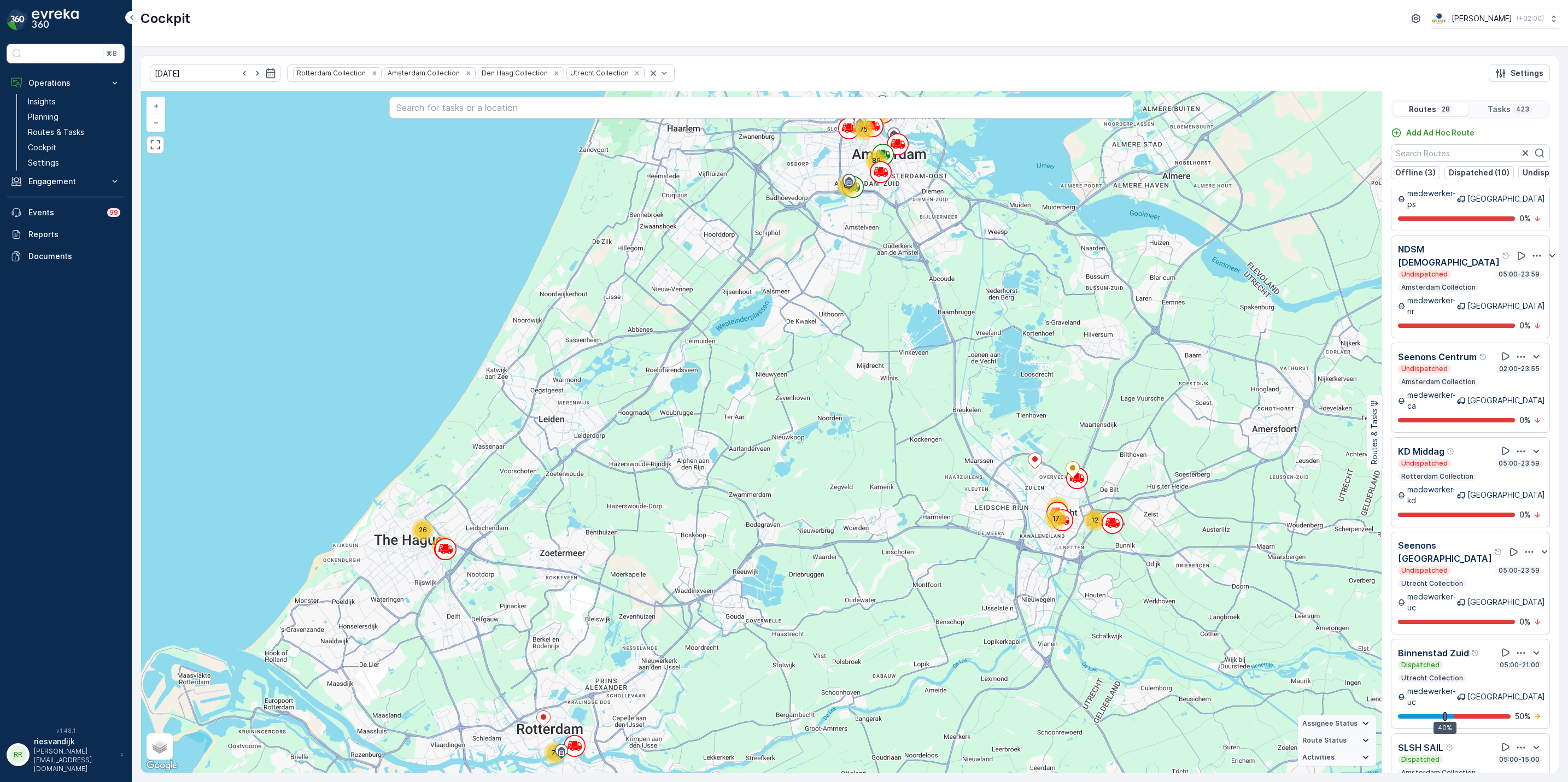
scroll to position [1722, 0]
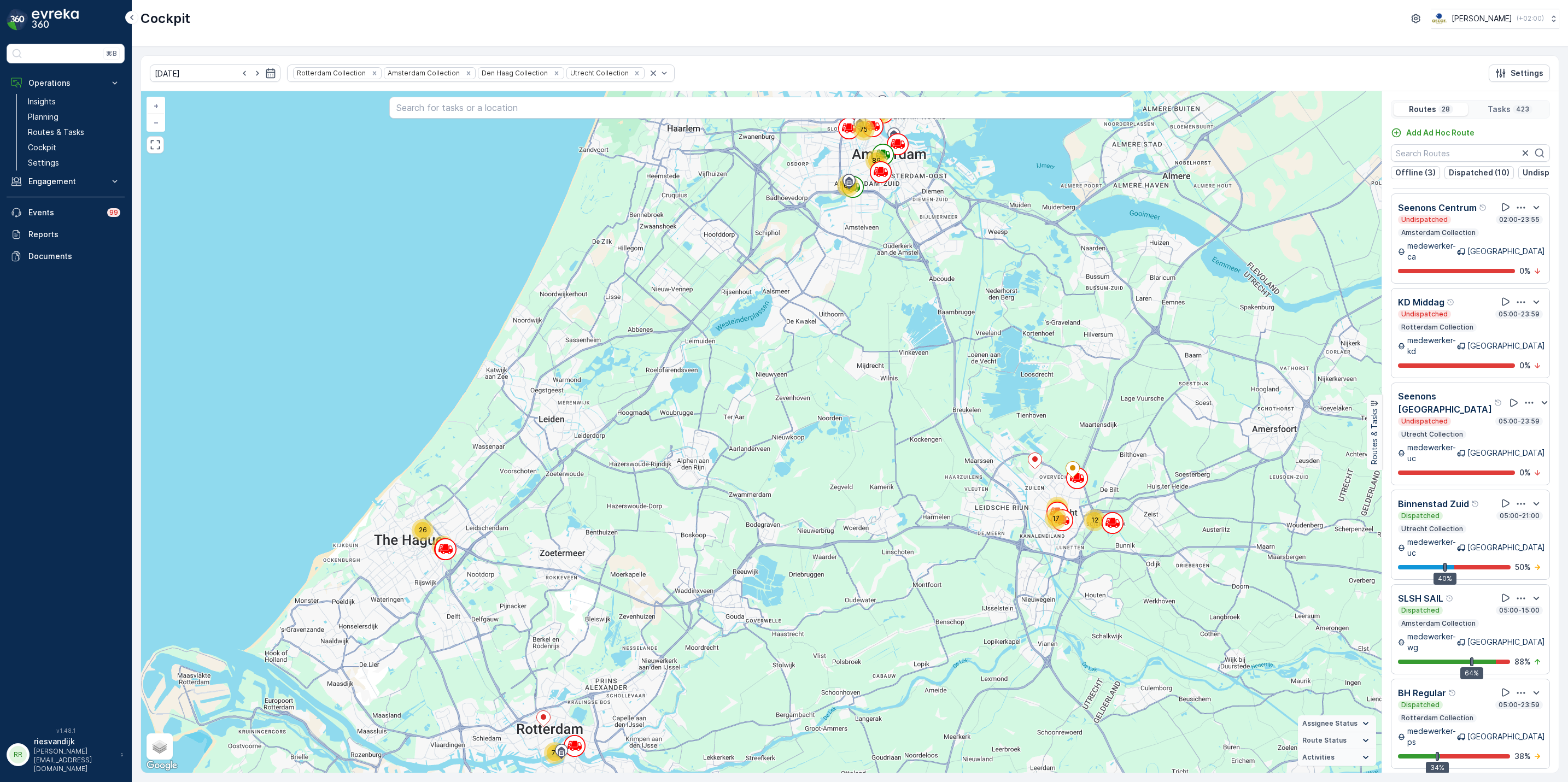
click at [1470, 591] on div "SLSH SAIL" at bounding box center [1471, 598] width 145 height 14
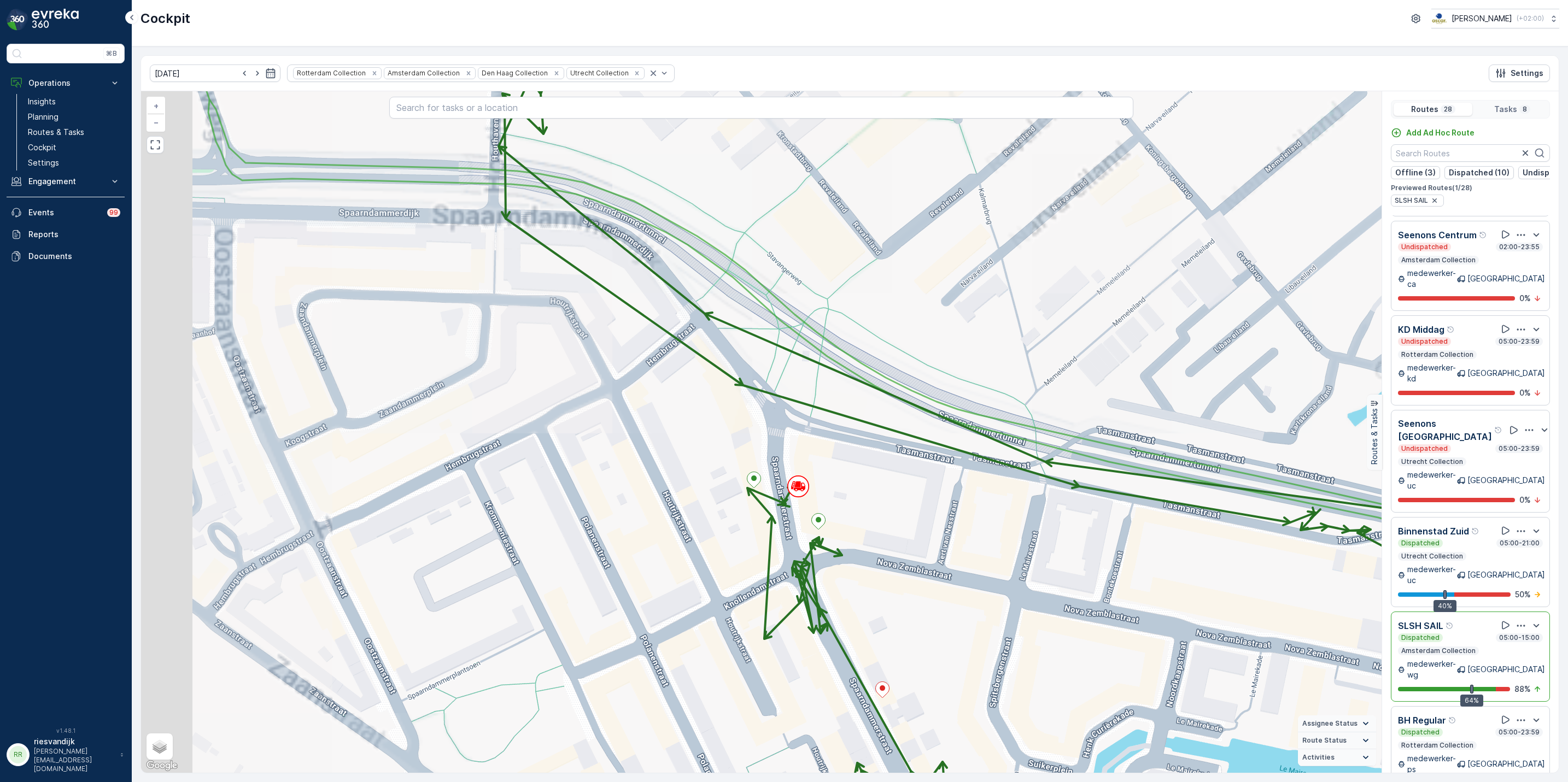
click at [850, 518] on div "+ − Satellite Roadmap Terrain Hybrid Leaflet Keyboard shortcuts Map Data Map da…" at bounding box center [761, 432] width 1241 height 682
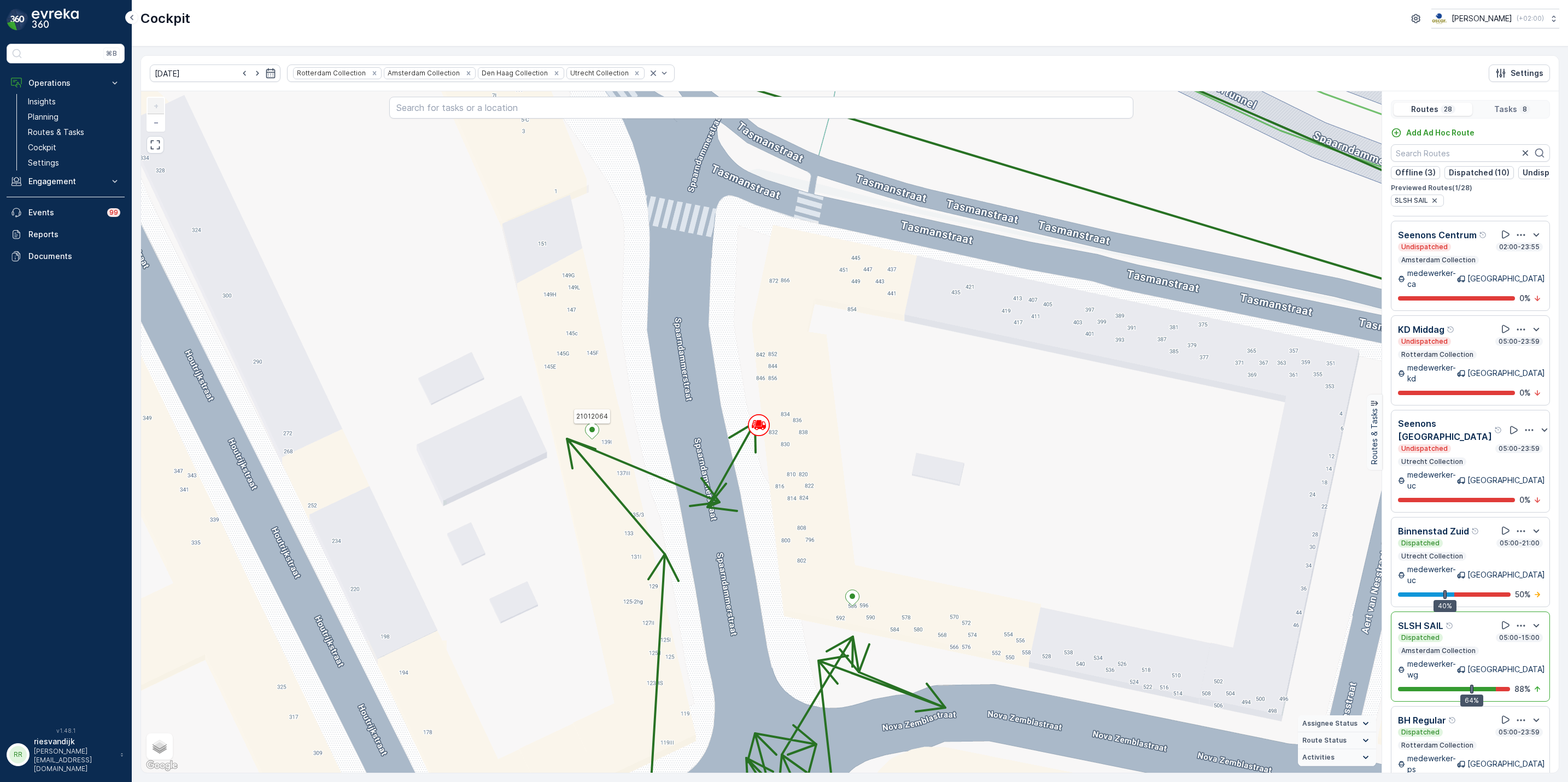
click at [588, 433] on icon at bounding box center [592, 431] width 14 height 16
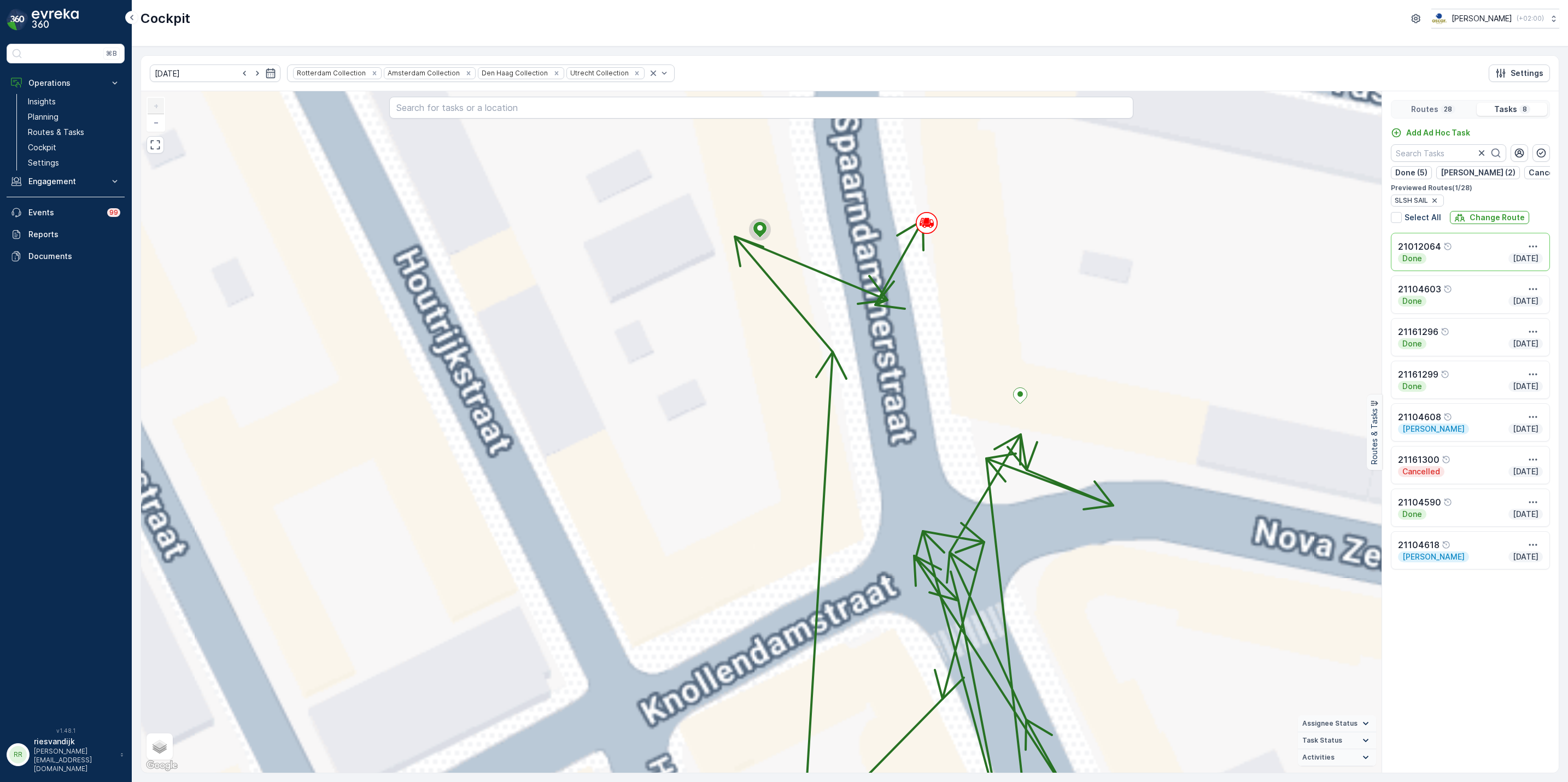
drag, startPoint x: 1042, startPoint y: 559, endPoint x: 985, endPoint y: 395, distance: 173.6
click at [985, 394] on div "+ − Satellite Roadmap Terrain Hybrid Leaflet Keyboard shortcuts Map Data Map da…" at bounding box center [761, 432] width 1241 height 682
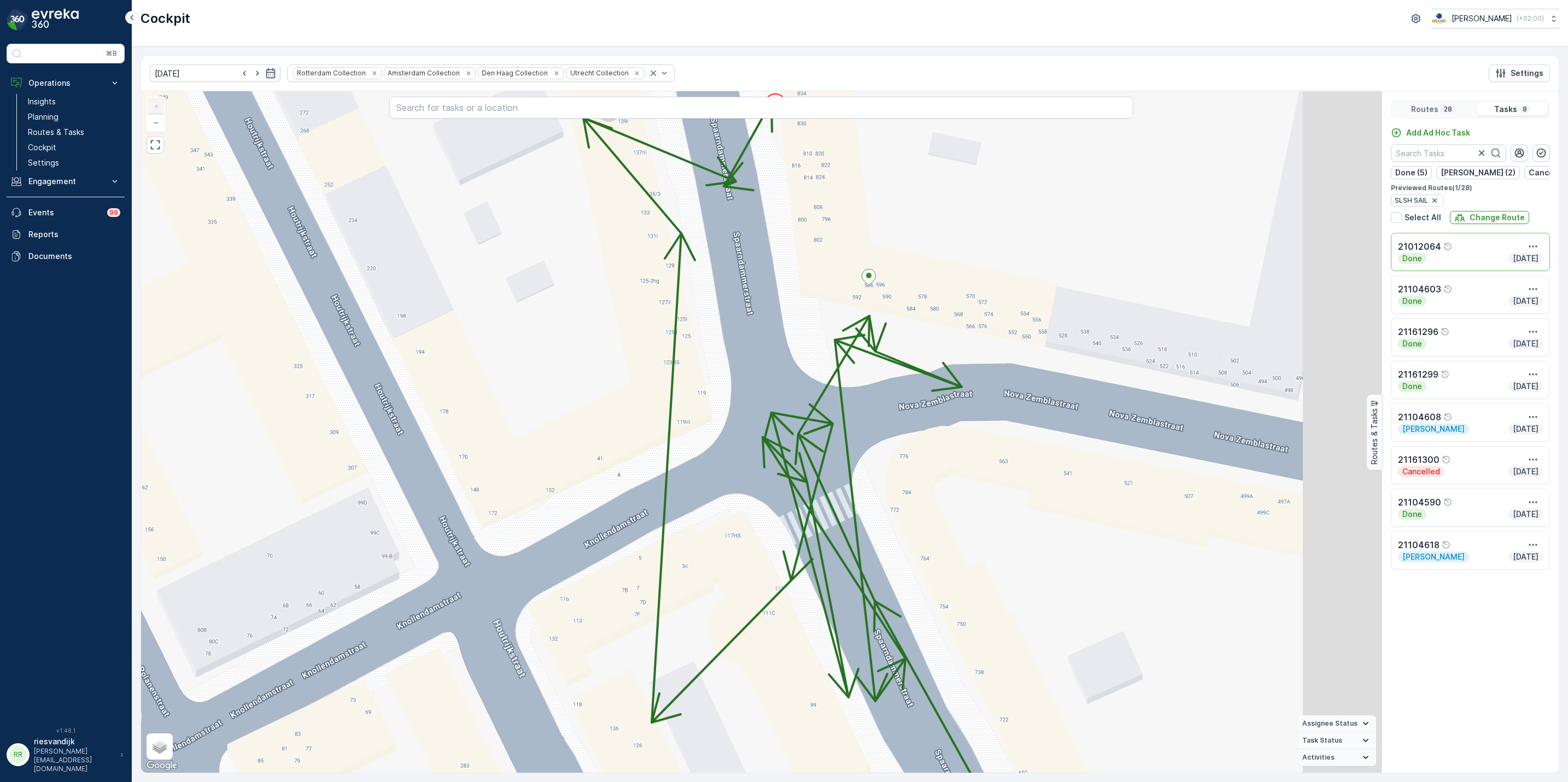
drag, startPoint x: 912, startPoint y: 428, endPoint x: 781, endPoint y: 446, distance: 132.2
click at [783, 446] on div "+ − Satellite Roadmap Terrain Hybrid Leaflet Keyboard shortcuts Map Data Map da…" at bounding box center [761, 432] width 1241 height 682
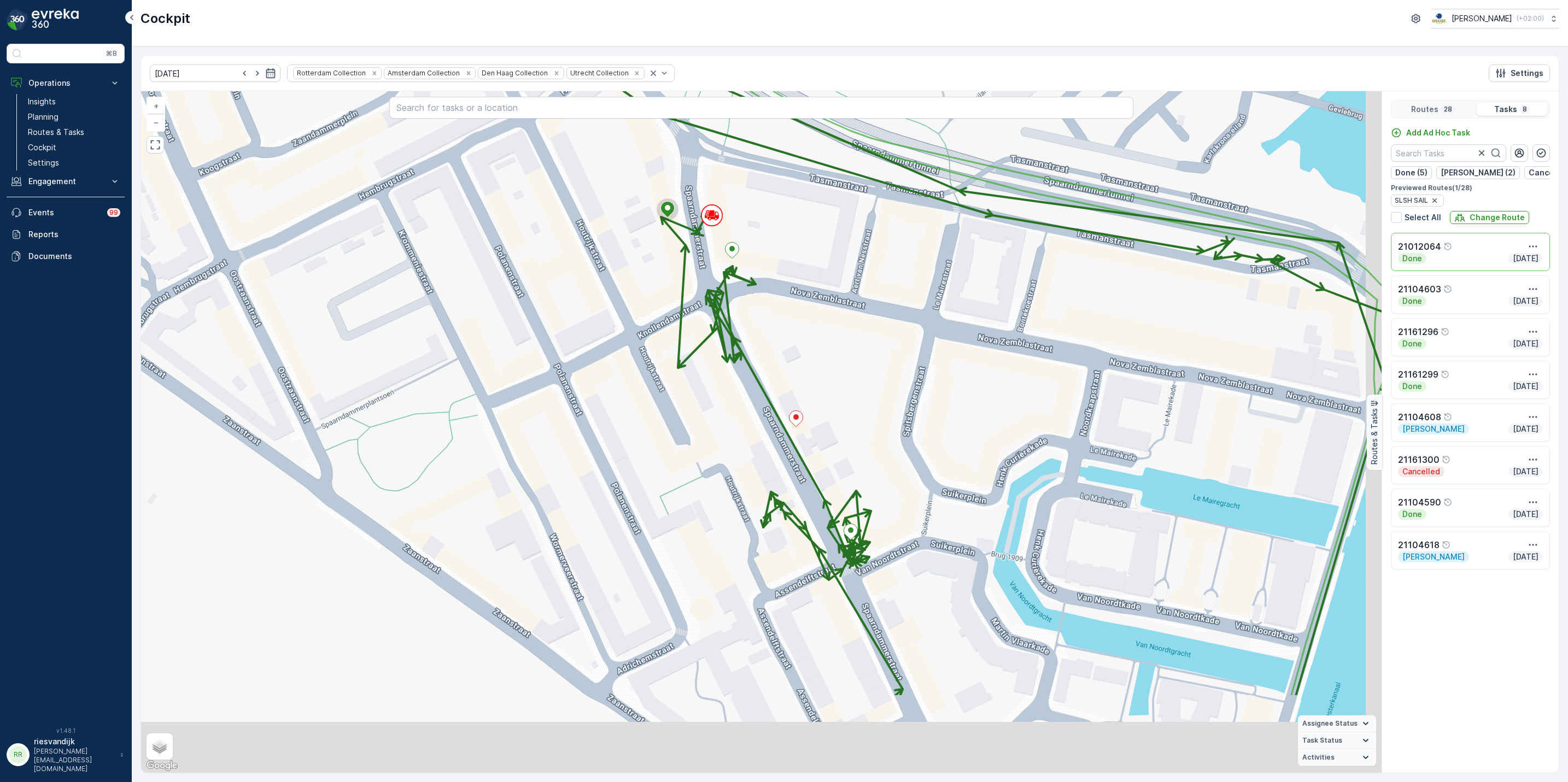
drag, startPoint x: 814, startPoint y: 500, endPoint x: 779, endPoint y: 392, distance: 113.5
click at [758, 347] on div "+ − Satellite Roadmap Terrain Hybrid Leaflet Keyboard shortcuts Map Data Map da…" at bounding box center [761, 432] width 1241 height 682
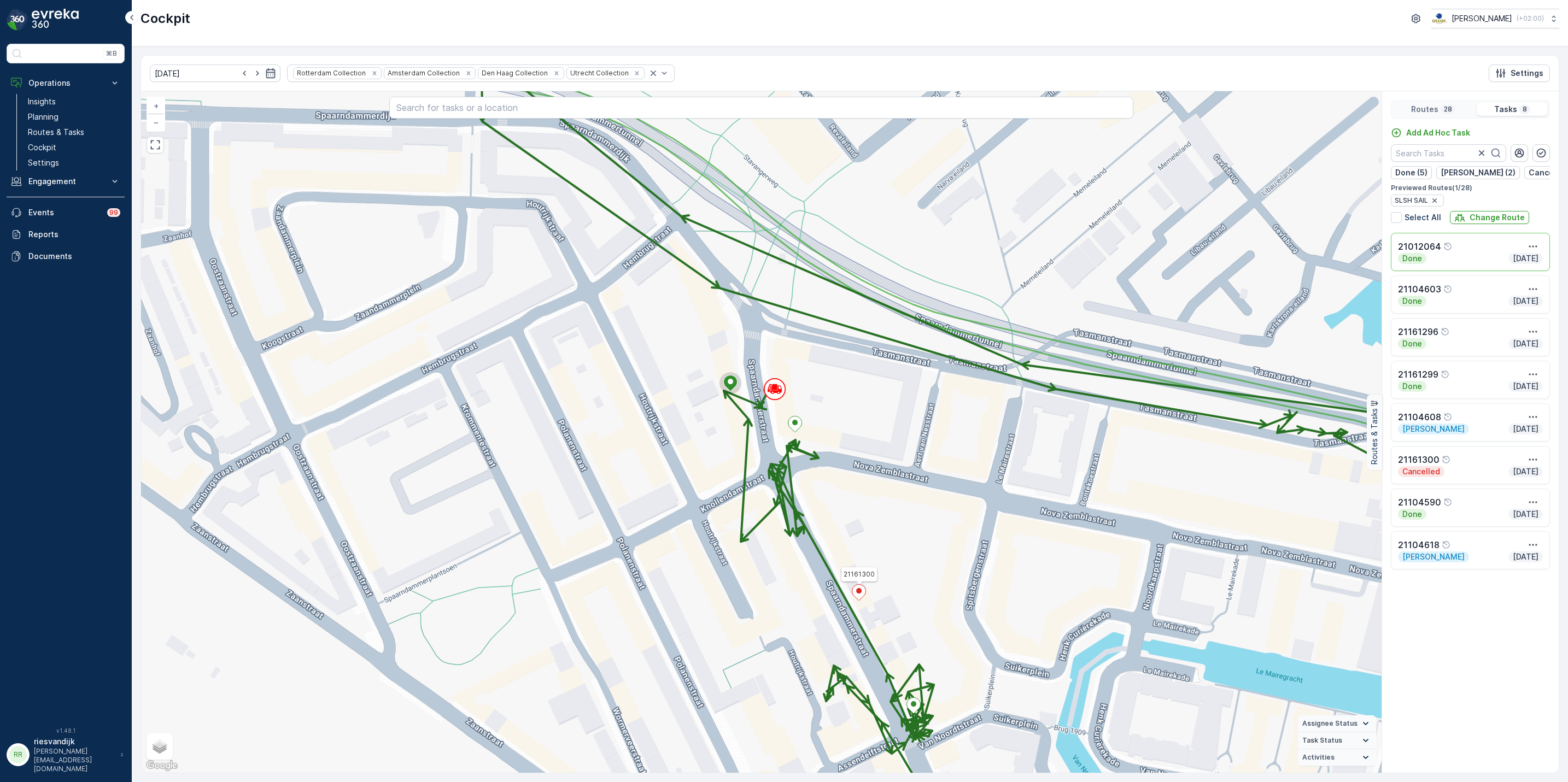
click at [861, 601] on icon at bounding box center [859, 592] width 14 height 16
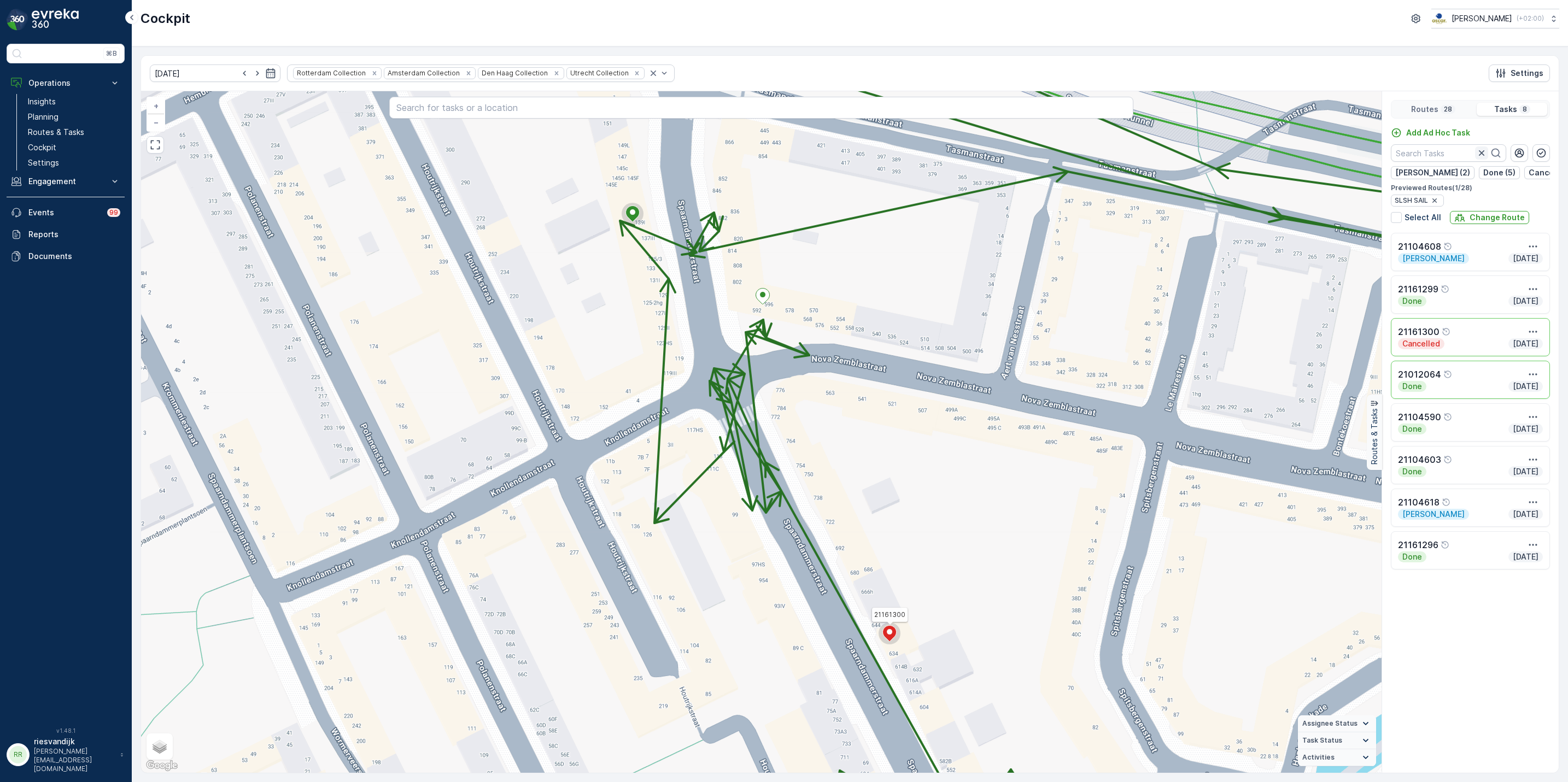
click at [1476, 154] on icon "button" at bounding box center [1481, 153] width 11 height 11
click at [1441, 105] on div "Routes 28" at bounding box center [1433, 109] width 79 height 13
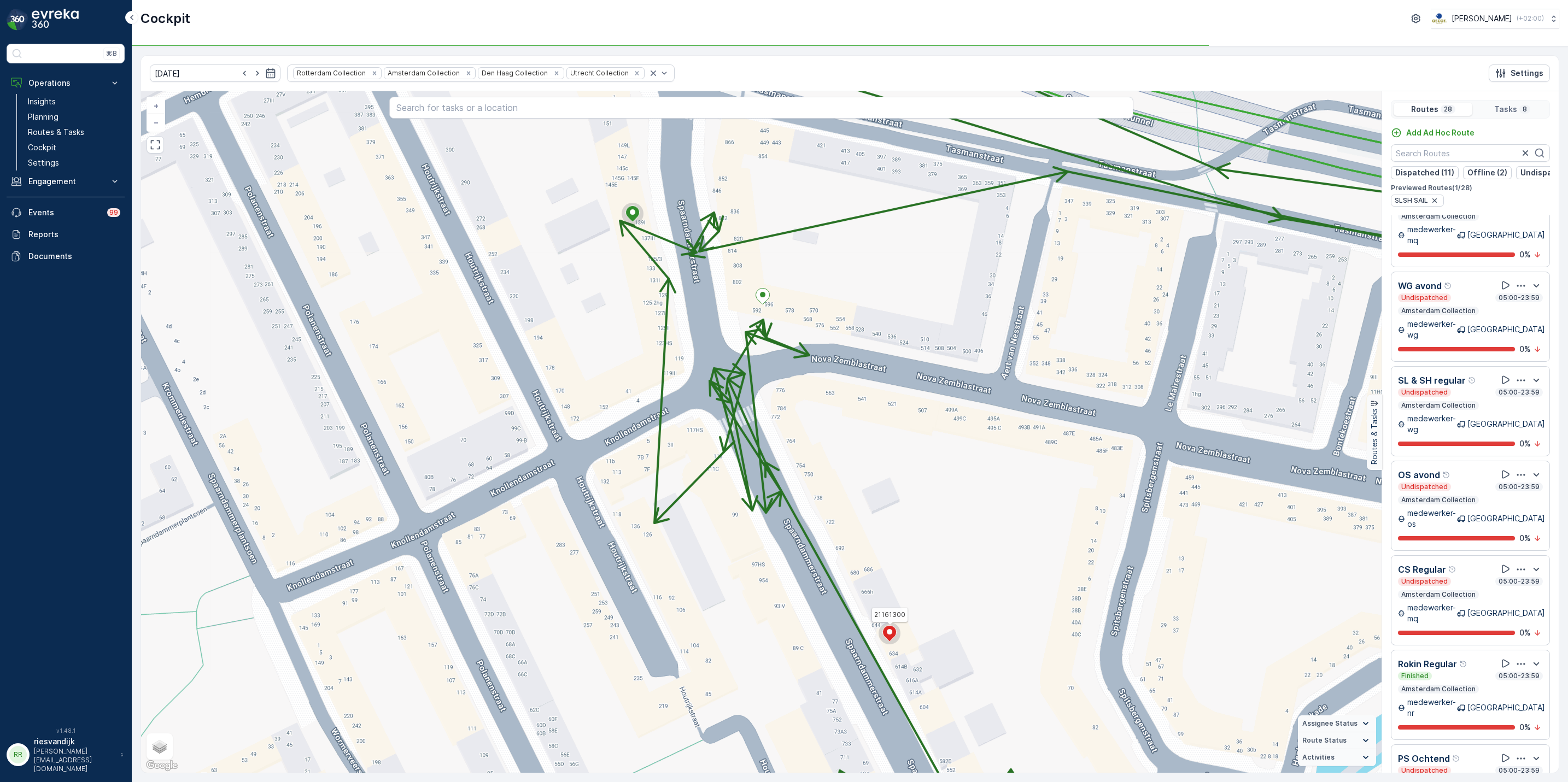
scroll to position [984, 0]
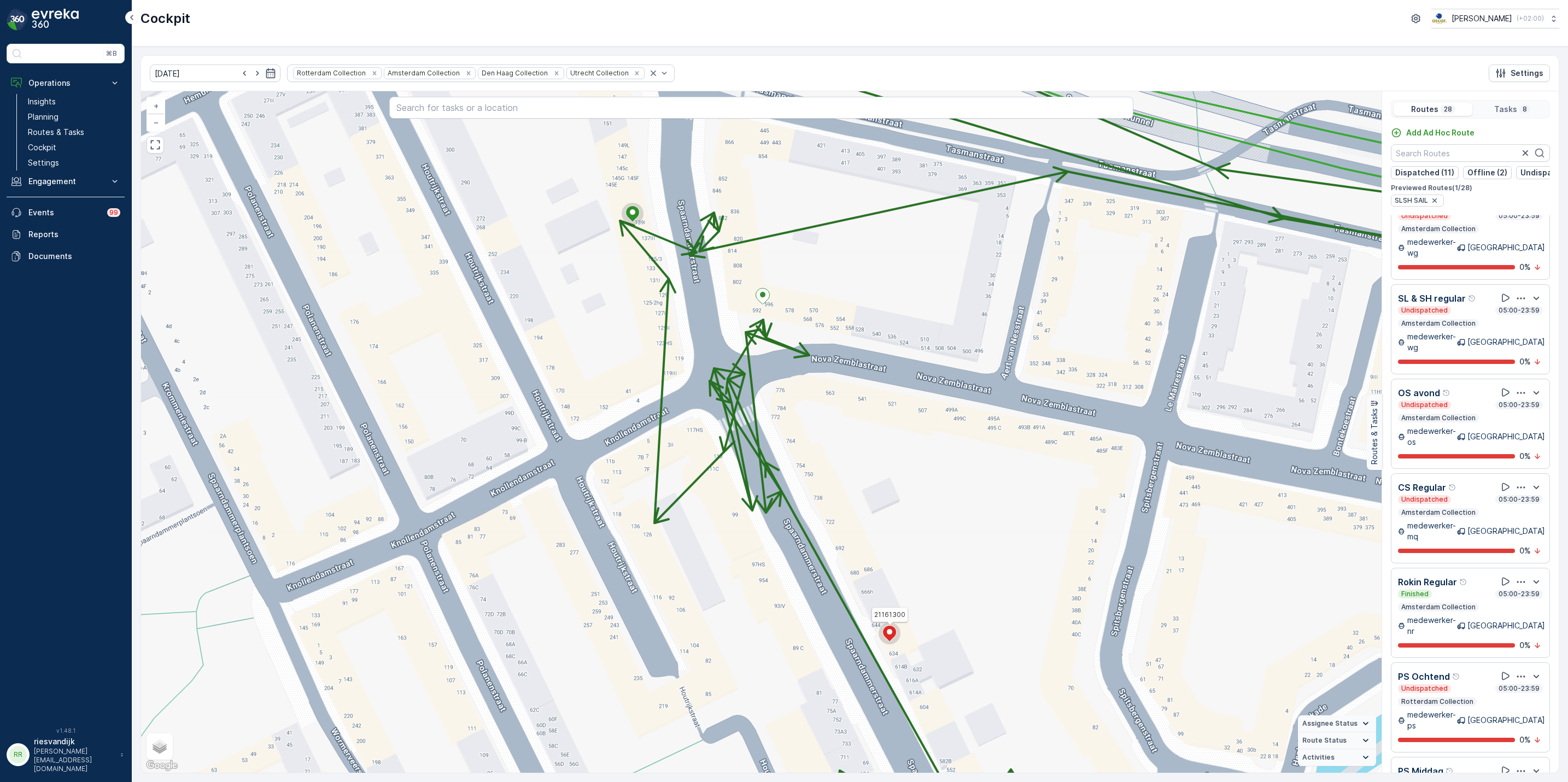
click at [1464, 590] on div "Finished 05:00-23:59" at bounding box center [1471, 594] width 145 height 9
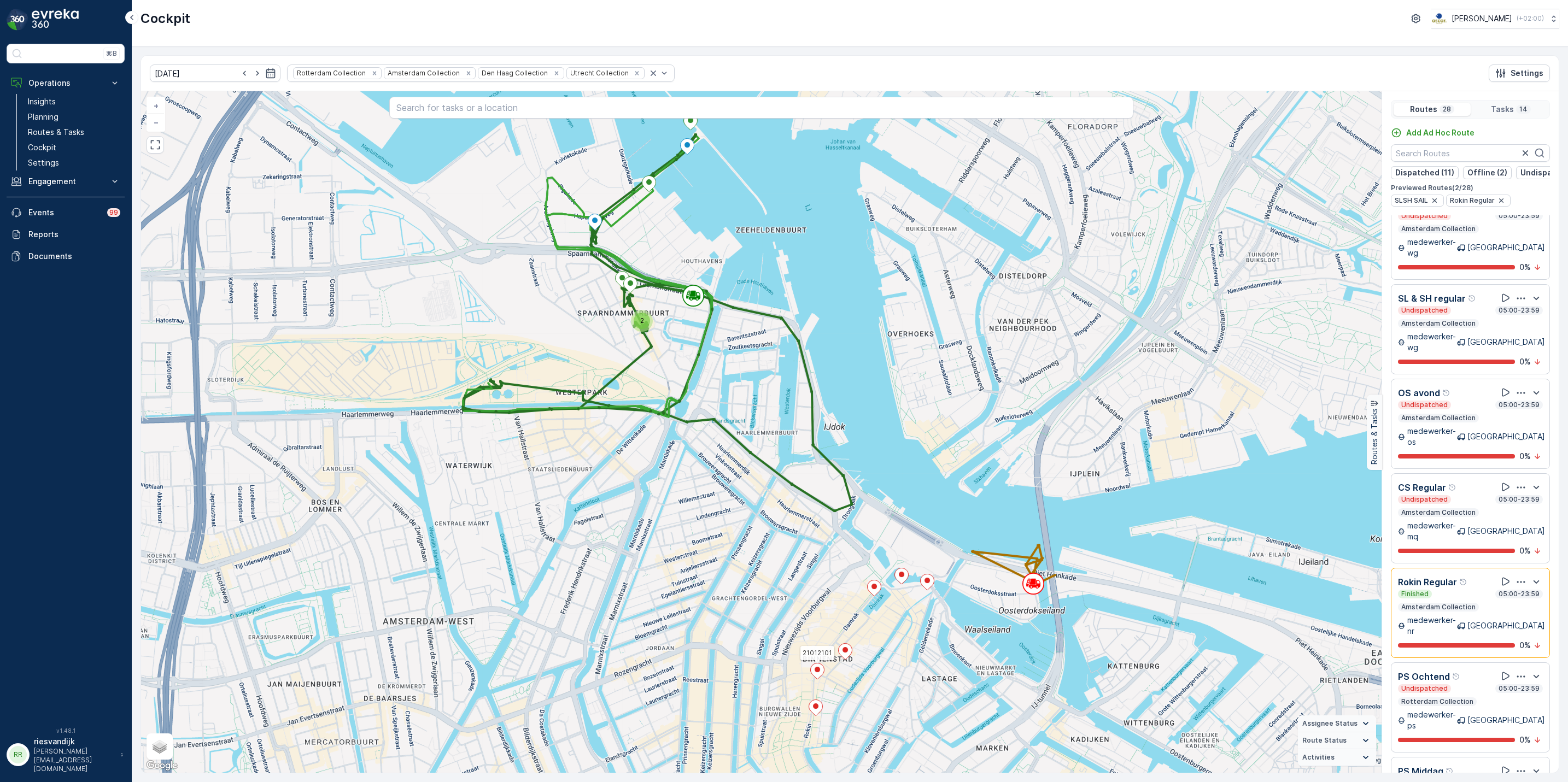
drag, startPoint x: 1013, startPoint y: 635, endPoint x: 912, endPoint y: 534, distance: 142.8
click at [912, 534] on div "2 21012101 + − Satellite Roadmap Terrain Hybrid Leaflet Keyboard shortcuts Map …" at bounding box center [761, 432] width 1241 height 682
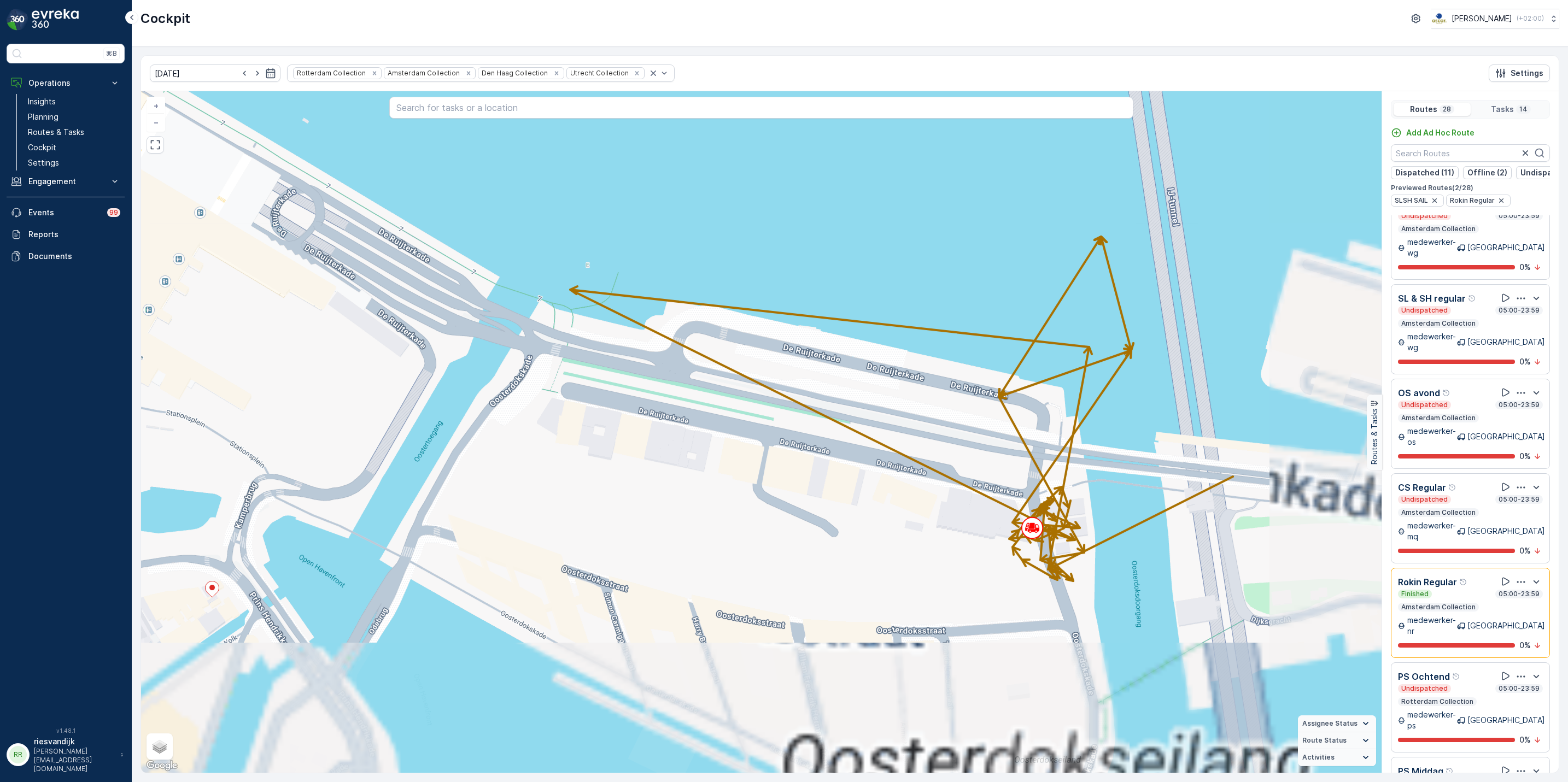
drag, startPoint x: 1064, startPoint y: 509, endPoint x: 883, endPoint y: 386, distance: 218.8
click at [883, 386] on div "21012101 + − Satellite Roadmap Terrain Hybrid Leaflet Keyboard shortcuts Map Da…" at bounding box center [761, 432] width 1241 height 682
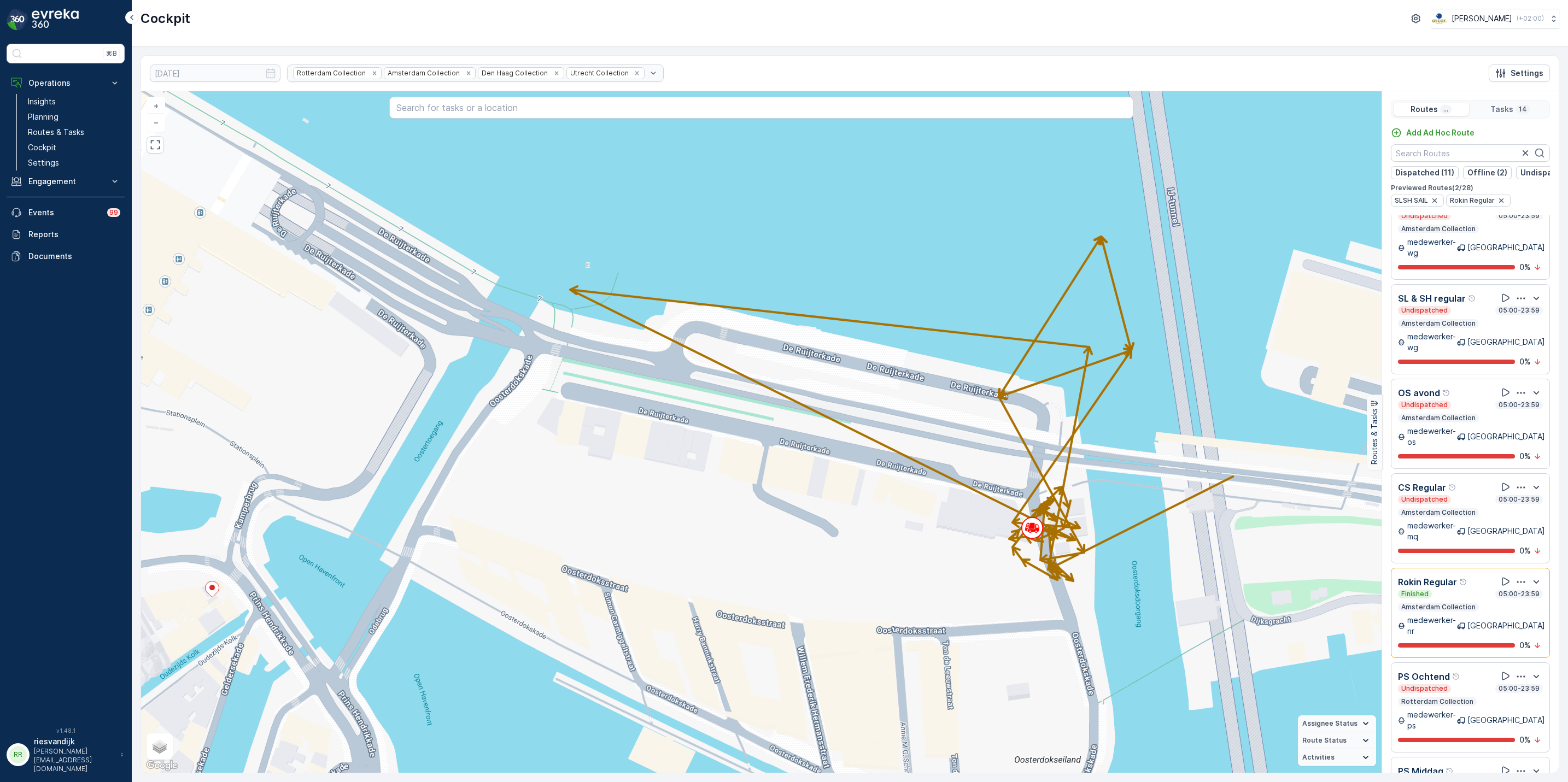
drag, startPoint x: 1065, startPoint y: 571, endPoint x: 832, endPoint y: 527, distance: 237.1
click at [866, 528] on div "21012101 + − Satellite Roadmap Terrain Hybrid Leaflet Keyboard shortcuts Map Da…" at bounding box center [761, 432] width 1241 height 682
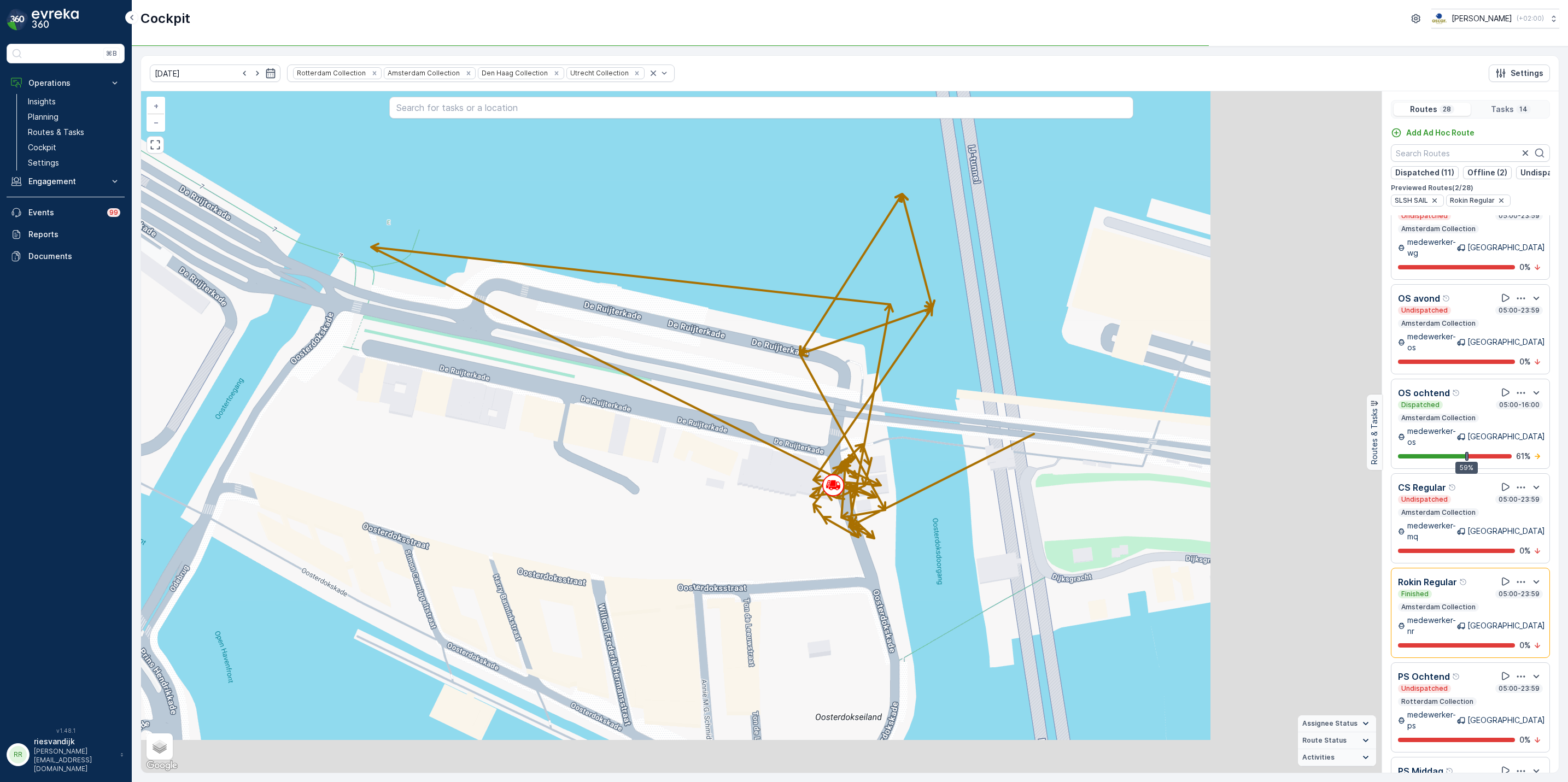
scroll to position [899, 0]
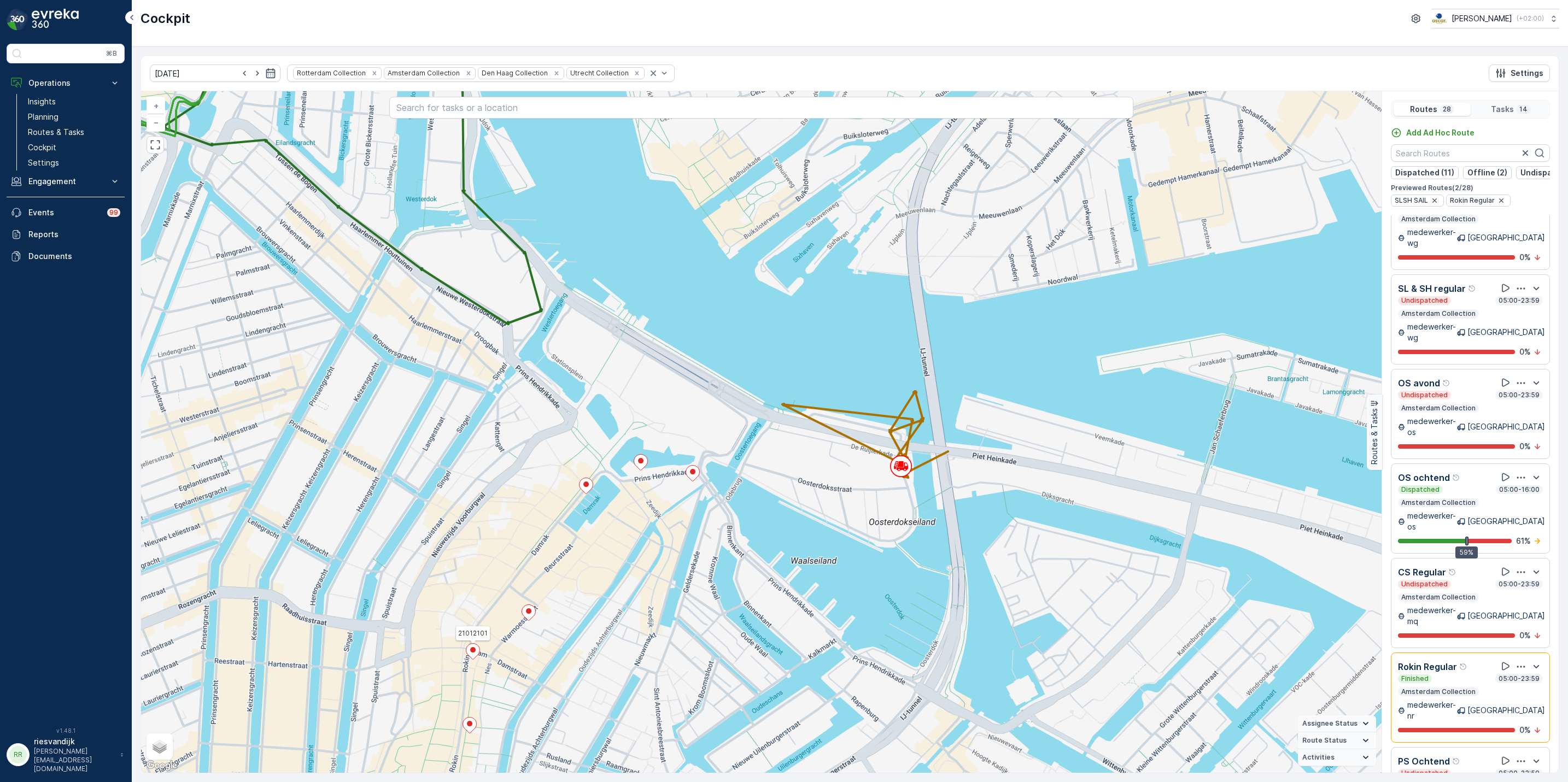
drag, startPoint x: 766, startPoint y: 592, endPoint x: 979, endPoint y: 491, distance: 235.7
click at [979, 491] on div "21012101 + − Satellite Roadmap Terrain Hybrid Leaflet Keyboard shortcuts Map Da…" at bounding box center [761, 432] width 1241 height 682
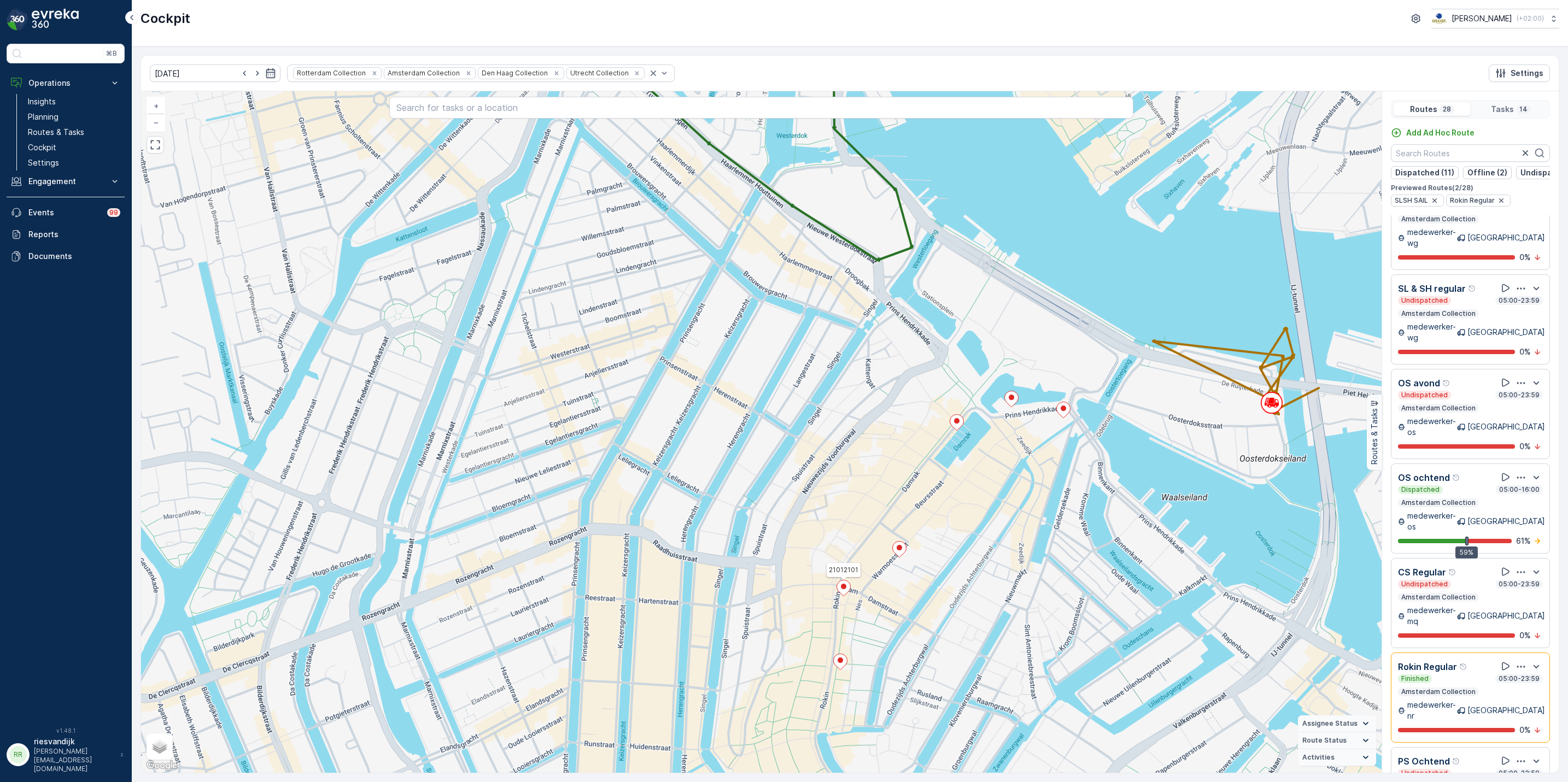
drag, startPoint x: 1099, startPoint y: 520, endPoint x: 1114, endPoint y: 369, distance: 151.7
click at [1114, 369] on div "21012101 + − Satellite Roadmap Terrain Hybrid Leaflet Keyboard shortcuts Map Da…" at bounding box center [761, 432] width 1241 height 682
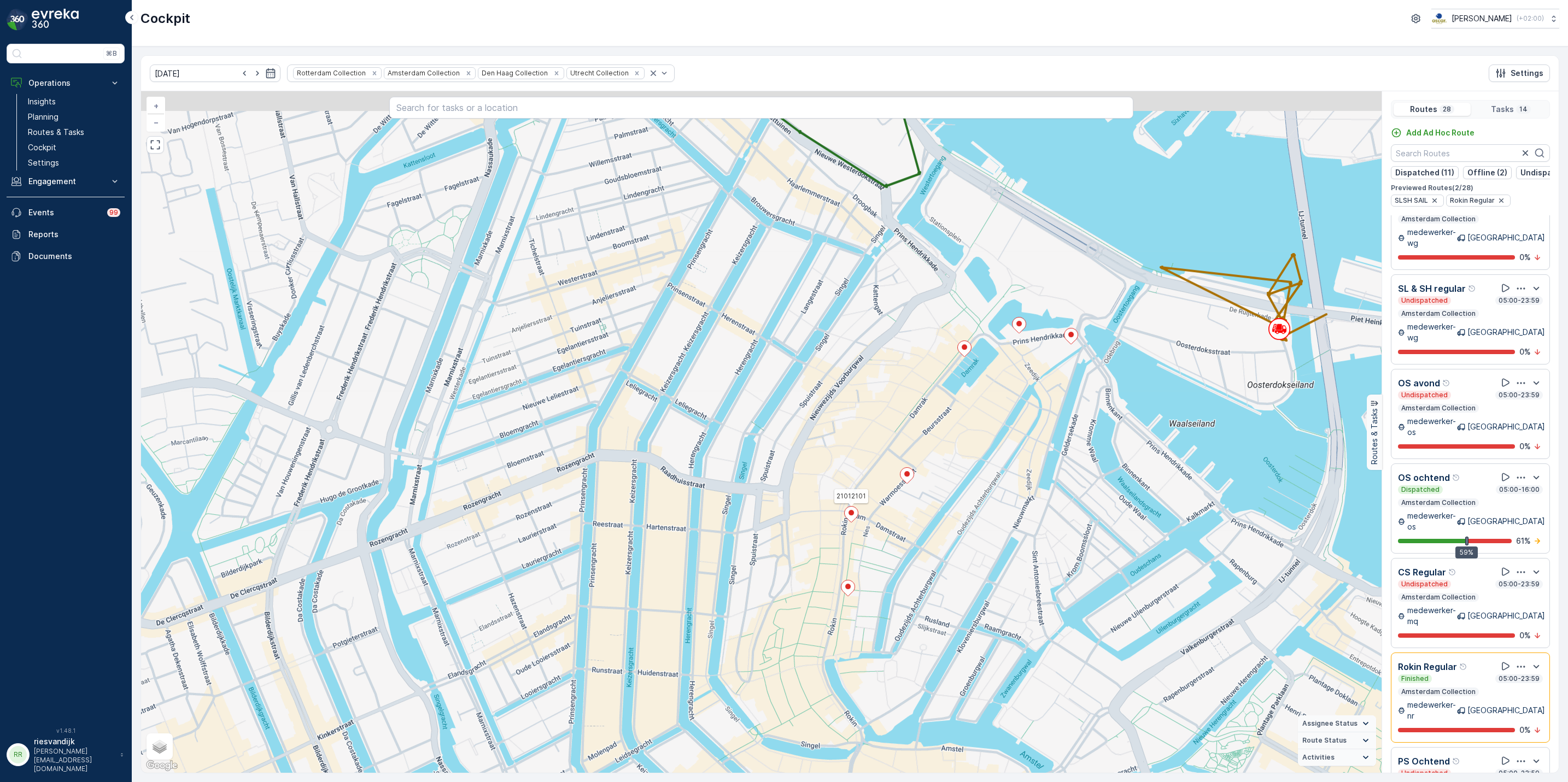
drag, startPoint x: 1068, startPoint y: 386, endPoint x: 983, endPoint y: 473, distance: 121.6
click at [984, 471] on div "21012101 + − Satellite Roadmap Terrain Hybrid Leaflet Keyboard shortcuts Map Da…" at bounding box center [761, 432] width 1241 height 682
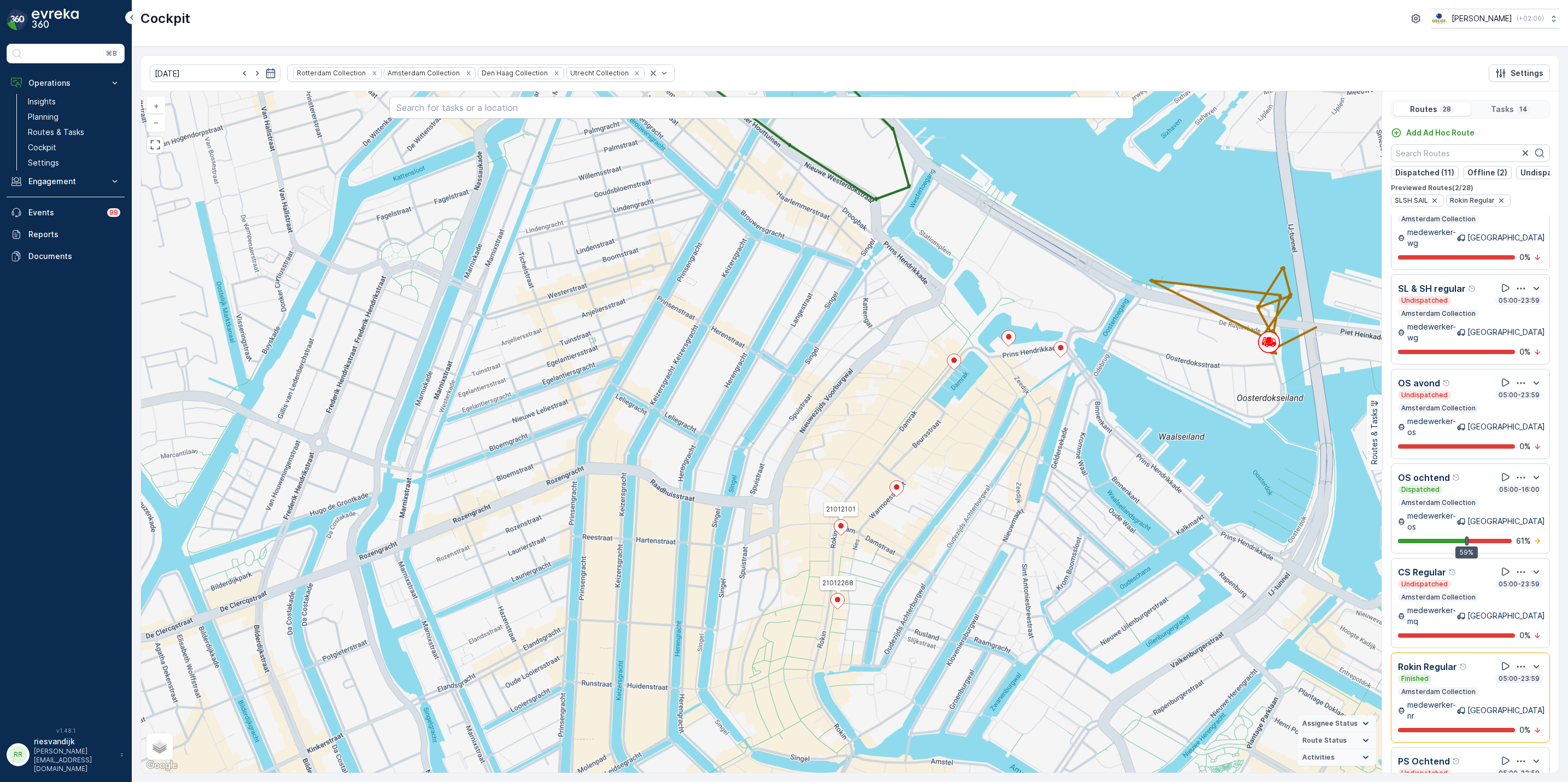
click at [835, 605] on icon at bounding box center [837, 602] width 14 height 16
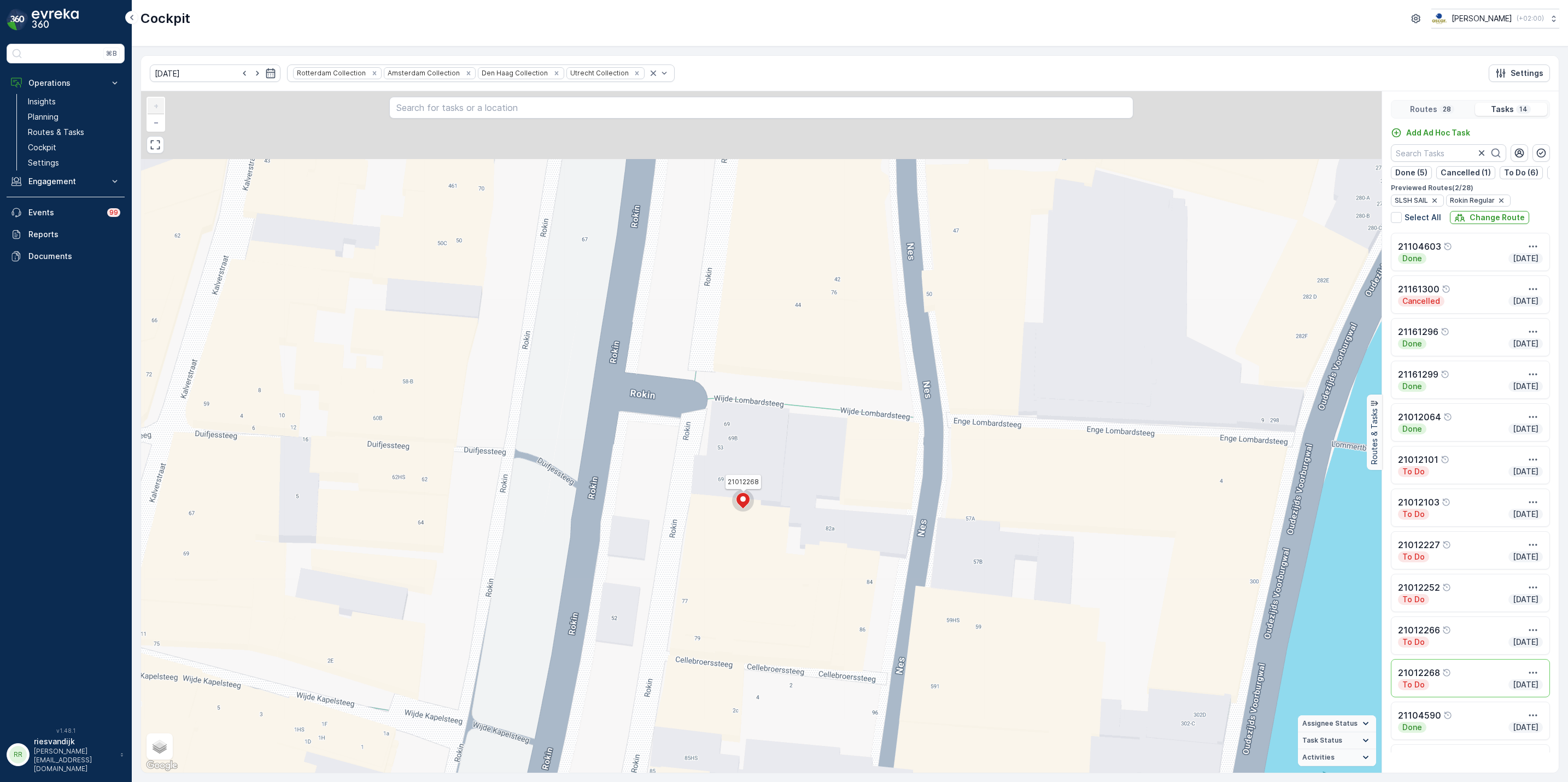
drag, startPoint x: 982, startPoint y: 304, endPoint x: 964, endPoint y: 330, distance: 31.6
click at [964, 330] on div "21012101 21012268 + − Satellite Roadmap Terrain Hybrid Leaflet Keyboard shortcu…" at bounding box center [761, 432] width 1241 height 682
